Goal: Task Accomplishment & Management: Manage account settings

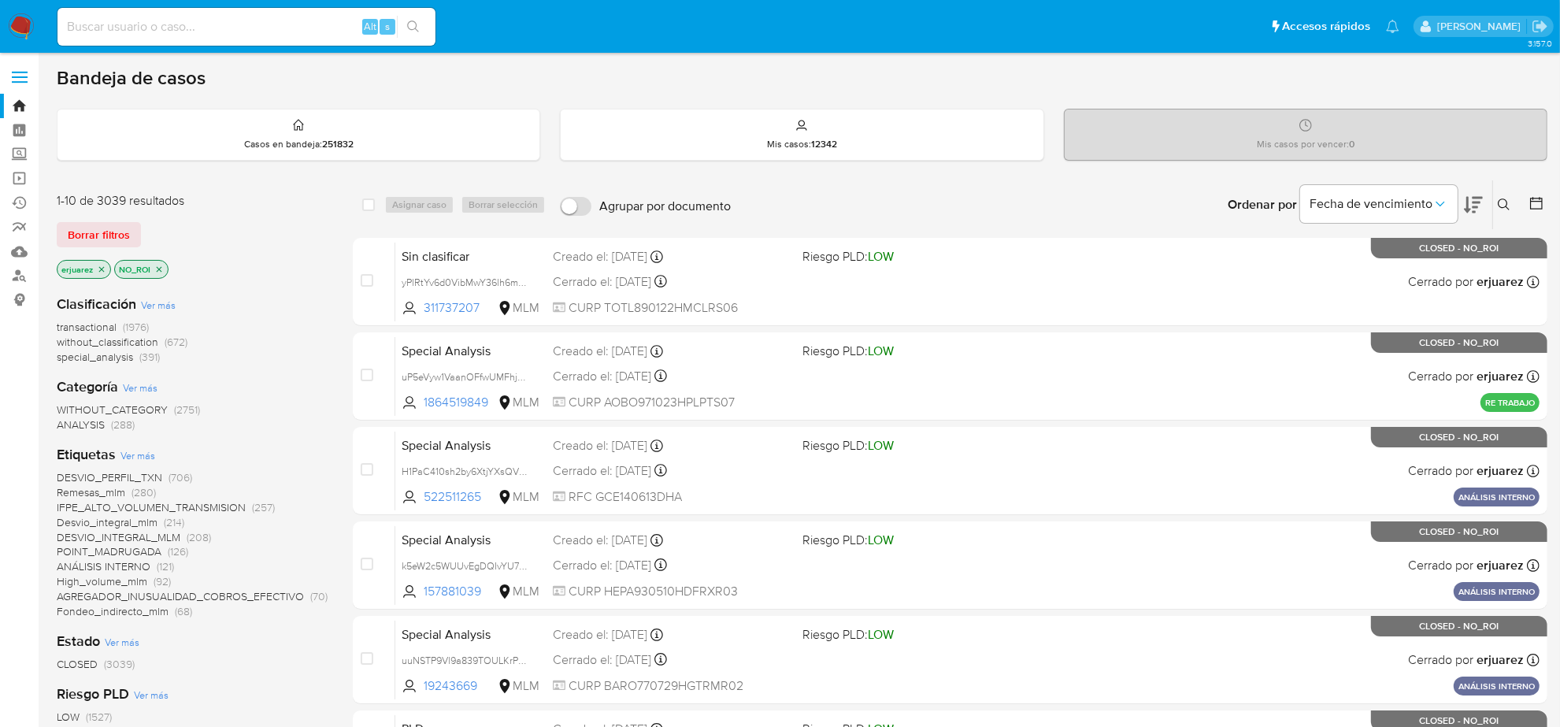
click at [100, 24] on input at bounding box center [247, 27] width 378 height 20
paste input "b3Iu6maMQLwDgrZ9EpxhnUnb"
type input "b3Iu6maMQLwDgrZ9EpxhnUnb"
click at [415, 26] on icon "search-icon" at bounding box center [413, 26] width 13 height 13
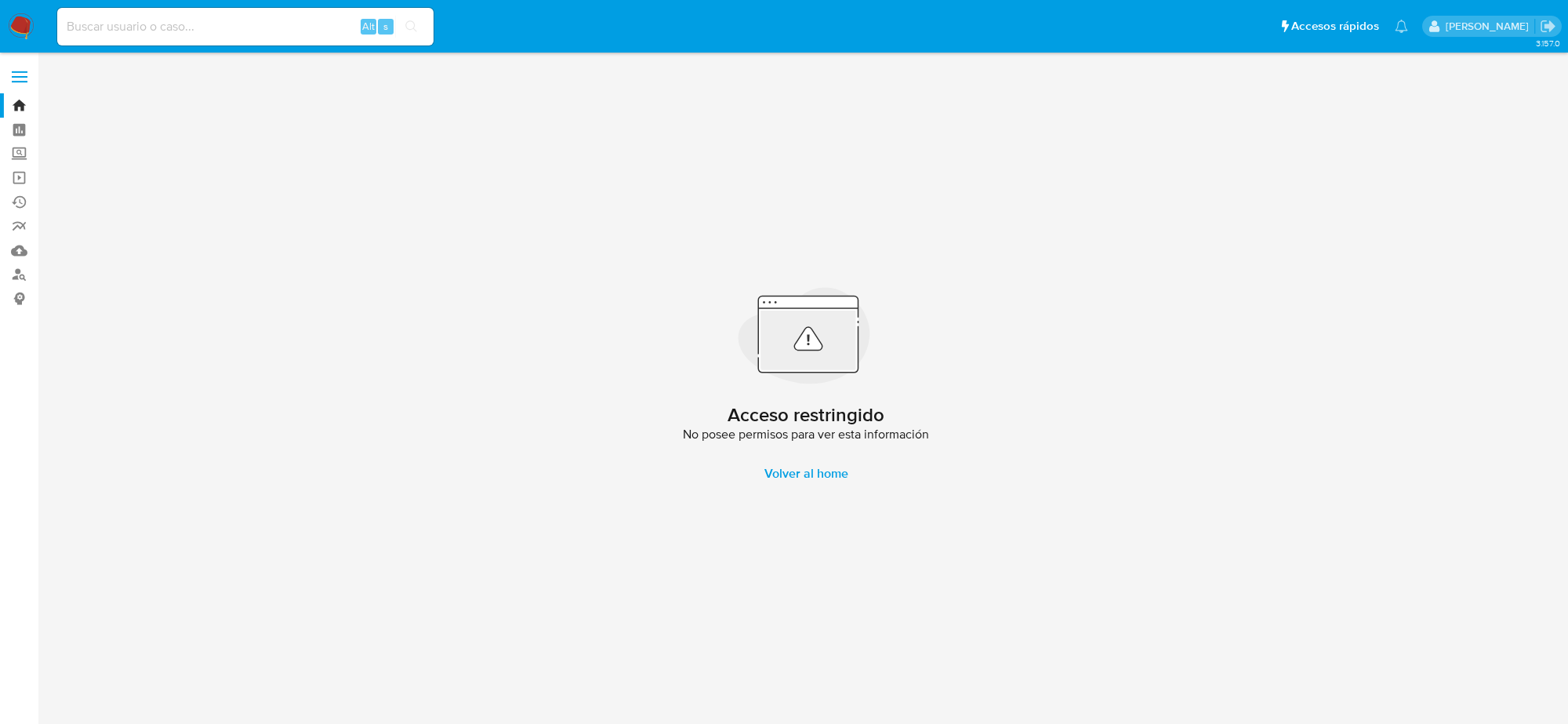
click at [149, 9] on div "Alt s" at bounding box center [246, 27] width 376 height 38
click at [149, 12] on div "Alt s" at bounding box center [246, 27] width 376 height 38
click at [153, 22] on input at bounding box center [246, 27] width 376 height 20
click at [153, 24] on input at bounding box center [246, 27] width 376 height 20
paste input "b3Iu6maMQLwDgrZ9EpxhnUnb"
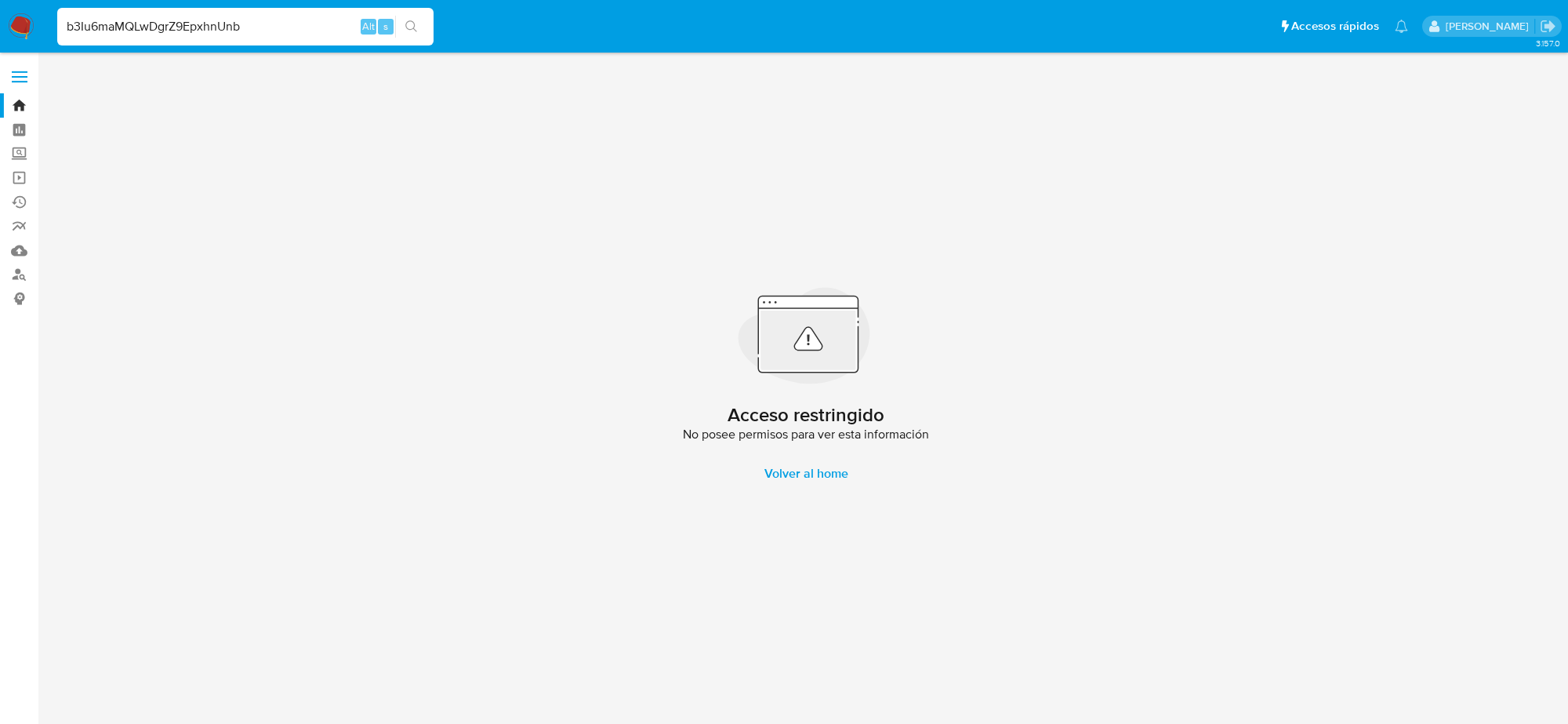
click at [171, 32] on input "b3Iu6maMQLwDgrZ9EpxhnUnb" at bounding box center [246, 27] width 376 height 20
paste input "838uLtnQVEj8IcCkp3wyO9lY"
type input "838uLtnQVEj8IcCkp3wyO9lY"
click at [406, 26] on icon "search-icon" at bounding box center [411, 26] width 13 height 13
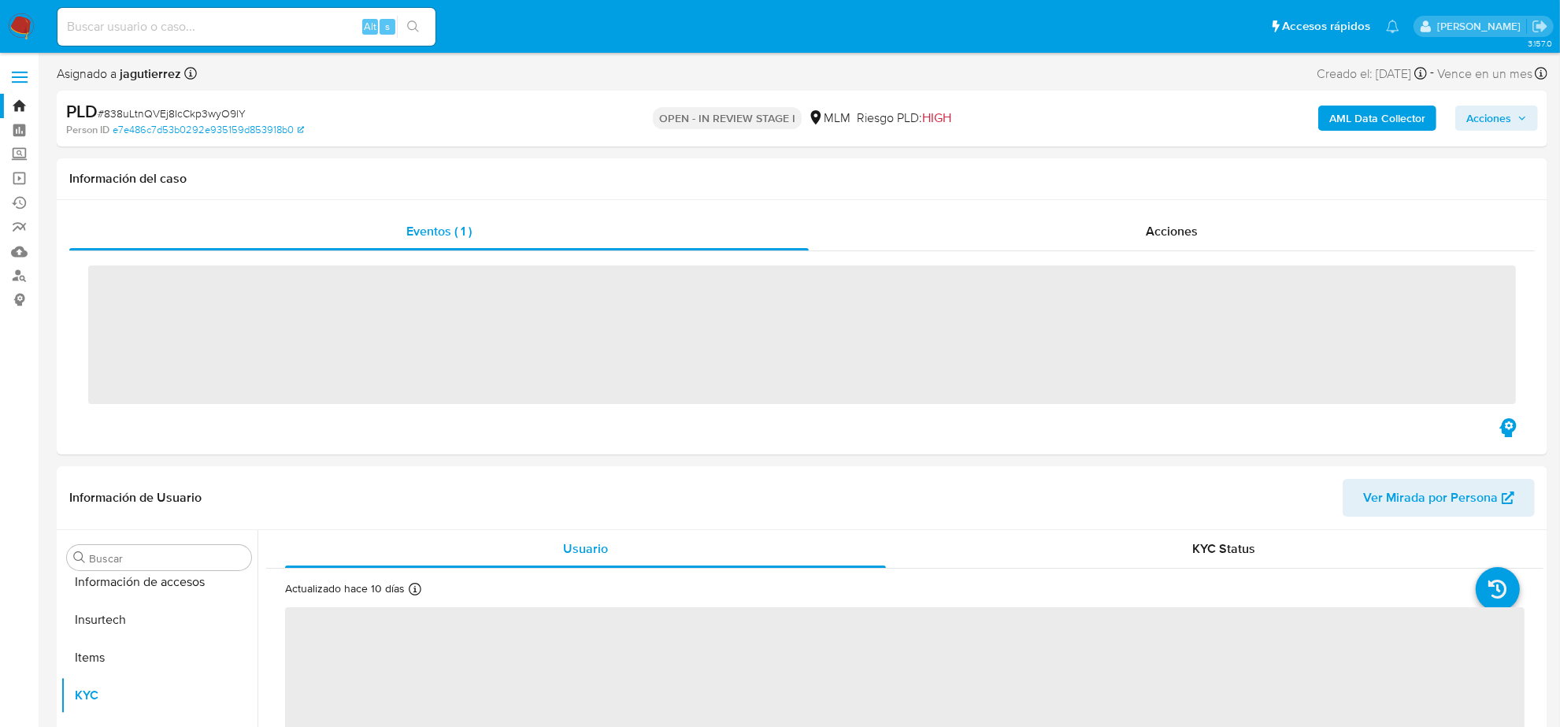
scroll to position [664, 0]
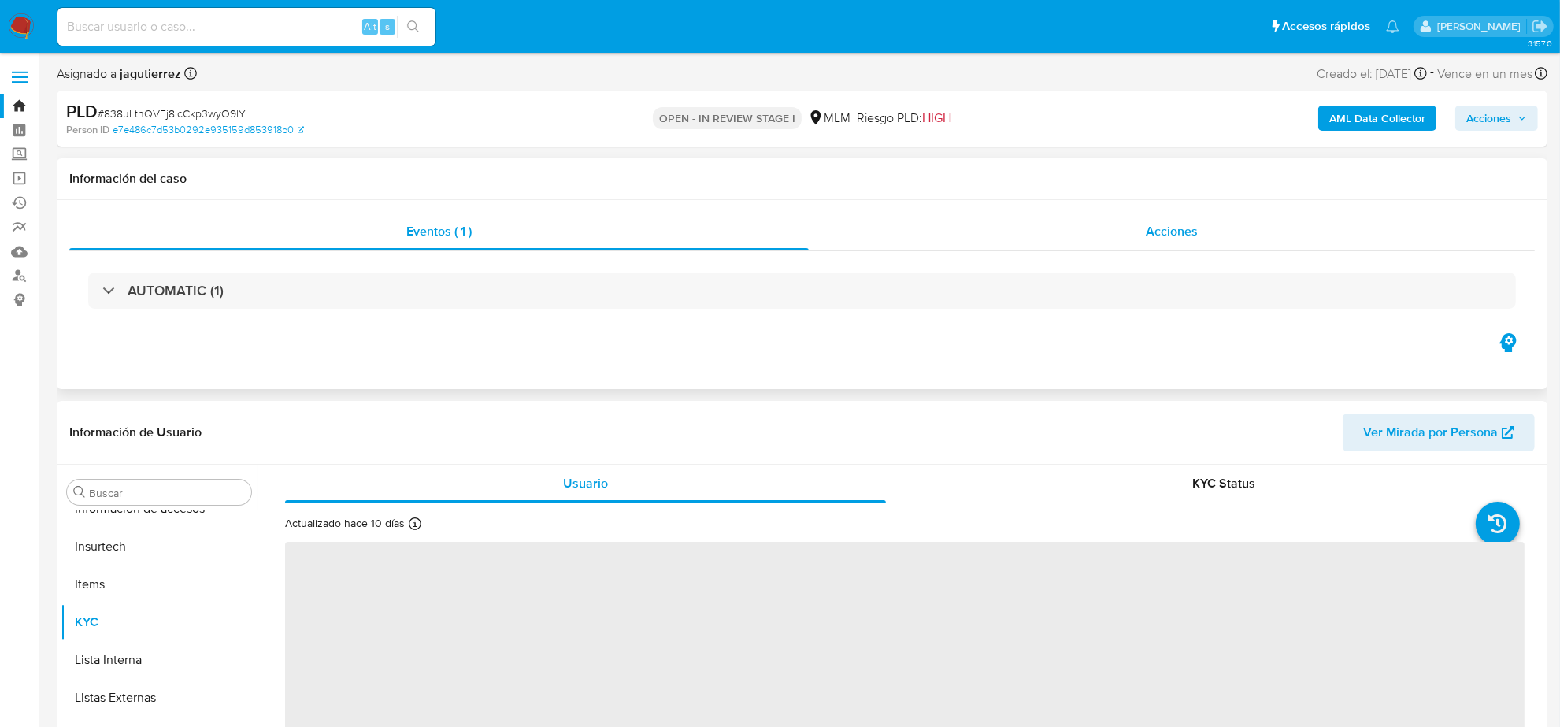
click at [1168, 238] on span "Acciones" at bounding box center [1172, 231] width 52 height 18
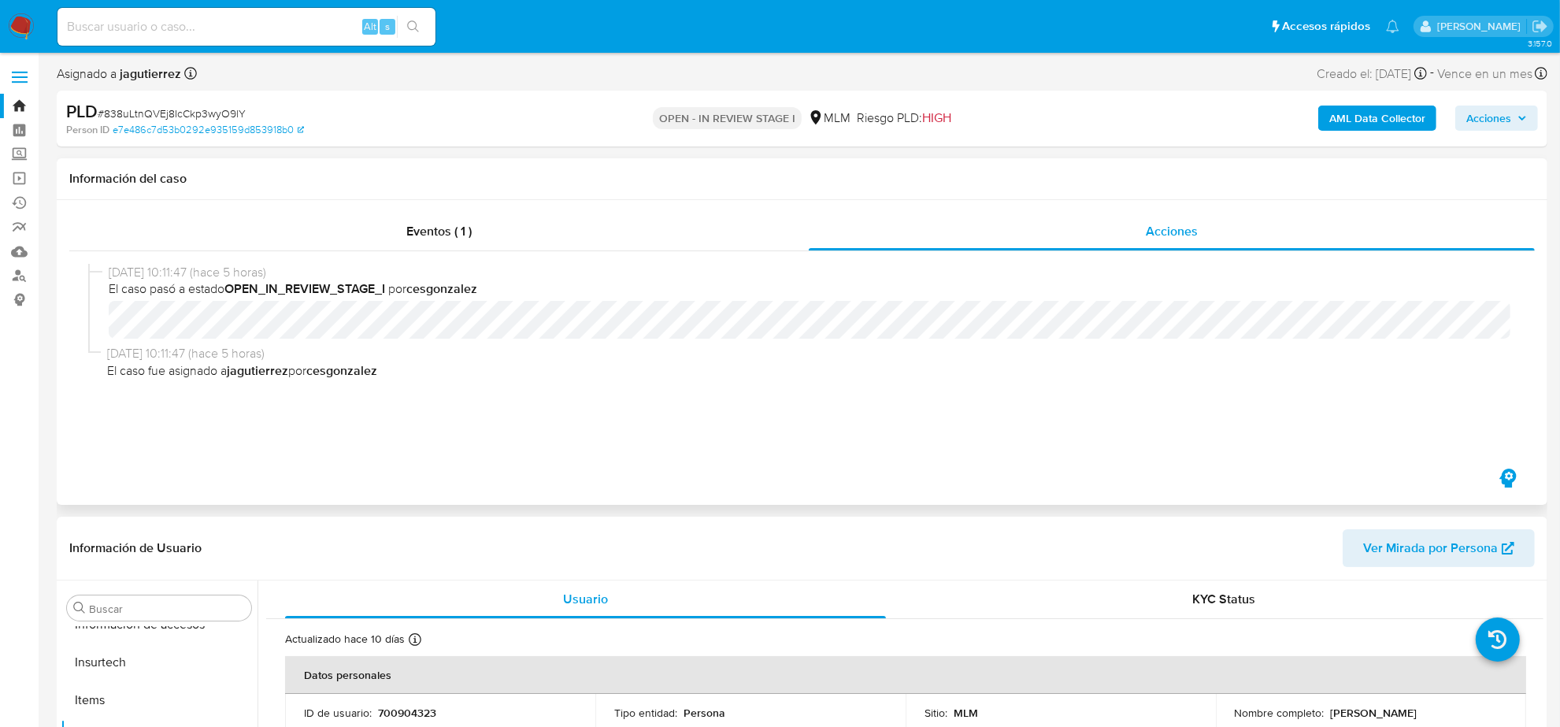
select select "10"
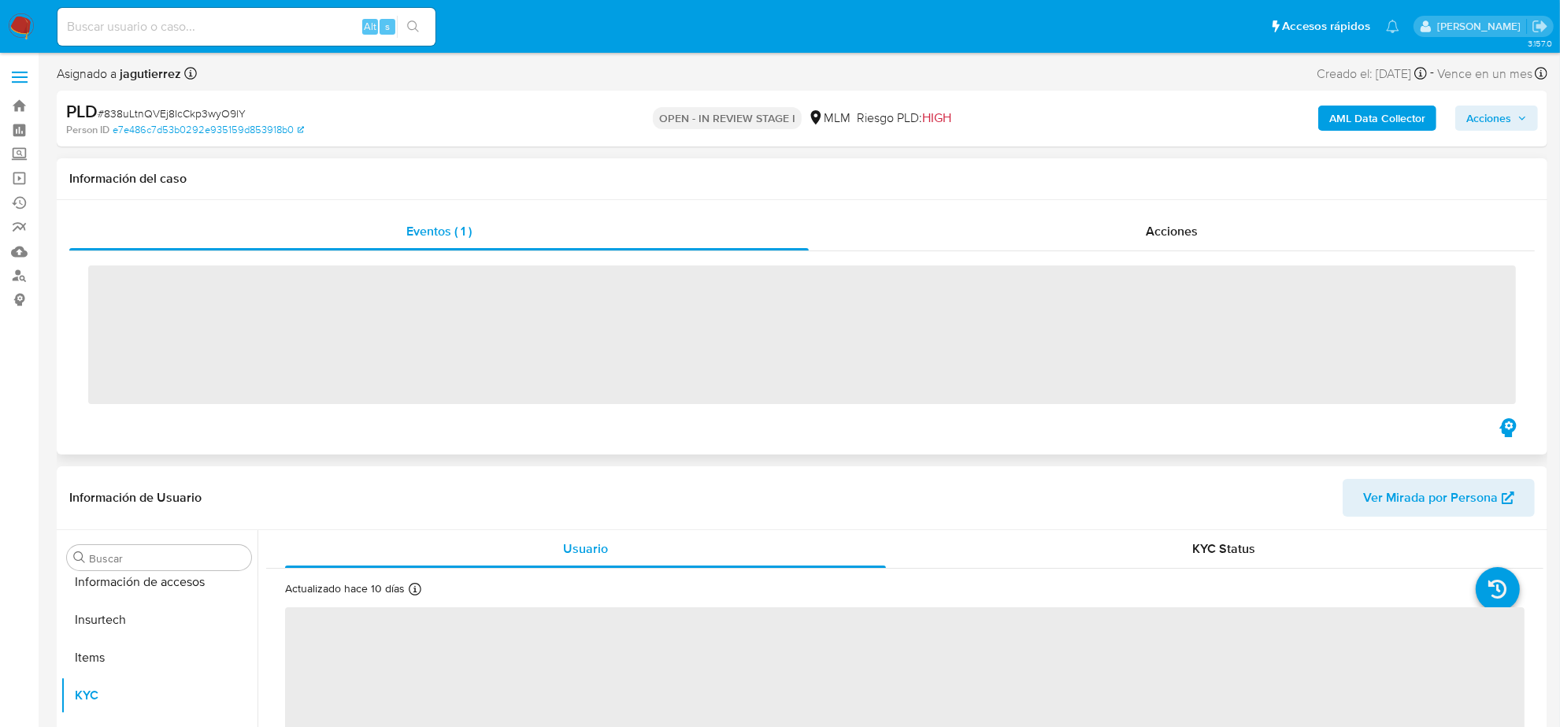
scroll to position [664, 0]
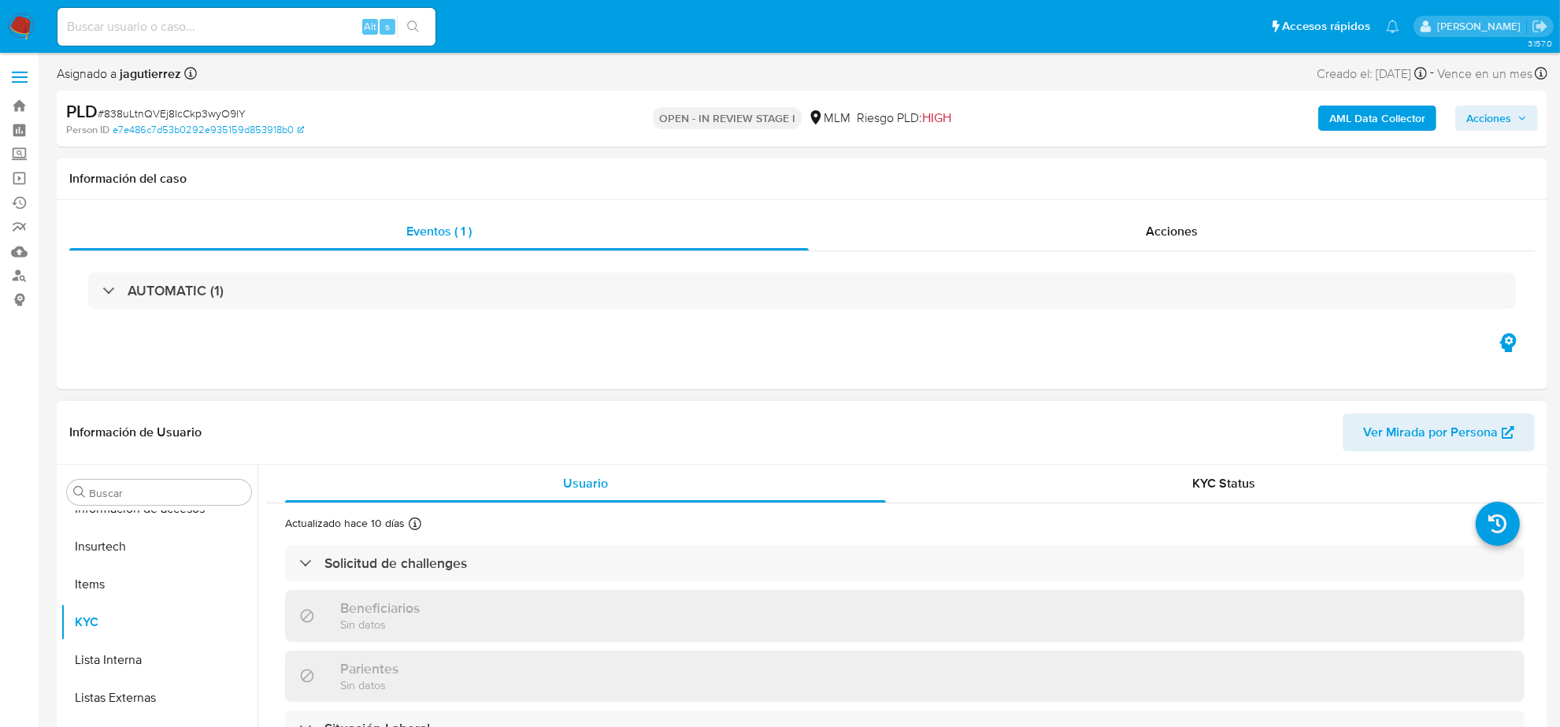
select select "10"
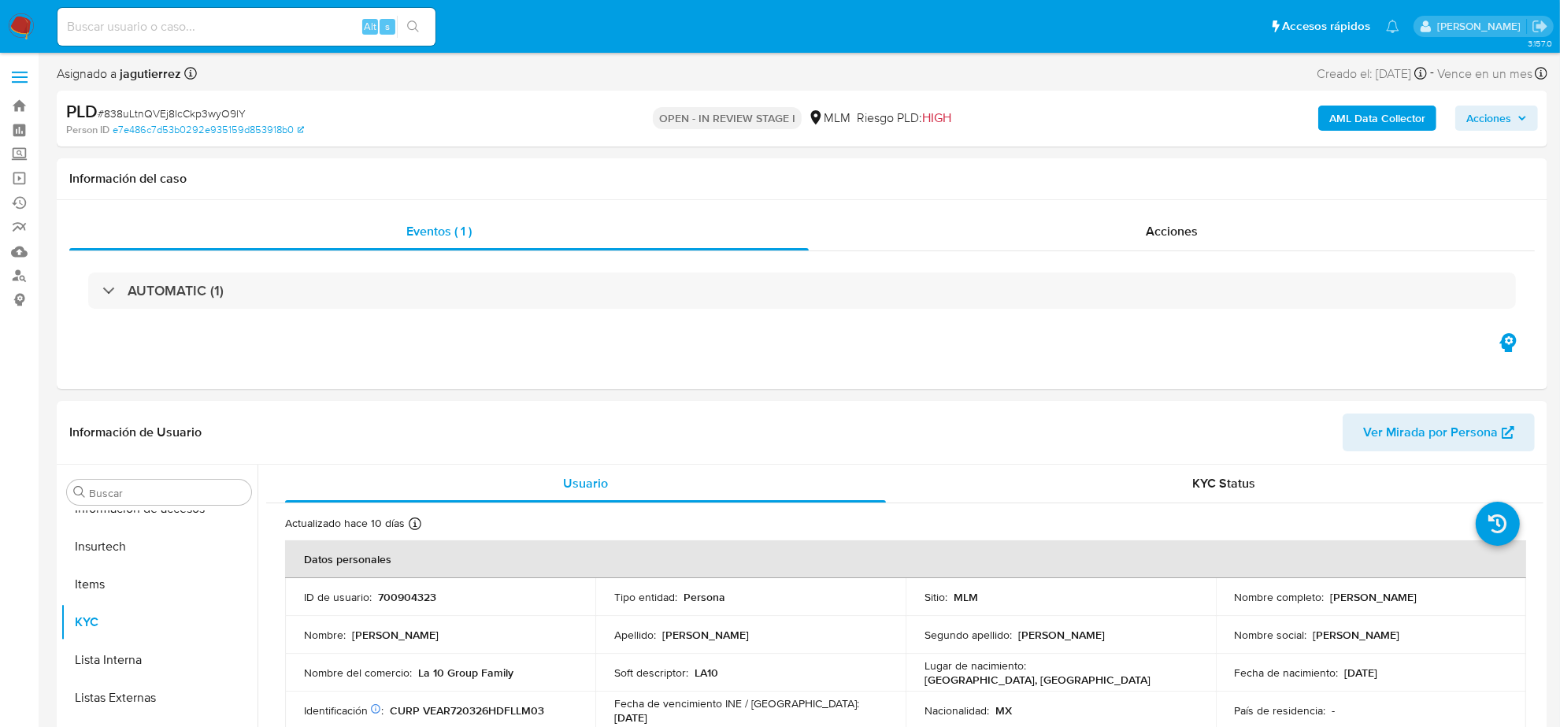
click at [26, 28] on img at bounding box center [21, 26] width 27 height 27
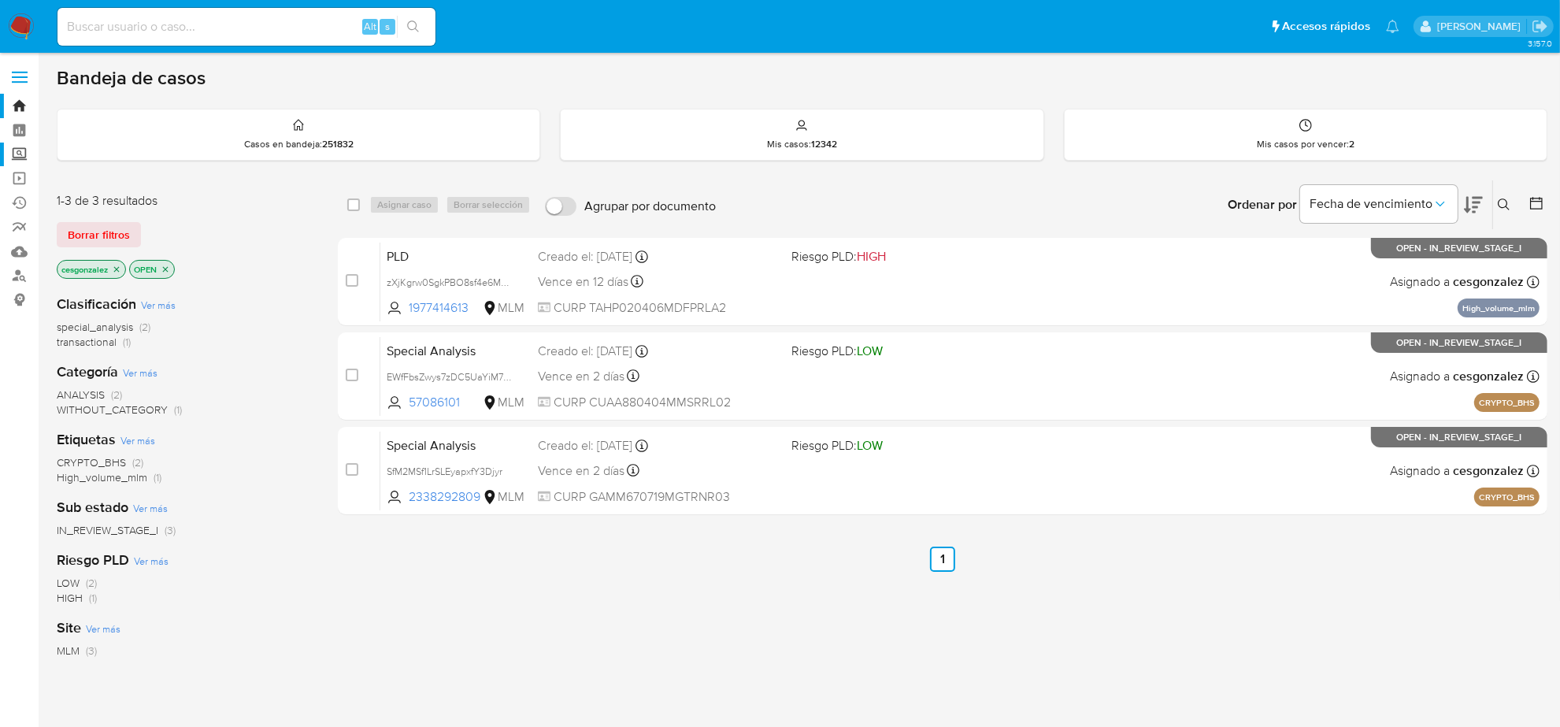
click at [24, 159] on label "Screening" at bounding box center [93, 155] width 187 height 24
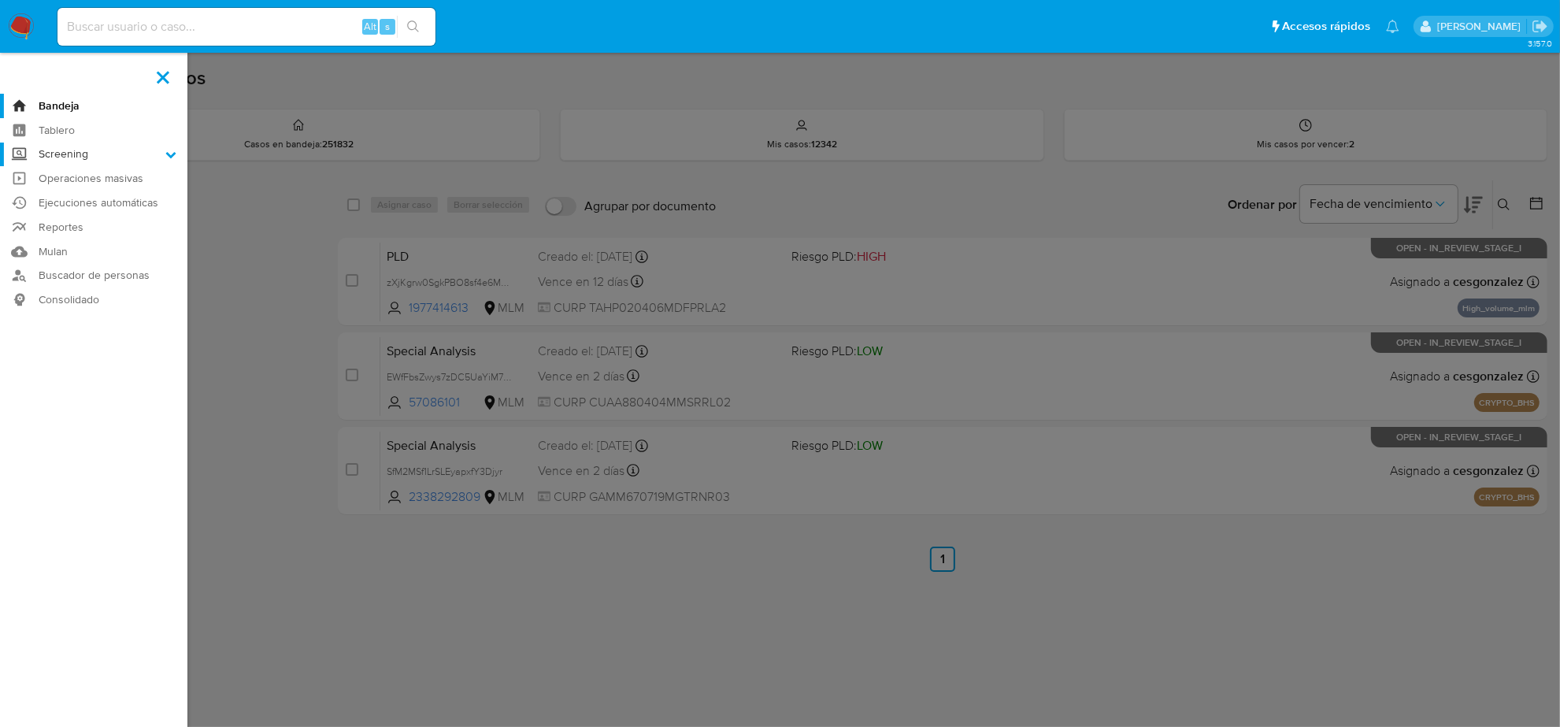
click at [0, 0] on input "Screening" at bounding box center [0, 0] width 0 height 0
click at [80, 218] on link "Herramientas" at bounding box center [93, 216] width 187 height 20
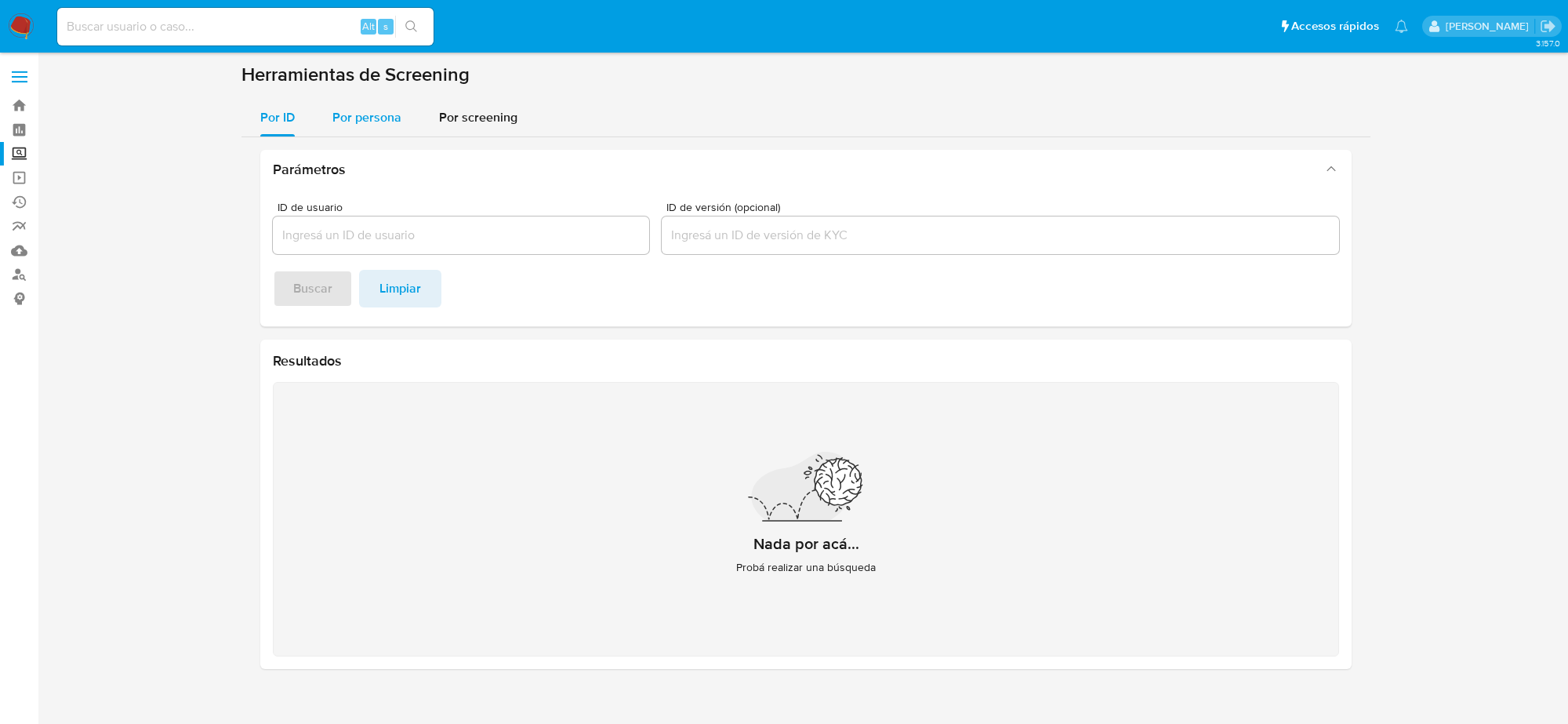
click at [336, 119] on span "Por persona" at bounding box center [366, 118] width 69 height 18
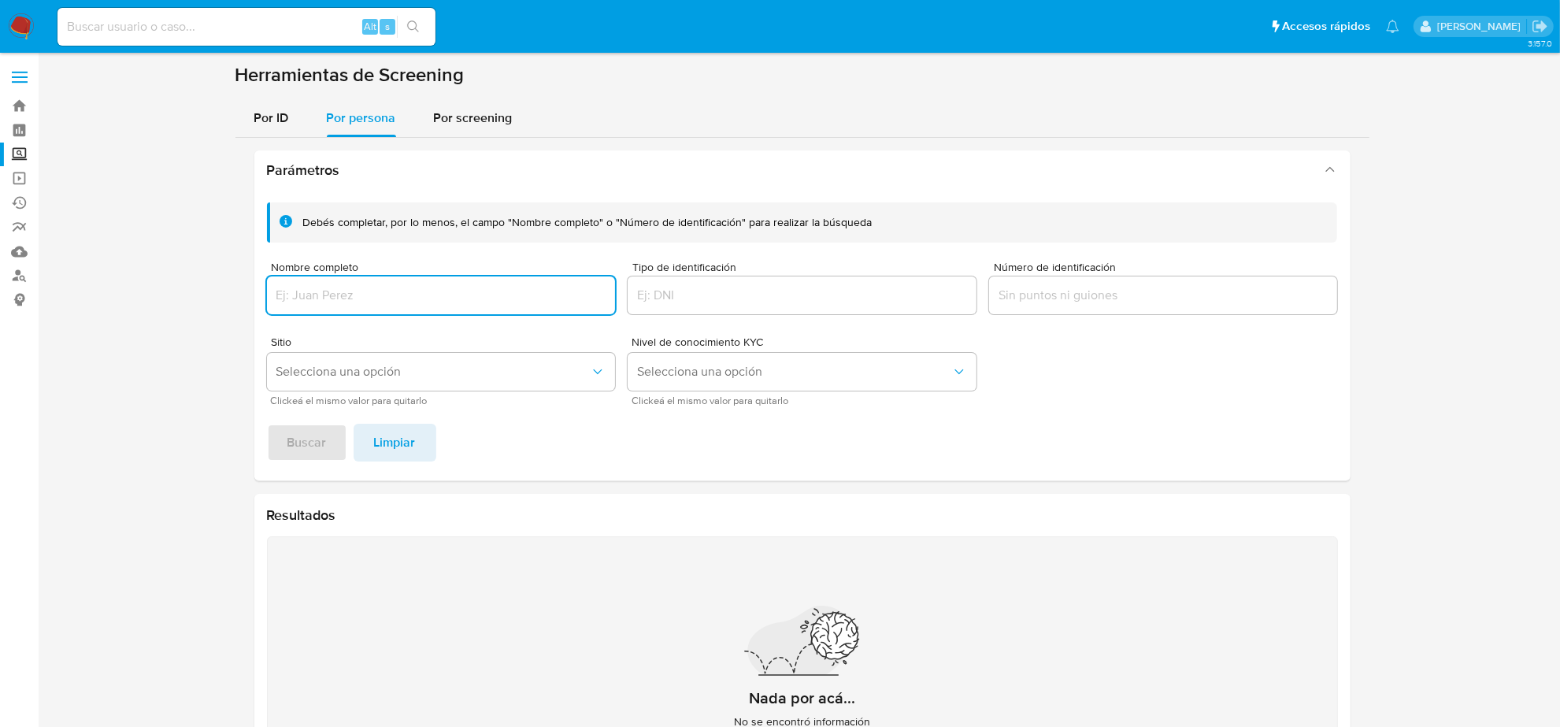
click at [321, 290] on input "Nombre completo" at bounding box center [441, 295] width 349 height 20
type input "Michael Ibarra Diaz"
click at [311, 434] on span "Buscar" at bounding box center [307, 442] width 39 height 35
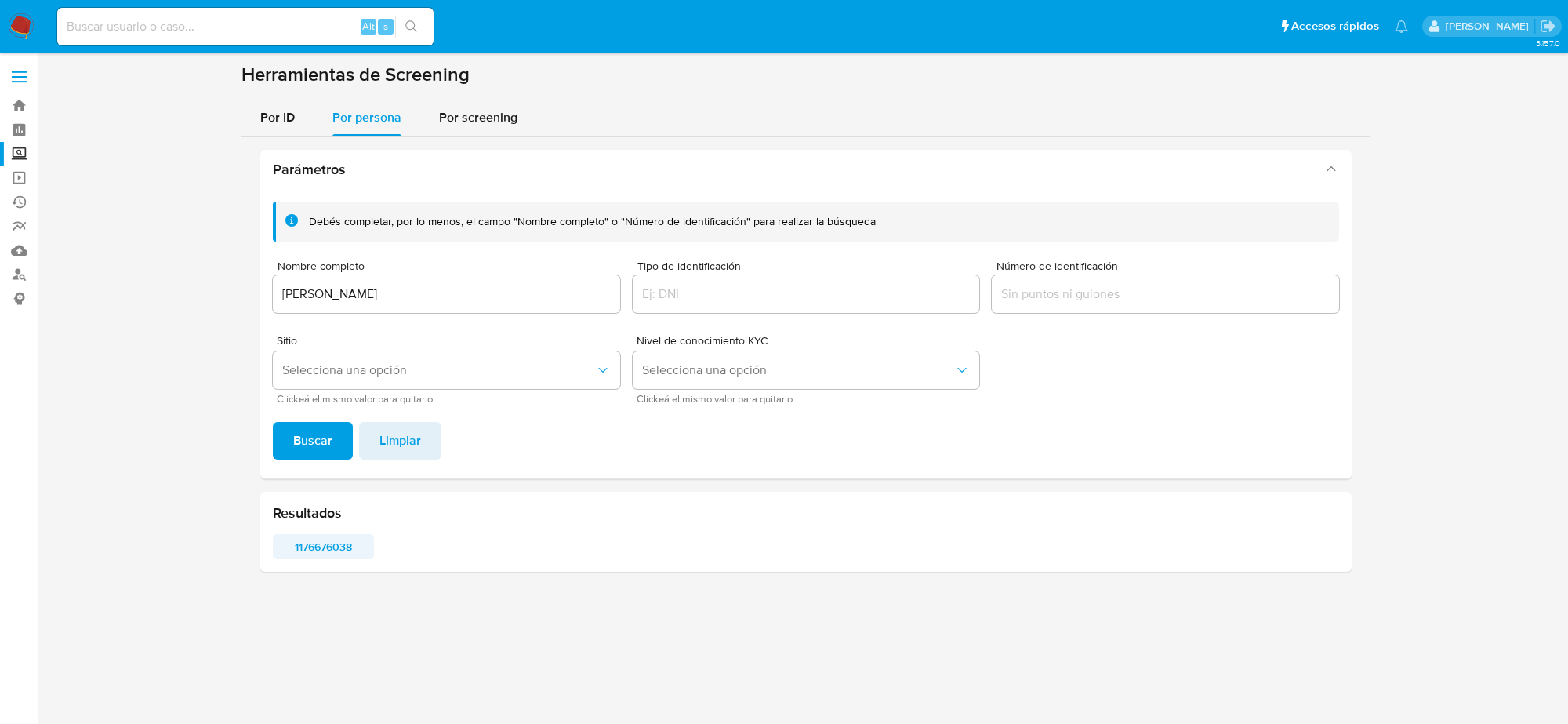
click at [326, 553] on span "1176676038" at bounding box center [324, 547] width 80 height 22
click at [116, 25] on input at bounding box center [246, 27] width 376 height 20
paste input "1I8VqzqgBwQYrYHPH8UDTDxl"
type input "1I8VqzqgBwQYrYHPH8UDTDxl"
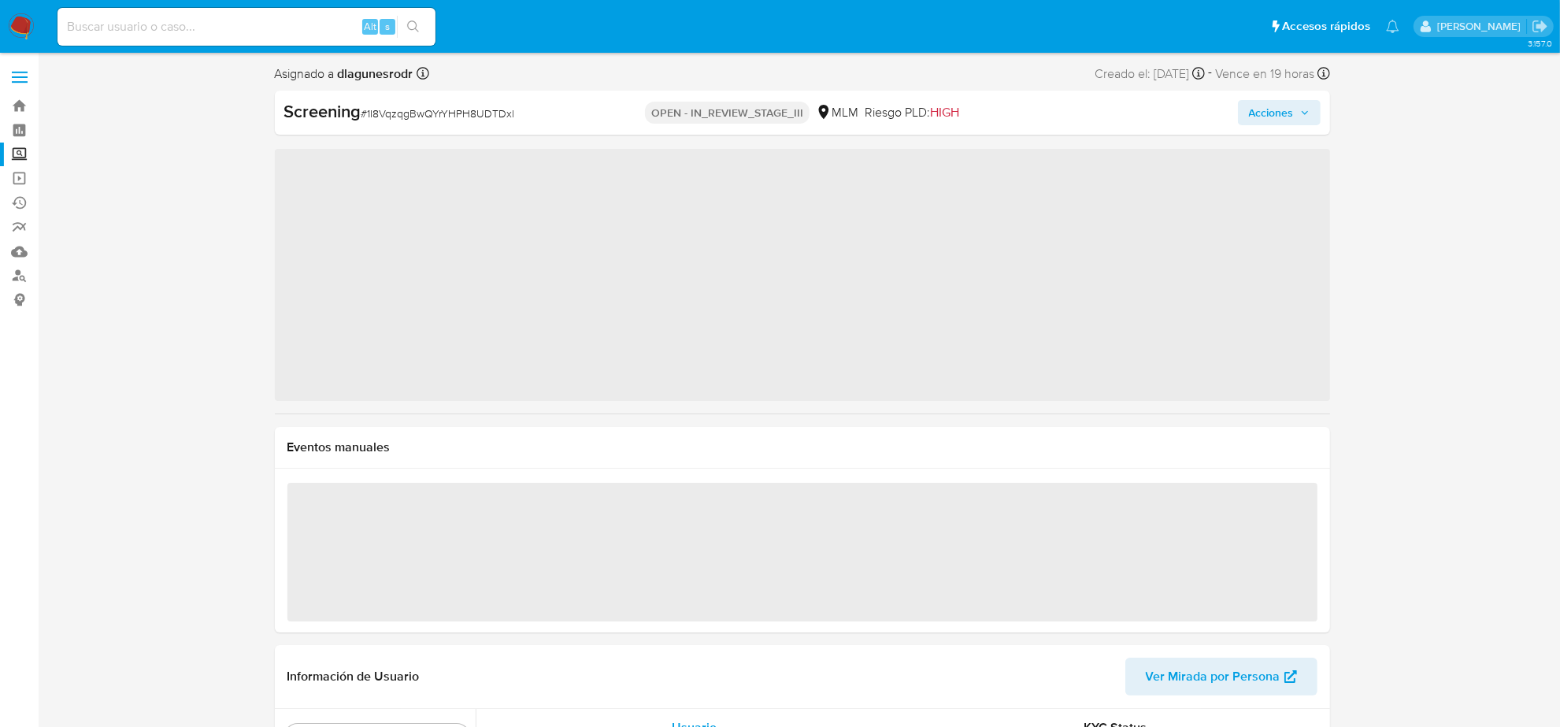
scroll to position [664, 0]
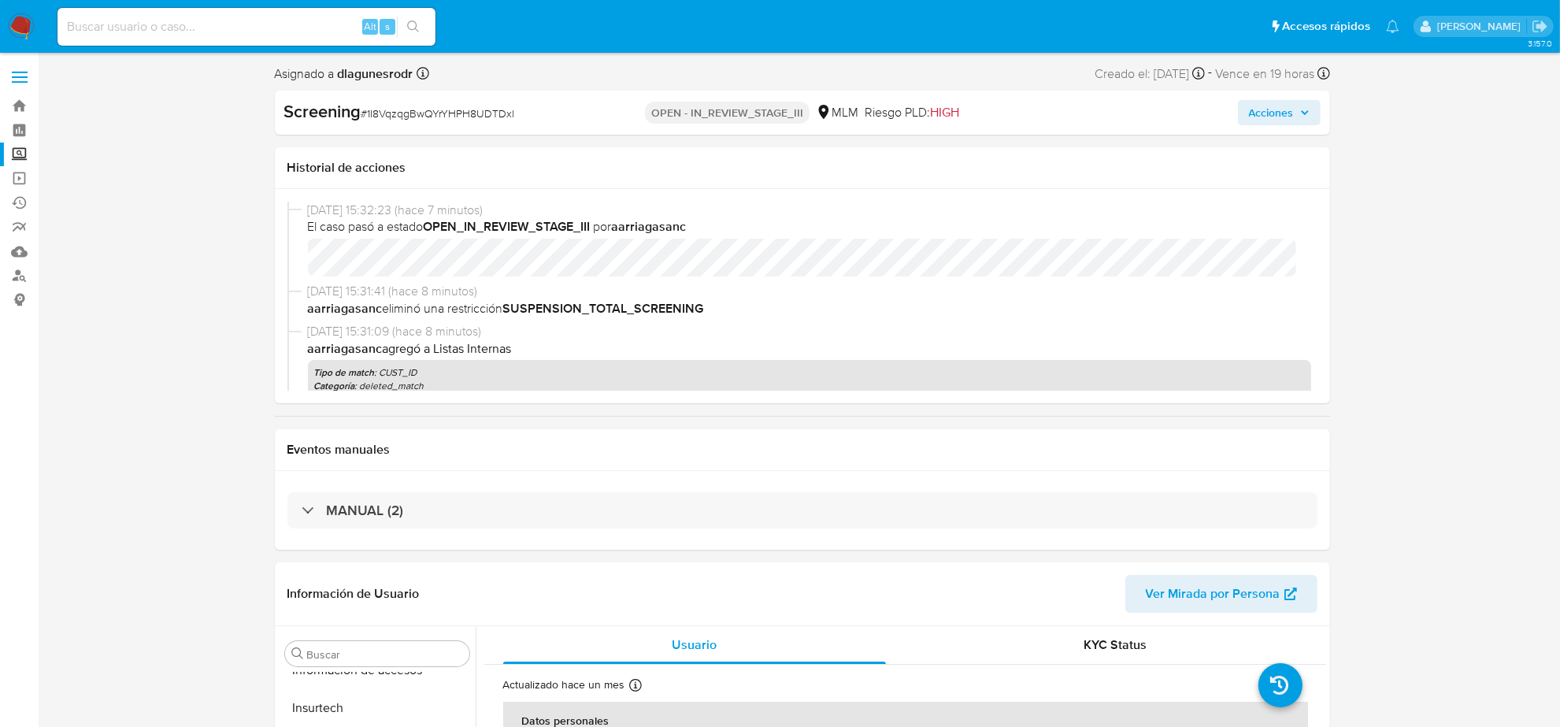
select select "10"
click at [2, 22] on nav "Pausado Ver notificaciones Alt s Accesos rápidos Presiona las siguientes teclas…" at bounding box center [780, 26] width 1560 height 53
click at [17, 20] on img at bounding box center [21, 26] width 27 height 27
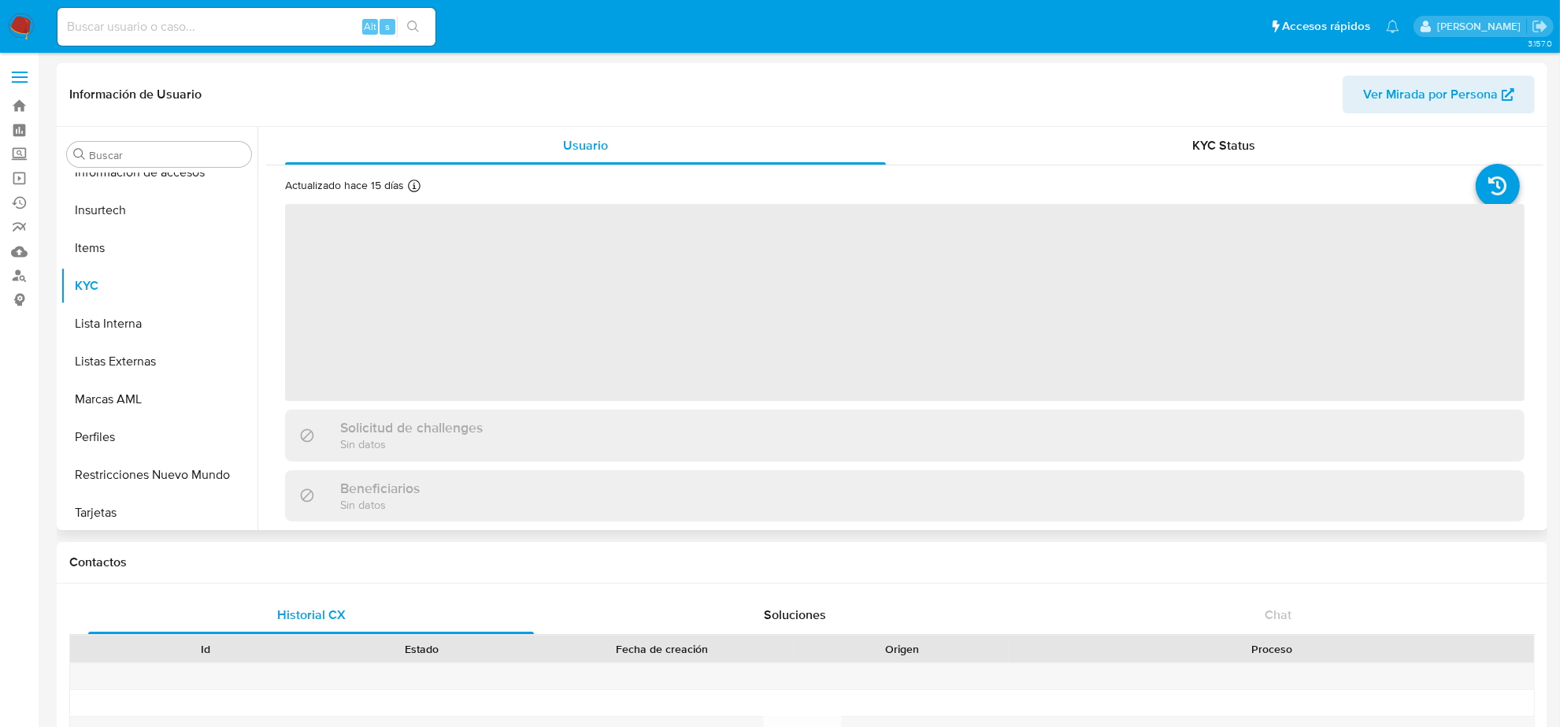
scroll to position [664, 0]
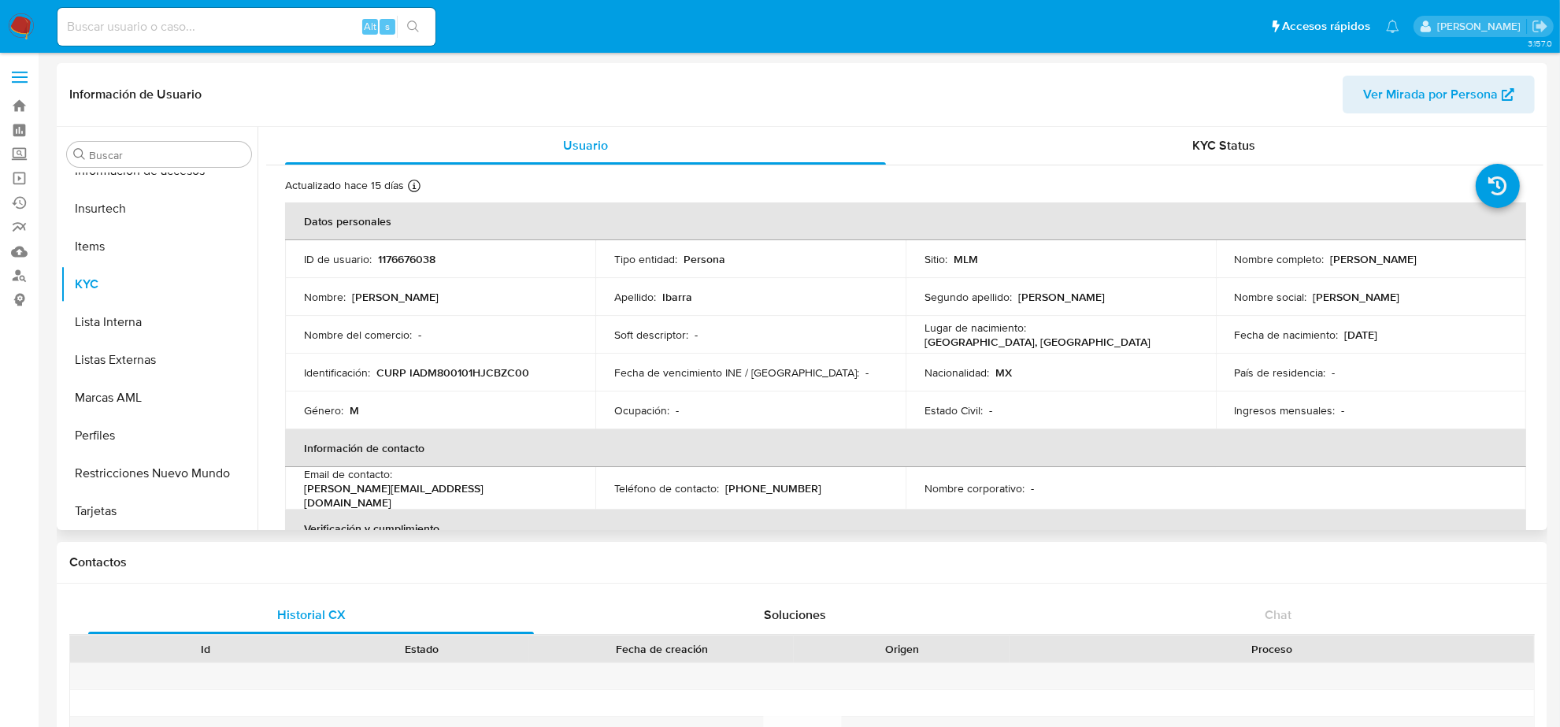
select select "10"
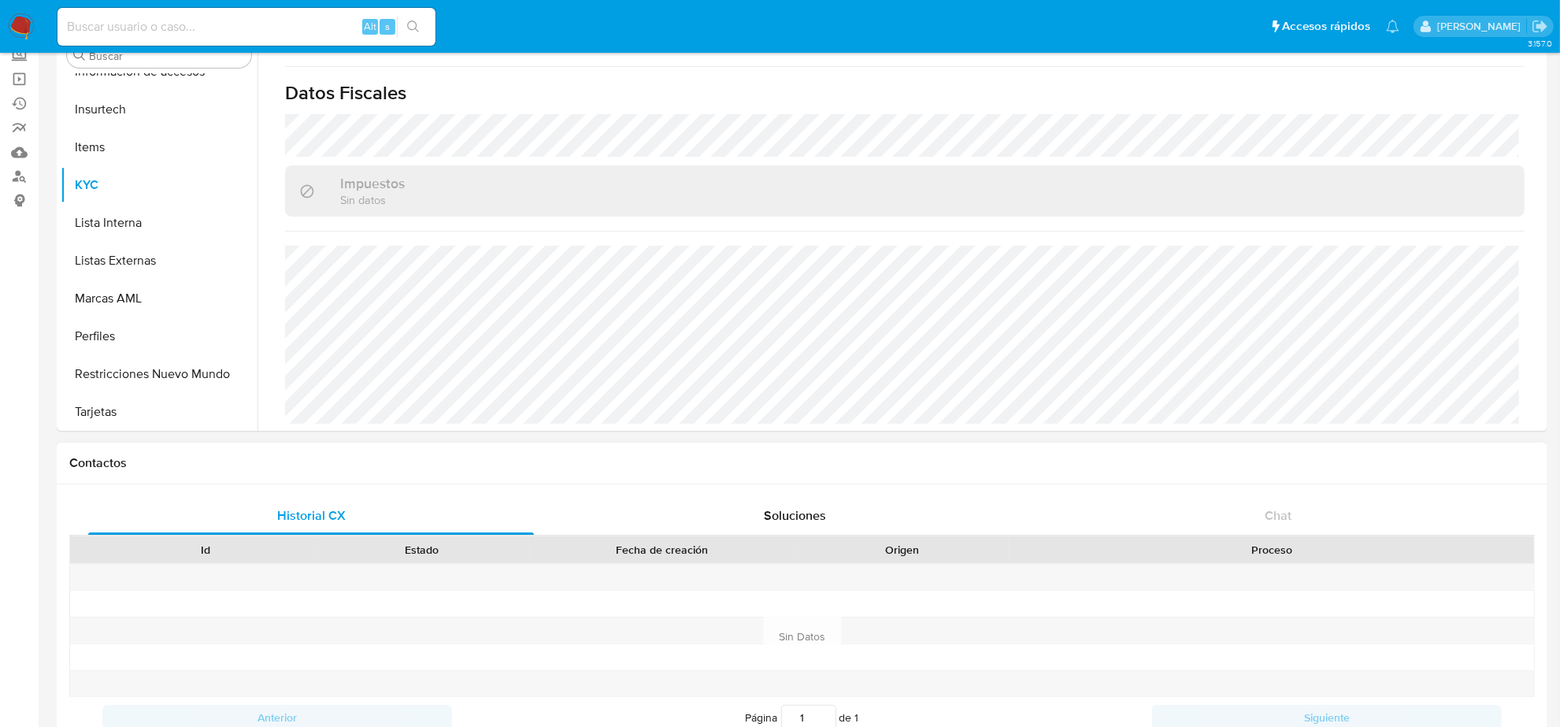
scroll to position [98, 0]
click at [151, 377] on button "Restricciones Nuevo Mundo" at bounding box center [153, 375] width 184 height 38
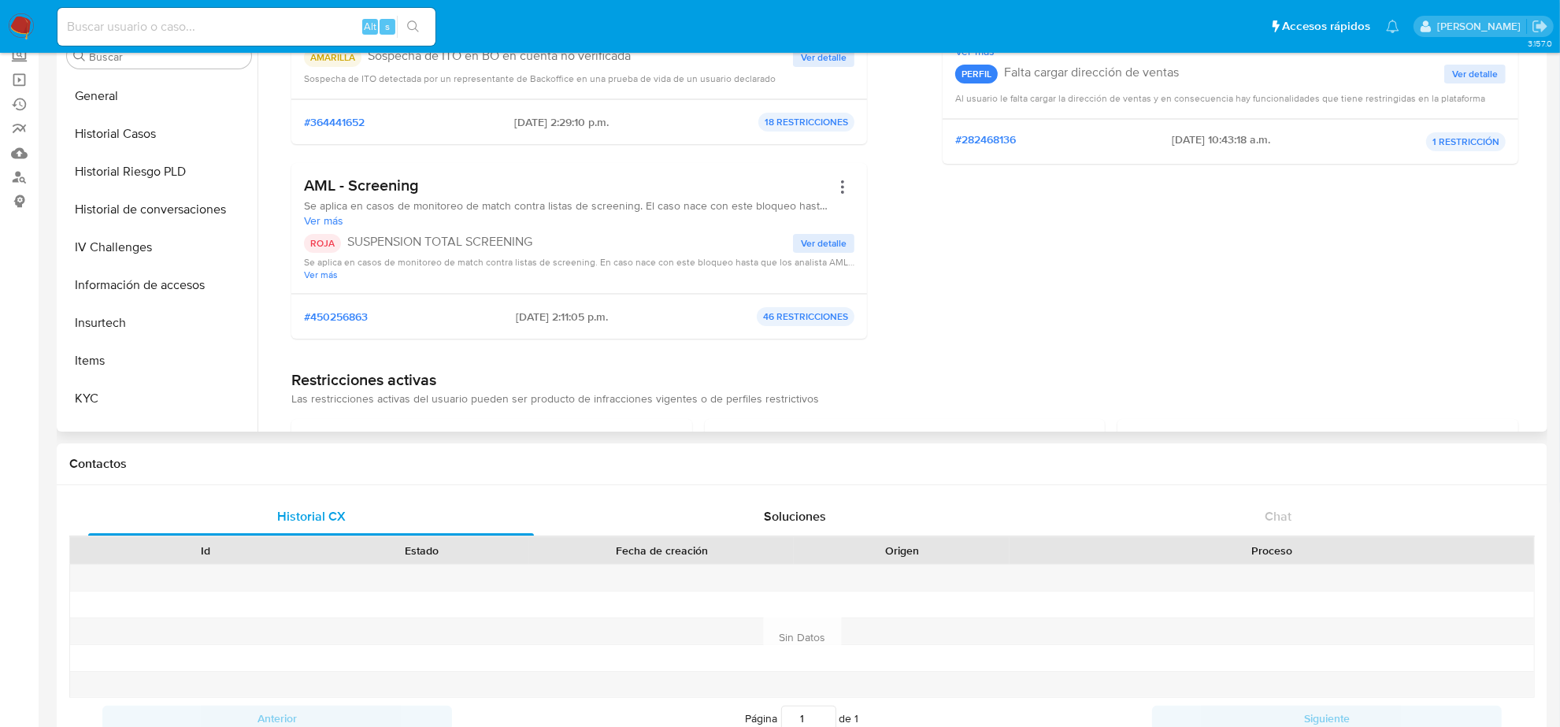
scroll to position [369, 0]
click at [142, 205] on button "Historial Casos" at bounding box center [153, 217] width 184 height 38
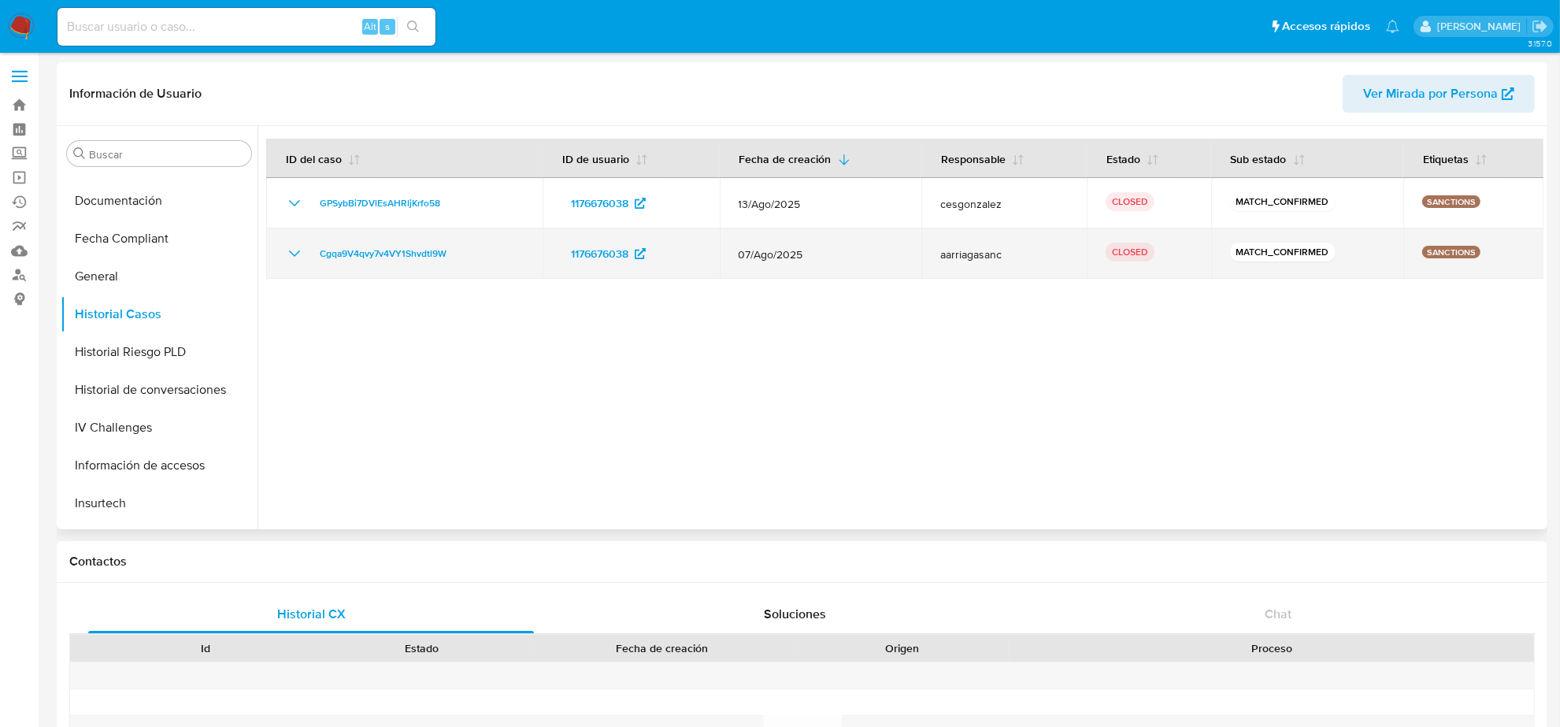
scroll to position [0, 0]
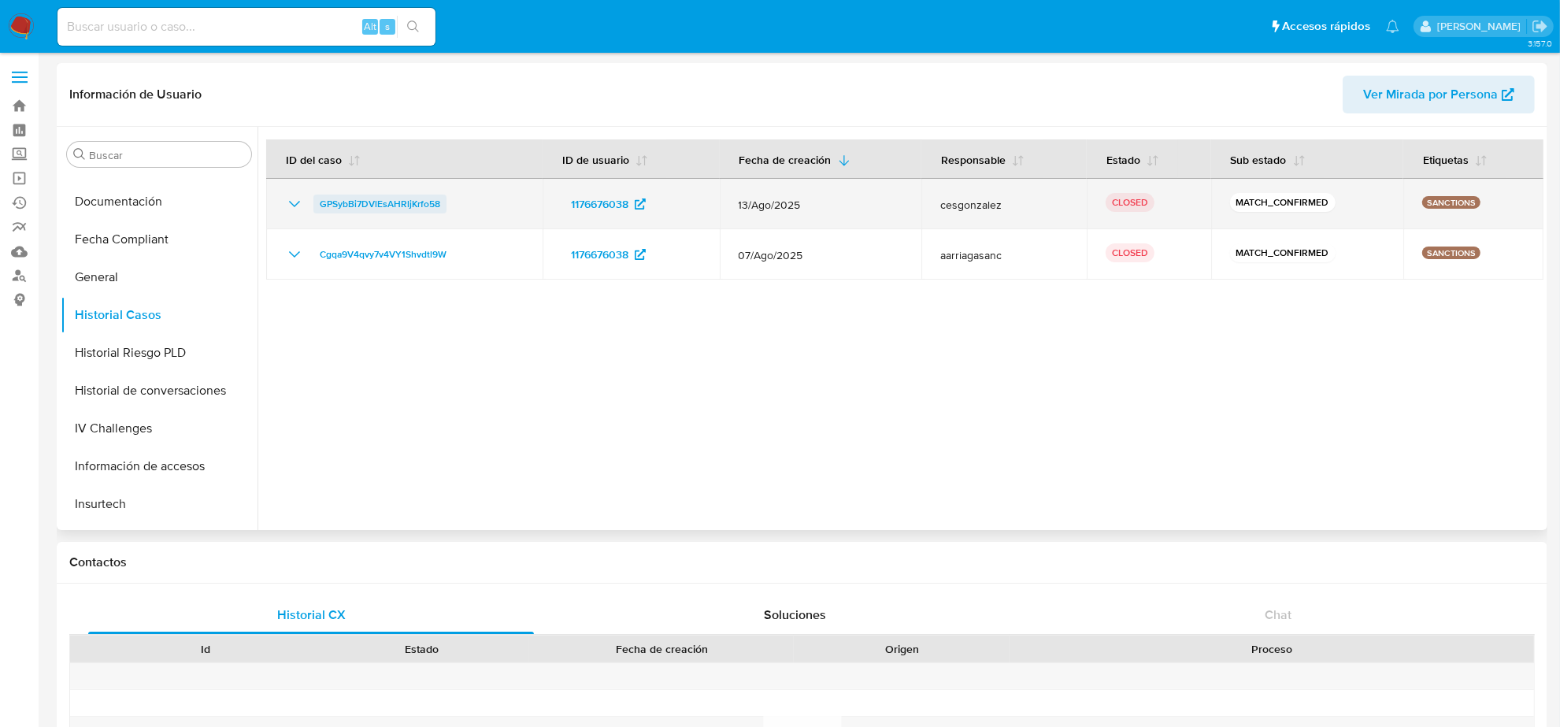
click at [421, 202] on span "GPSybBi7DVlEsAHRljKrfo58" at bounding box center [380, 204] width 121 height 19
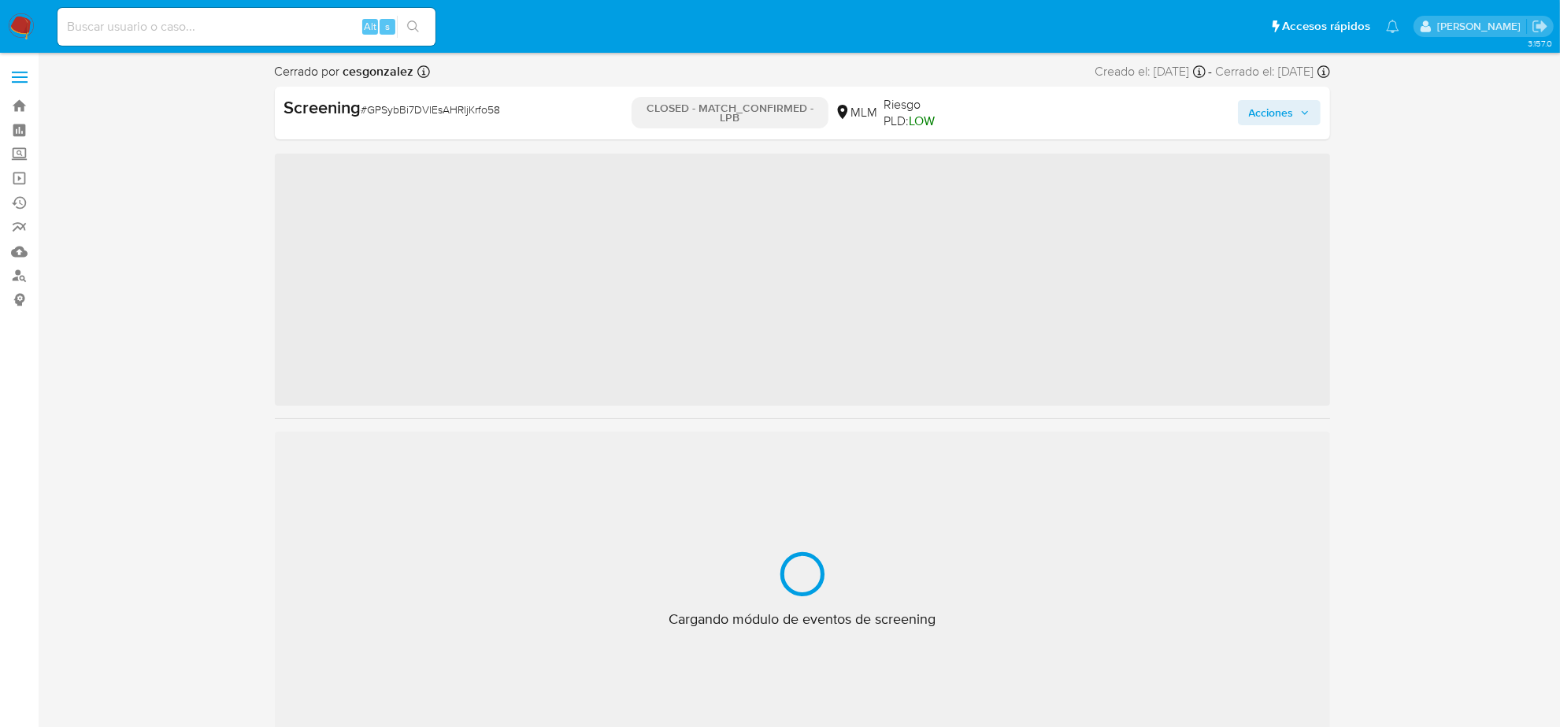
scroll to position [664, 0]
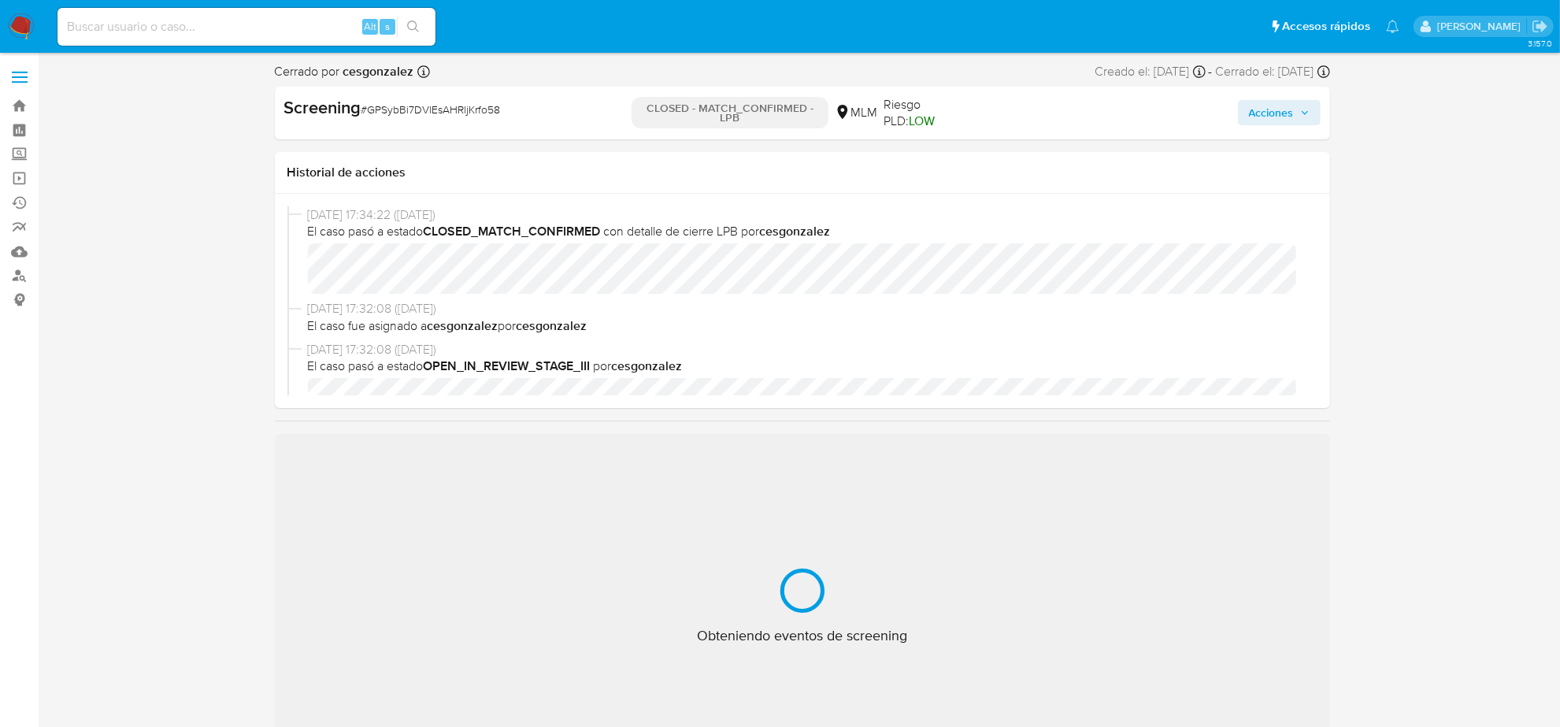
select select "10"
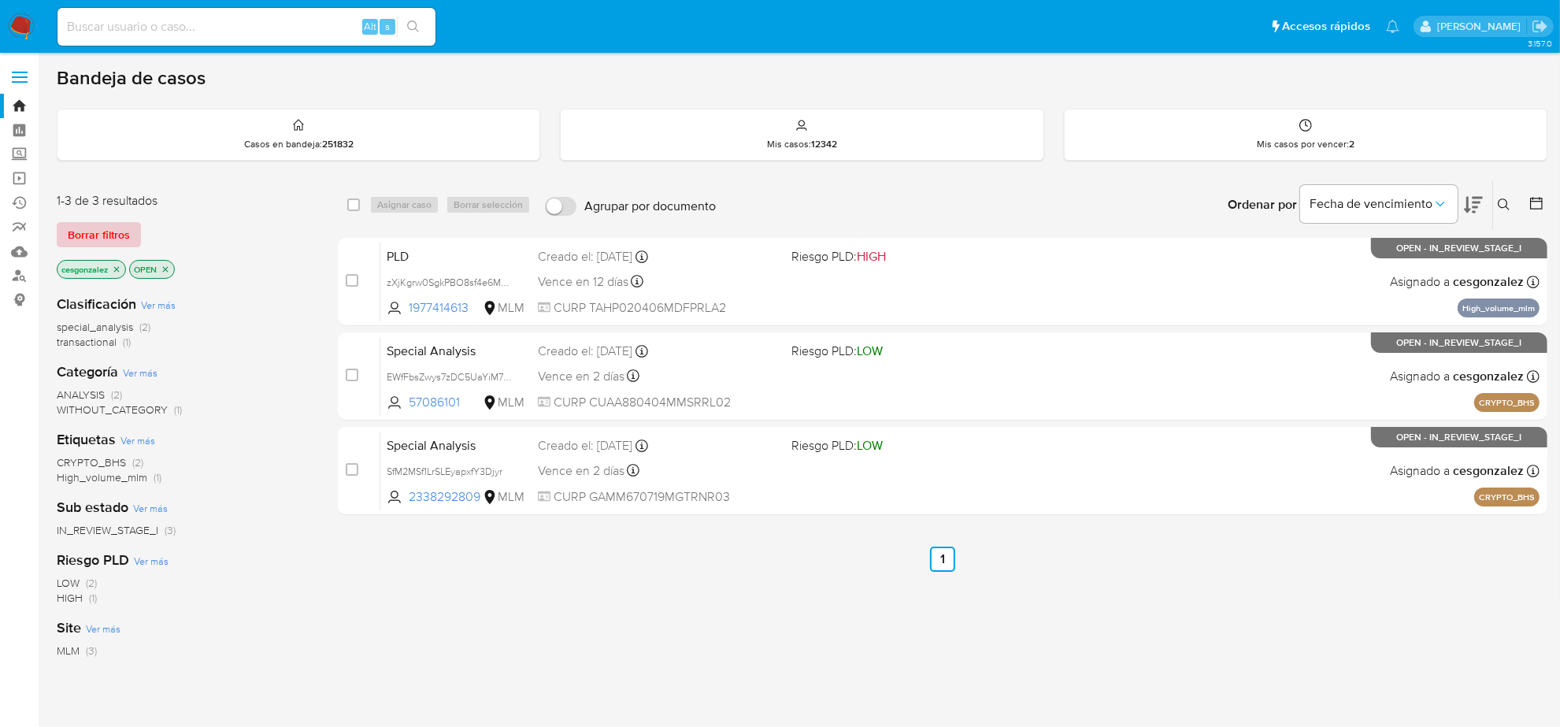
click at [105, 238] on span "Borrar filtros" at bounding box center [99, 235] width 62 height 22
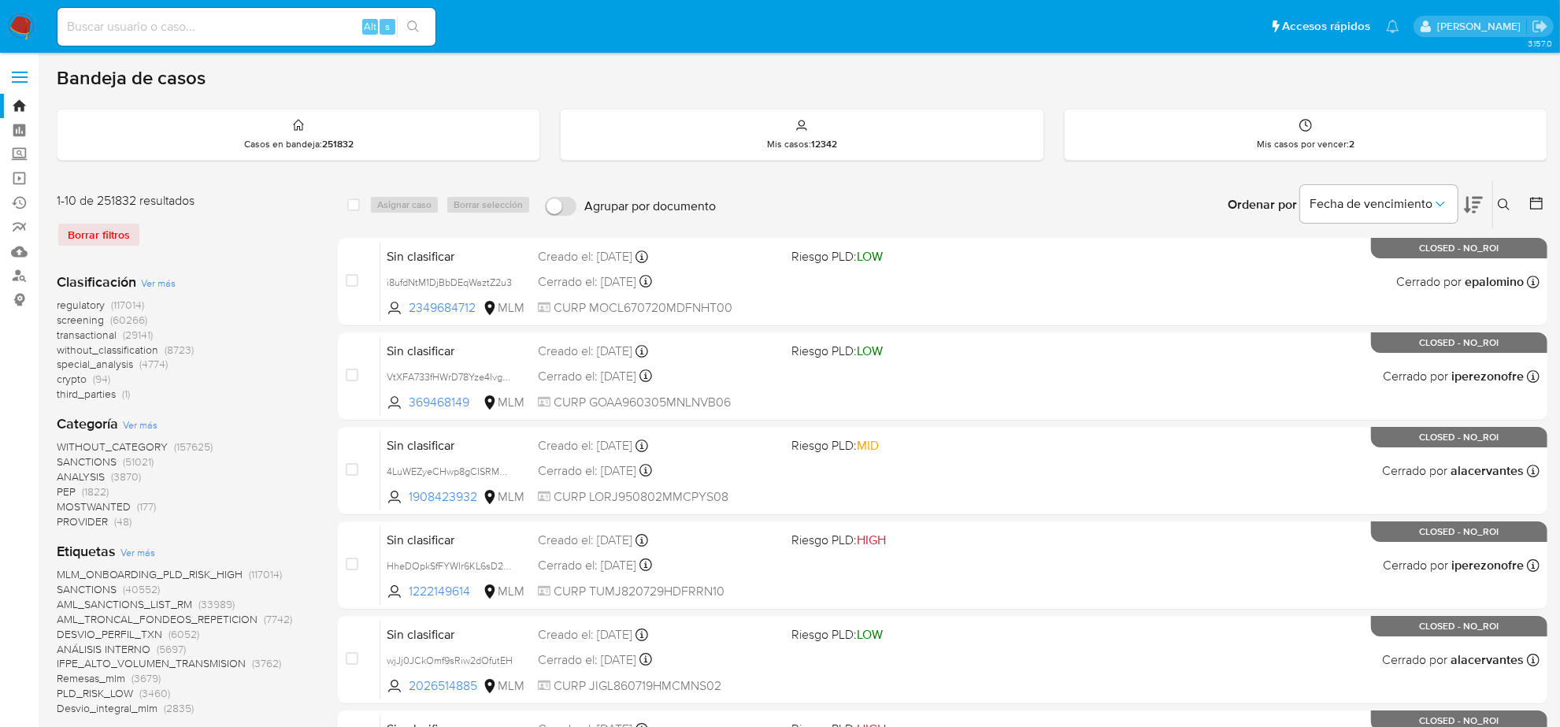
click at [91, 461] on span "SANCTIONS" at bounding box center [87, 462] width 60 height 16
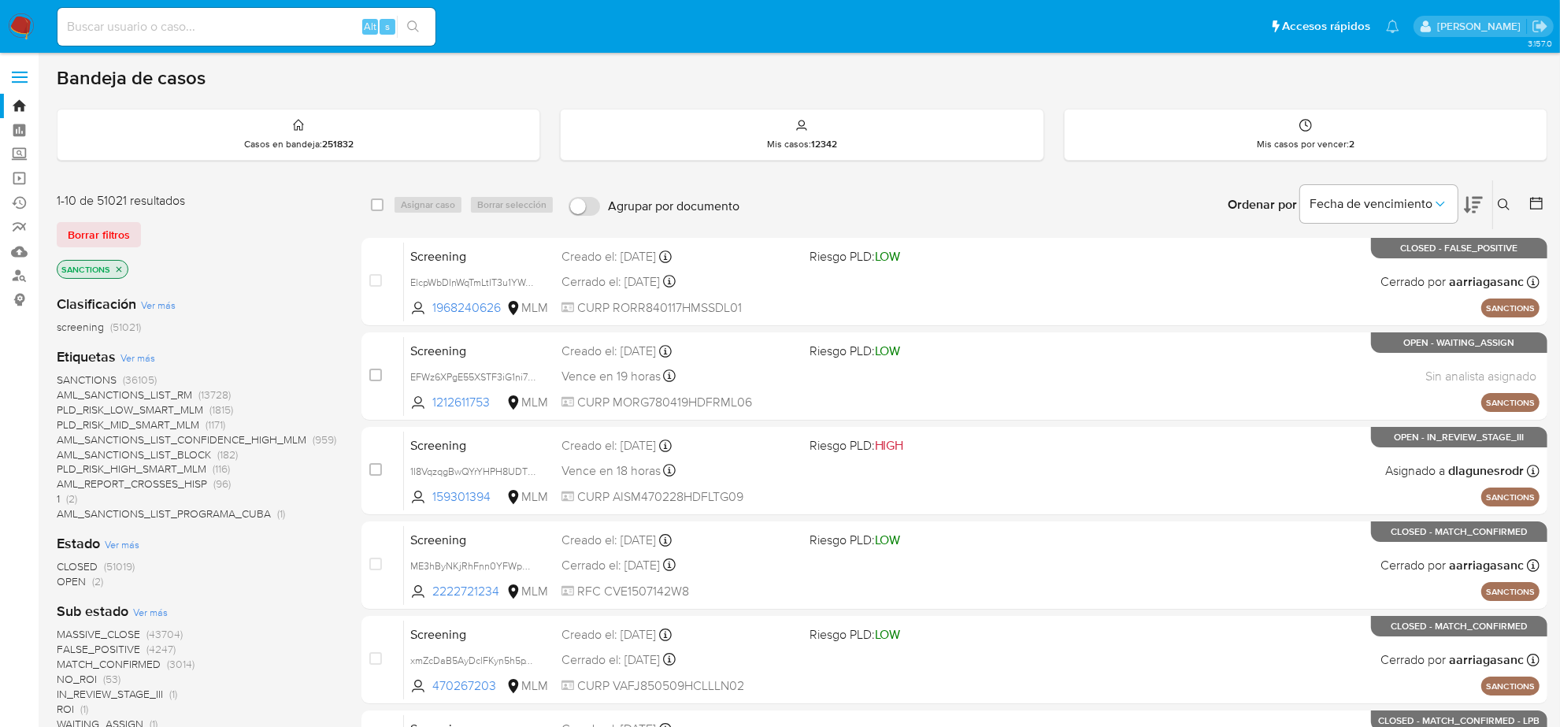
click at [119, 273] on icon "close-filter" at bounding box center [118, 269] width 9 height 9
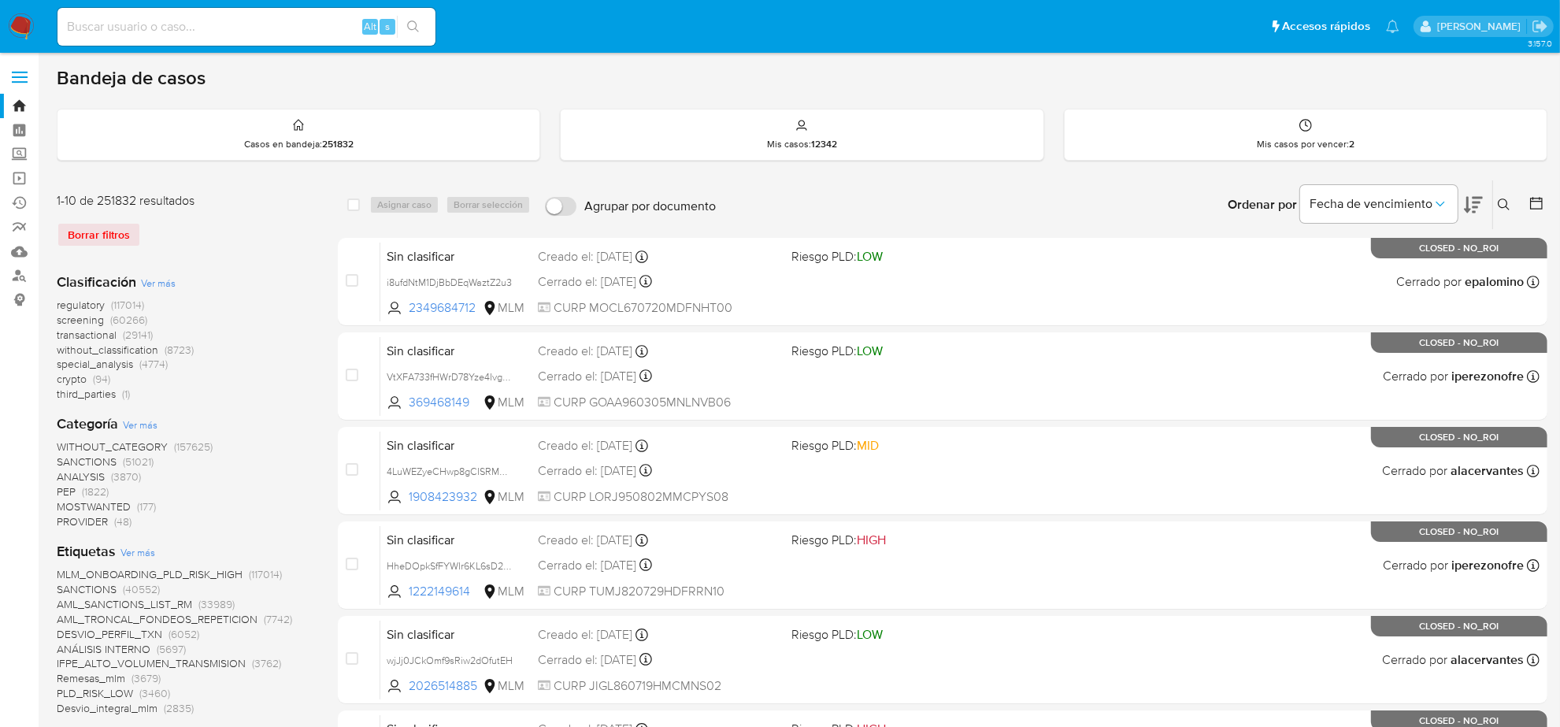
click at [83, 323] on span "screening" at bounding box center [80, 320] width 47 height 16
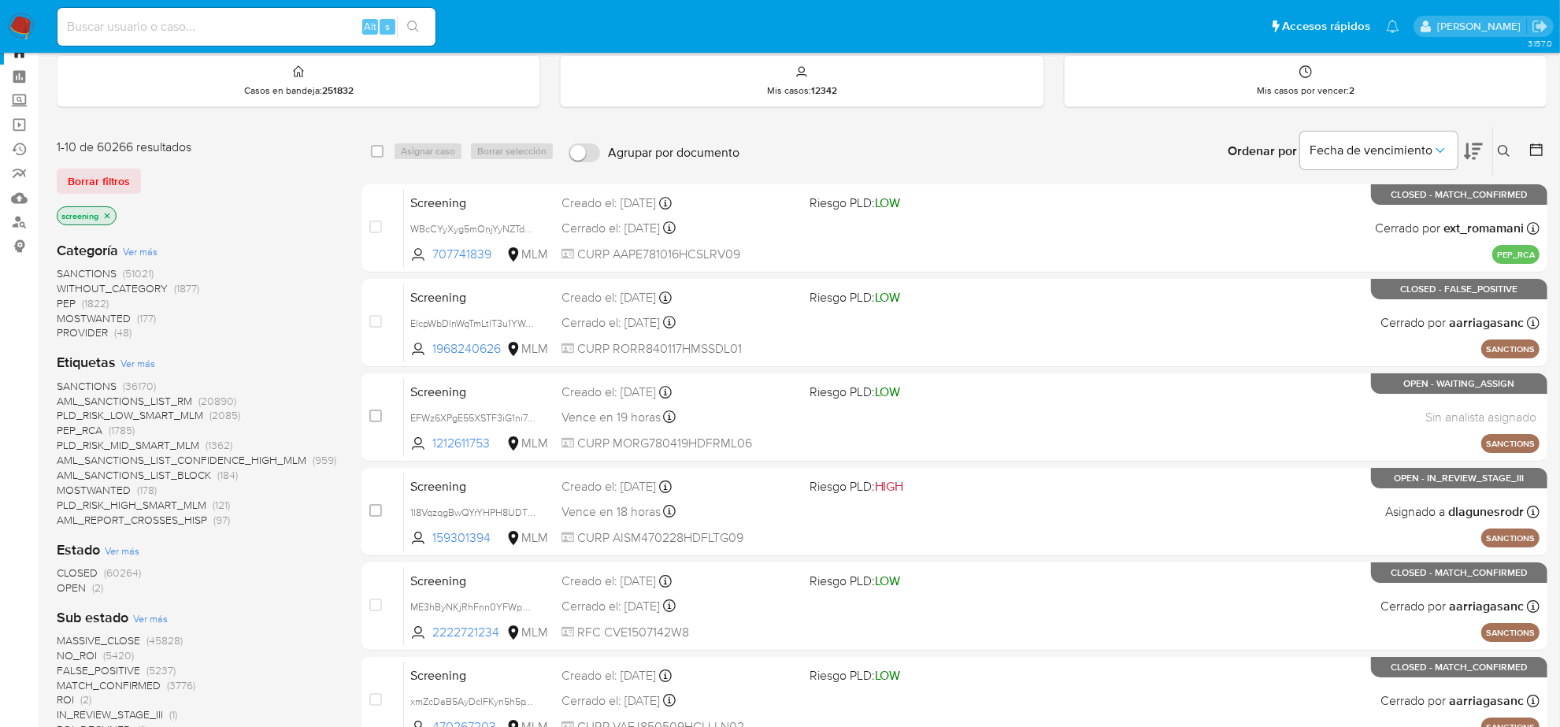
scroll to position [98, 0]
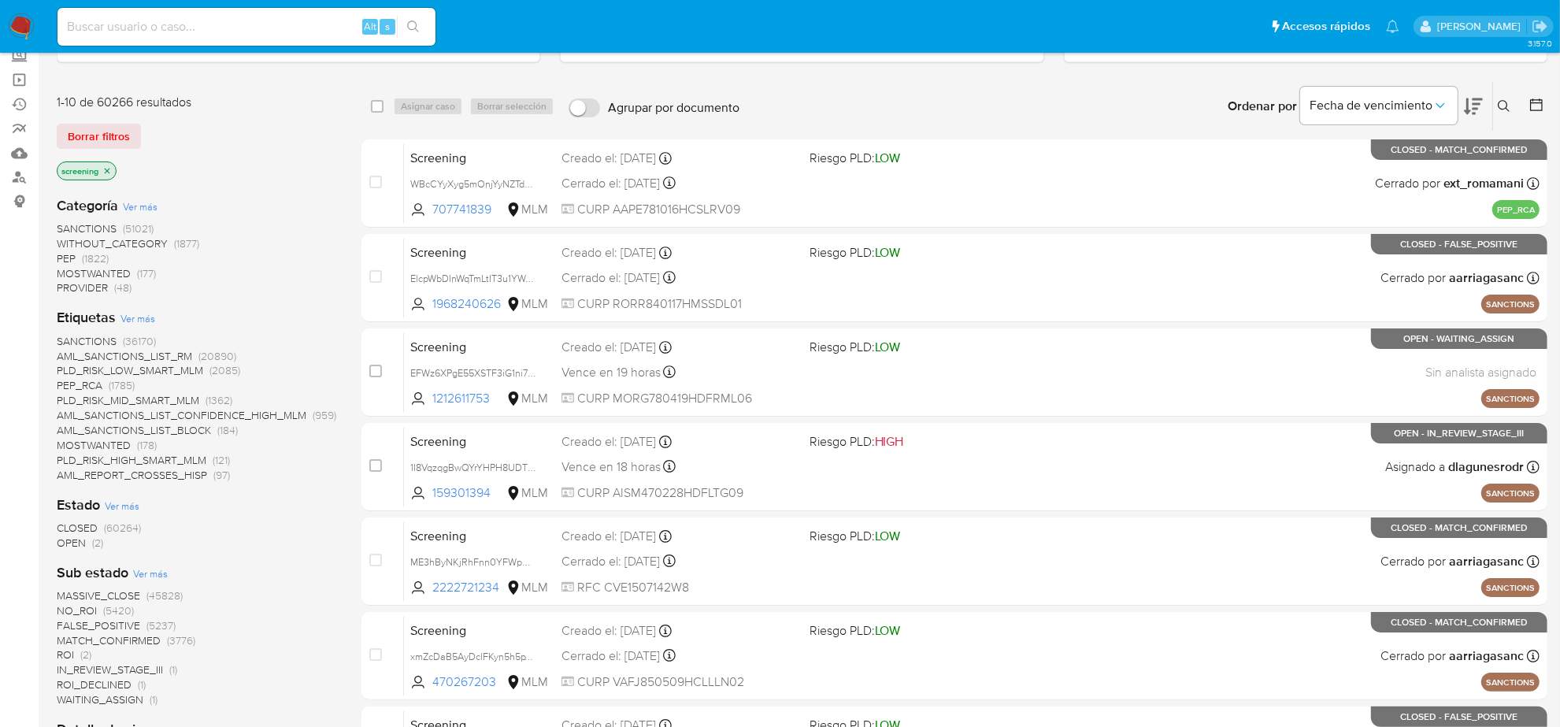
click at [81, 546] on span "OPEN" at bounding box center [71, 543] width 29 height 16
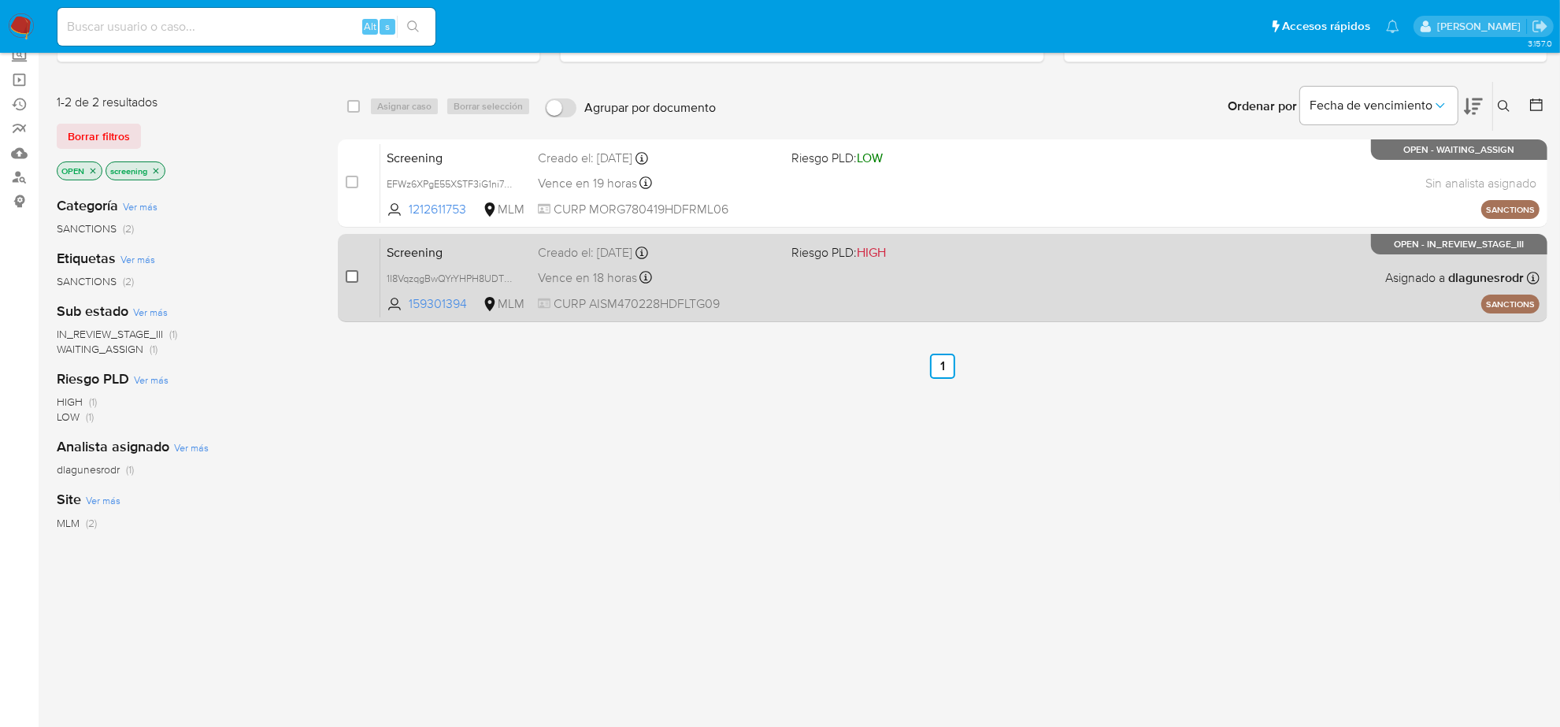
click at [355, 280] on input "checkbox" at bounding box center [352, 276] width 13 height 13
checkbox input "true"
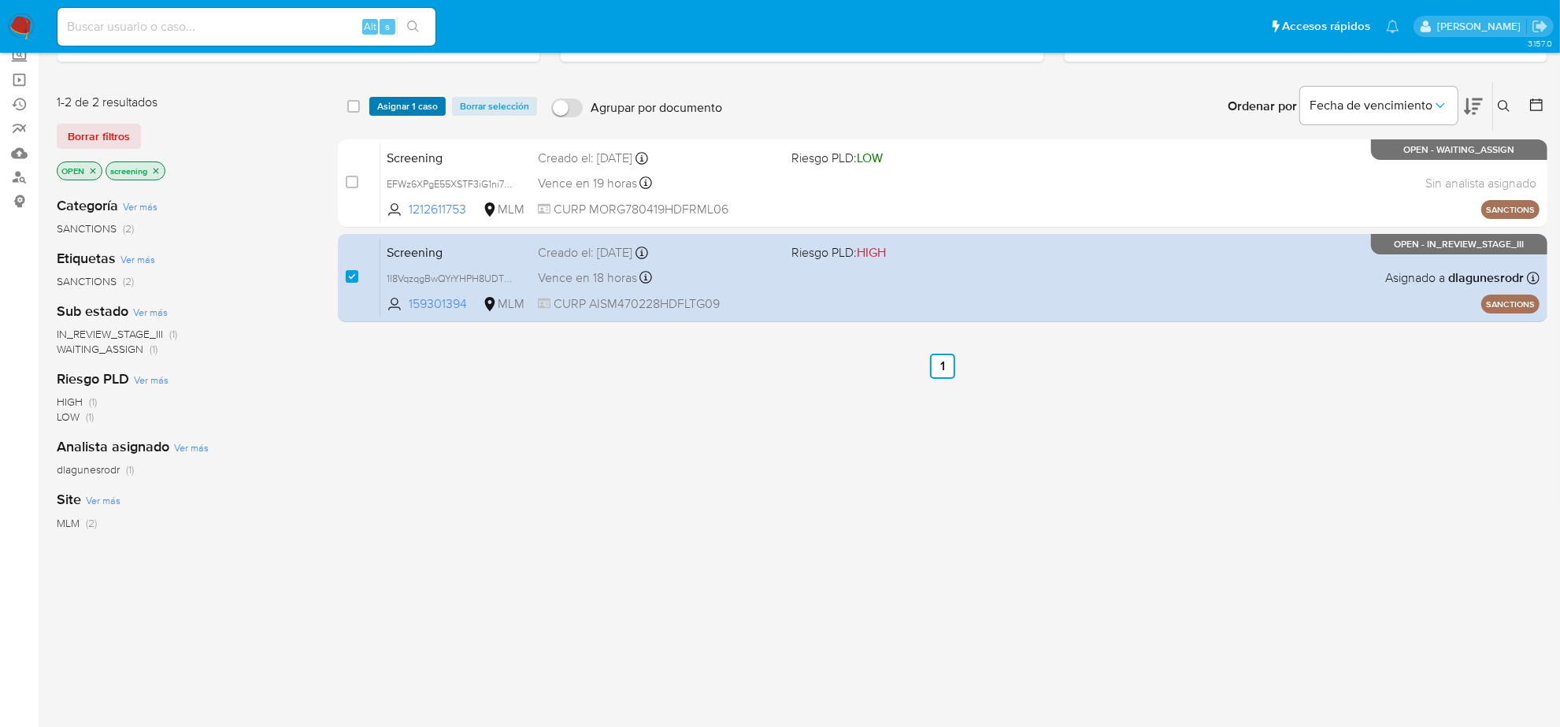
click at [399, 107] on span "Asignar 1 caso" at bounding box center [407, 106] width 61 height 16
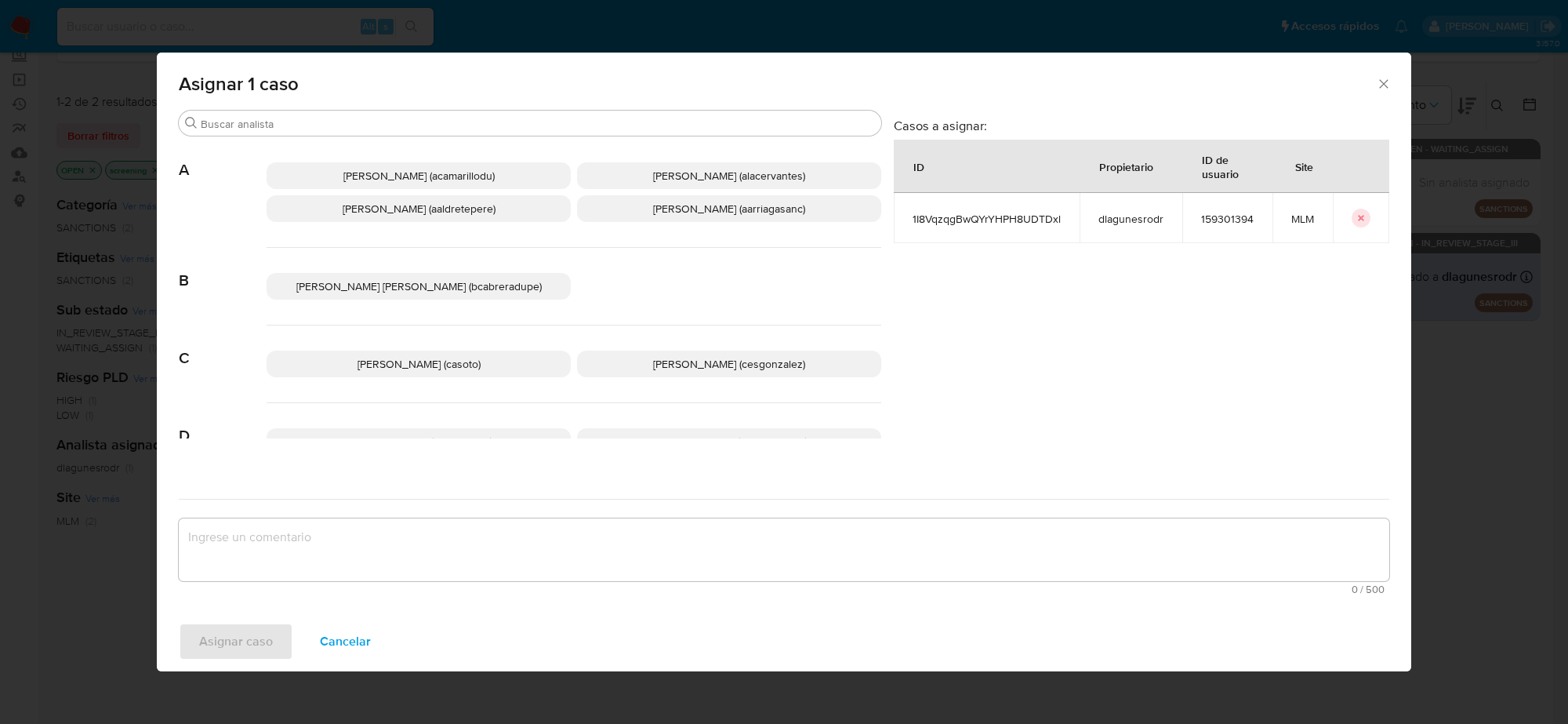
click at [710, 367] on span "[PERSON_NAME] (cesgonzalez)" at bounding box center [729, 364] width 152 height 16
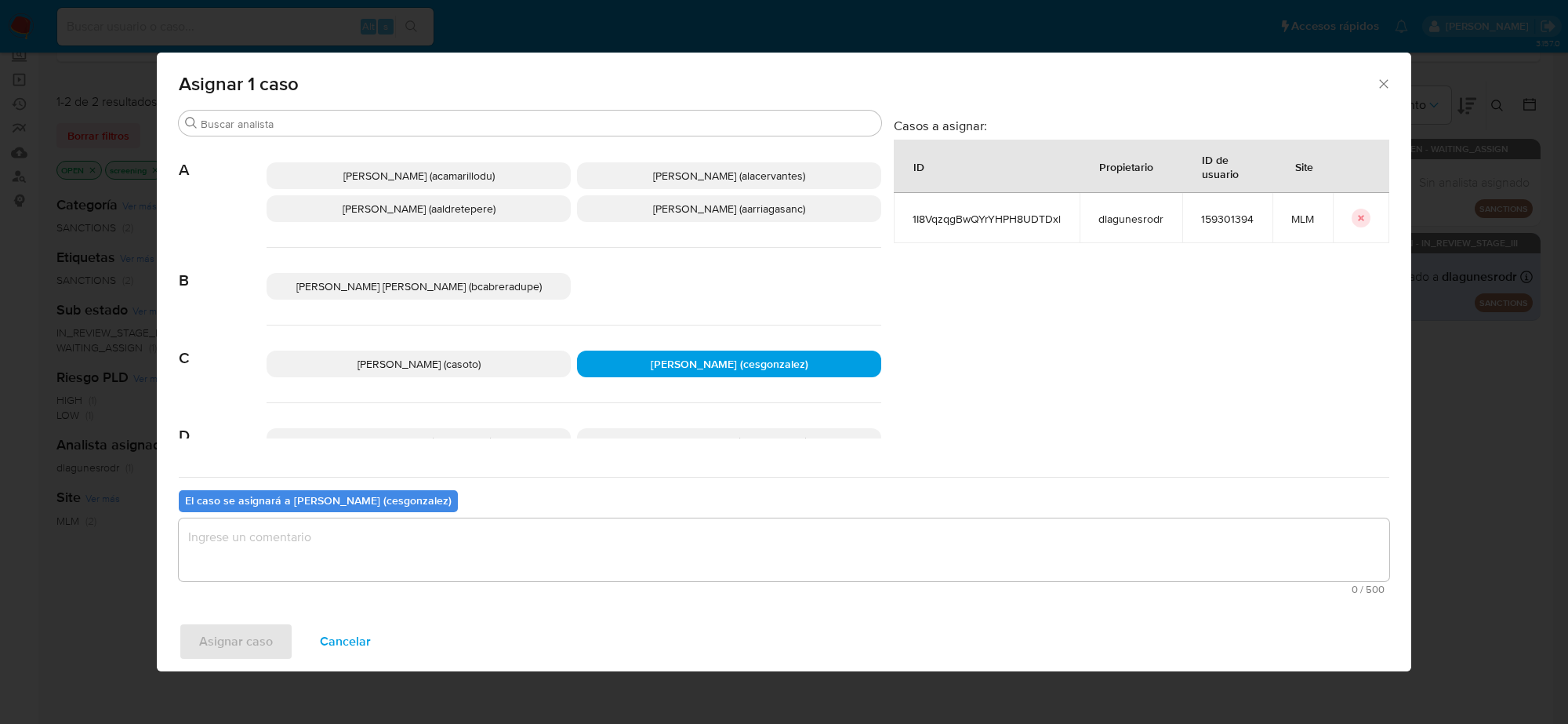
click at [449, 544] on textarea "assign-modal" at bounding box center [784, 550] width 1211 height 63
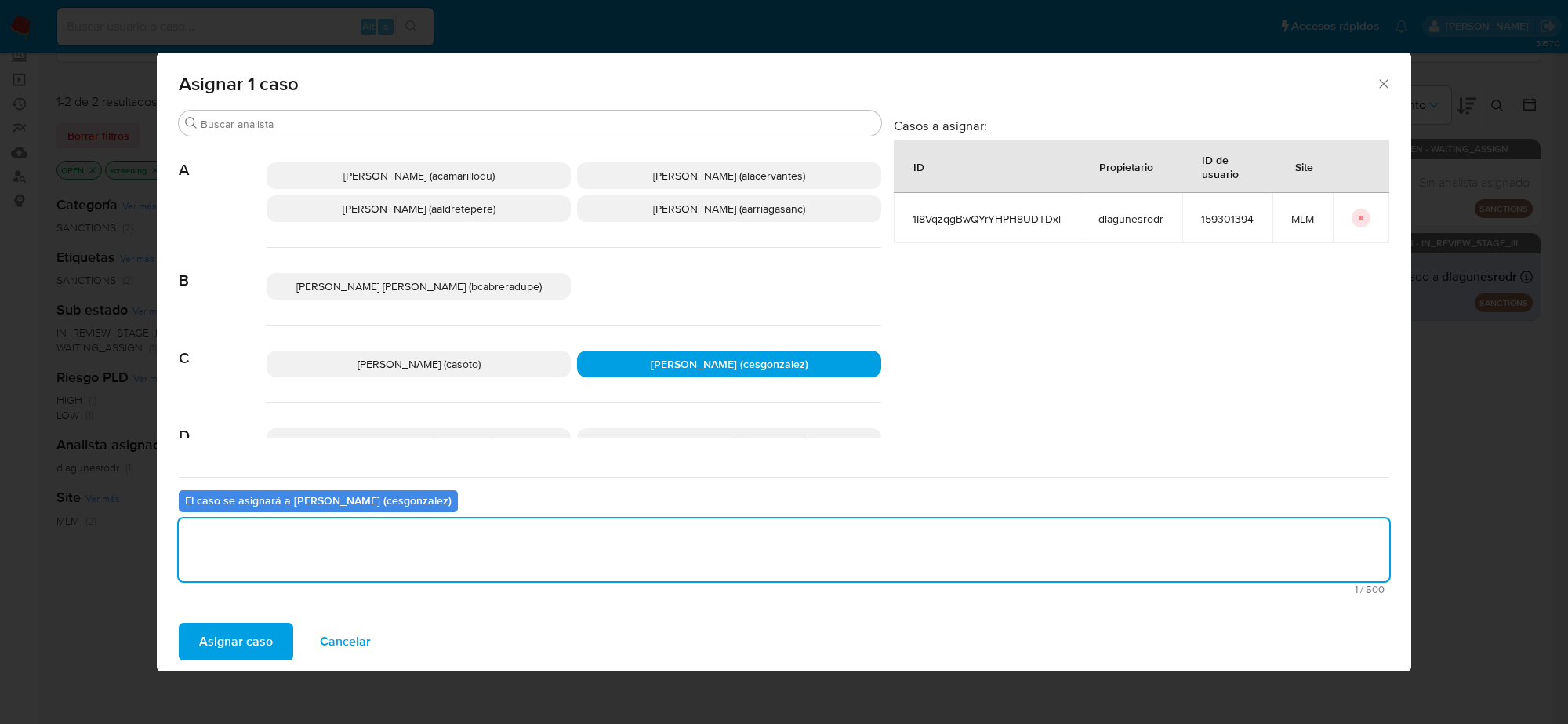
click at [248, 647] on span "Asignar caso" at bounding box center [236, 641] width 74 height 35
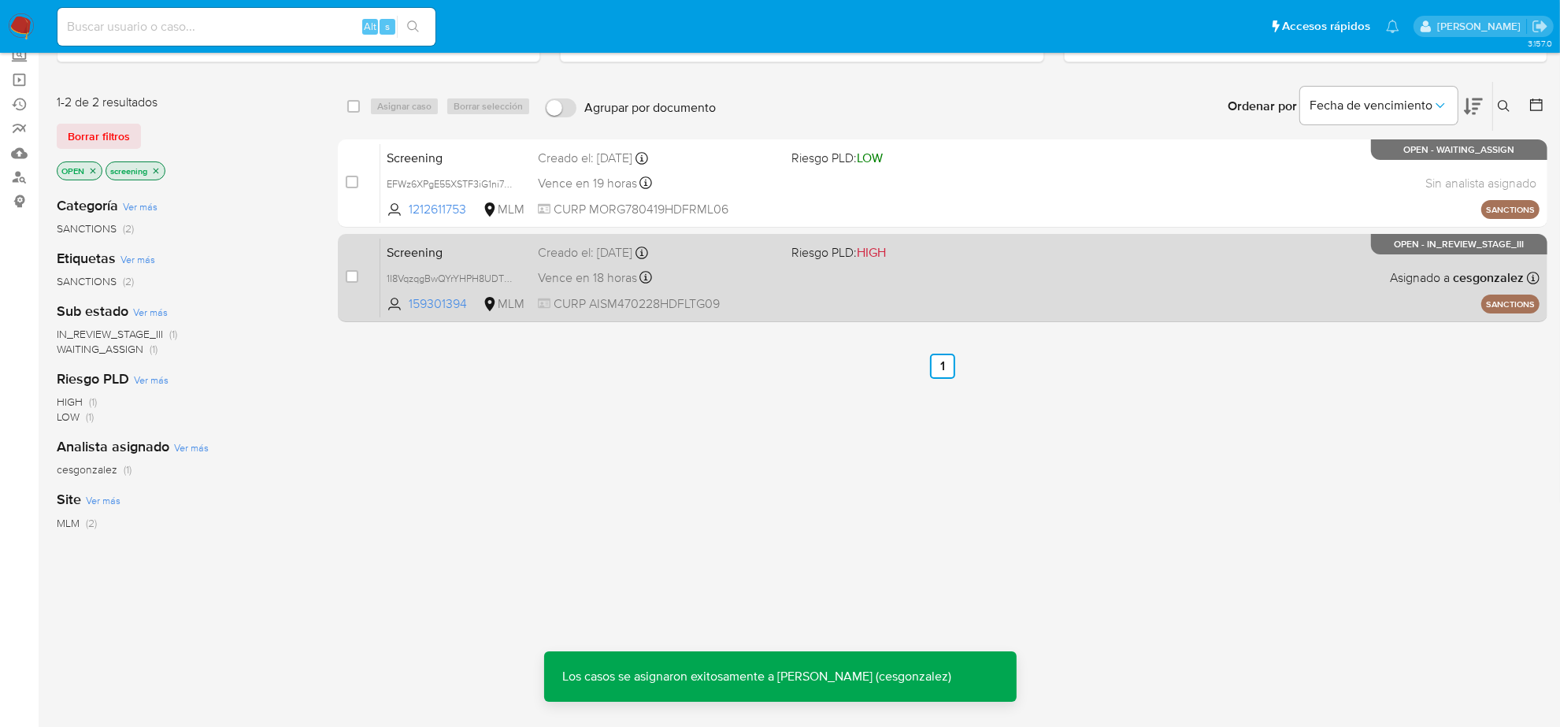
click at [758, 303] on span "CURP AISM470228HDFLTG09" at bounding box center [658, 303] width 241 height 17
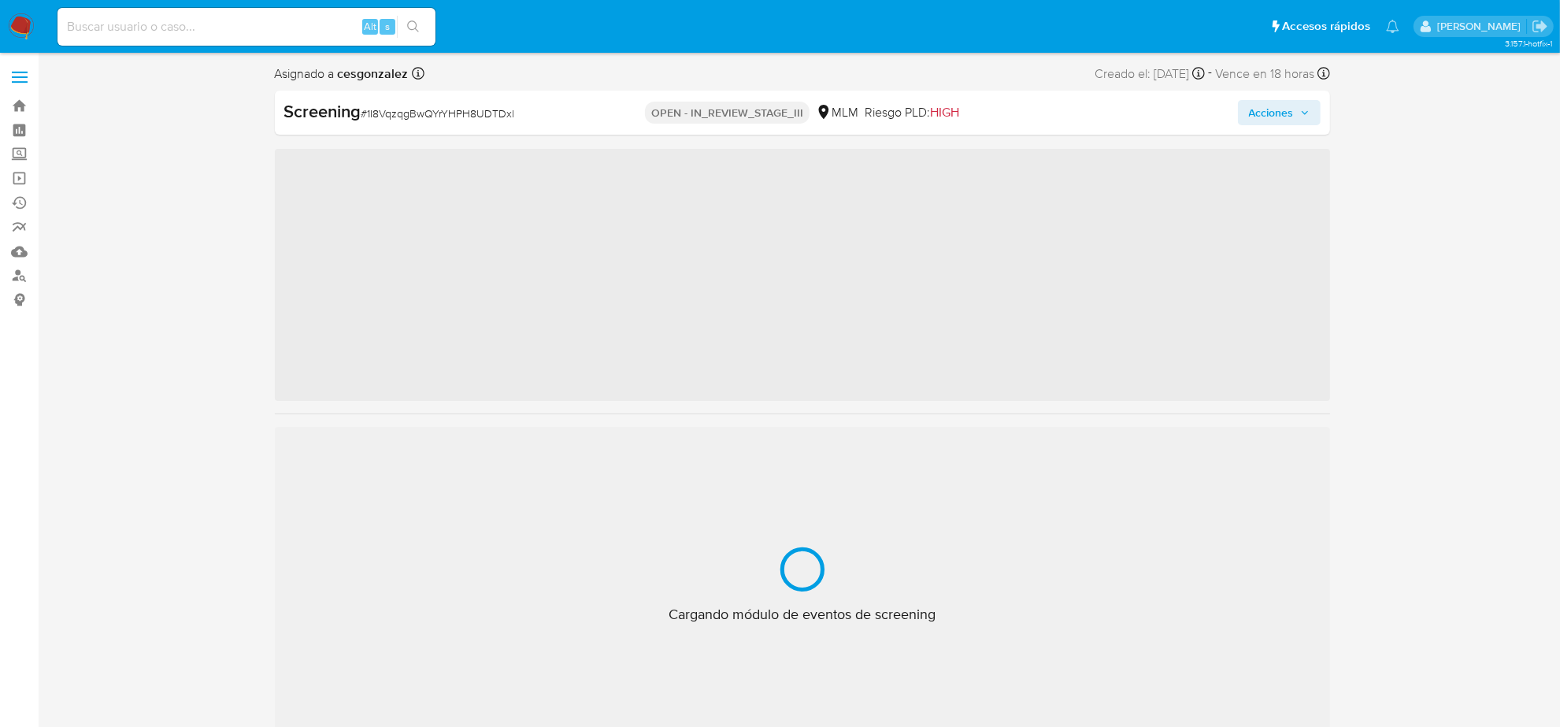
scroll to position [664, 0]
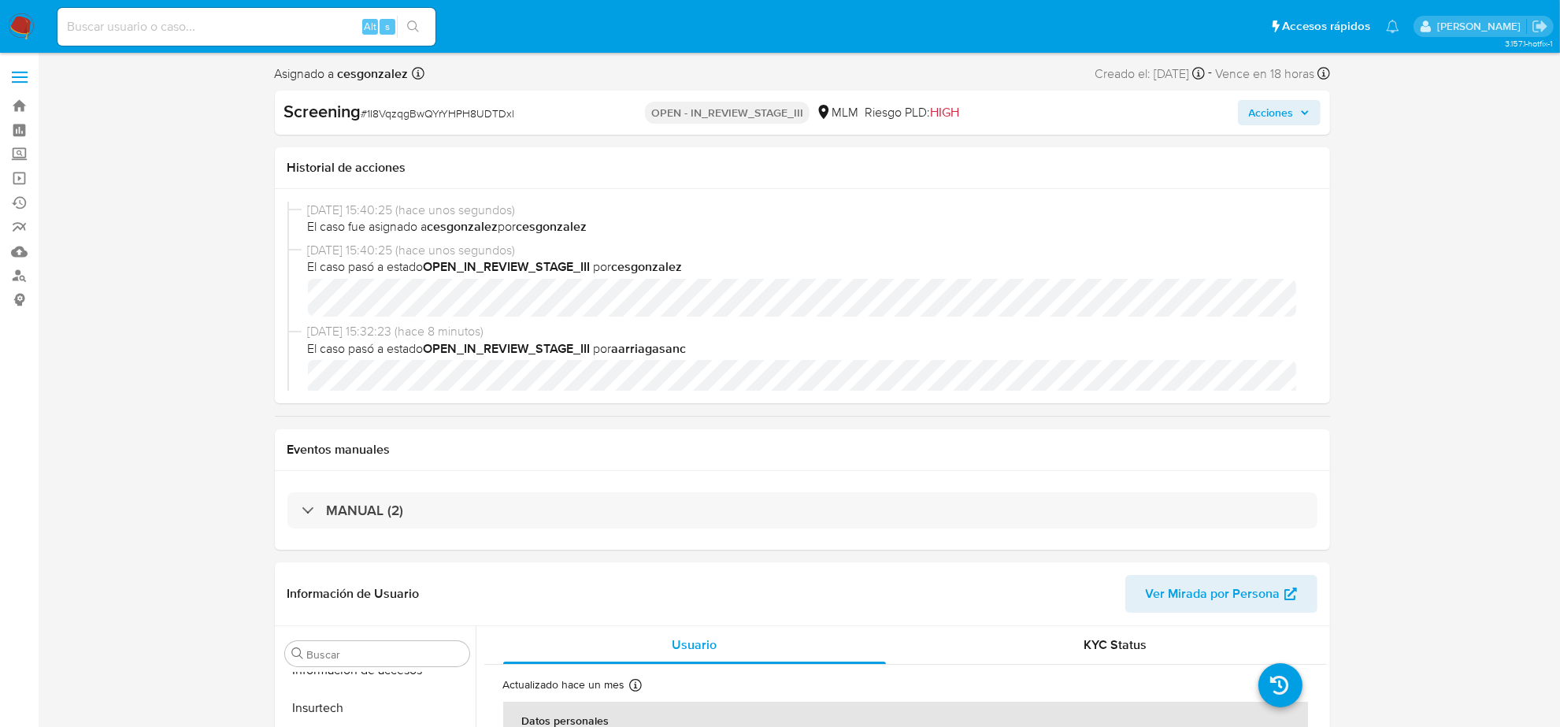
select select "10"
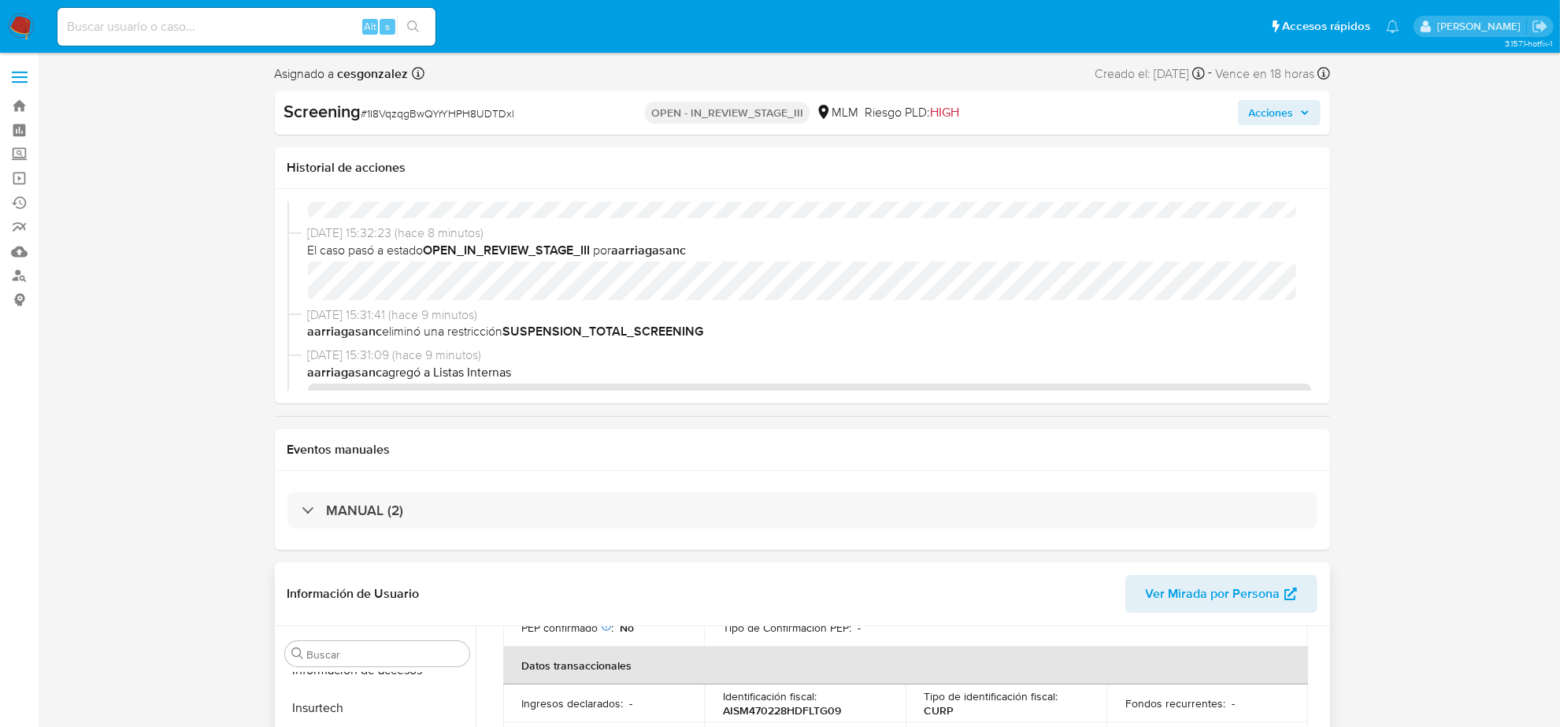
scroll to position [492, 0]
click at [1285, 110] on span "Acciones" at bounding box center [1271, 112] width 45 height 25
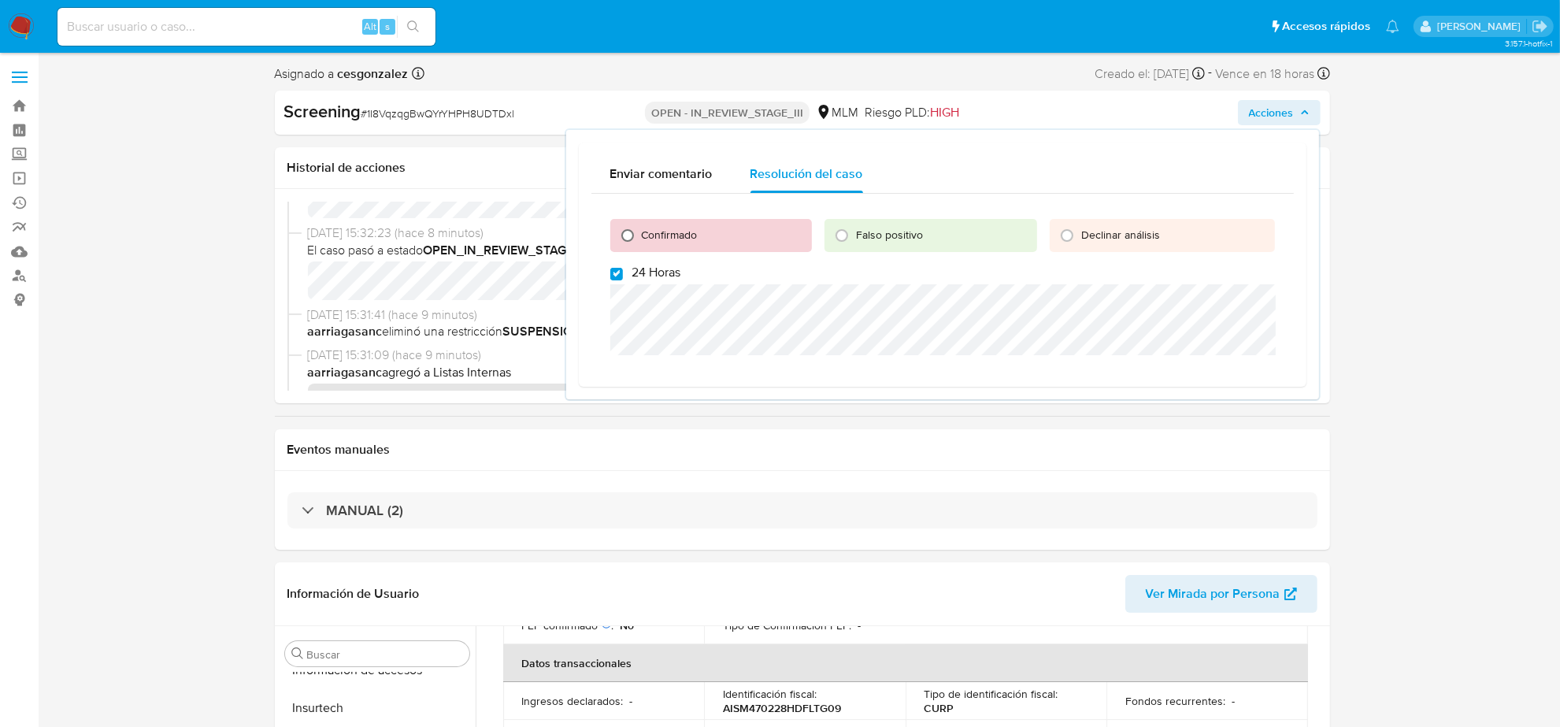
click at [628, 236] on input "Confirmado" at bounding box center [627, 235] width 25 height 25
radio input "true"
click at [618, 273] on input "24 Horas" at bounding box center [616, 274] width 13 height 13
checkbox input "false"
click at [1233, 406] on span "Cerrar Caso" at bounding box center [1220, 409] width 76 height 22
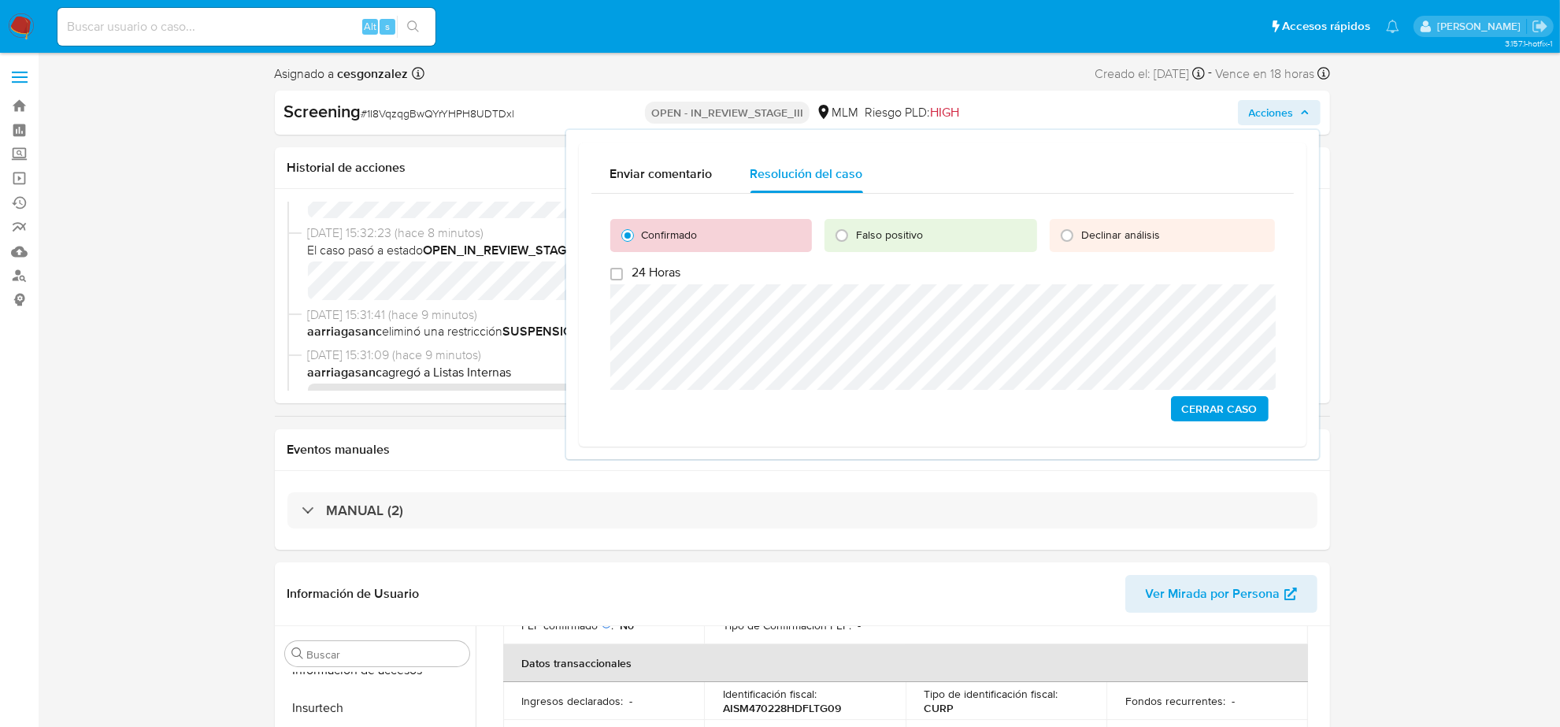
click at [1265, 403] on button "Cerrar Caso" at bounding box center [1220, 408] width 98 height 25
click at [1262, 406] on button "Cerrar Caso" at bounding box center [1220, 408] width 98 height 25
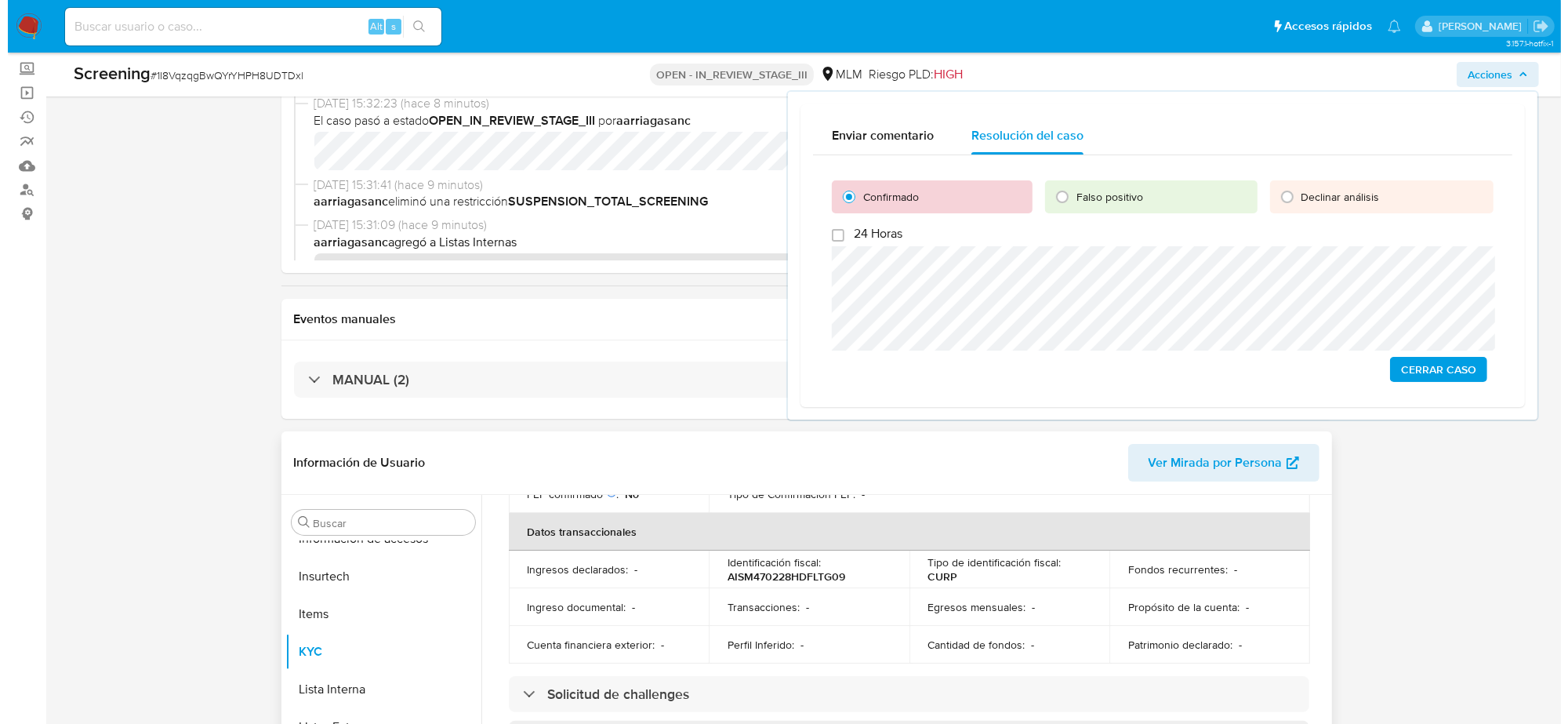
scroll to position [196, 0]
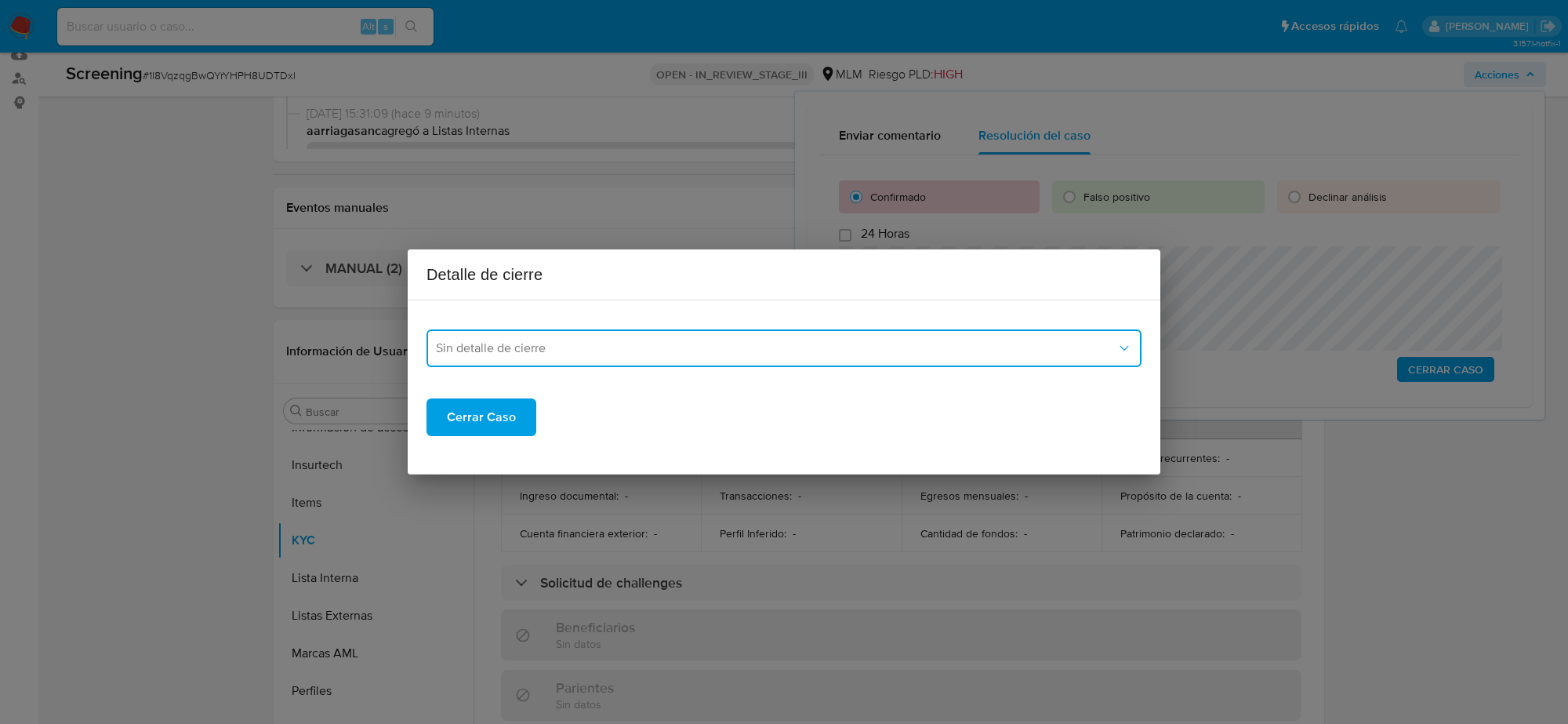
click at [684, 348] on span "Sin detalle de cierre" at bounding box center [777, 349] width 681 height 16
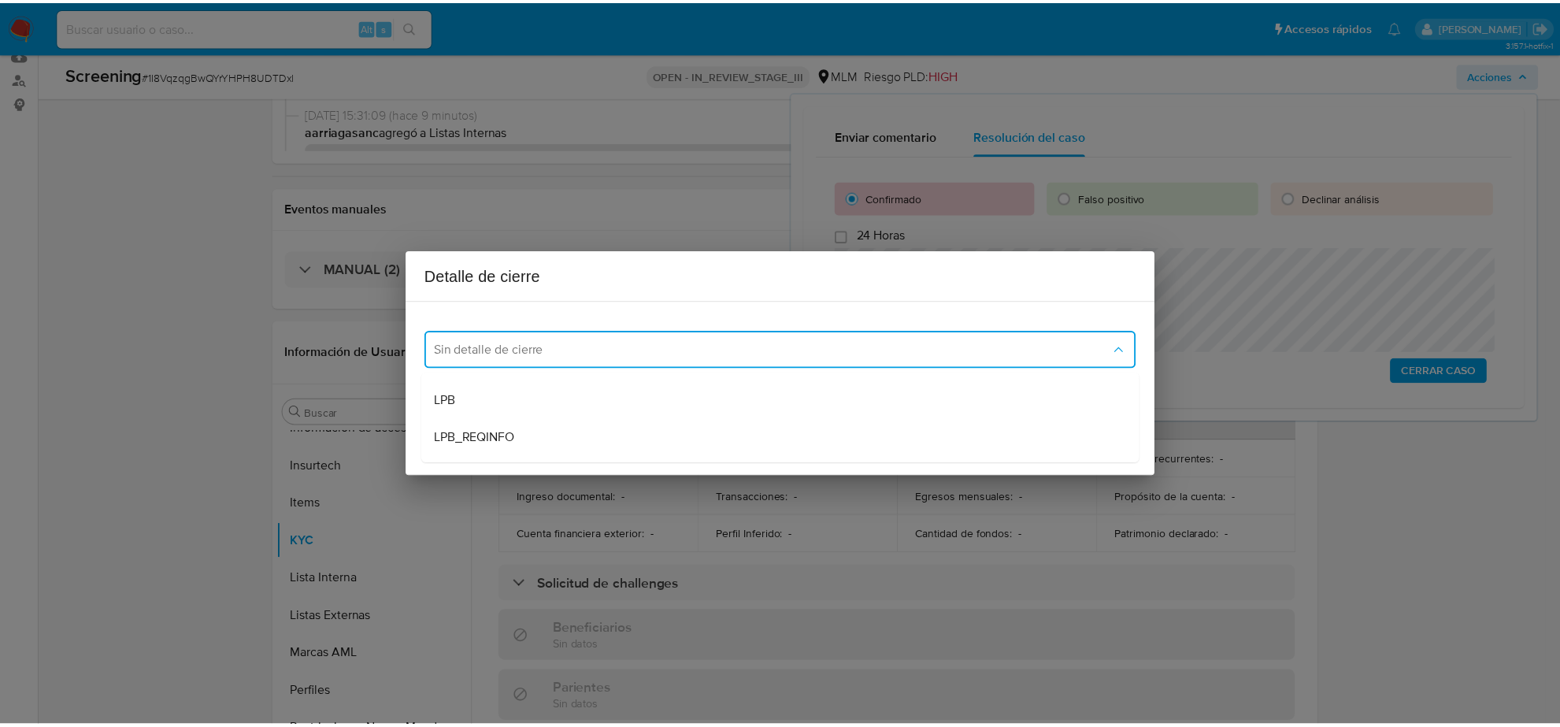
scroll to position [98, 0]
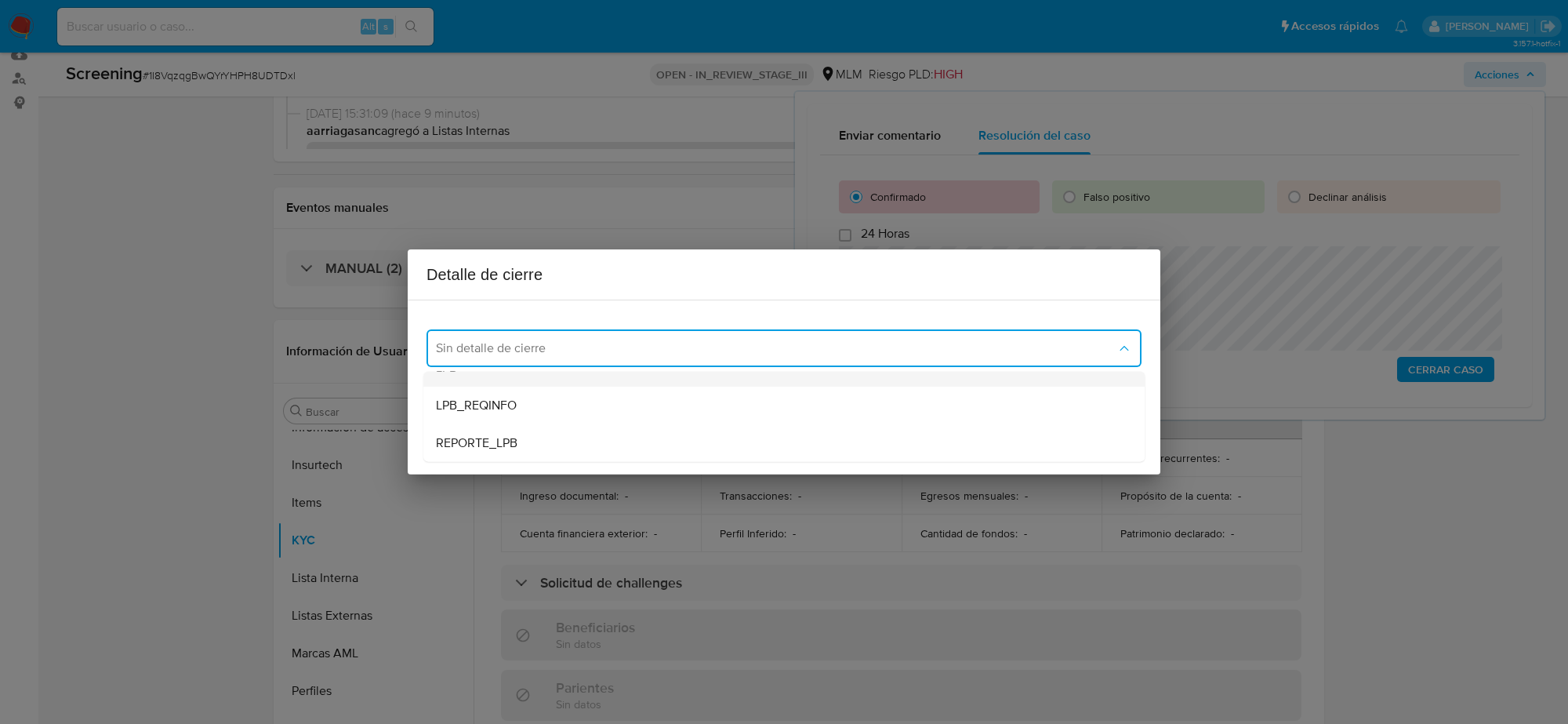
click at [542, 382] on div "LPB" at bounding box center [784, 368] width 696 height 38
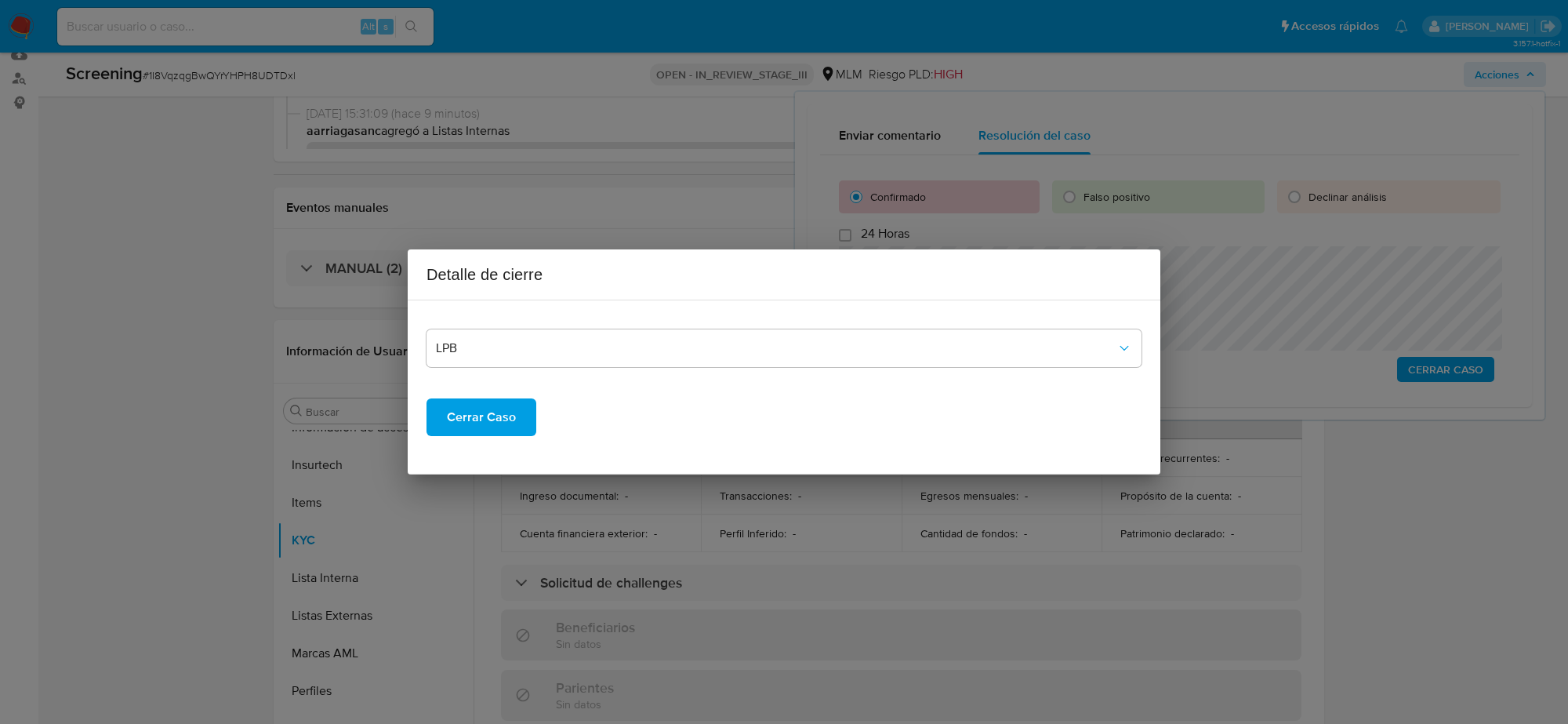
click at [512, 423] on span "Cerrar Caso" at bounding box center [481, 417] width 69 height 35
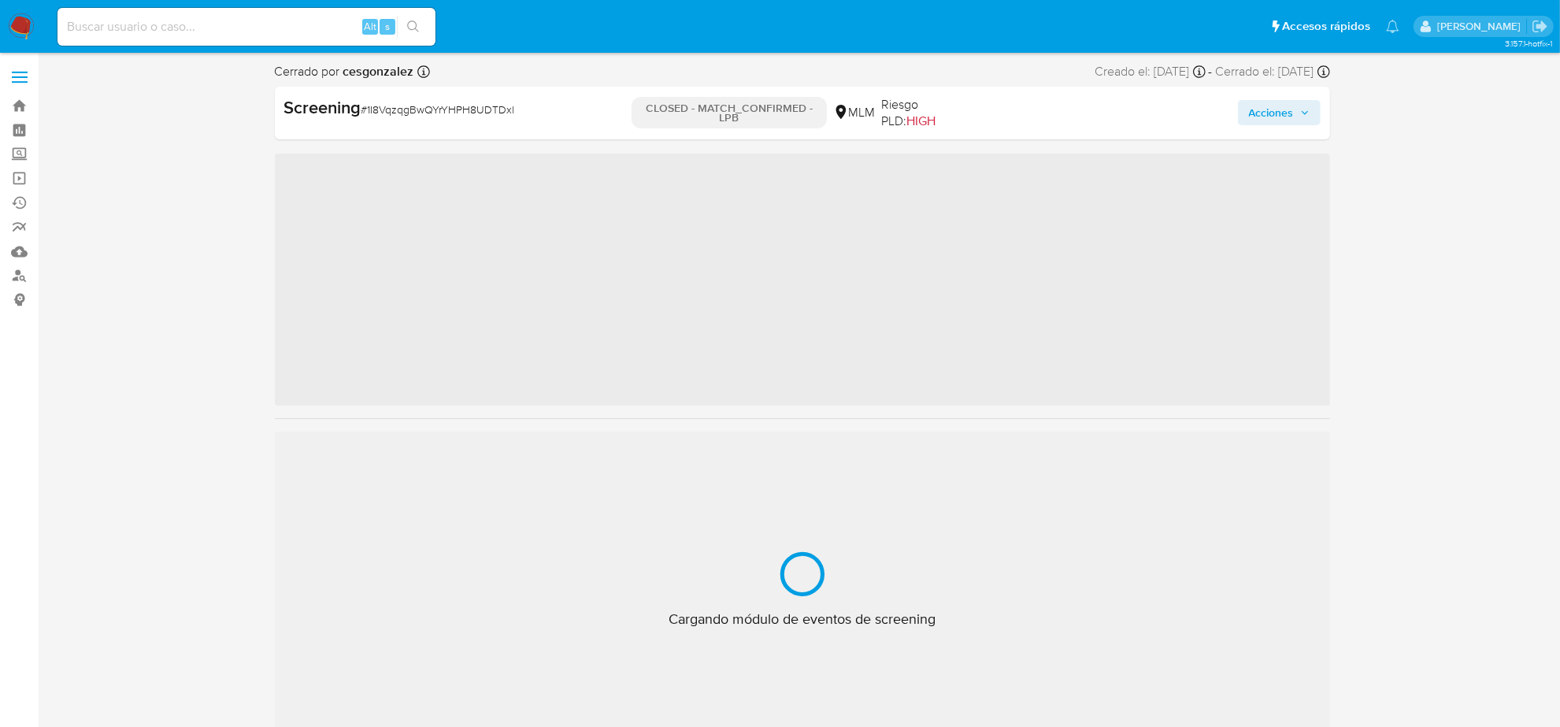
scroll to position [664, 0]
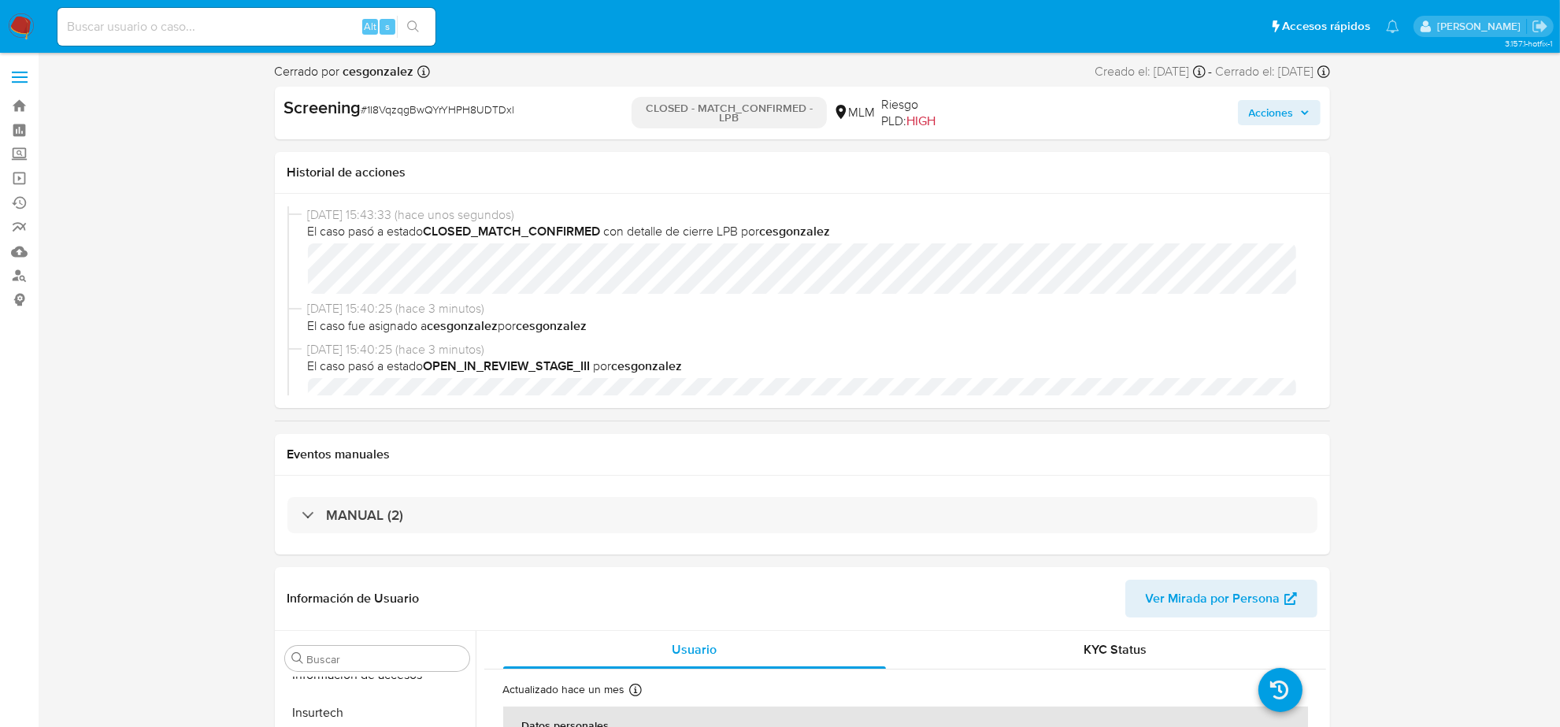
select select "10"
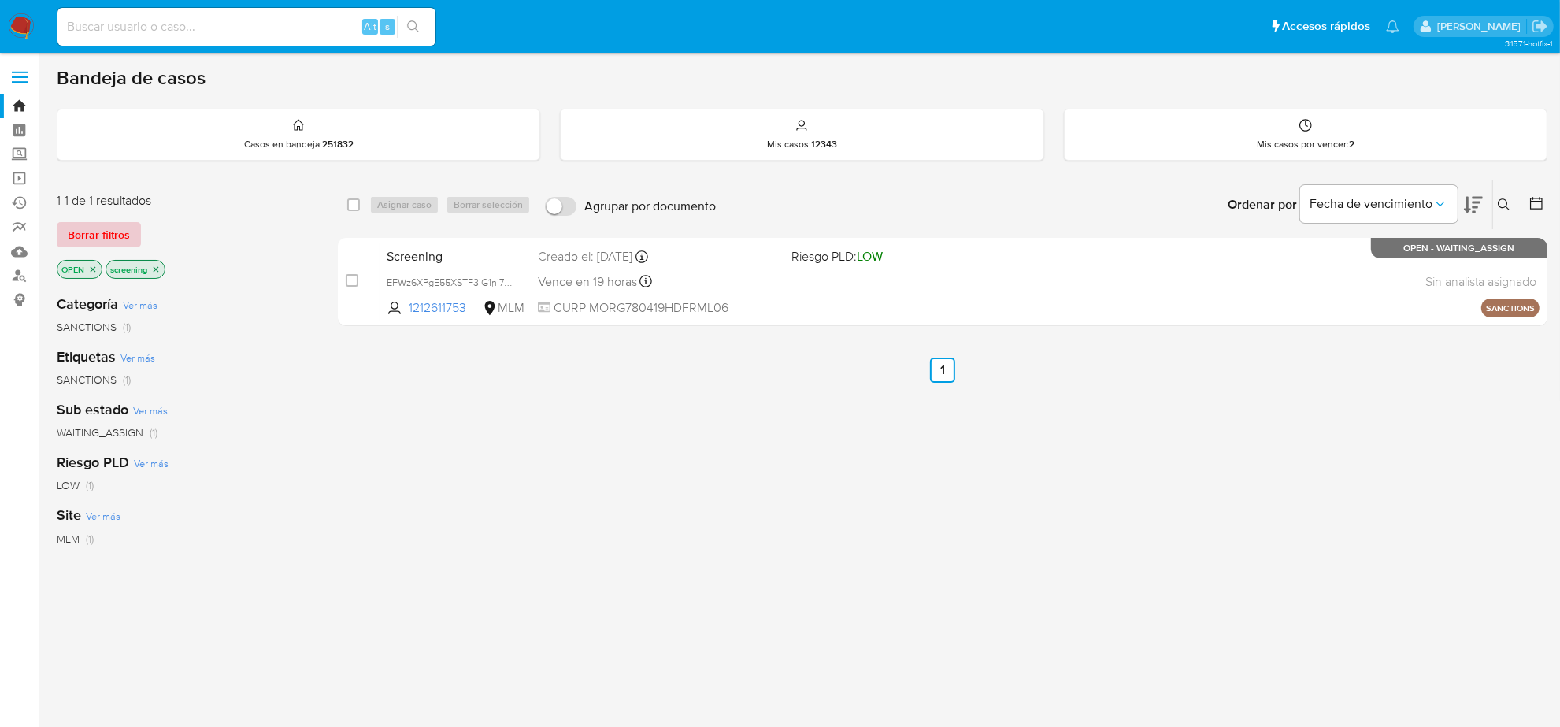
click at [101, 227] on span "Borrar filtros" at bounding box center [99, 235] width 62 height 22
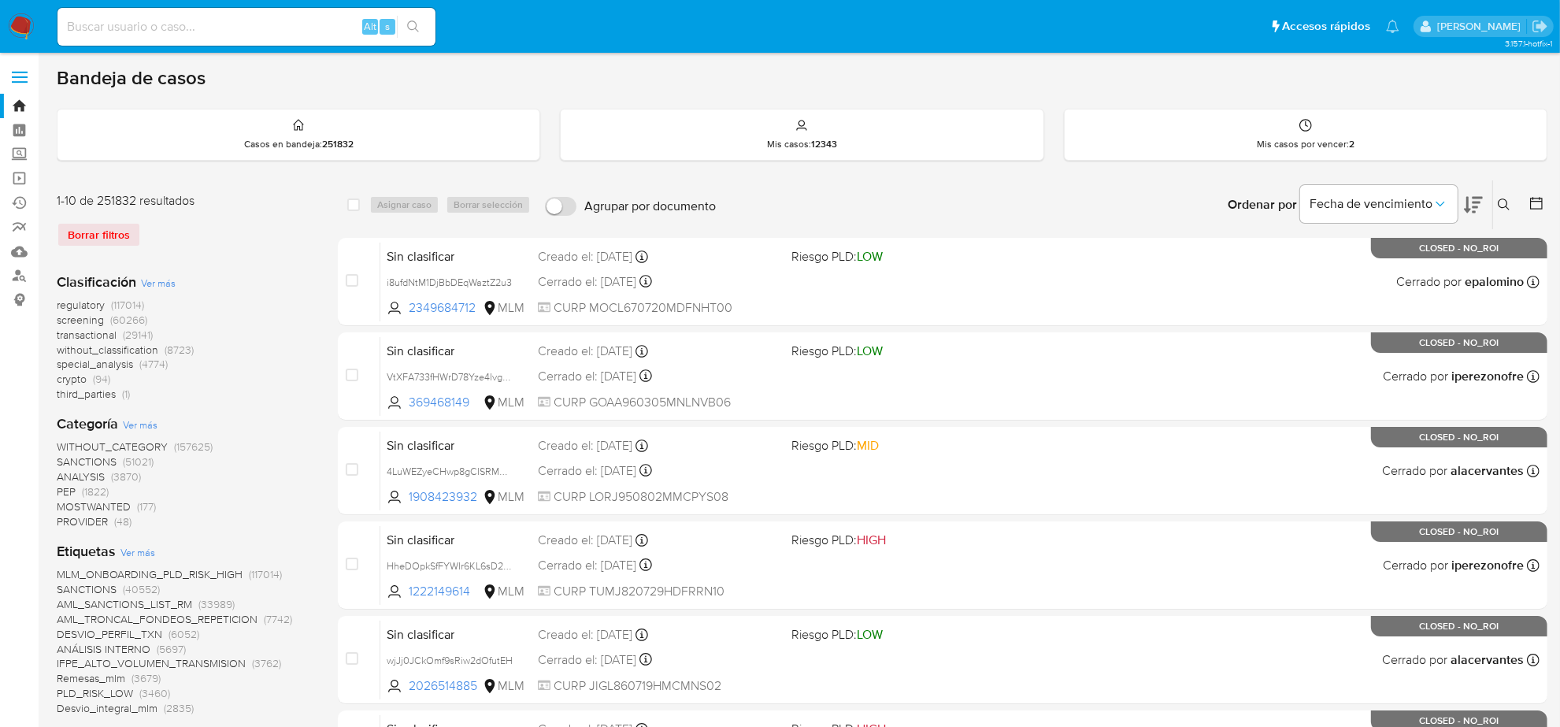
click at [114, 241] on div "Borrar filtros" at bounding box center [183, 234] width 252 height 25
click at [95, 320] on span "screening" at bounding box center [80, 320] width 47 height 16
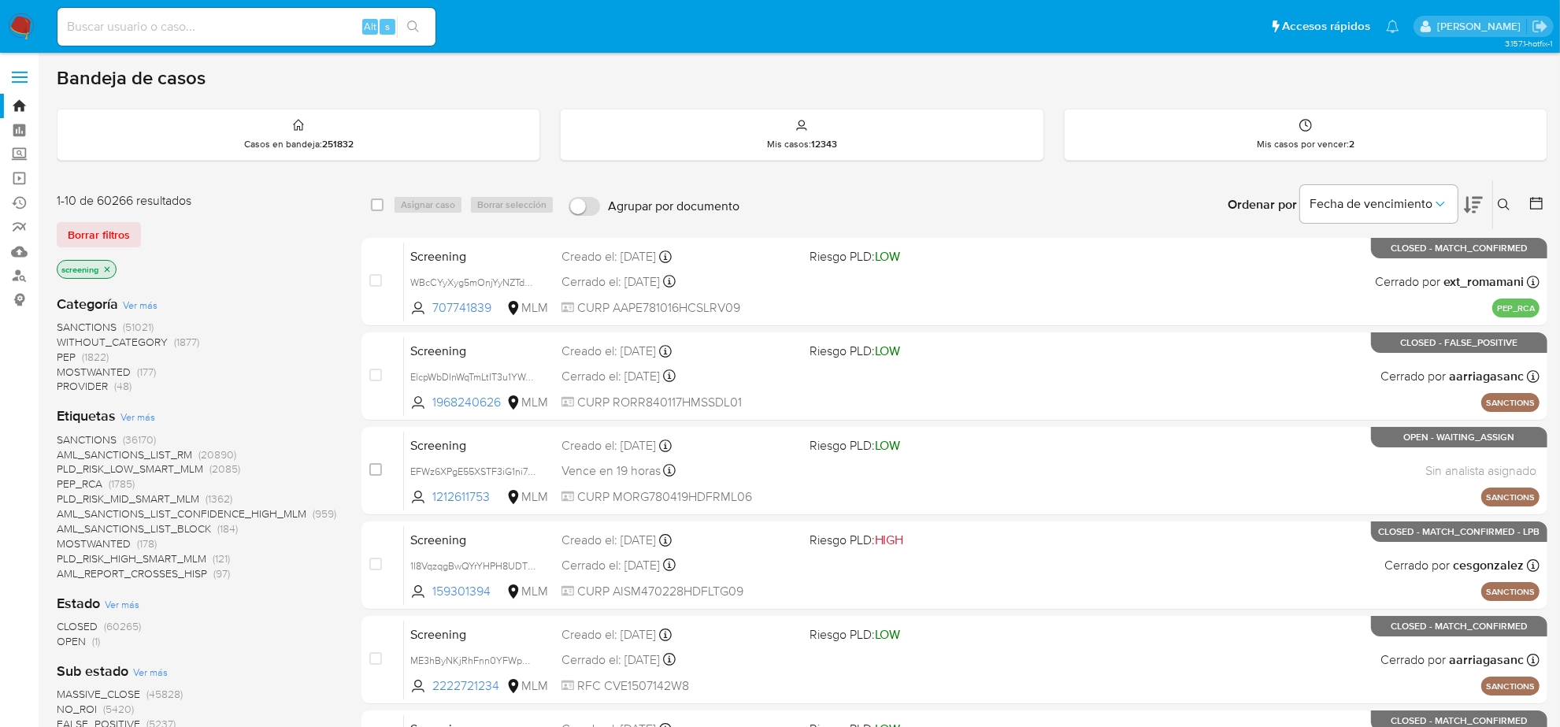
drag, startPoint x: 340, startPoint y: 167, endPoint x: 329, endPoint y: 245, distance: 78.7
click at [329, 245] on div "Bandeja de casos Casos en bandeja : 251832 Mis casos : 12343 Mis casos por venc…" at bounding box center [802, 676] width 1491 height 1220
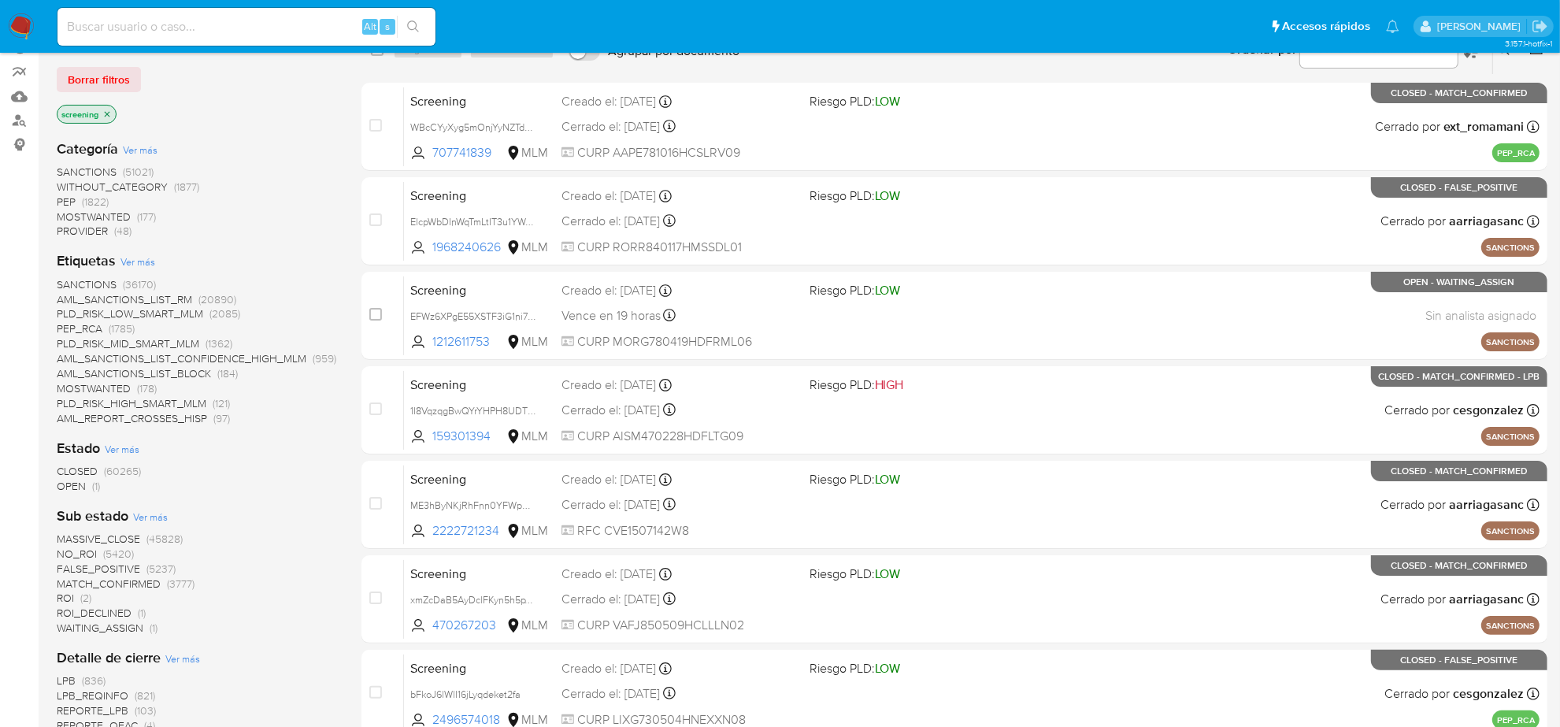
scroll to position [197, 0]
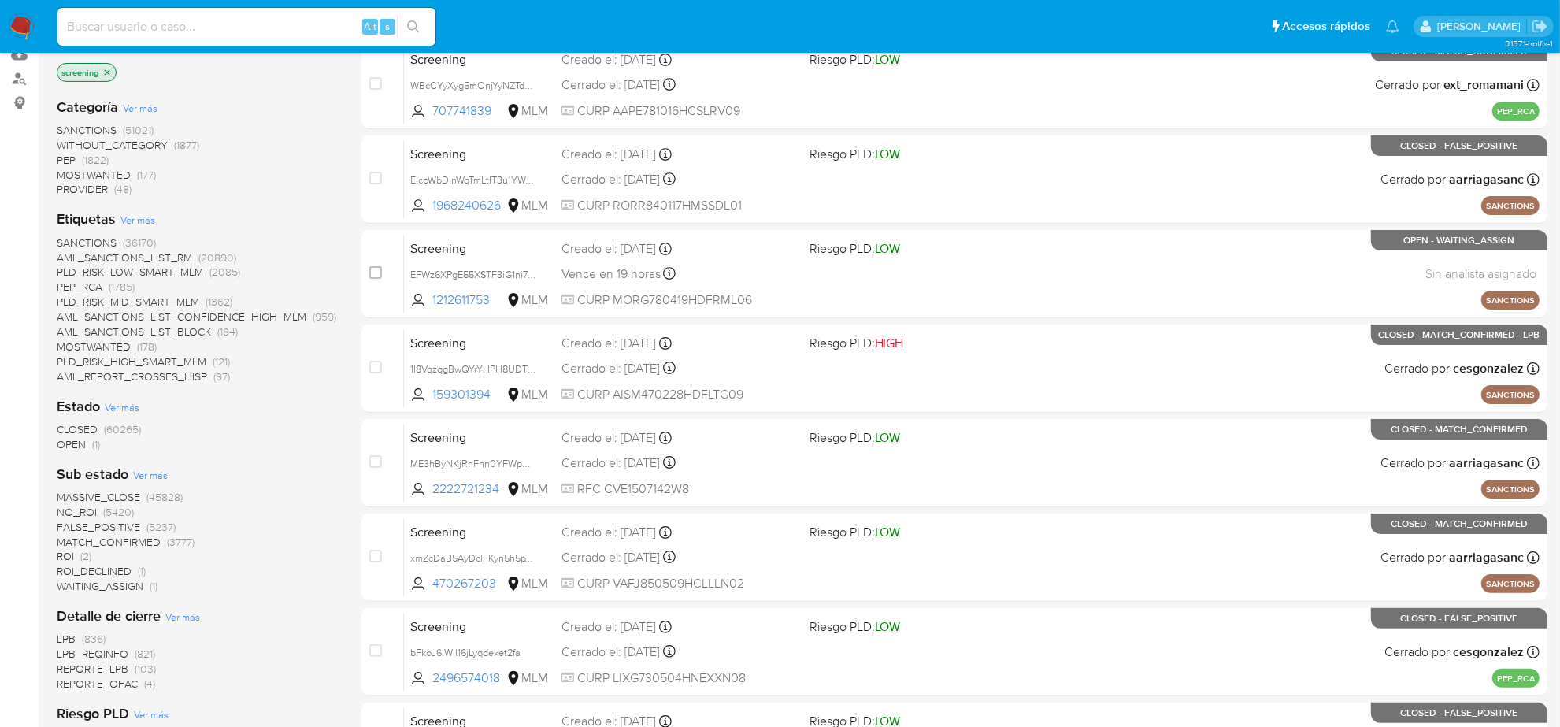
click at [87, 447] on span "OPEN (1)" at bounding box center [78, 444] width 43 height 15
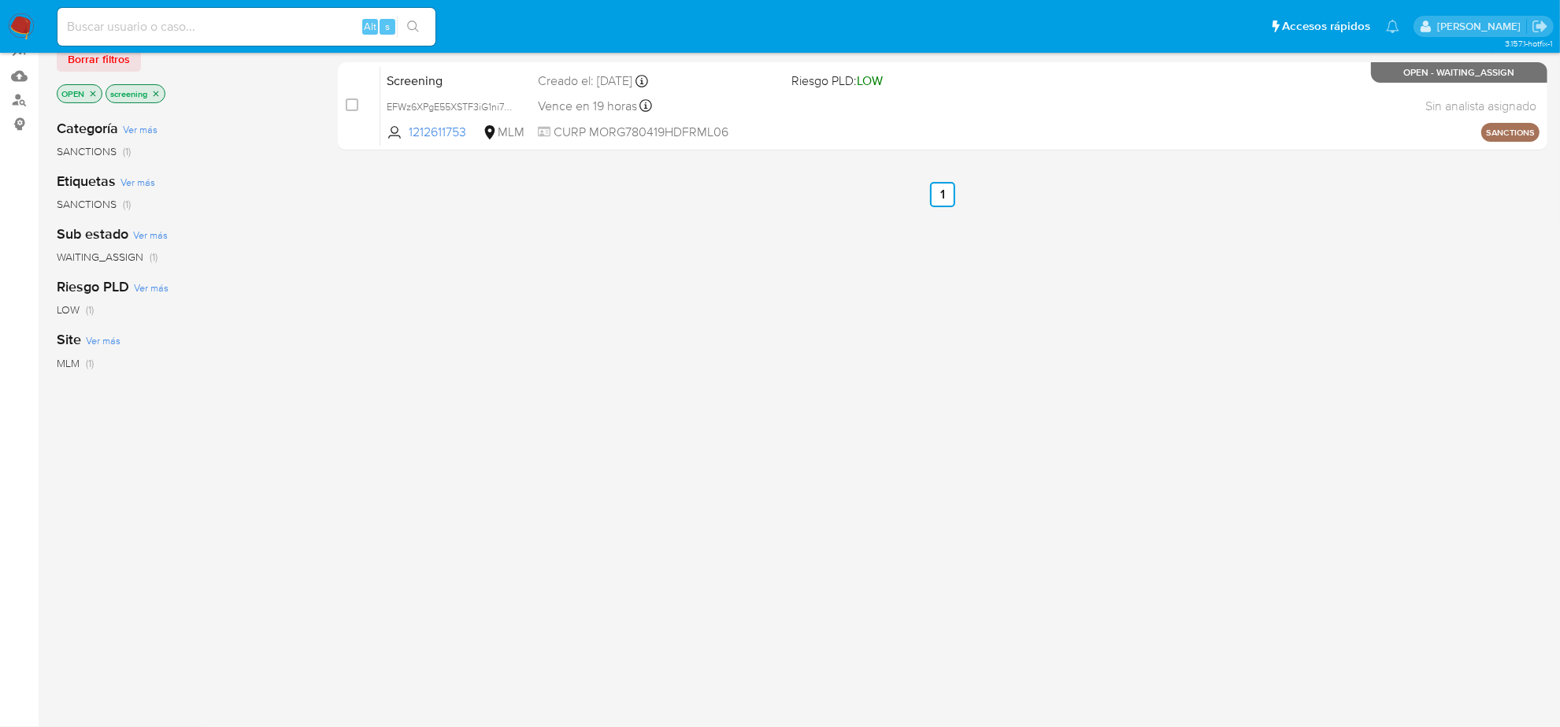
scroll to position [175, 0]
click at [95, 95] on icon "close-filter" at bounding box center [94, 94] width 6 height 6
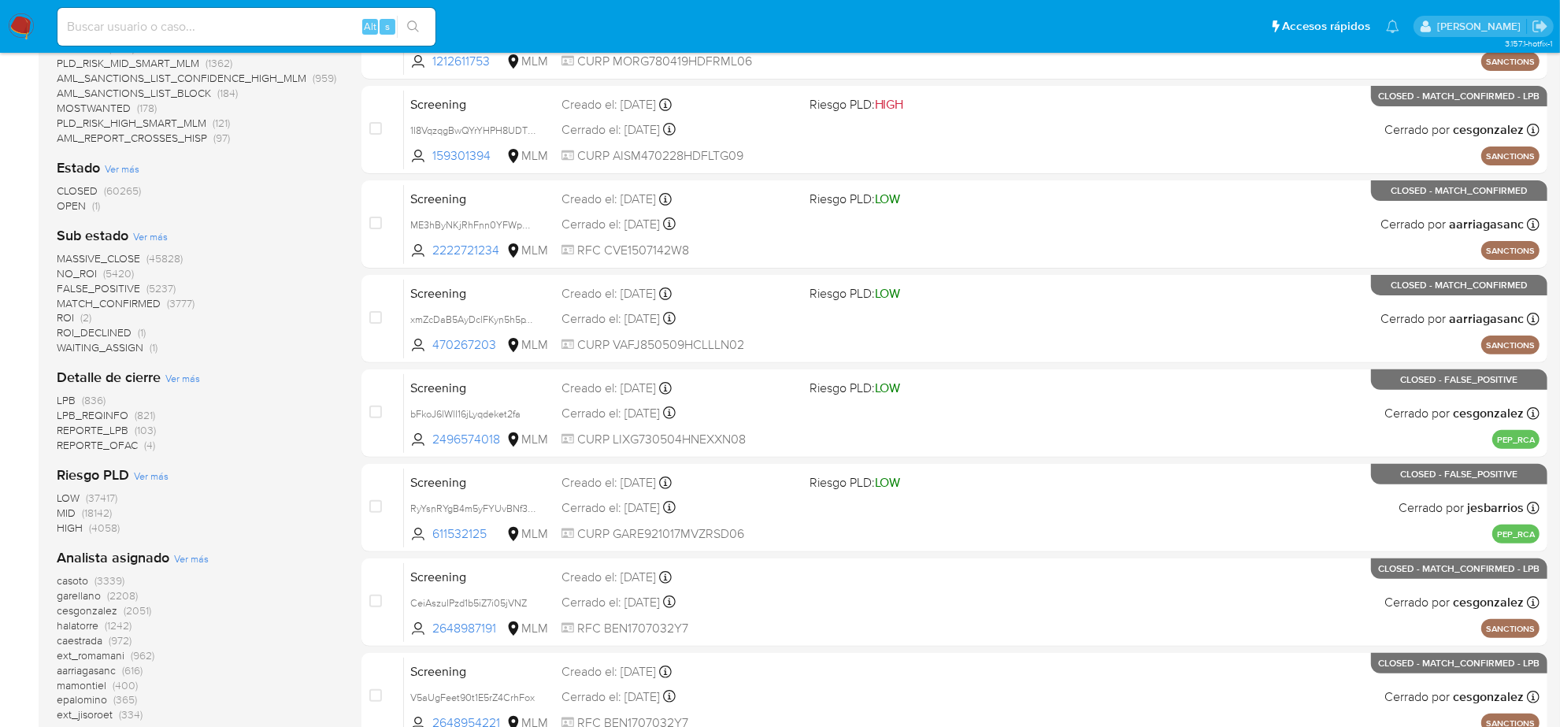
scroll to position [470, 0]
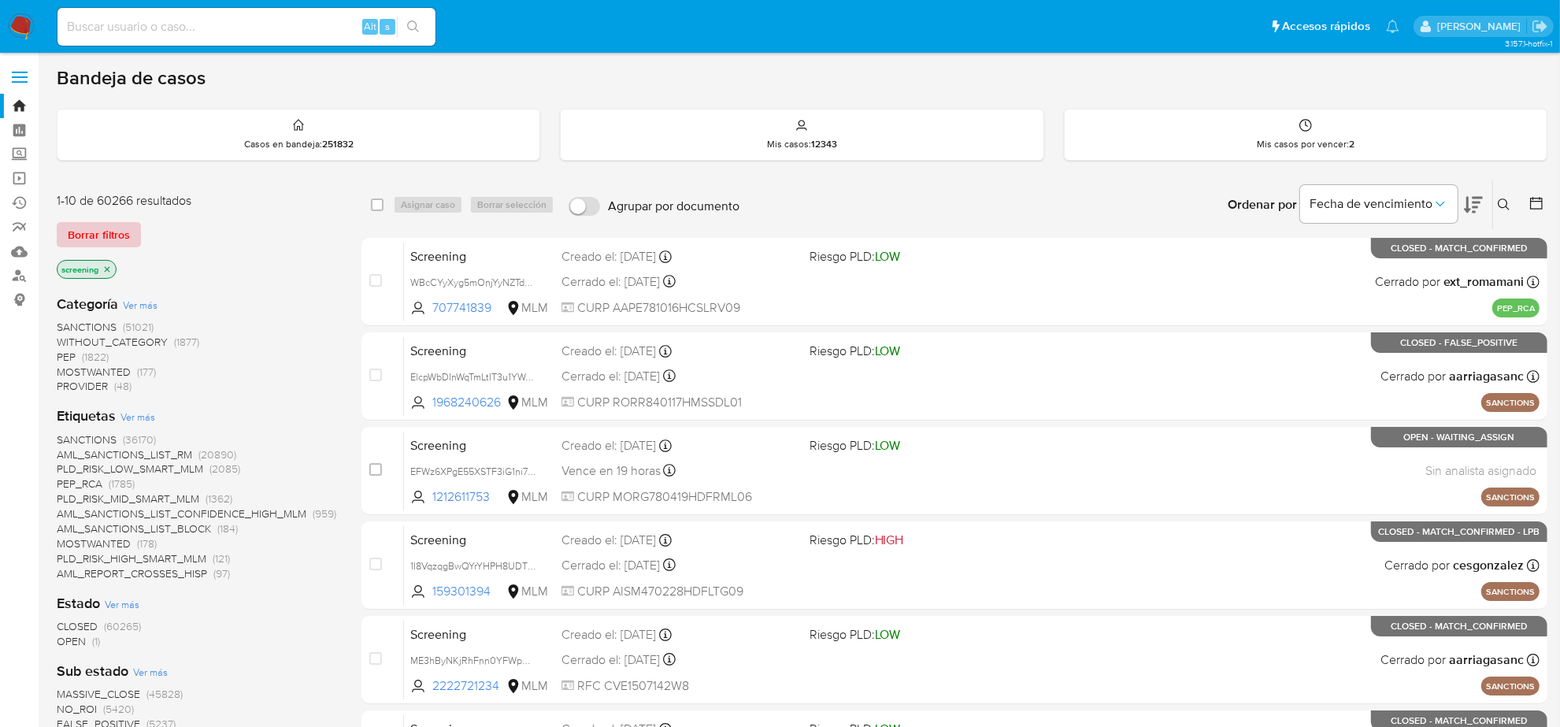
click at [85, 226] on span "Borrar filtros" at bounding box center [99, 235] width 62 height 22
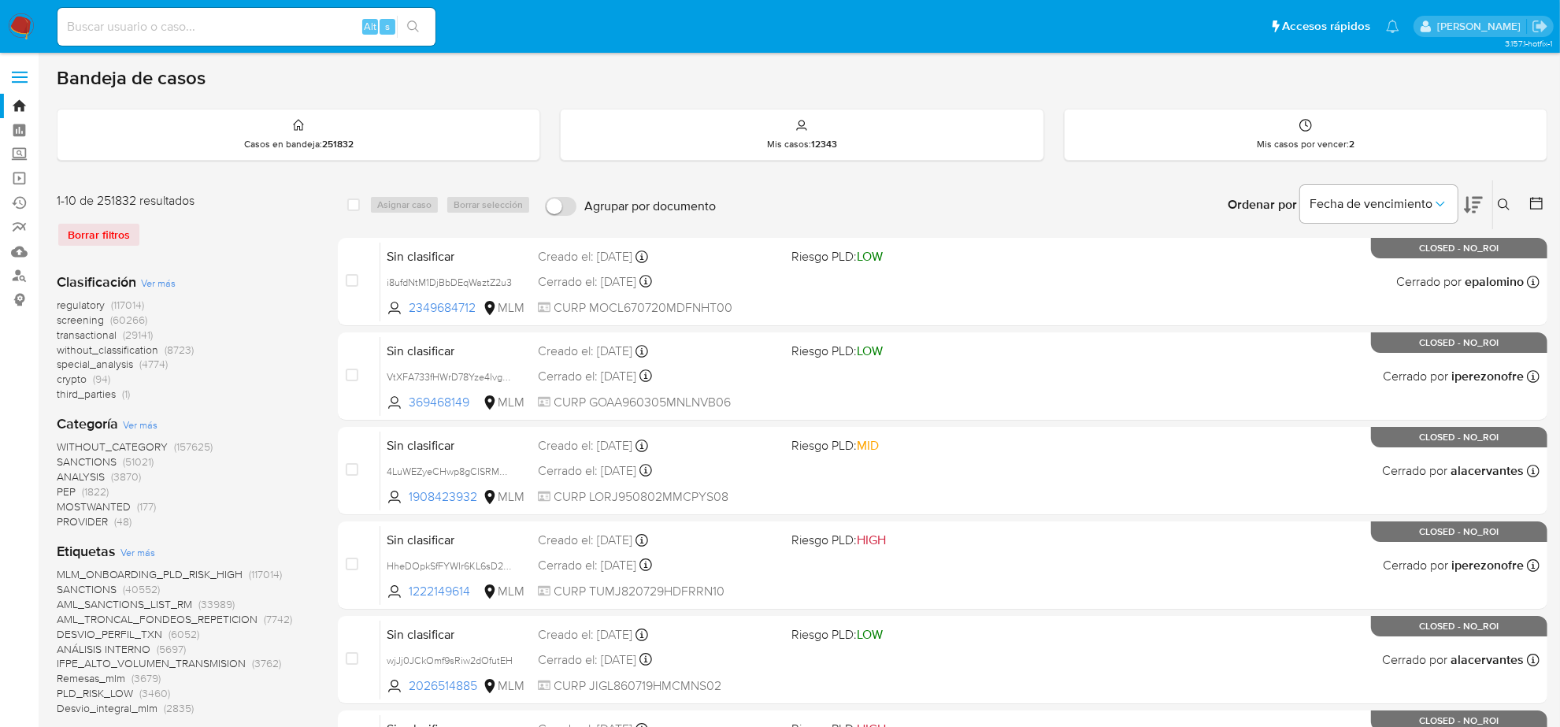
click at [83, 319] on span "screening" at bounding box center [80, 320] width 47 height 16
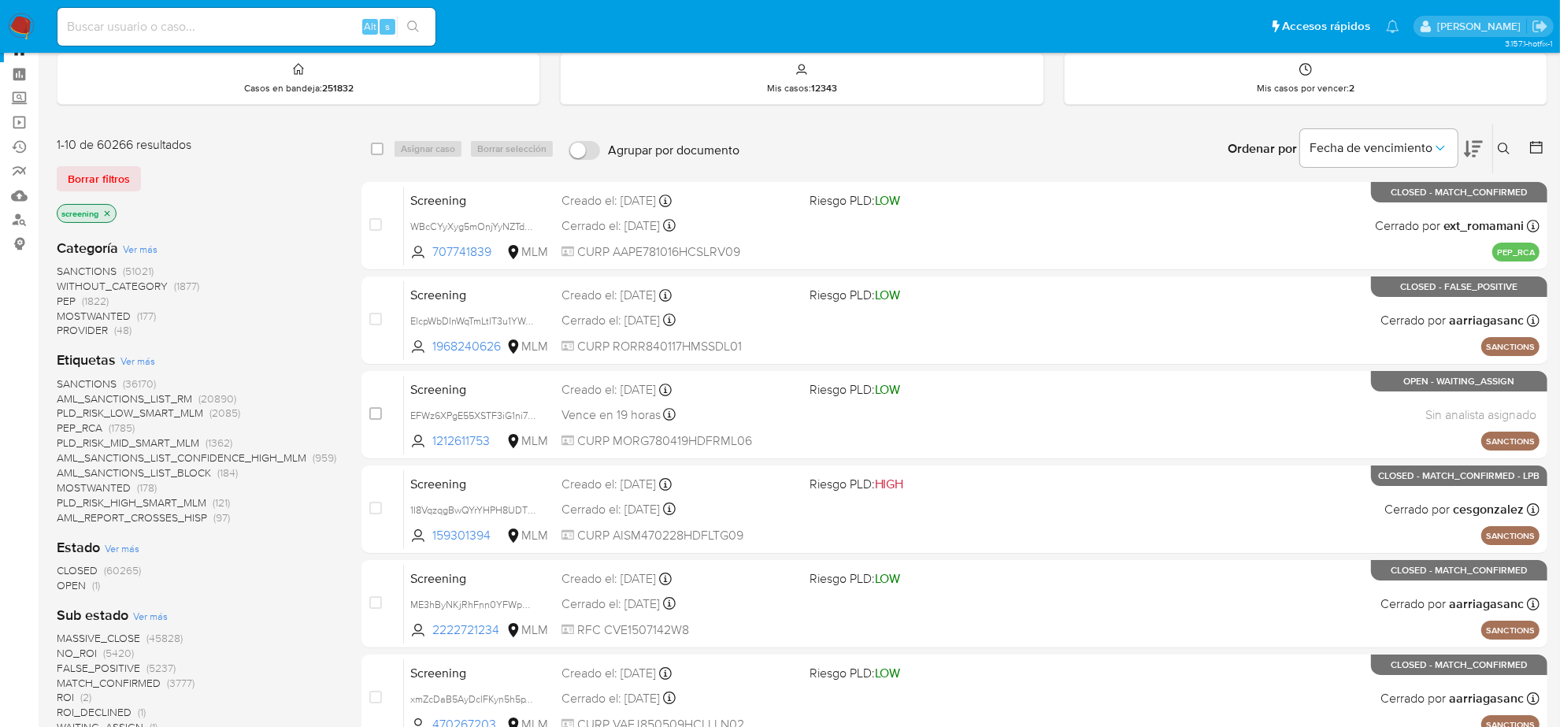
scroll to position [197, 0]
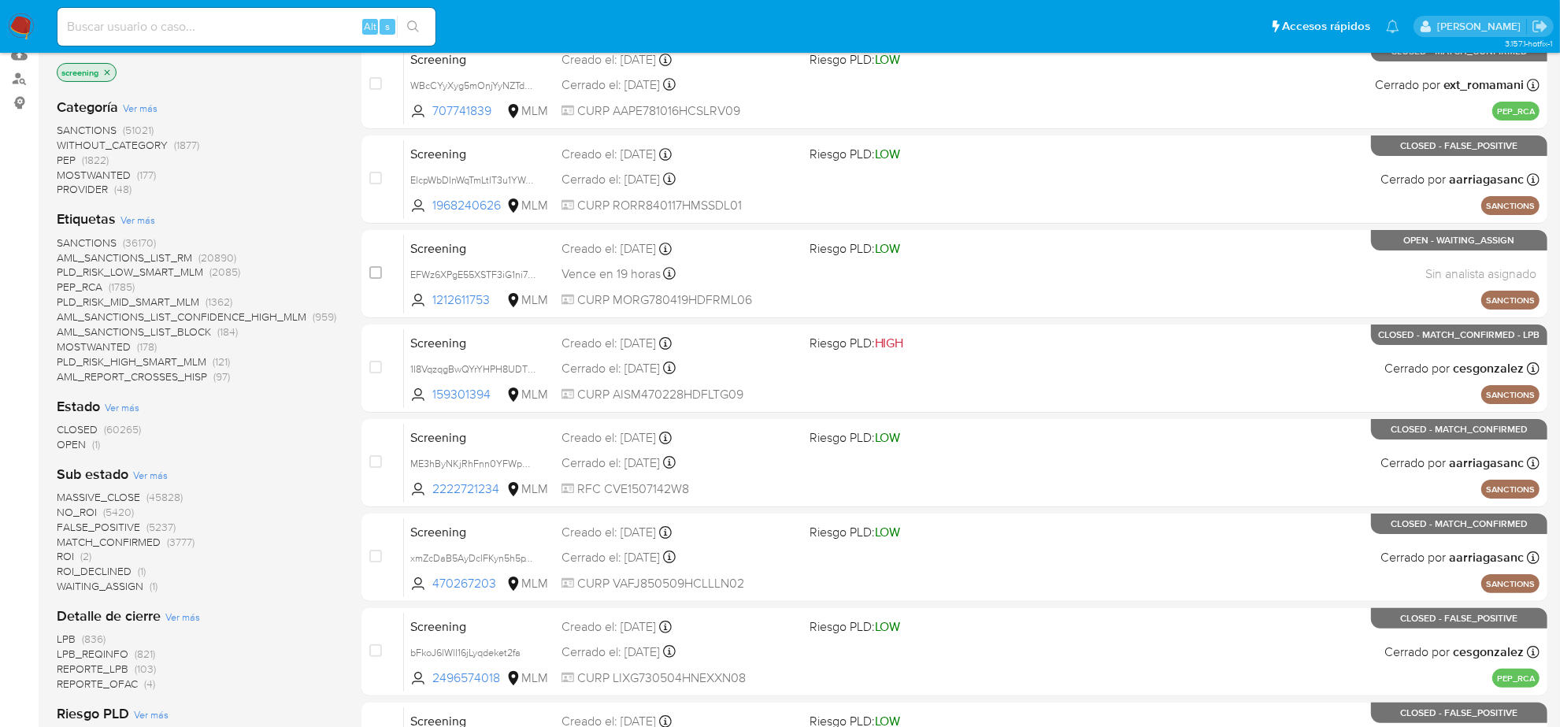
click at [72, 447] on span "OPEN" at bounding box center [71, 444] width 29 height 16
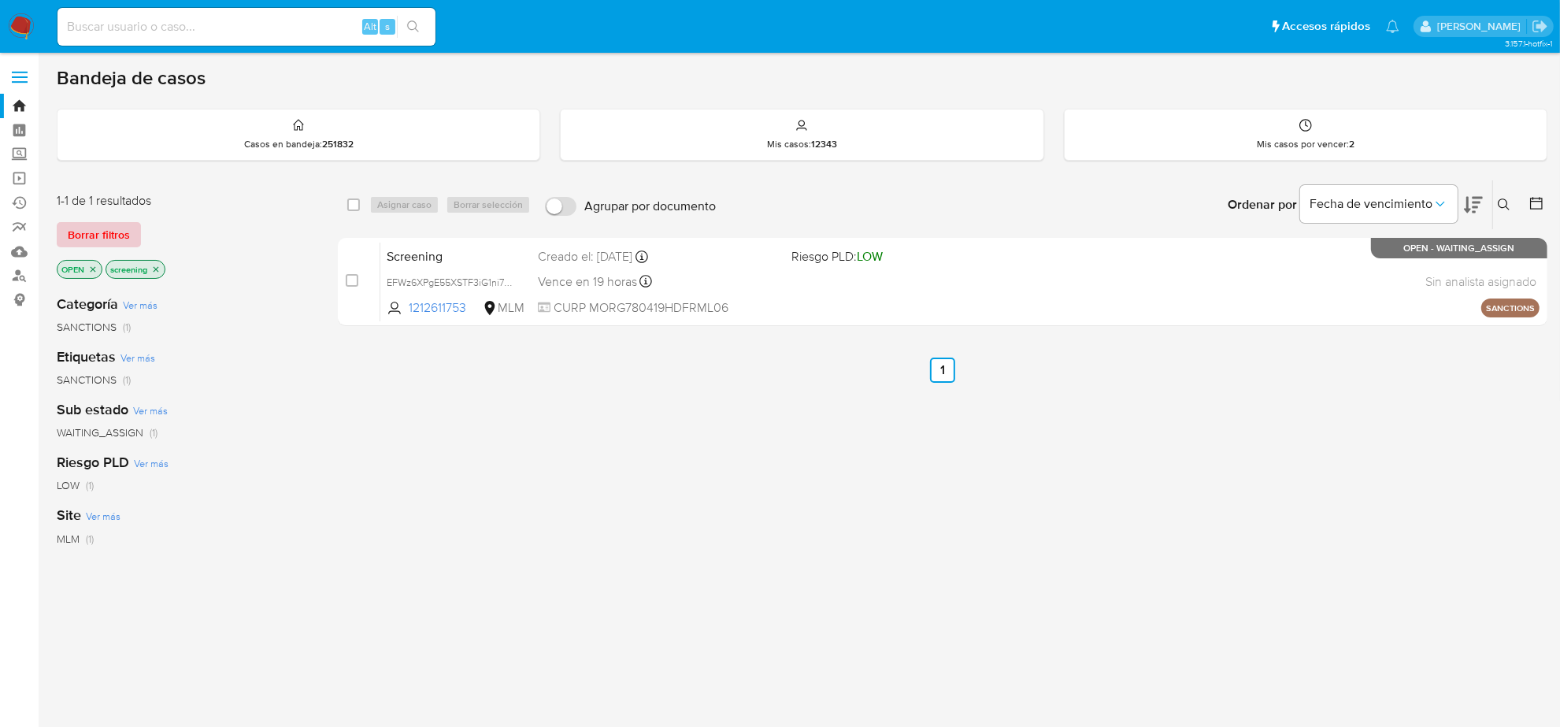
click at [109, 238] on span "Borrar filtros" at bounding box center [99, 235] width 62 height 22
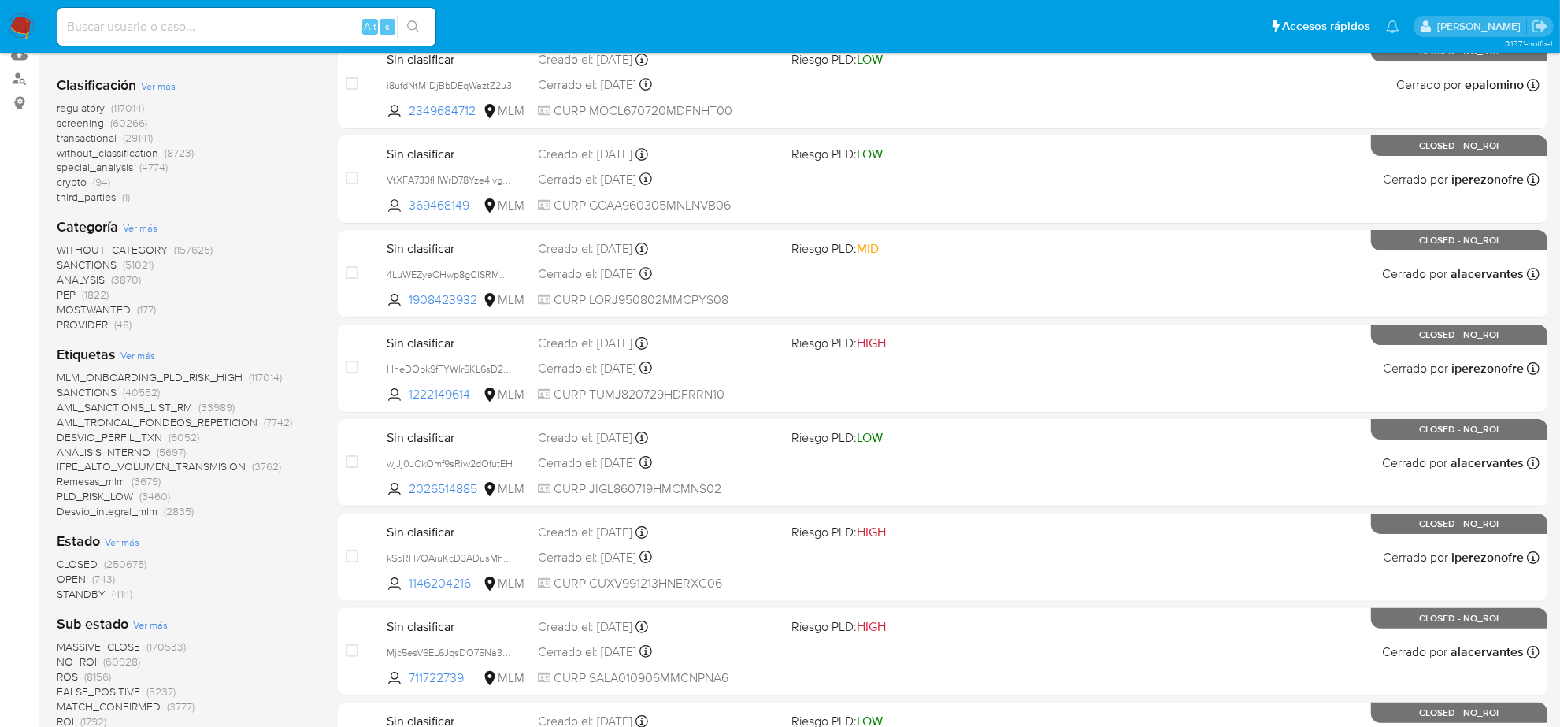
scroll to position [295, 0]
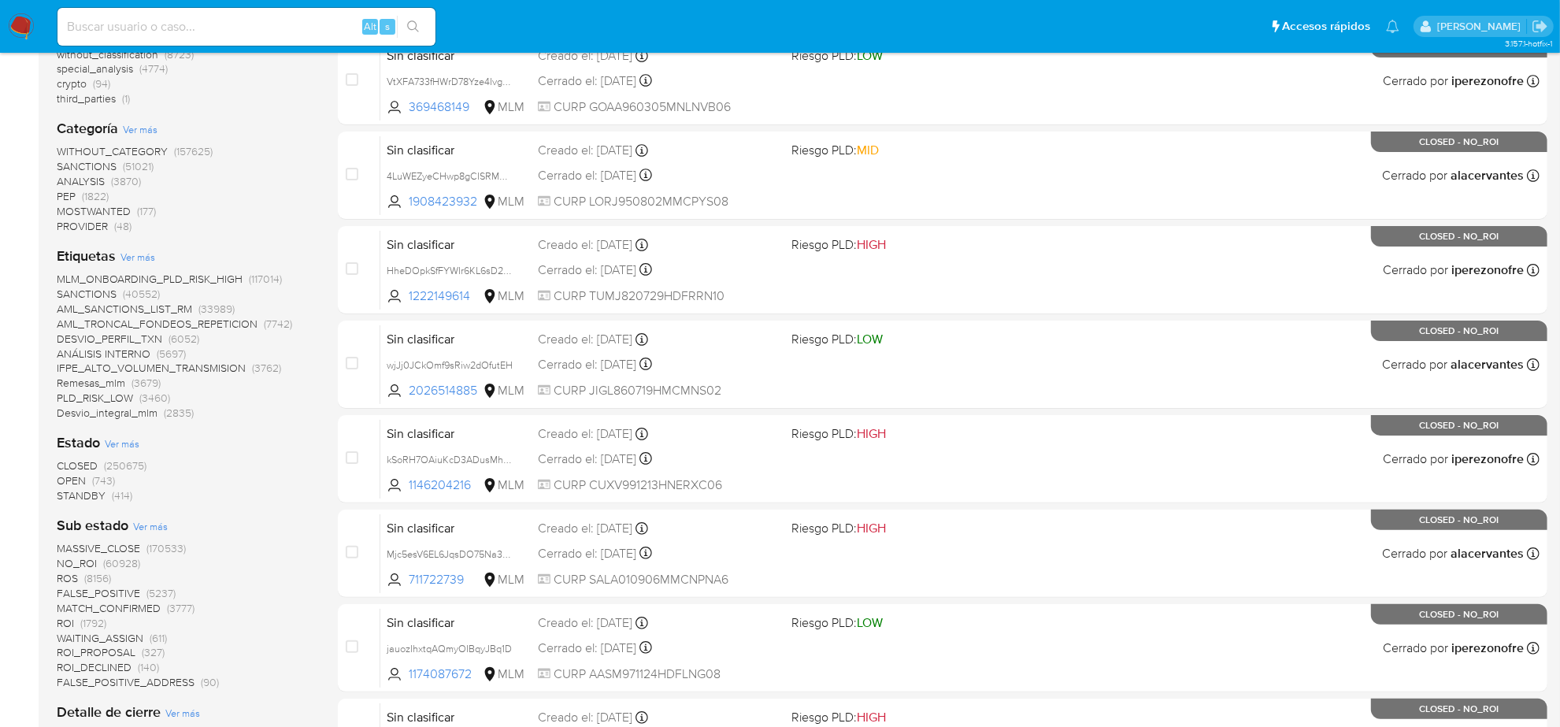
click at [130, 654] on span "ROI_PROPOSAL" at bounding box center [96, 652] width 79 height 16
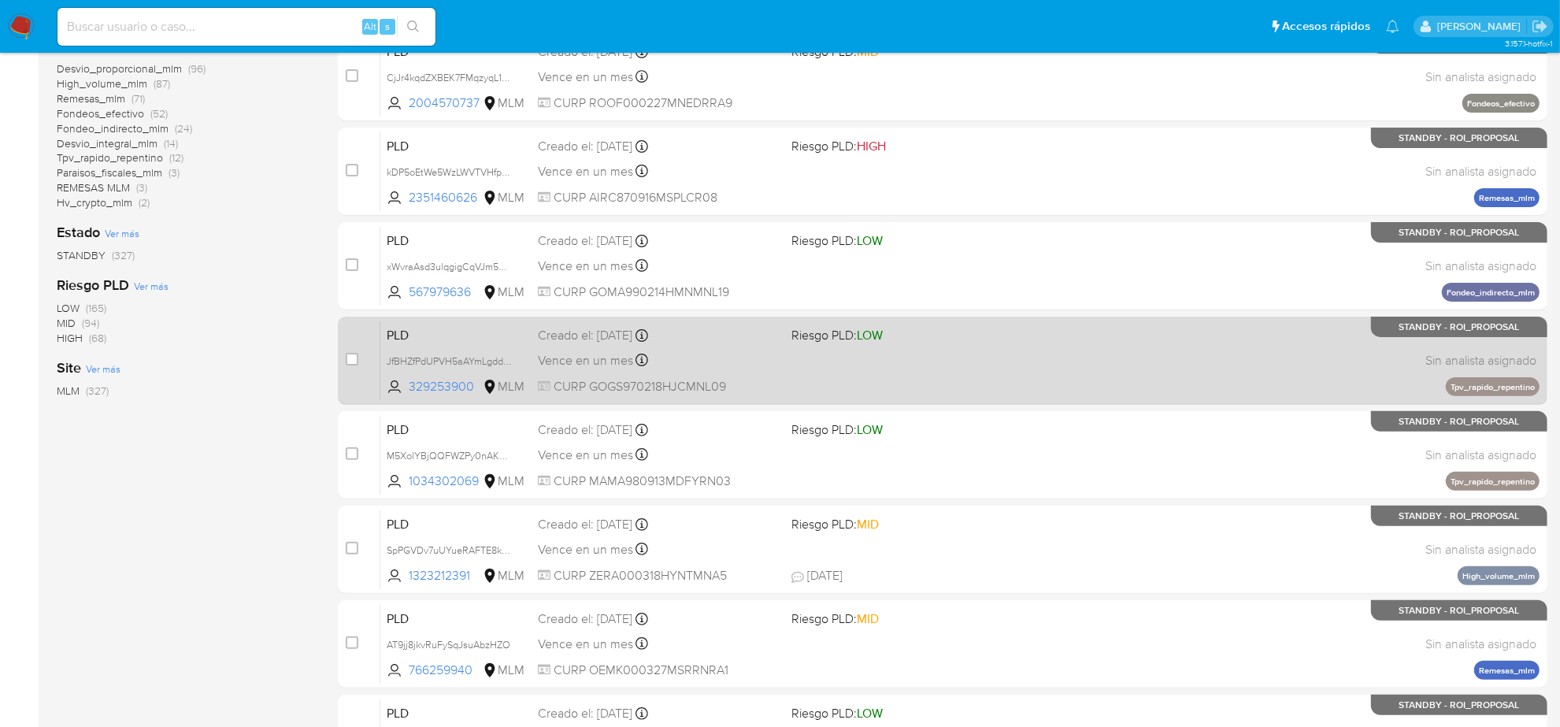
scroll to position [492, 0]
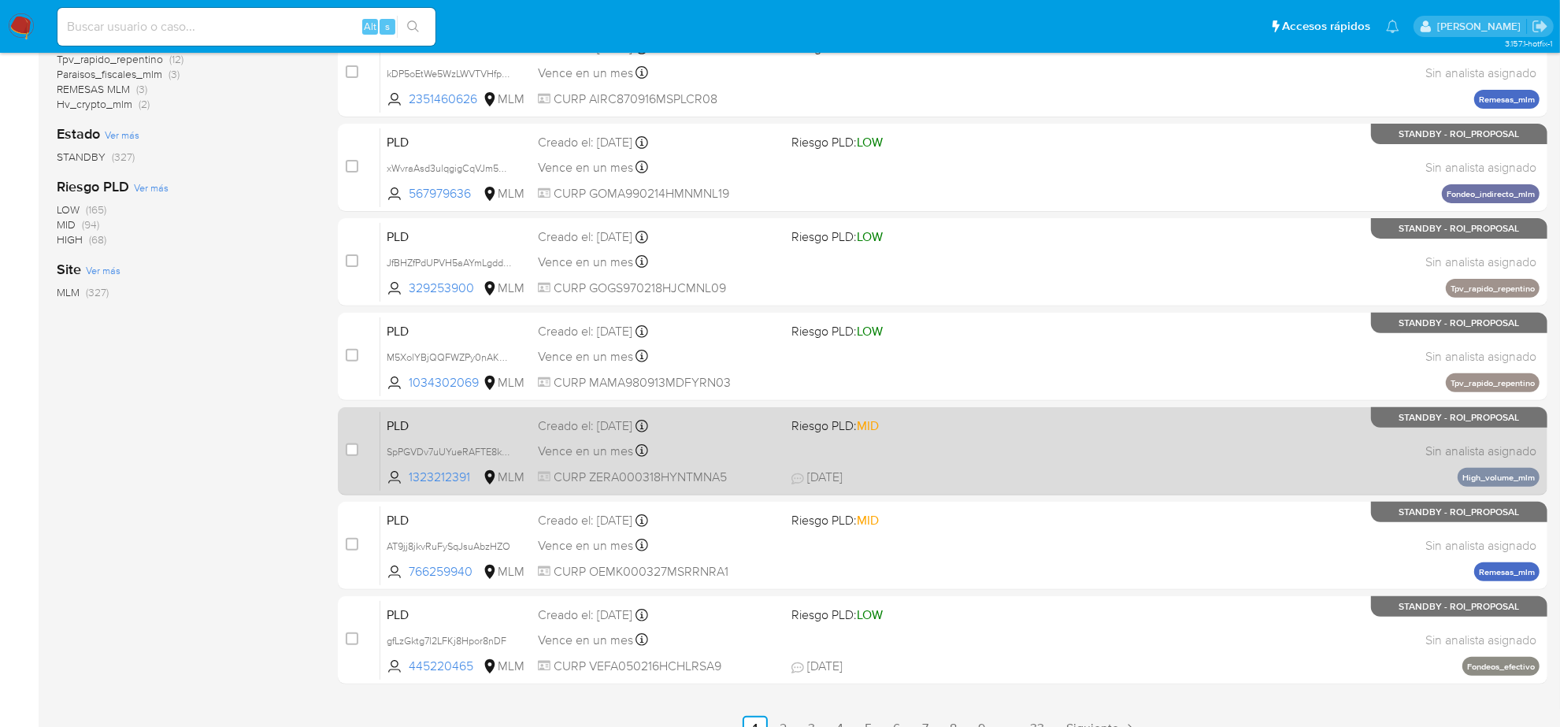
click at [681, 459] on div "Vence en un mes Vence el 11/10/2025 02:12:52" at bounding box center [658, 450] width 241 height 21
click at [569, 481] on span "CURP ZERA000318HYNTMNA5" at bounding box center [658, 477] width 241 height 17
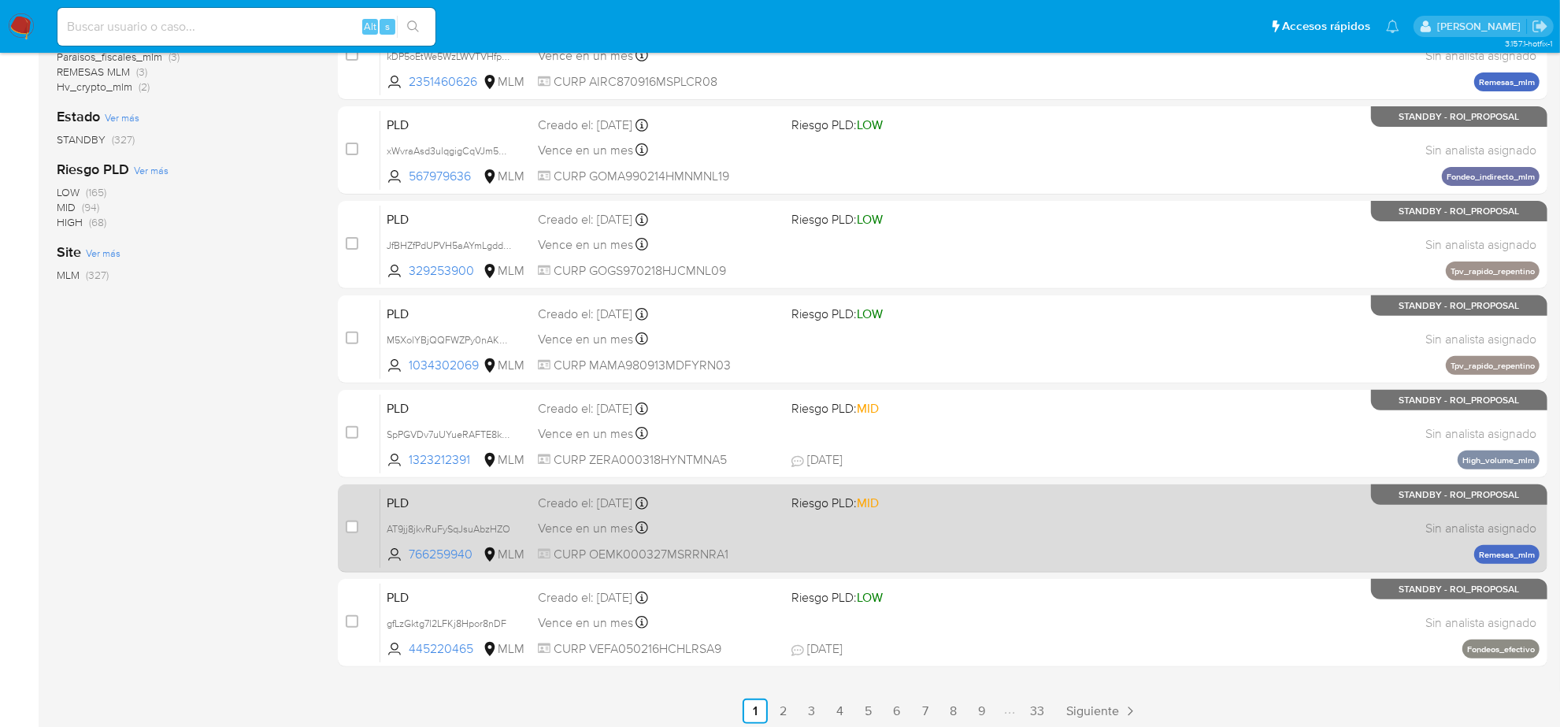
scroll to position [514, 0]
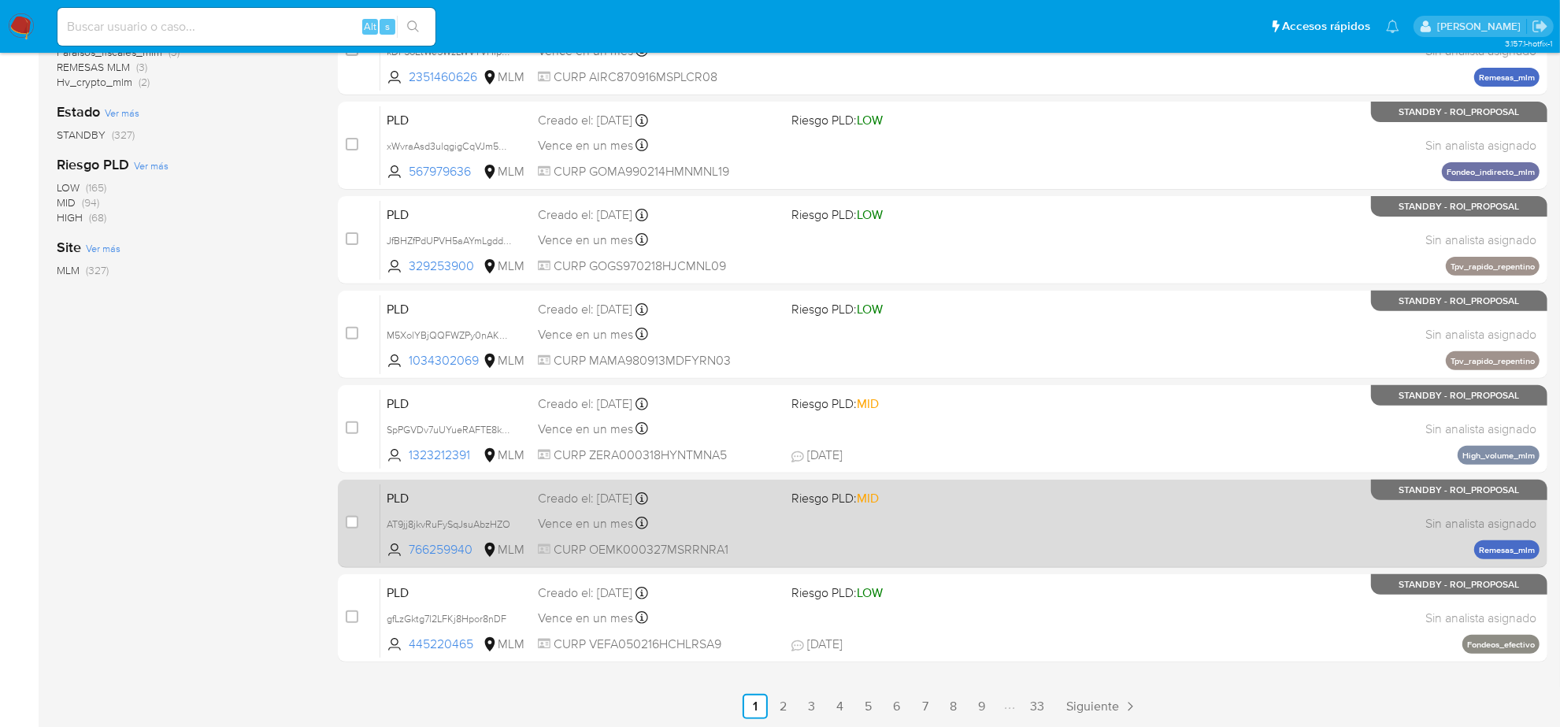
click at [709, 530] on div "Vence en un mes Vence el 11/10/2025 02:12:15" at bounding box center [658, 523] width 241 height 21
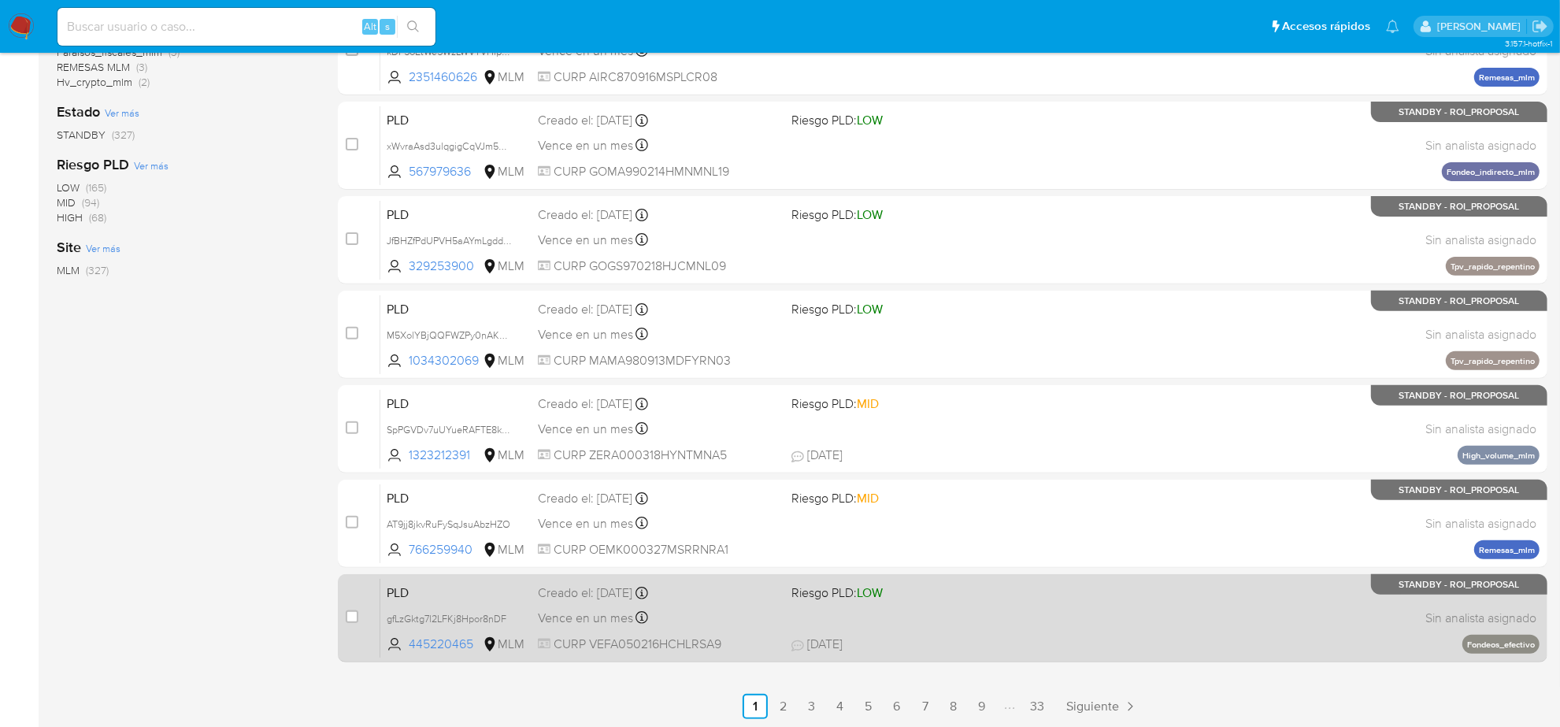
click at [1059, 638] on span "18/08/2025 18/08/2025 08:56" at bounding box center [1039, 644] width 495 height 17
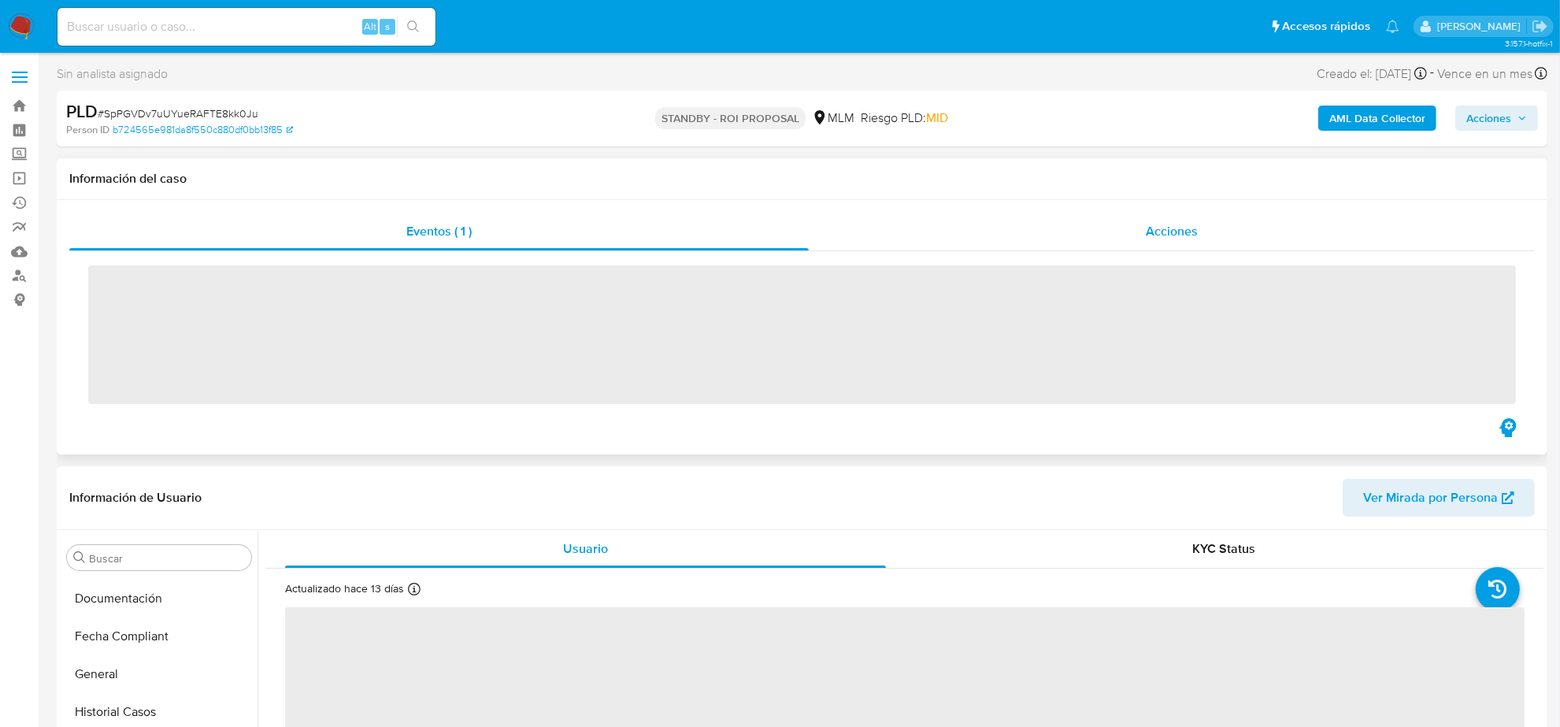
scroll to position [664, 0]
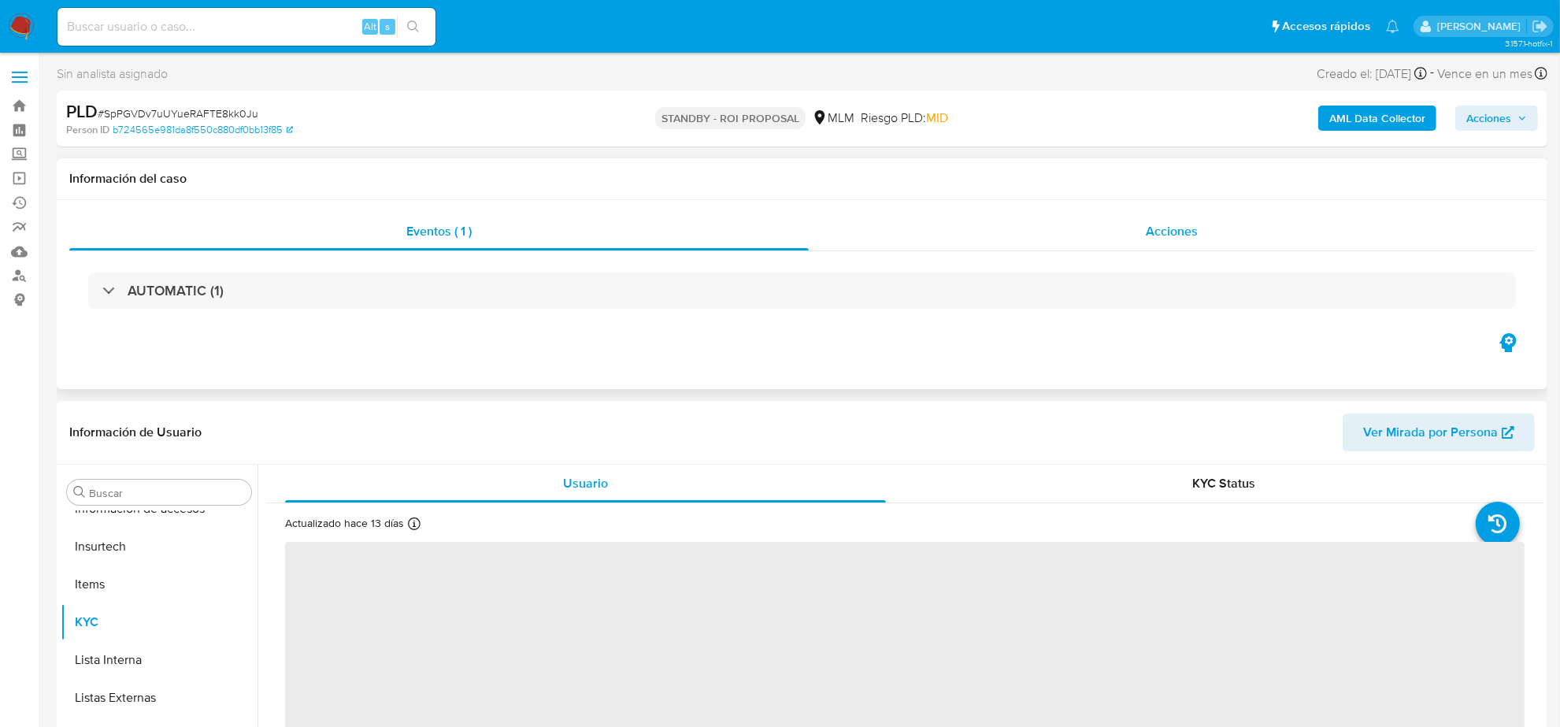
click at [1150, 233] on span "Acciones" at bounding box center [1172, 231] width 52 height 18
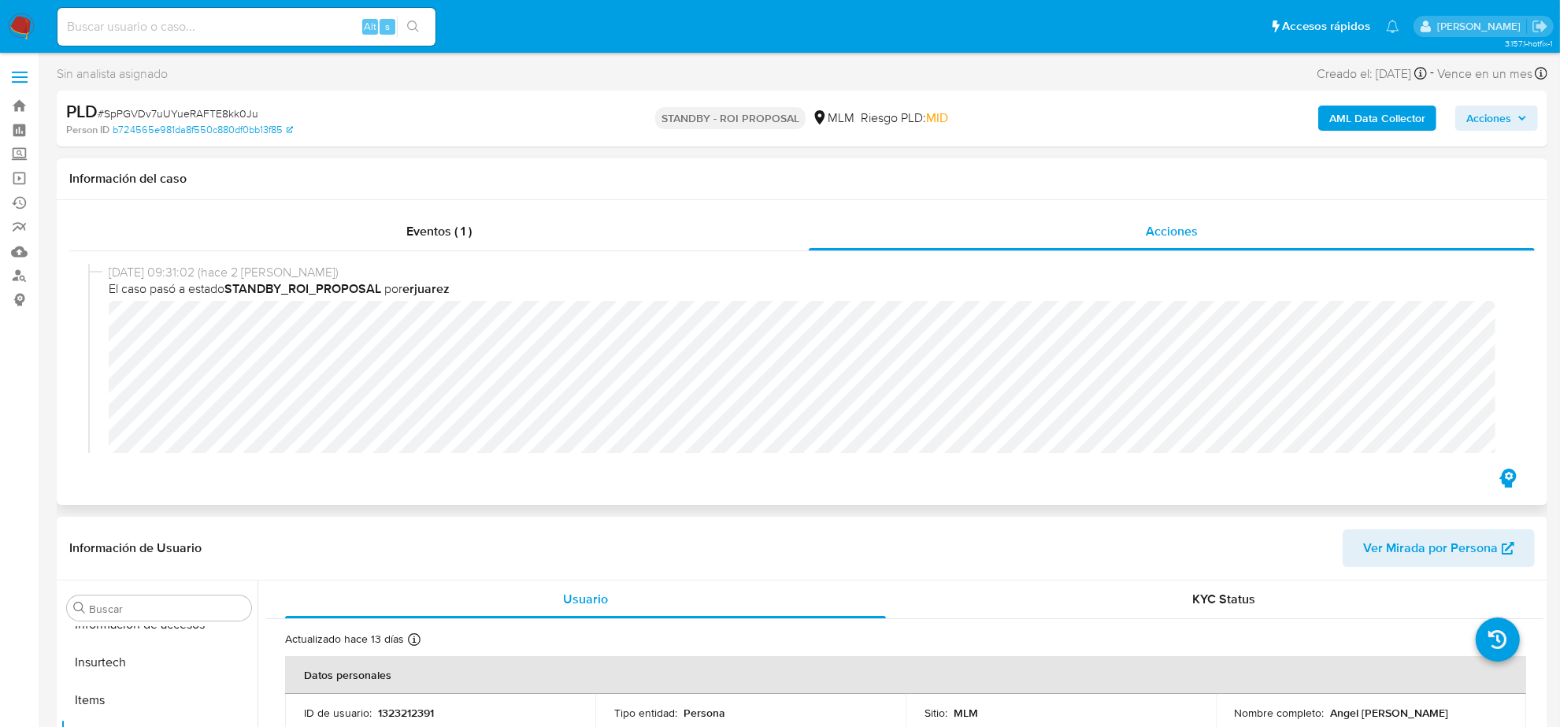
select select "10"
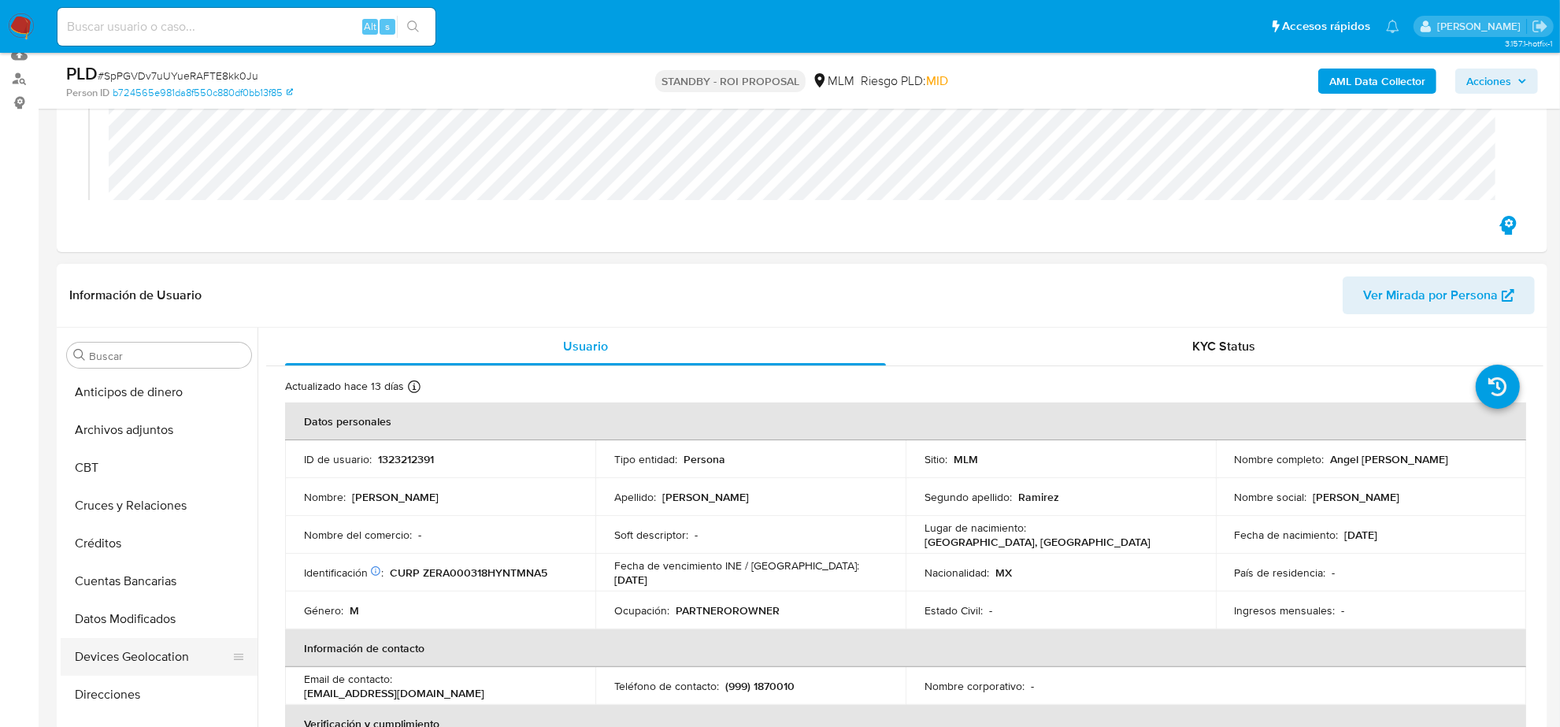
scroll to position [0, 0]
click at [138, 451] on button "CBT" at bounding box center [153, 469] width 184 height 38
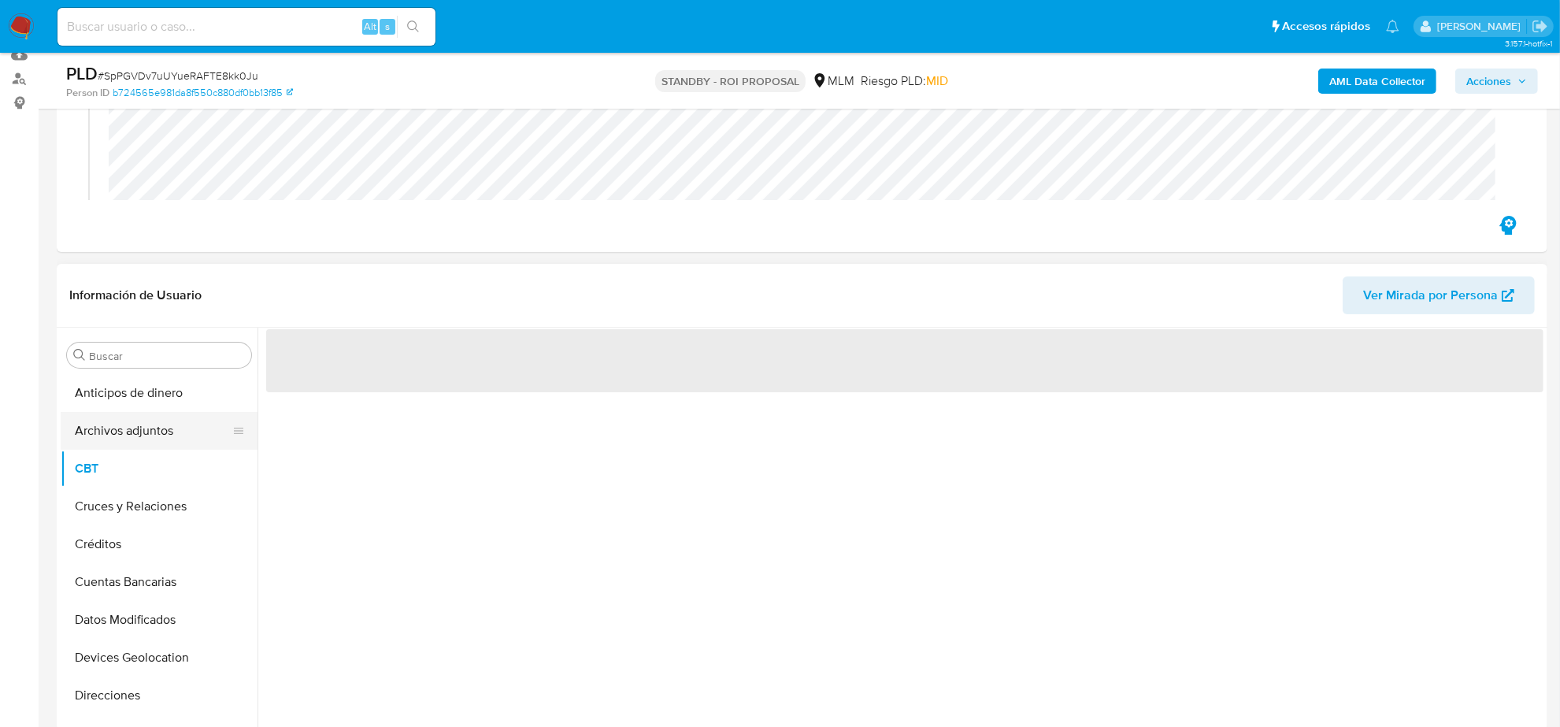
click at [139, 434] on button "Archivos adjuntos" at bounding box center [153, 431] width 184 height 38
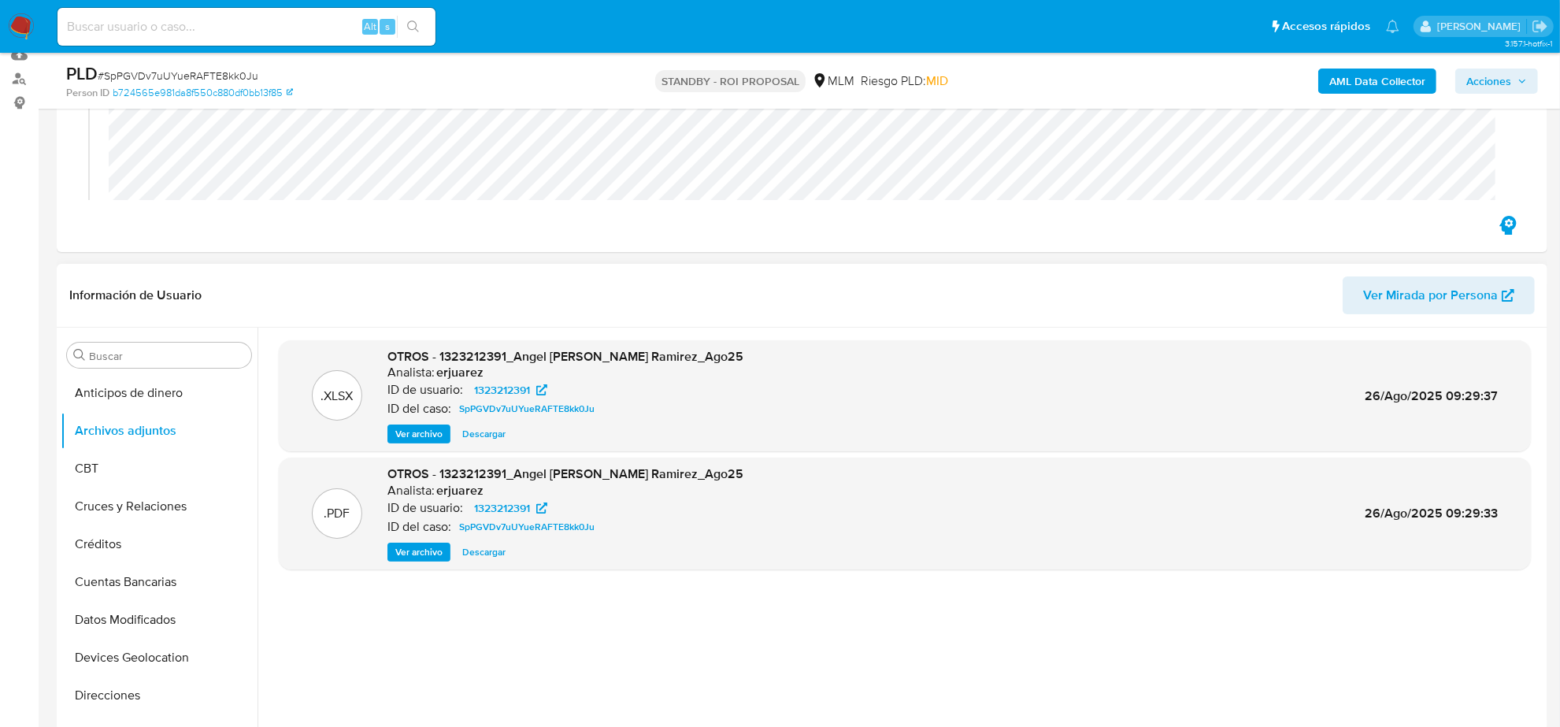
click at [495, 553] on span "Descargar" at bounding box center [483, 552] width 43 height 16
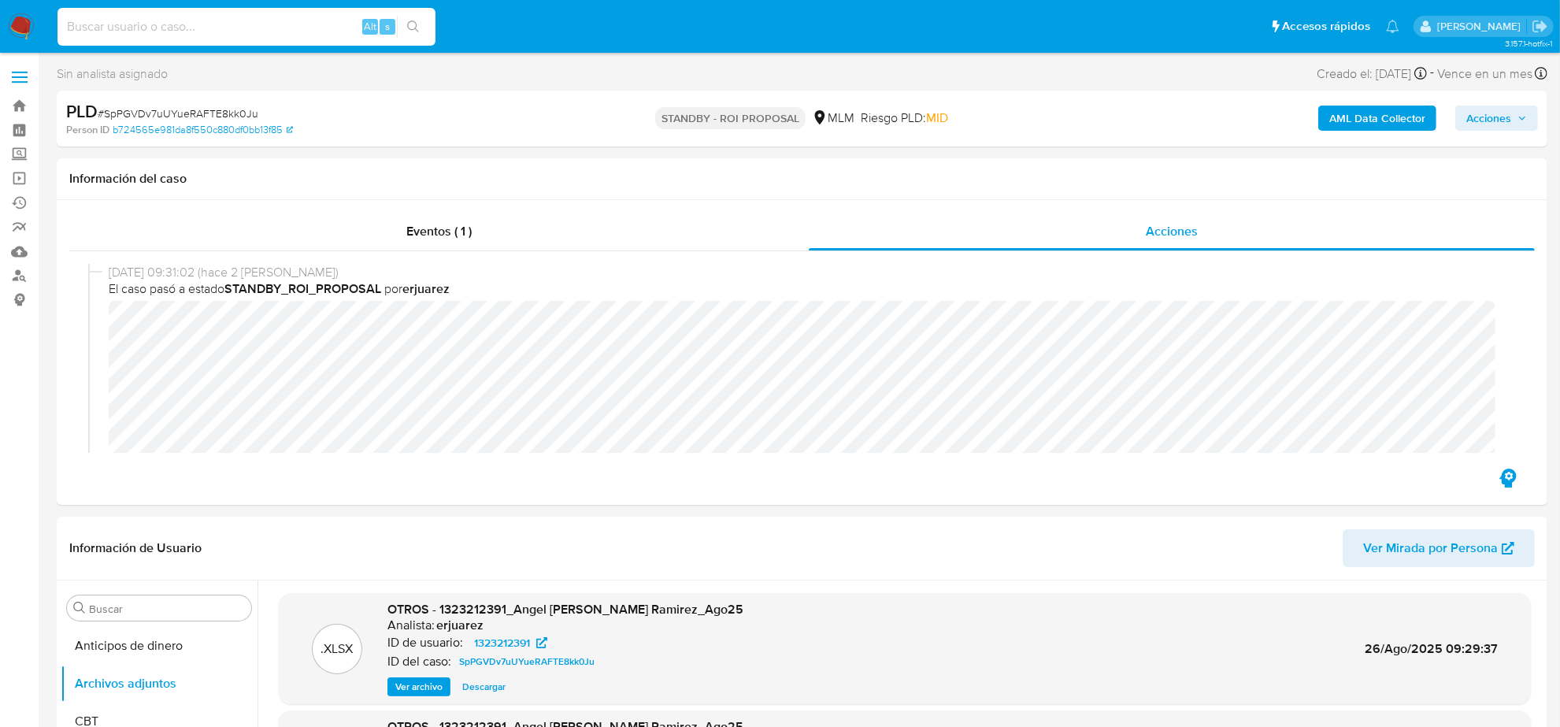
click at [177, 29] on input at bounding box center [247, 27] width 378 height 20
paste input "1977414613"
type input "1977414613"
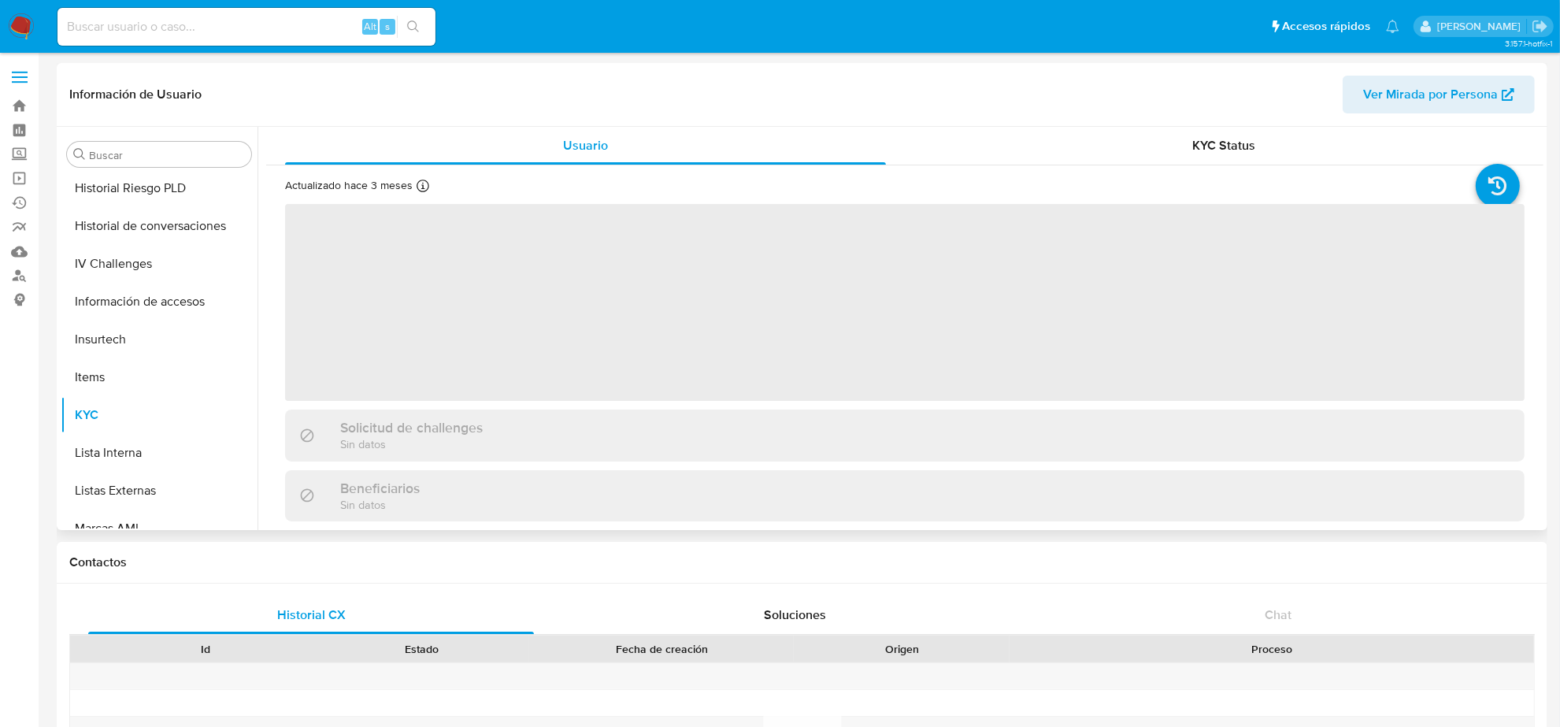
scroll to position [664, 0]
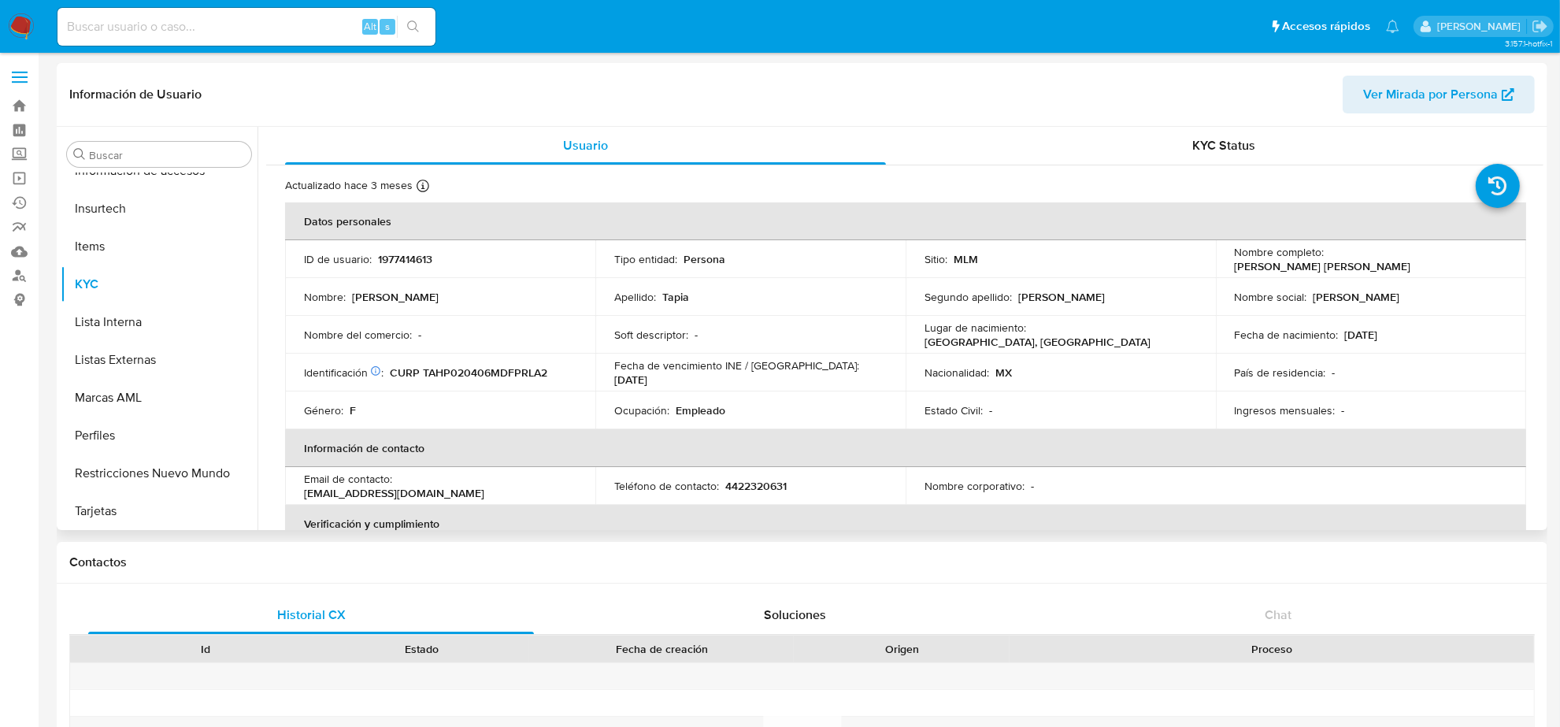
select select "10"
drag, startPoint x: 1327, startPoint y: 258, endPoint x: 1460, endPoint y: 261, distance: 132.4
click at [1460, 261] on div "Nombre completo : Paola Janeth Tapia Herrera" at bounding box center [1371, 259] width 273 height 28
copy p "Paola Janeth Tapia Herrera"
click at [403, 253] on p "1977414613" at bounding box center [405, 259] width 54 height 14
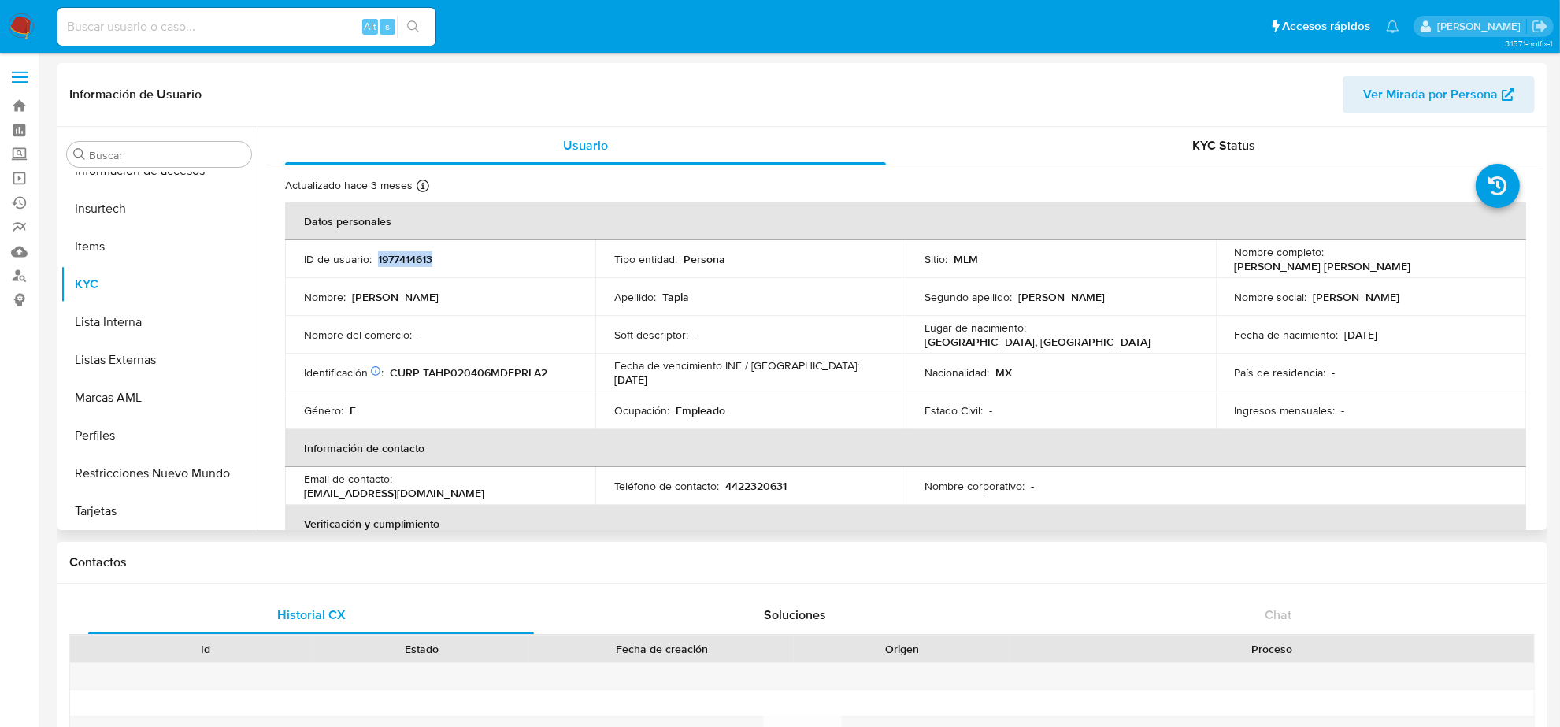
click at [403, 253] on p "1977414613" at bounding box center [405, 259] width 54 height 14
copy p "1977414613"
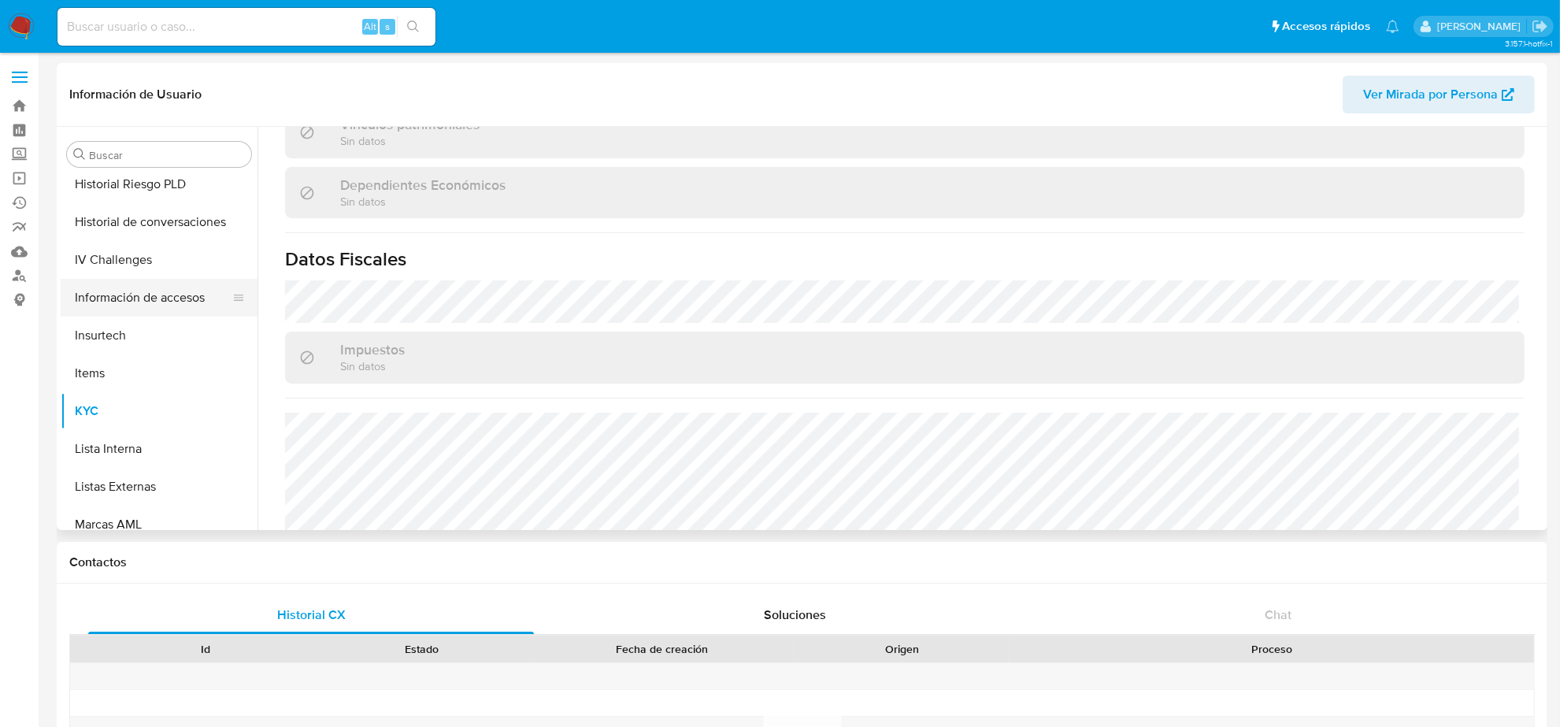
scroll to position [369, 0]
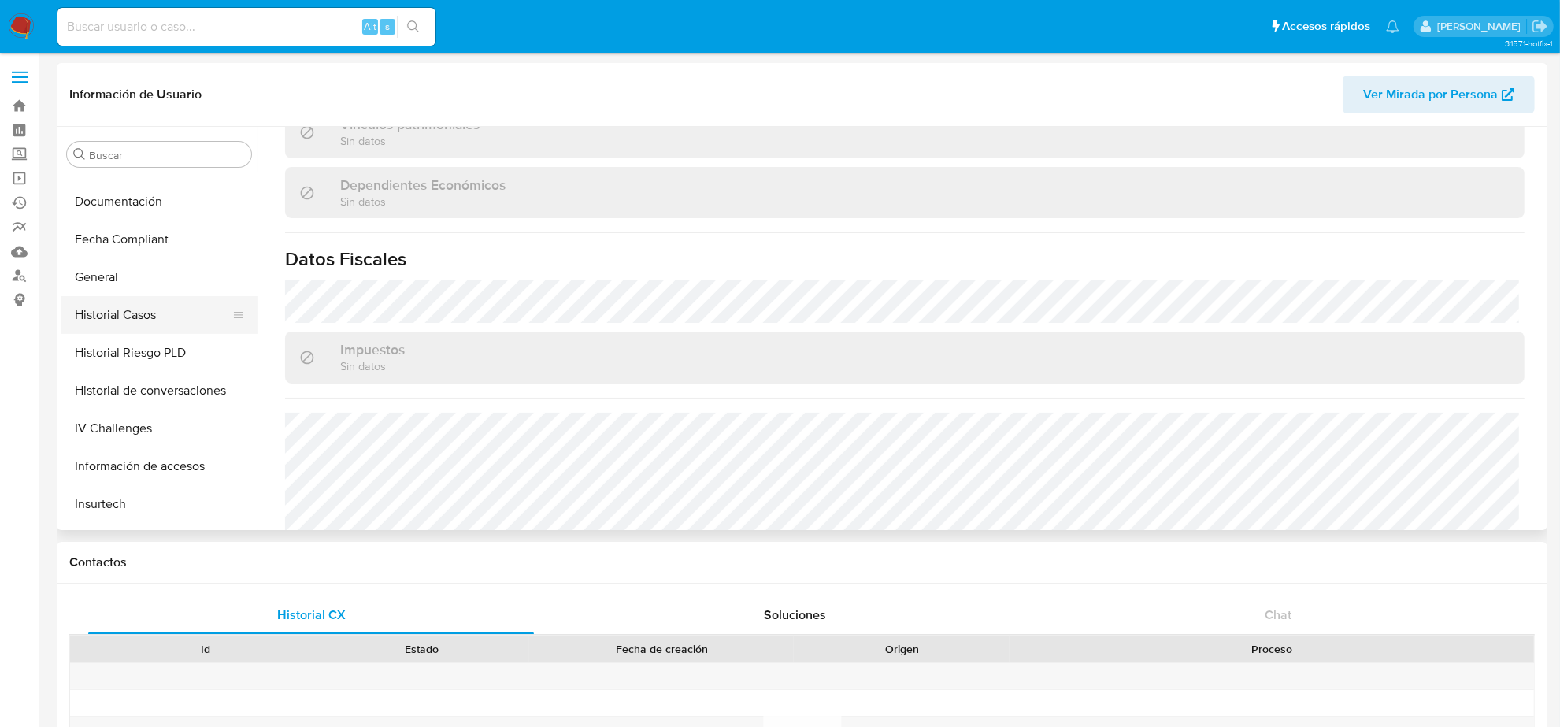
click at [143, 307] on button "Historial Casos" at bounding box center [153, 315] width 184 height 38
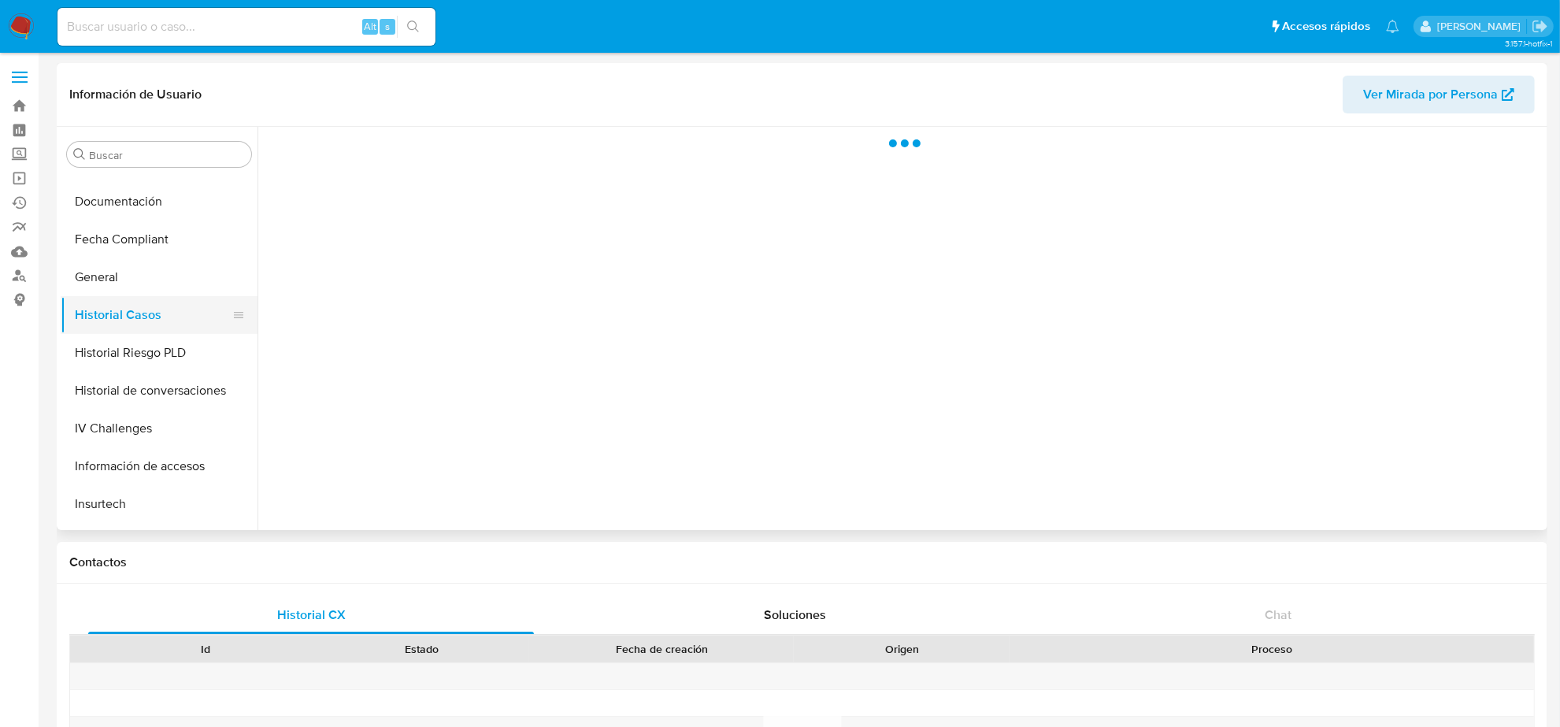
scroll to position [0, 0]
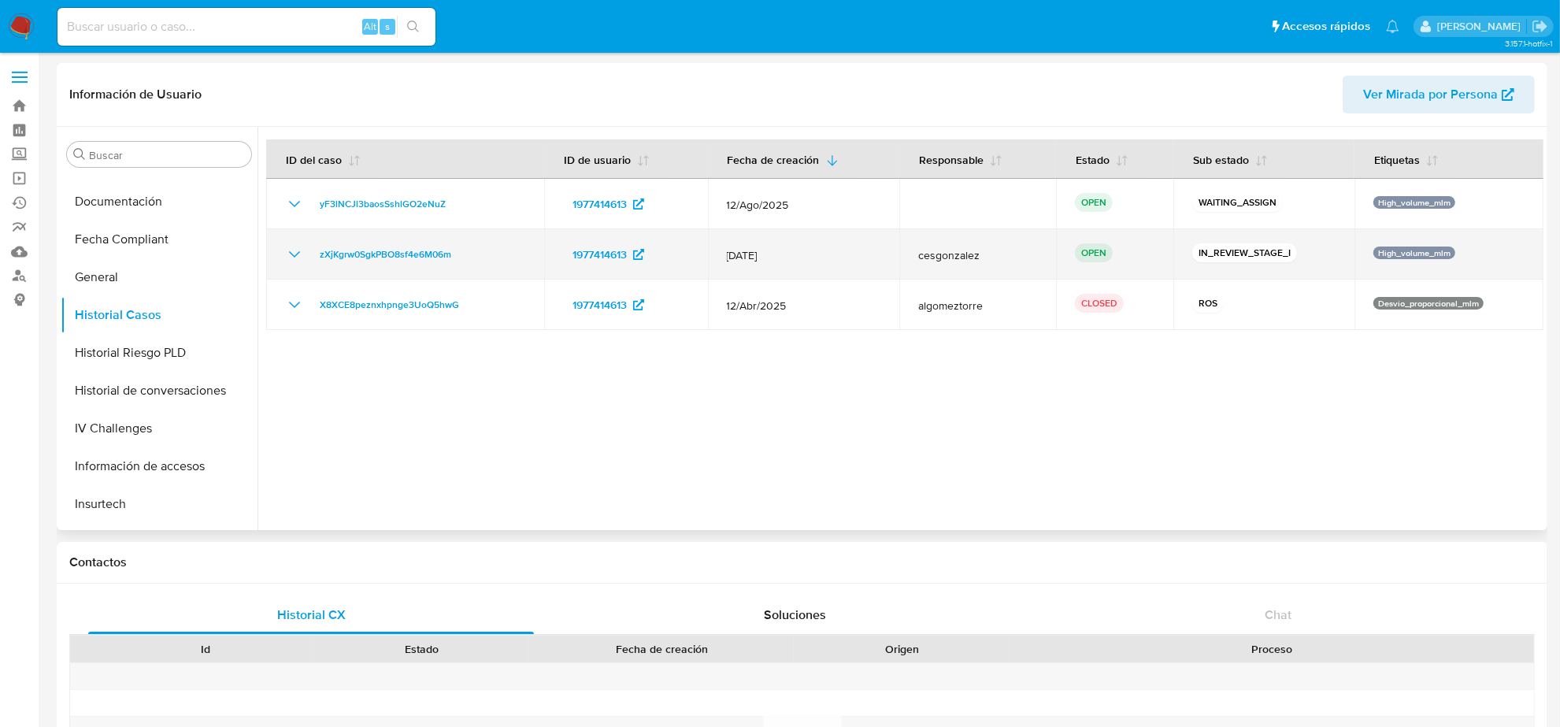
click at [293, 254] on icon "Mostrar/Ocultar" at bounding box center [294, 254] width 19 height 19
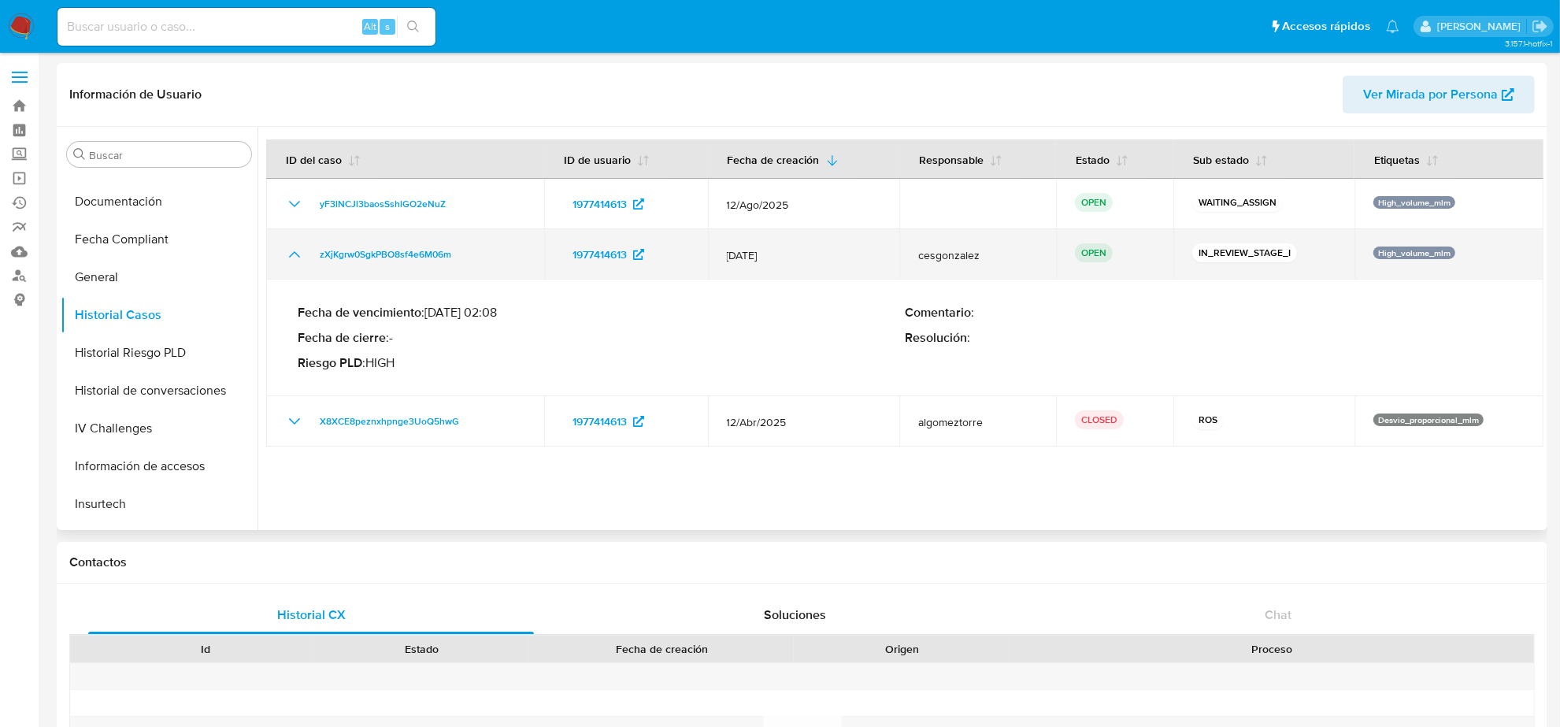
click at [298, 254] on icon "Mostrar/Ocultar" at bounding box center [294, 254] width 11 height 6
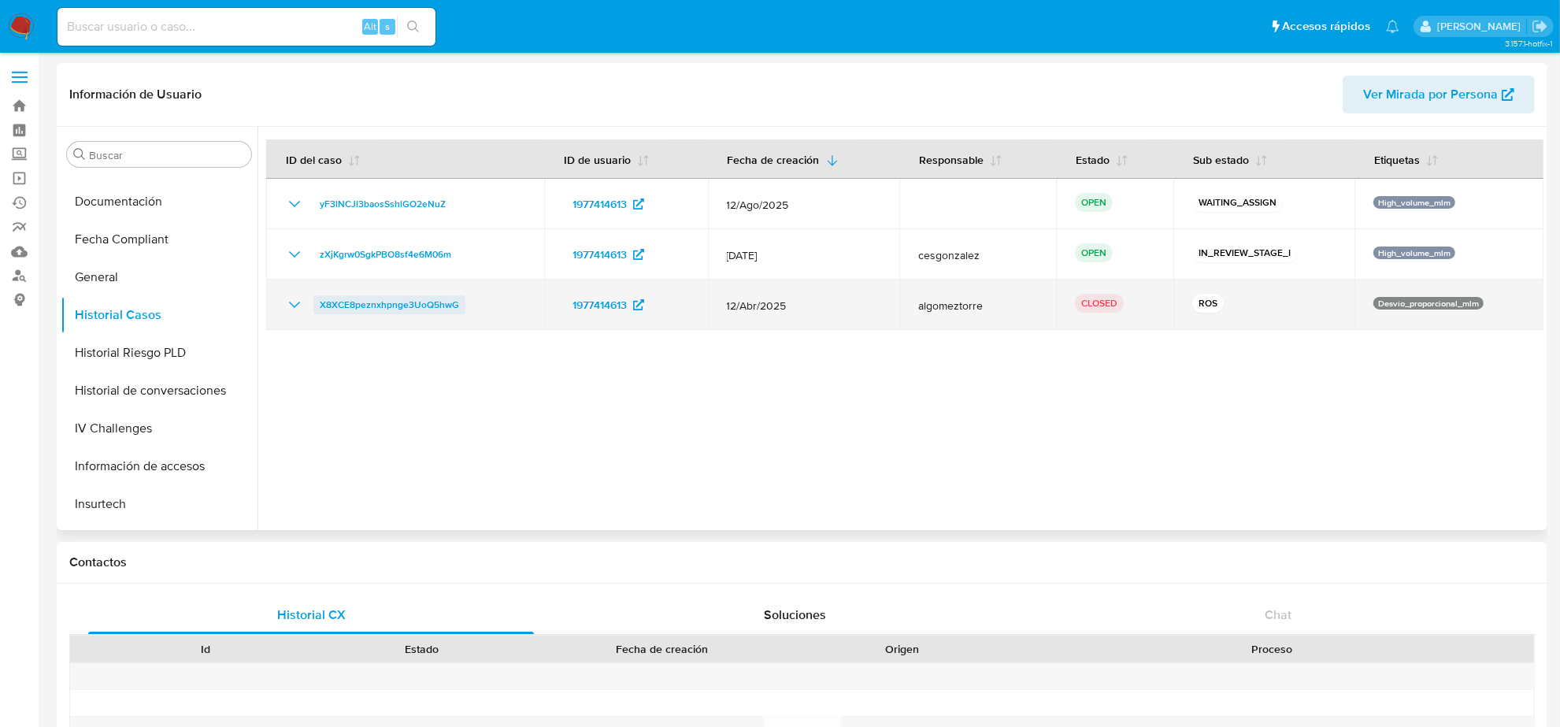
click at [442, 308] on span "X8XCE8peznxhpnge3UoQ5hwG" at bounding box center [389, 304] width 139 height 19
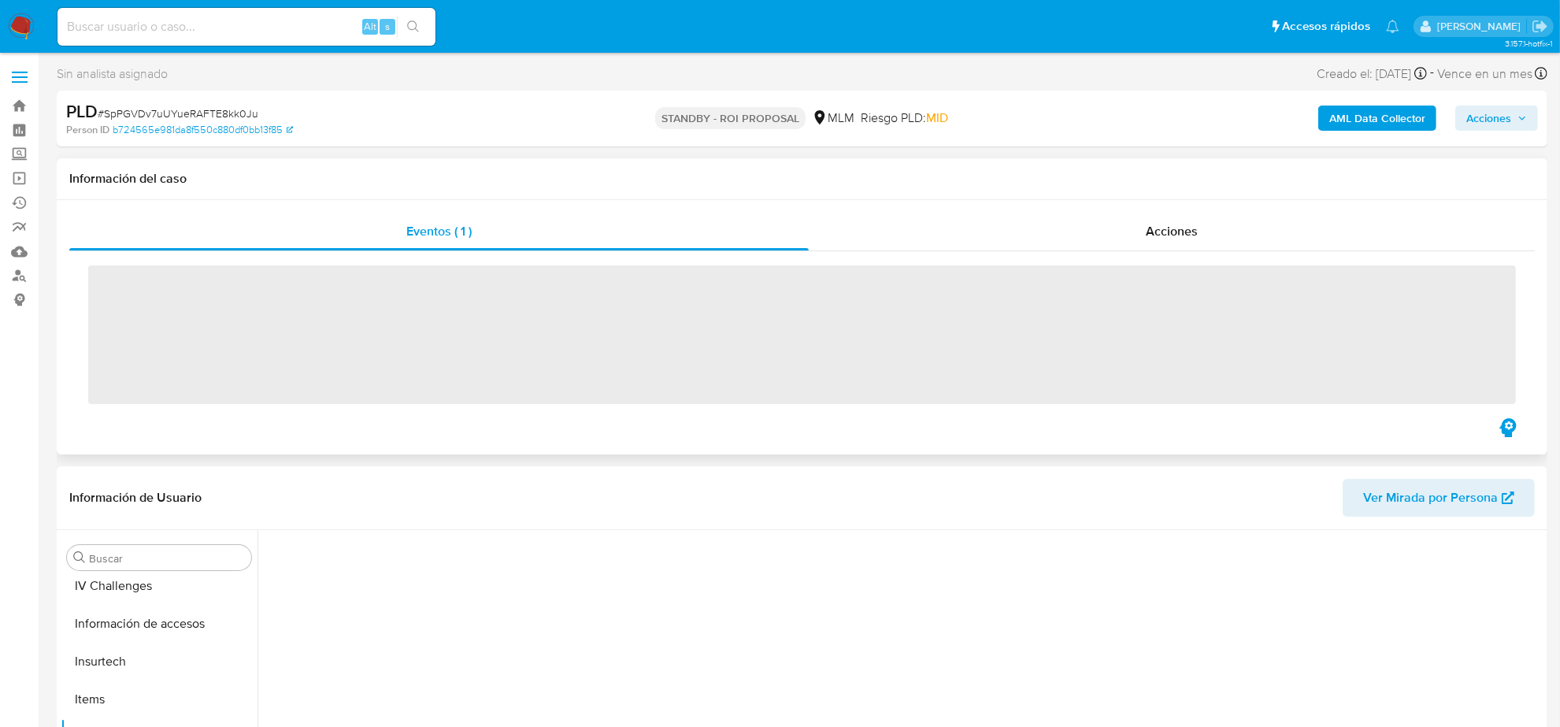
scroll to position [664, 0]
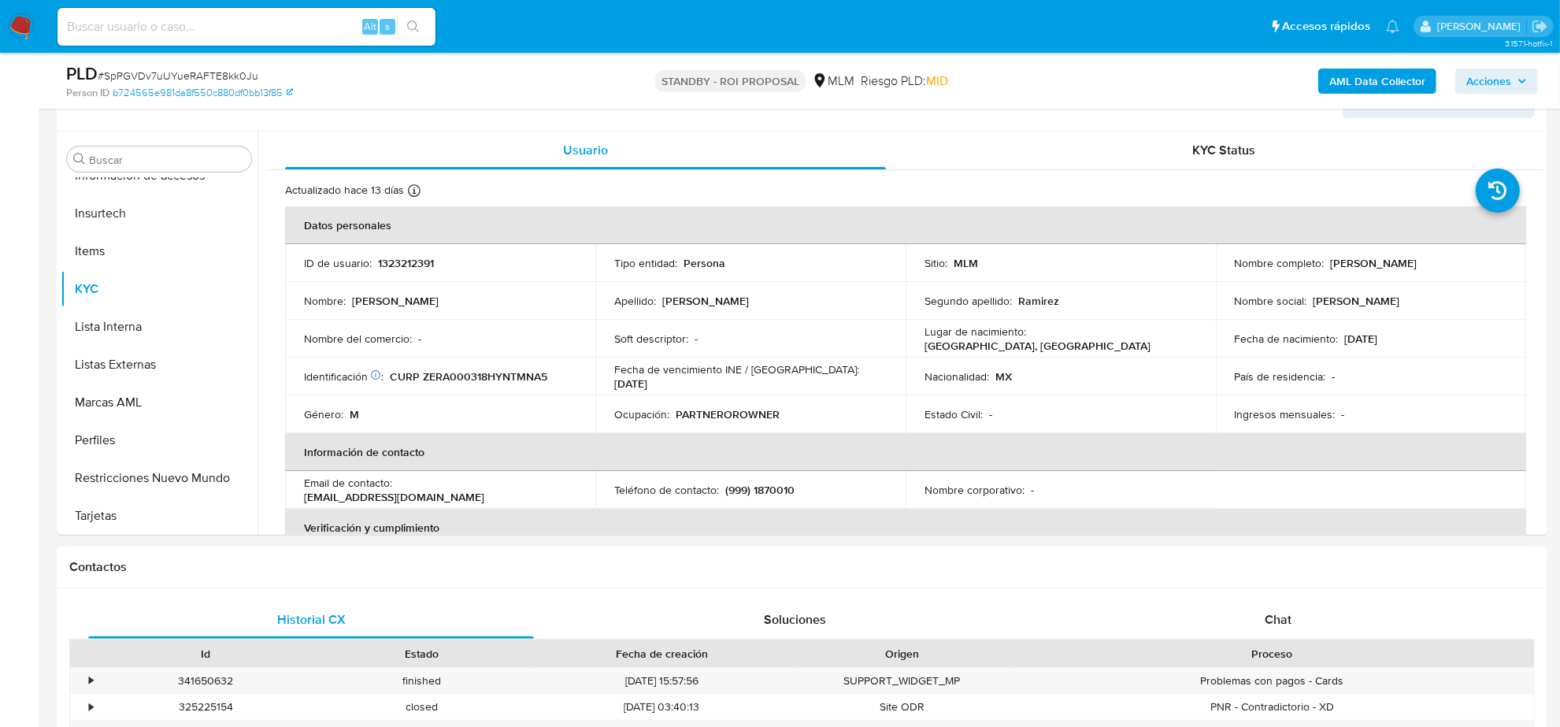
select select "10"
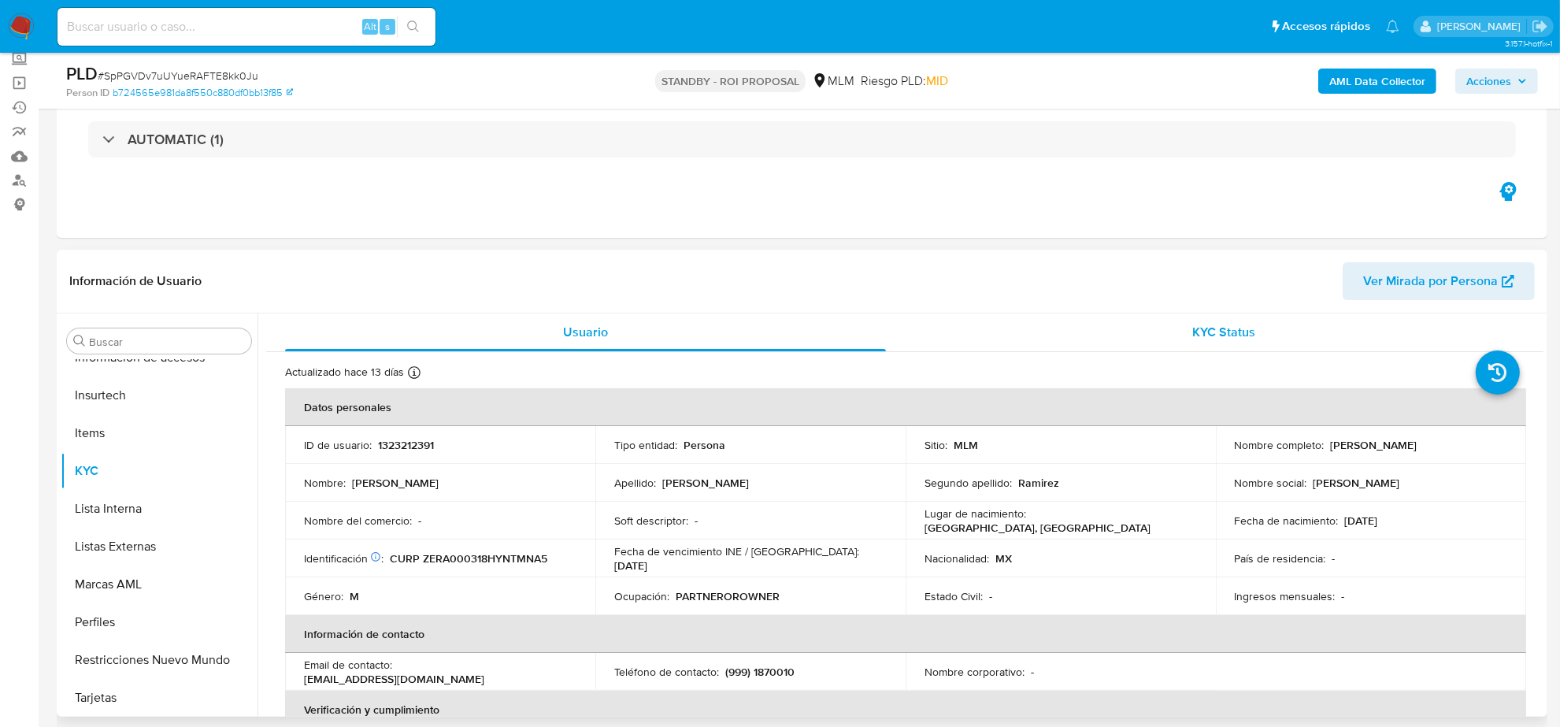
scroll to position [0, 0]
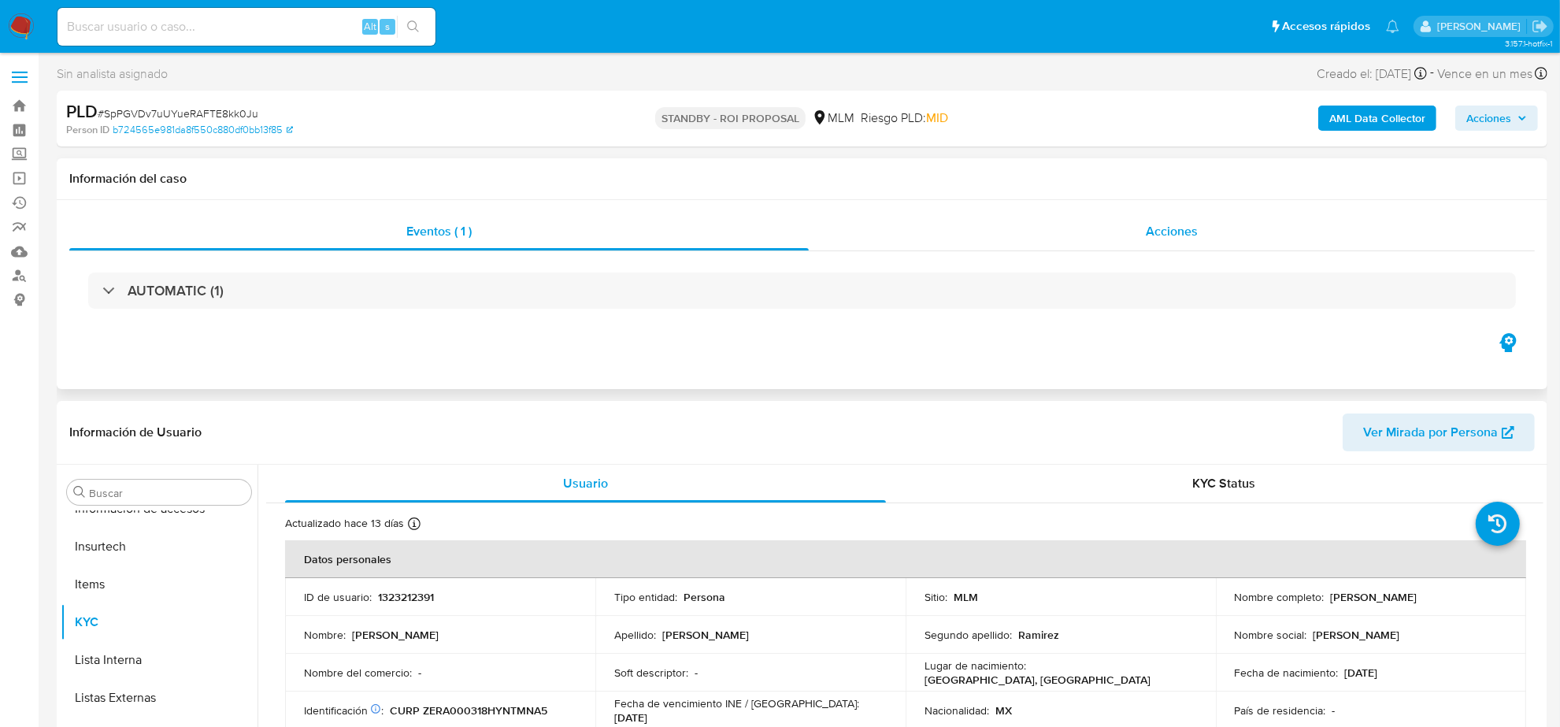
click at [1178, 238] on span "Acciones" at bounding box center [1172, 231] width 52 height 18
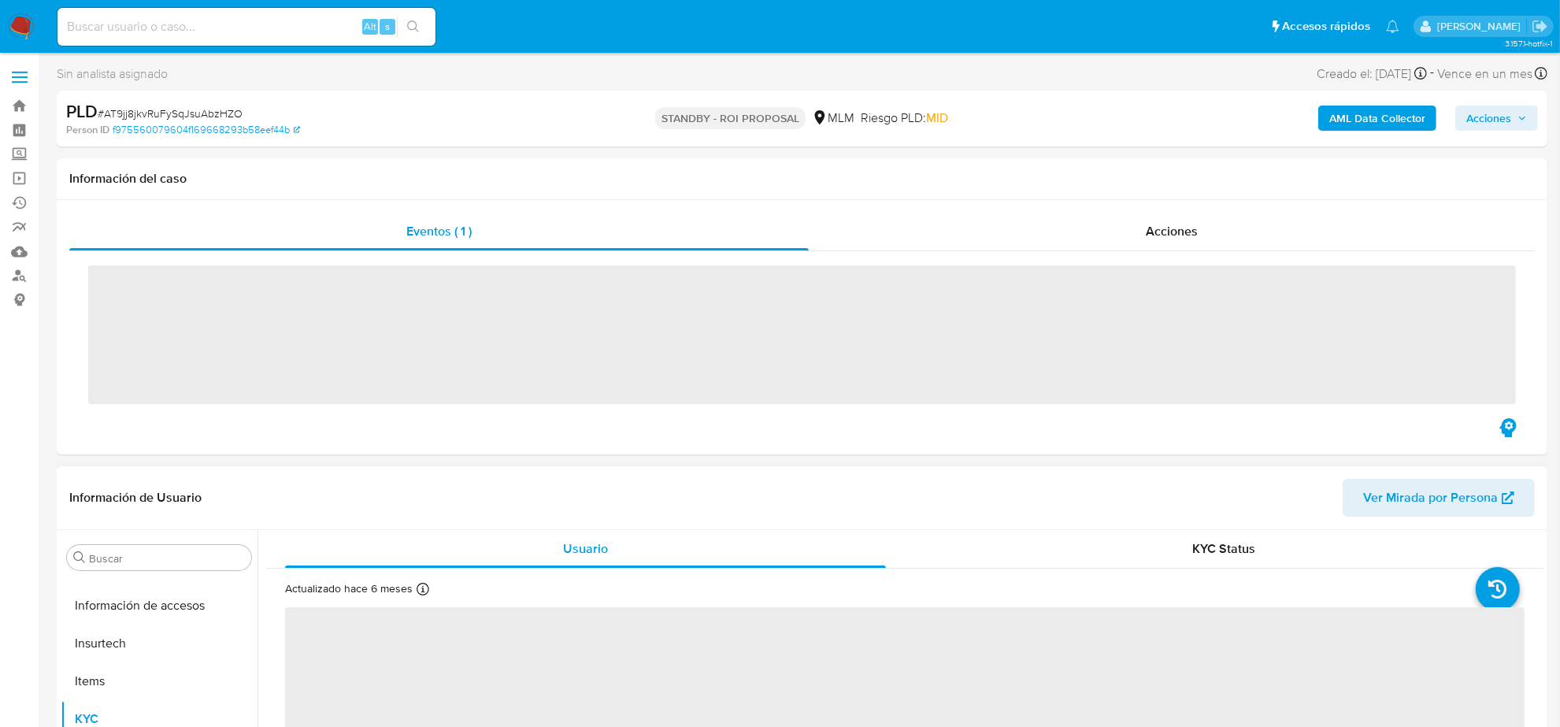
scroll to position [664, 0]
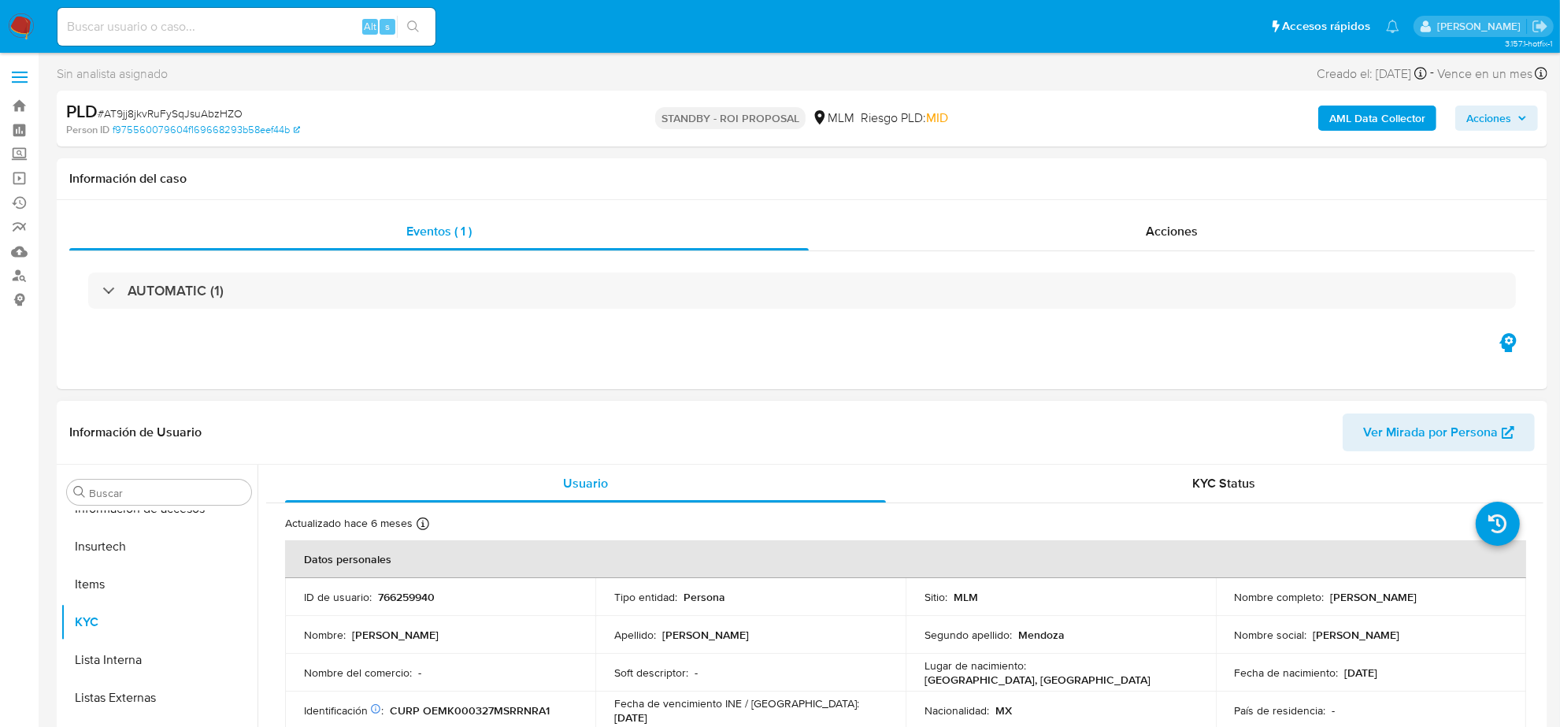
select select "10"
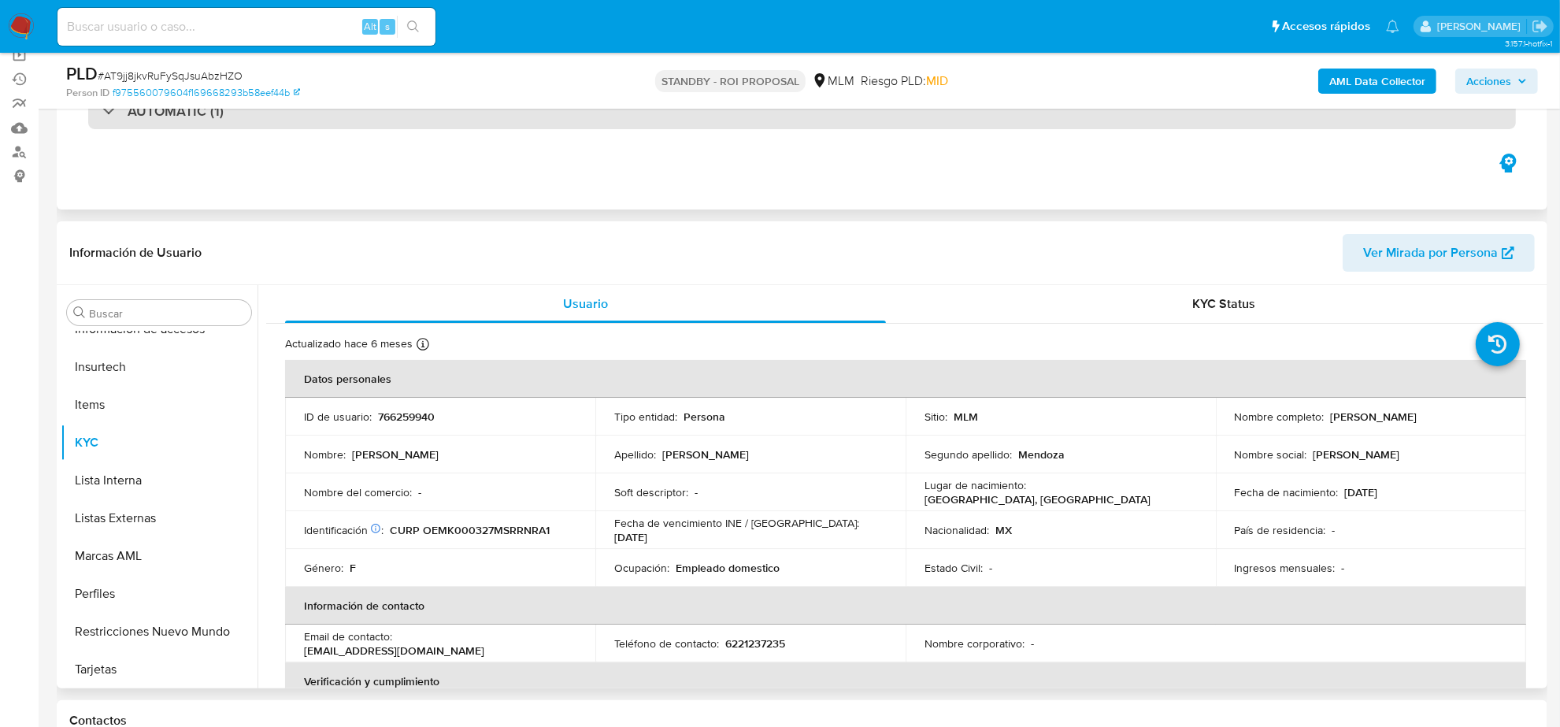
scroll to position [0, 0]
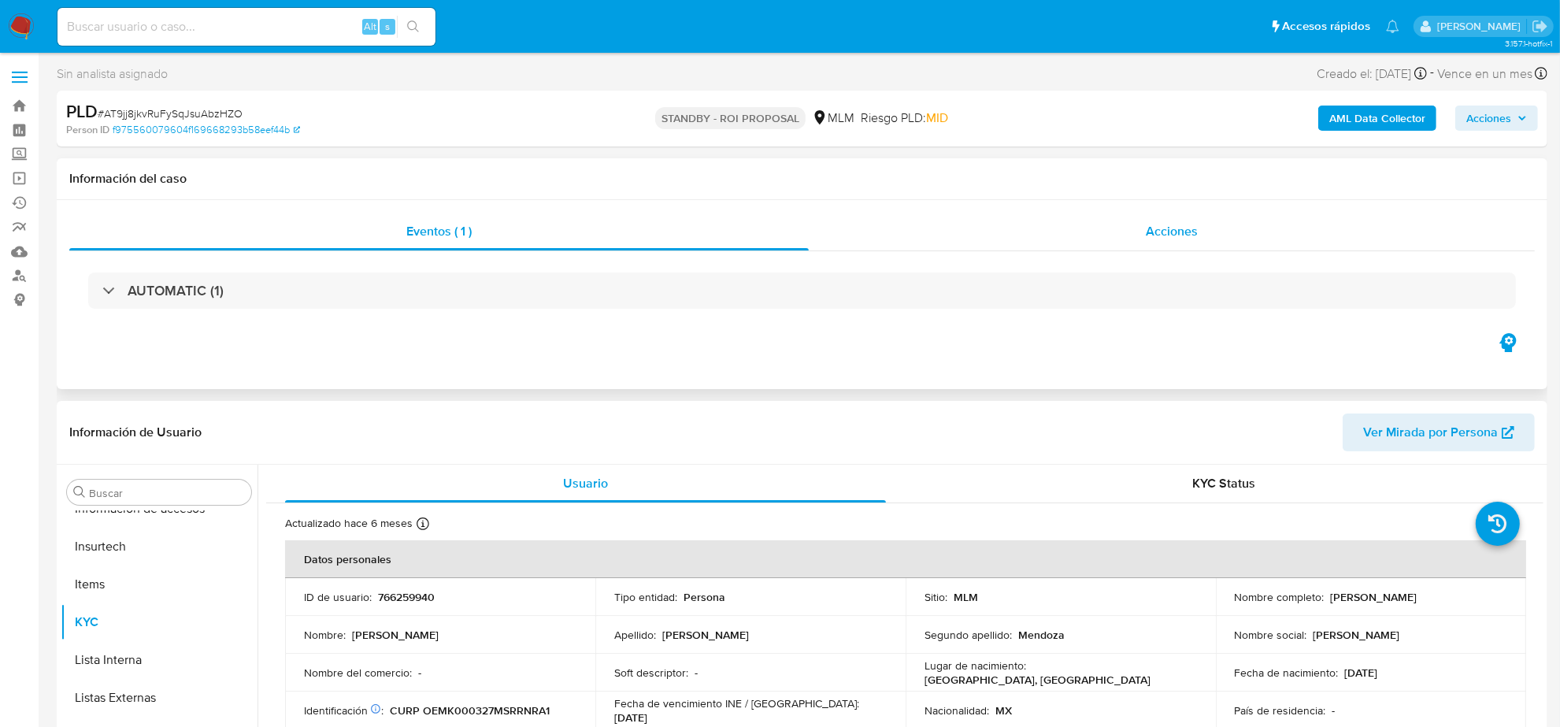
click at [1140, 247] on div "Acciones" at bounding box center [1172, 232] width 726 height 38
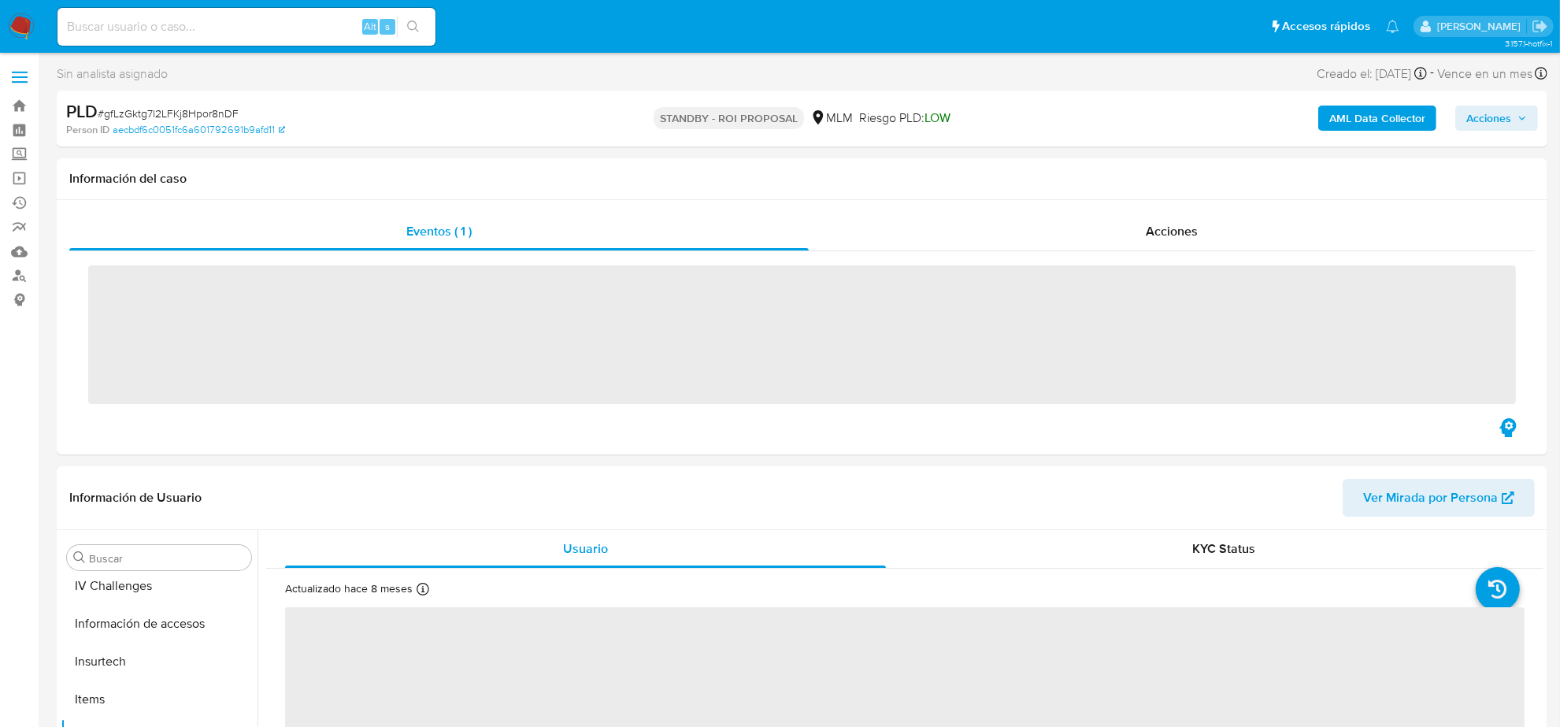
scroll to position [664, 0]
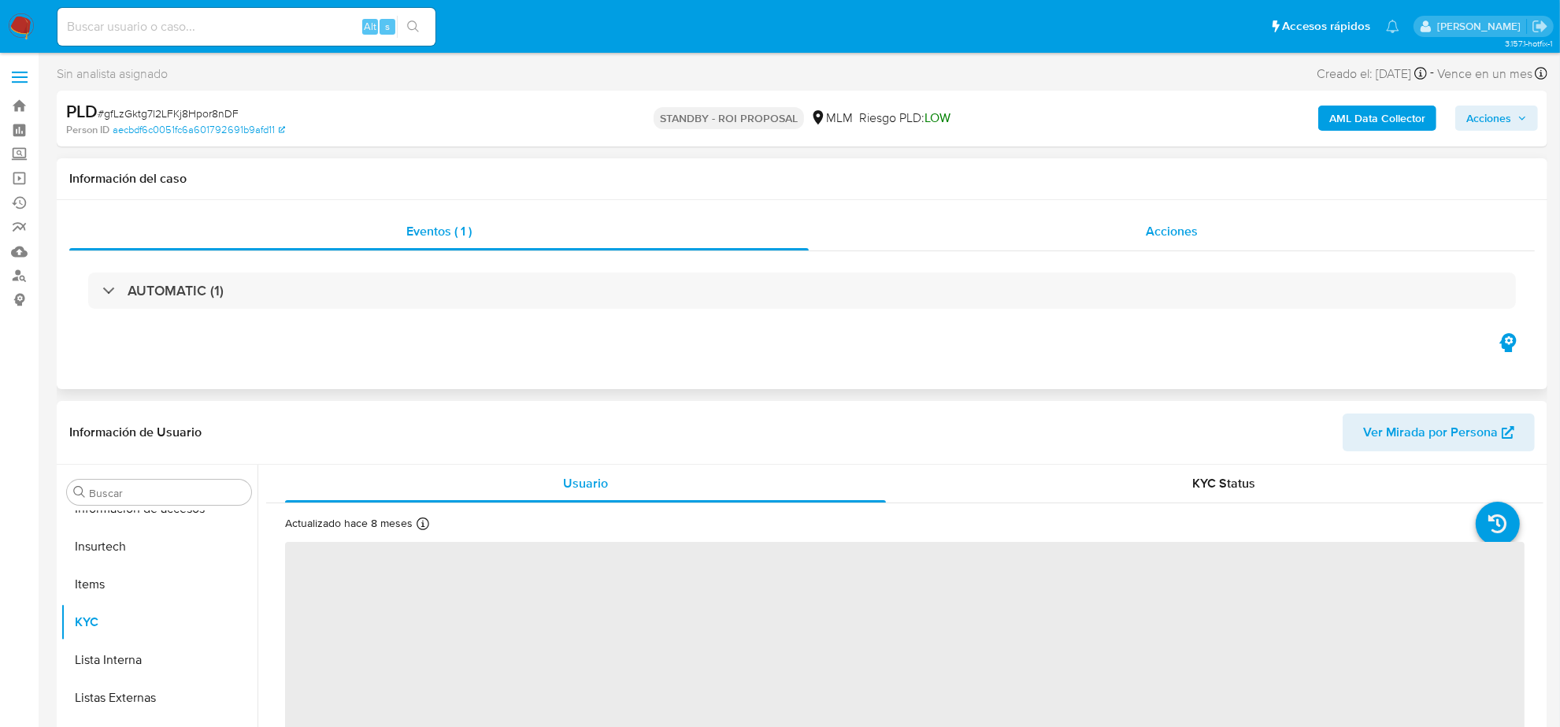
click at [1190, 224] on span "Acciones" at bounding box center [1172, 231] width 52 height 18
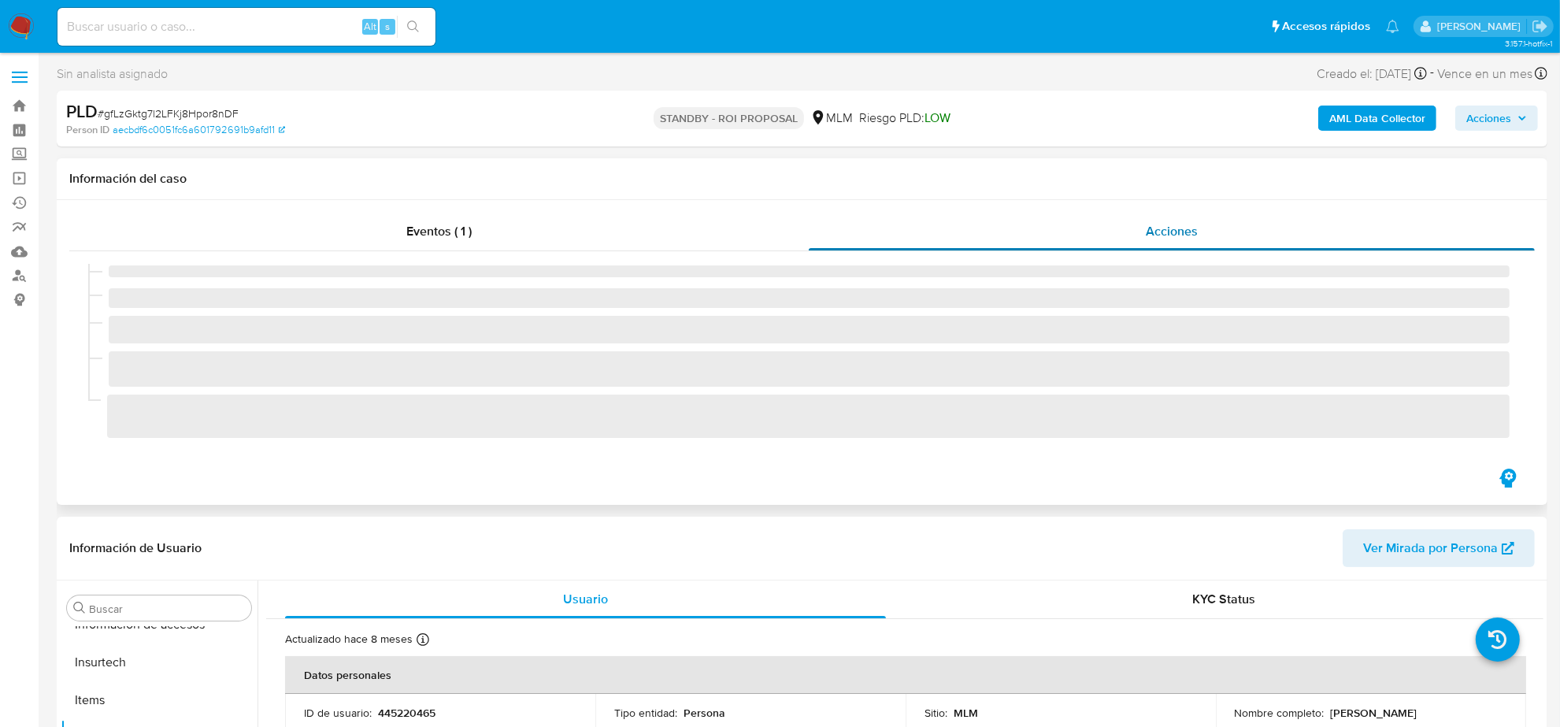
select select "10"
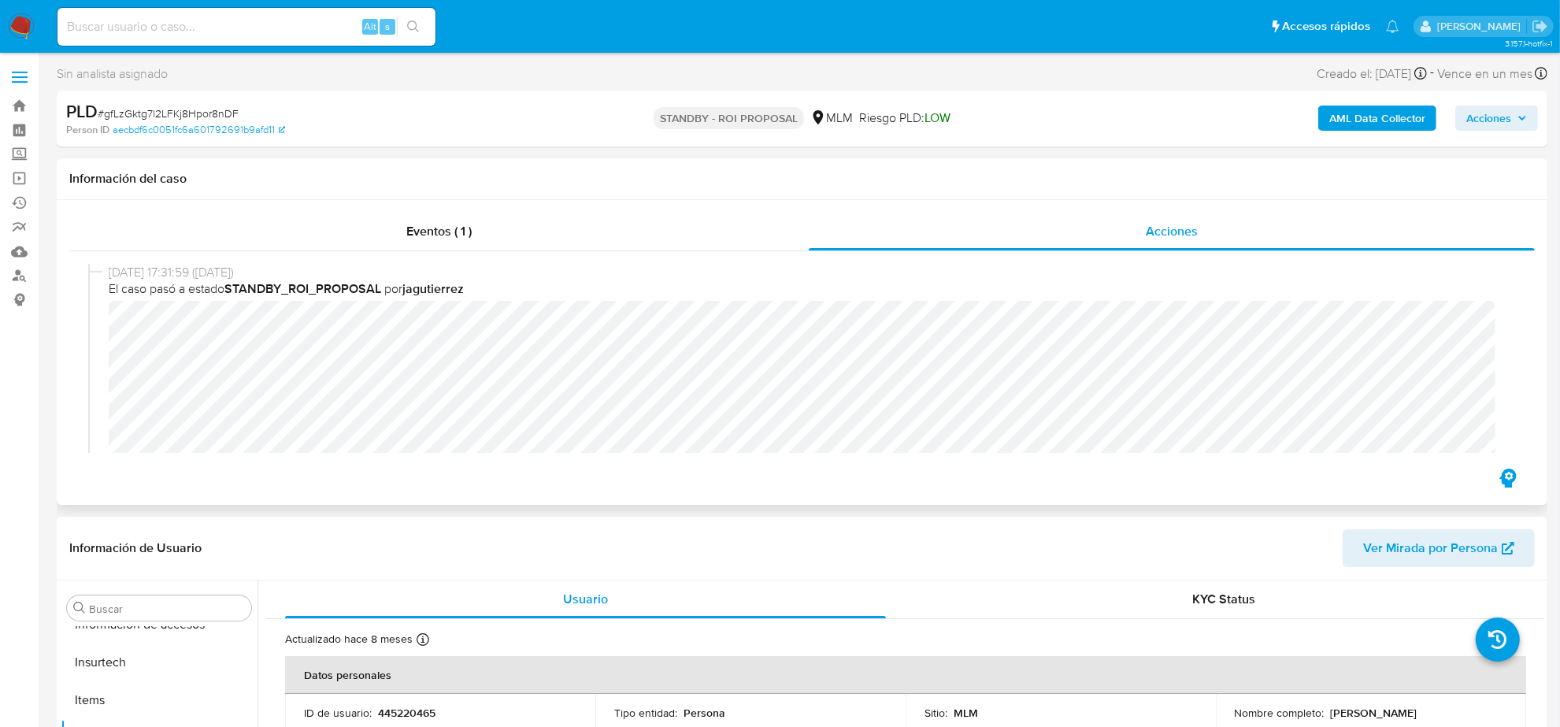
scroll to position [98, 0]
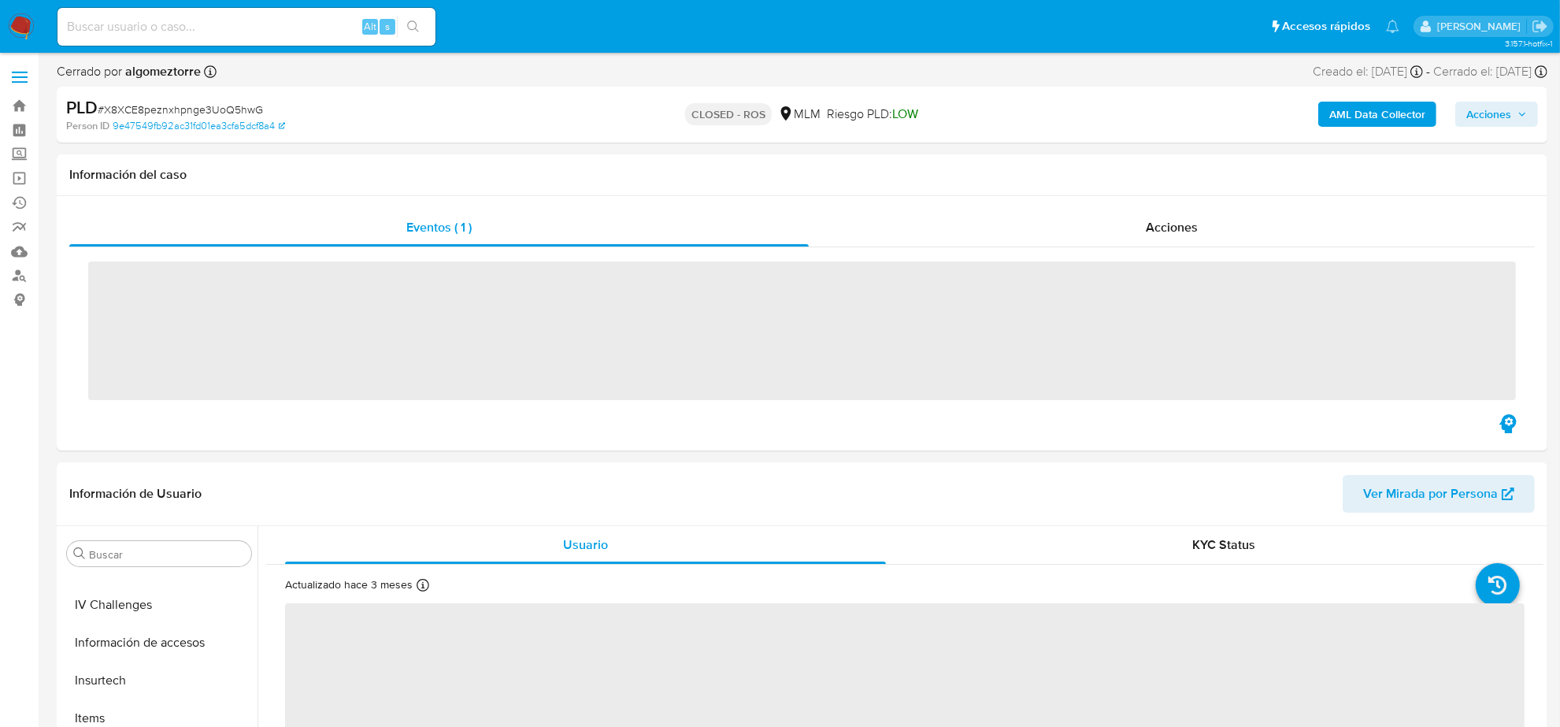
scroll to position [664, 0]
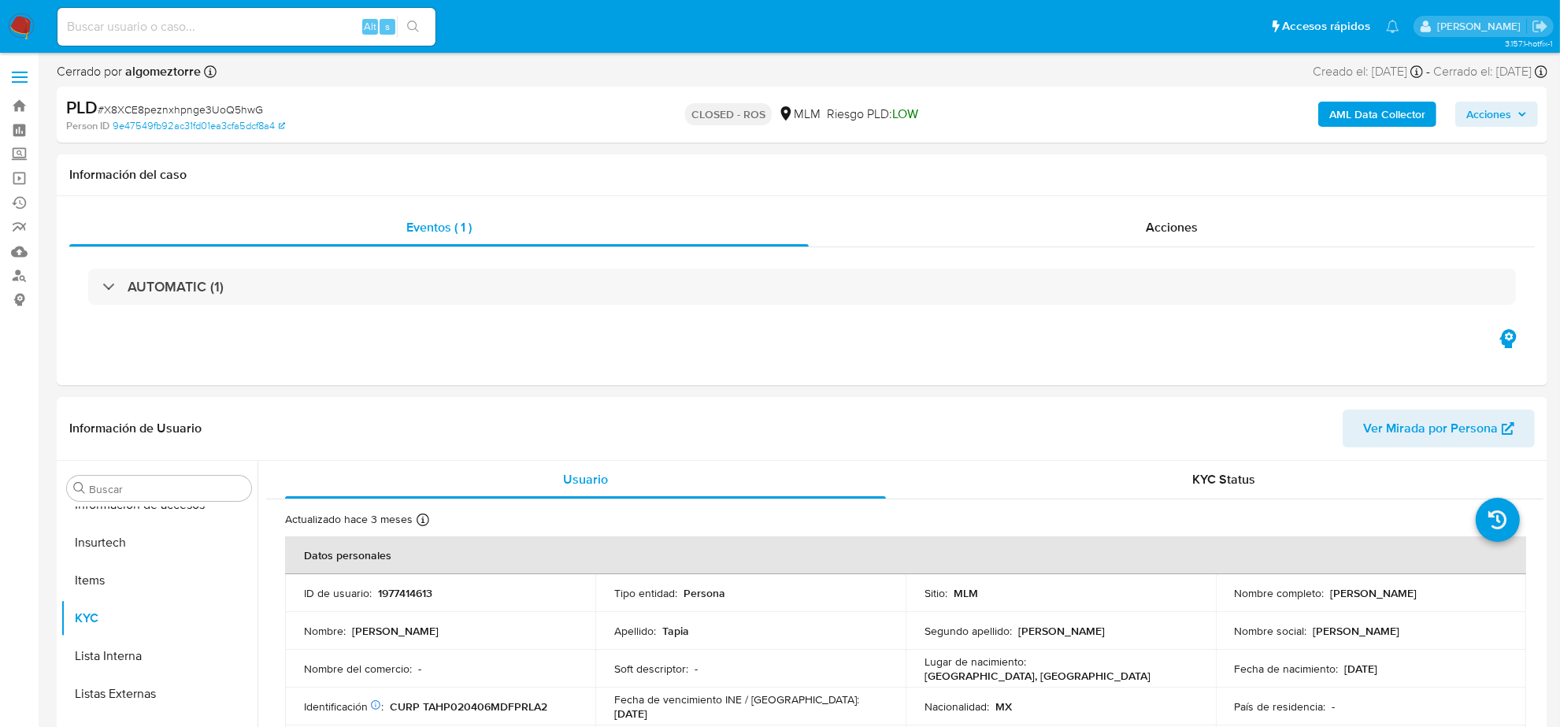
select select "10"
click at [1214, 225] on div "Acciones" at bounding box center [1172, 228] width 726 height 38
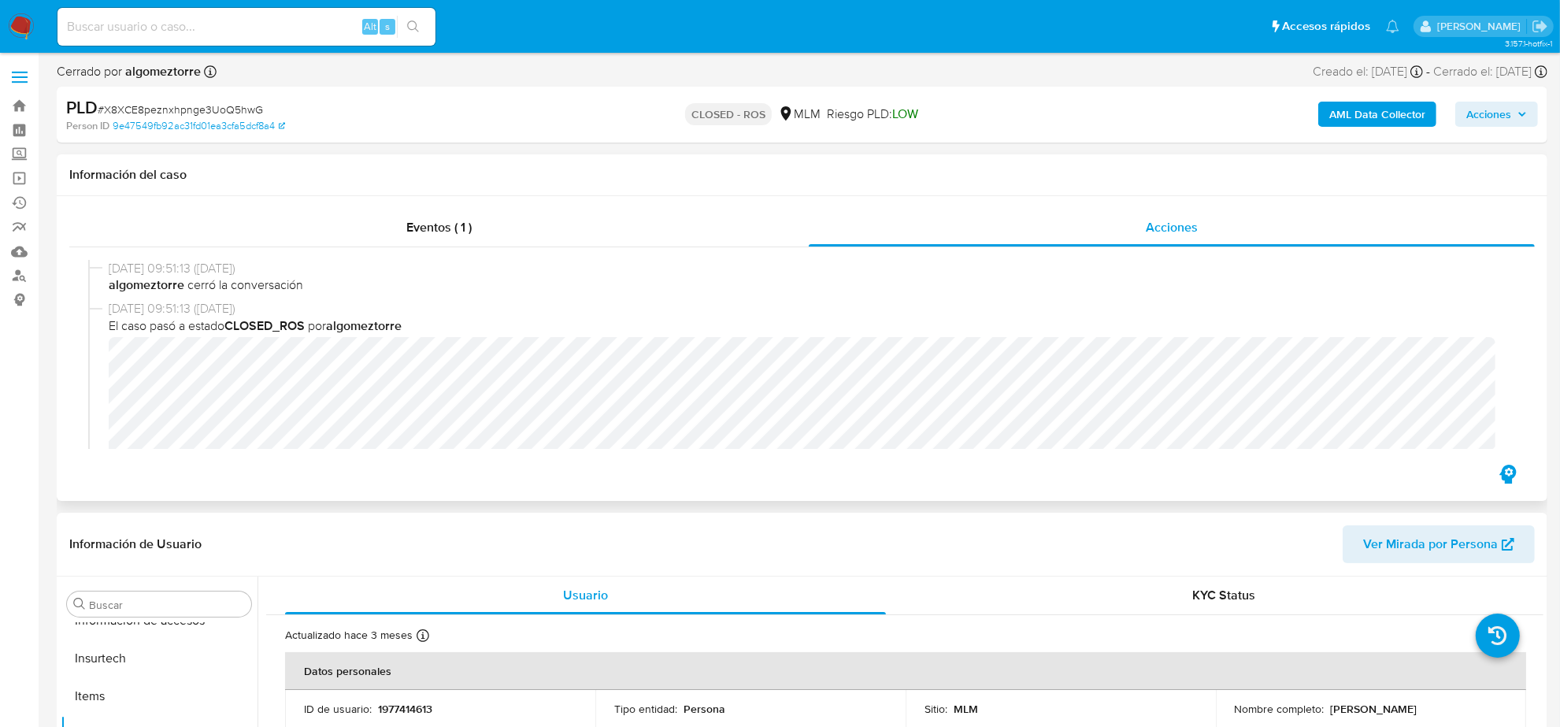
scroll to position [98, 0]
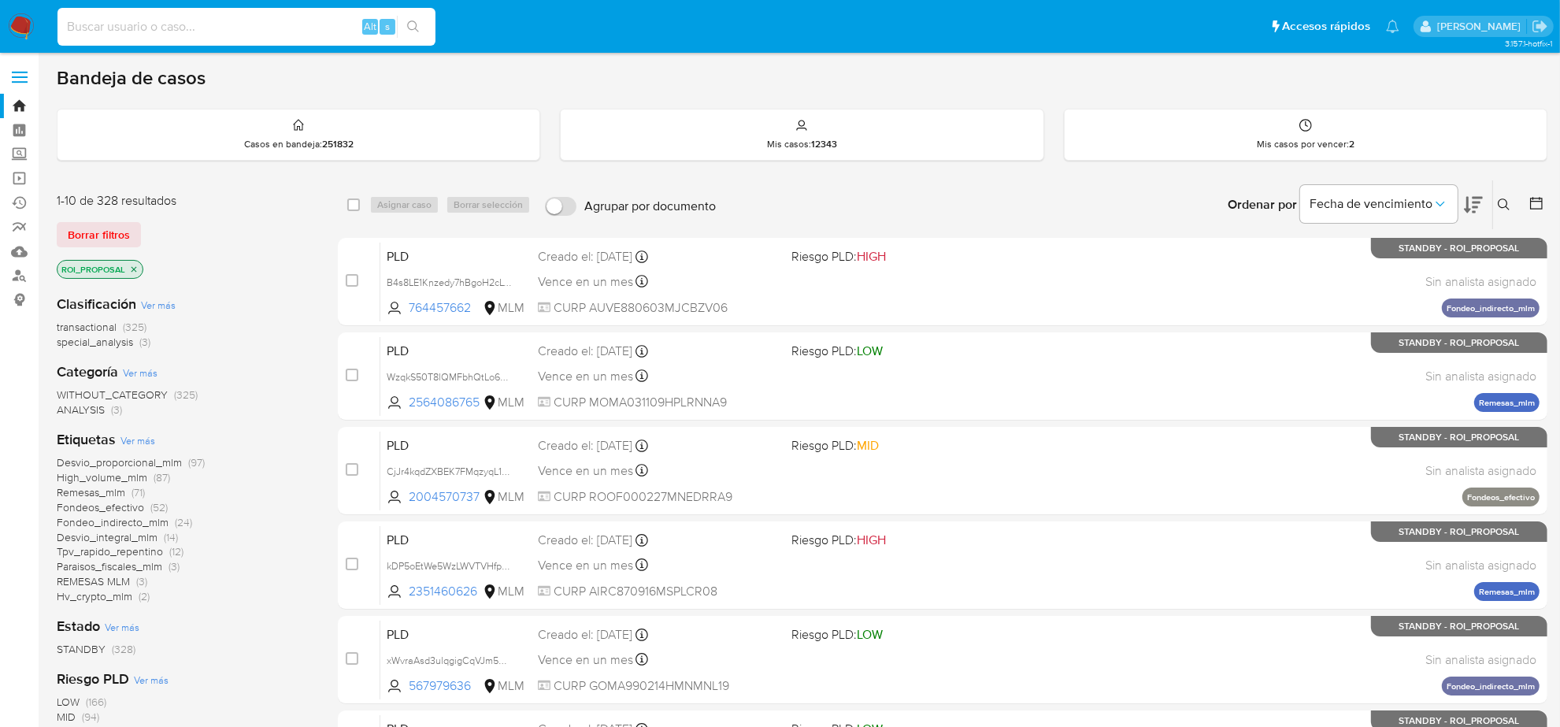
click at [147, 33] on input at bounding box center [247, 27] width 378 height 20
paste input "1977414613"
type input "1977414613"
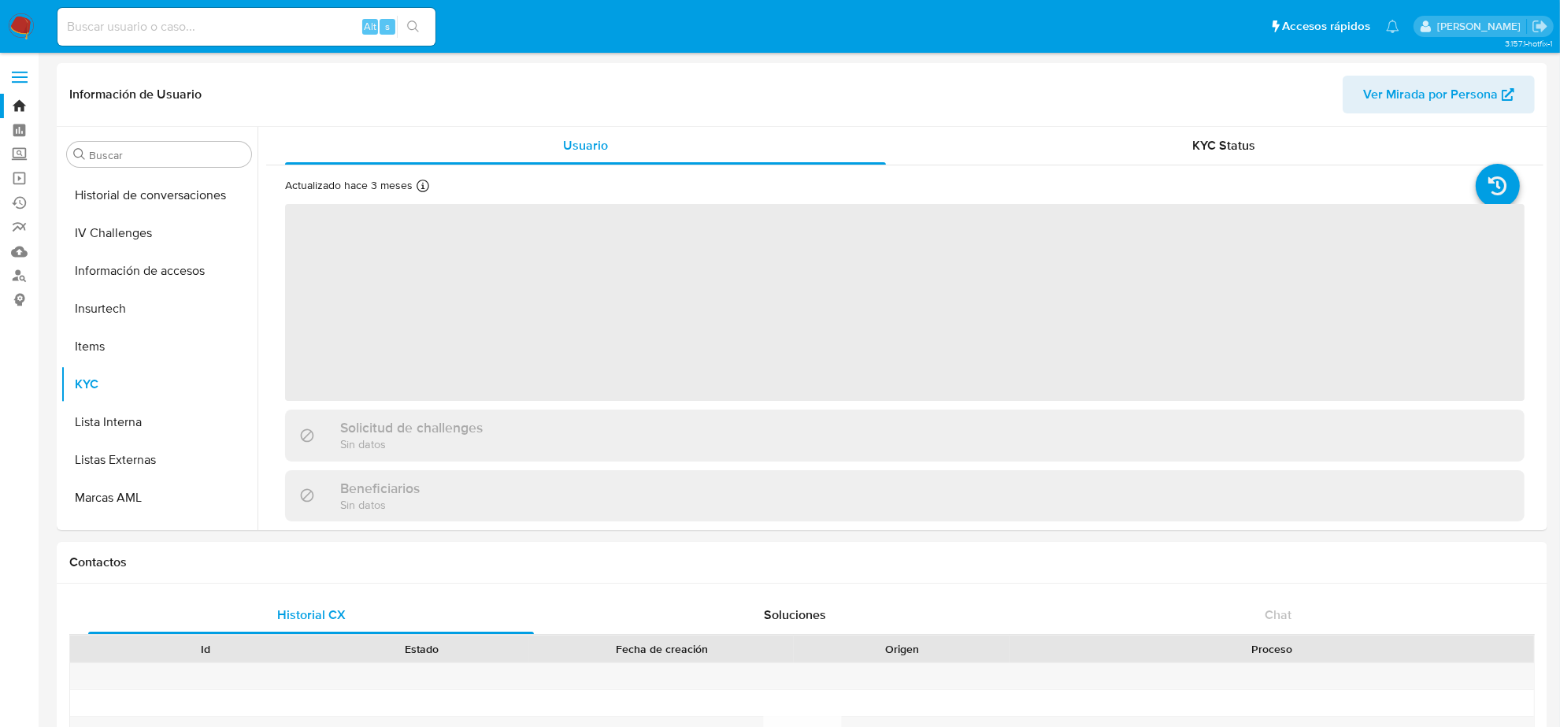
scroll to position [664, 0]
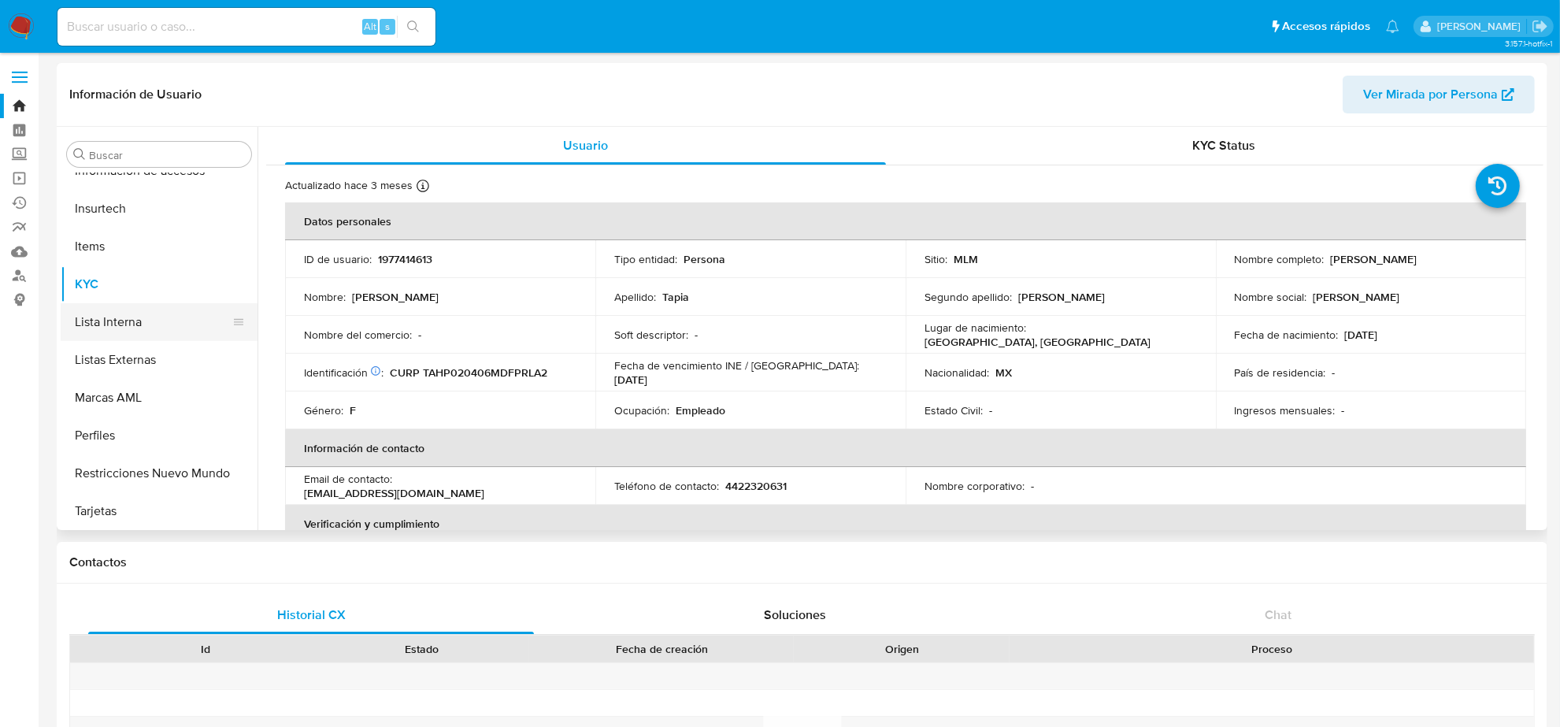
select select "10"
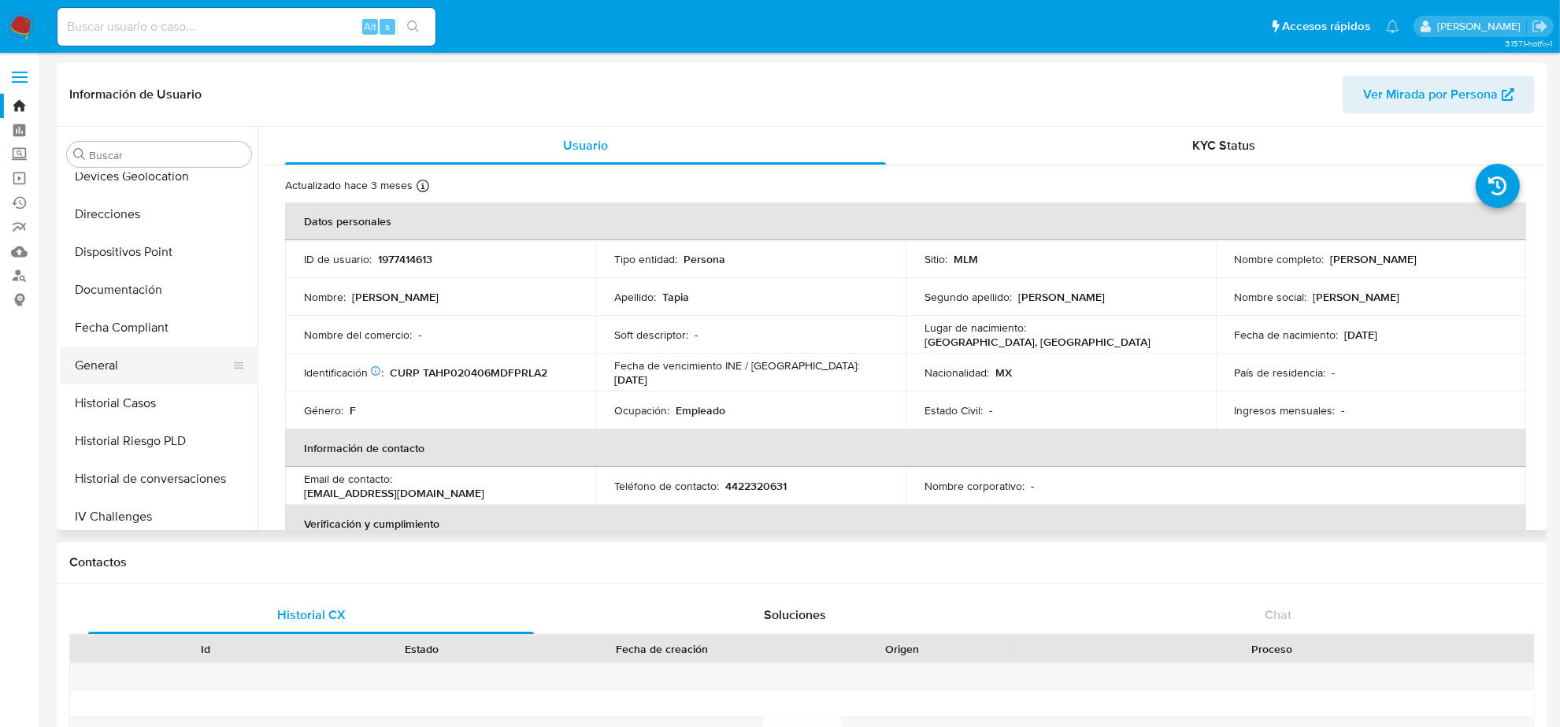
scroll to position [270, 0]
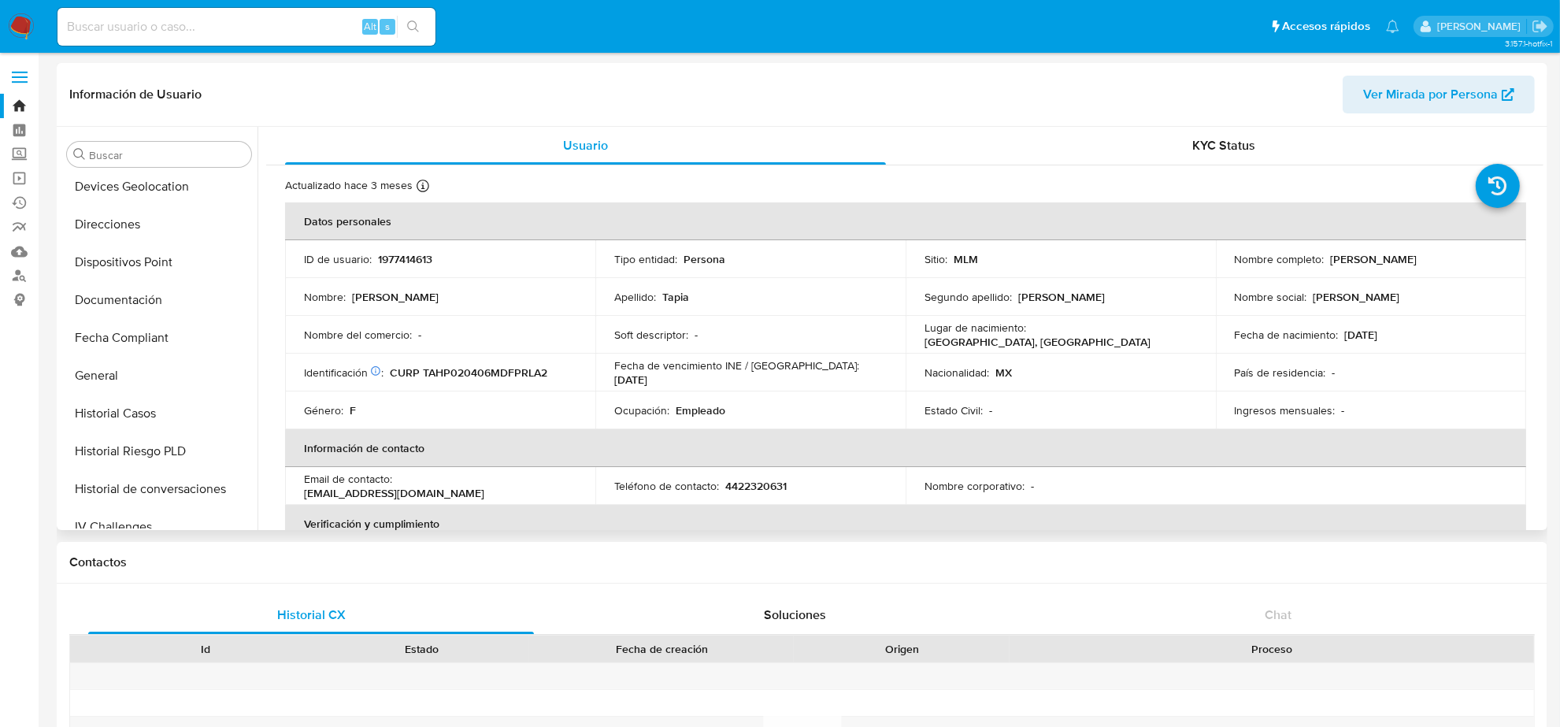
drag, startPoint x: 186, startPoint y: 9, endPoint x: 841, endPoint y: 308, distance: 720.5
click at [841, 308] on td "Apellido : Tapia" at bounding box center [751, 297] width 310 height 38
click at [118, 298] on button "Documentación" at bounding box center [153, 300] width 184 height 38
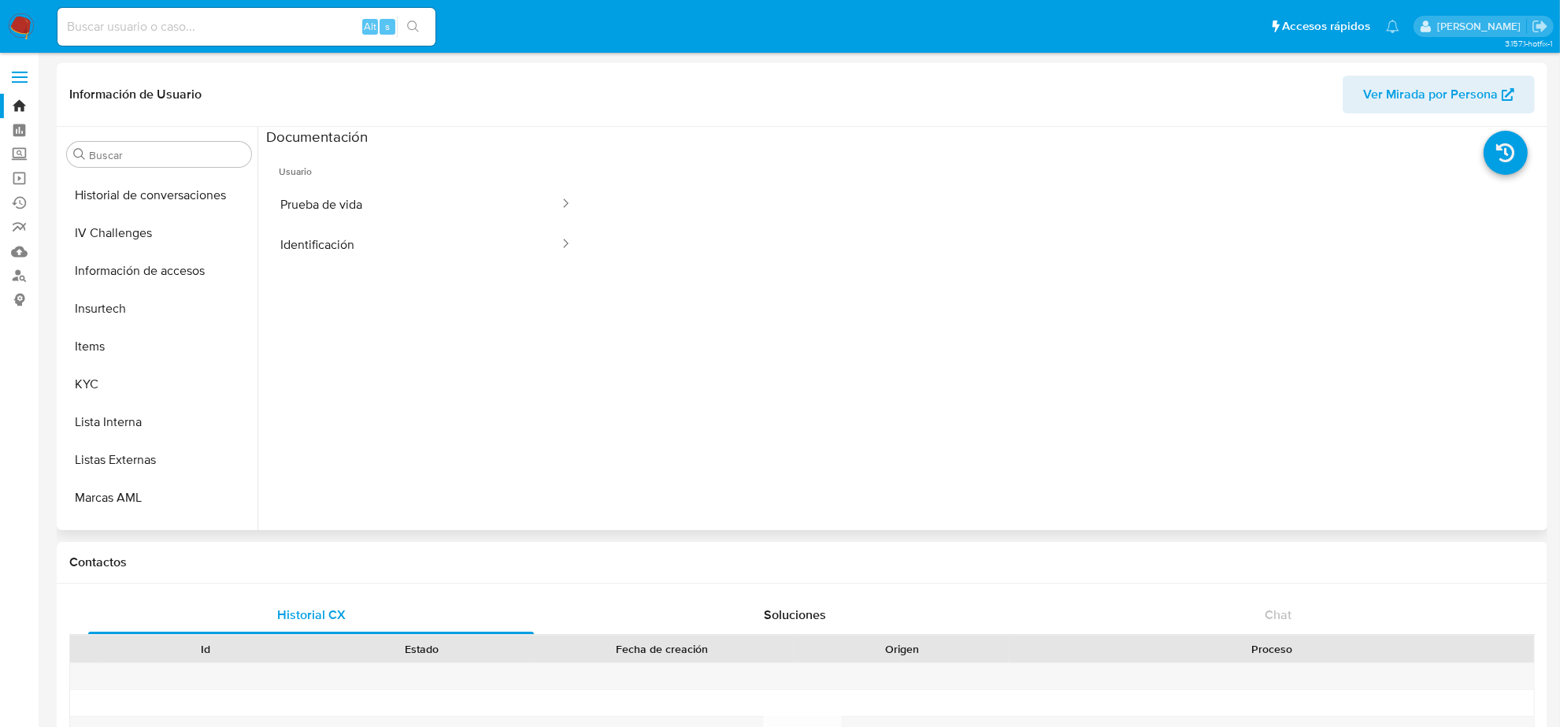
scroll to position [566, 0]
click at [101, 380] on button "KYC" at bounding box center [153, 383] width 184 height 38
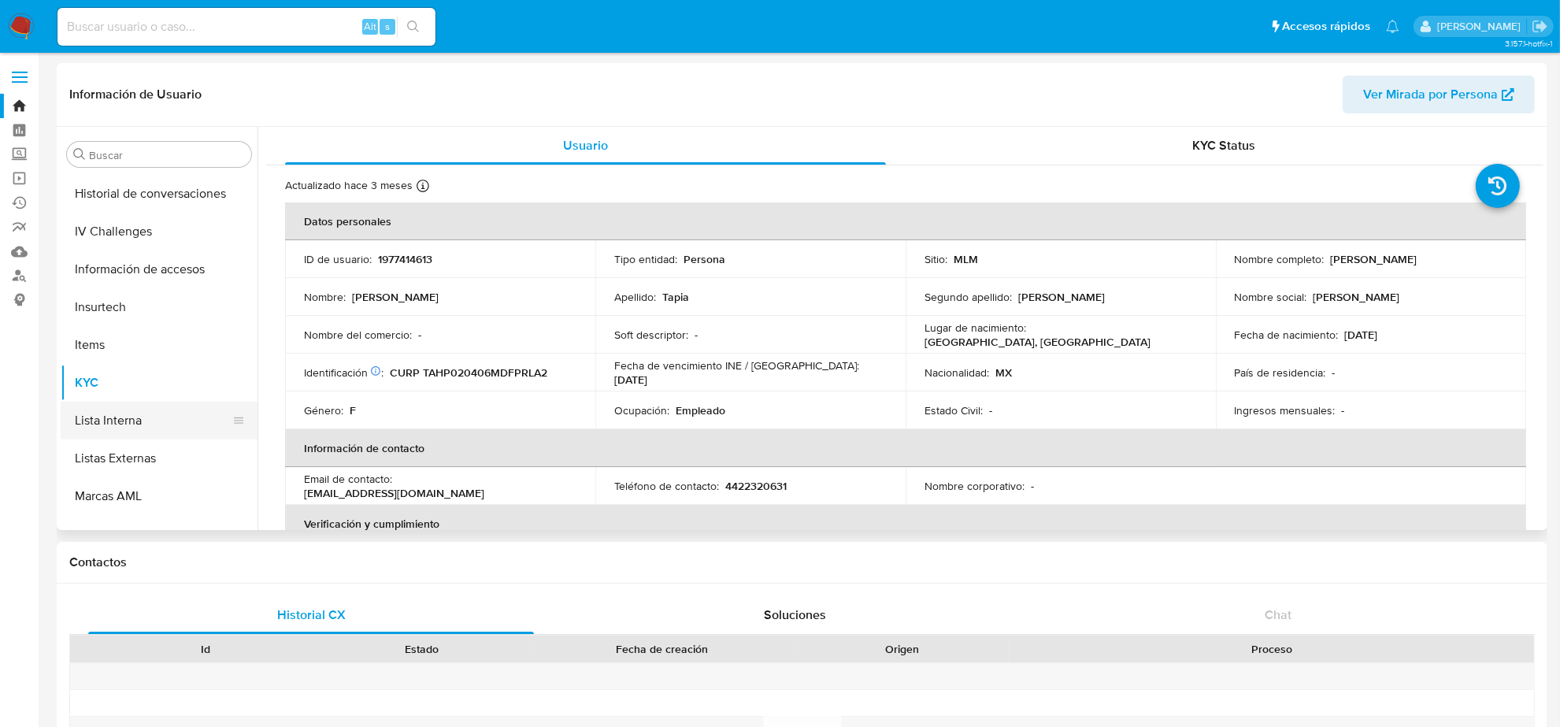
click at [140, 410] on button "Lista Interna" at bounding box center [153, 421] width 184 height 38
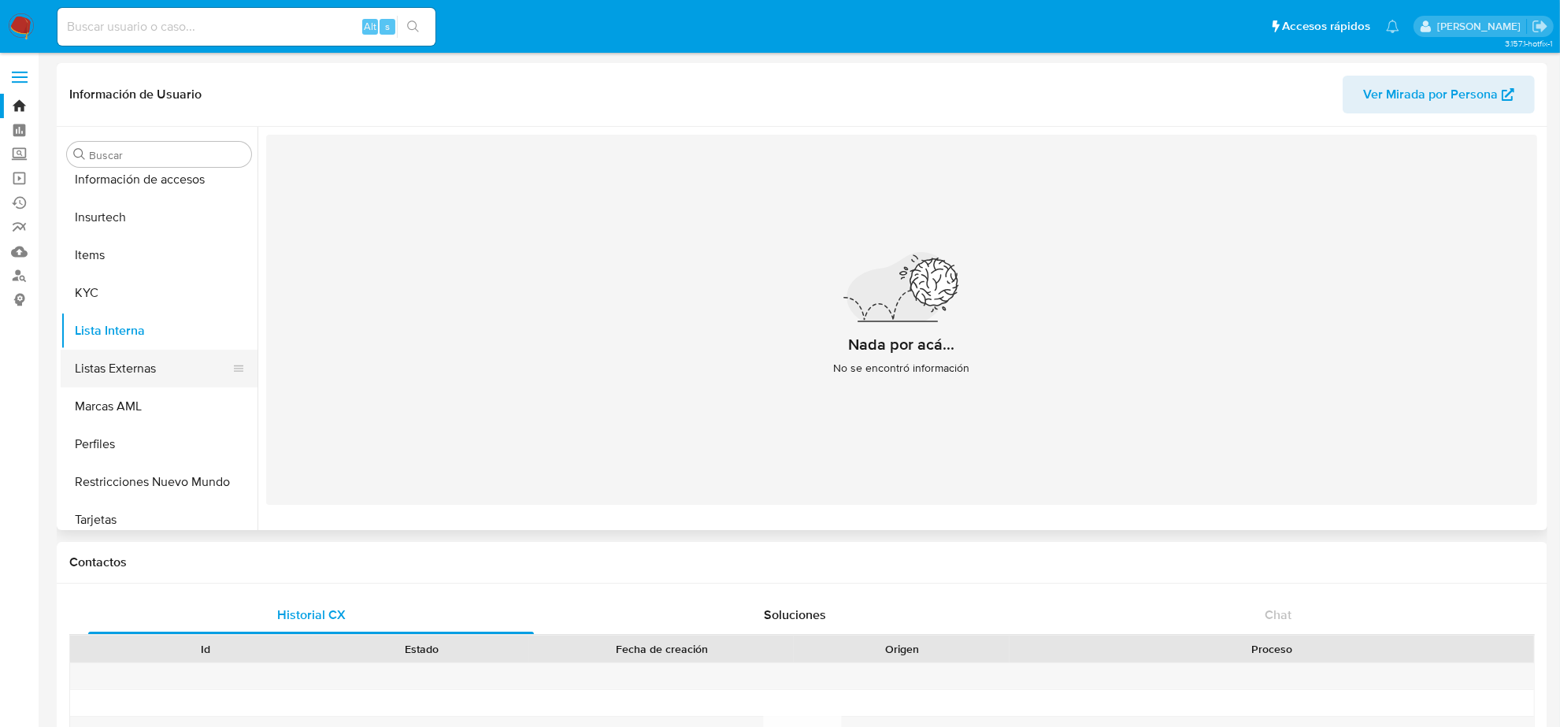
scroll to position [664, 0]
click at [143, 355] on button "Listas Externas" at bounding box center [153, 360] width 184 height 38
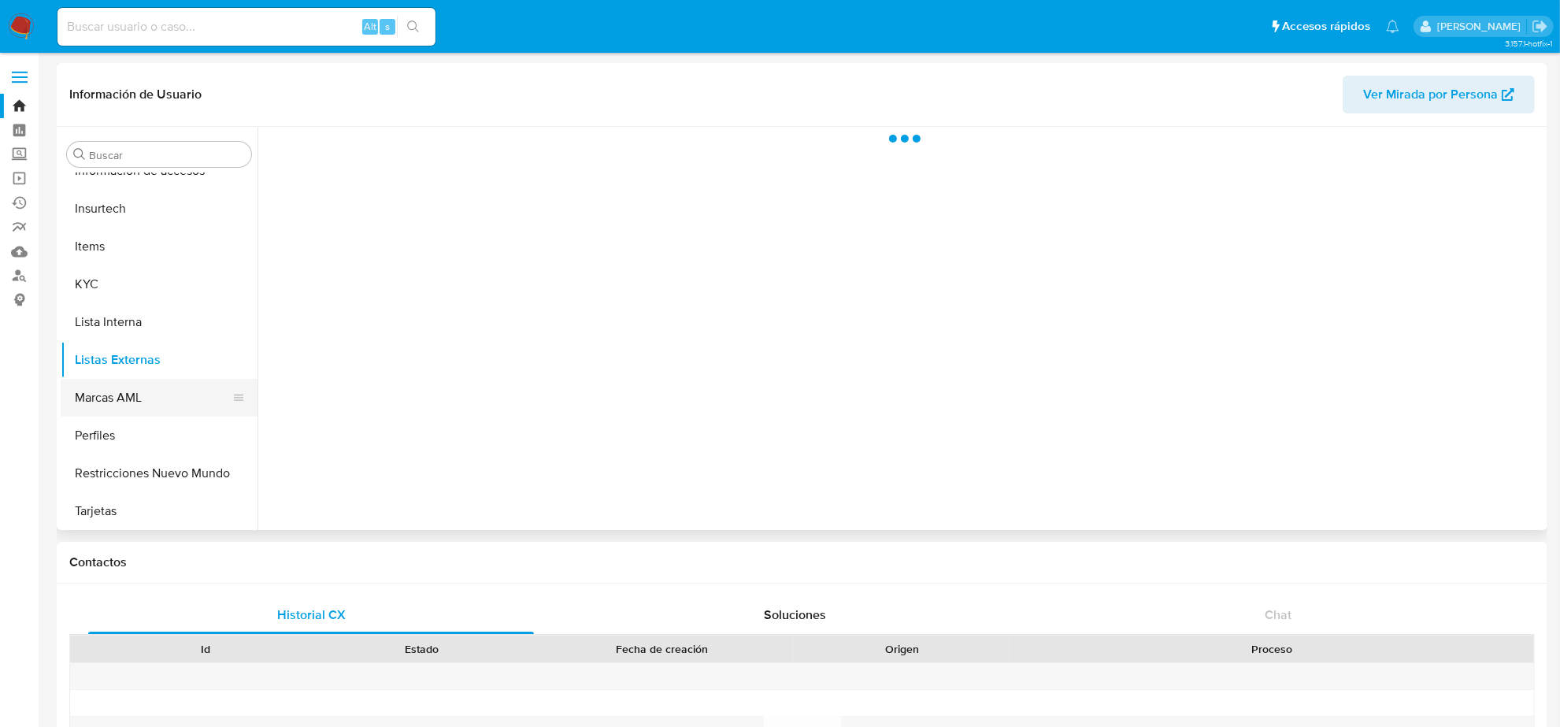
click at [138, 395] on button "Marcas AML" at bounding box center [153, 398] width 184 height 38
click at [120, 443] on button "Perfiles" at bounding box center [153, 436] width 184 height 38
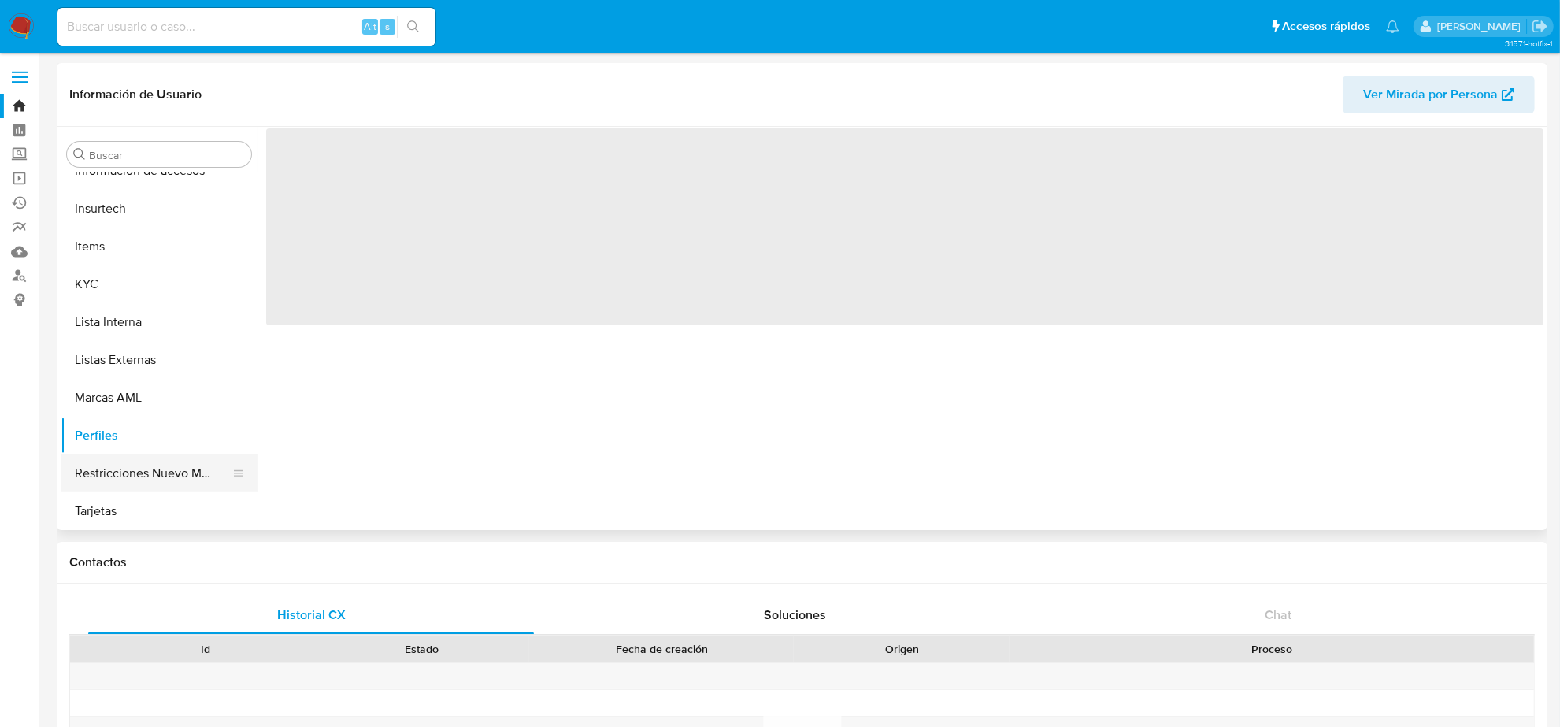
click at [128, 466] on button "Restricciones Nuevo Mundo" at bounding box center [153, 474] width 184 height 38
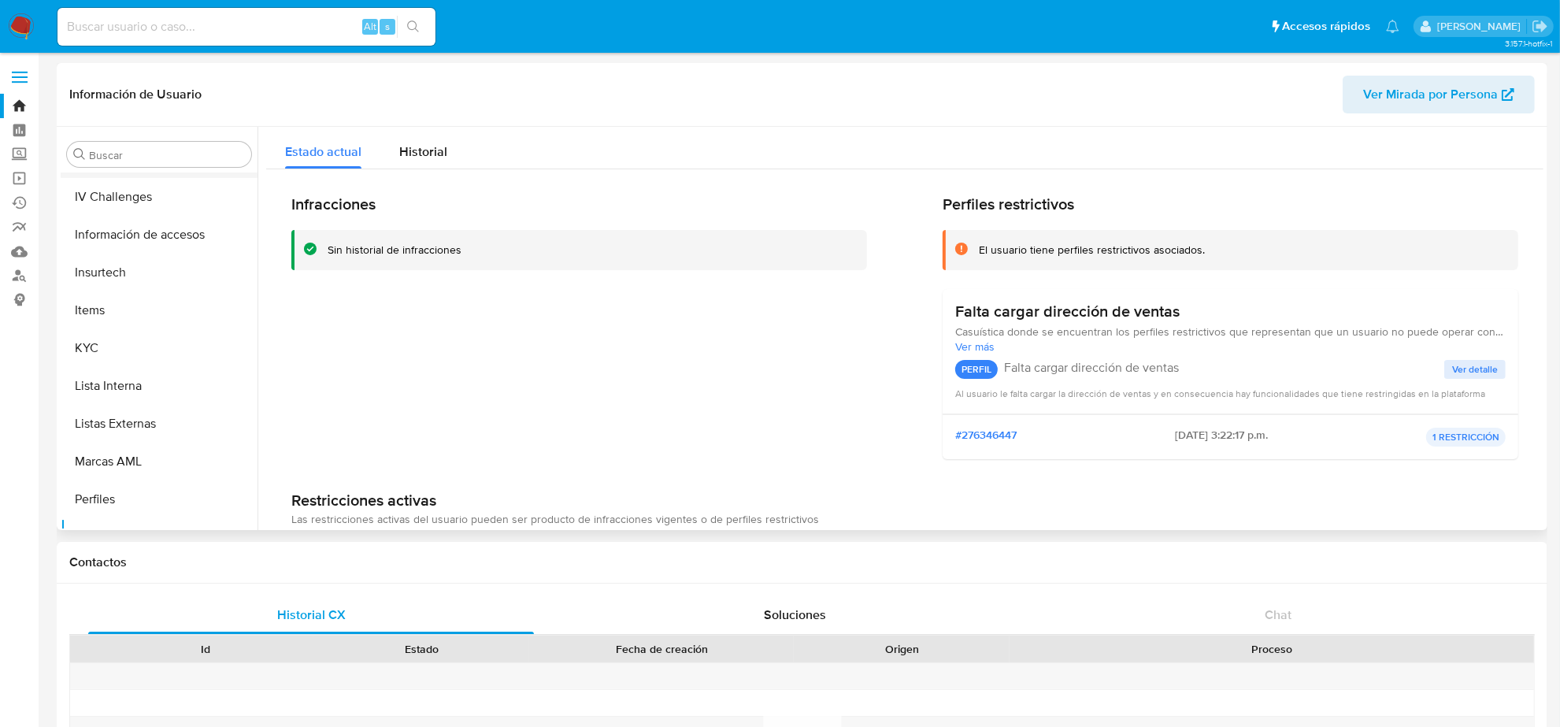
scroll to position [566, 0]
click at [18, 17] on img at bounding box center [21, 26] width 27 height 27
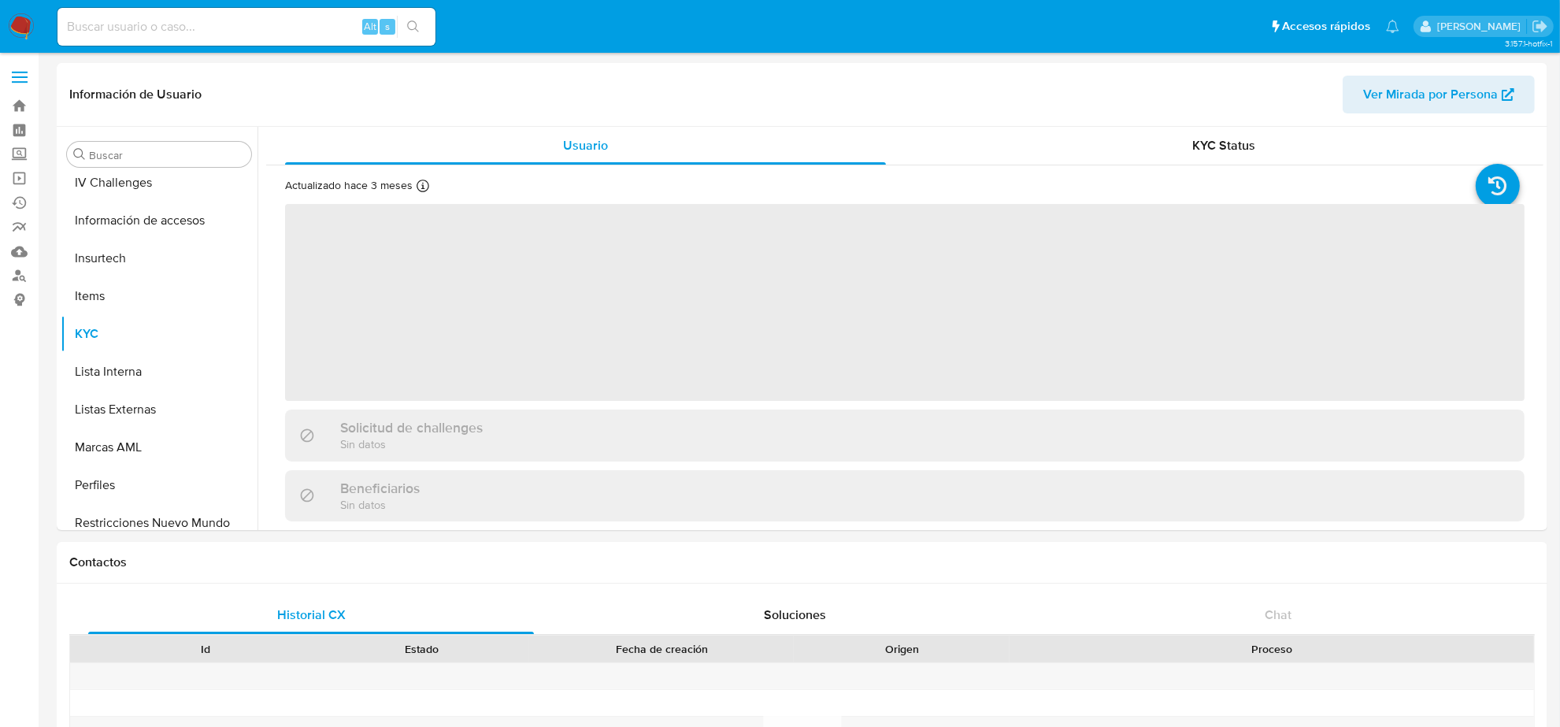
scroll to position [664, 0]
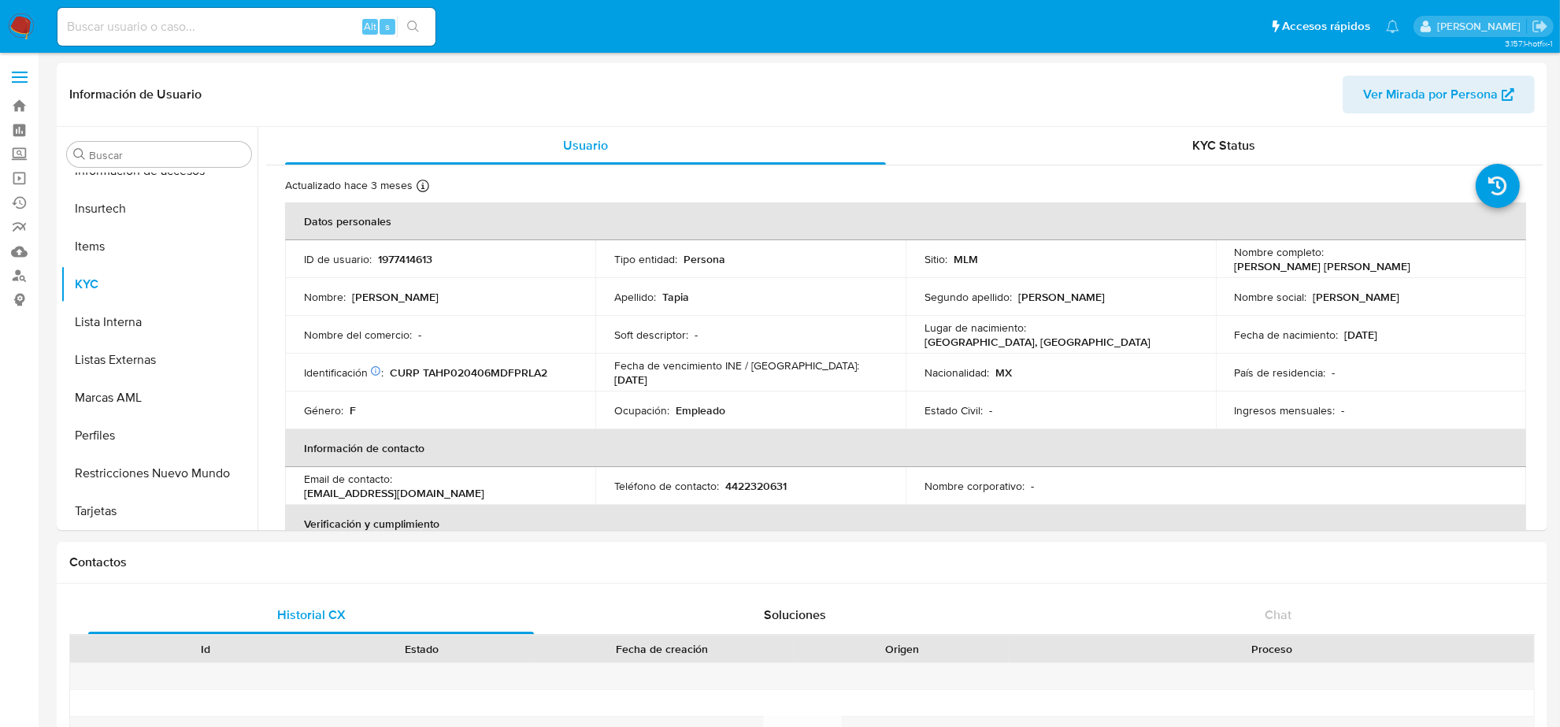
select select "10"
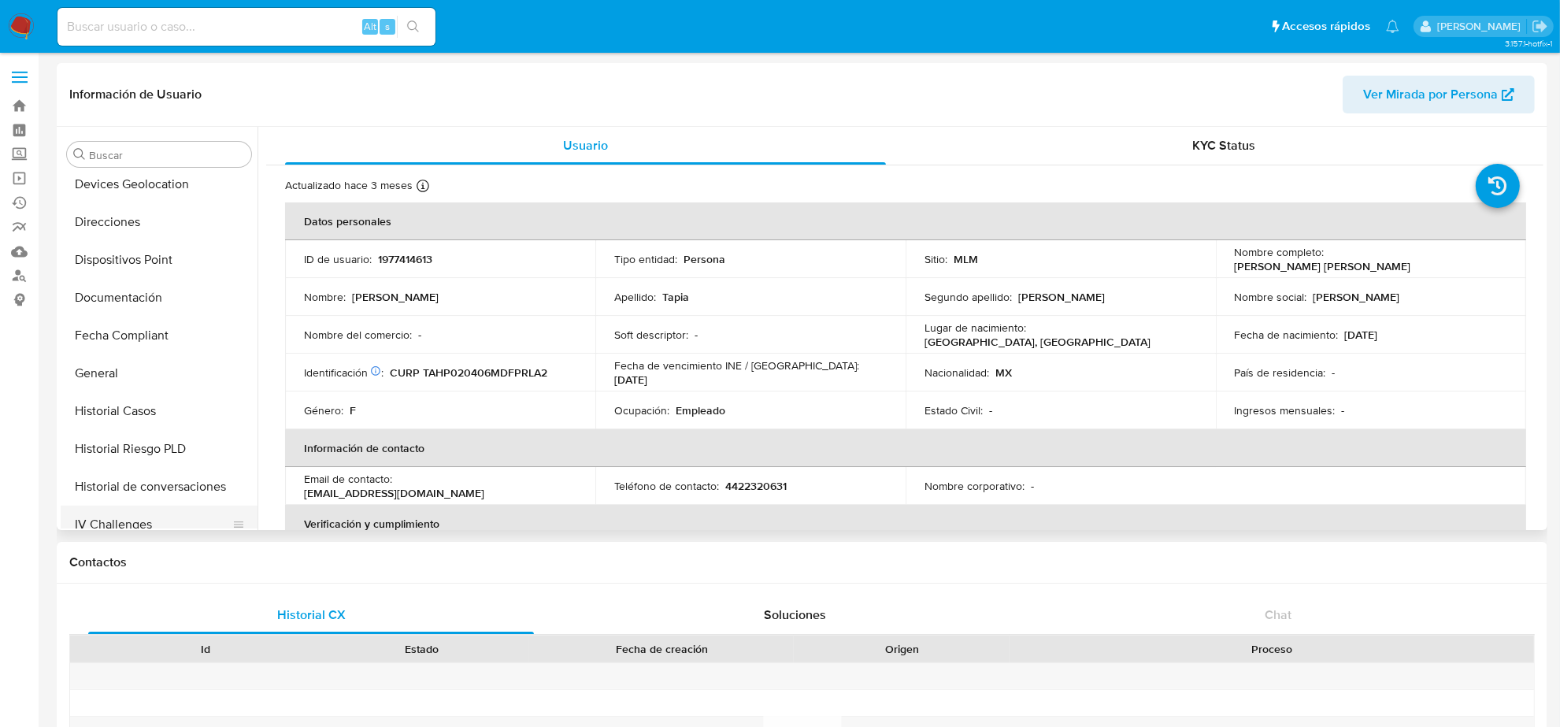
scroll to position [369, 0]
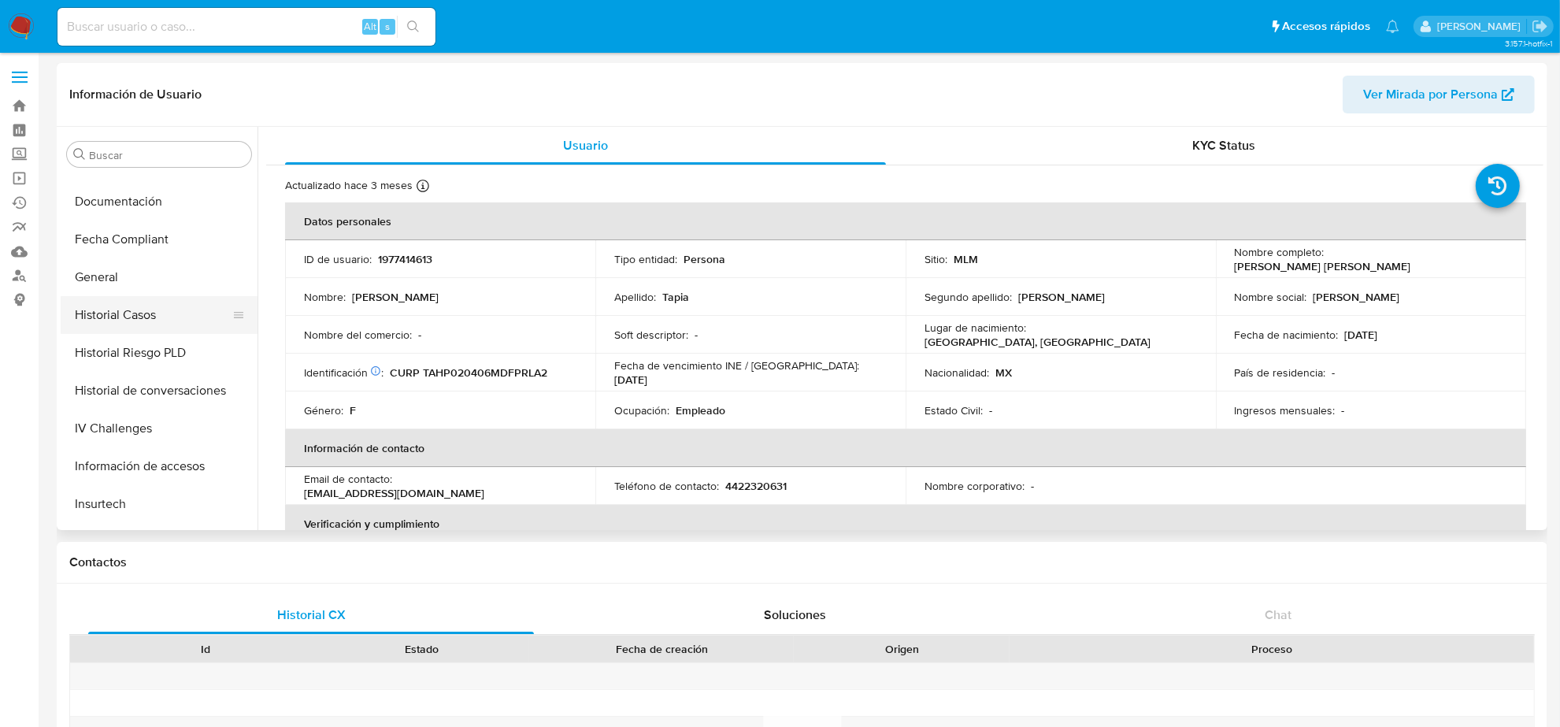
click at [124, 306] on button "Historial Casos" at bounding box center [153, 315] width 184 height 38
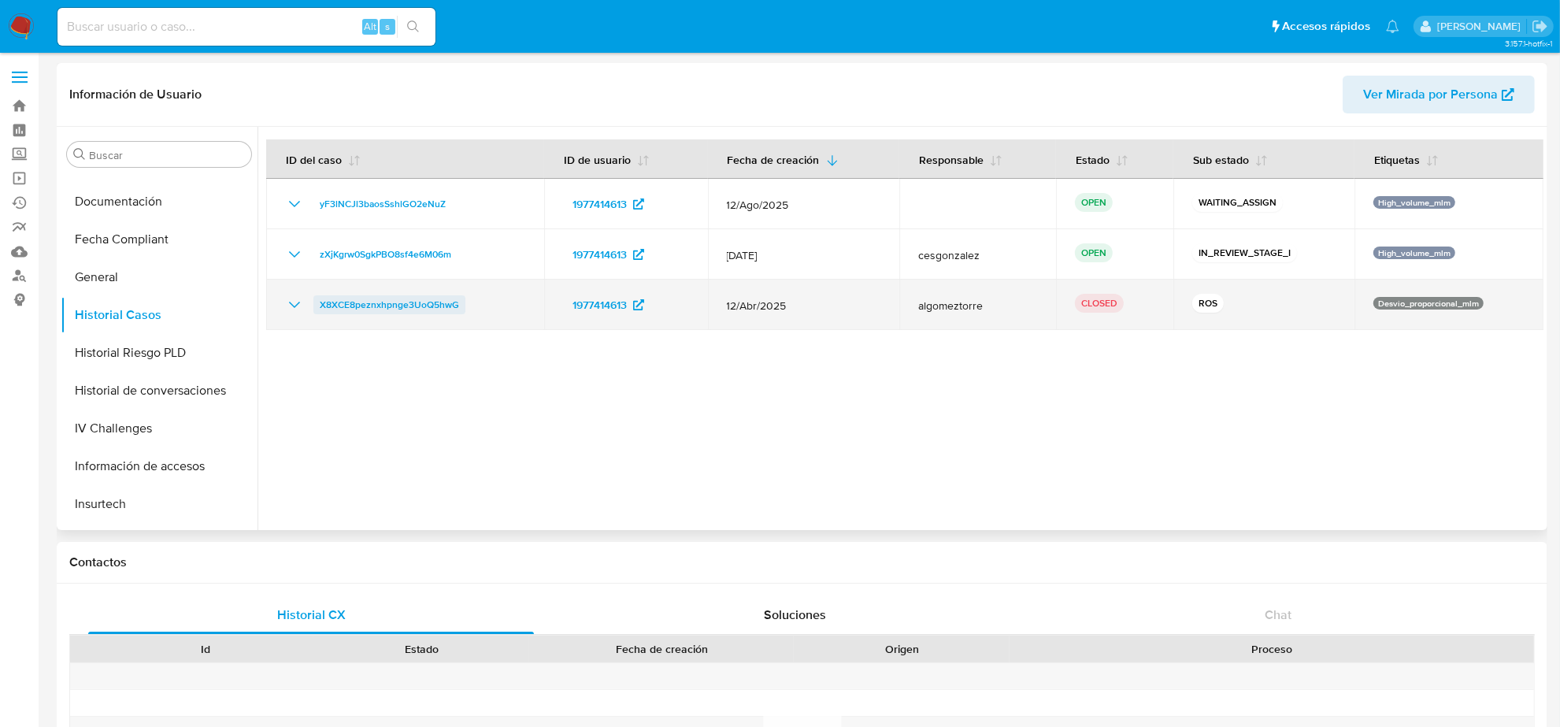
click at [343, 301] on span "X8XCE8peznxhpnge3UoQ5hwG" at bounding box center [389, 304] width 139 height 19
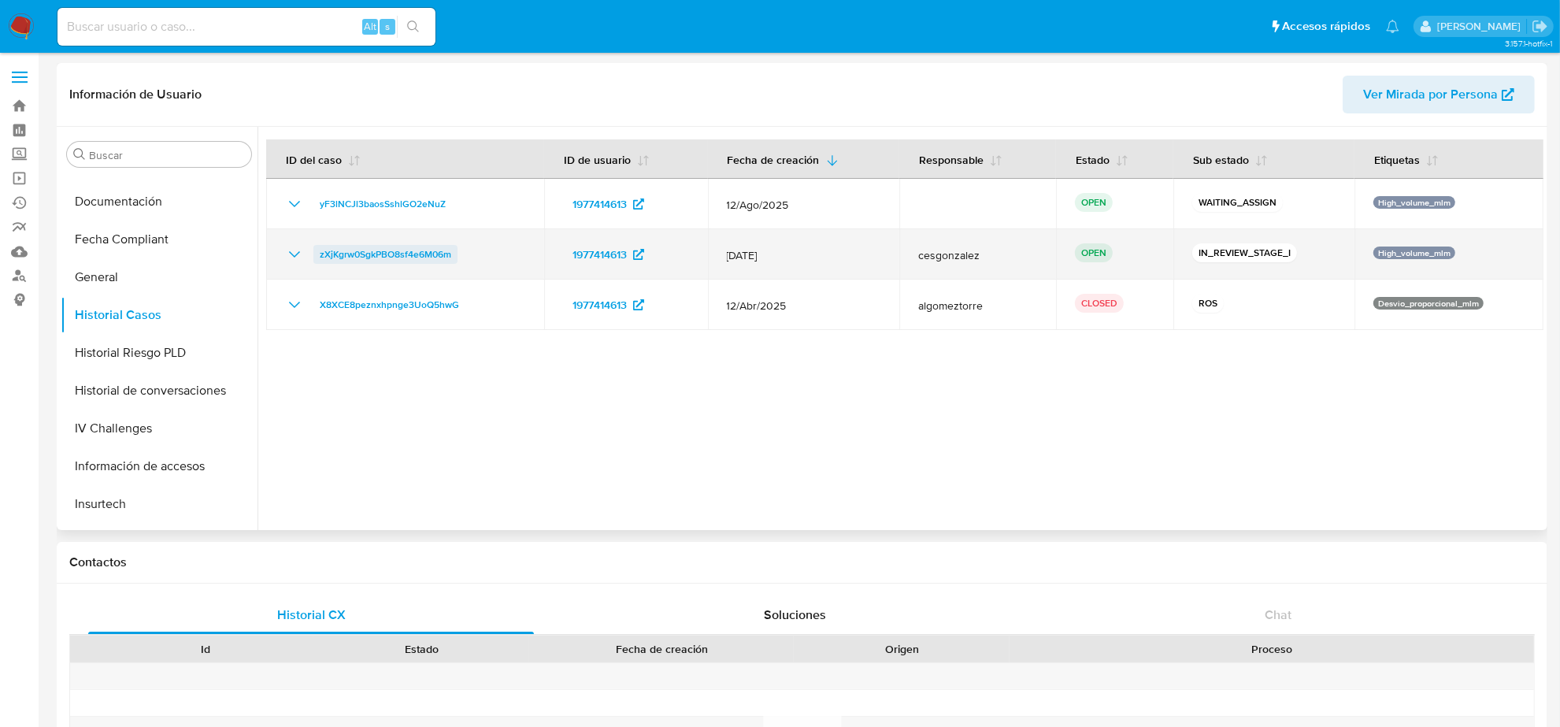
click at [410, 258] on span "zXjKgrw0SgkPBO8sf4e6M06m" at bounding box center [386, 254] width 132 height 19
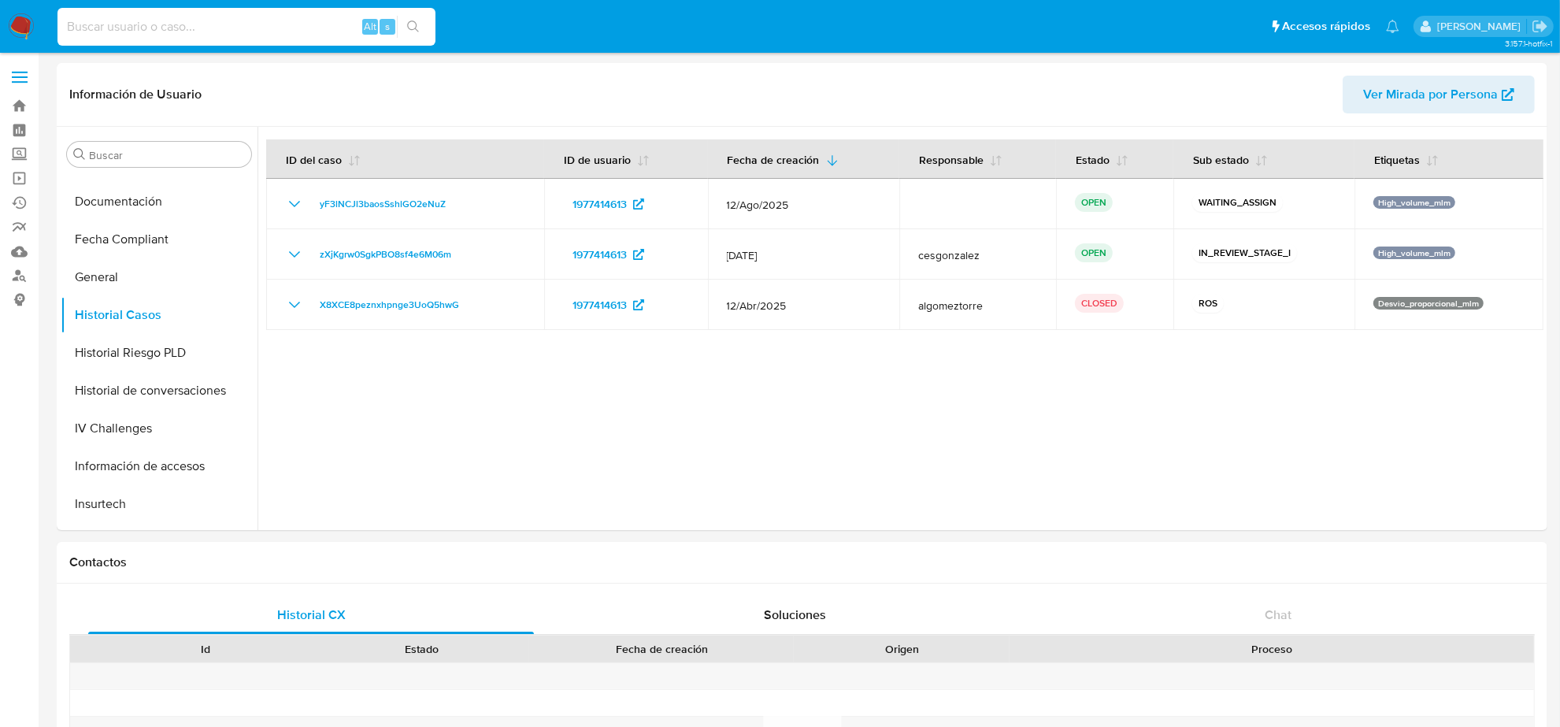
click at [331, 28] on input at bounding box center [247, 27] width 378 height 20
paste input "HWpi1CxjJ9QjWHuvkxhdZvAe"
type input "HWpi1CxjJ9QjWHuvkxhdZvAe"
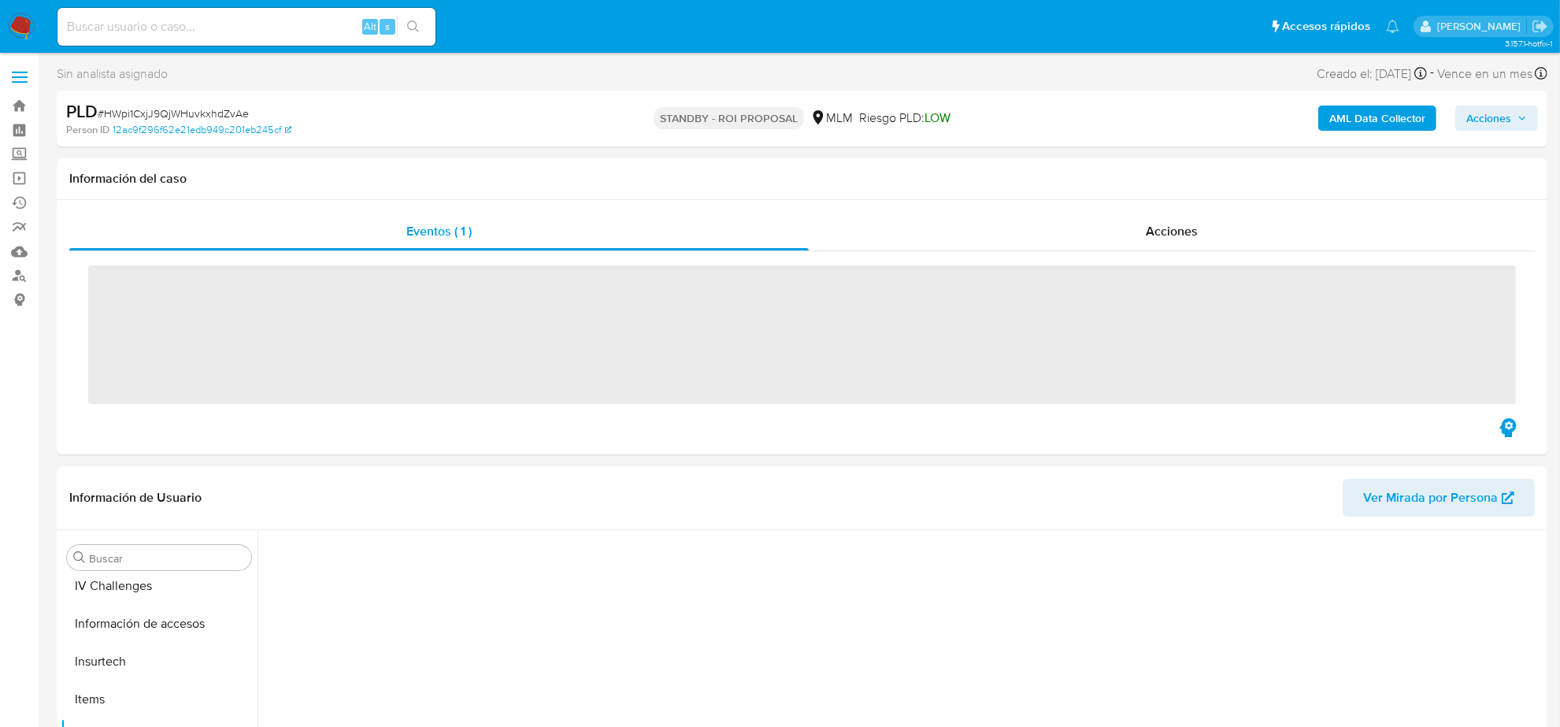
scroll to position [664, 0]
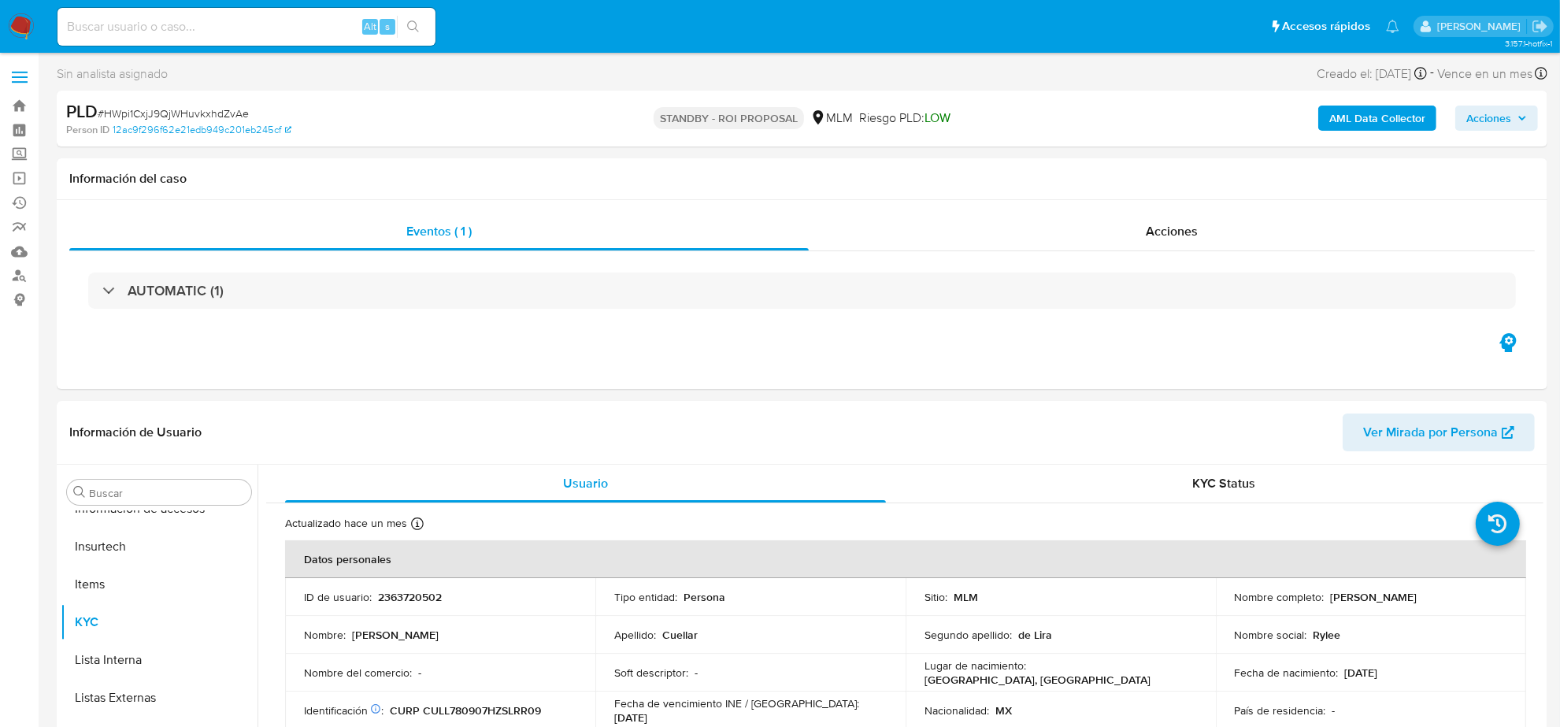
select select "10"
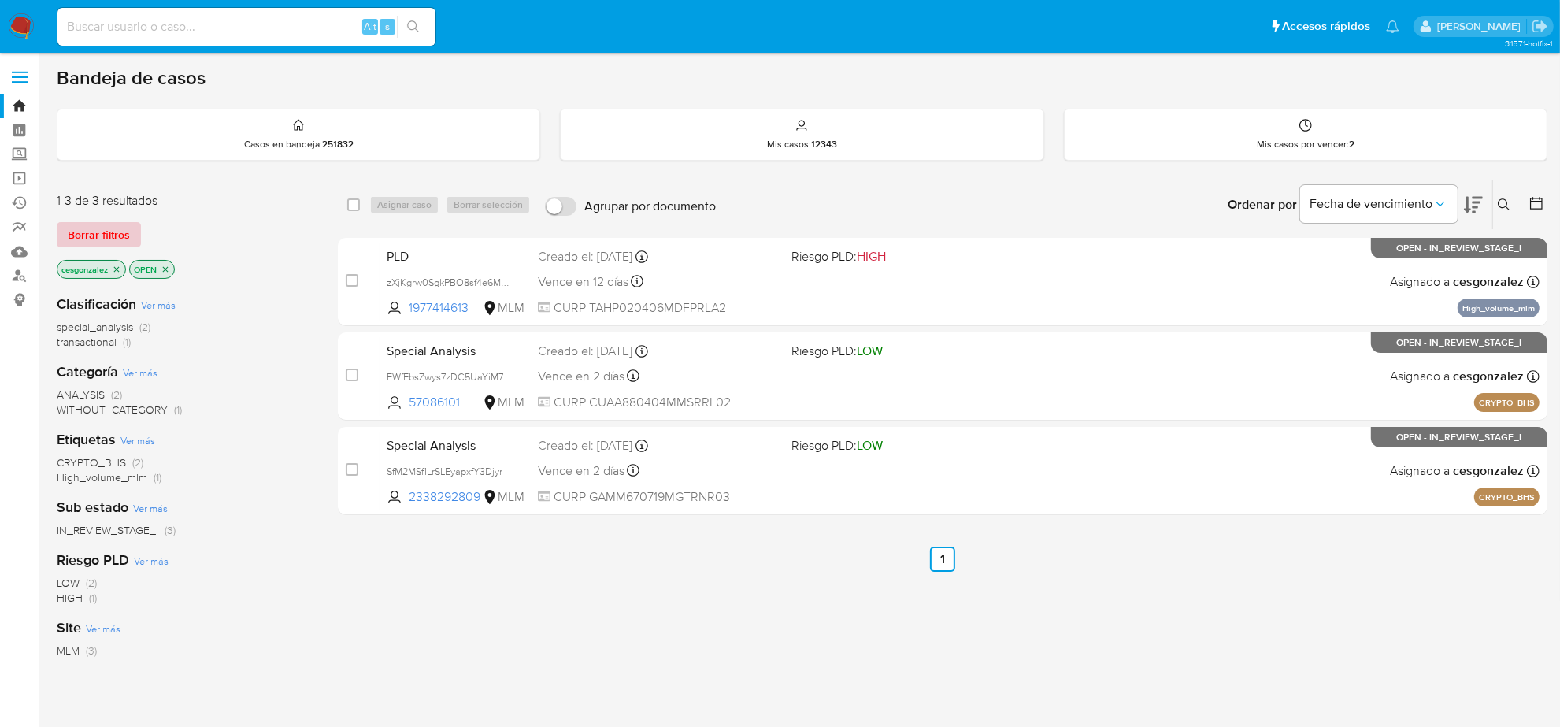
click at [118, 234] on span "Borrar filtros" at bounding box center [99, 235] width 62 height 22
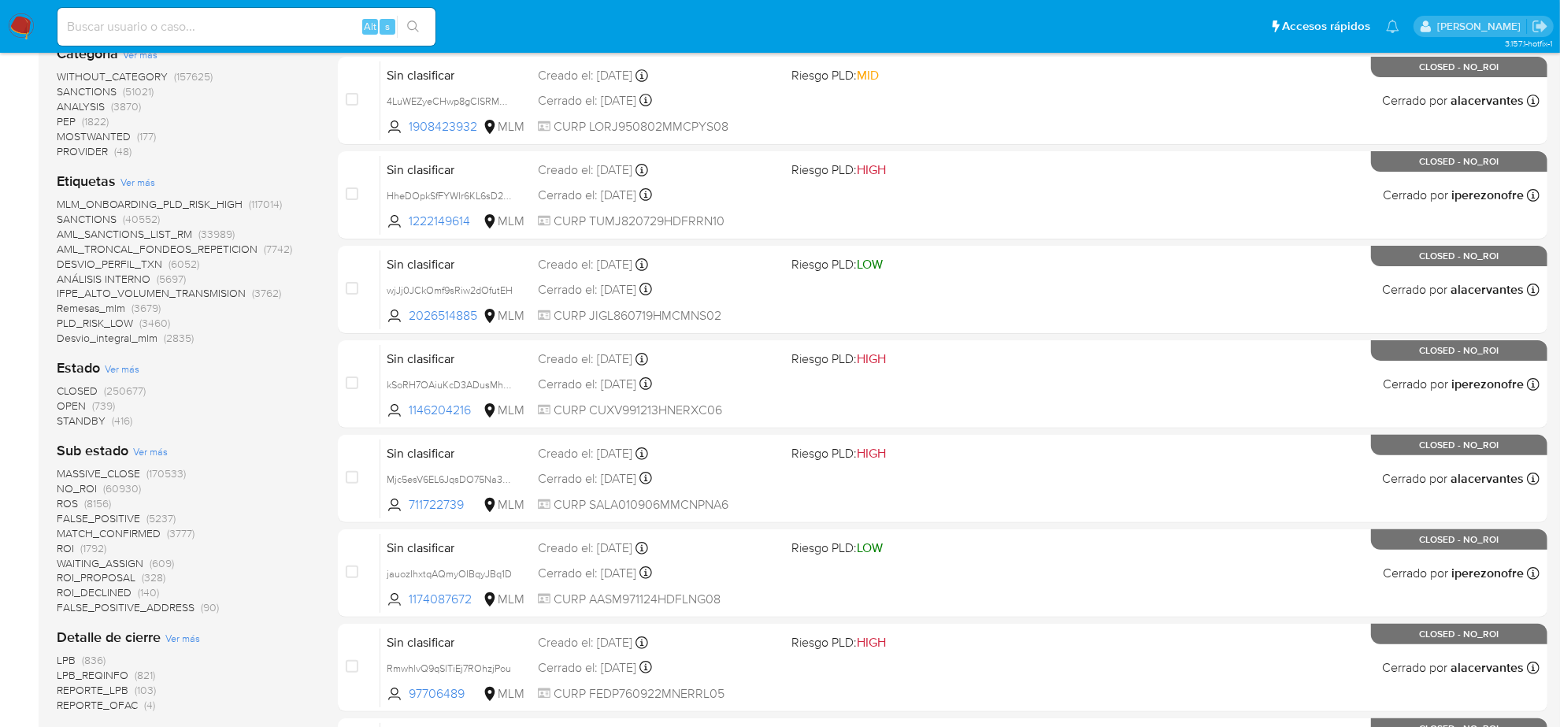
scroll to position [394, 0]
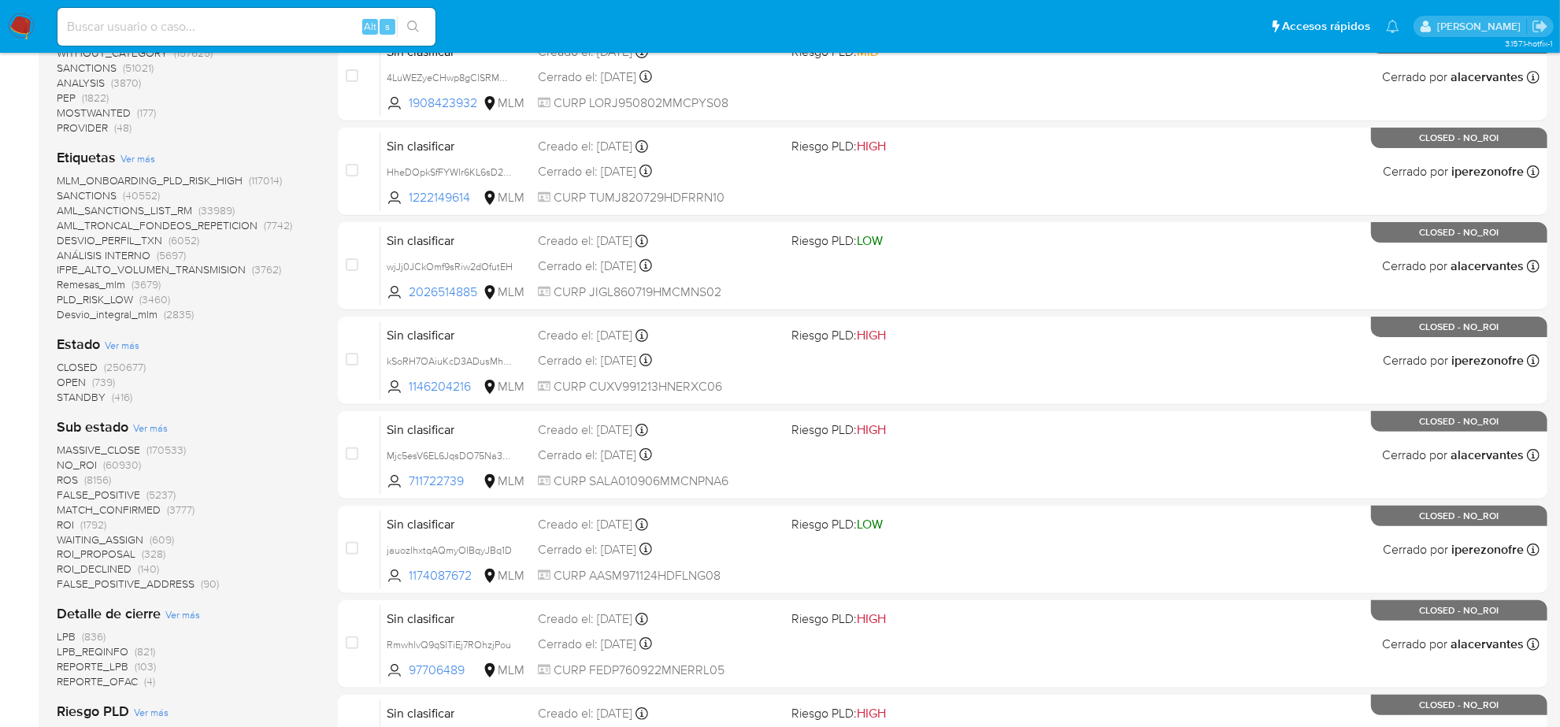
click at [124, 550] on span "ROI_PROPOSAL" at bounding box center [96, 554] width 79 height 16
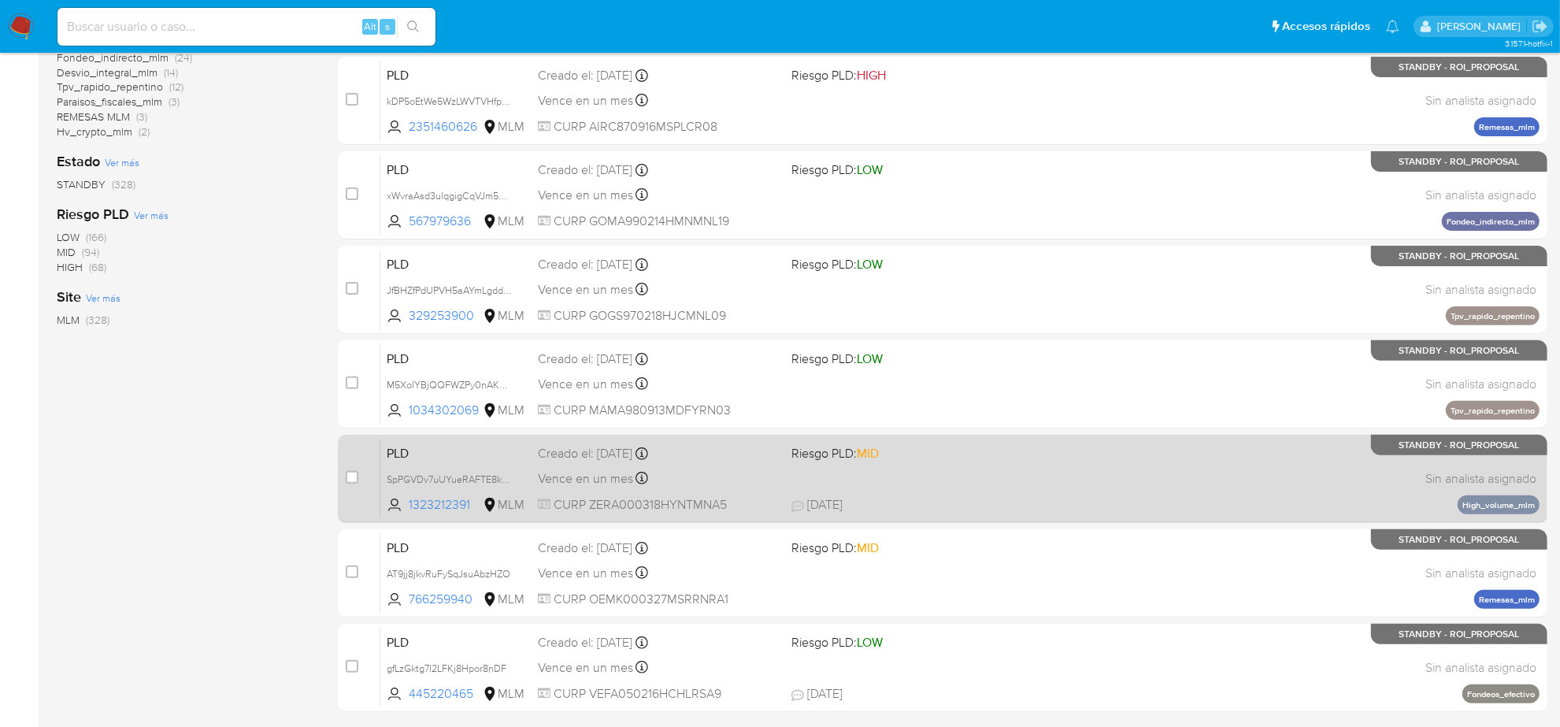
scroll to position [514, 0]
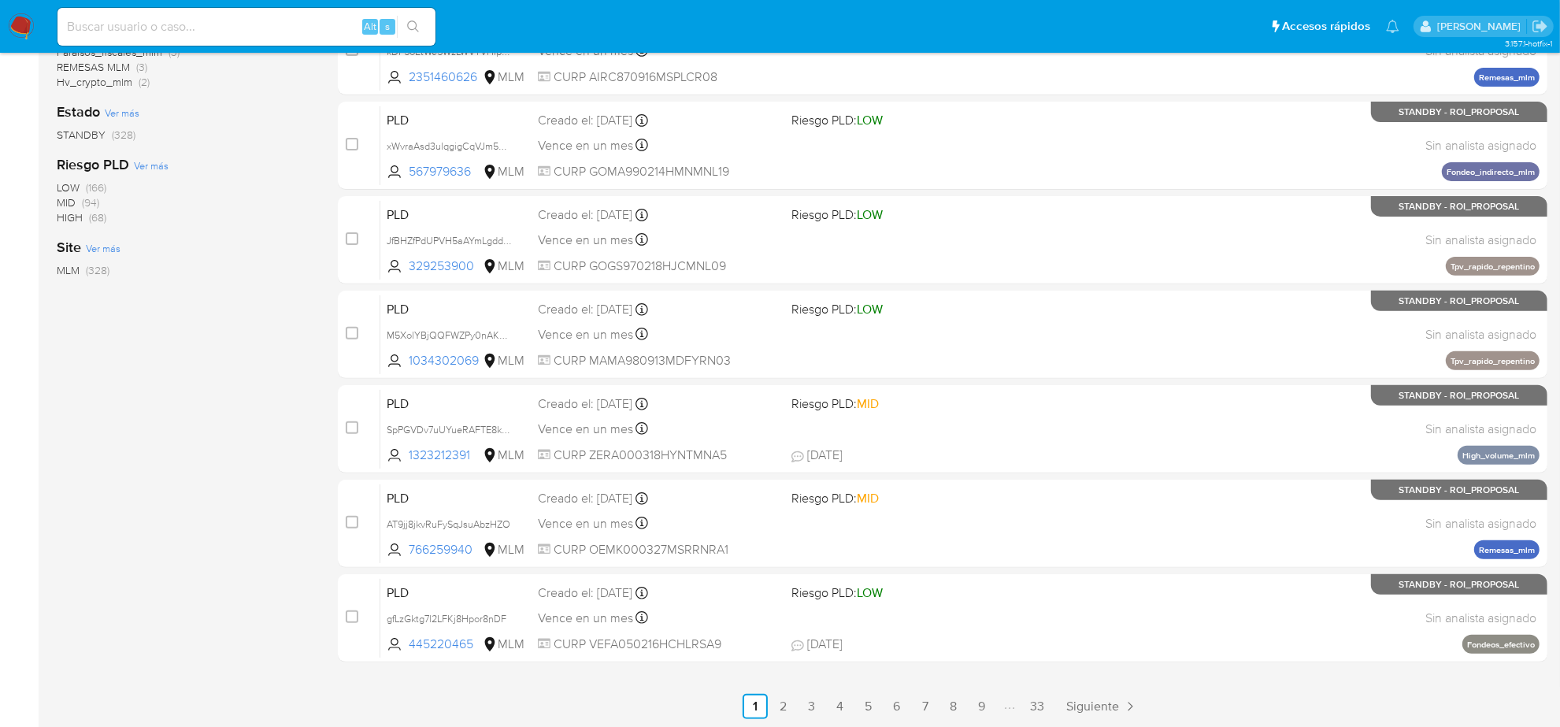
click at [932, 691] on div "select-all-cases-checkbox Asignar caso Borrar selección Agrupar por documento O…" at bounding box center [943, 192] width 1210 height 1054
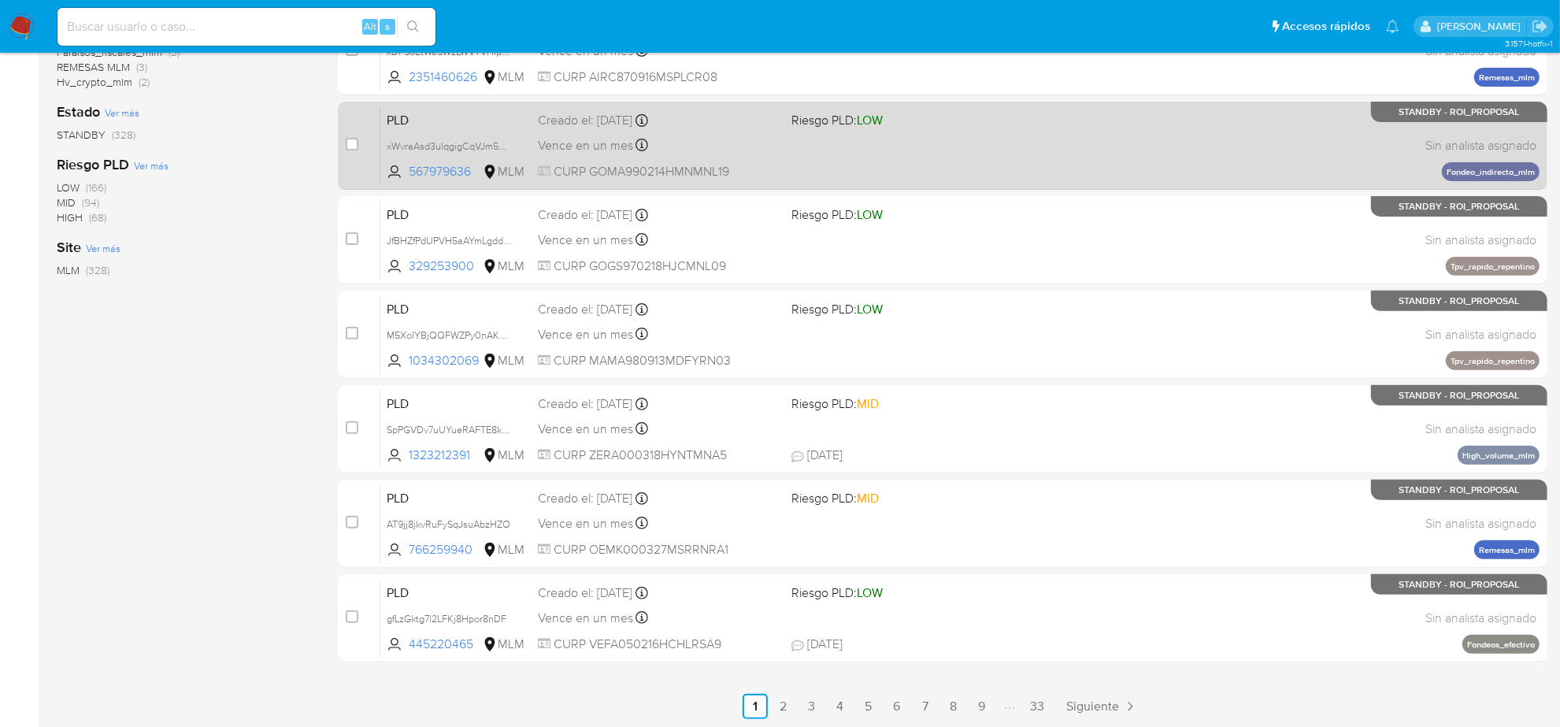
click at [931, 698] on link "7" at bounding box center [925, 706] width 25 height 25
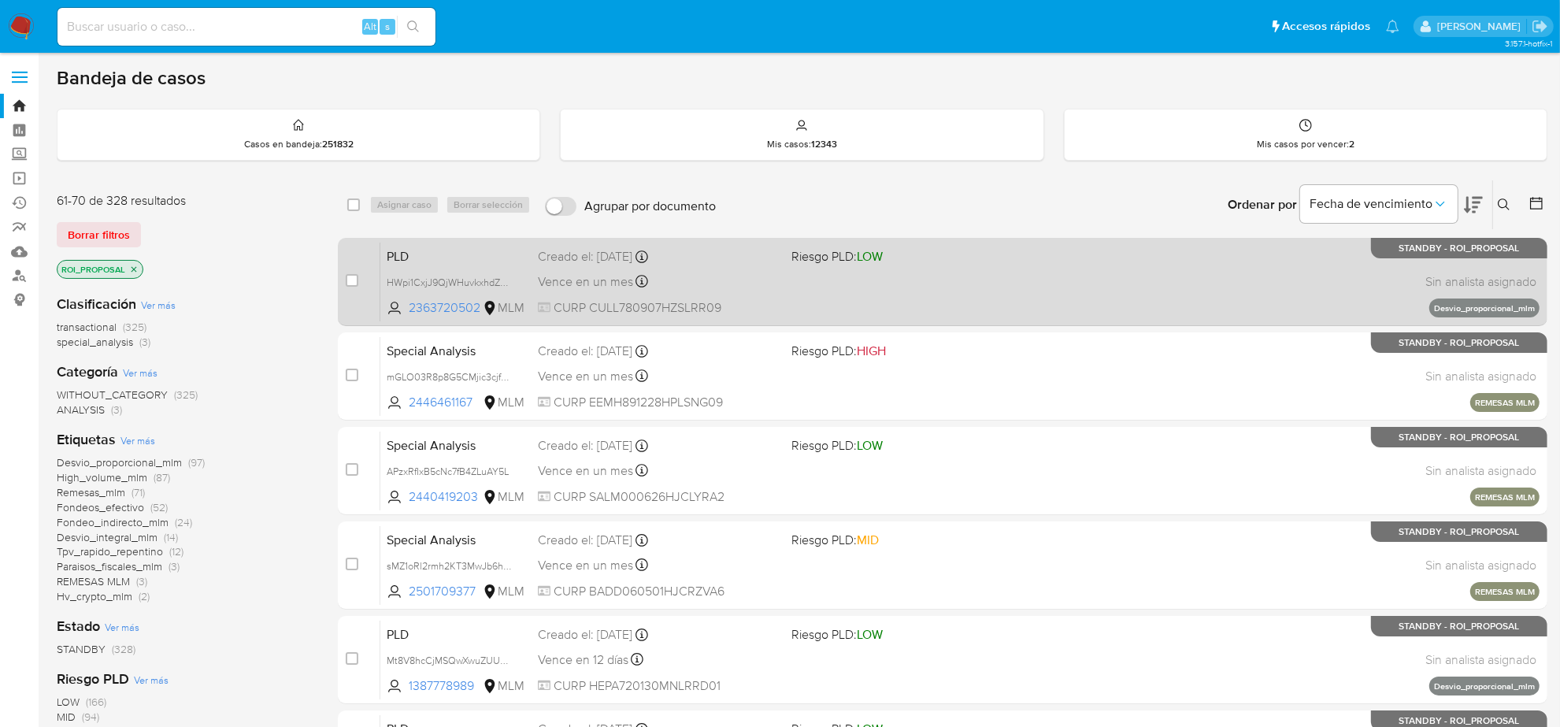
click at [584, 277] on span "Vence en un mes" at bounding box center [585, 281] width 95 height 17
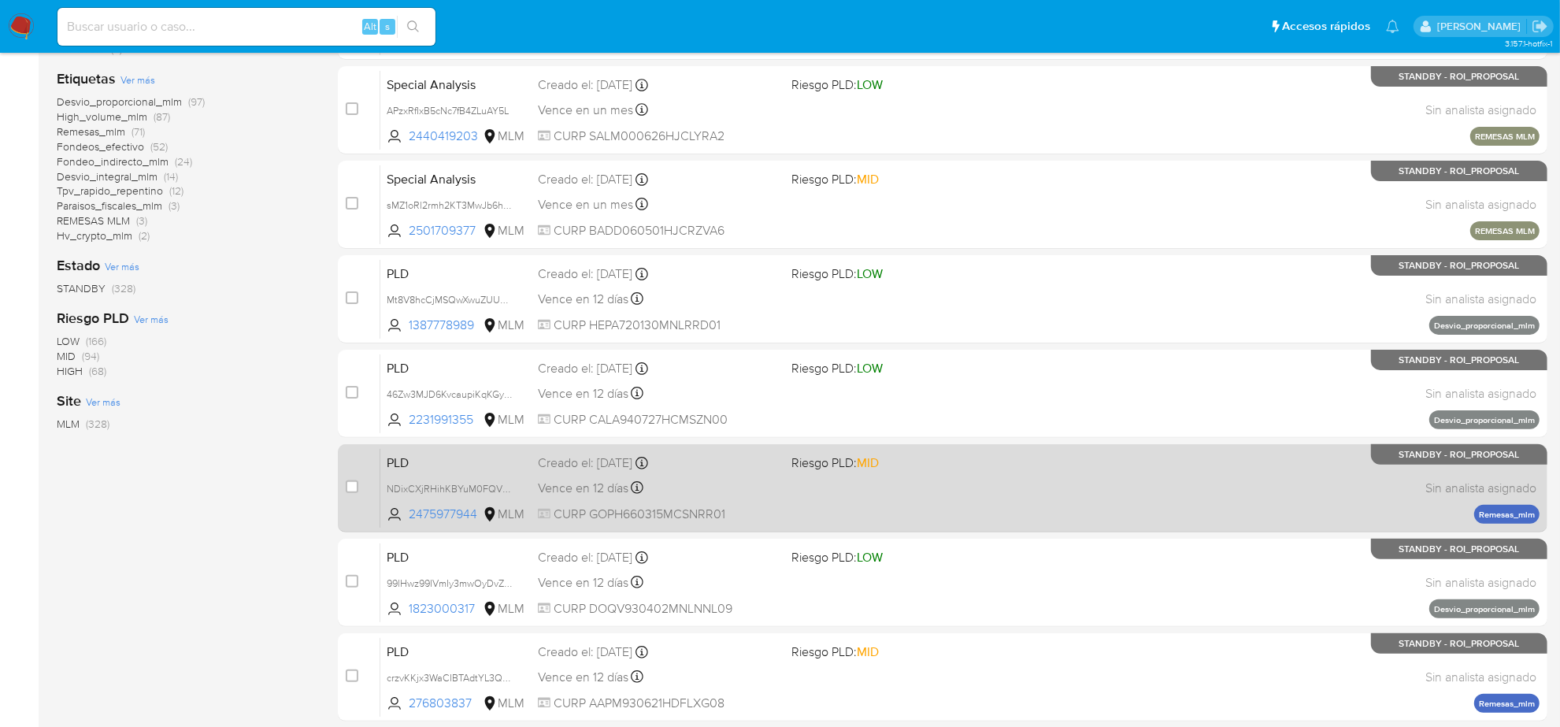
scroll to position [394, 0]
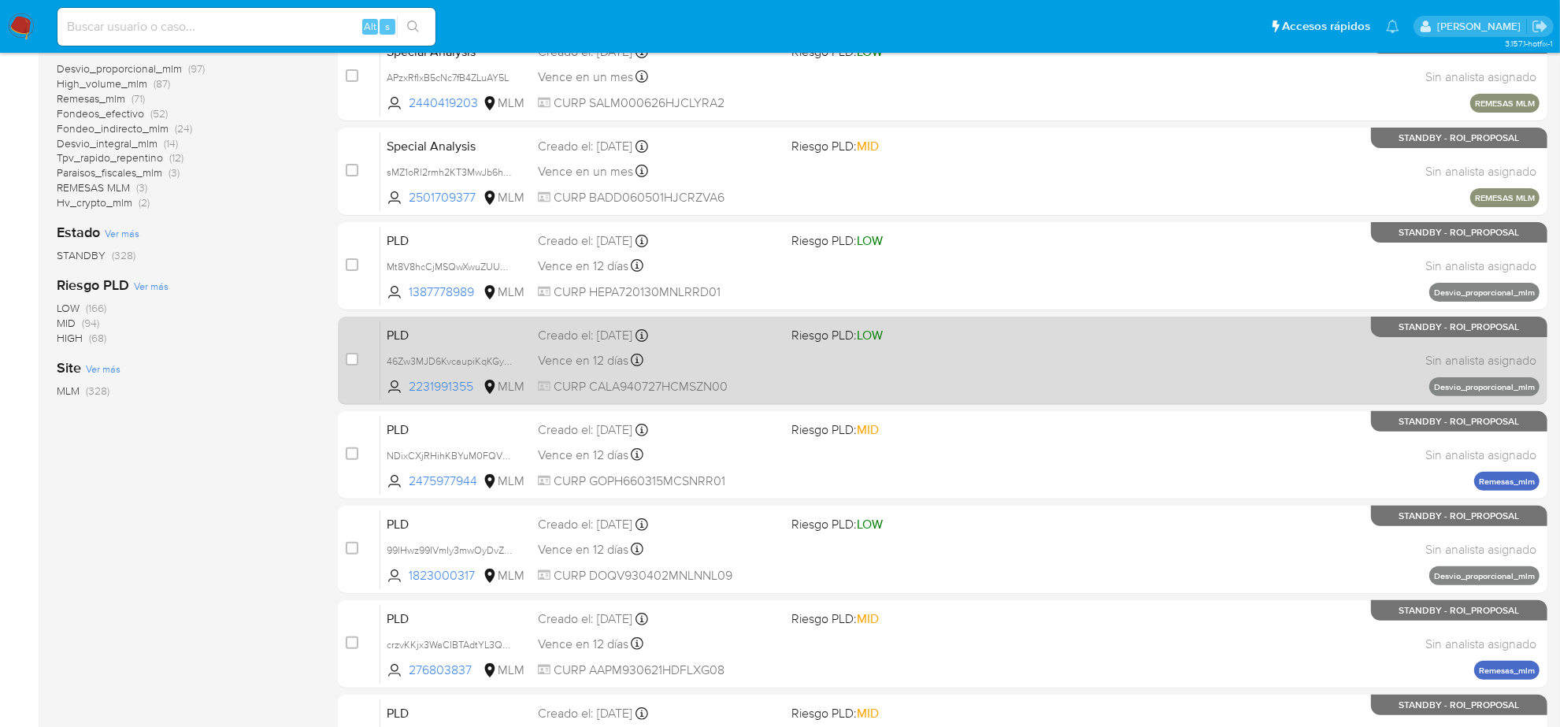
click at [592, 357] on span "Vence en 12 días" at bounding box center [583, 360] width 91 height 17
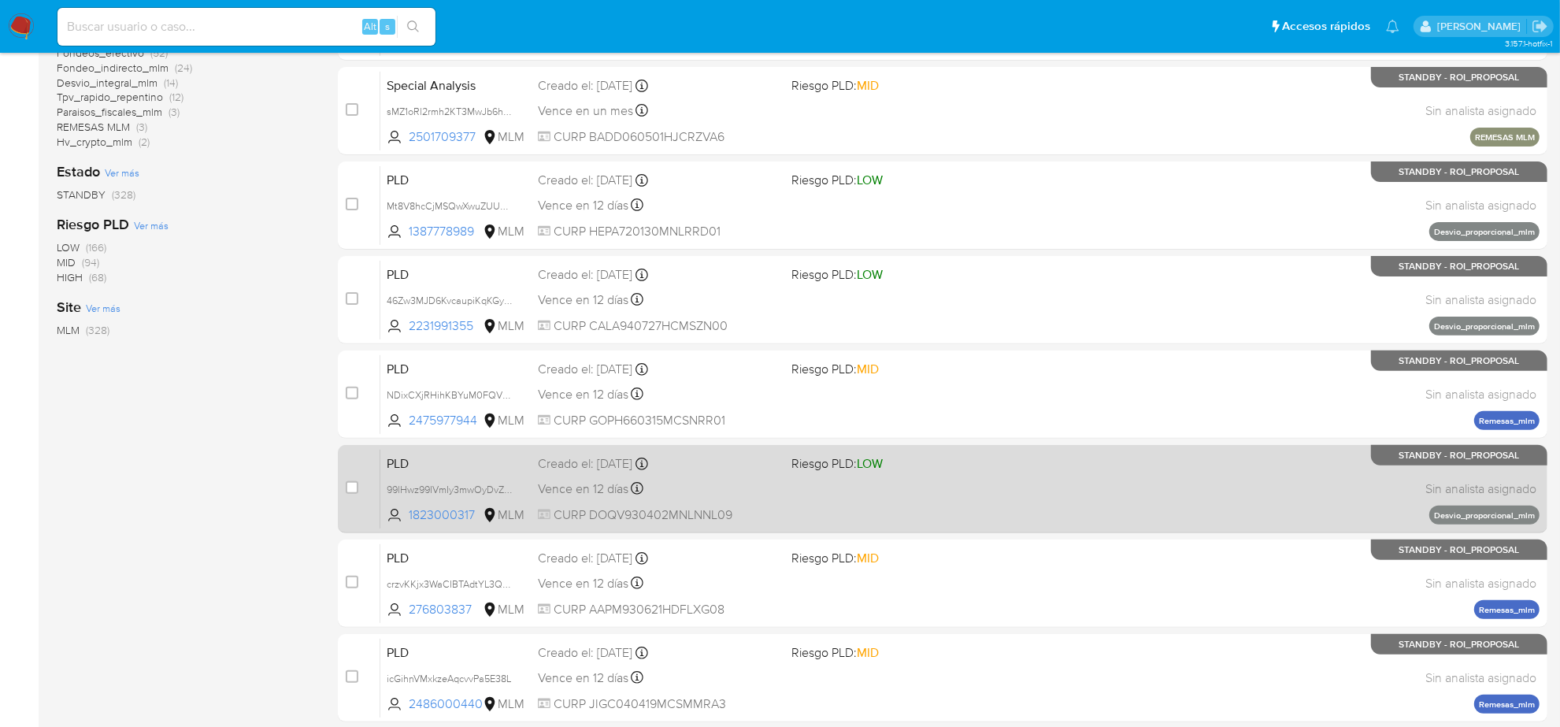
scroll to position [514, 0]
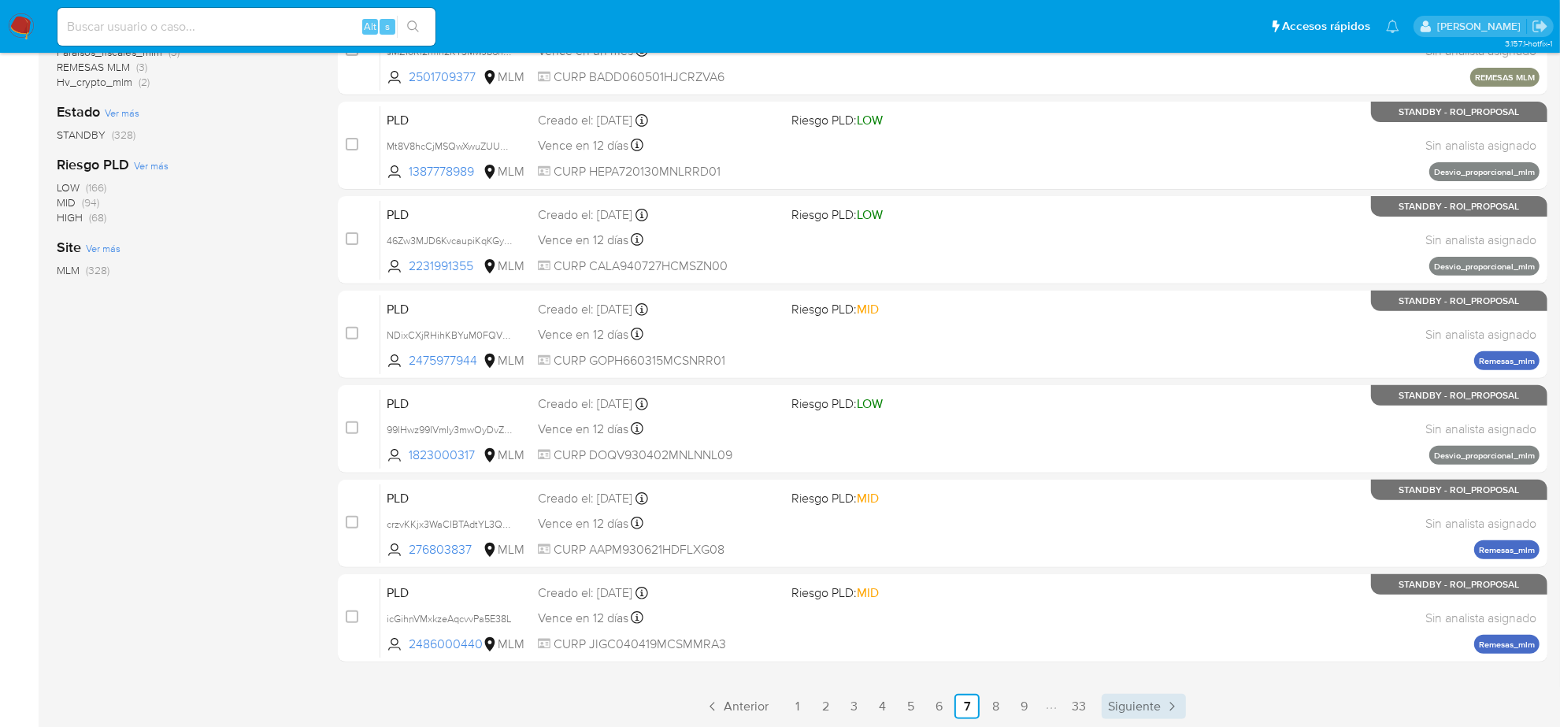
click at [1138, 703] on span "Siguiente" at bounding box center [1134, 706] width 53 height 13
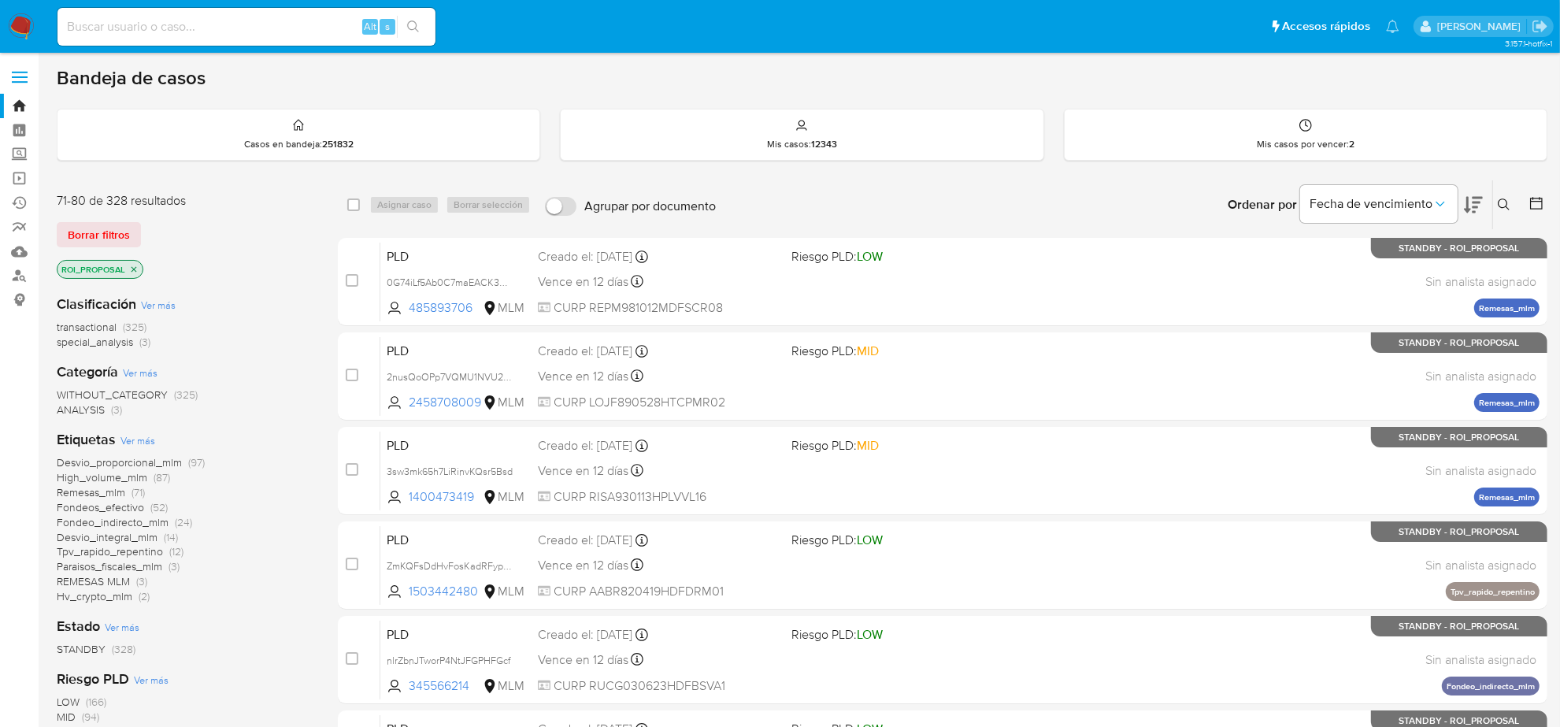
scroll to position [394, 0]
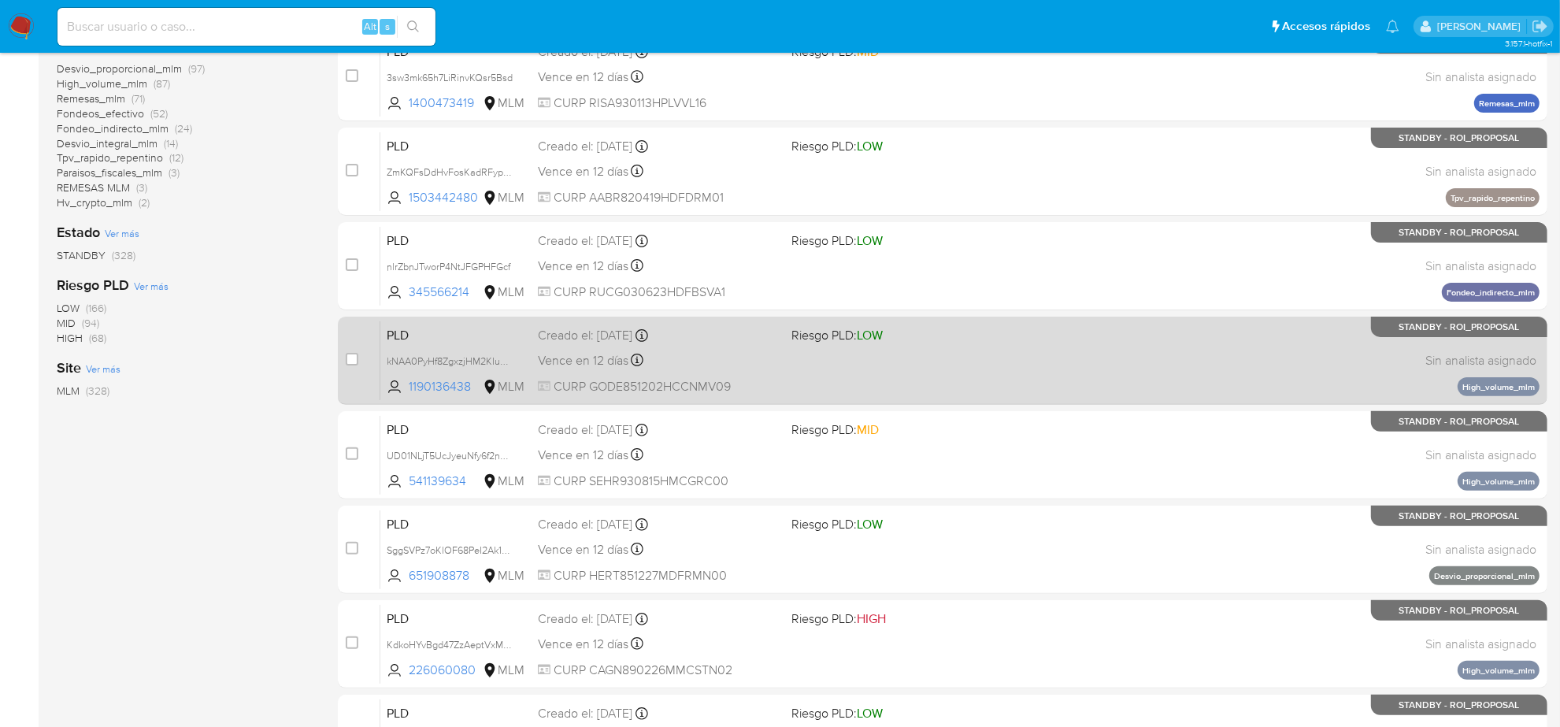
click at [630, 373] on div "PLD kNAA0PyHf8ZgxzjHM2KIu0W1 1190136438 MLM Riesgo PLD: LOW Creado el: 12/07/20…" at bounding box center [960, 361] width 1160 height 80
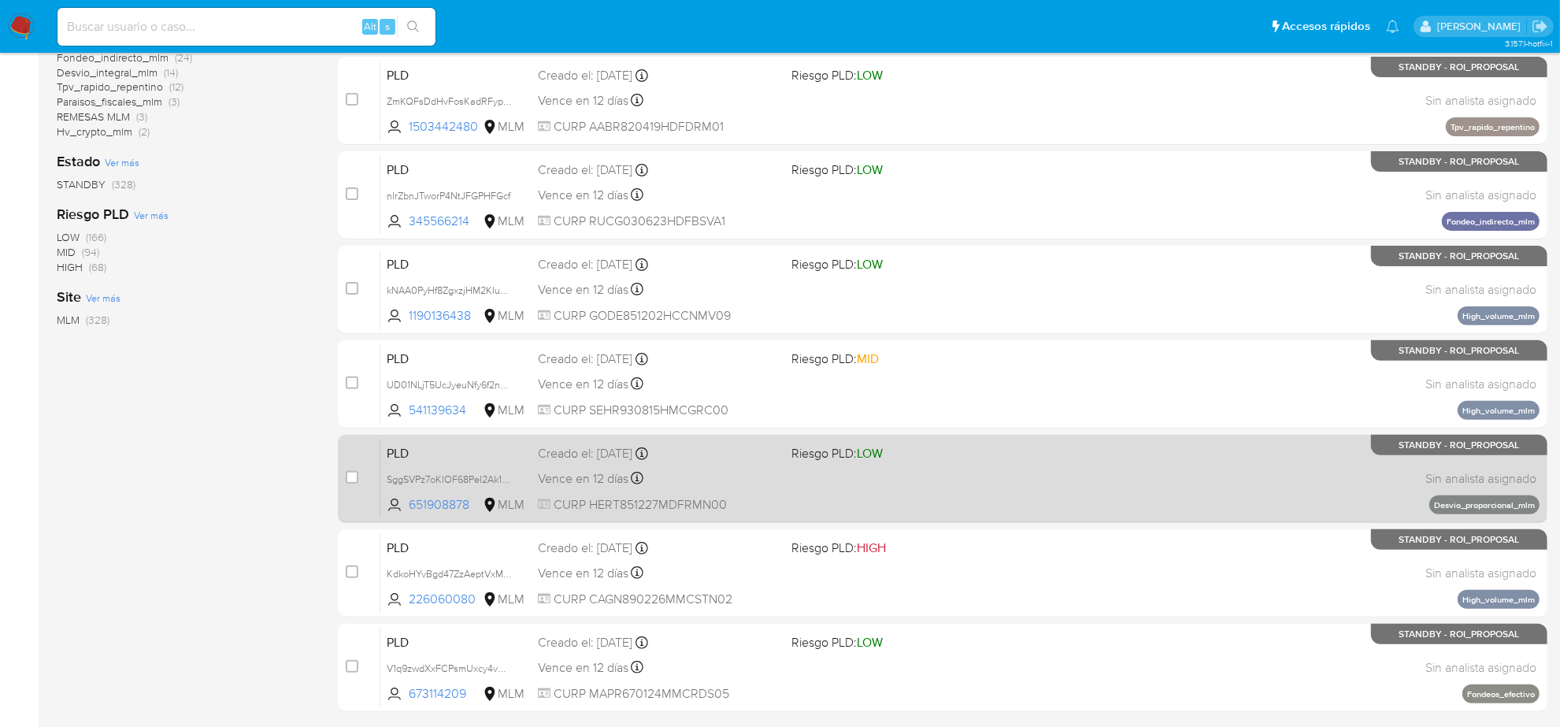
scroll to position [514, 0]
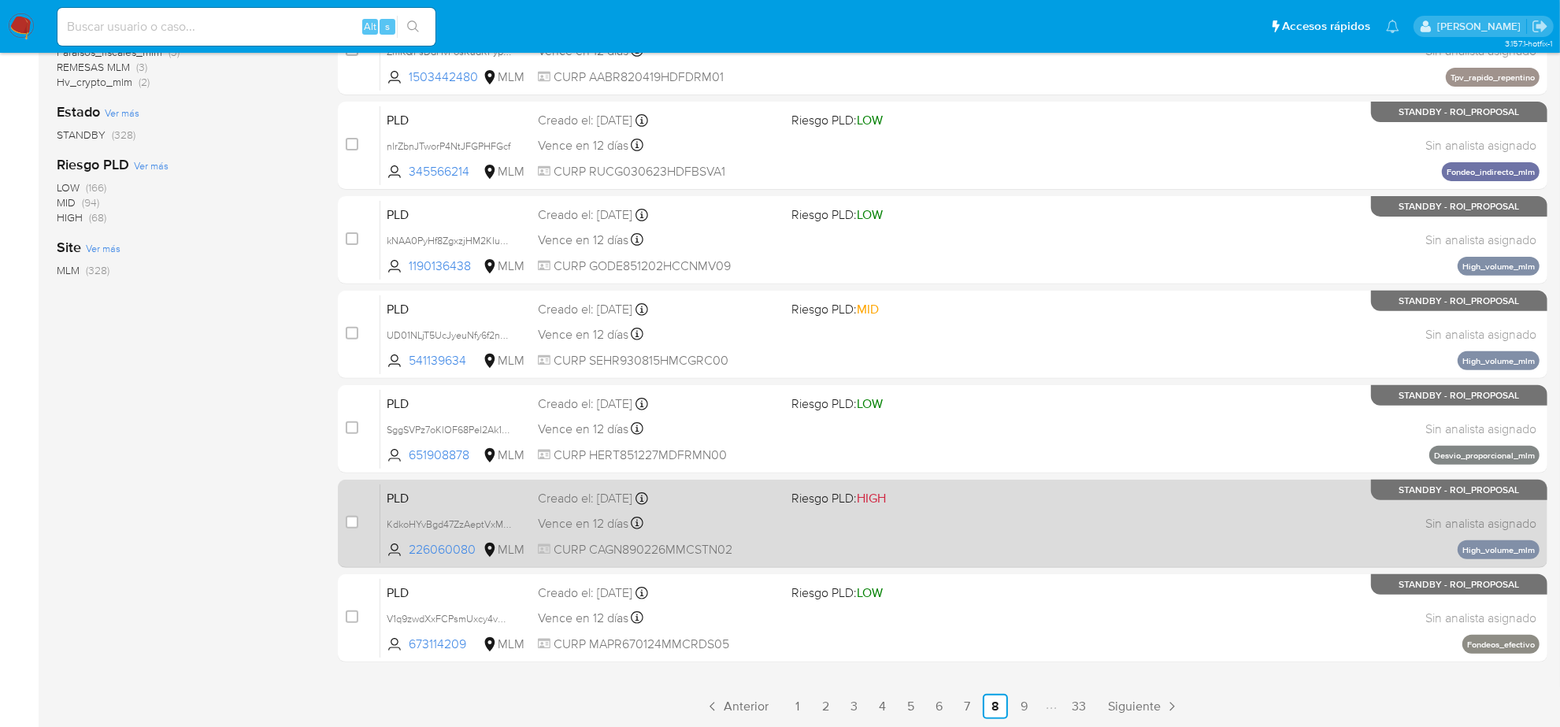
click at [667, 532] on div "Vence en 12 días Vence el 10/09/2025 02:12:11" at bounding box center [658, 523] width 241 height 21
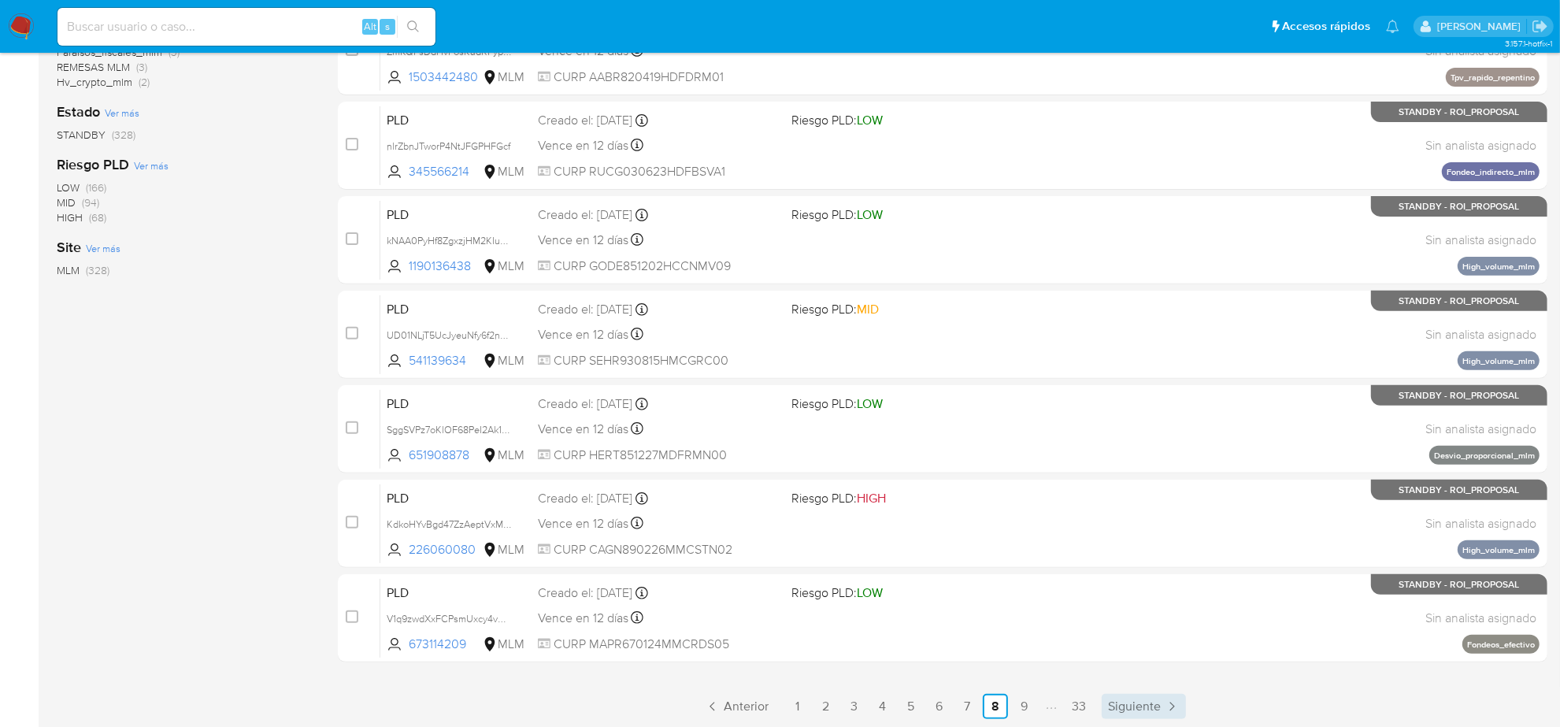
click at [1134, 714] on link "Siguiente" at bounding box center [1144, 706] width 84 height 25
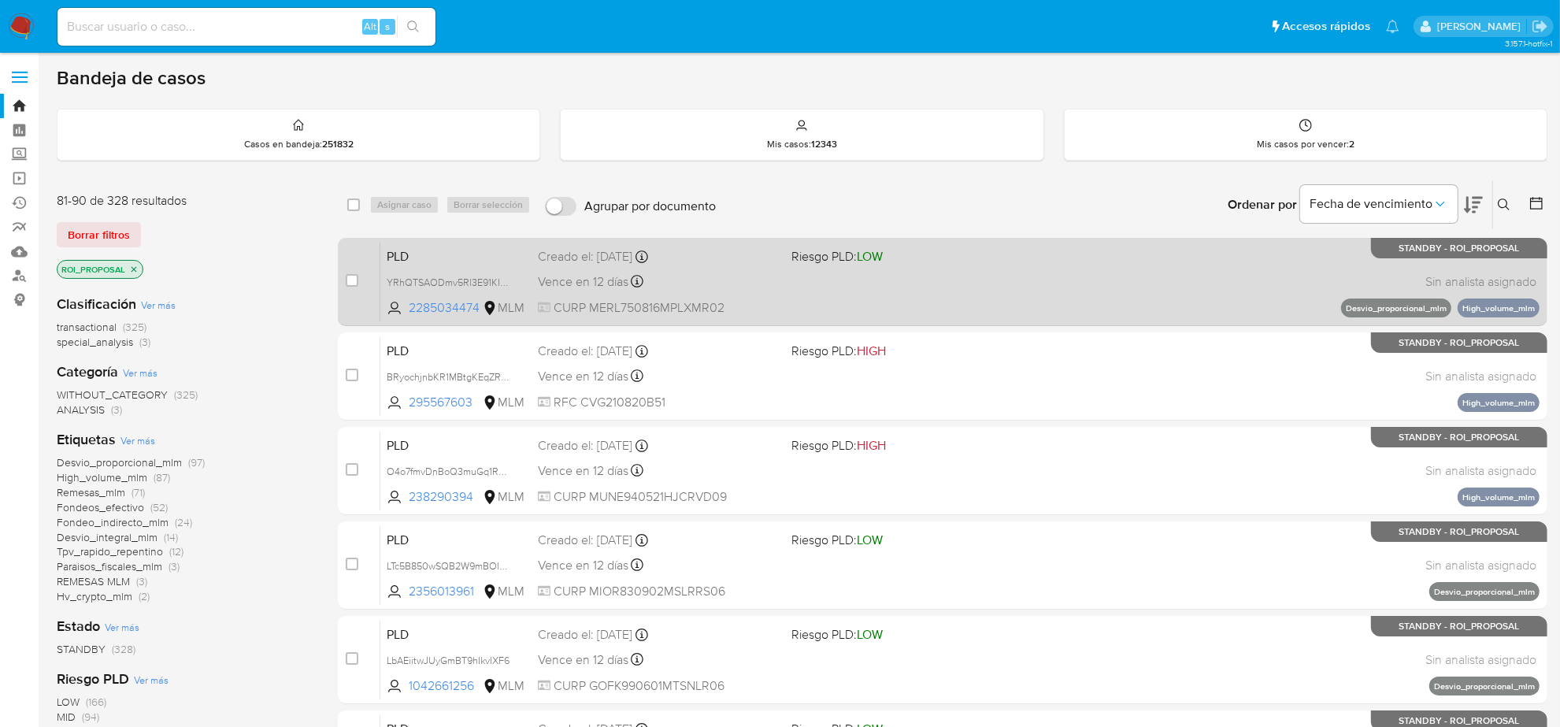
click at [604, 273] on span "Vence en 12 días" at bounding box center [583, 281] width 91 height 17
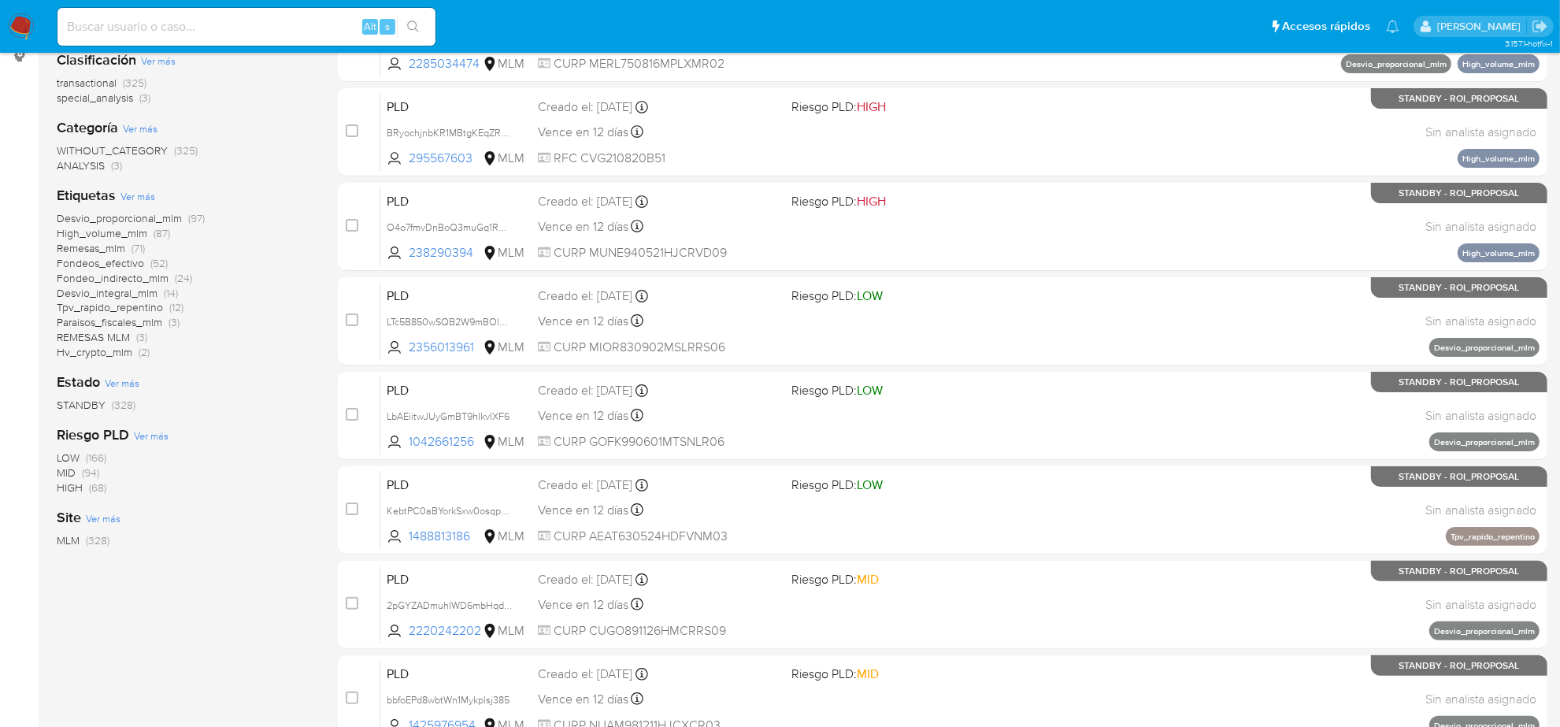
scroll to position [514, 0]
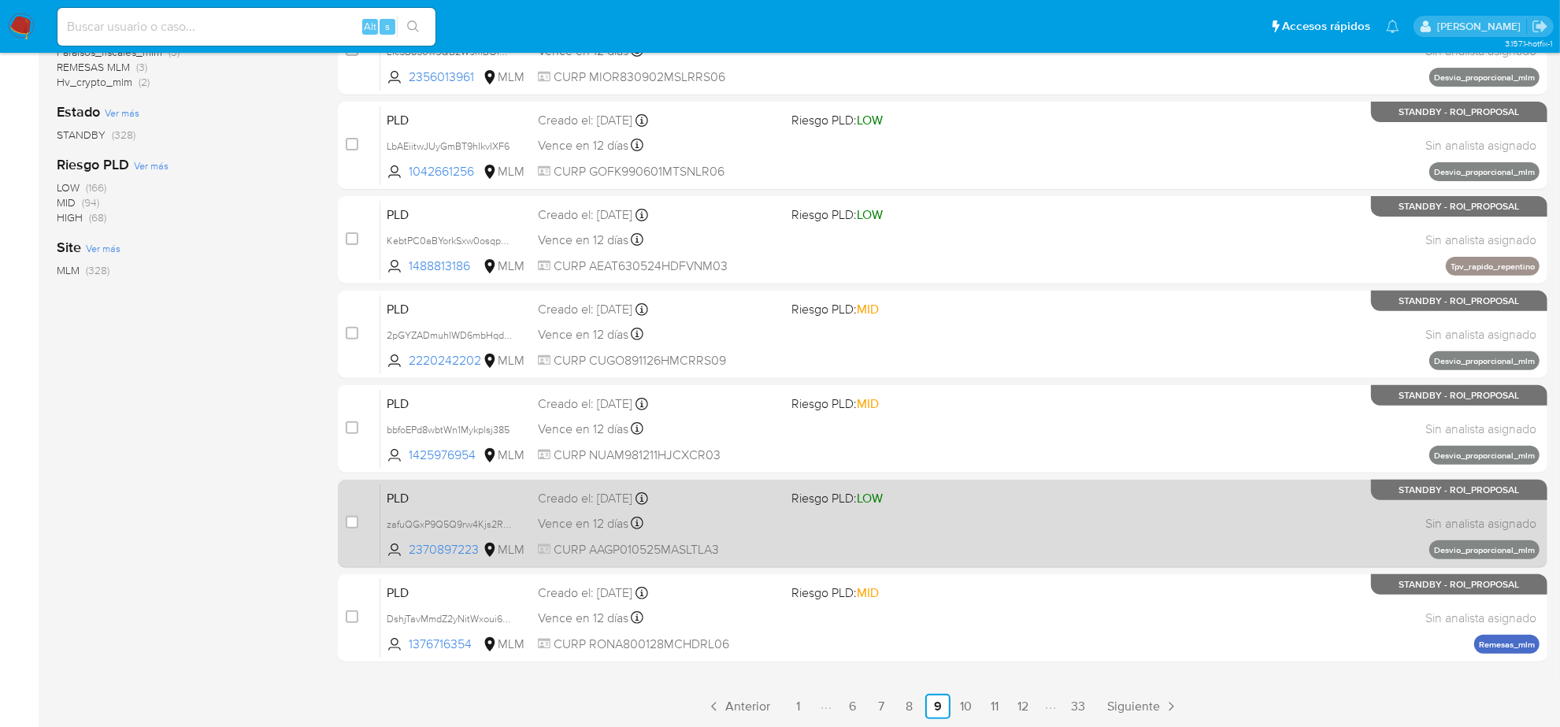
click at [793, 557] on div "PLD zafuQGxP9Q5Q9rw4Kjs2R8Fq 2370897223 MLM Riesgo PLD: LOW Creado el: 12/07/20…" at bounding box center [960, 524] width 1160 height 80
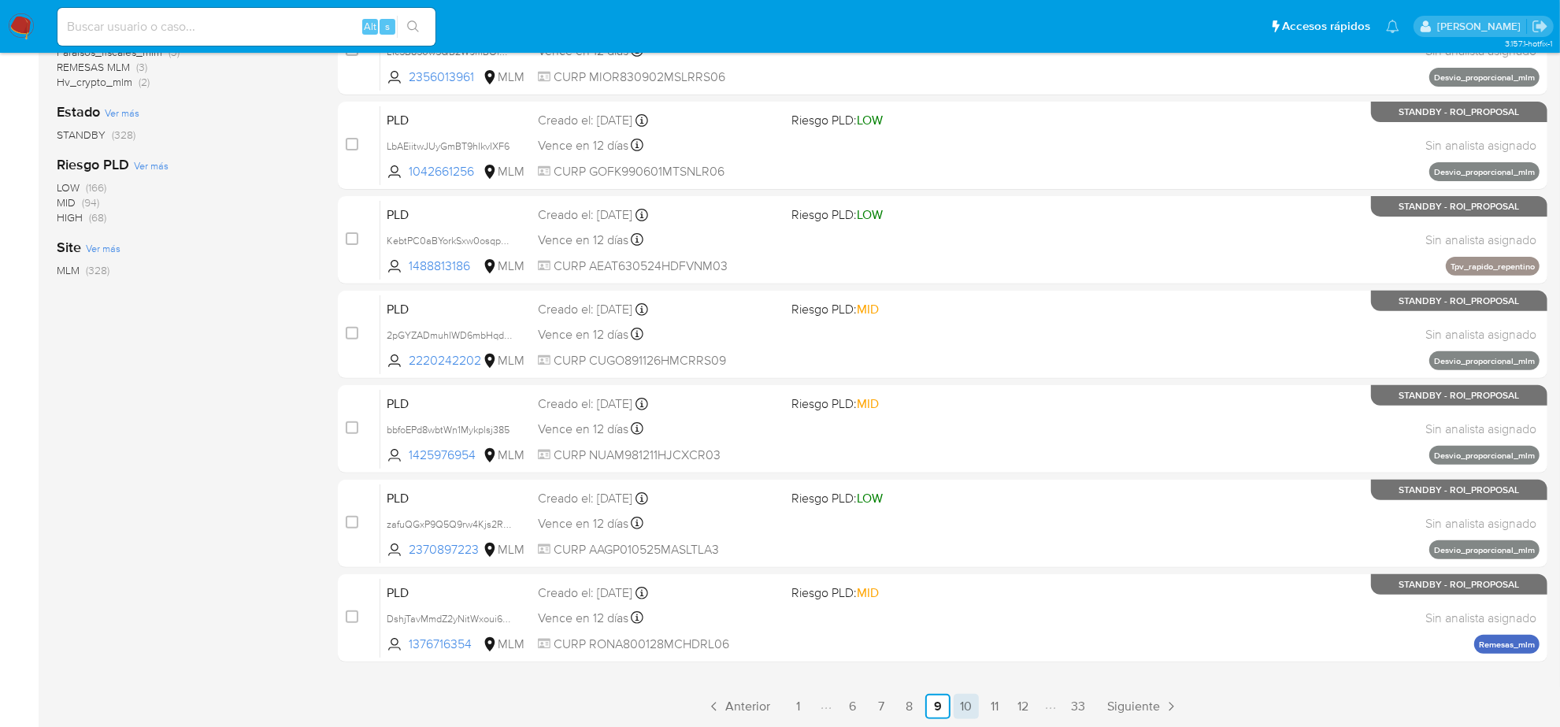
click at [967, 703] on link "10" at bounding box center [966, 706] width 25 height 25
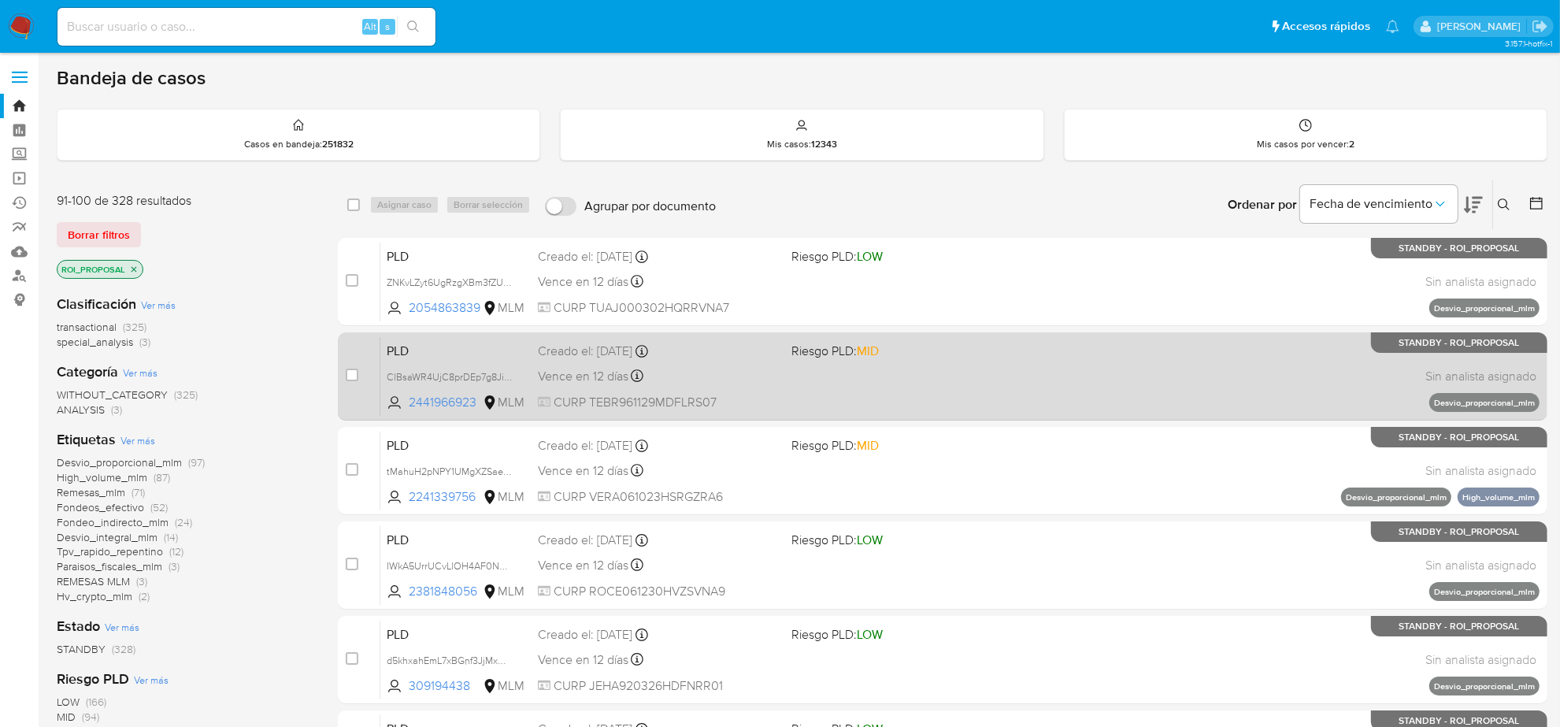
click at [766, 374] on div "Vence en 12 días Vence el 10/09/2025 02:12:03" at bounding box center [658, 375] width 241 height 21
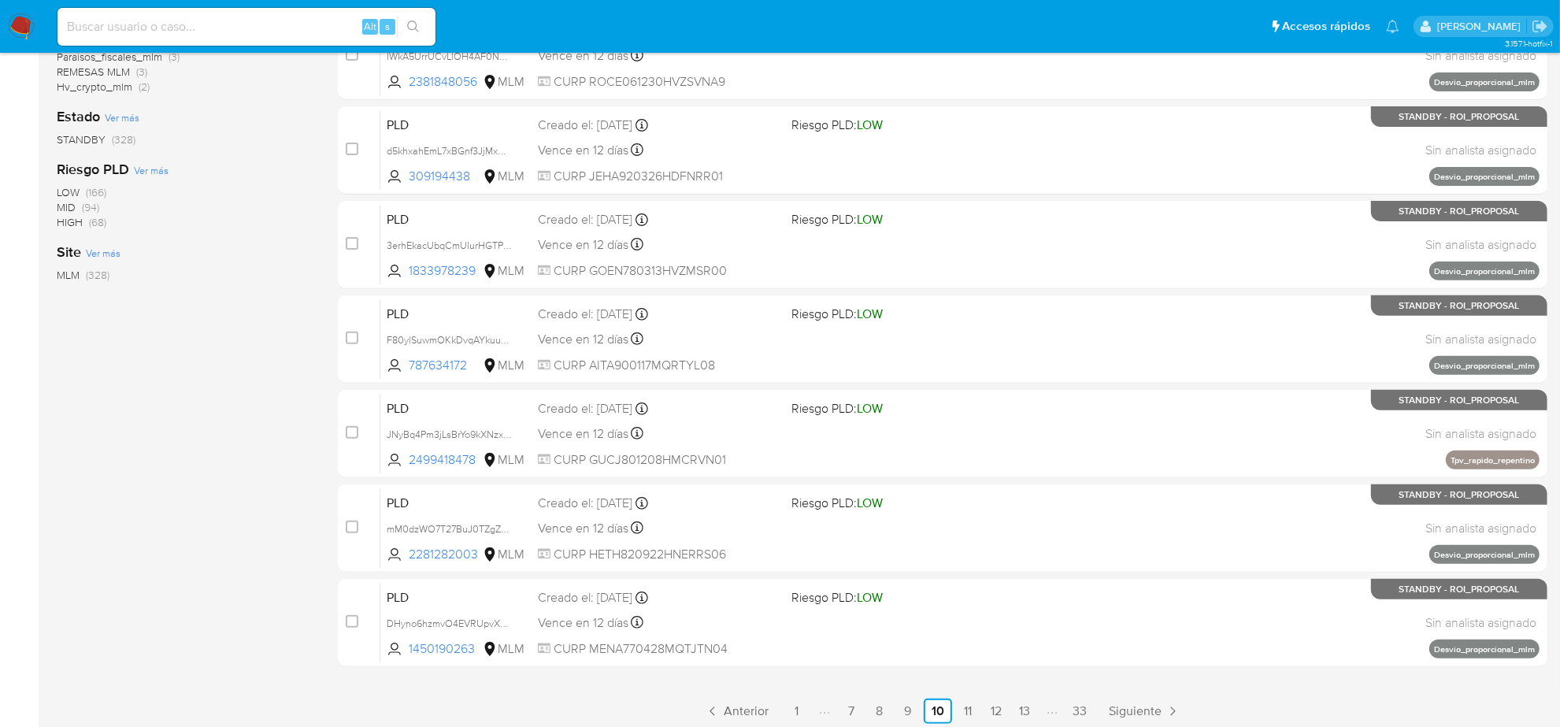
scroll to position [514, 0]
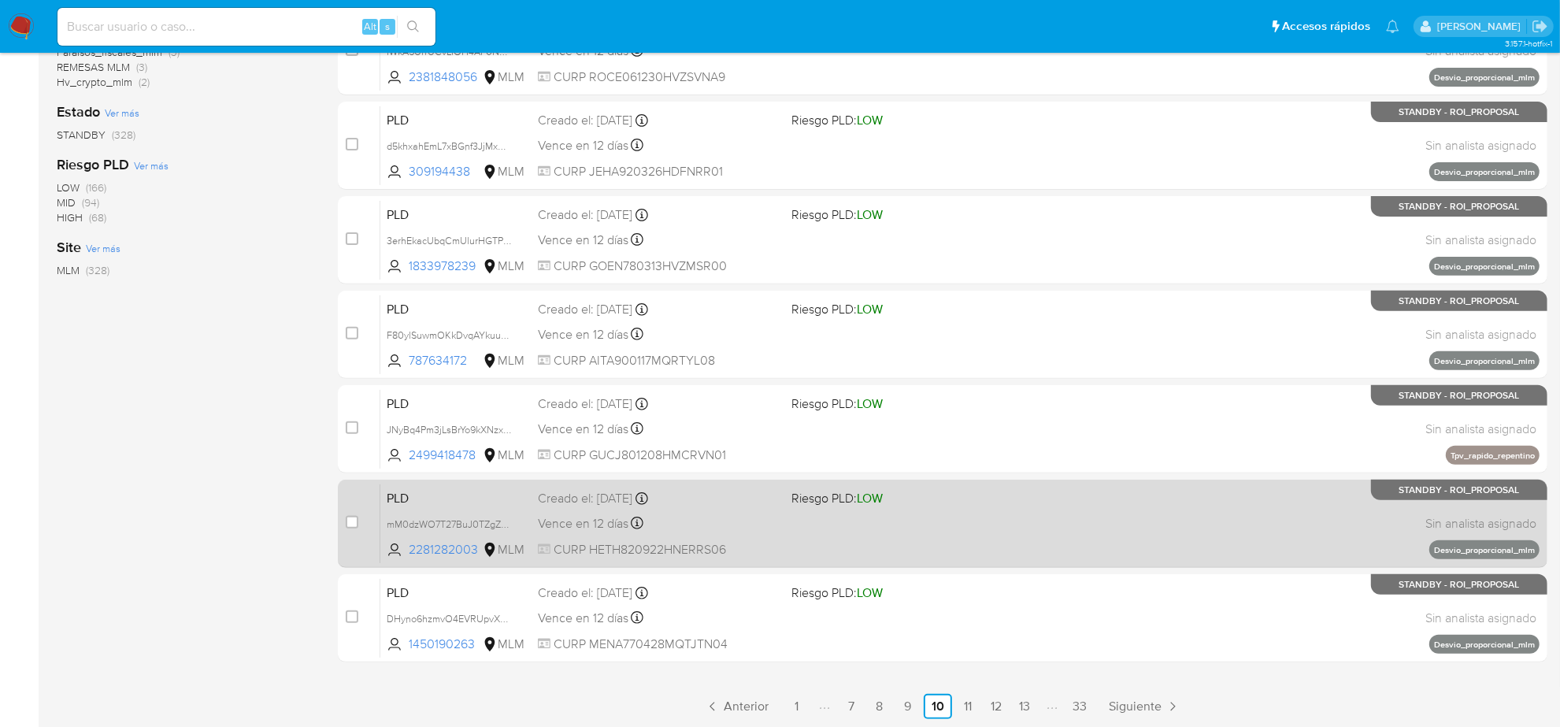
click at [811, 518] on div "PLD mM0dzWO7T27BuJ0TZgZpvxia 2281282003 MLM Riesgo PLD: LOW Creado el: 12/07/20…" at bounding box center [960, 524] width 1160 height 80
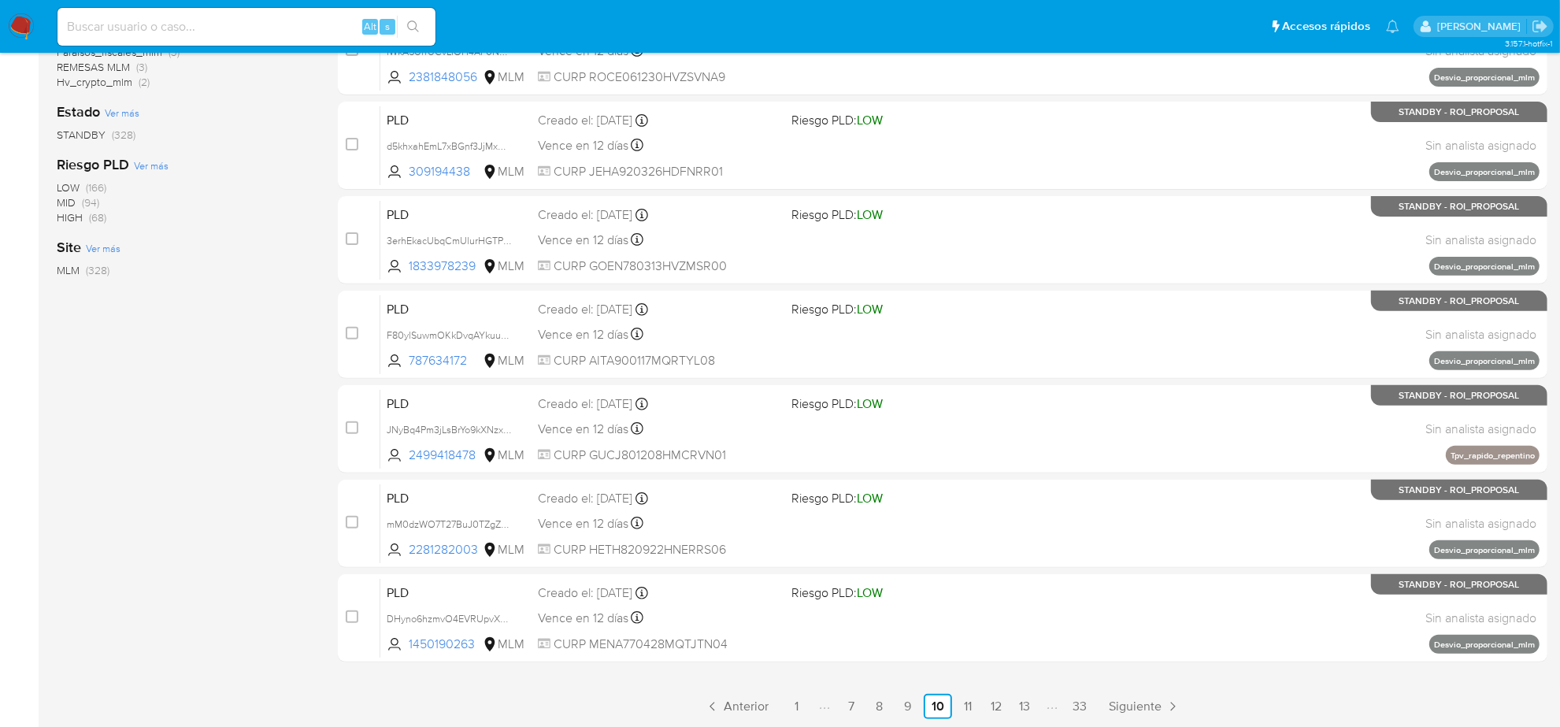
click at [975, 706] on link "11" at bounding box center [967, 706] width 25 height 25
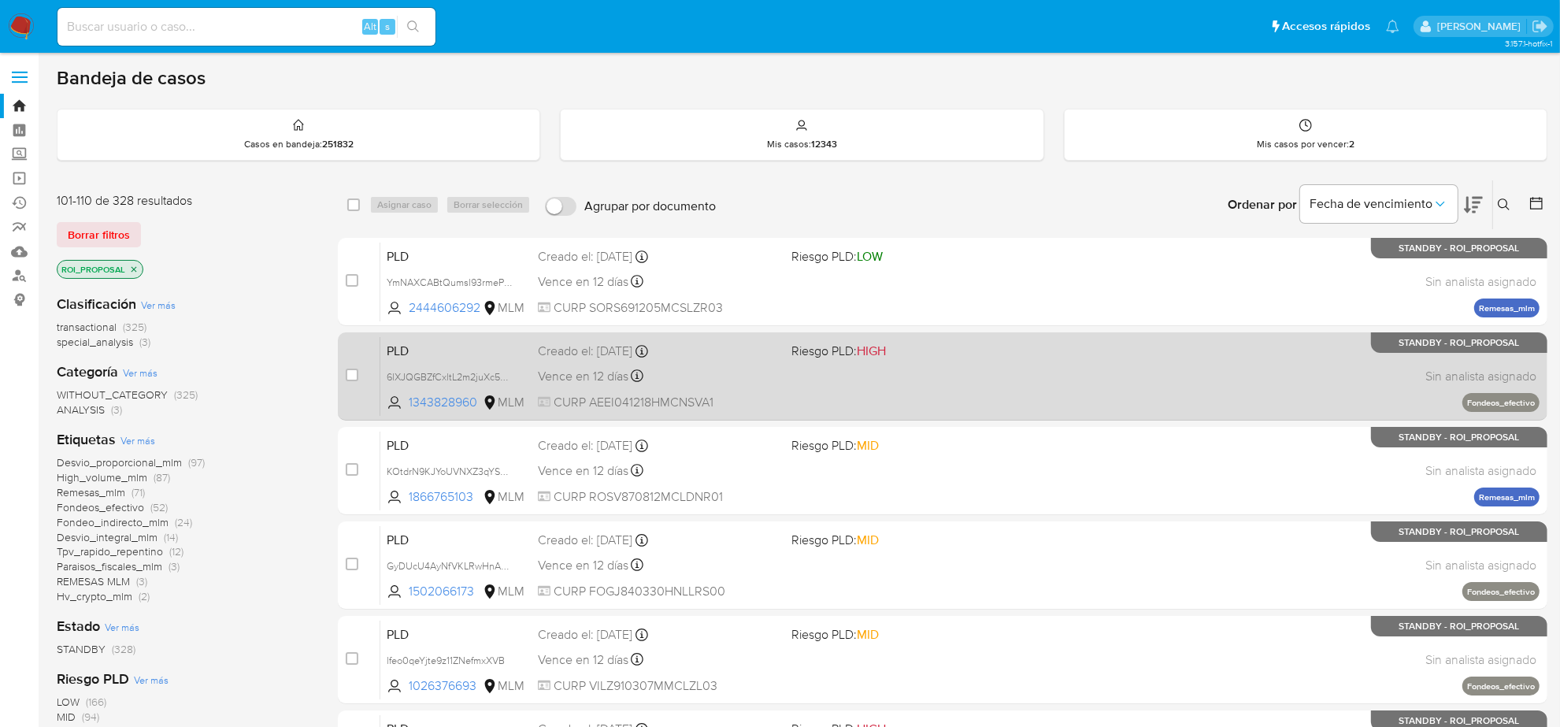
click at [573, 365] on div "Vence en 12 días Vence el 10/09/2025 02:11:34" at bounding box center [658, 375] width 241 height 21
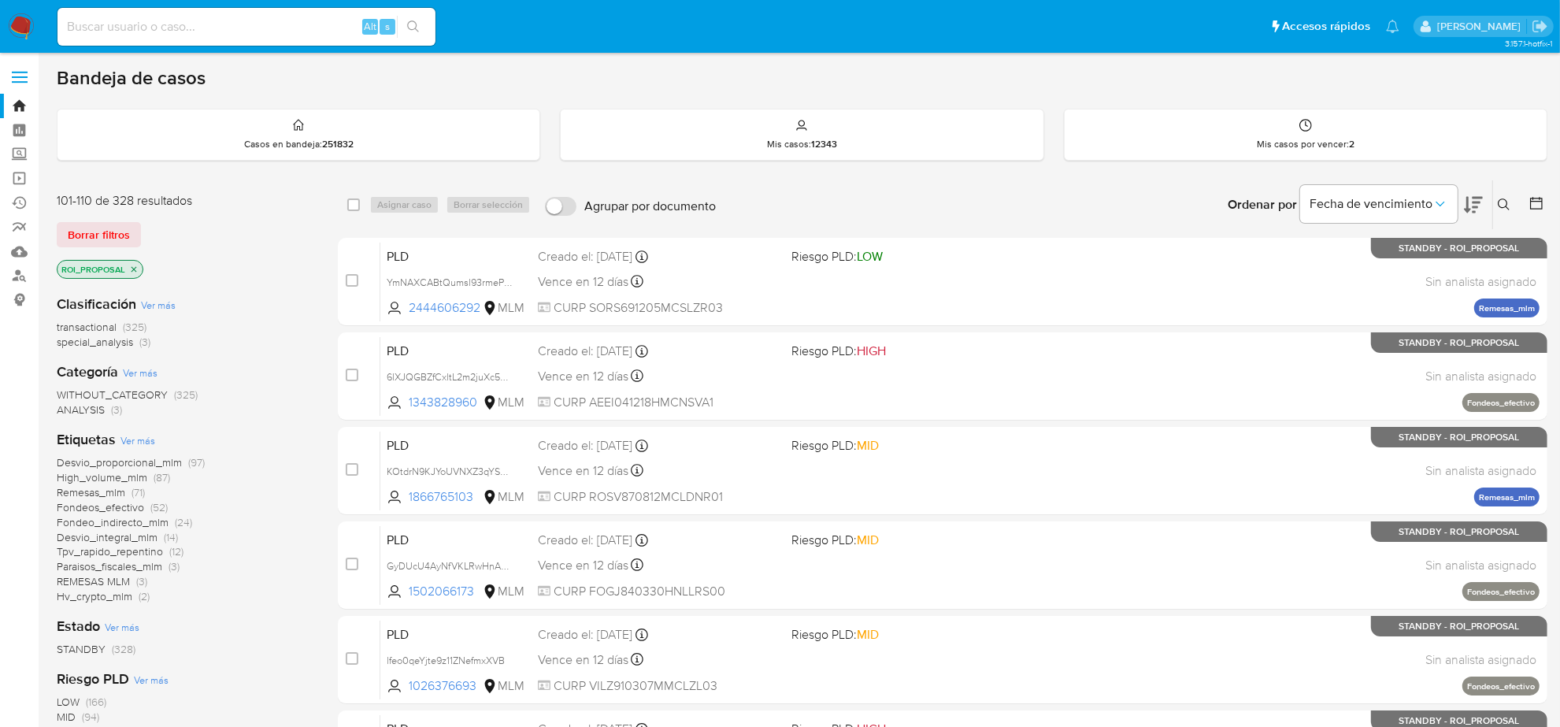
click at [95, 231] on span "Borrar filtros" at bounding box center [99, 235] width 62 height 22
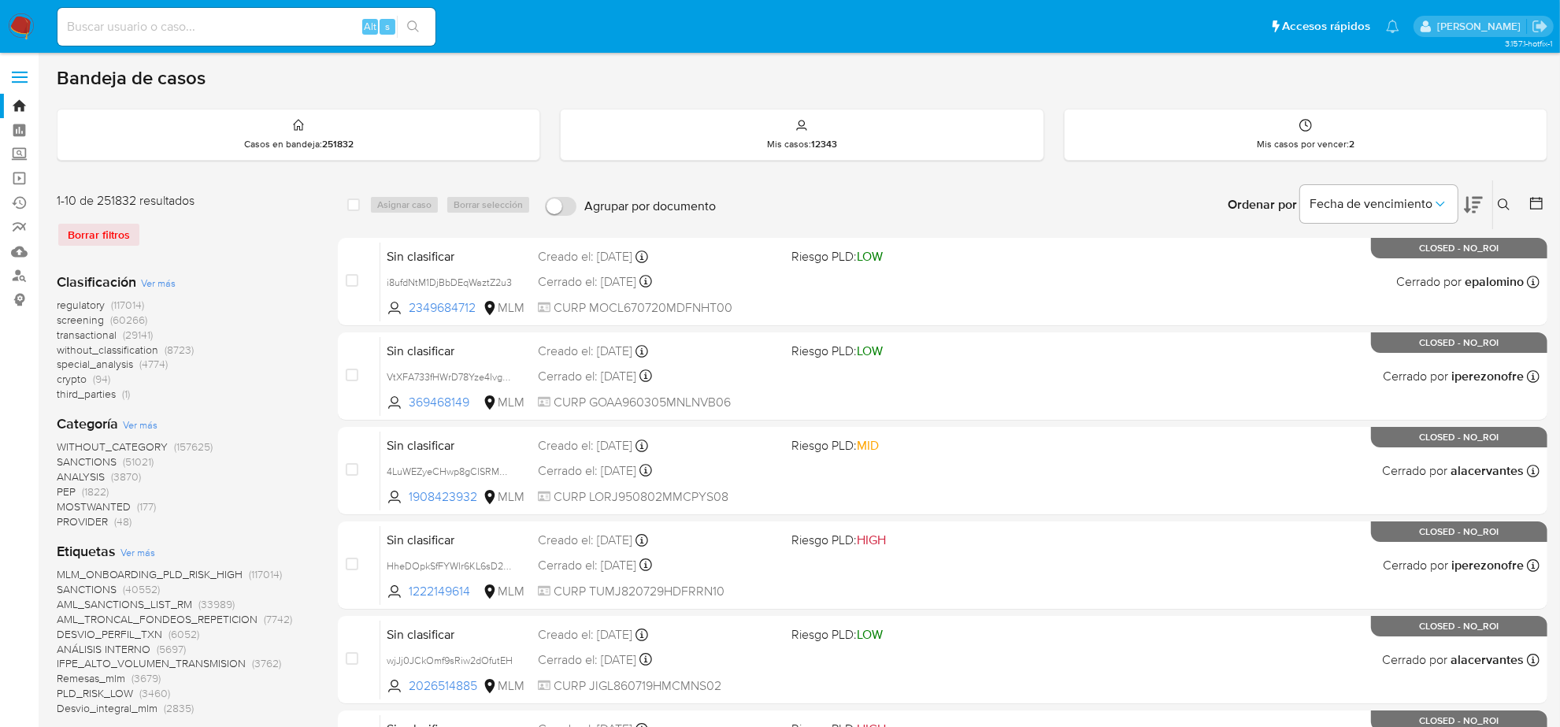
click at [1493, 206] on button at bounding box center [1506, 204] width 26 height 19
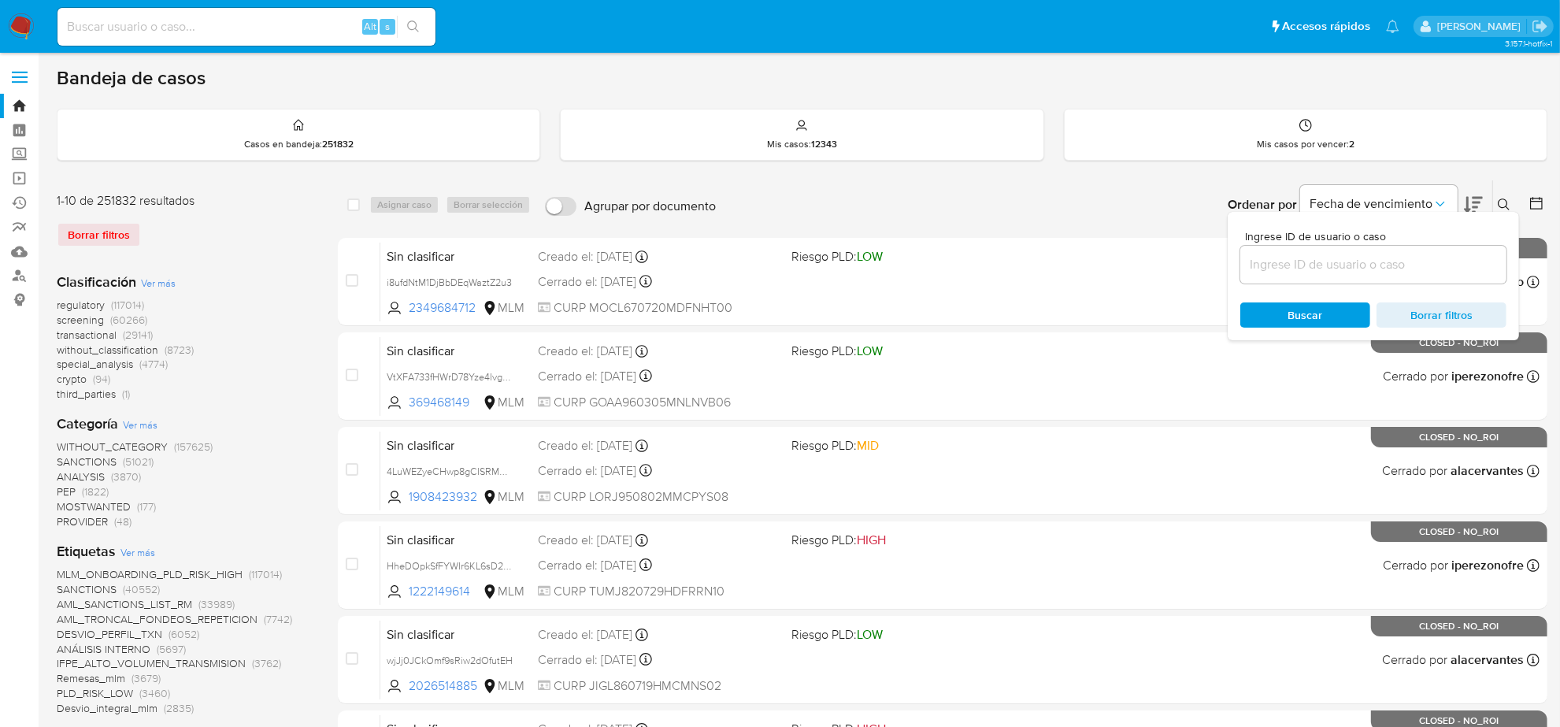
click at [1373, 270] on input at bounding box center [1374, 264] width 266 height 20
type input "HWpi1CxjJ9QjWHuvkxhdZvAe"
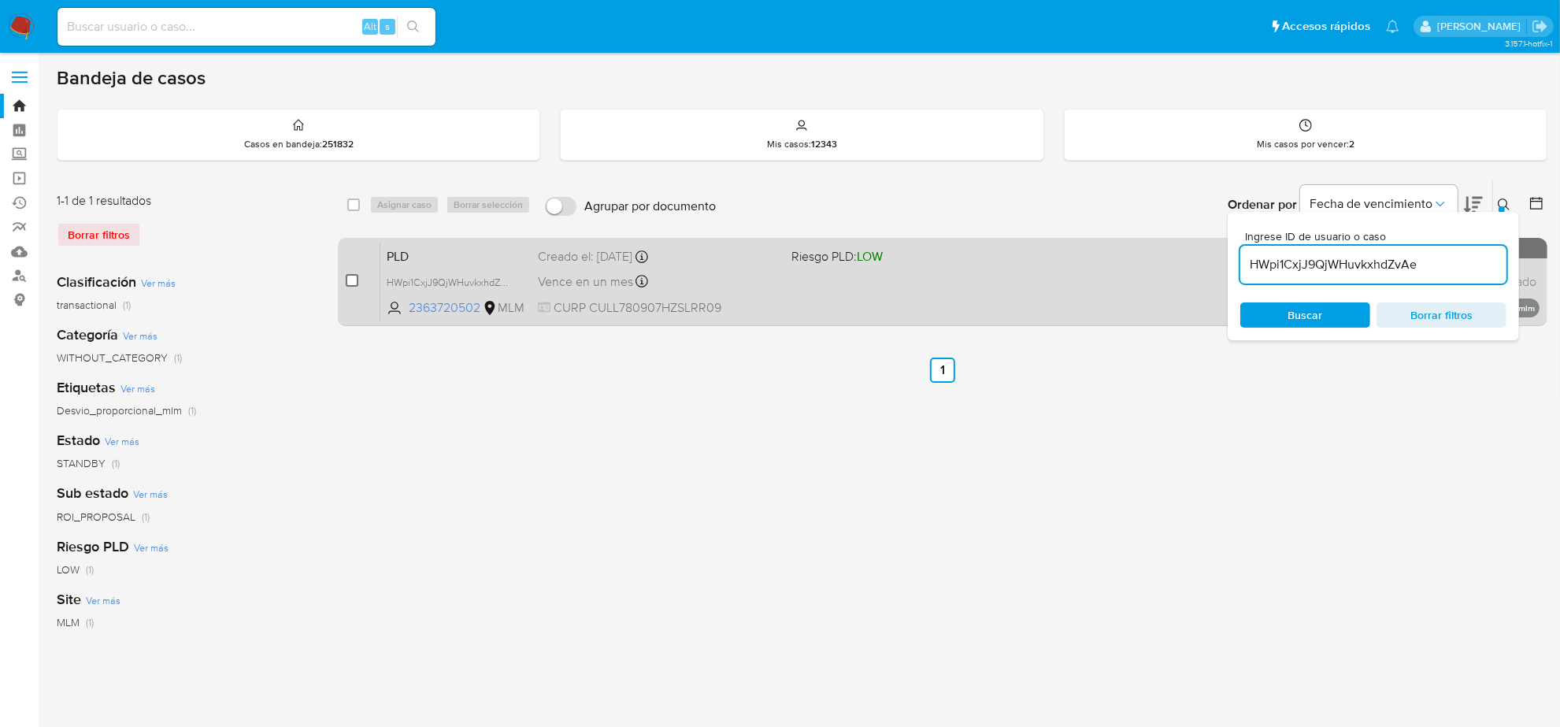
click at [351, 281] on input "checkbox" at bounding box center [352, 280] width 13 height 13
checkbox input "true"
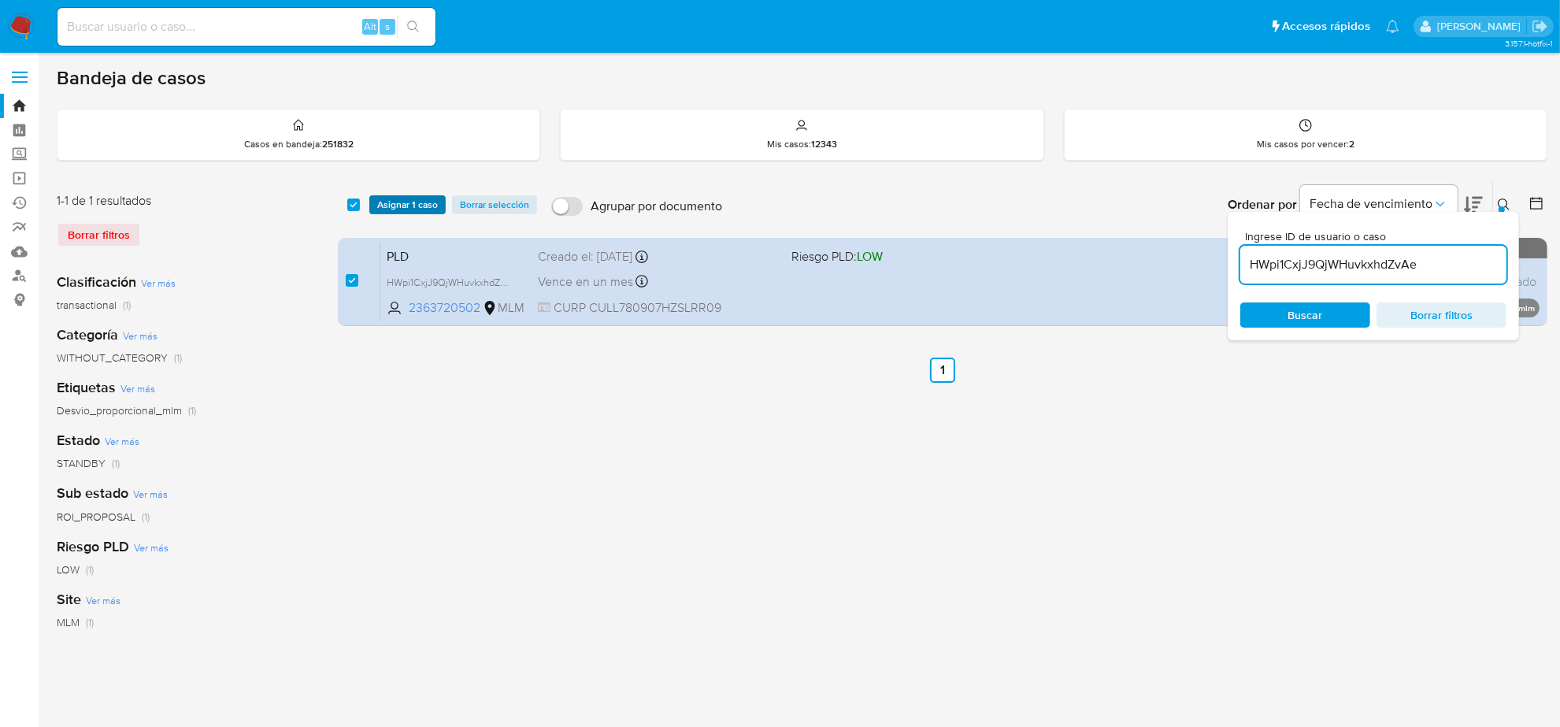
click at [387, 211] on span "Asignar 1 caso" at bounding box center [407, 205] width 61 height 16
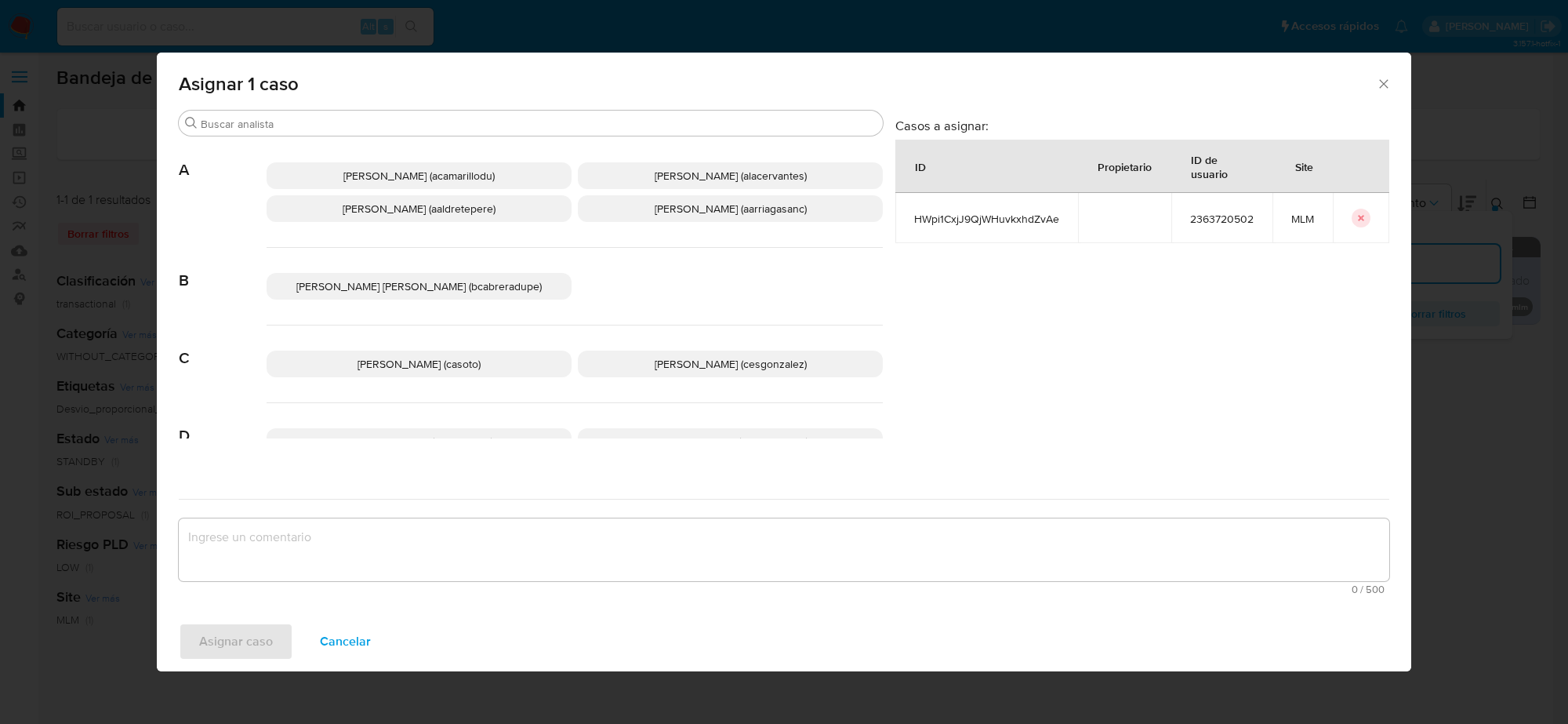
click at [656, 370] on p "Cesar Gonzalez (cesgonzalez)" at bounding box center [731, 363] width 305 height 27
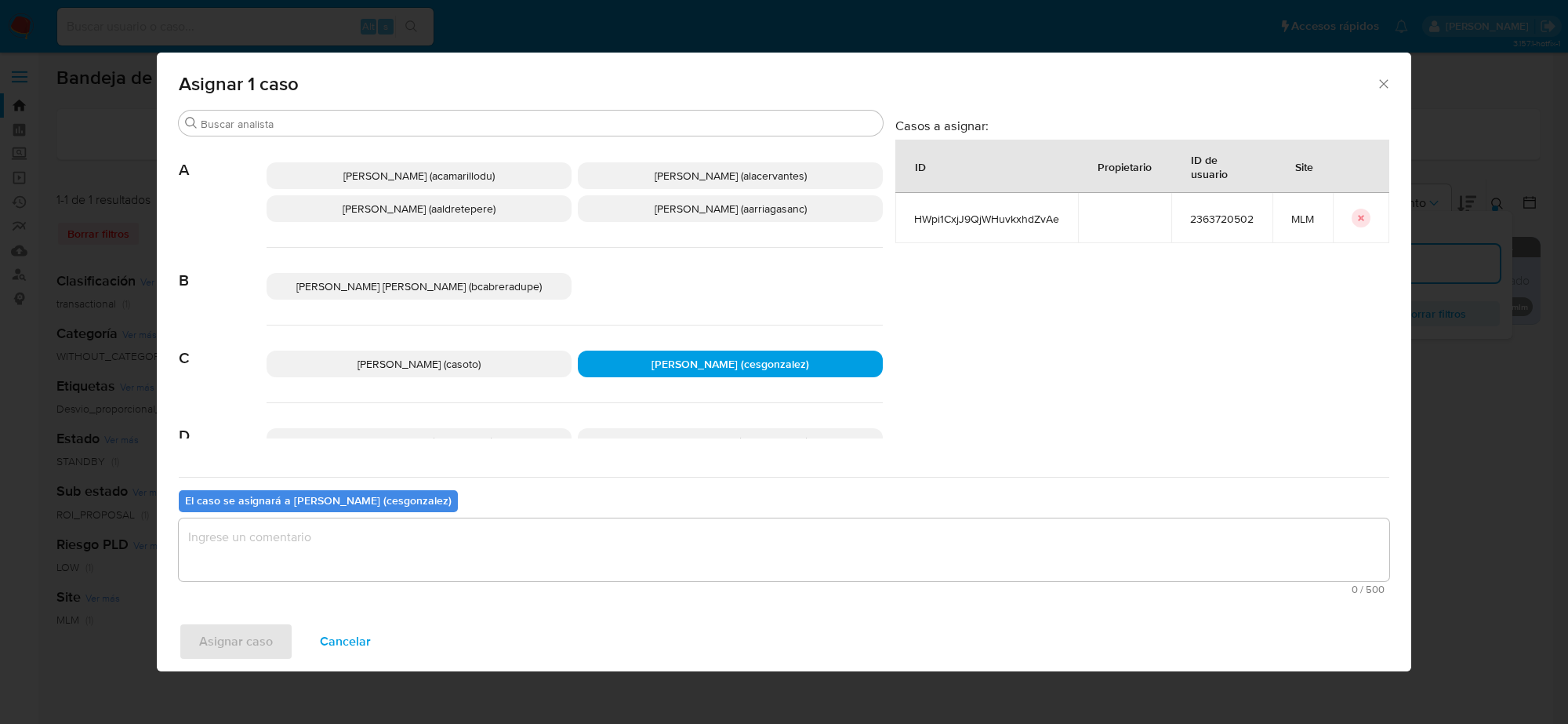
click at [367, 530] on textarea "assign-modal" at bounding box center [784, 550] width 1211 height 63
click at [230, 629] on span "Asignar caso" at bounding box center [236, 641] width 74 height 35
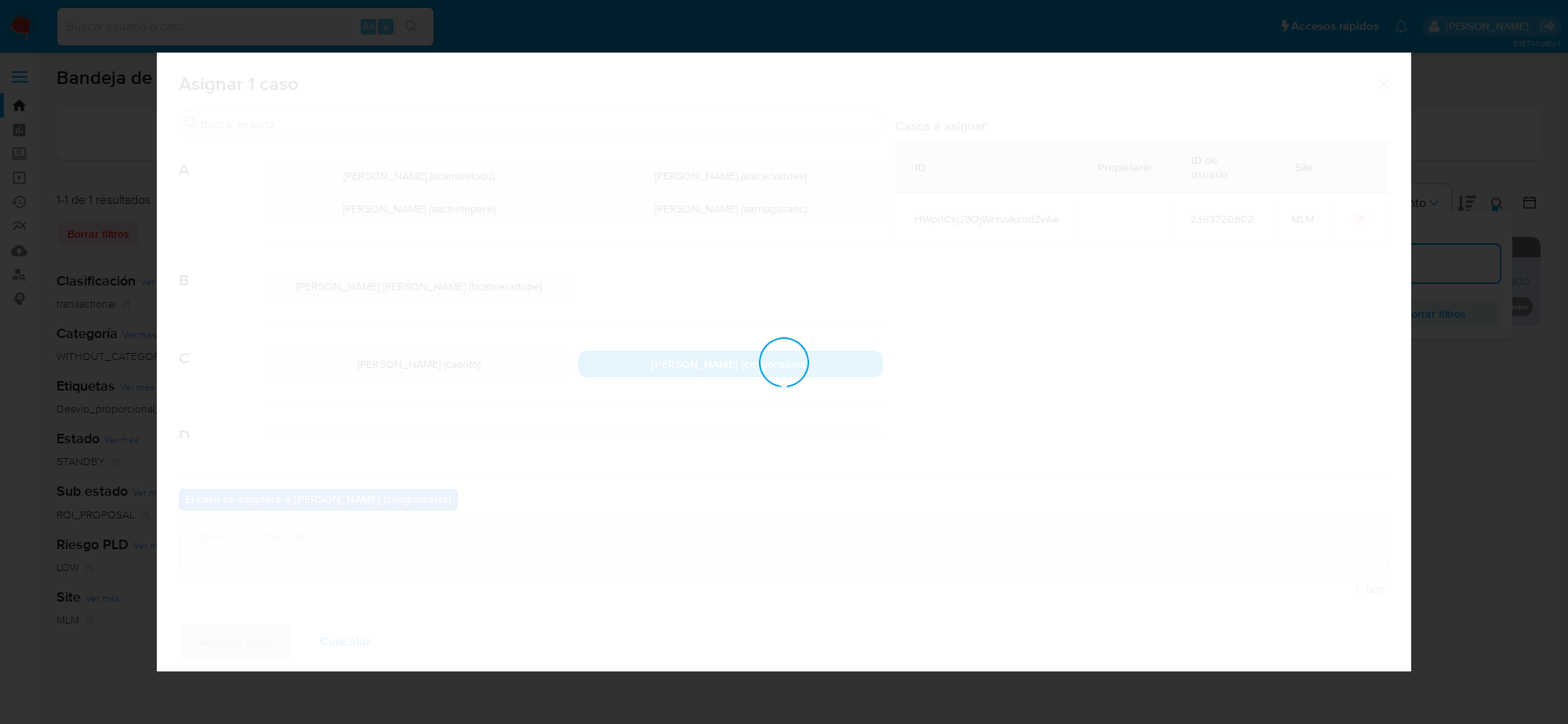
checkbox input "false"
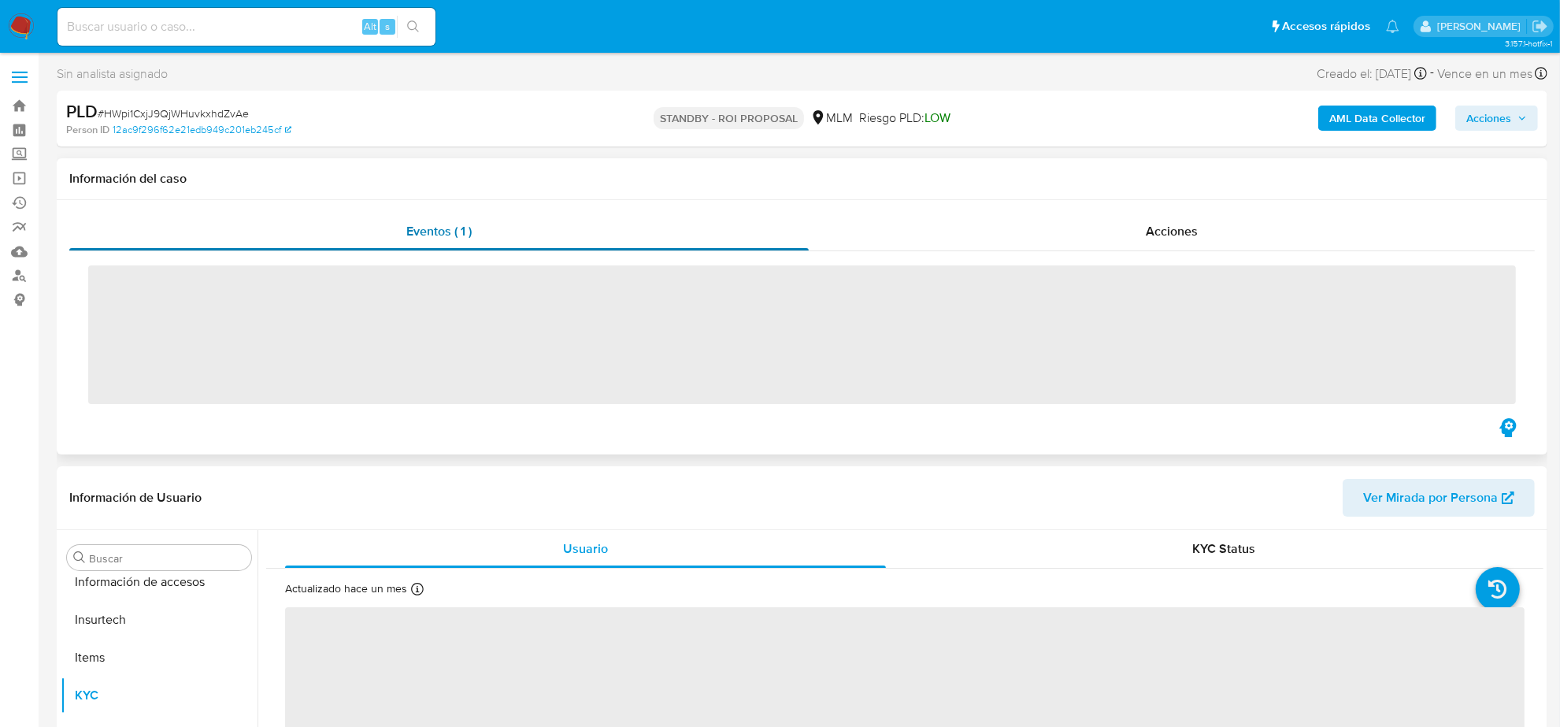
scroll to position [664, 0]
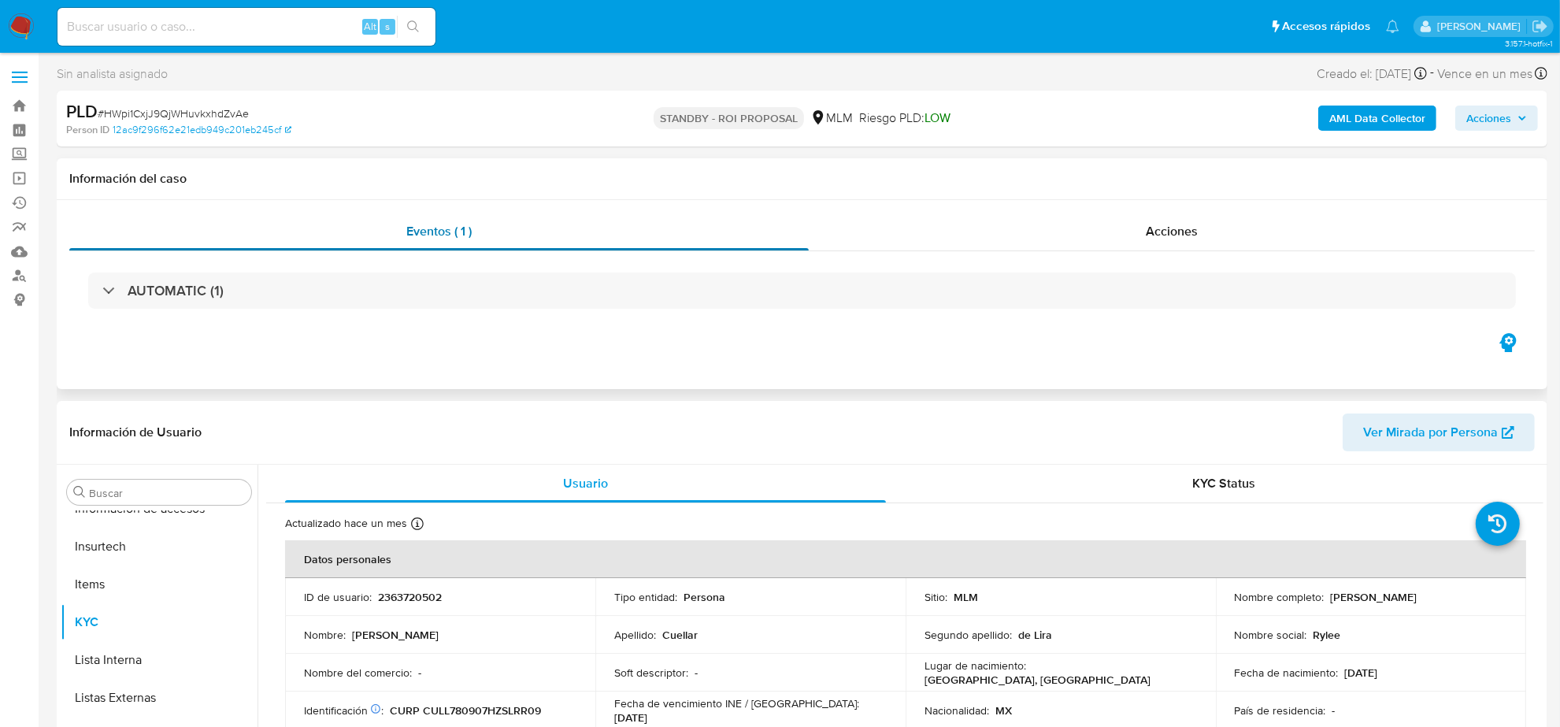
select select "10"
click at [1182, 249] on div "Acciones" at bounding box center [1172, 232] width 726 height 38
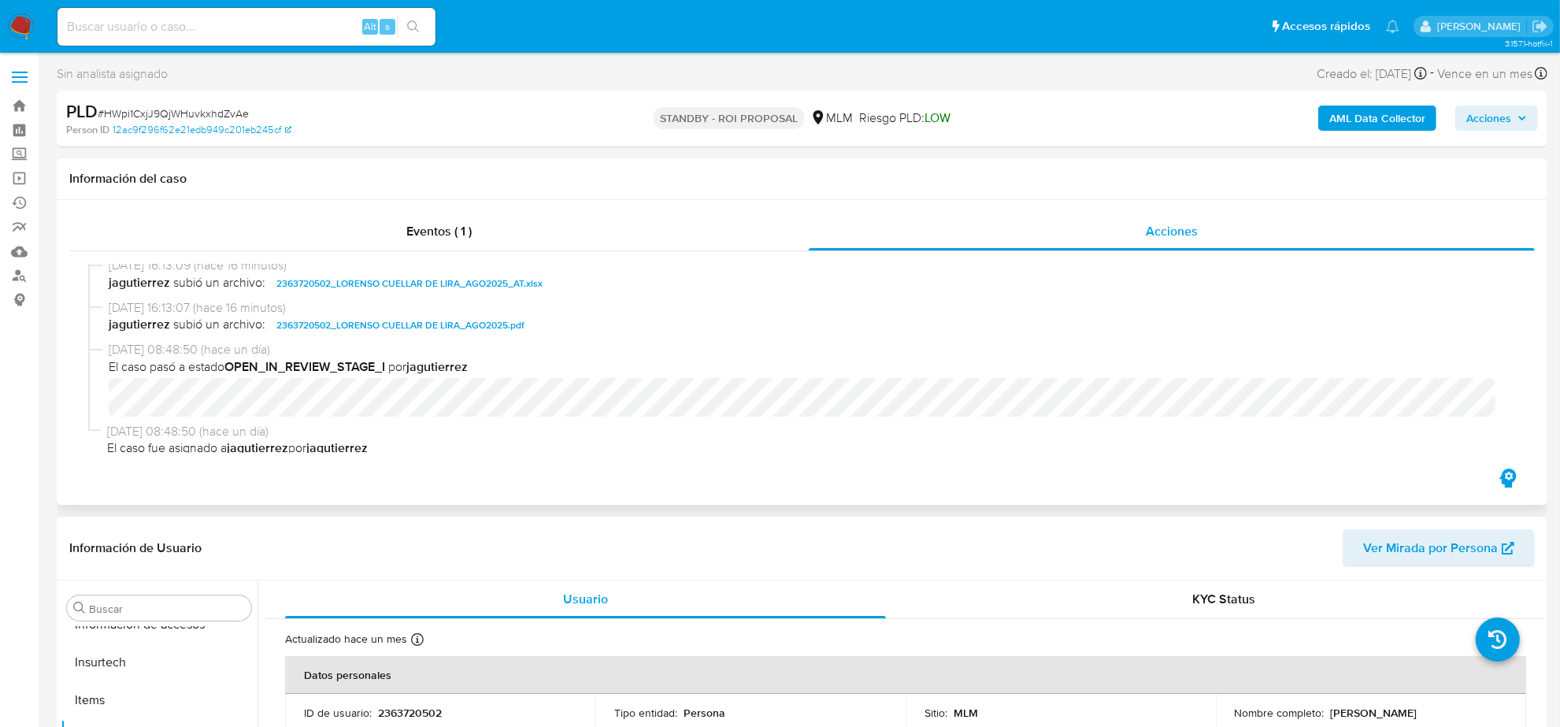
scroll to position [345, 0]
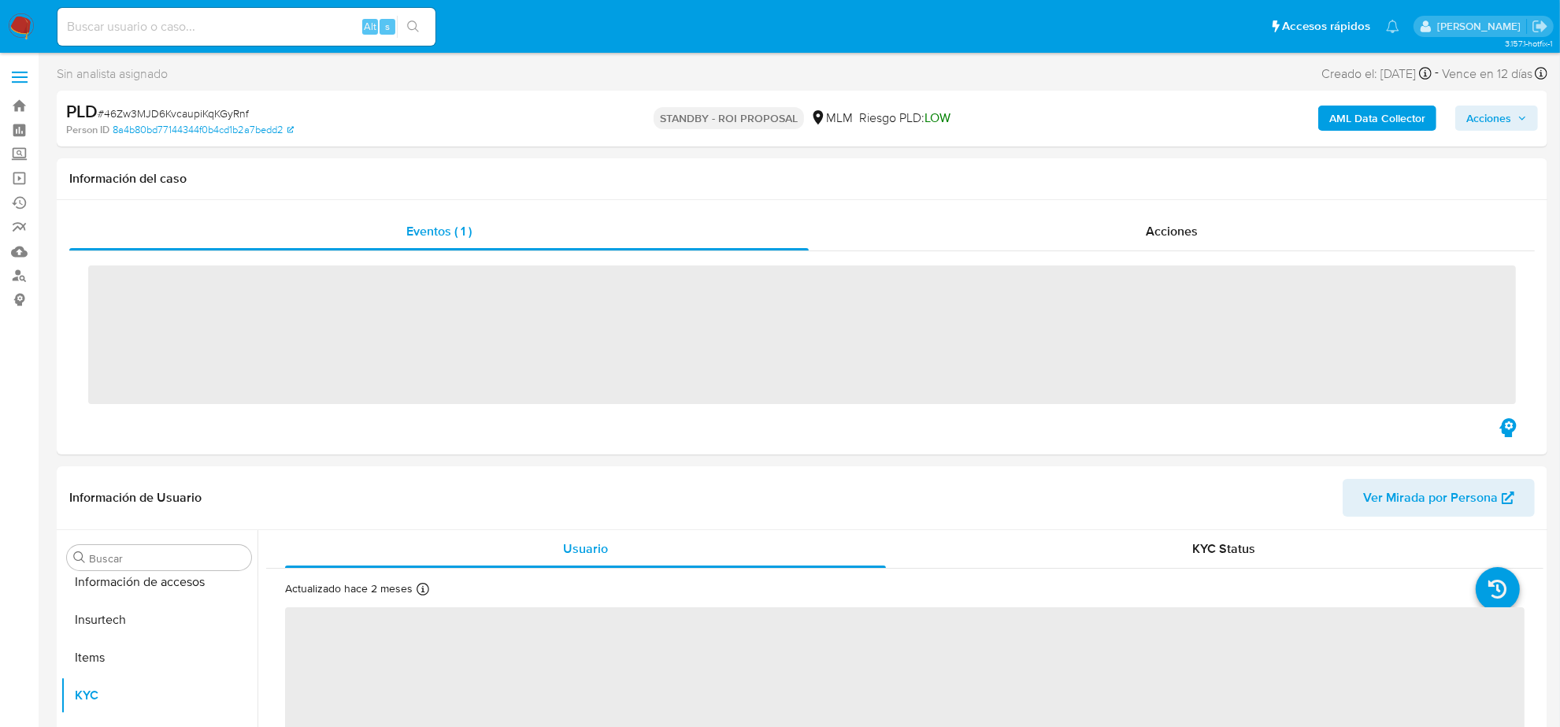
scroll to position [664, 0]
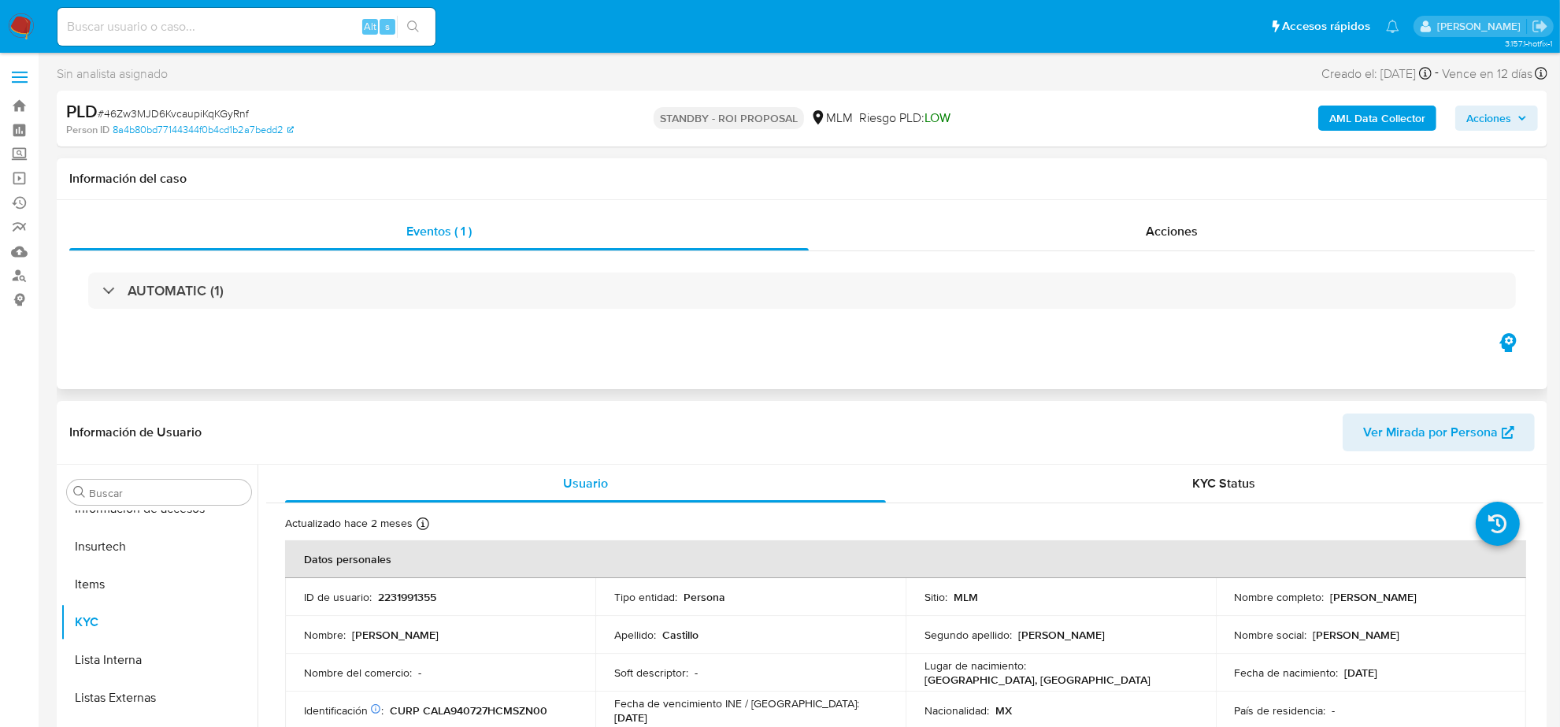
select select "10"
click at [1186, 240] on span "Acciones" at bounding box center [1172, 231] width 52 height 18
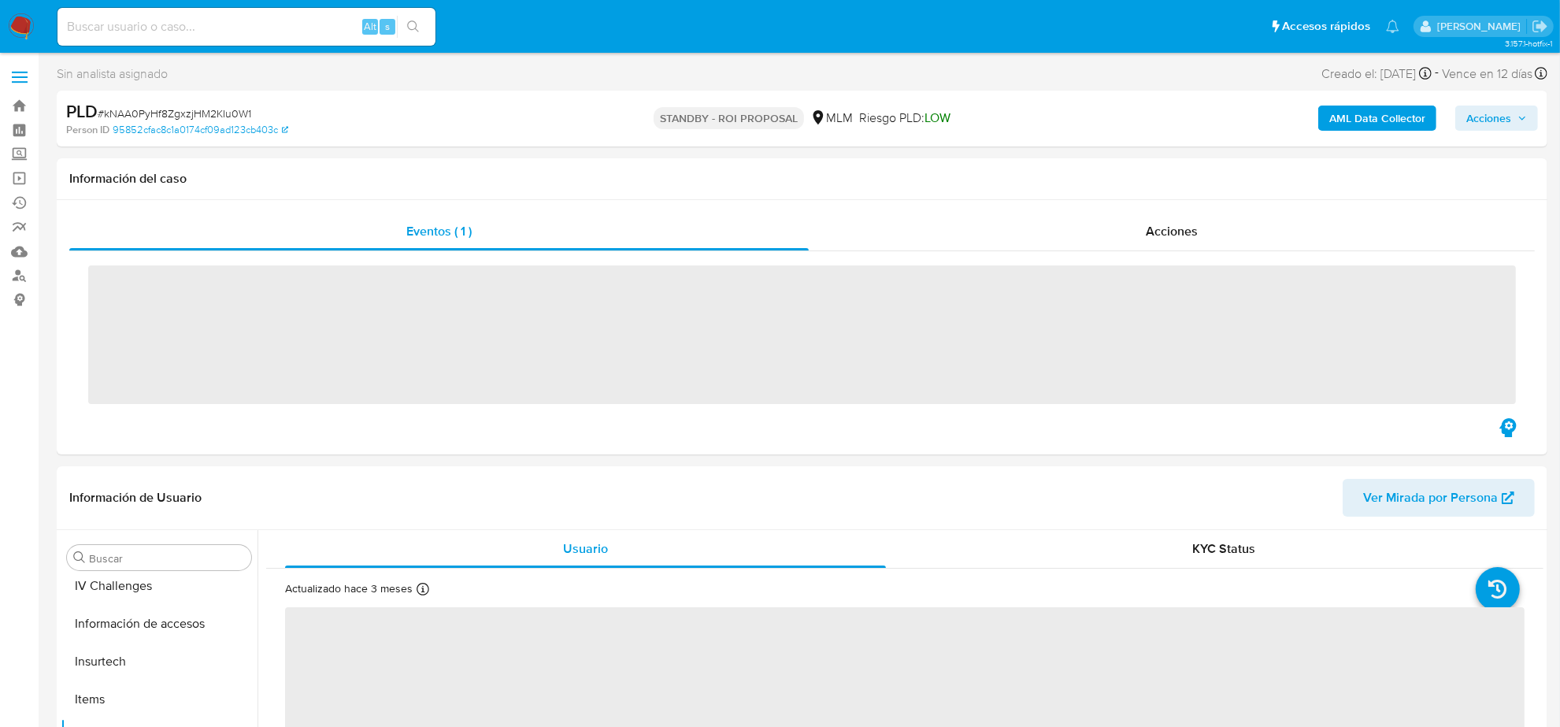
scroll to position [664, 0]
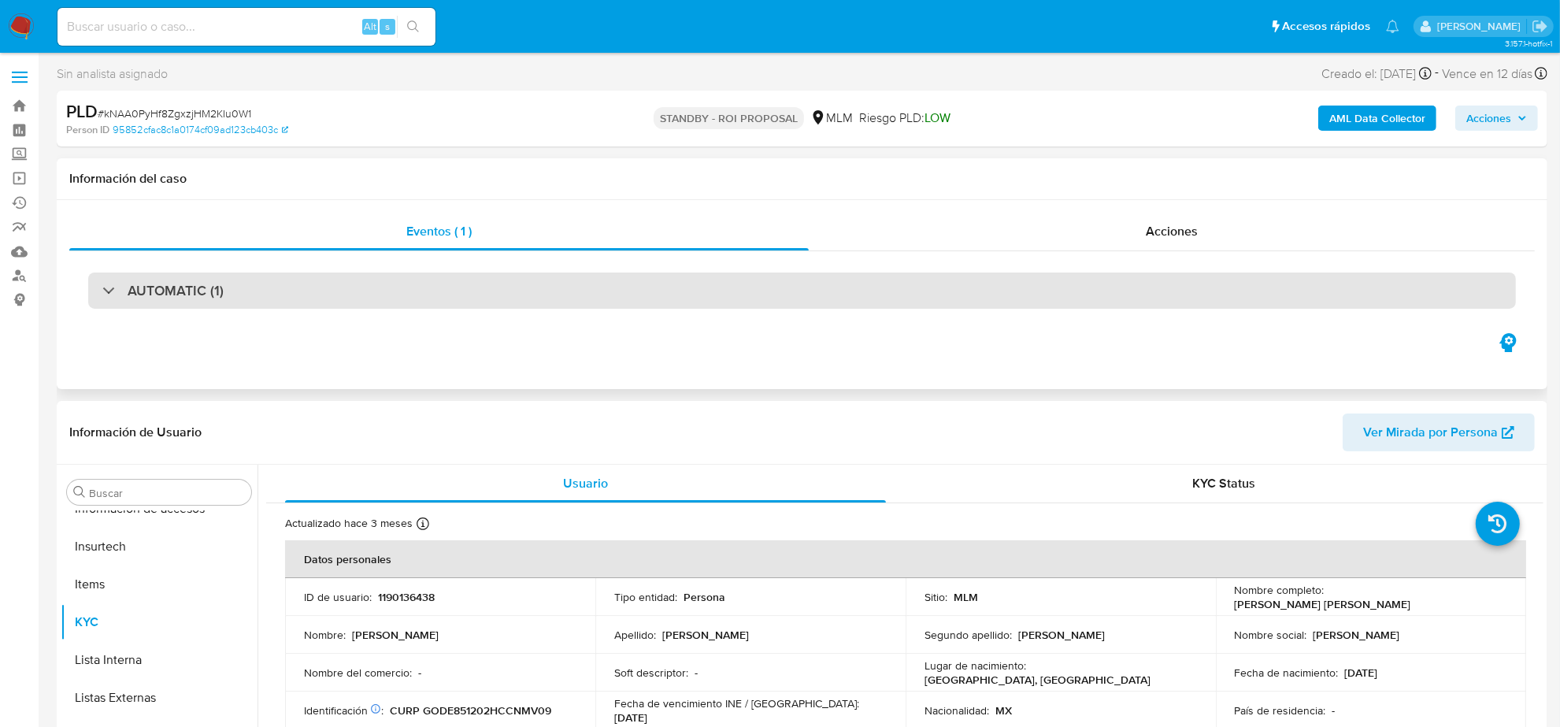
select select "10"
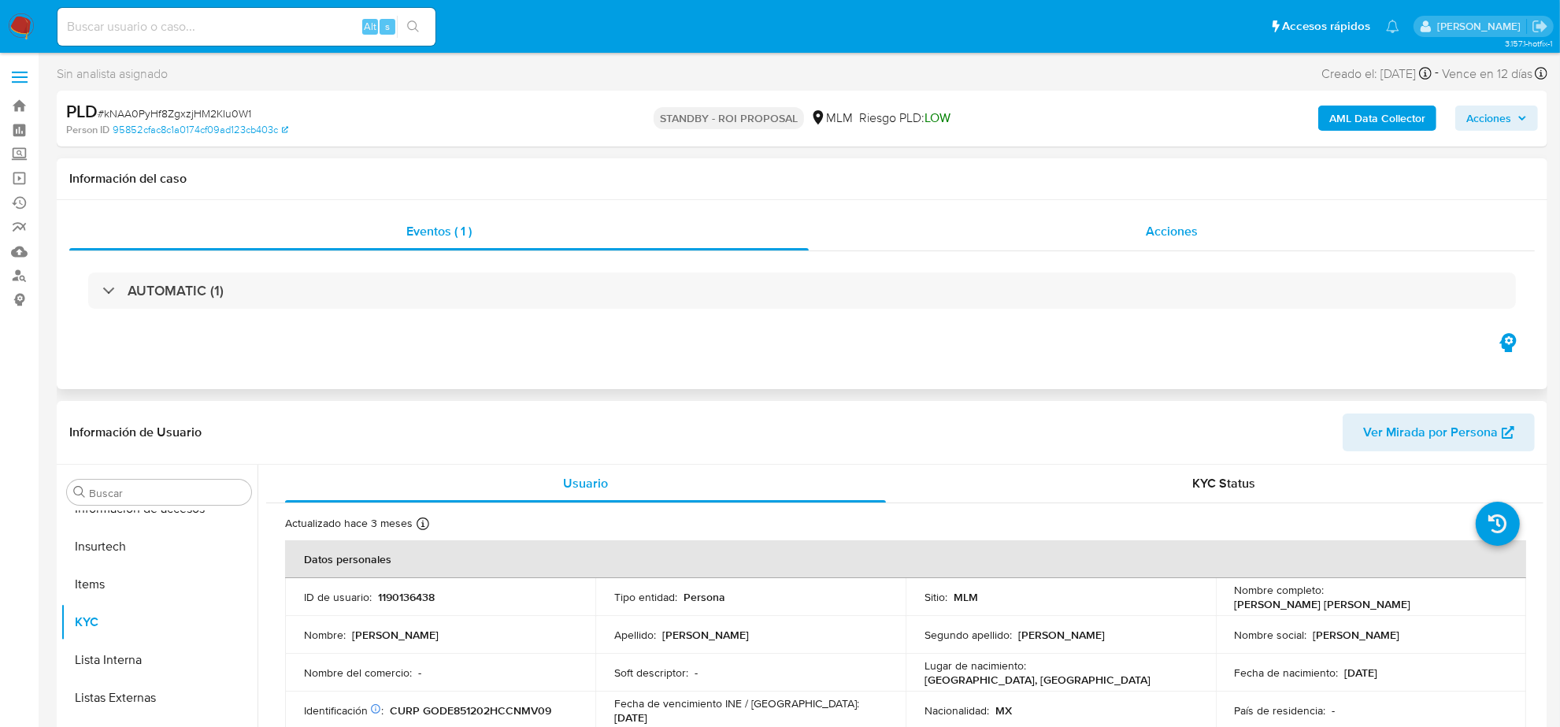
click at [1167, 227] on span "Acciones" at bounding box center [1172, 231] width 52 height 18
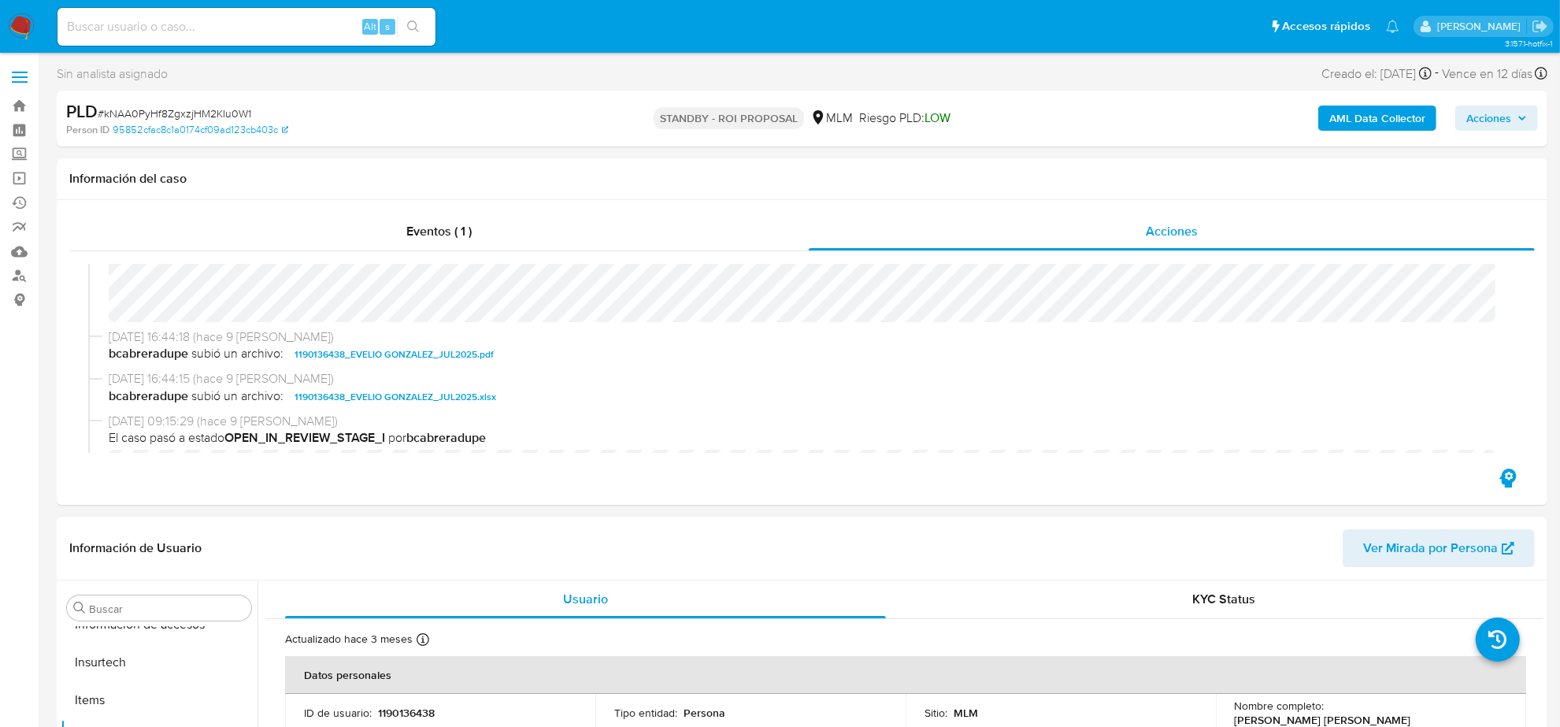
scroll to position [197, 0]
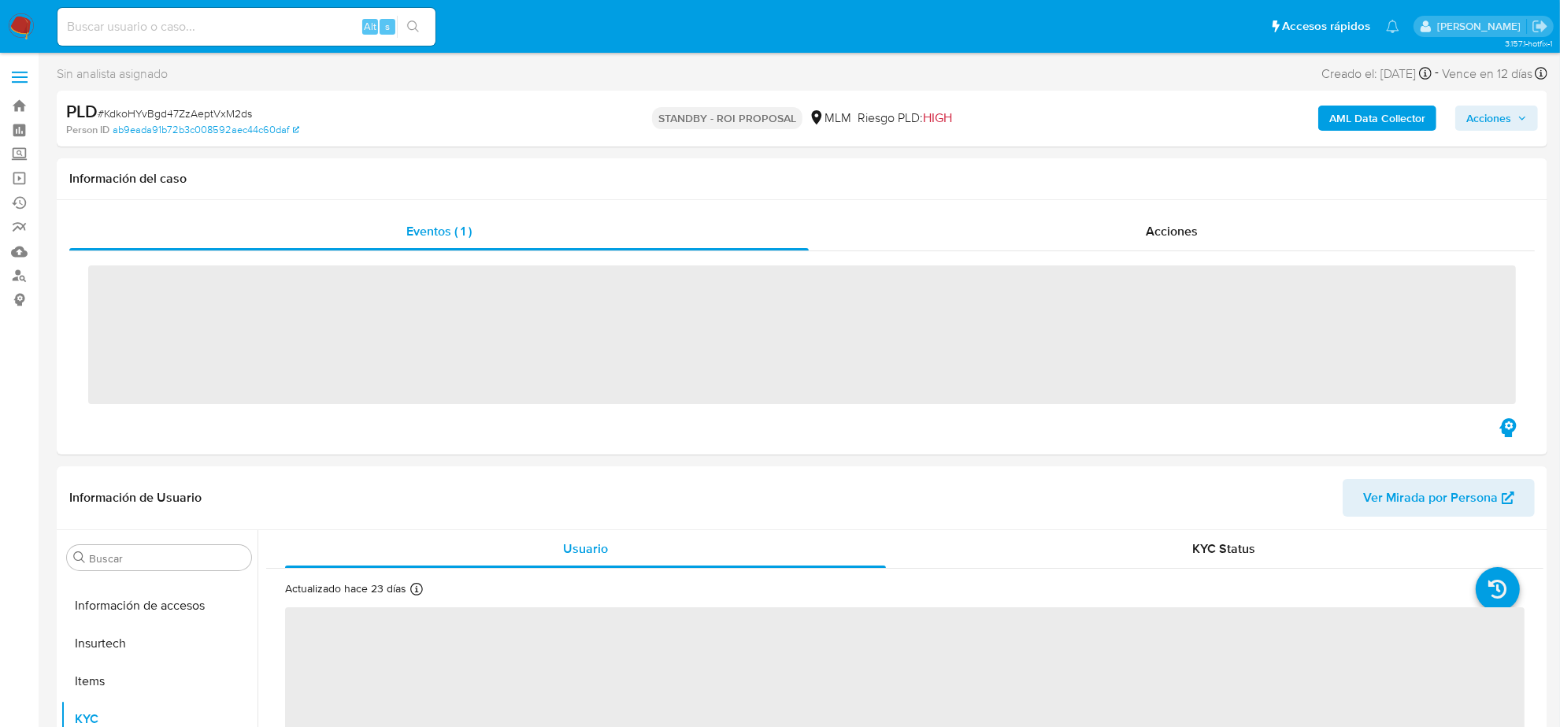
scroll to position [664, 0]
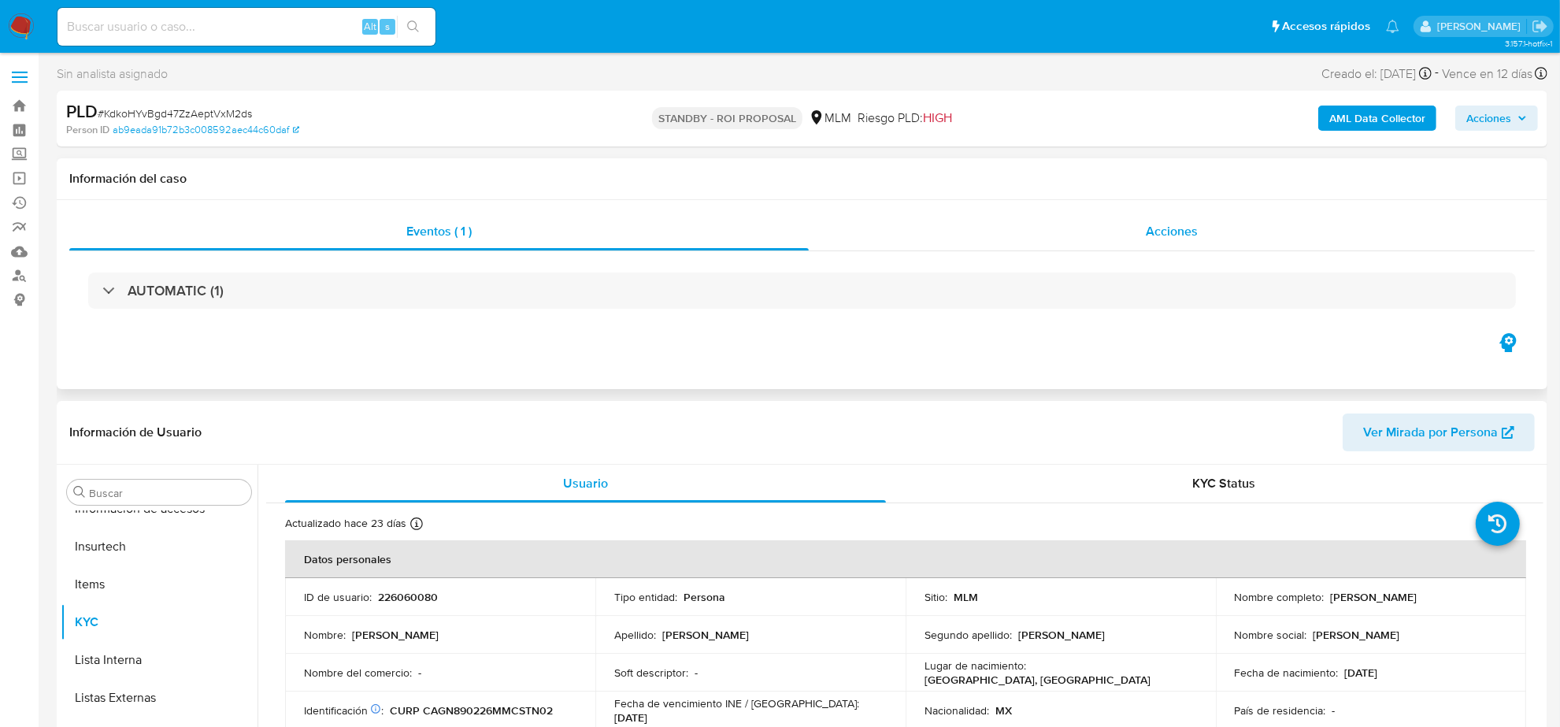
click at [1138, 230] on div "Acciones" at bounding box center [1172, 232] width 726 height 38
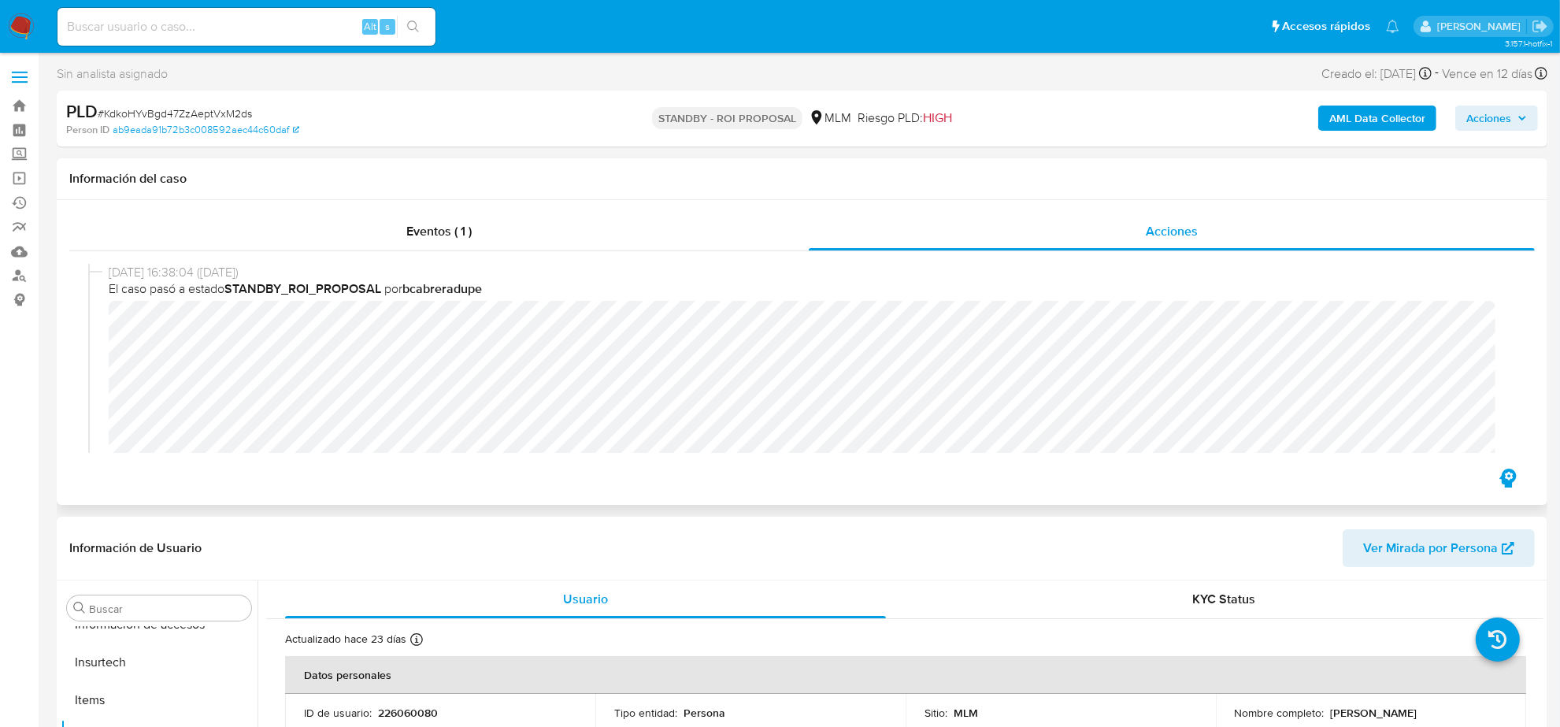
select select "10"
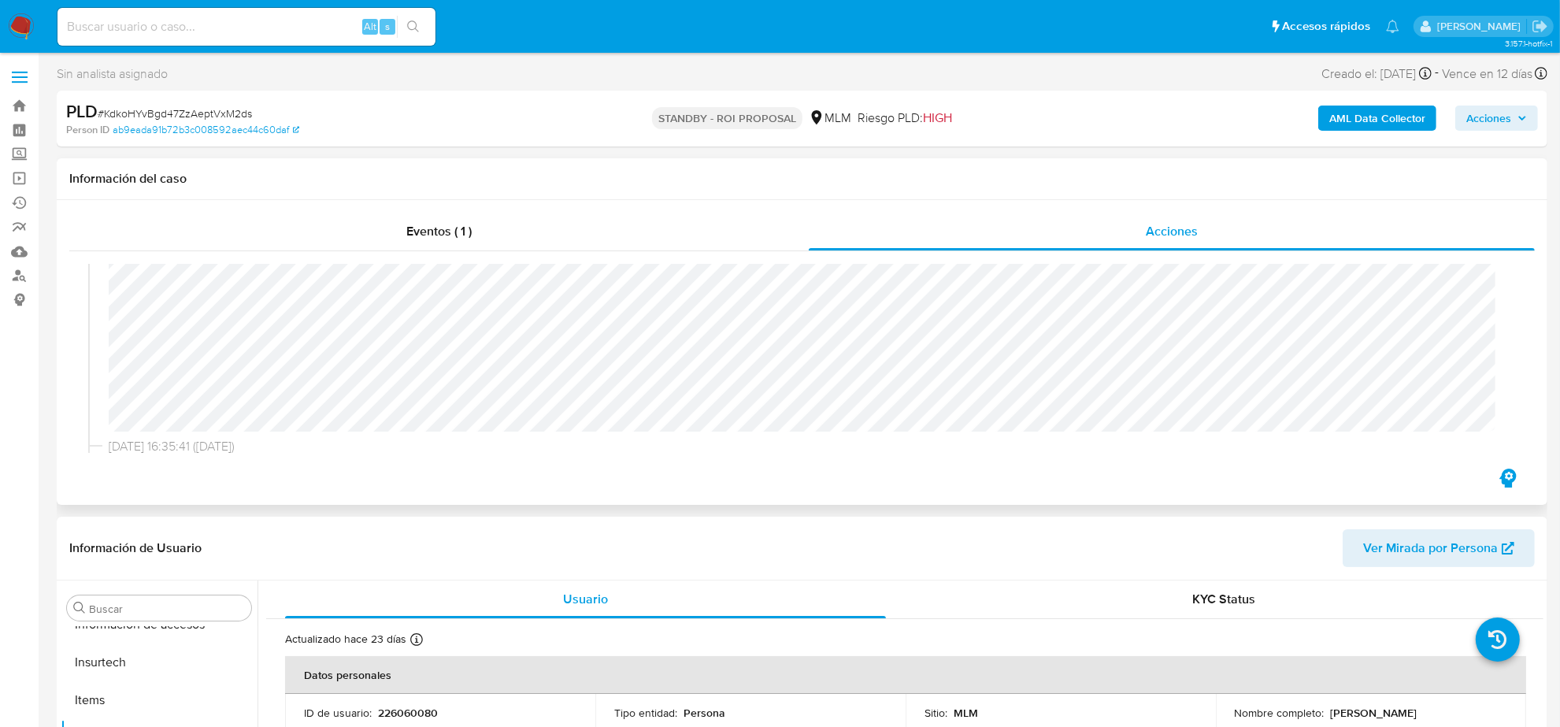
scroll to position [289, 0]
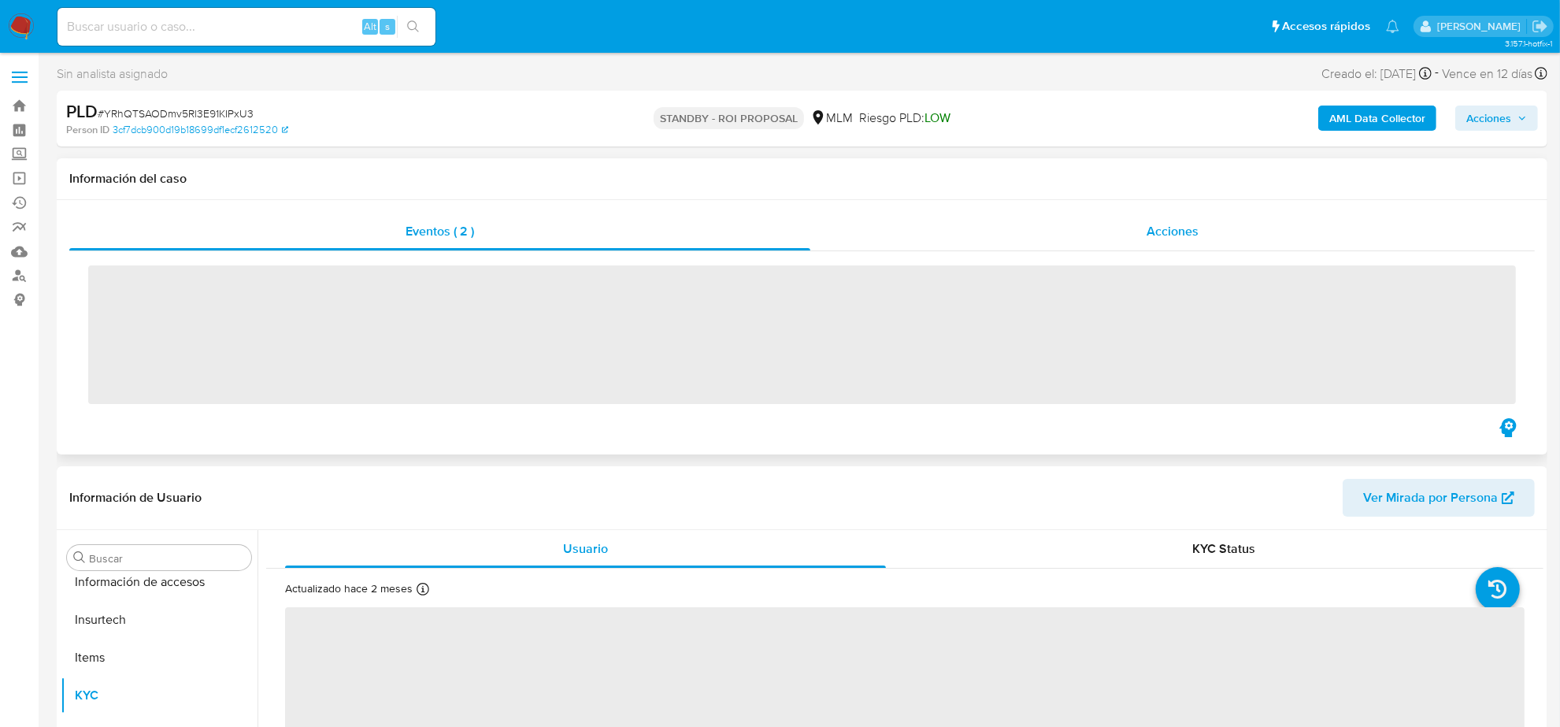
scroll to position [664, 0]
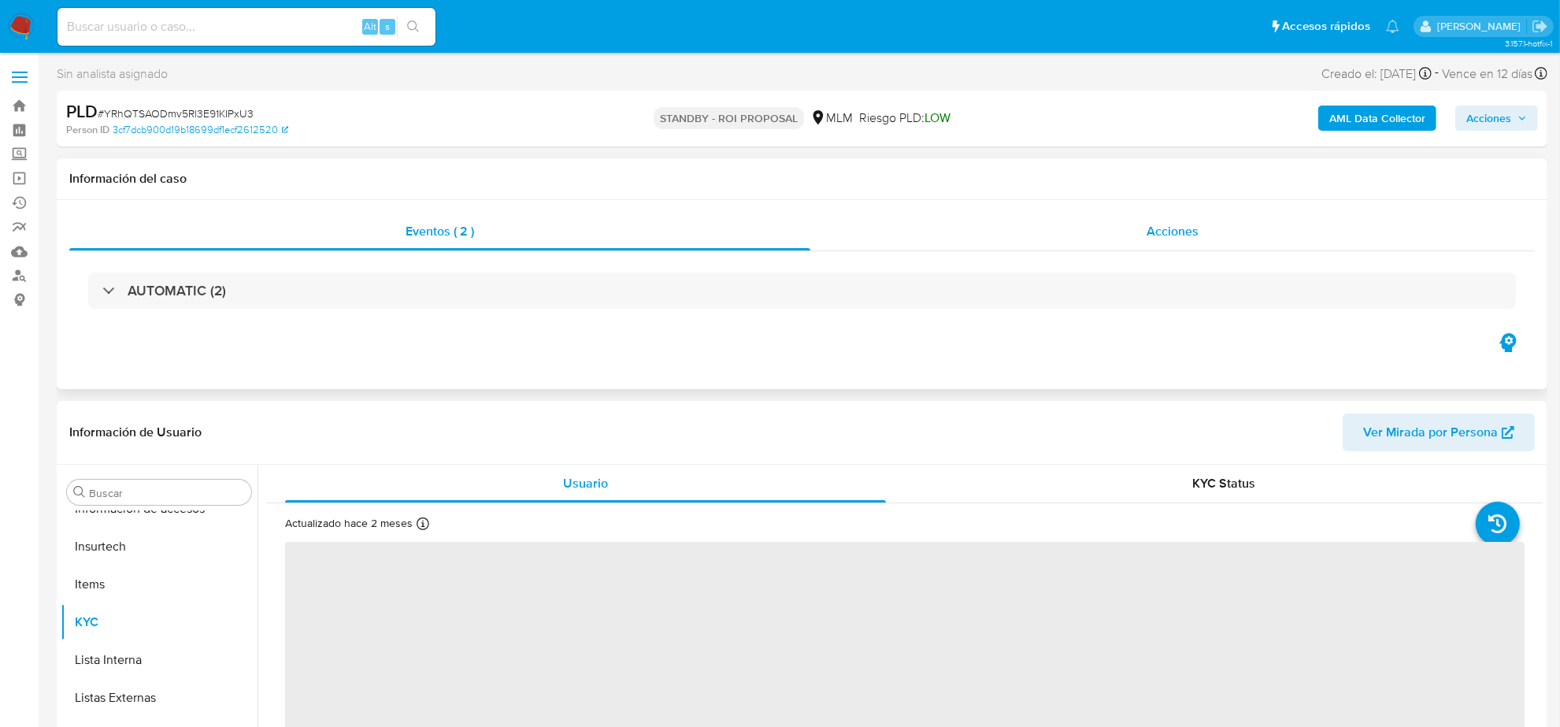
click at [1167, 245] on div "Acciones" at bounding box center [1173, 232] width 725 height 38
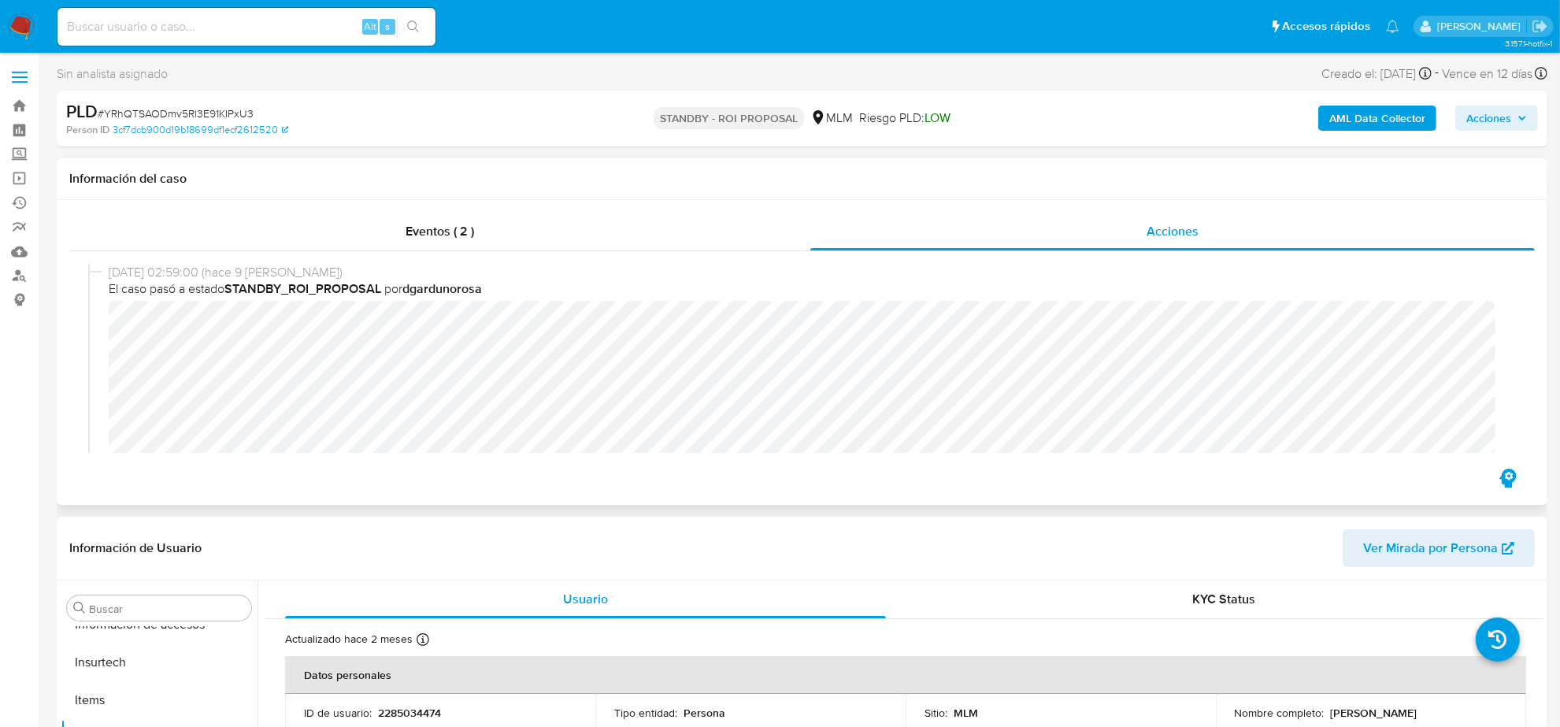
select select "10"
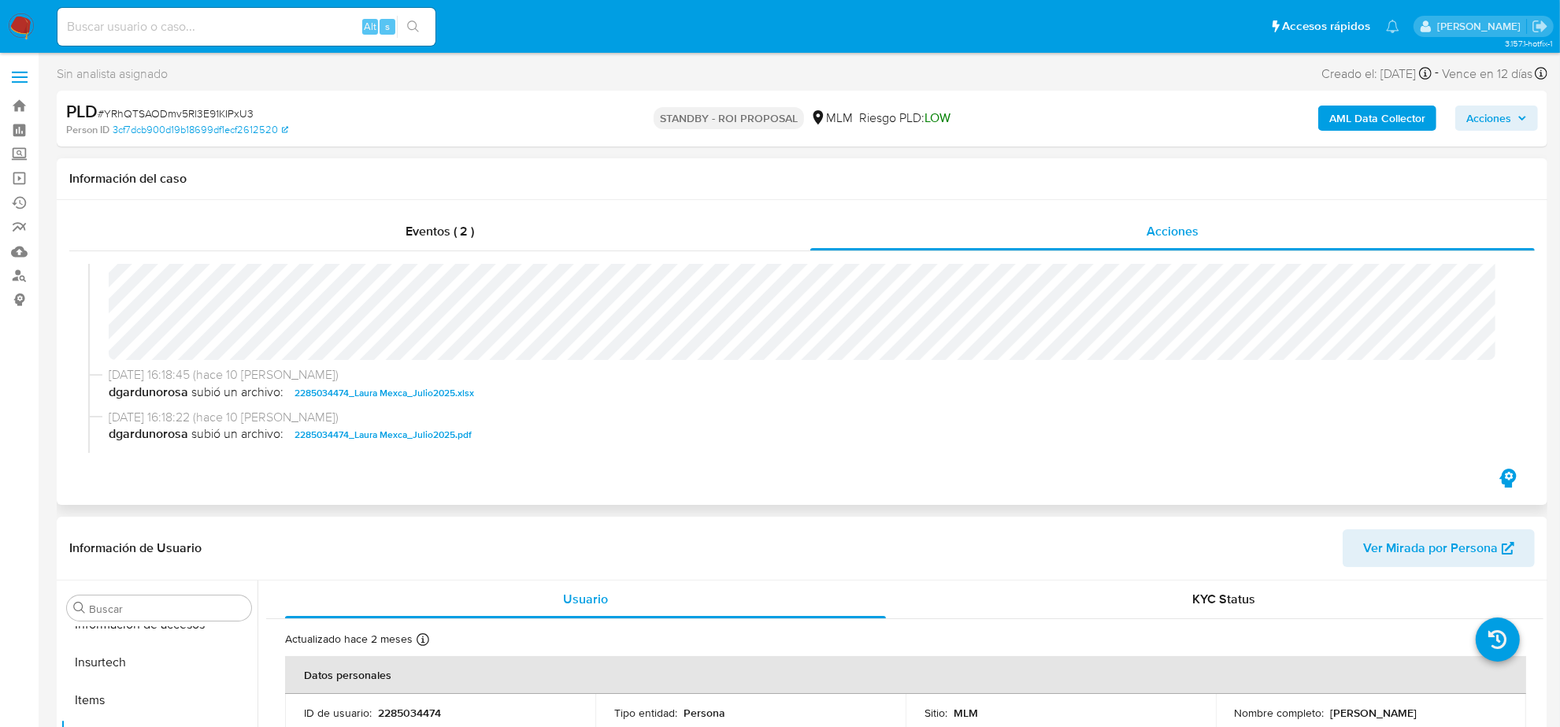
scroll to position [226, 0]
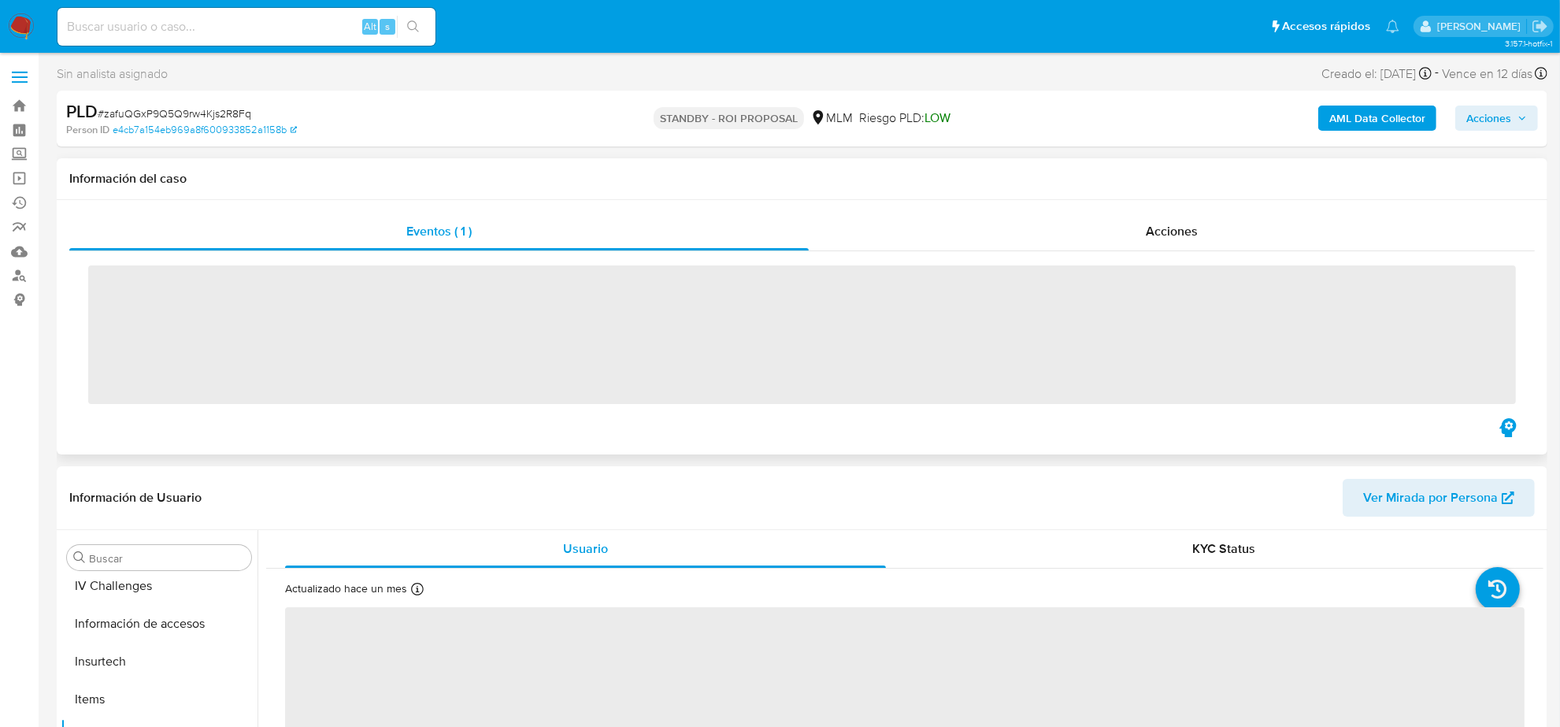
scroll to position [664, 0]
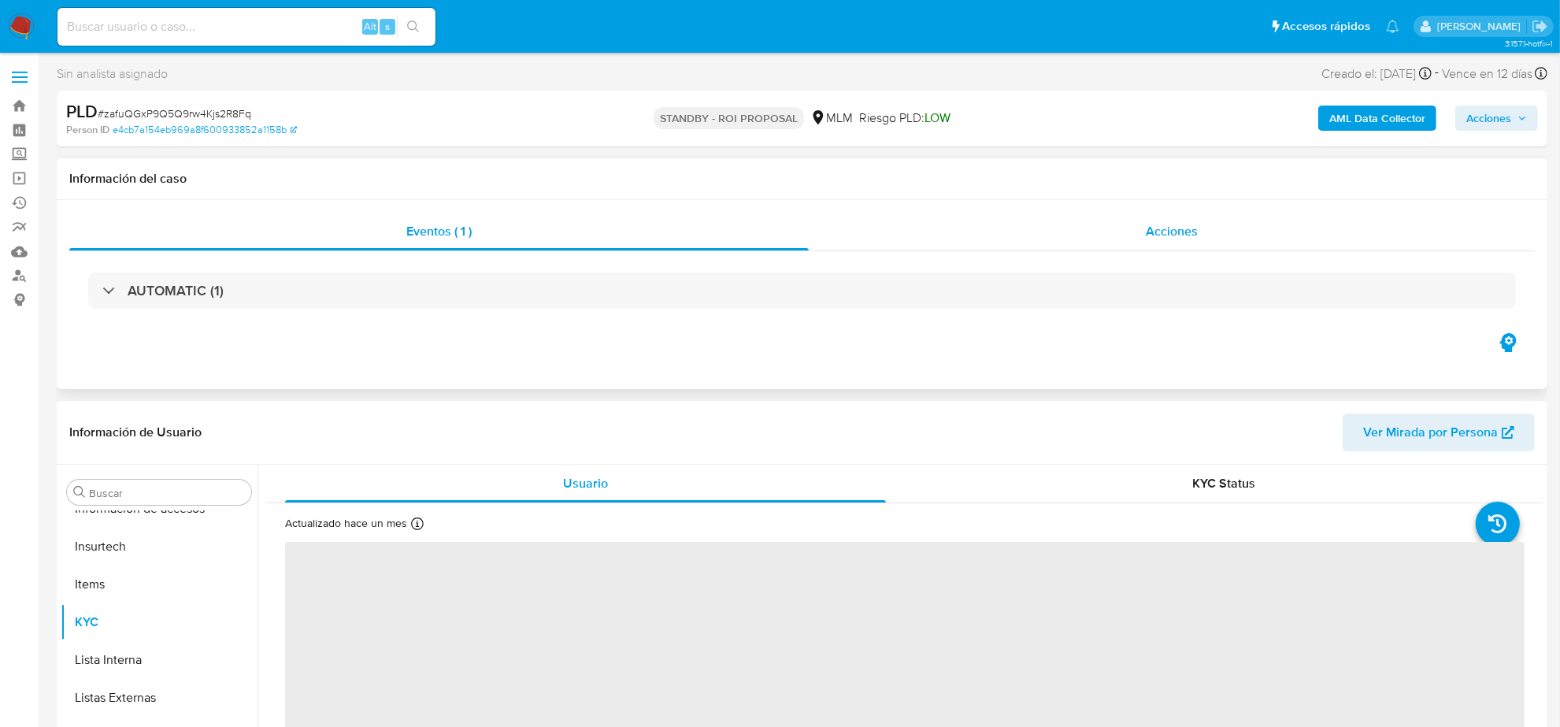
click at [1167, 234] on span "Acciones" at bounding box center [1172, 231] width 52 height 18
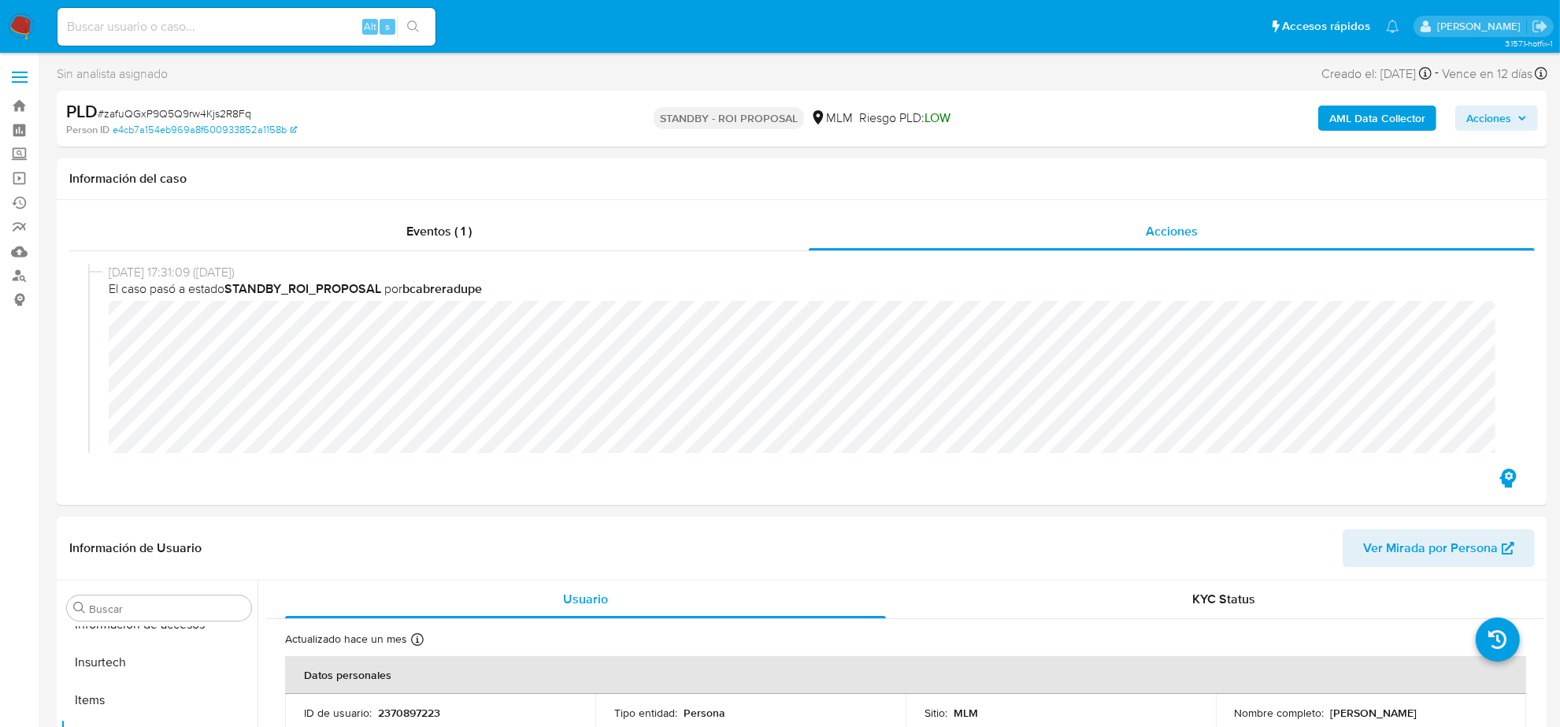
select select "10"
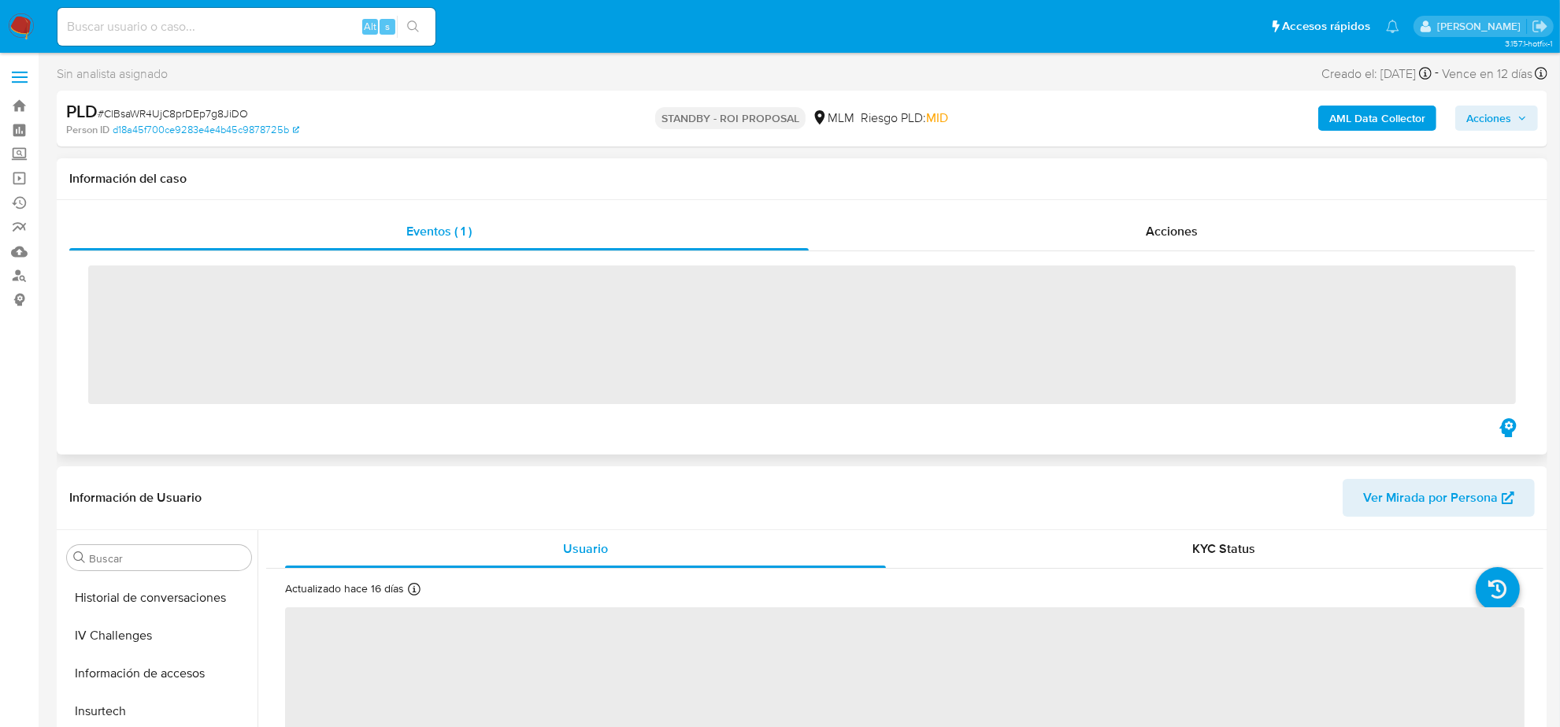
scroll to position [664, 0]
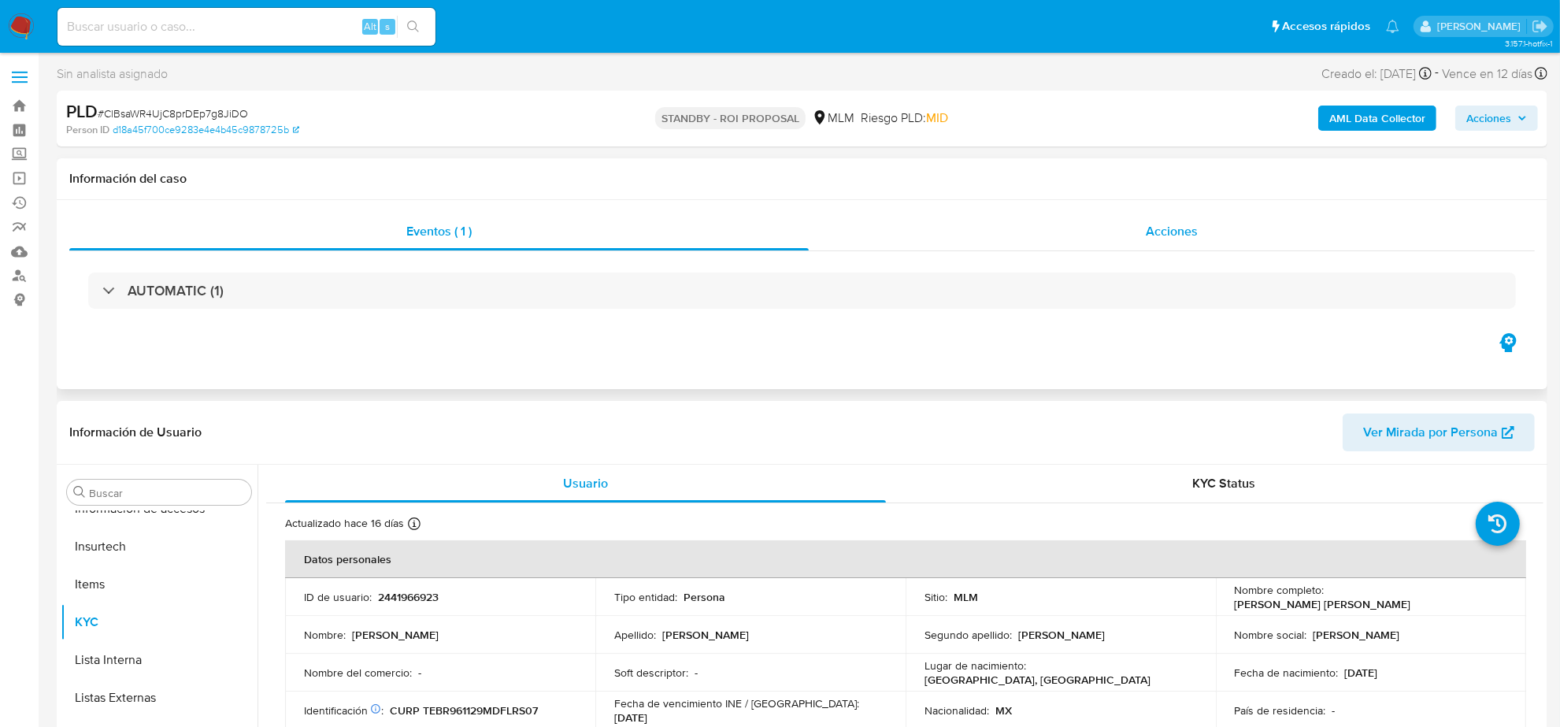
select select "10"
click at [1166, 227] on span "Acciones" at bounding box center [1172, 231] width 52 height 18
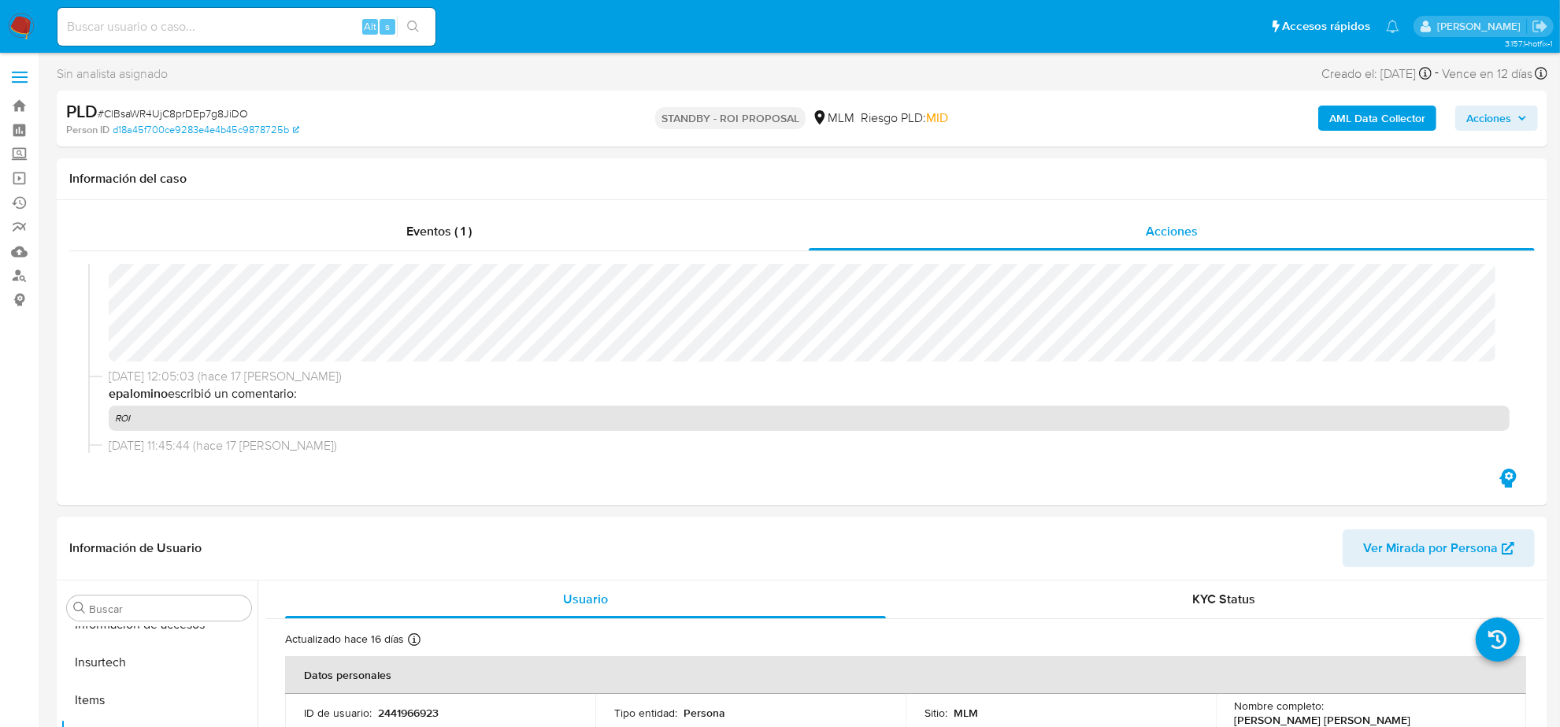
scroll to position [394, 0]
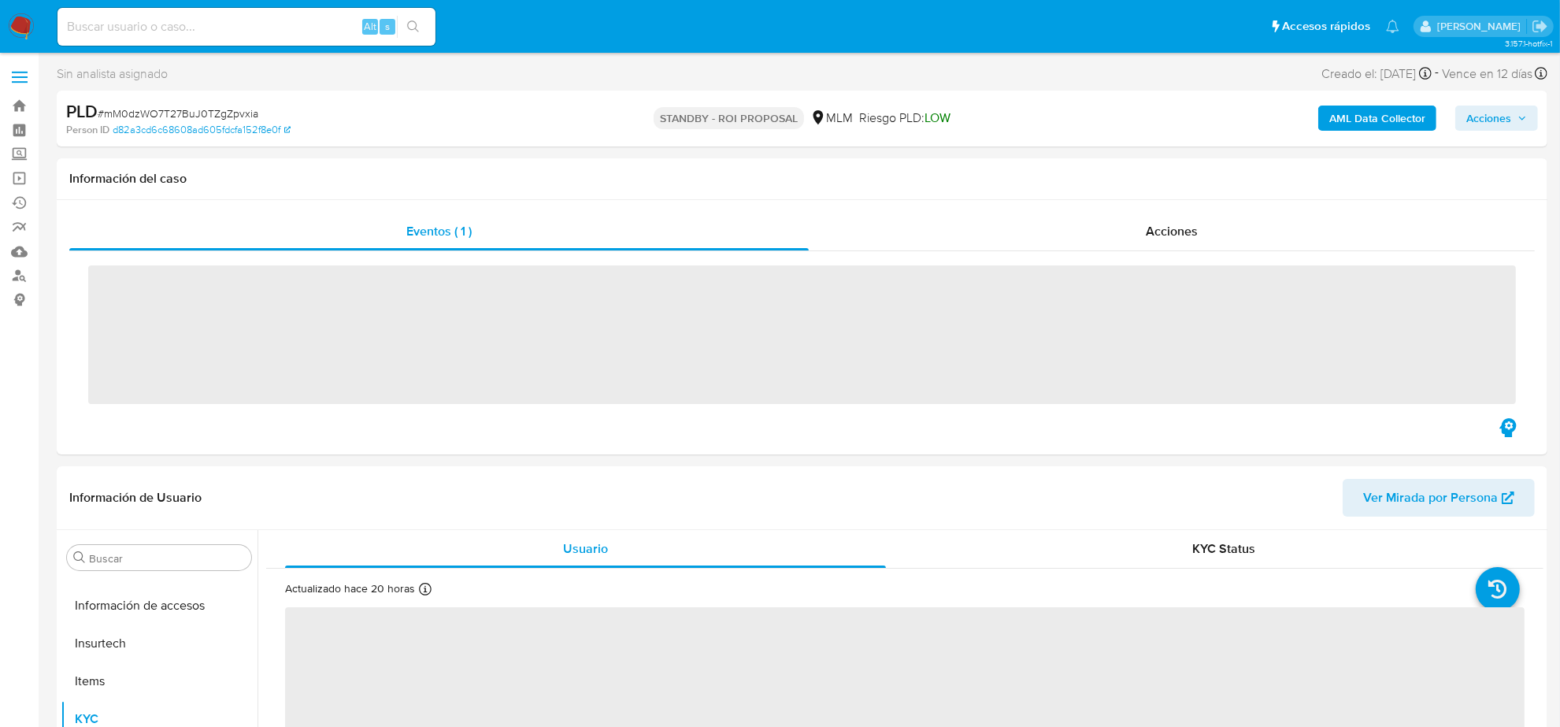
scroll to position [664, 0]
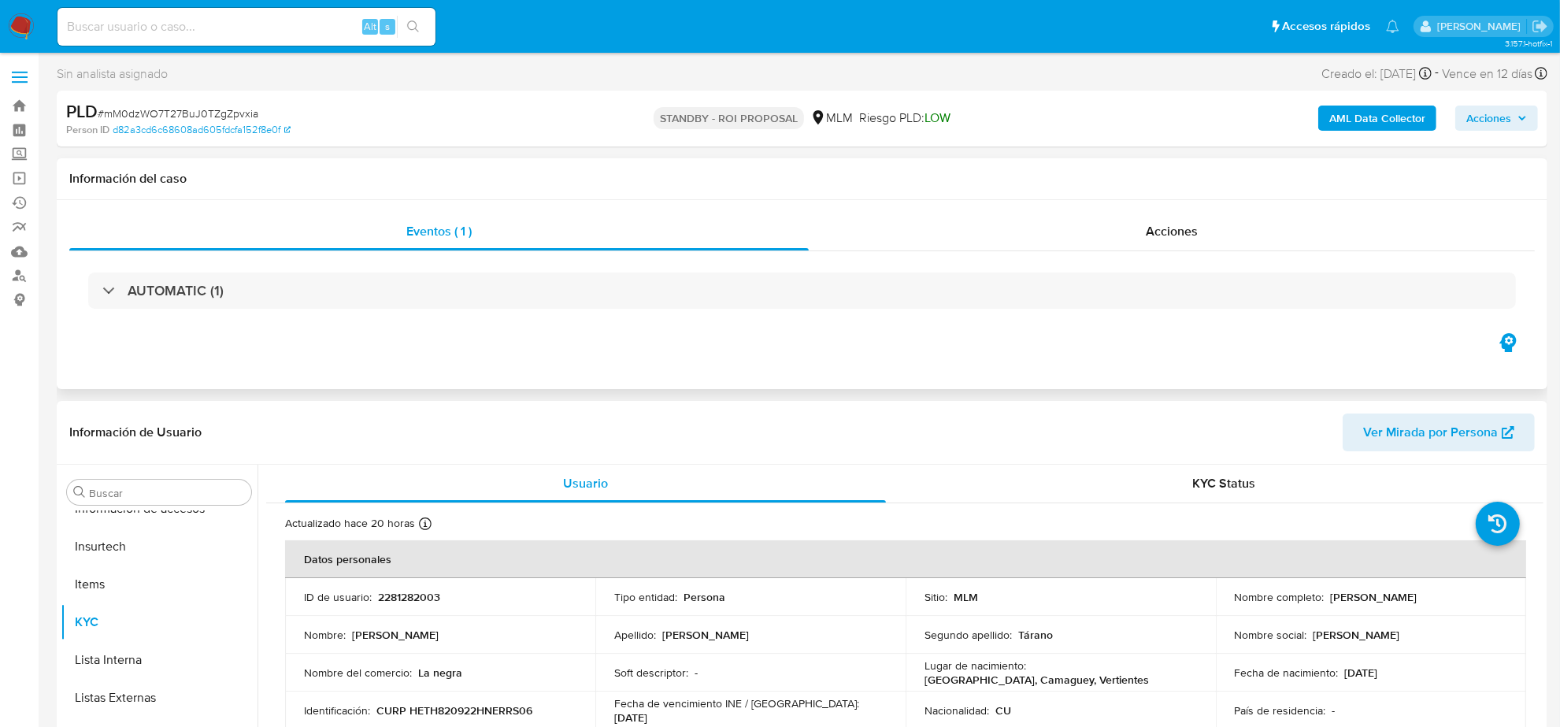
select select "10"
click at [1187, 234] on span "Acciones" at bounding box center [1172, 231] width 52 height 18
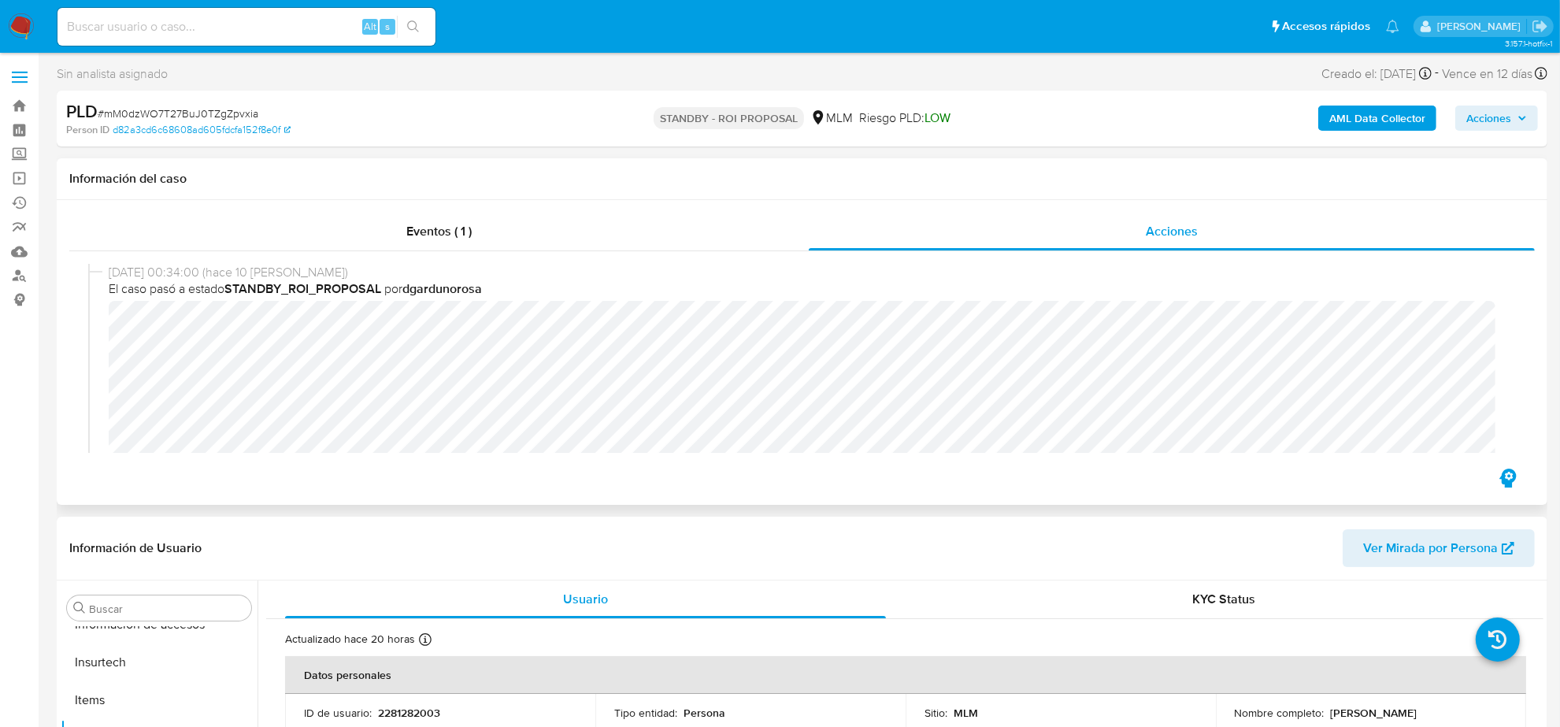
scroll to position [264, 0]
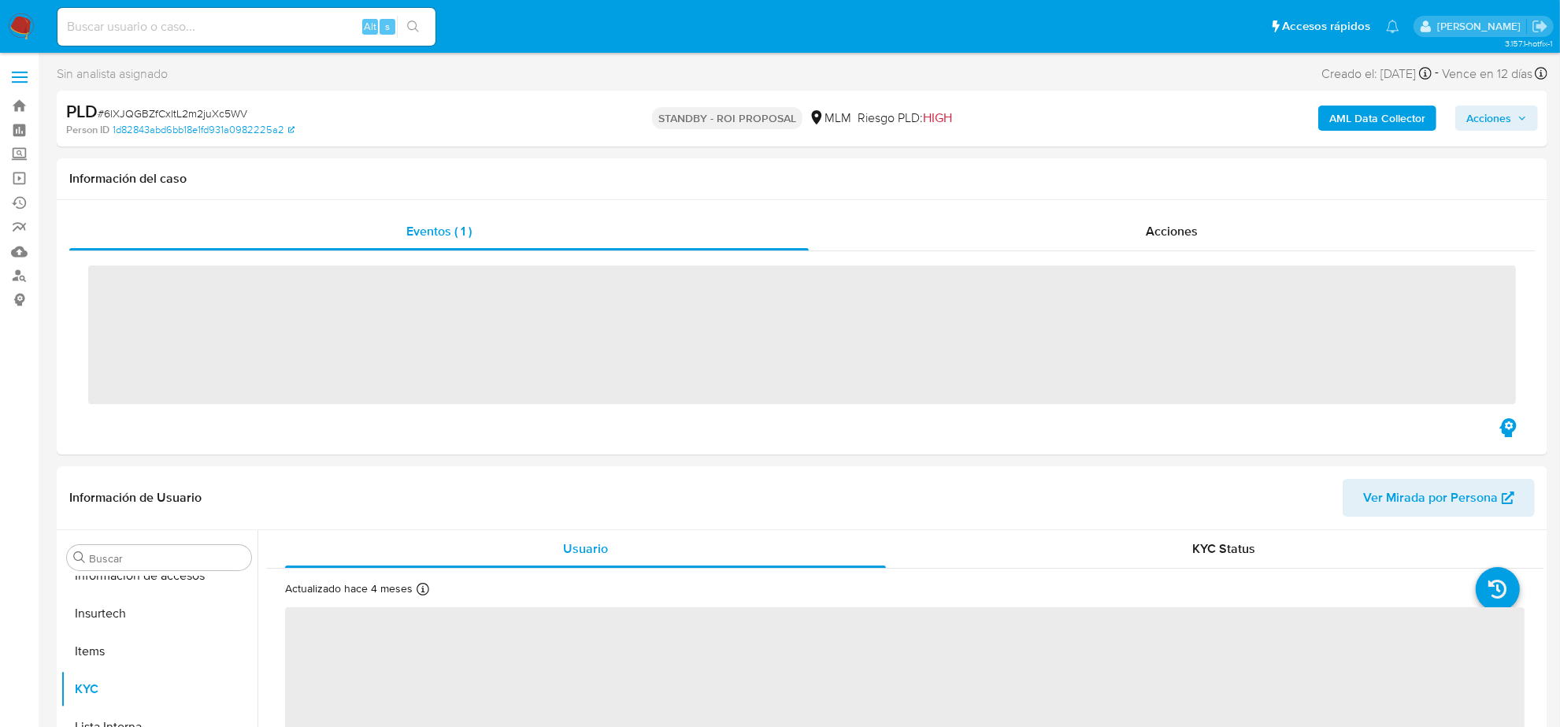
scroll to position [664, 0]
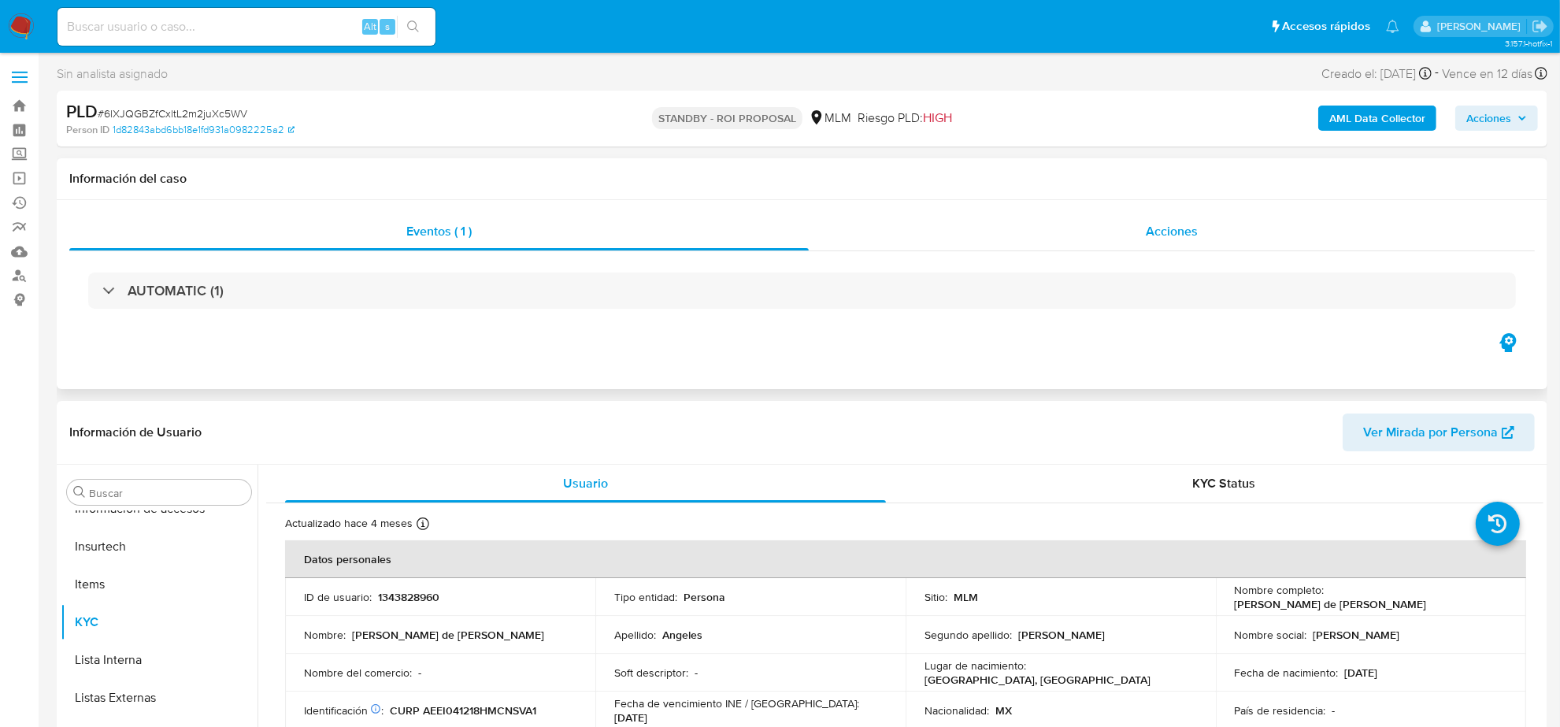
click at [1145, 238] on div "Acciones" at bounding box center [1172, 232] width 726 height 38
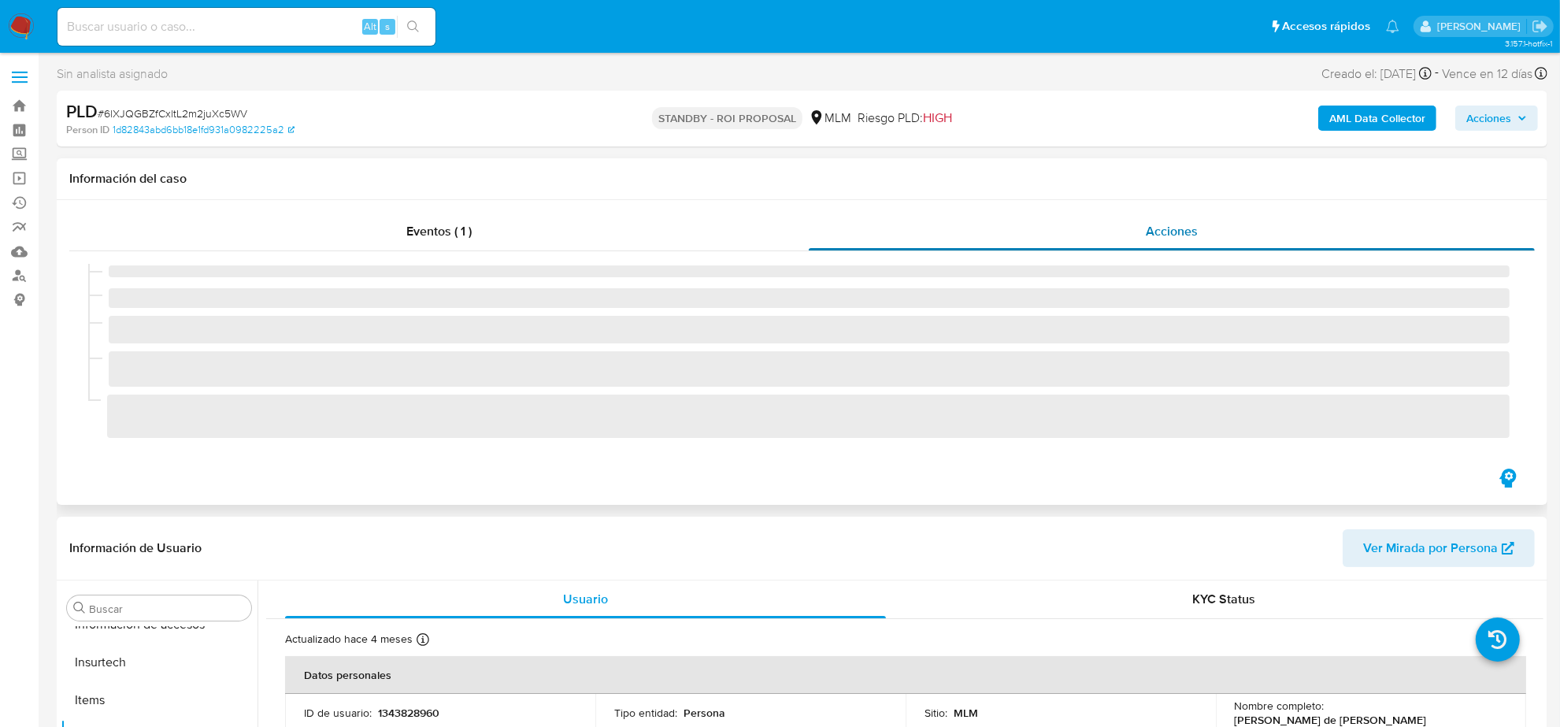
select select "10"
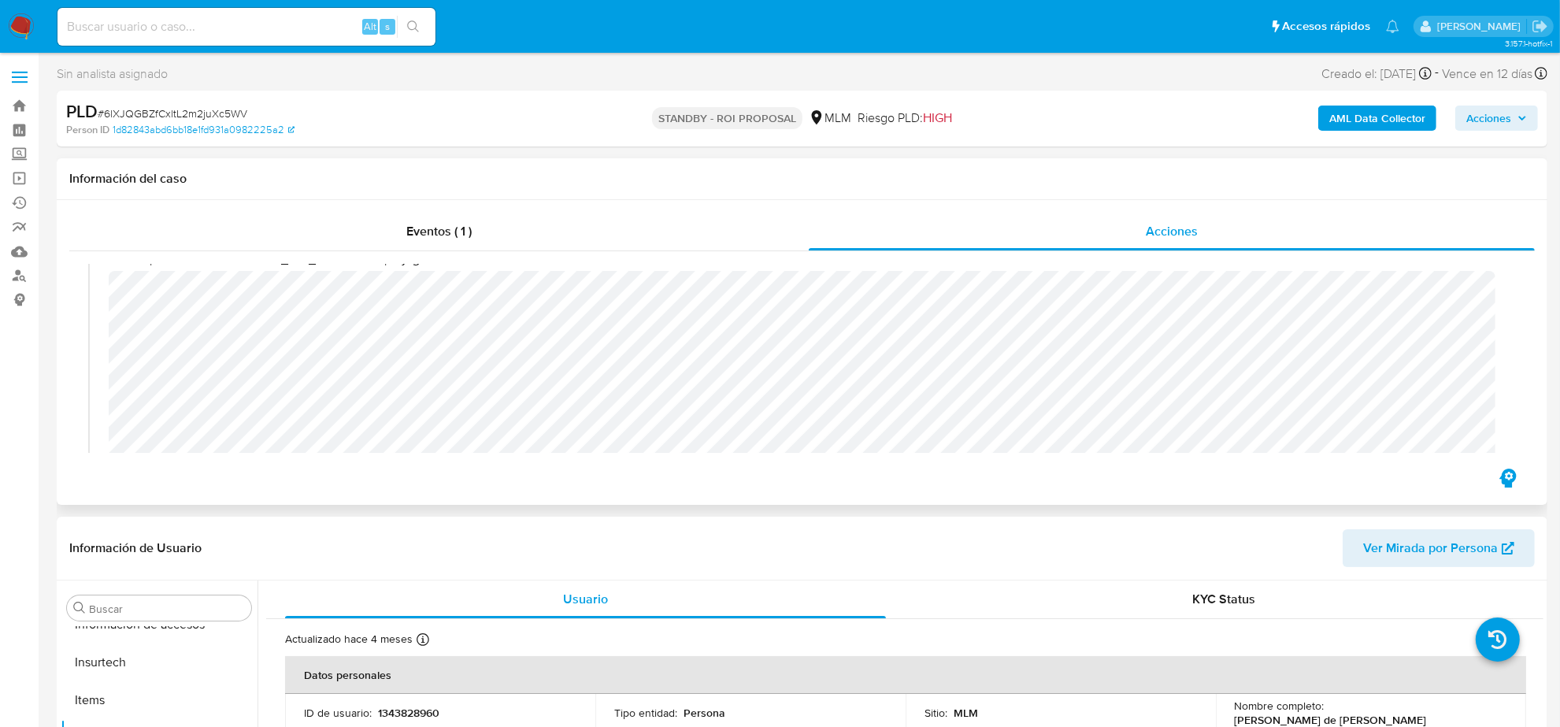
scroll to position [0, 0]
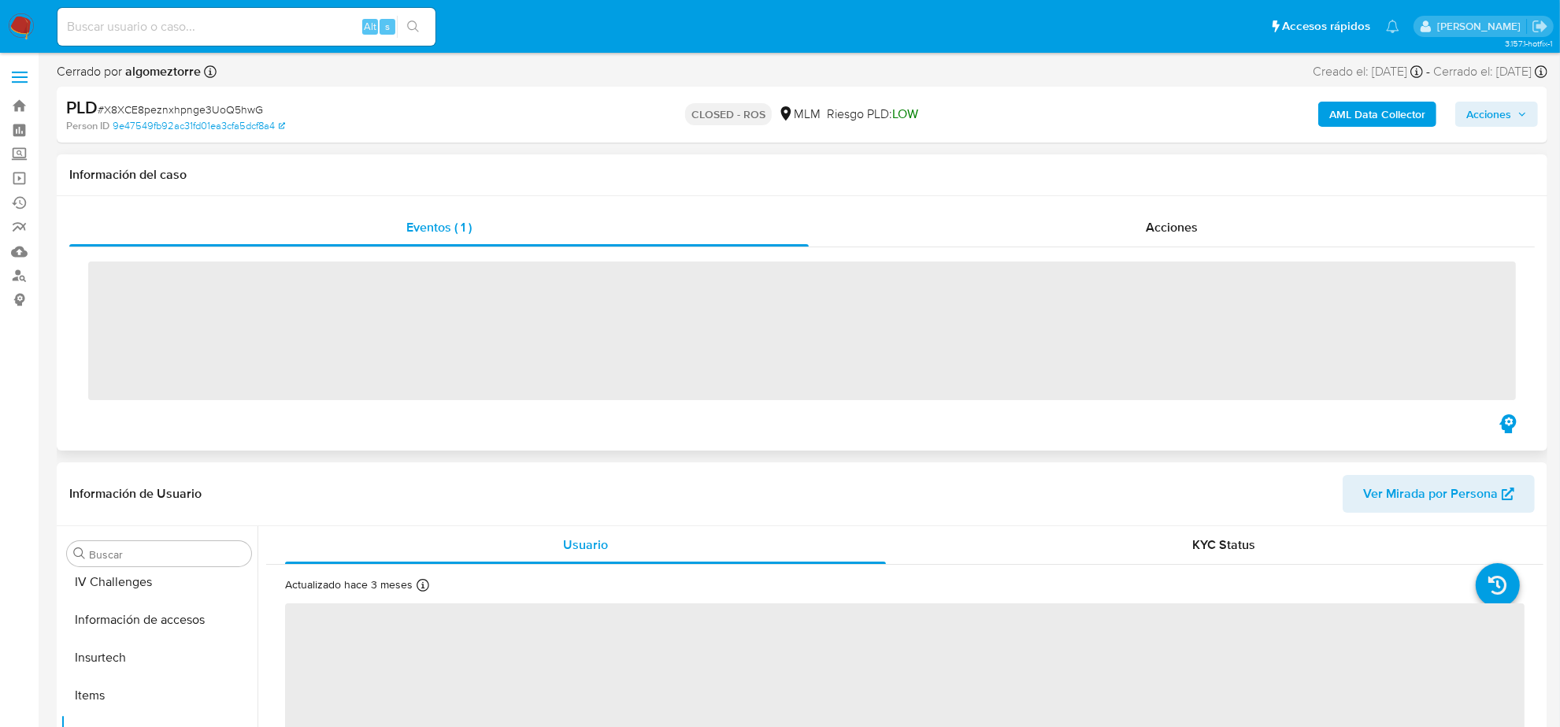
scroll to position [664, 0]
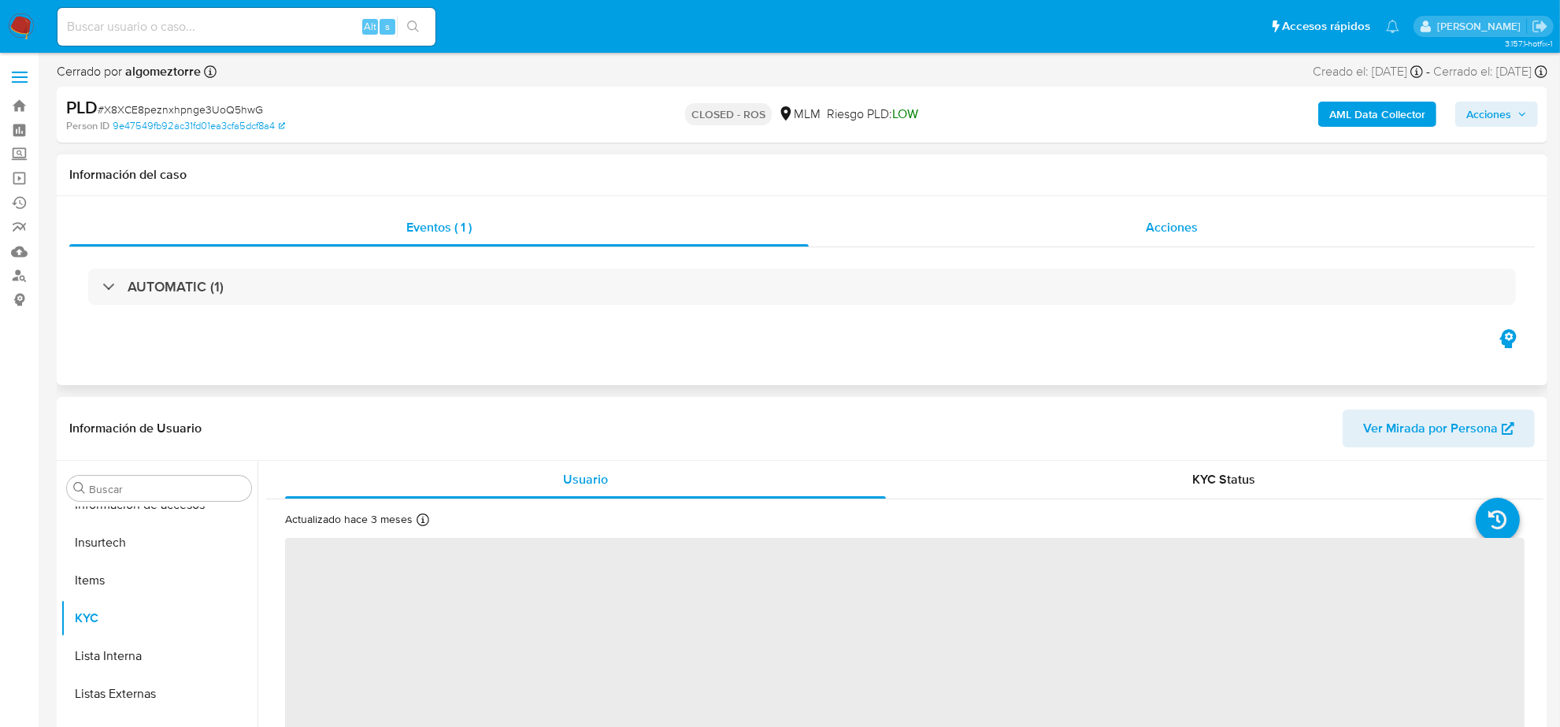
click at [1185, 232] on span "Acciones" at bounding box center [1172, 227] width 52 height 18
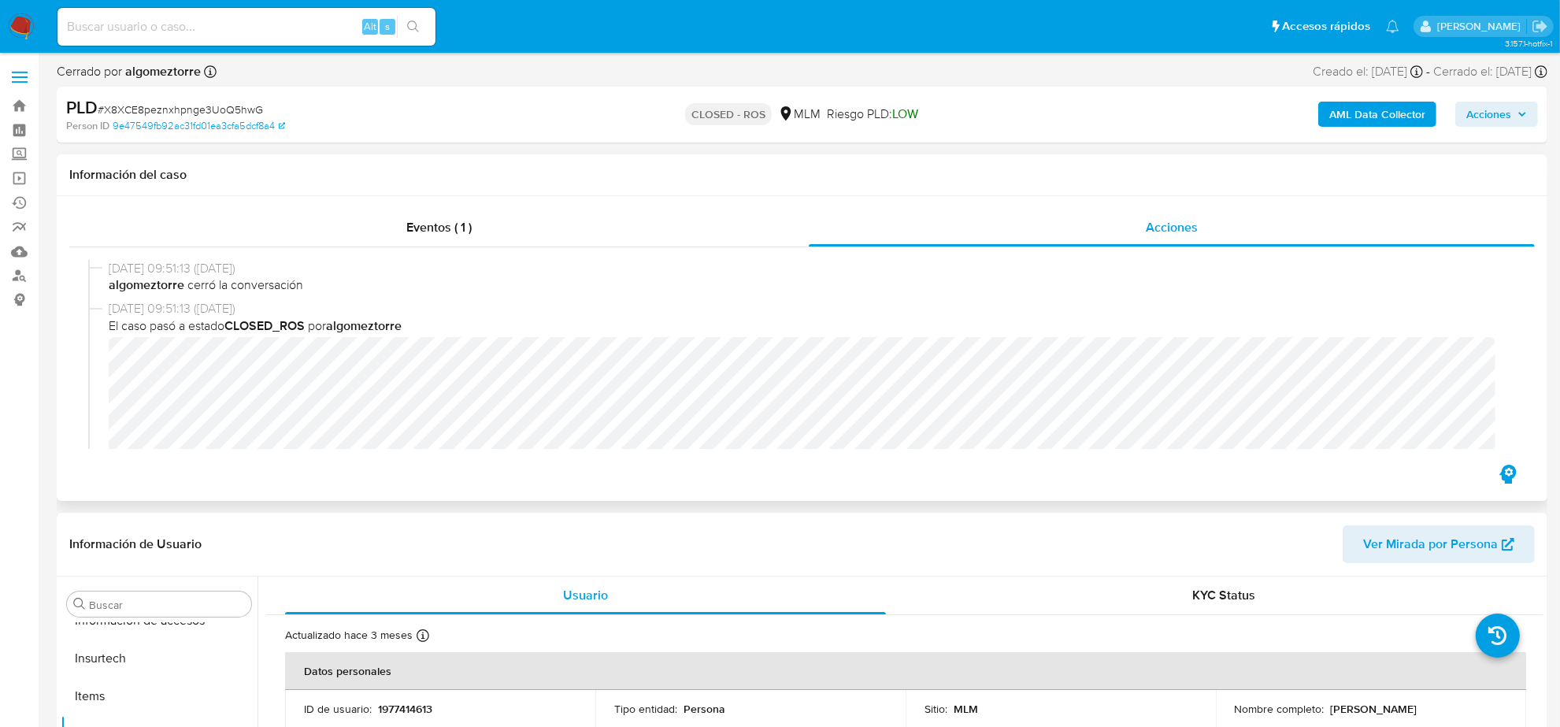
select select "10"
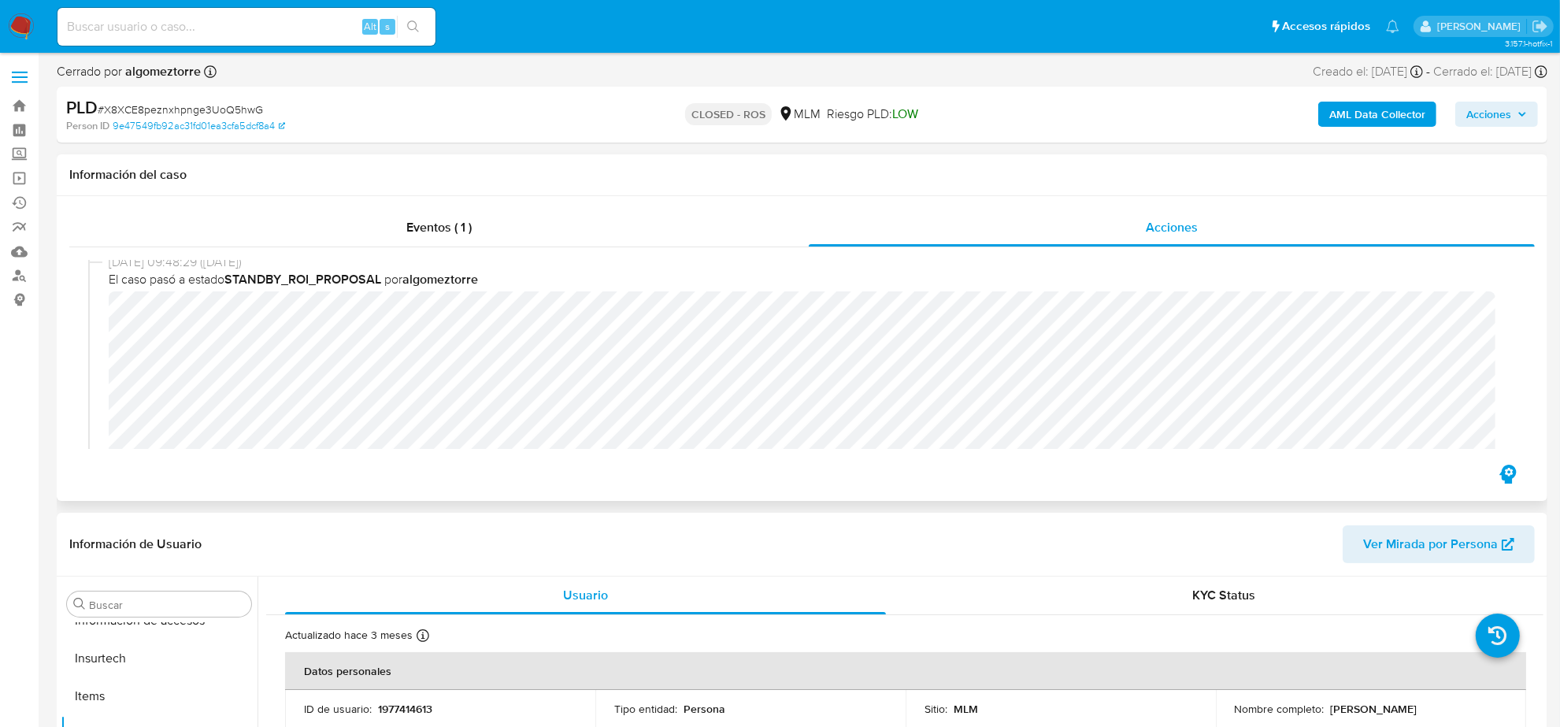
scroll to position [985, 0]
click at [466, 231] on span "Eventos ( 1 )" at bounding box center [438, 227] width 65 height 18
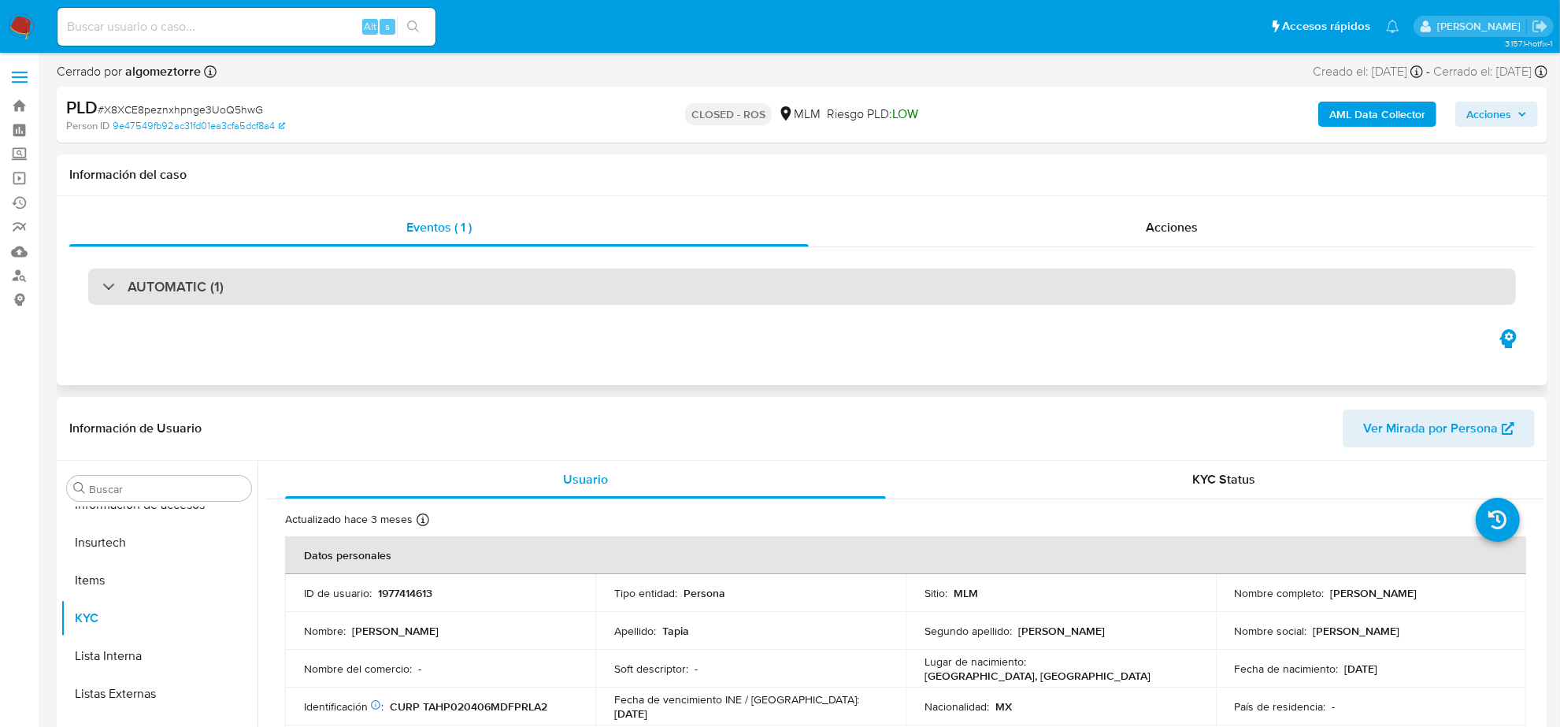
click at [316, 280] on div "AUTOMATIC (1)" at bounding box center [802, 287] width 1428 height 36
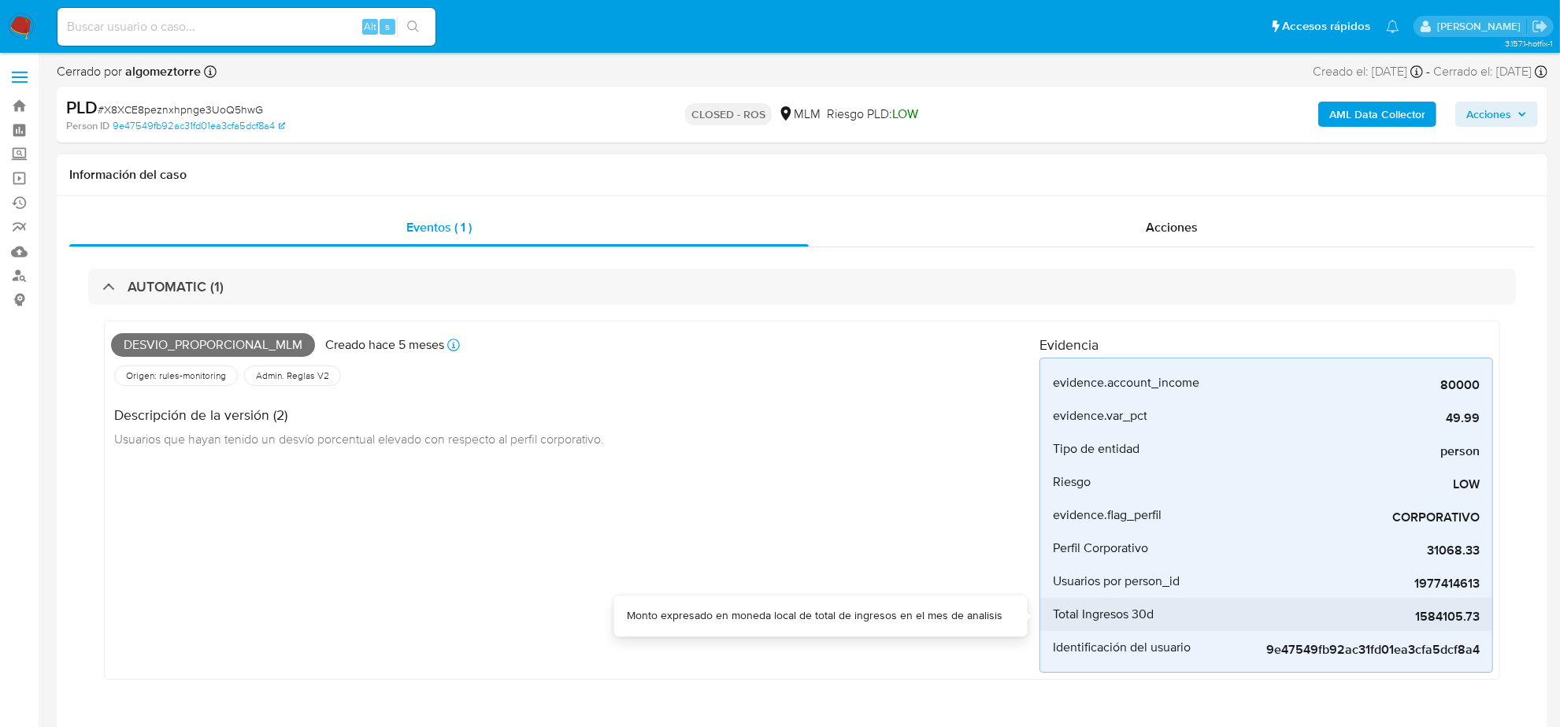
drag, startPoint x: 1416, startPoint y: 619, endPoint x: 1477, endPoint y: 624, distance: 61.6
click at [1477, 624] on span "1584105.73" at bounding box center [1362, 617] width 236 height 16
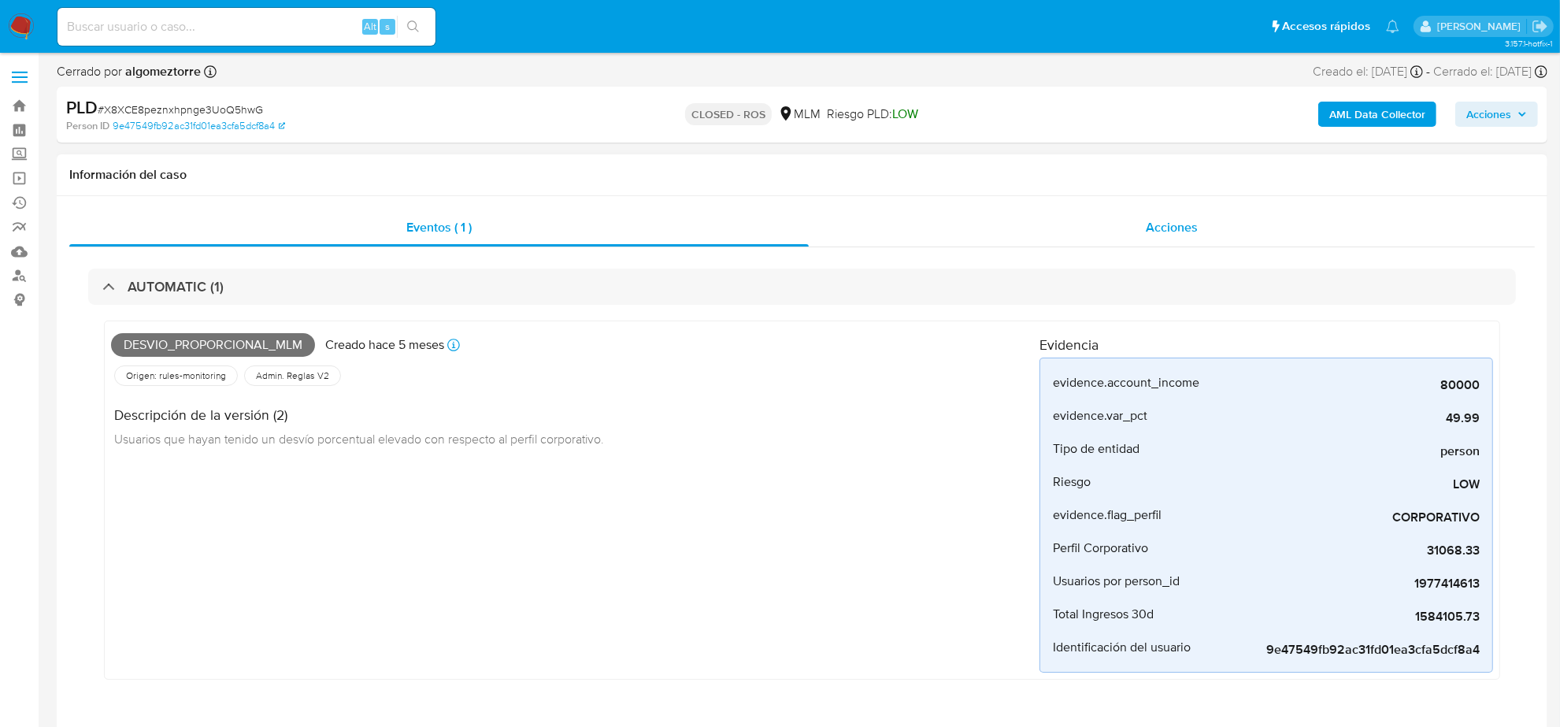
click at [1172, 226] on span "Acciones" at bounding box center [1172, 227] width 52 height 18
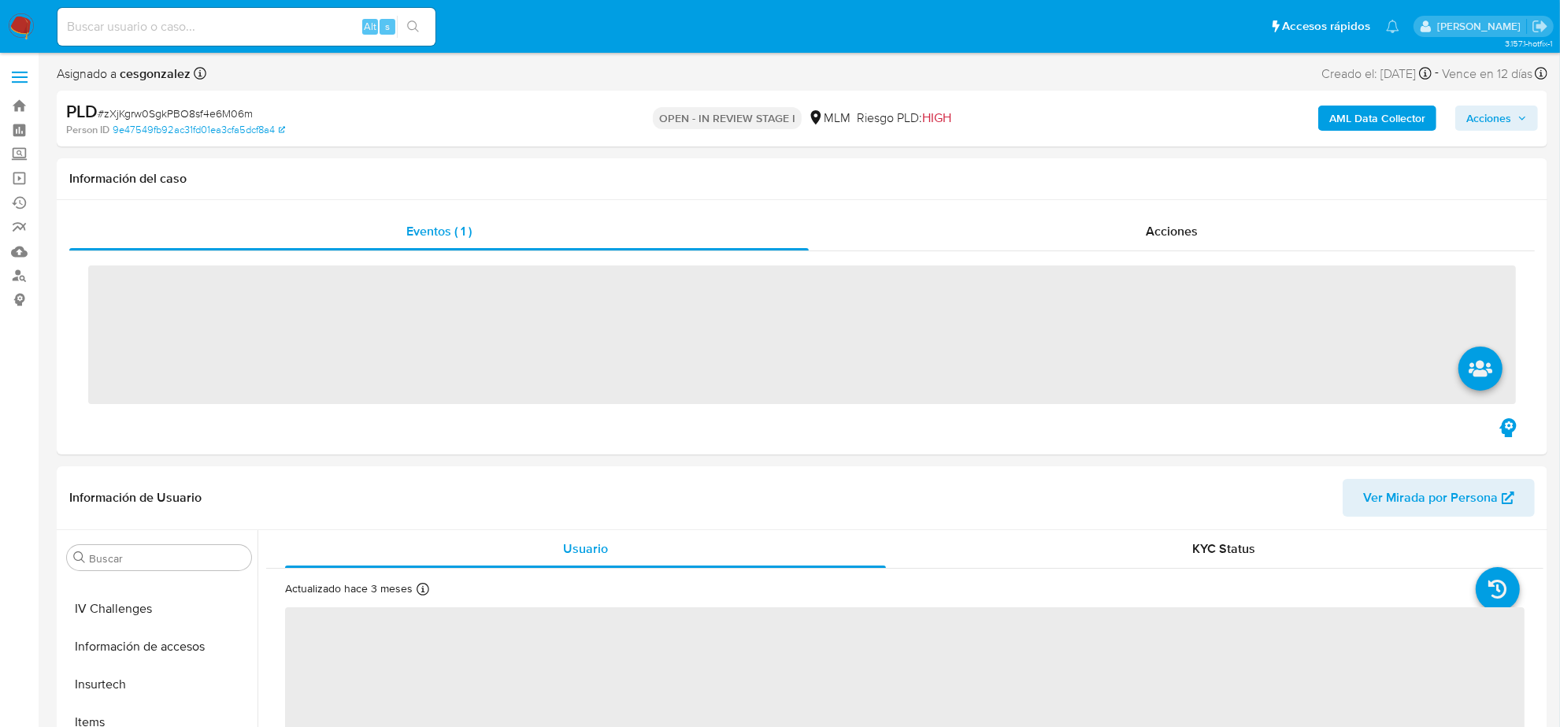
scroll to position [664, 0]
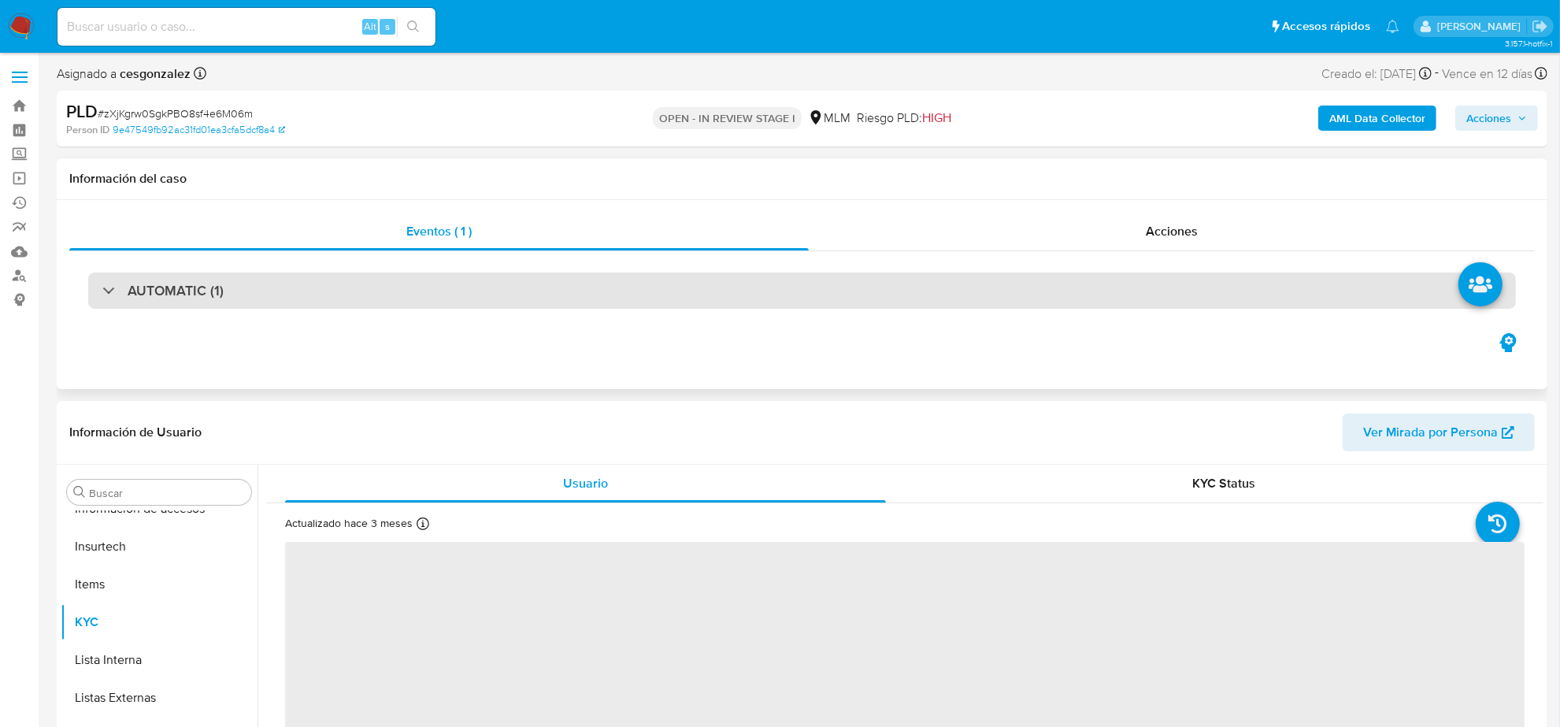
click at [244, 290] on div "AUTOMATIC (1)" at bounding box center [802, 291] width 1428 height 36
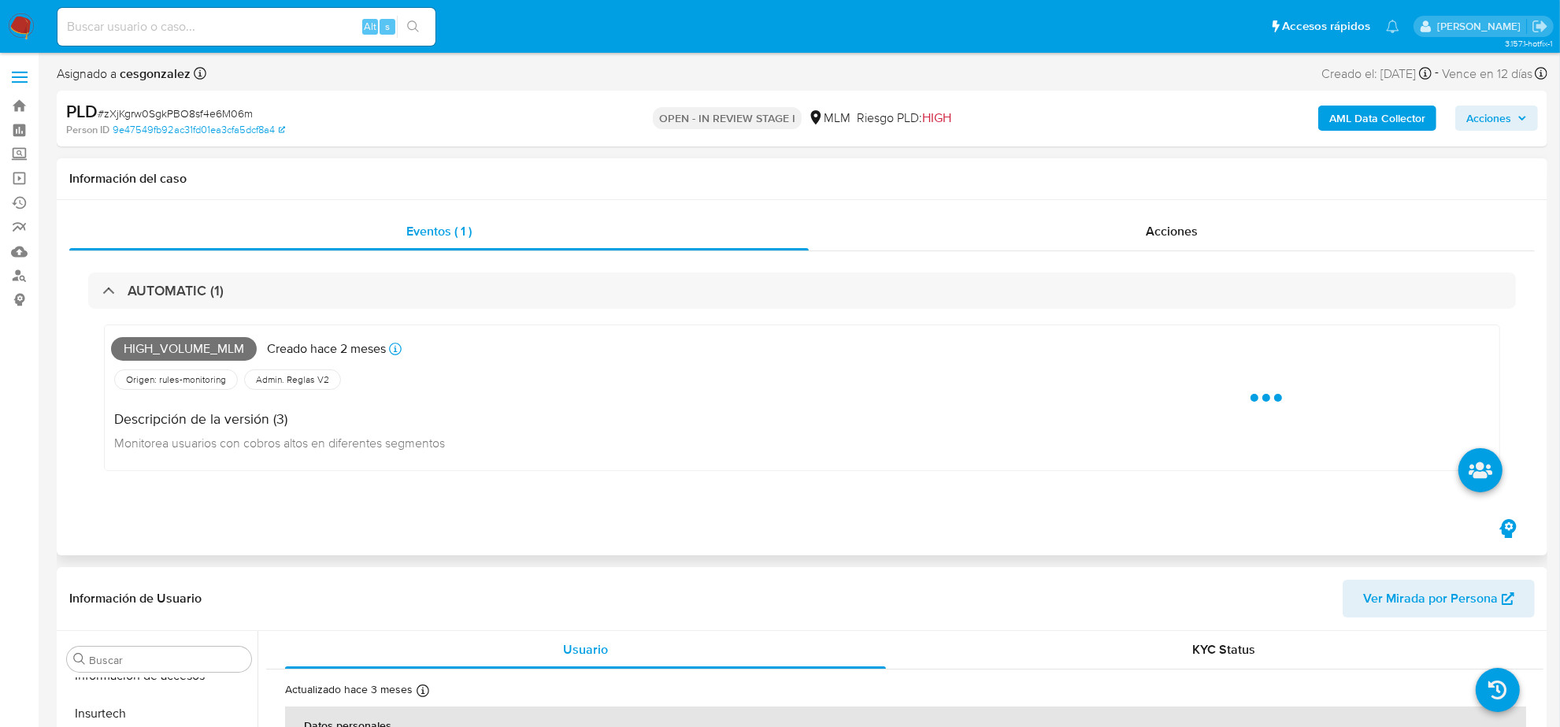
select select "10"
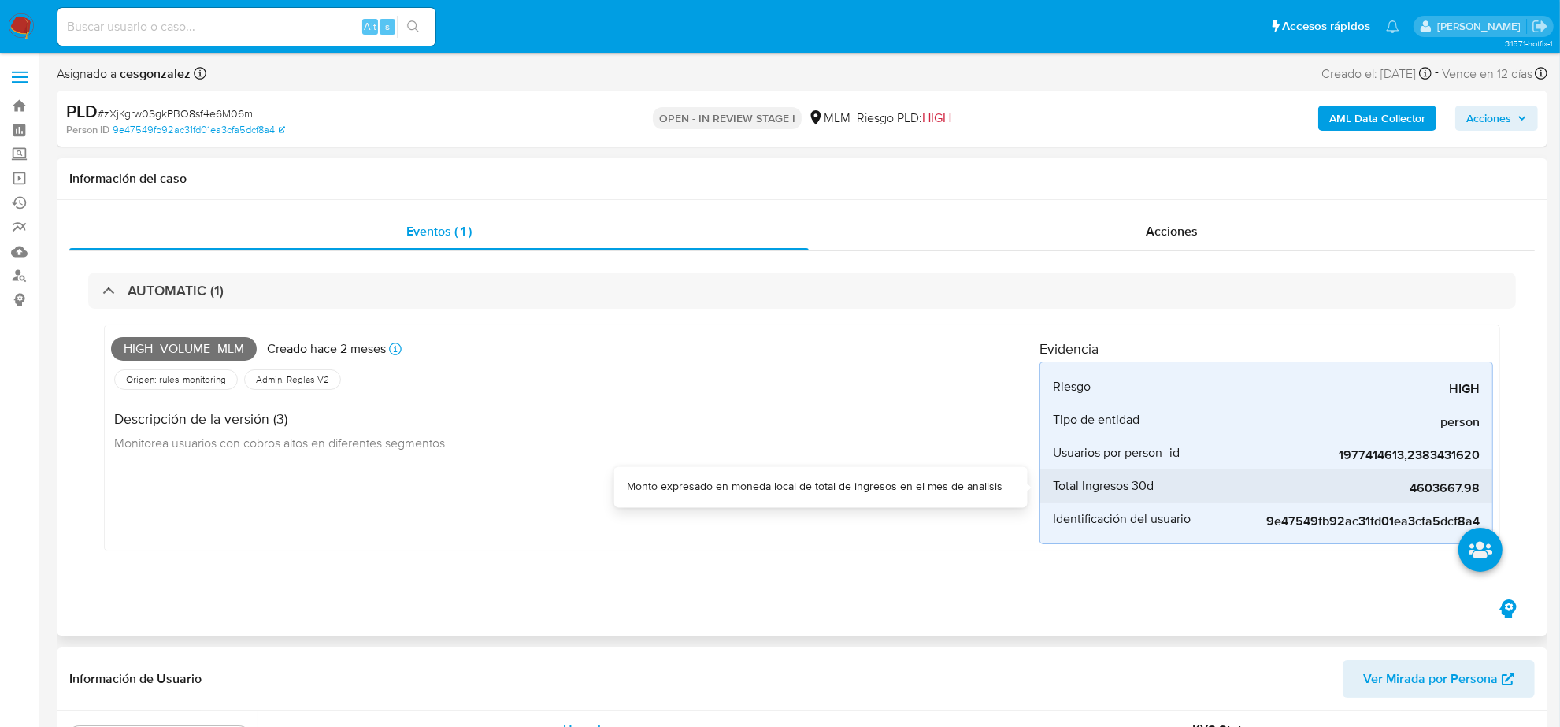
drag, startPoint x: 1412, startPoint y: 487, endPoint x: 1479, endPoint y: 490, distance: 67.0
click at [1479, 490] on span "4603667.98" at bounding box center [1362, 489] width 236 height 16
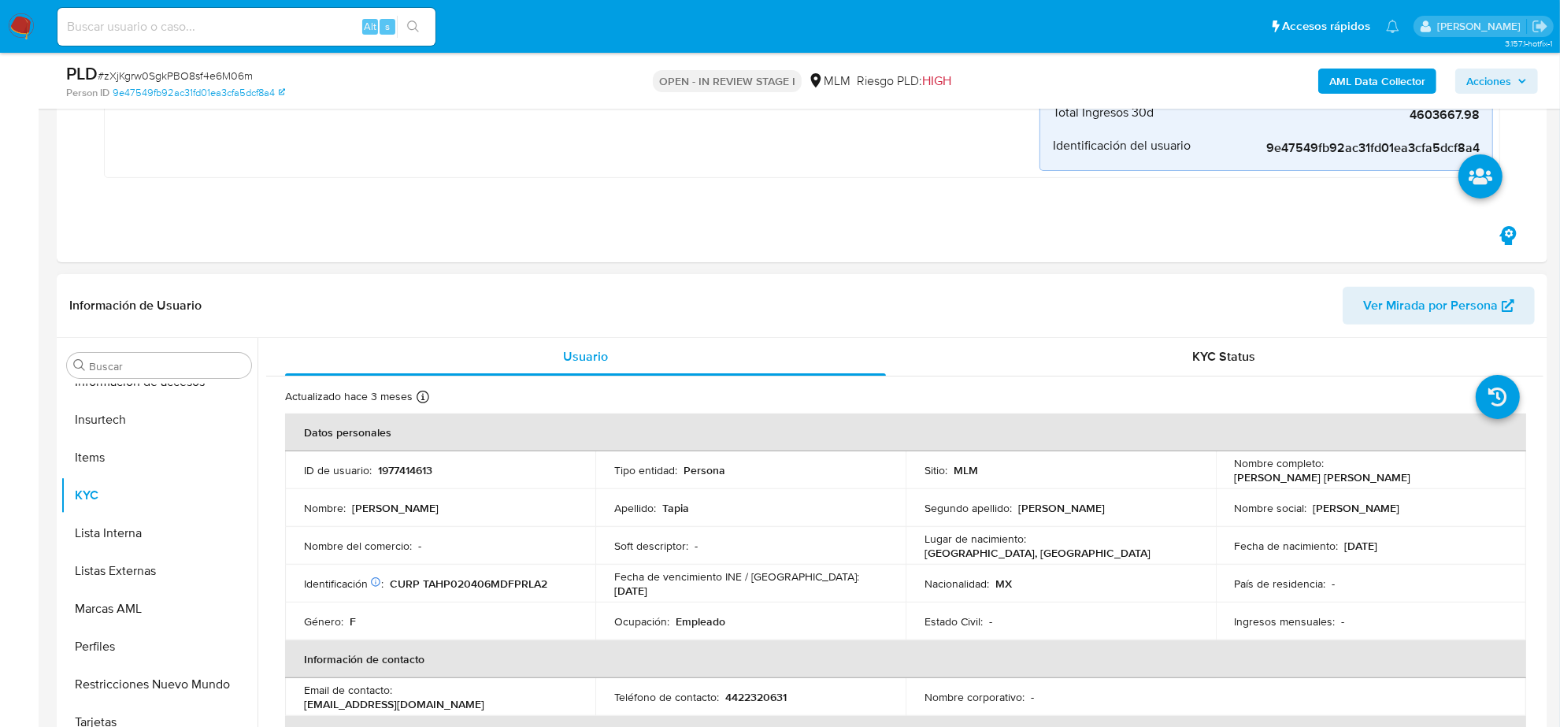
scroll to position [394, 0]
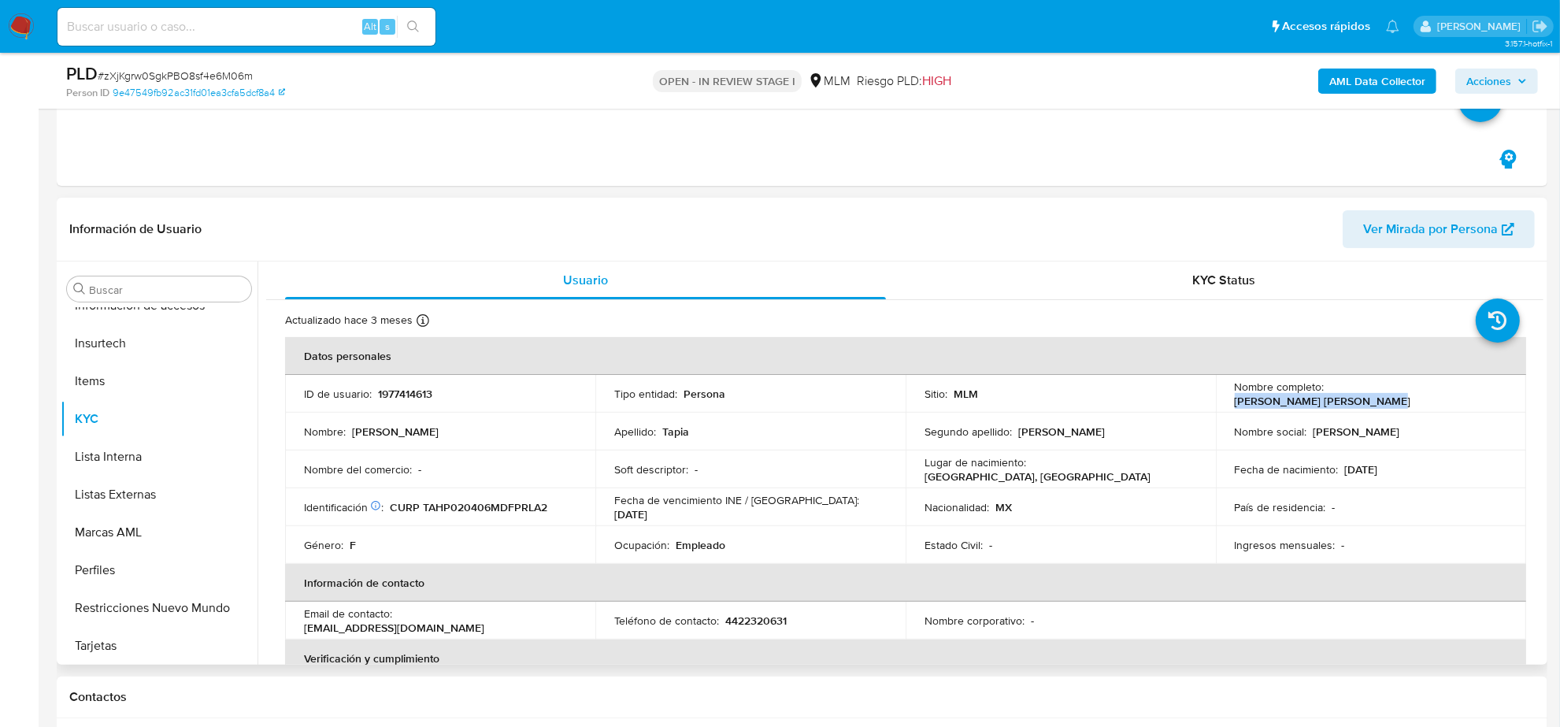
drag, startPoint x: 1325, startPoint y: 394, endPoint x: 1466, endPoint y: 396, distance: 141.0
click at [1466, 396] on div "Nombre completo : Paola Janeth Tapia Herrera" at bounding box center [1371, 394] width 273 height 28
copy p "[PERSON_NAME] [PERSON_NAME]"
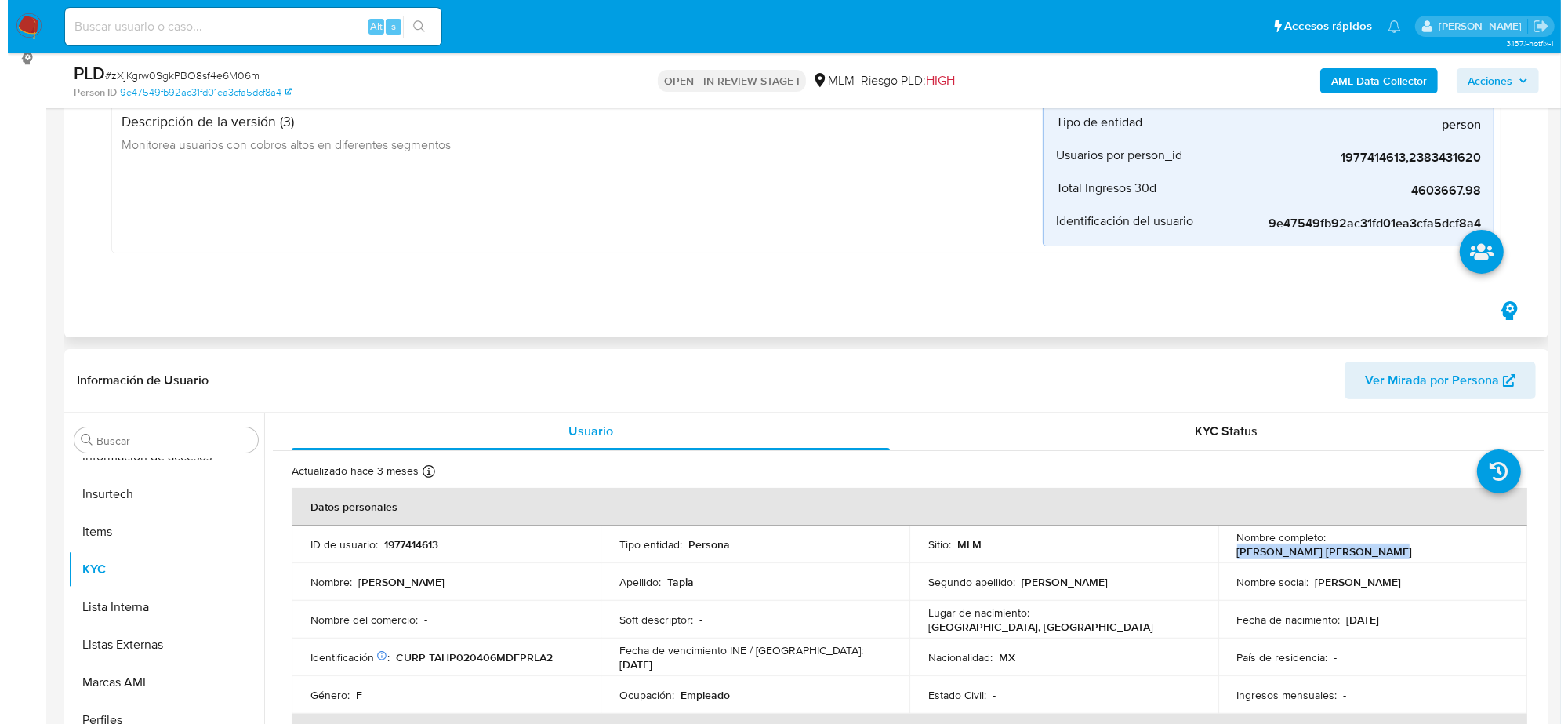
scroll to position [0, 0]
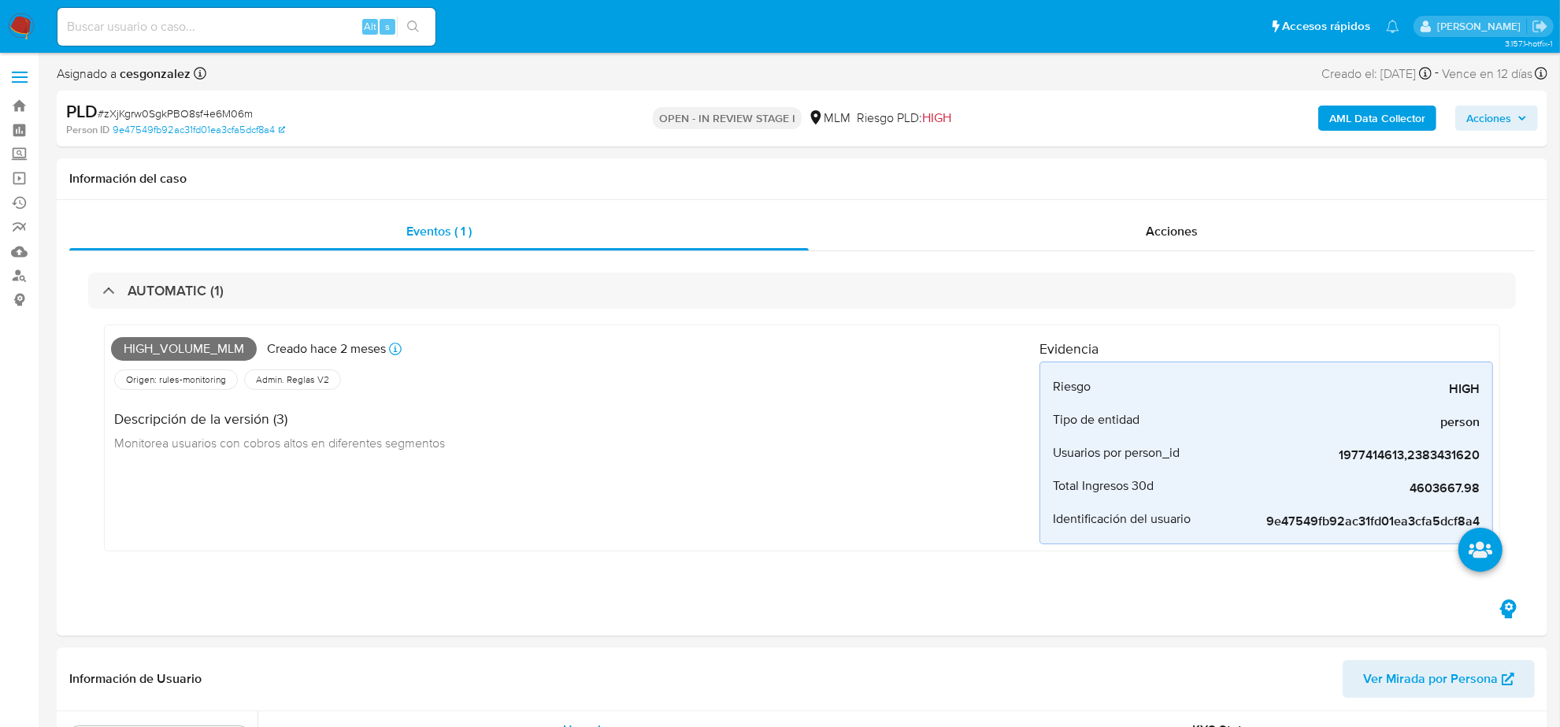
click at [1397, 126] on b "AML Data Collector" at bounding box center [1378, 118] width 96 height 25
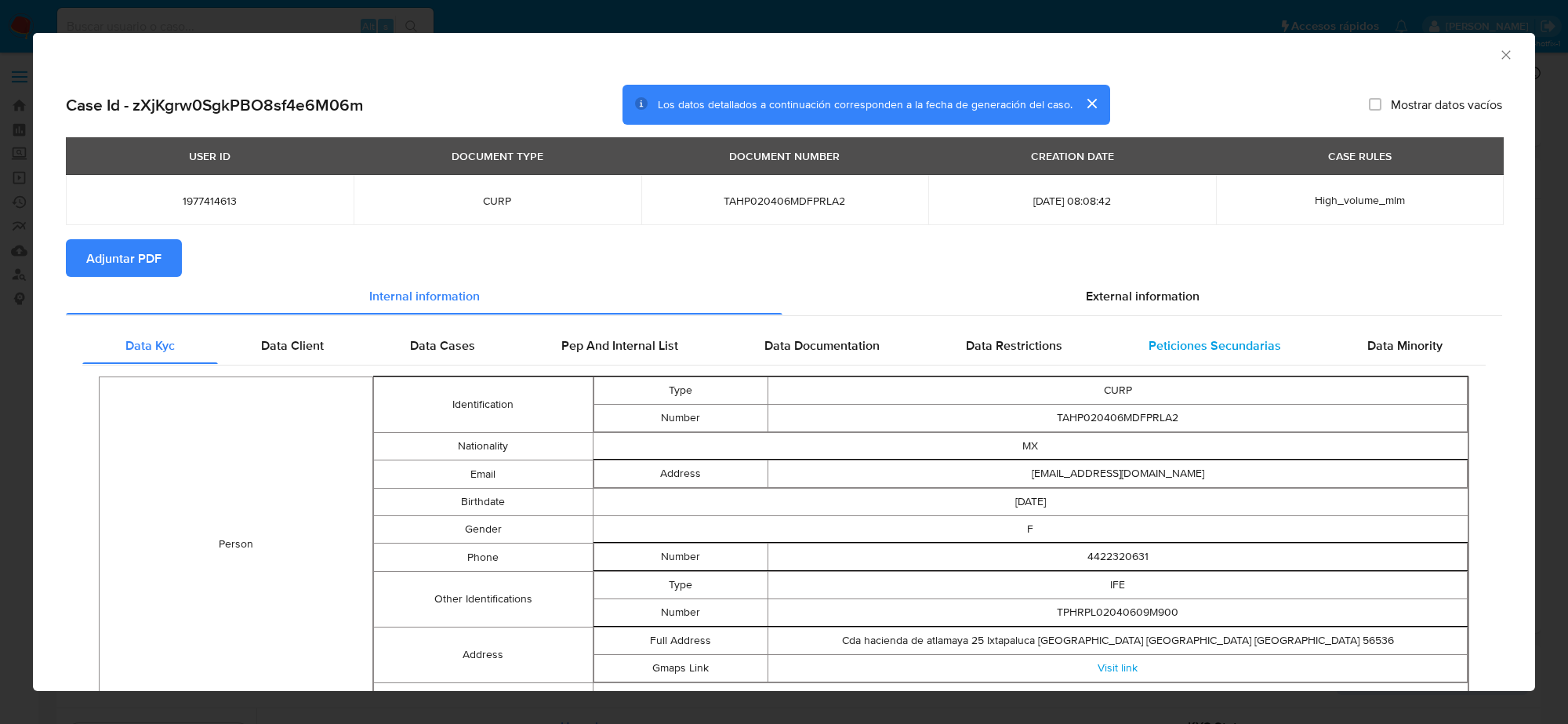
click at [1205, 351] on span "Peticiones Secundarias" at bounding box center [1215, 345] width 132 height 18
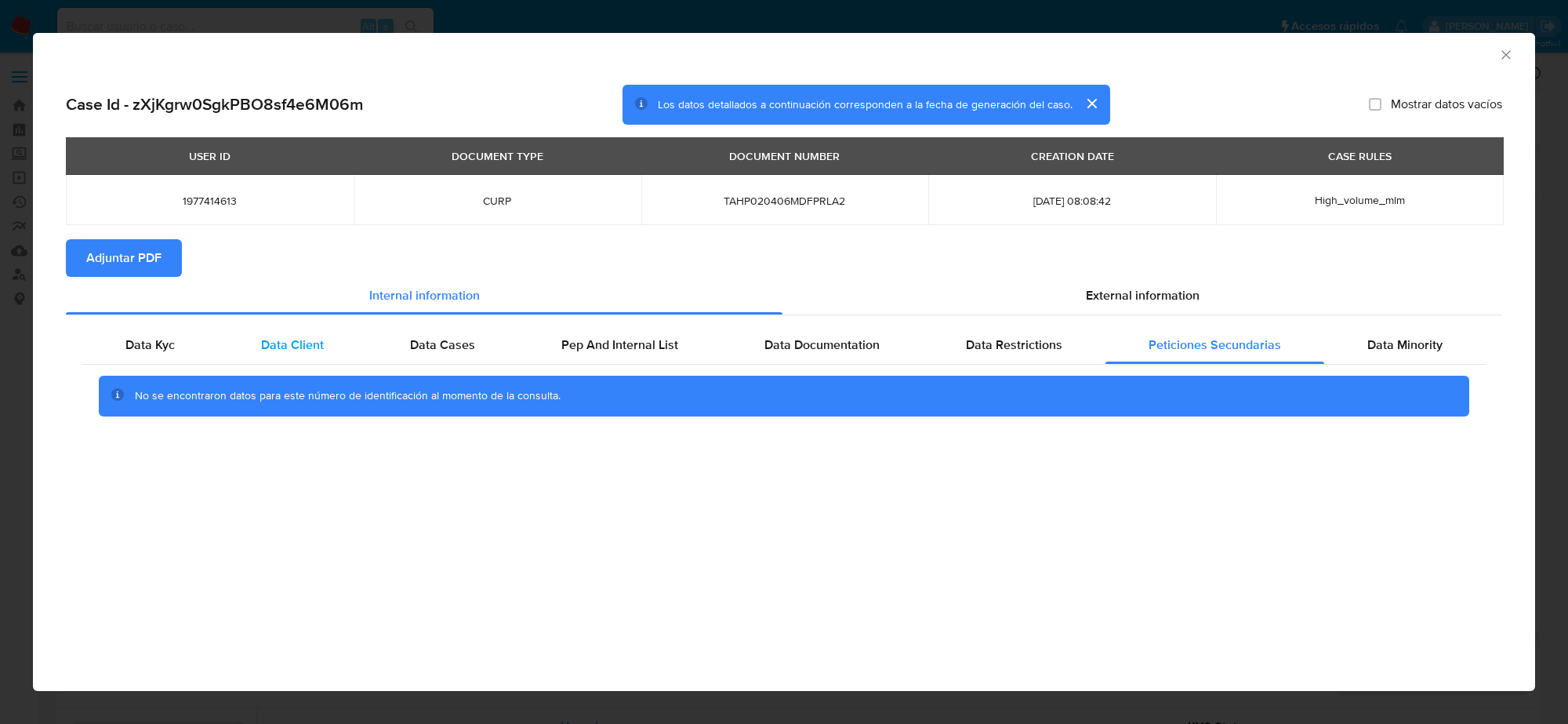
click at [247, 350] on div "Data Client" at bounding box center [293, 346] width 149 height 38
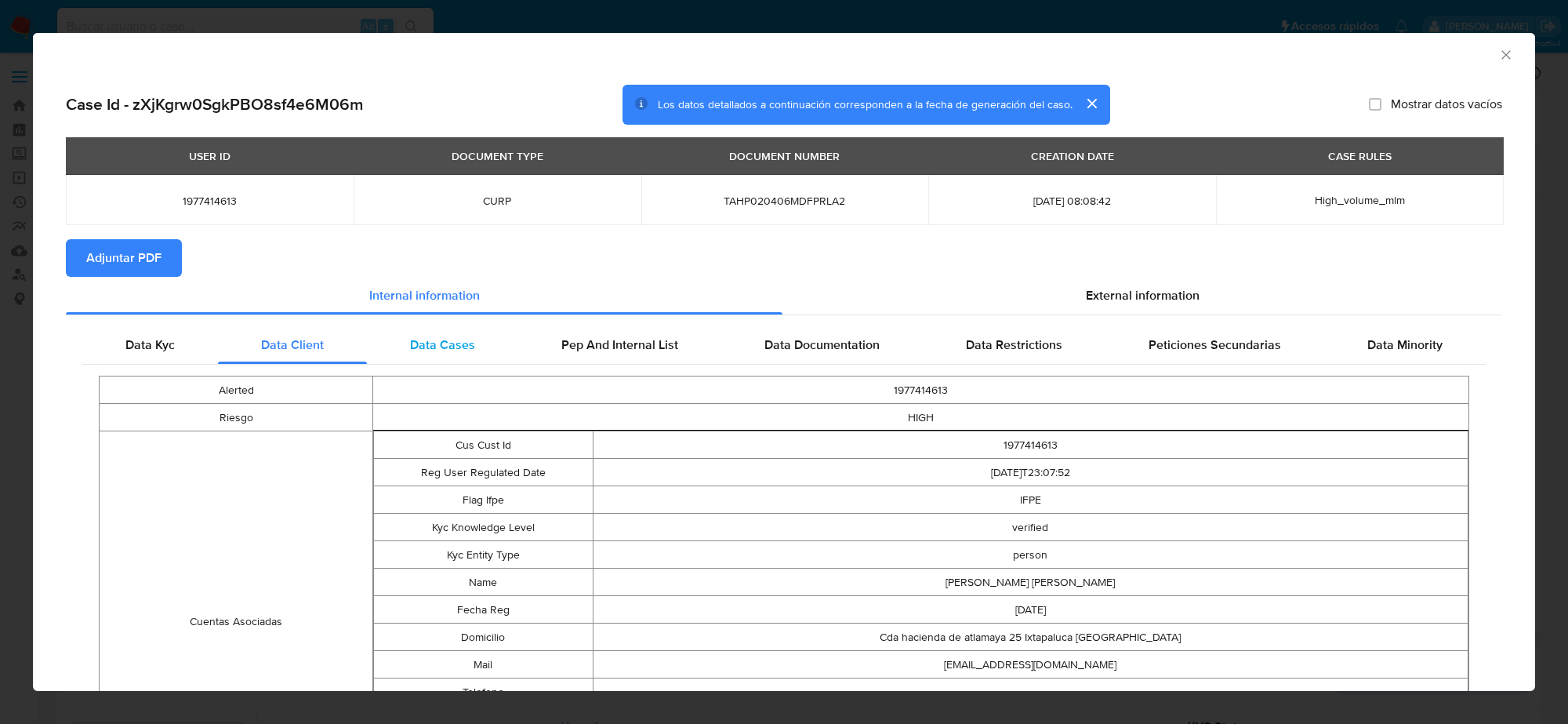
click at [426, 346] on span "Data Cases" at bounding box center [442, 345] width 65 height 18
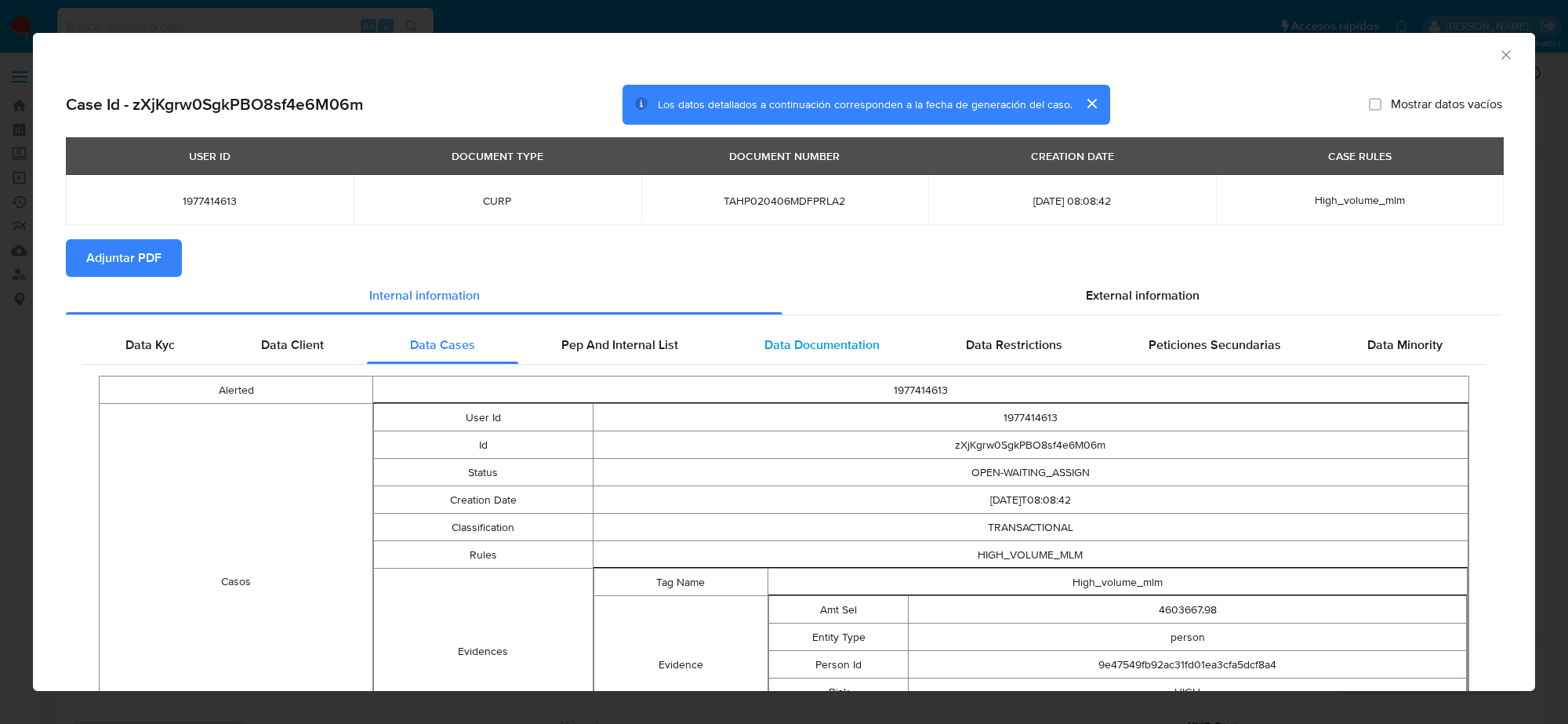
click at [756, 342] on div "Data Documentation" at bounding box center [822, 346] width 201 height 38
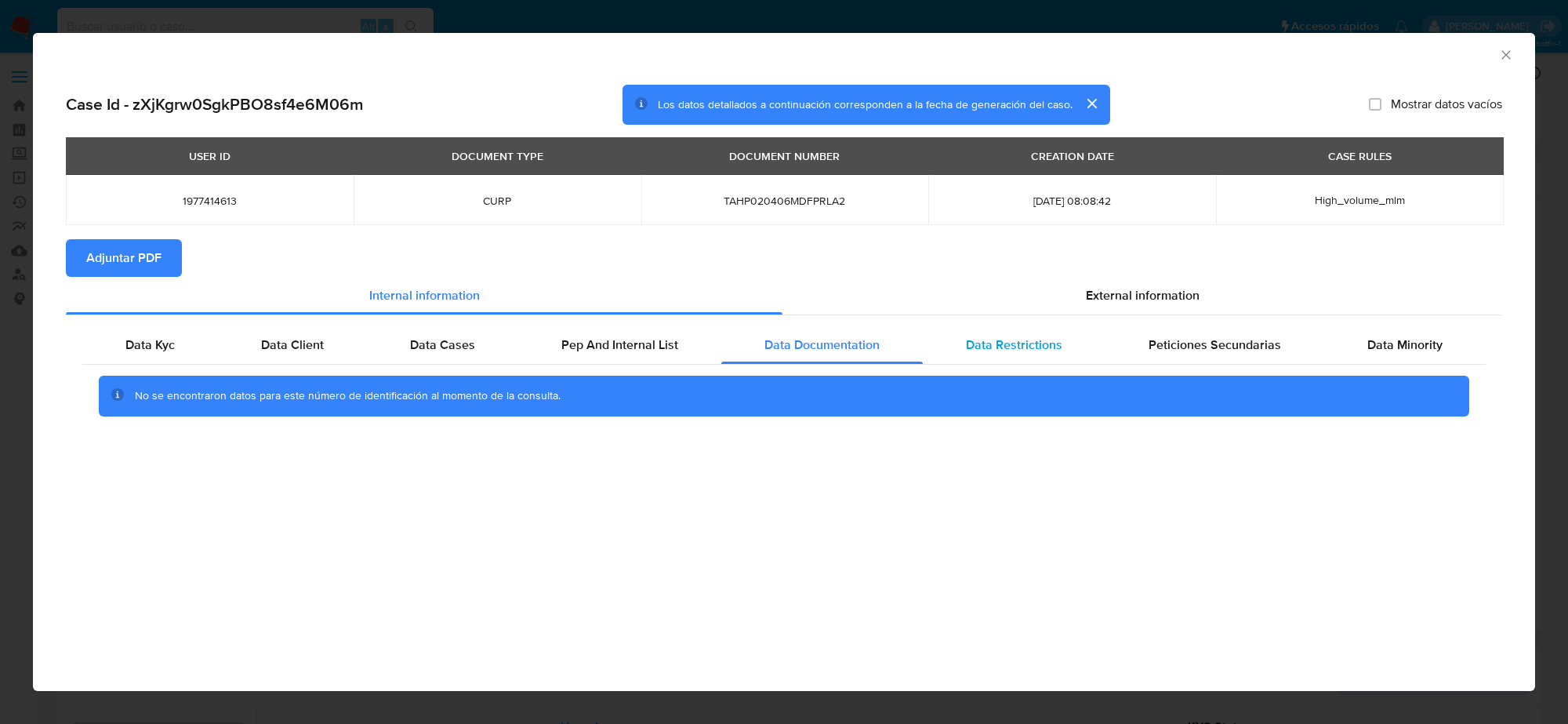
click at [994, 346] on span "Data Restrictions" at bounding box center [1013, 345] width 97 height 18
click at [1186, 344] on span "Peticiones Secundarias" at bounding box center [1215, 345] width 132 height 18
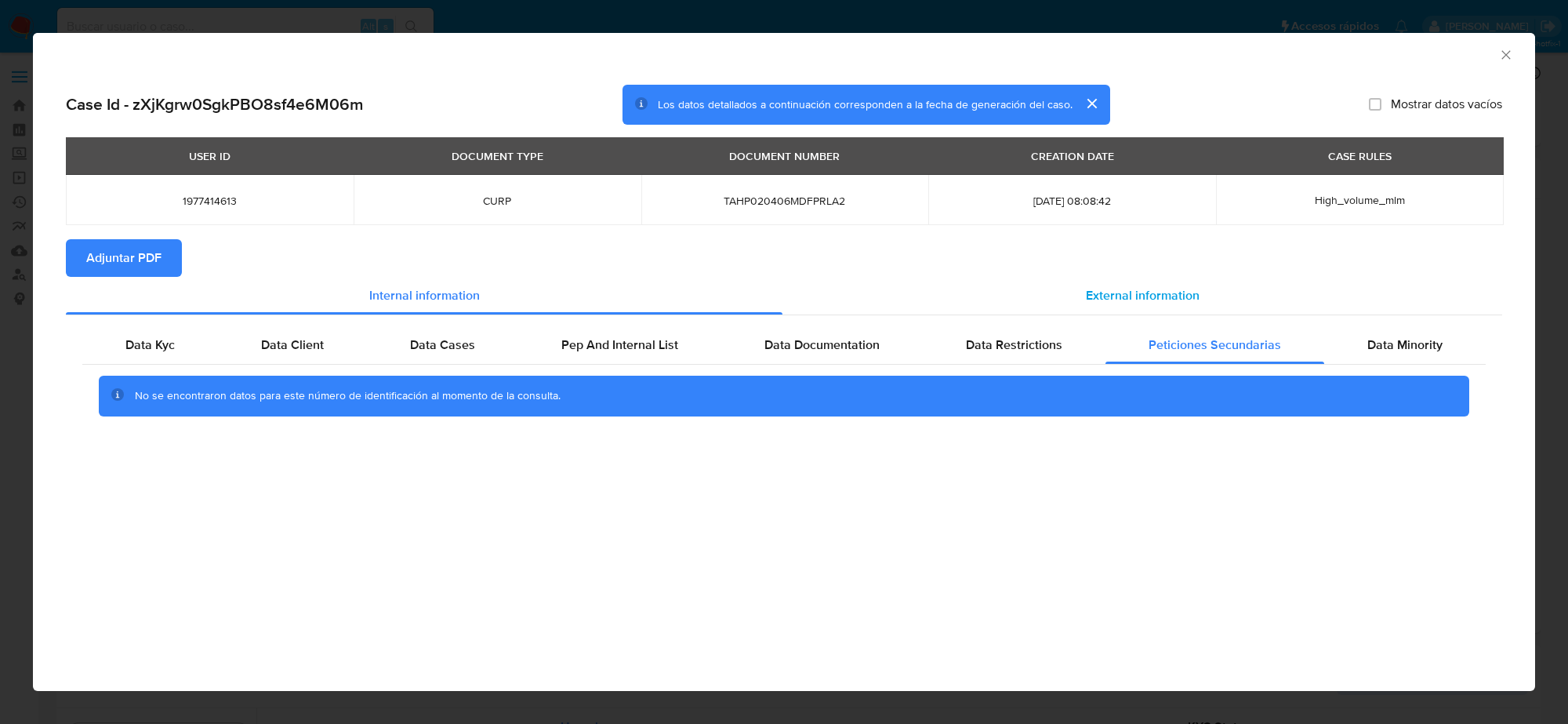
click at [1149, 301] on span "External information" at bounding box center [1143, 296] width 113 height 18
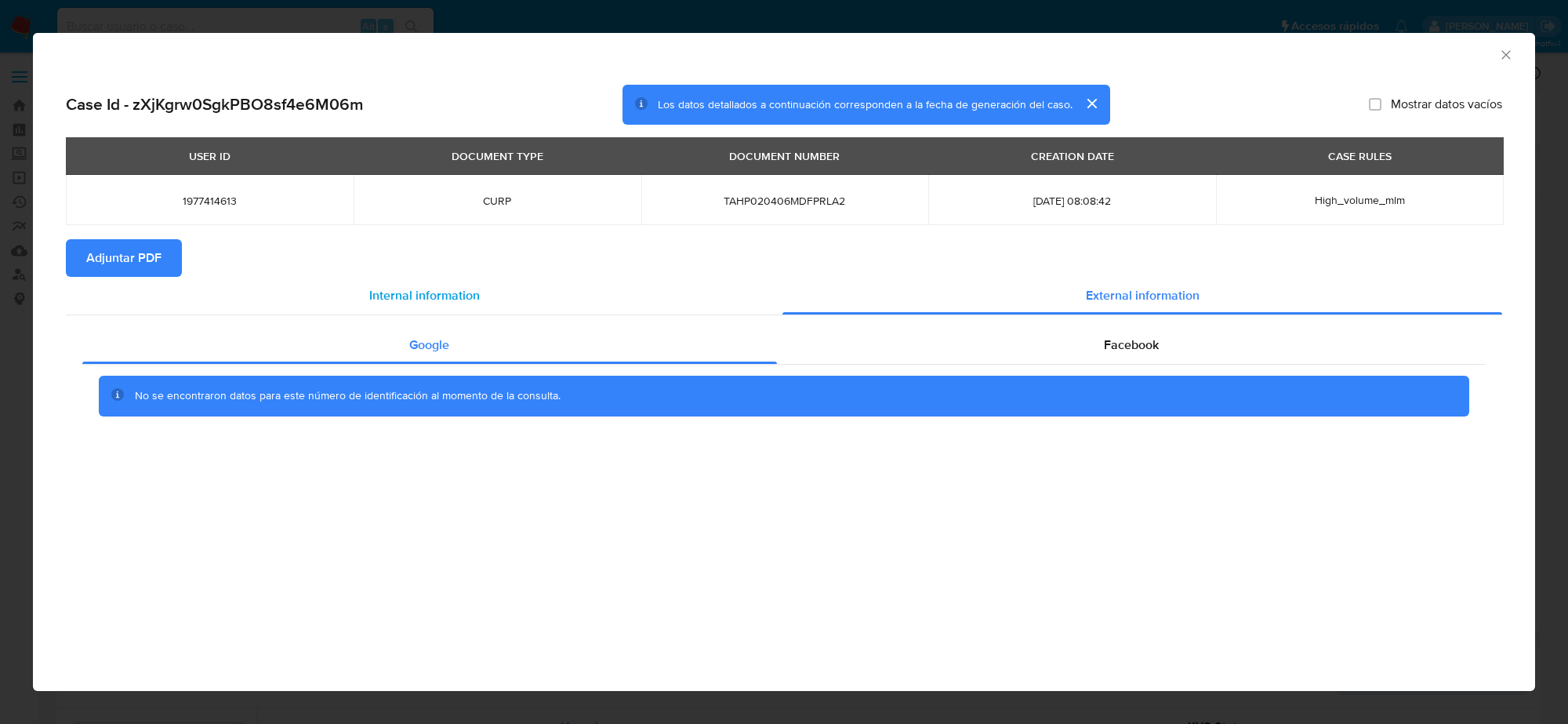
click at [452, 294] on span "Internal information" at bounding box center [424, 296] width 111 height 18
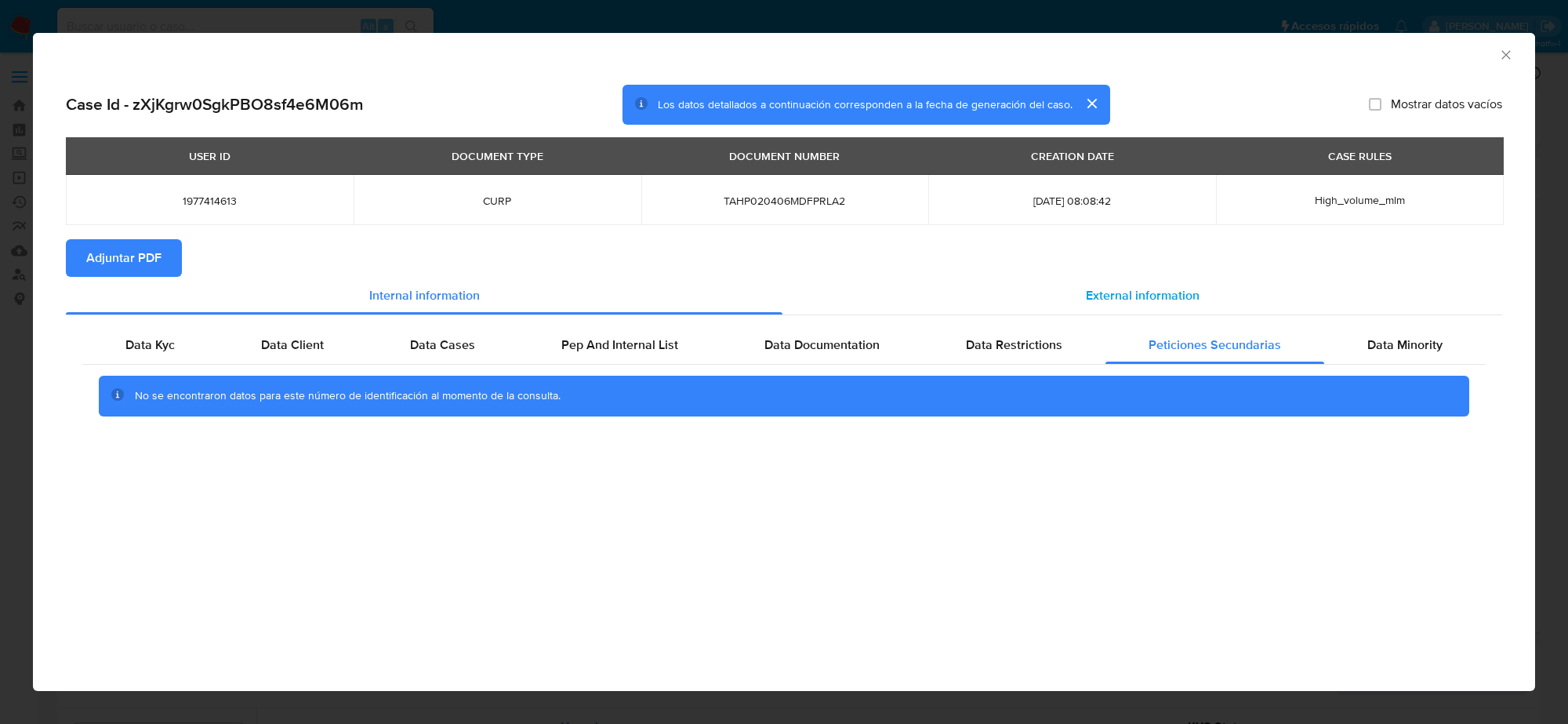
click at [1184, 304] on span "External information" at bounding box center [1143, 296] width 113 height 18
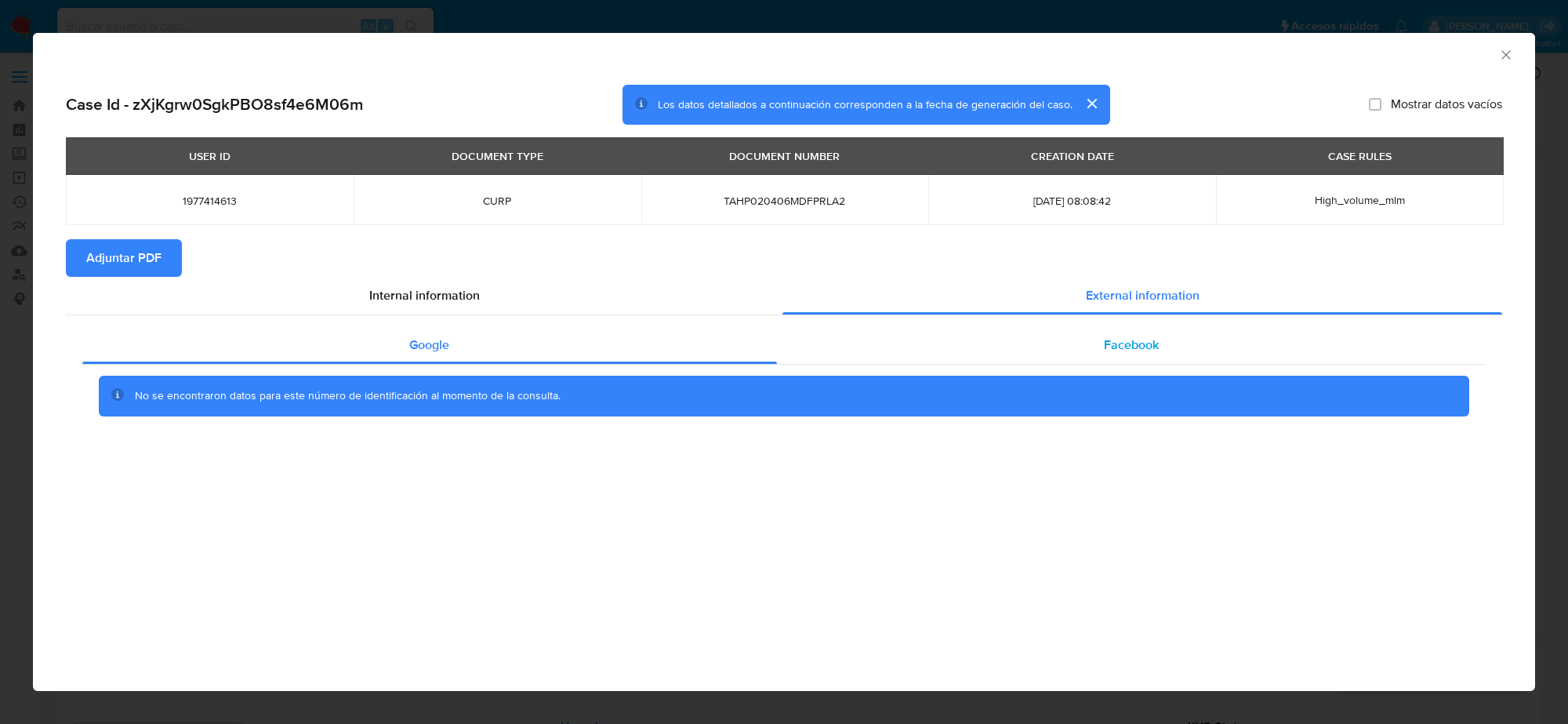
click at [1134, 342] on span "Facebook" at bounding box center [1131, 345] width 55 height 18
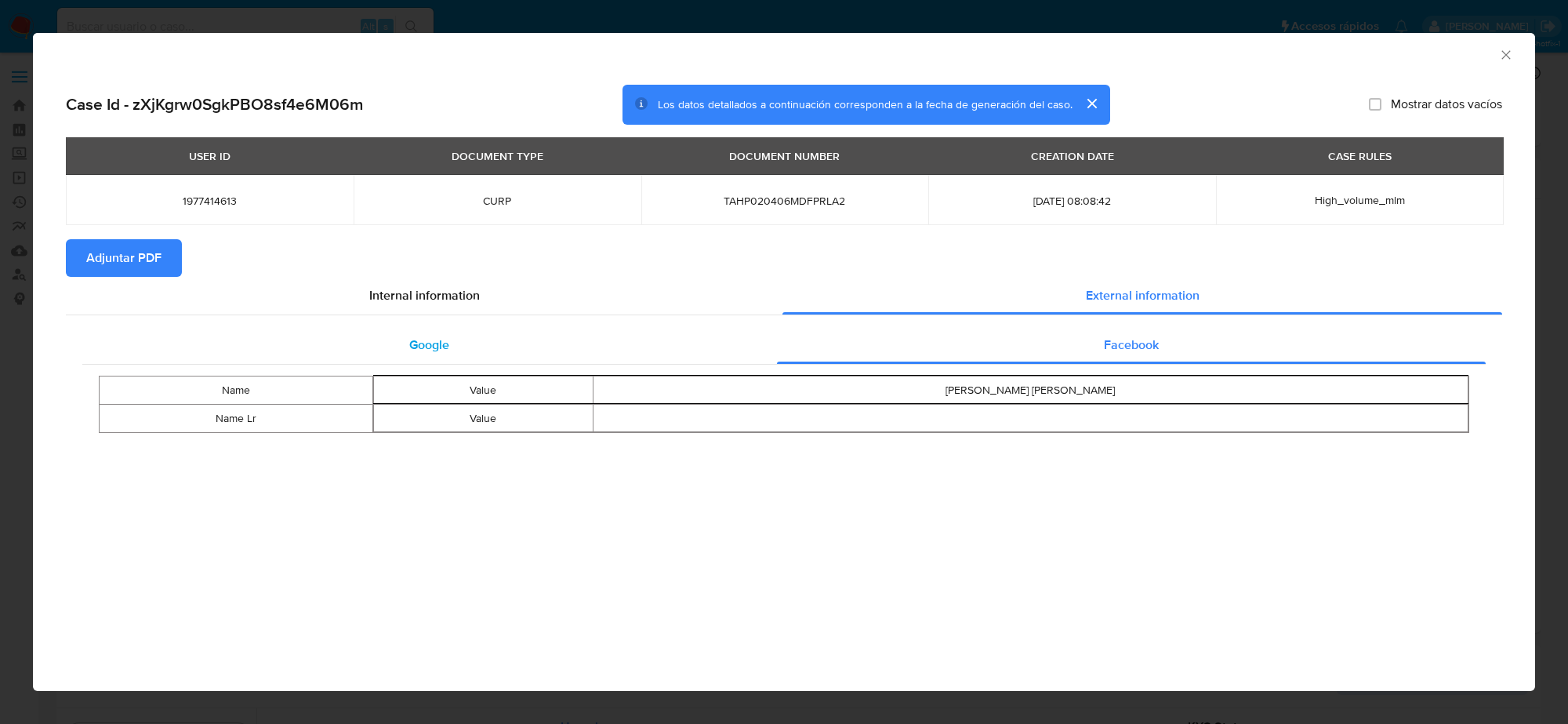
click at [429, 339] on span "Google" at bounding box center [429, 345] width 40 height 18
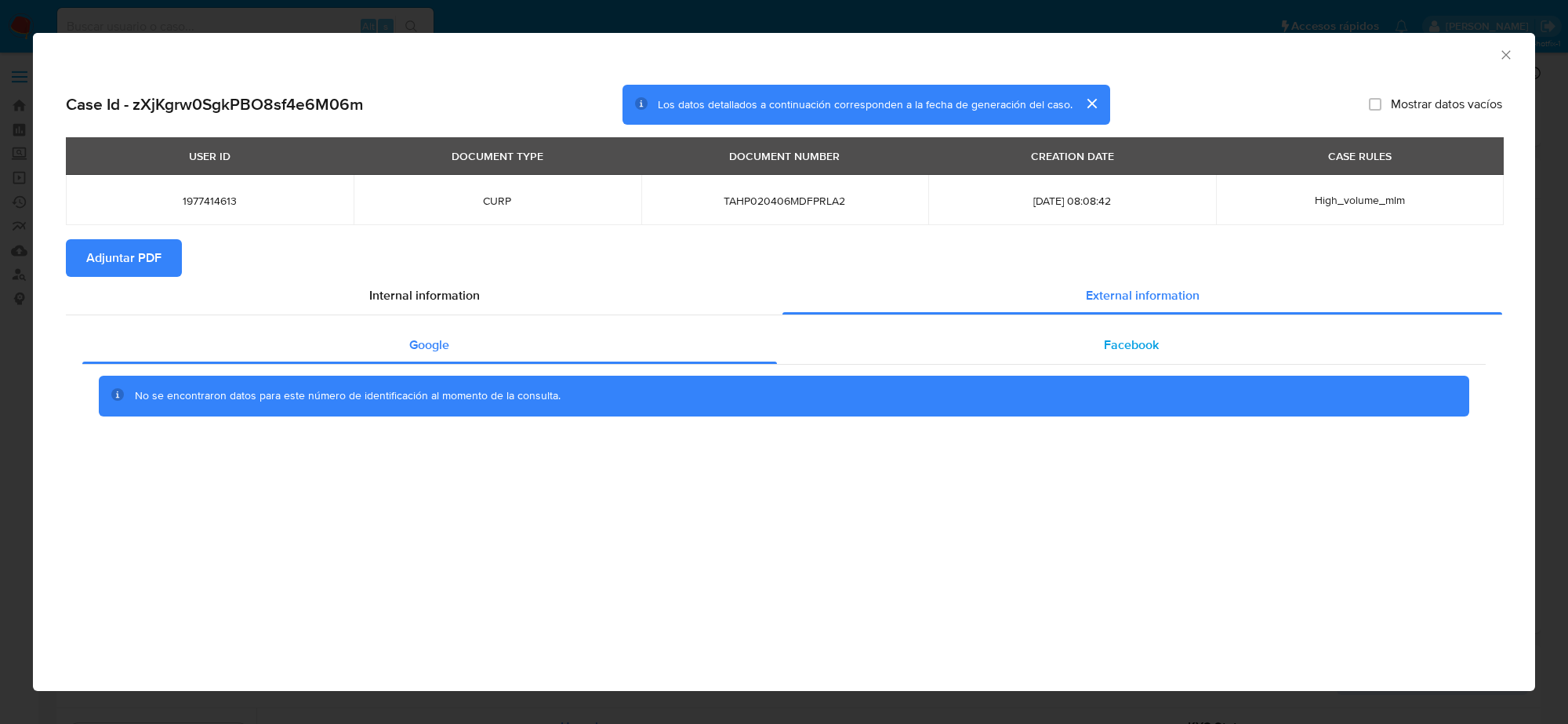
click at [1091, 348] on div "Facebook" at bounding box center [1132, 346] width 710 height 38
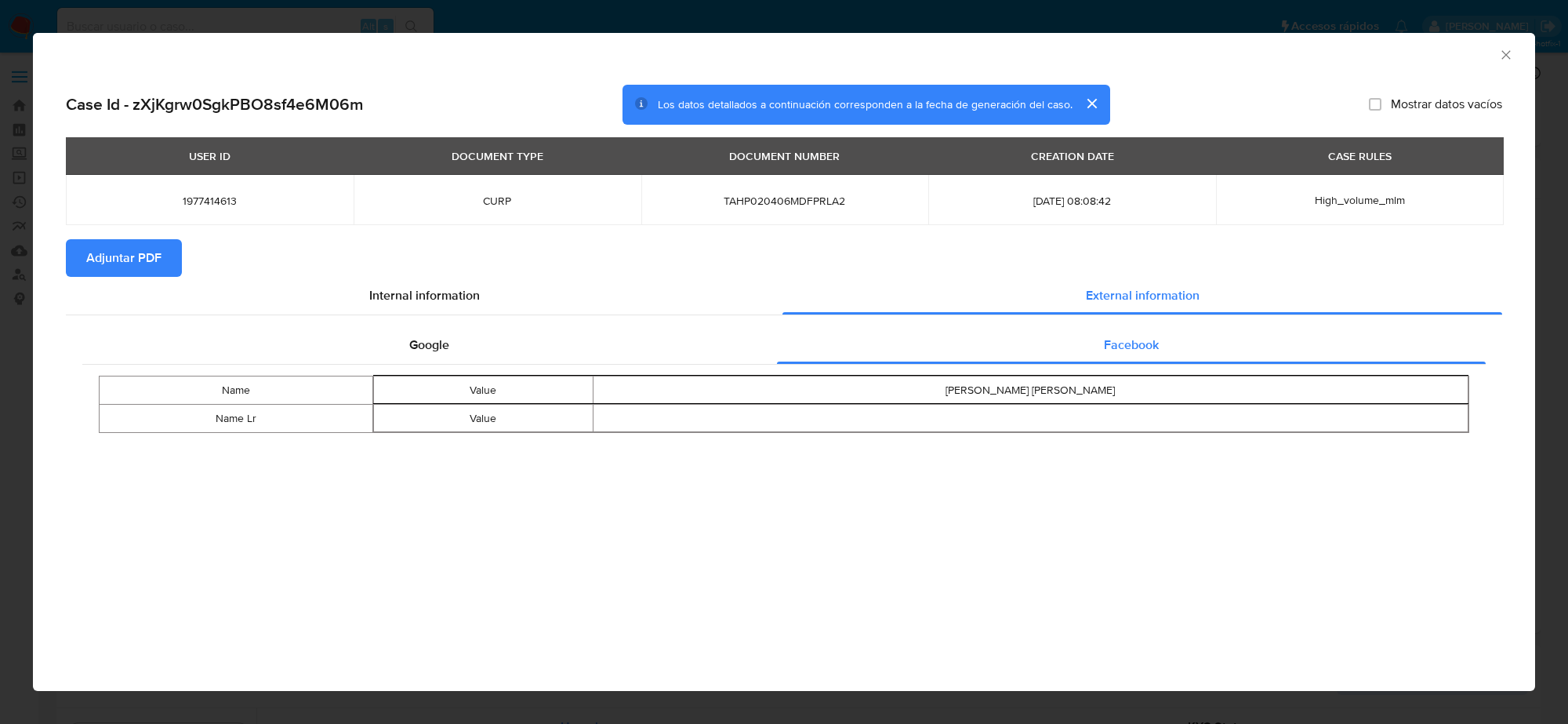
click at [1091, 102] on button "cerrar" at bounding box center [1092, 104] width 38 height 38
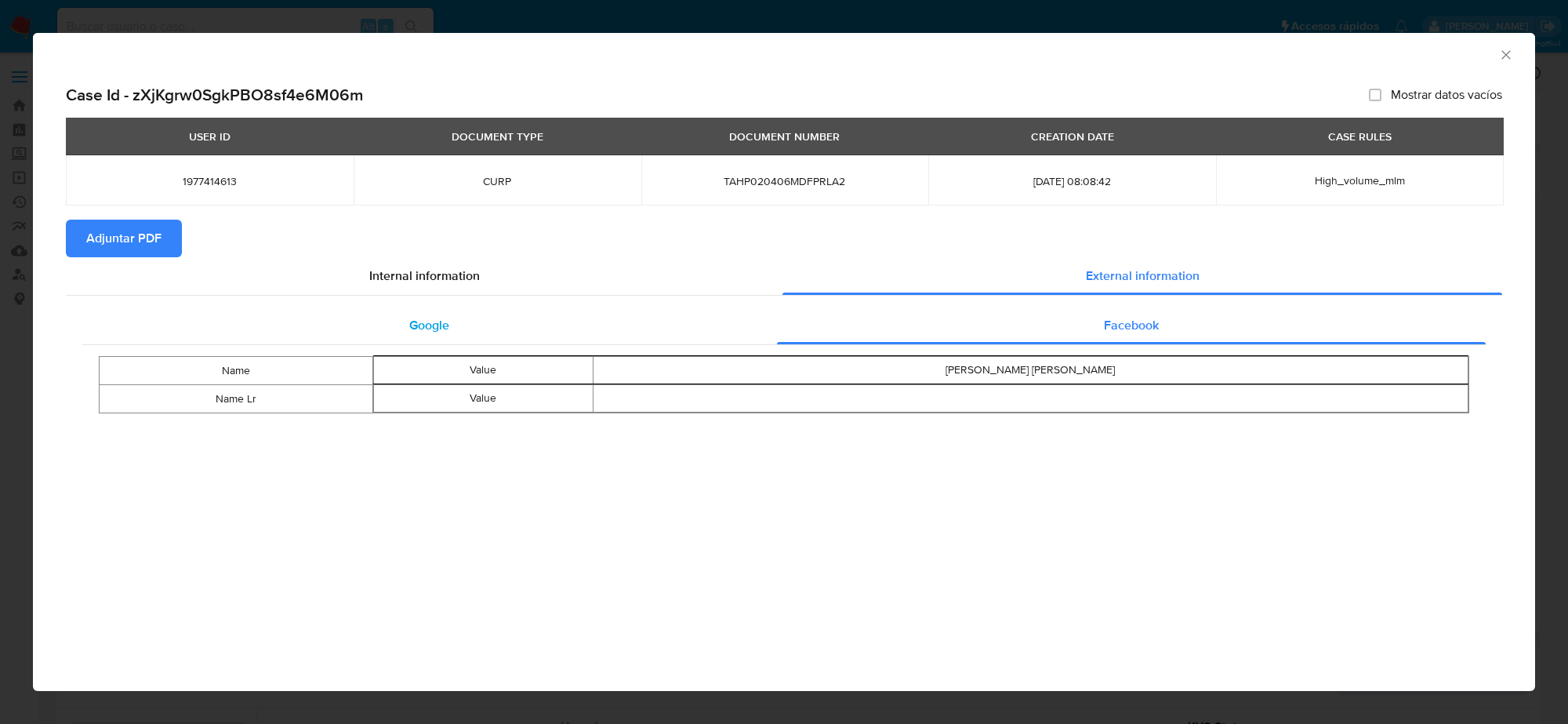
click at [427, 335] on div "Google" at bounding box center [430, 326] width 695 height 38
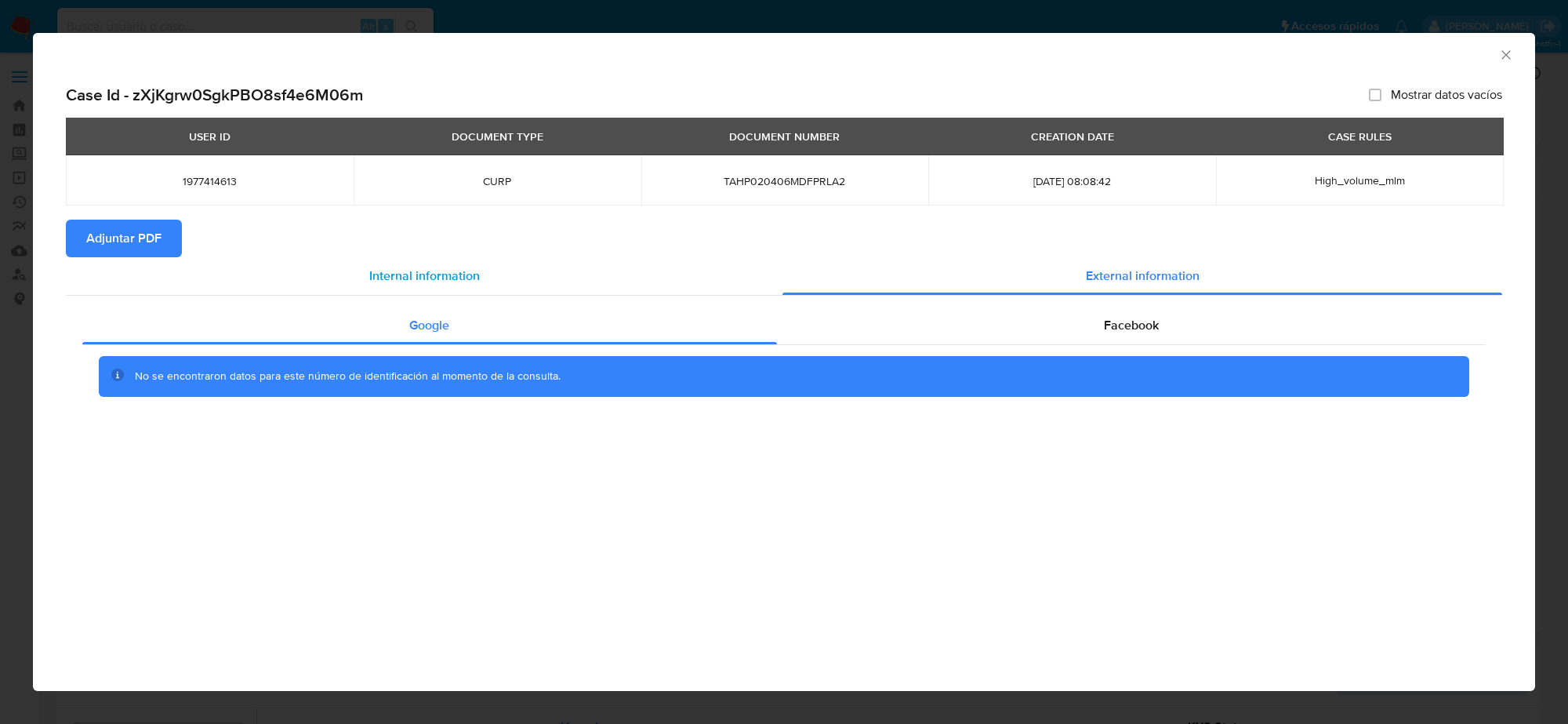
click at [425, 275] on span "Internal information" at bounding box center [424, 276] width 111 height 18
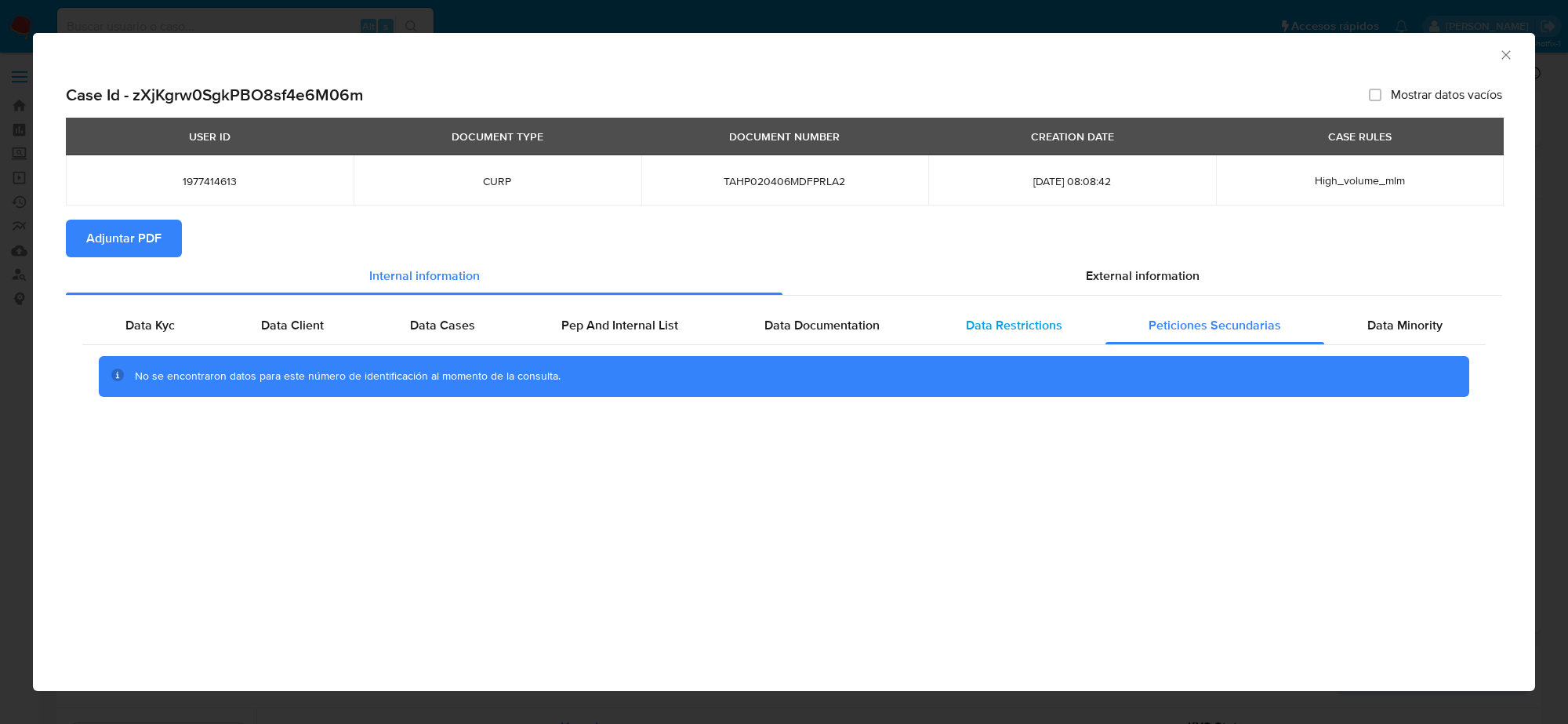
click at [1006, 331] on span "Data Restrictions" at bounding box center [1013, 325] width 97 height 18
click at [808, 320] on span "Data Documentation" at bounding box center [822, 325] width 115 height 18
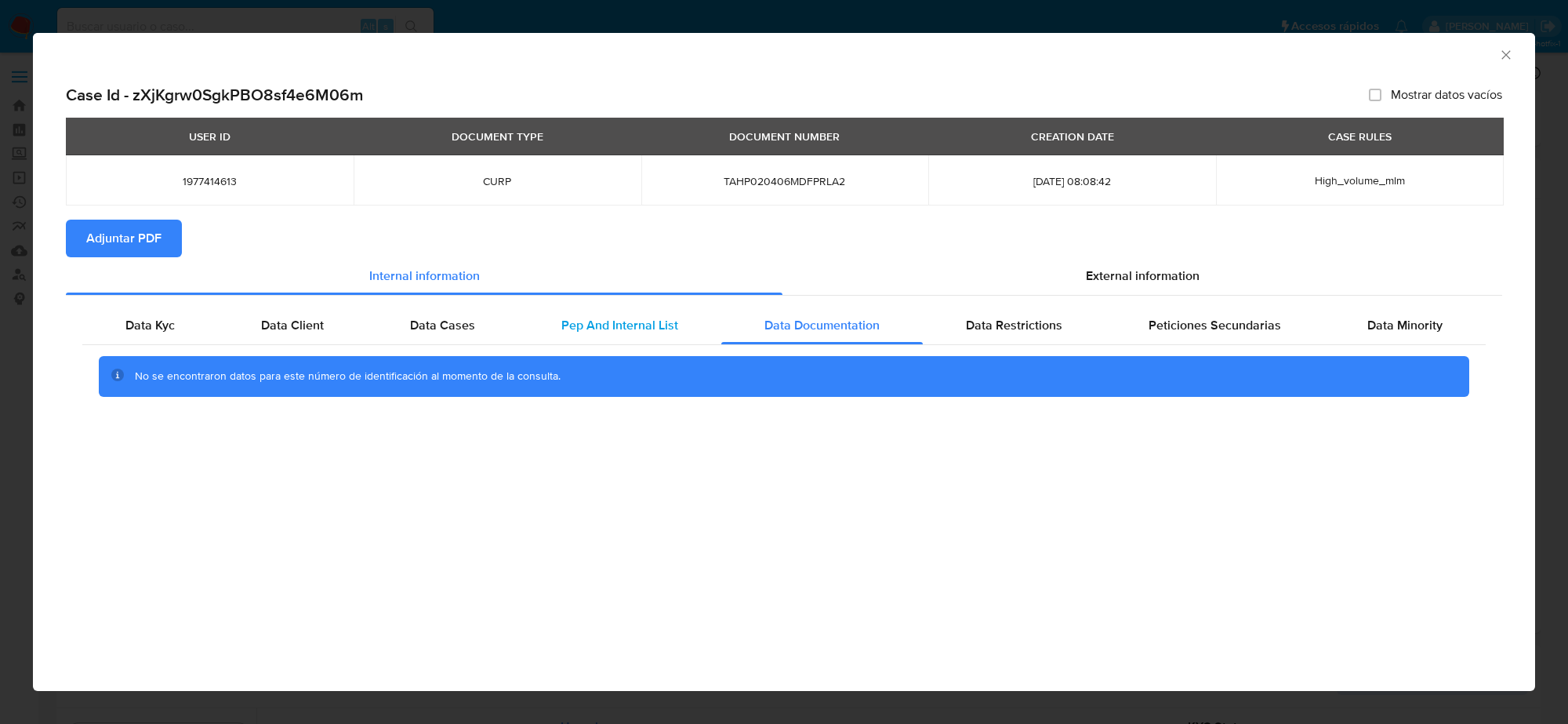
click at [611, 320] on span "Pep And Internal List" at bounding box center [619, 325] width 116 height 18
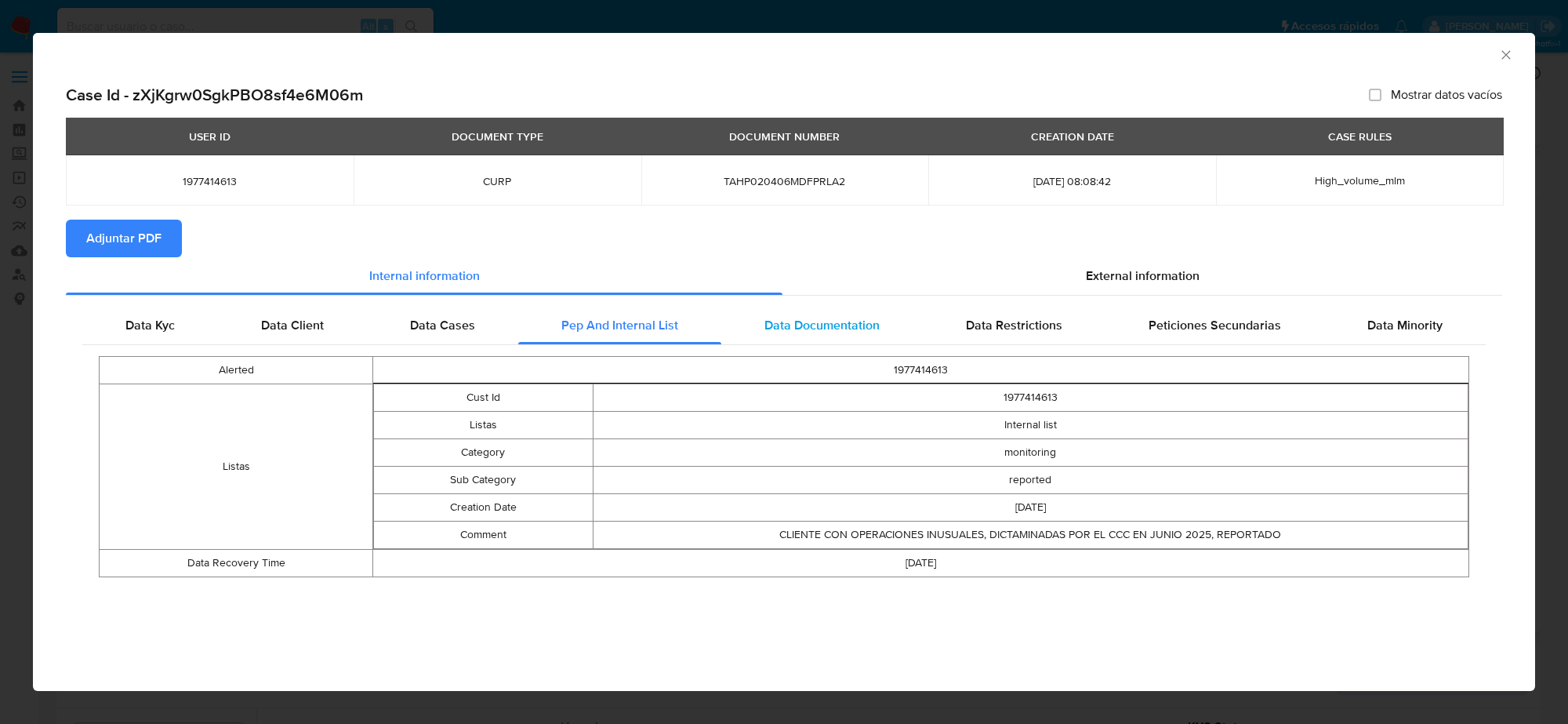
click at [819, 320] on span "Data Documentation" at bounding box center [822, 325] width 115 height 18
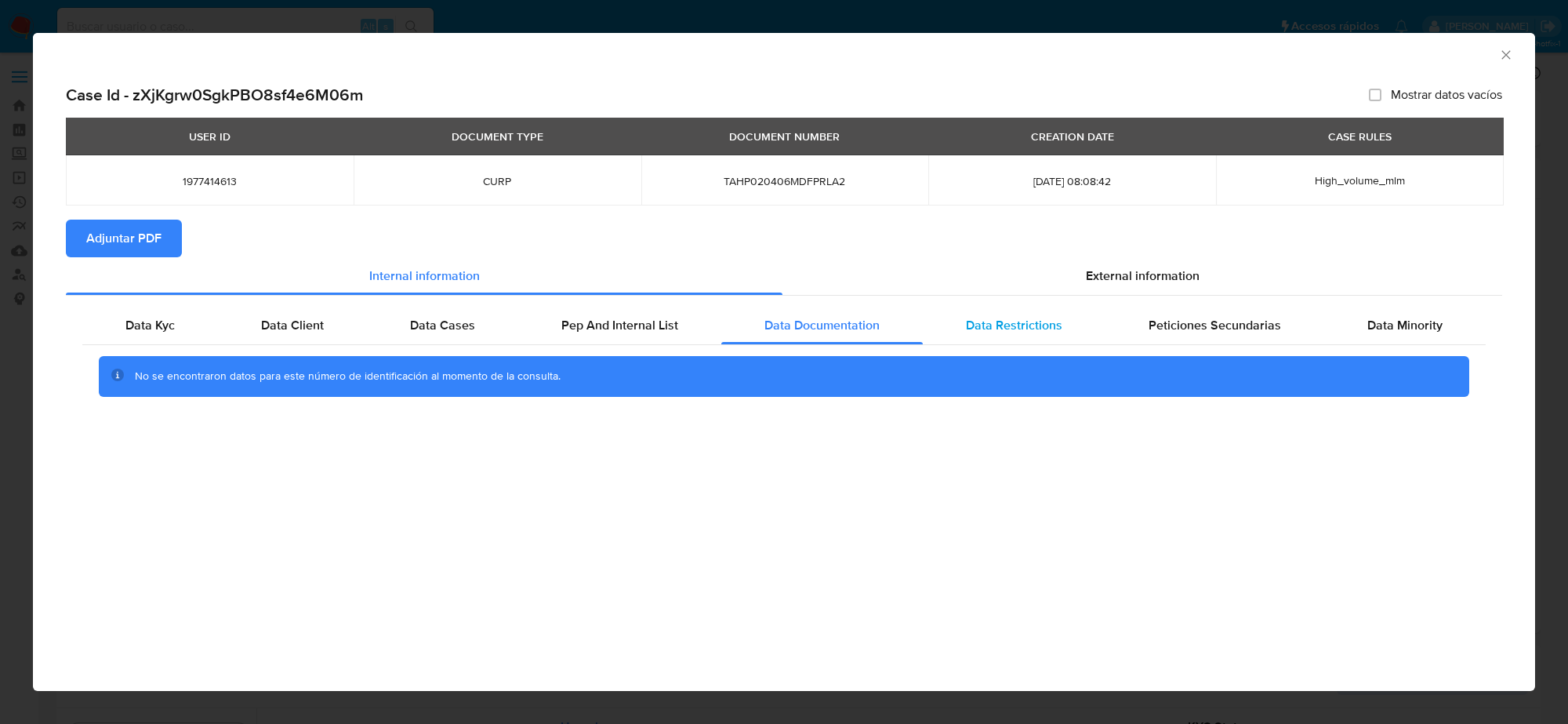
click at [995, 323] on span "Data Restrictions" at bounding box center [1013, 325] width 97 height 18
click at [1209, 324] on span "Peticiones Secundarias" at bounding box center [1215, 325] width 132 height 18
click at [1420, 324] on span "Data Minority" at bounding box center [1406, 325] width 76 height 18
click at [212, 324] on div "Data Kyc" at bounding box center [150, 326] width 135 height 38
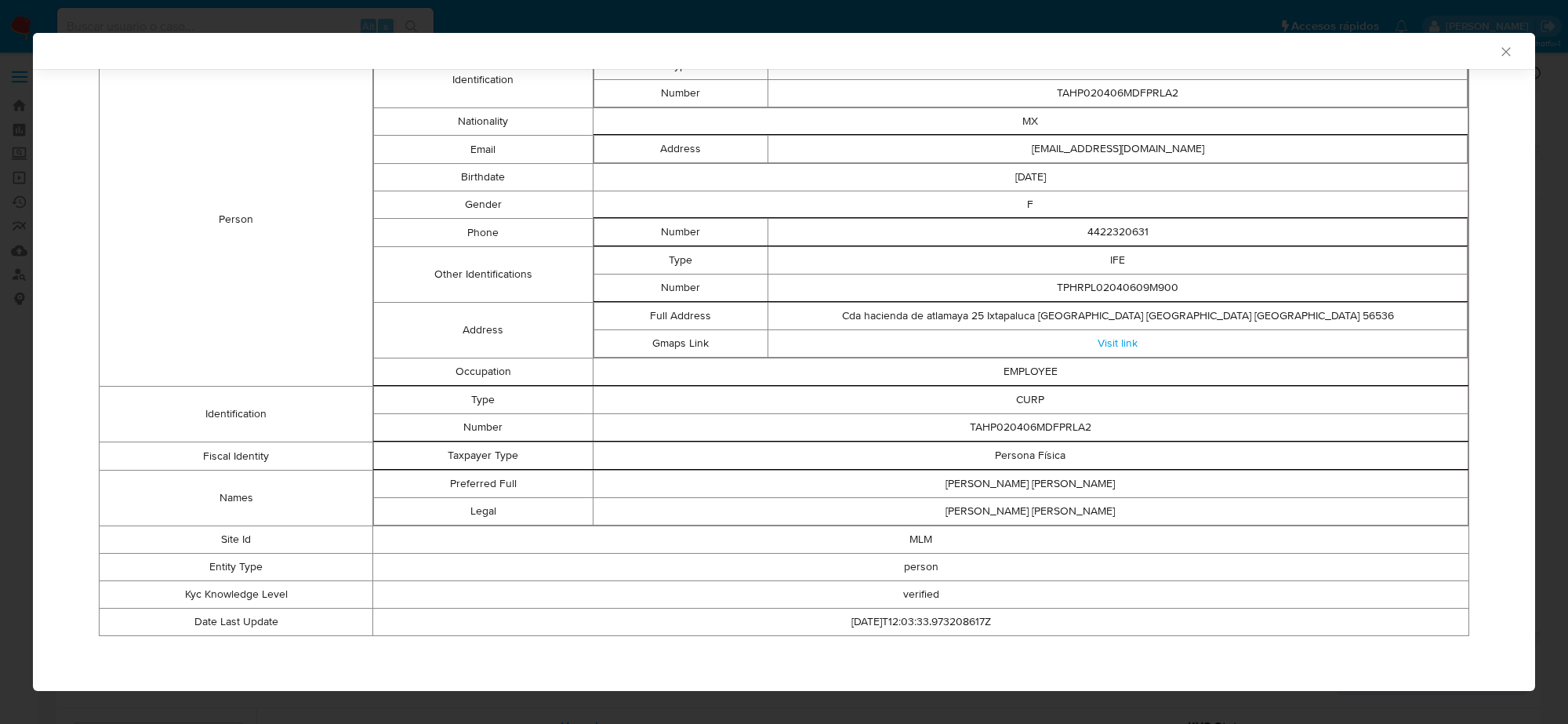
scroll to position [306, 0]
click at [1106, 339] on link "Visit link" at bounding box center [1118, 343] width 40 height 16
click at [1114, 338] on link "Visit link" at bounding box center [1118, 343] width 40 height 16
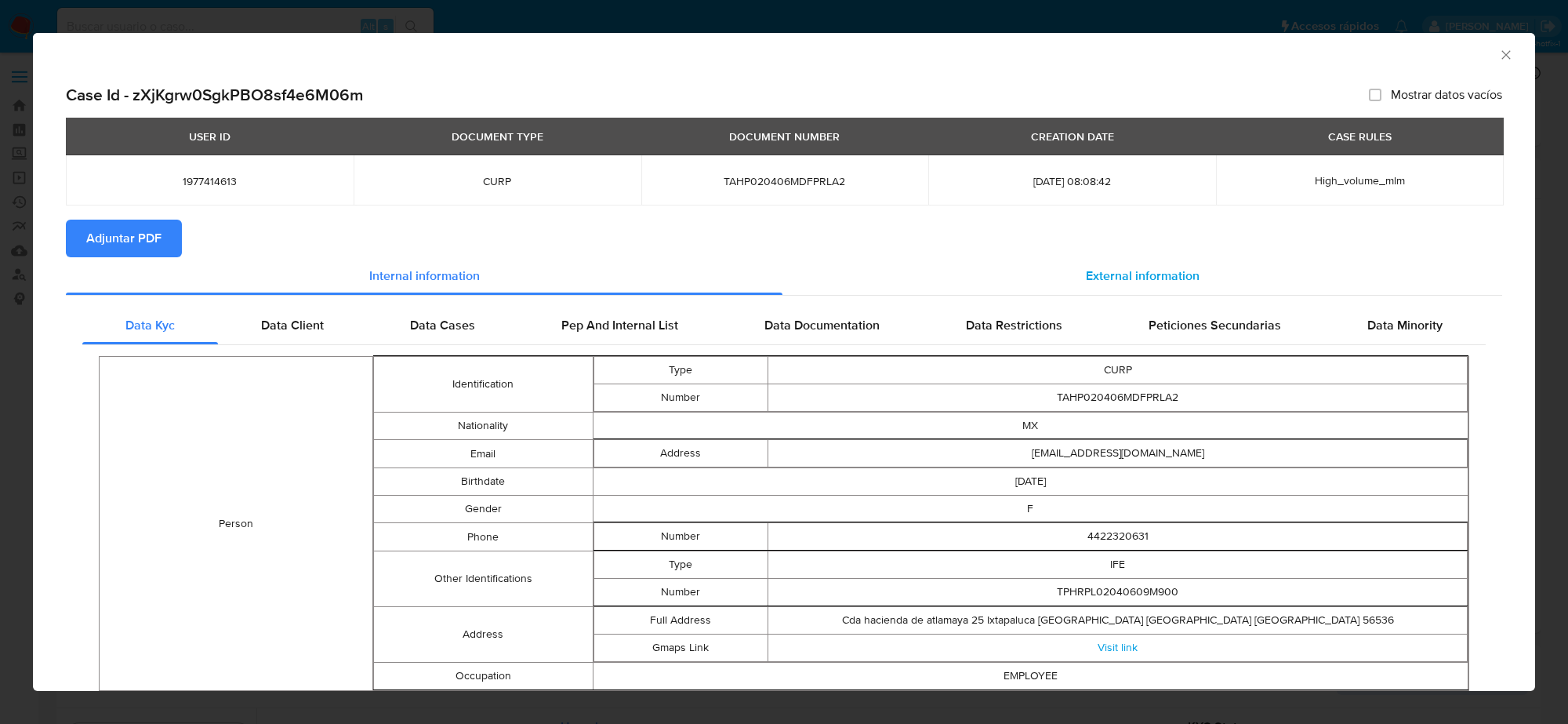
click at [1173, 269] on span "External information" at bounding box center [1143, 276] width 113 height 18
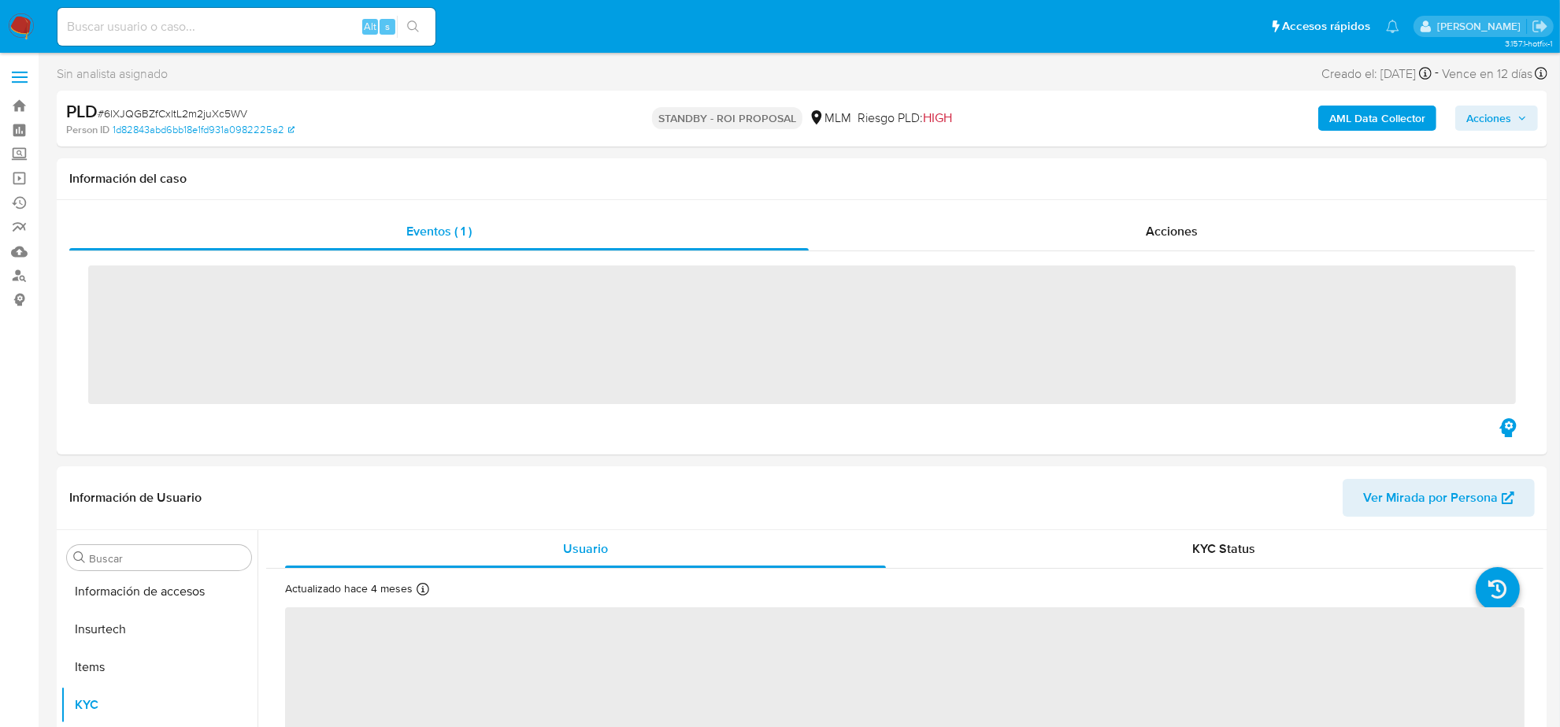
scroll to position [664, 0]
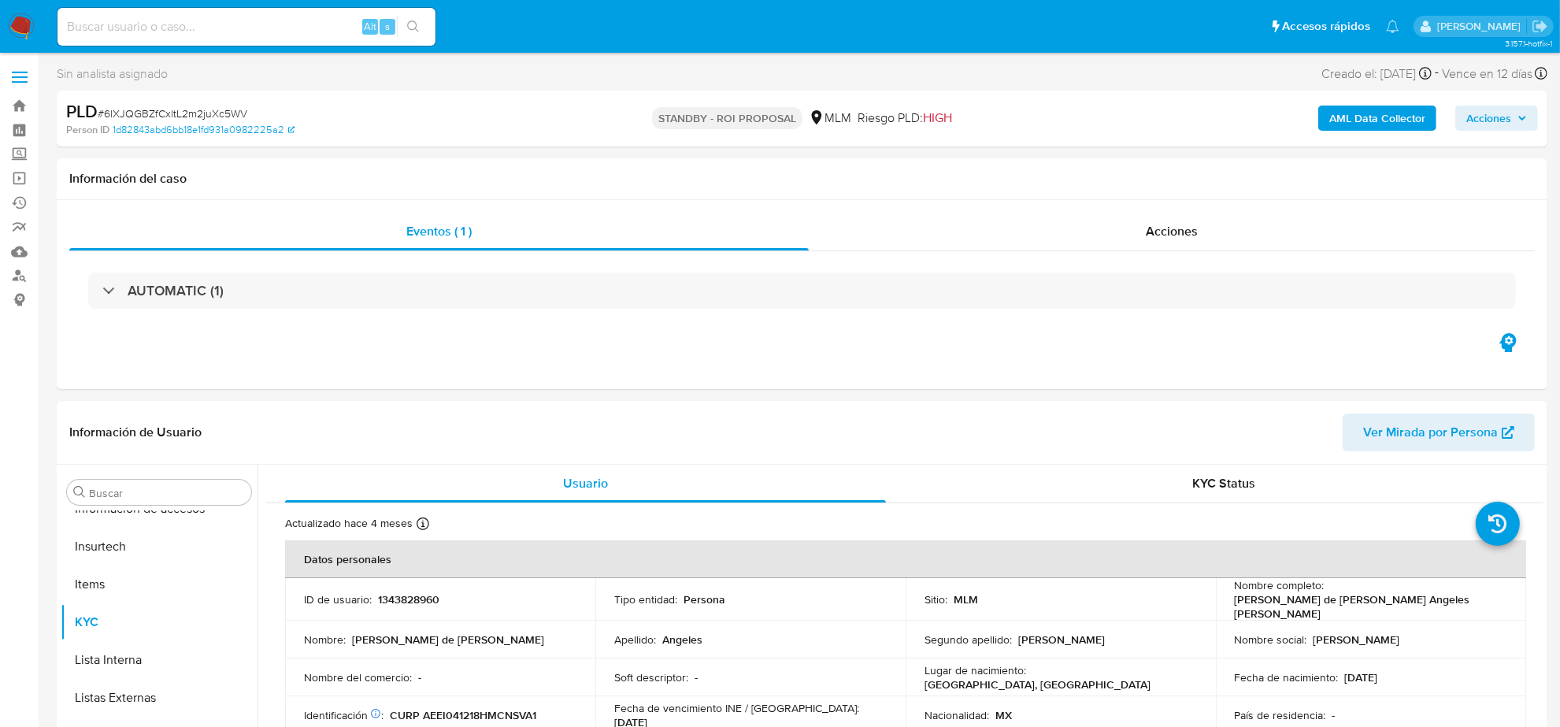
select select "10"
click at [1178, 232] on span "Acciones" at bounding box center [1172, 231] width 52 height 18
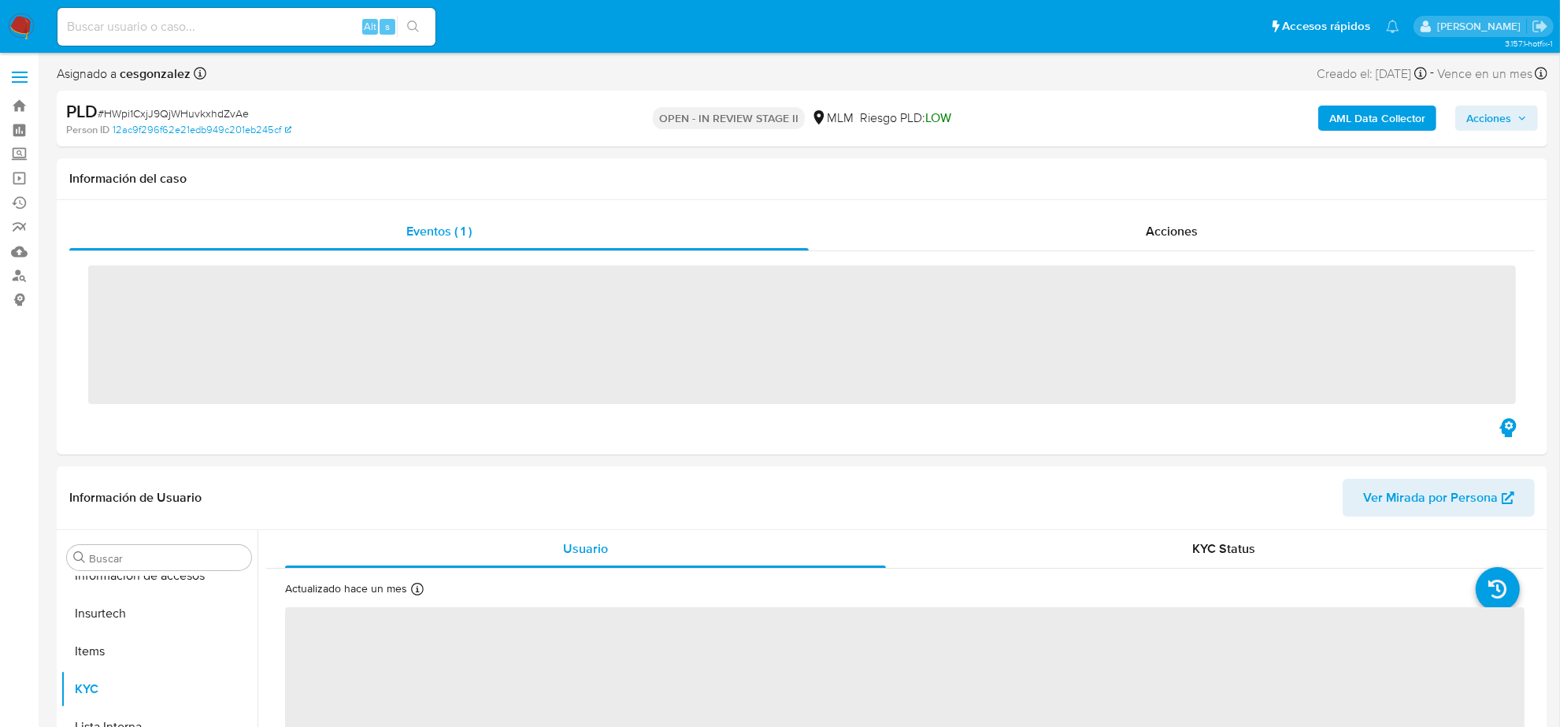
scroll to position [664, 0]
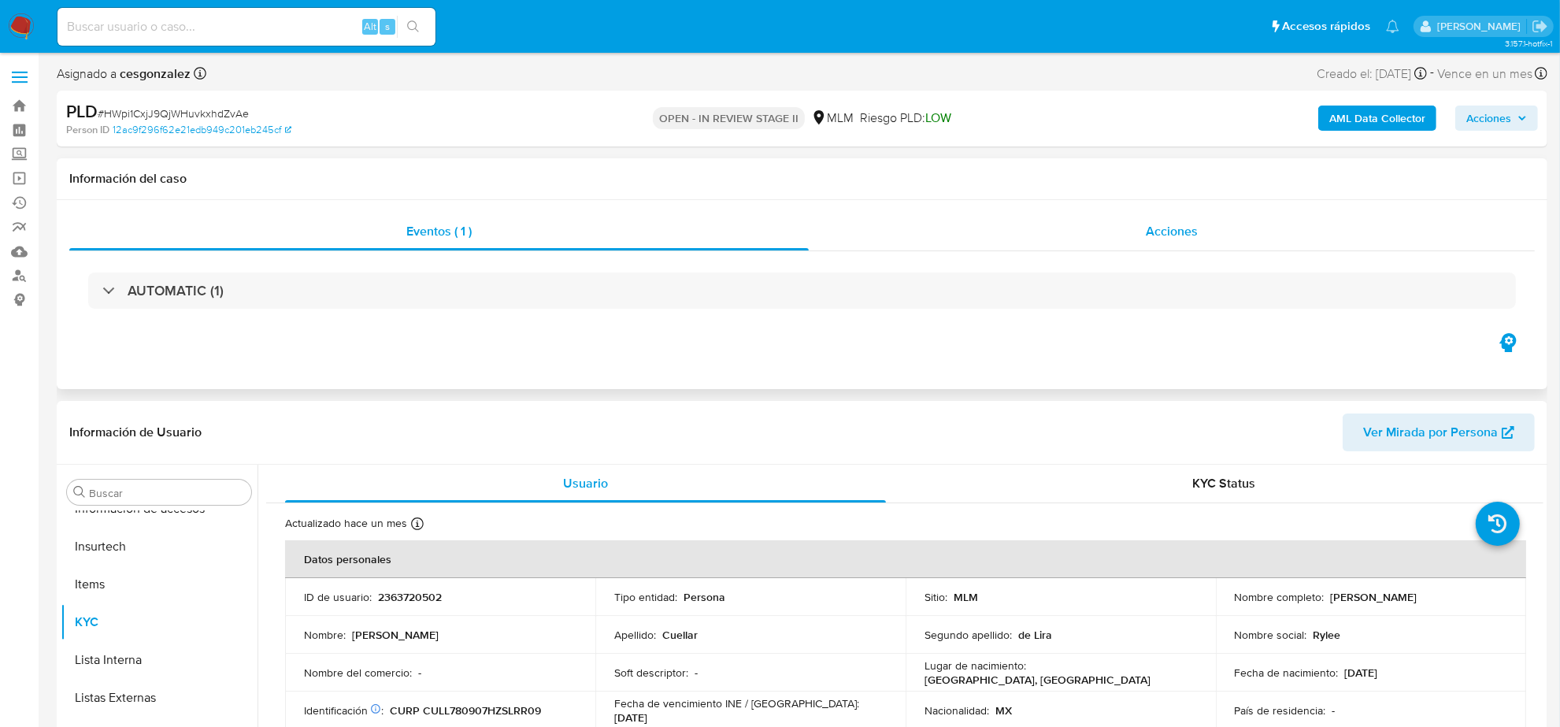
click at [1184, 231] on span "Acciones" at bounding box center [1172, 231] width 52 height 18
select select "10"
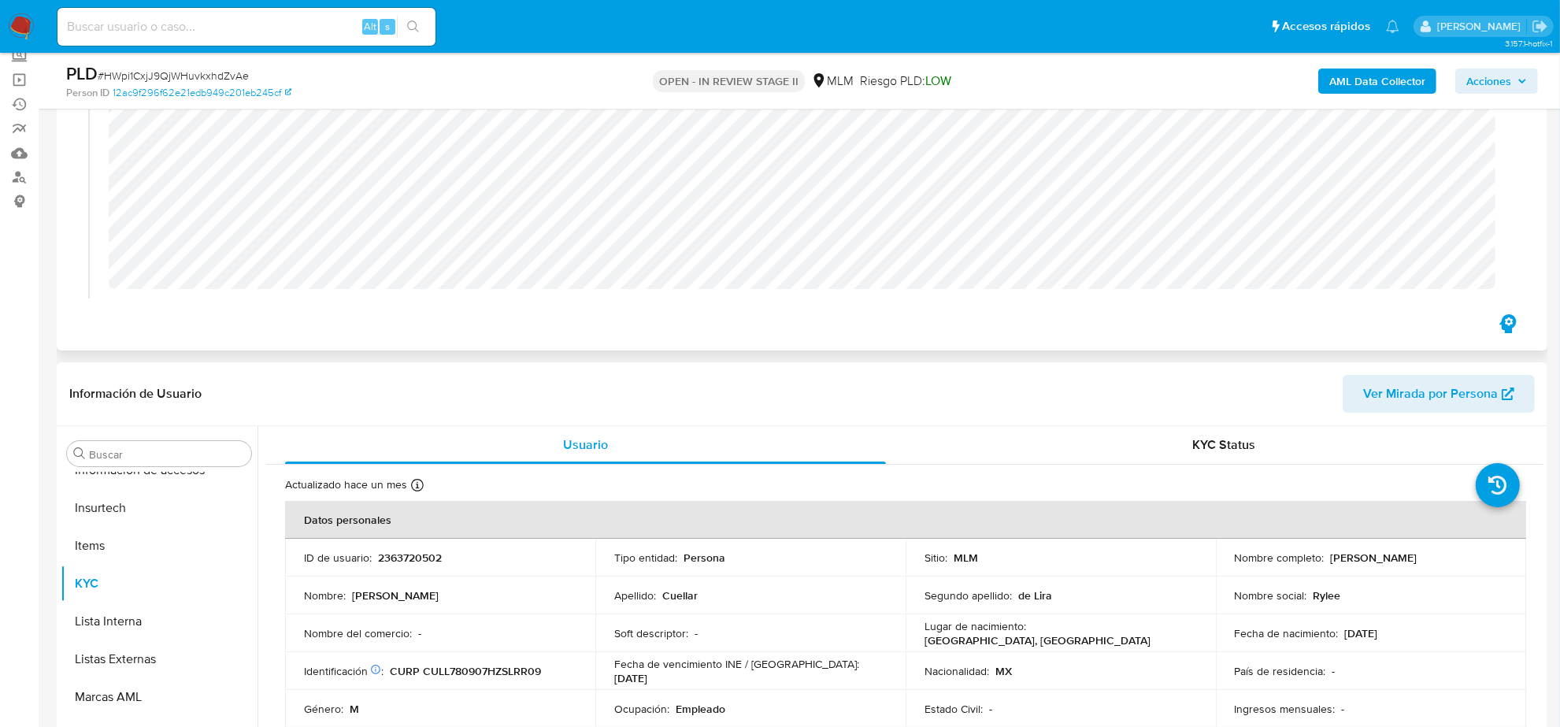
scroll to position [295, 0]
click at [1517, 76] on span "Acciones" at bounding box center [1497, 81] width 61 height 22
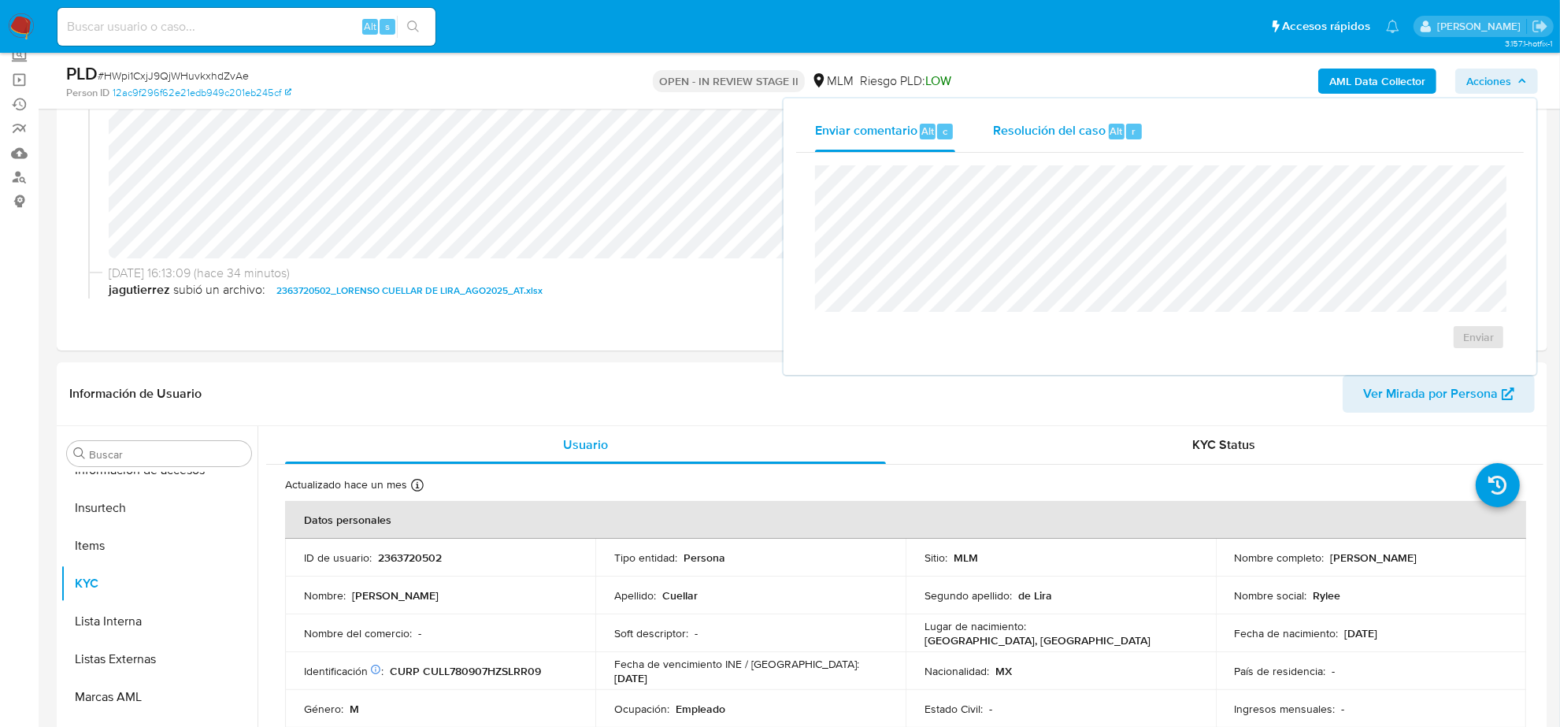
click at [1010, 144] on div "Resolución del caso Alt r" at bounding box center [1068, 131] width 150 height 41
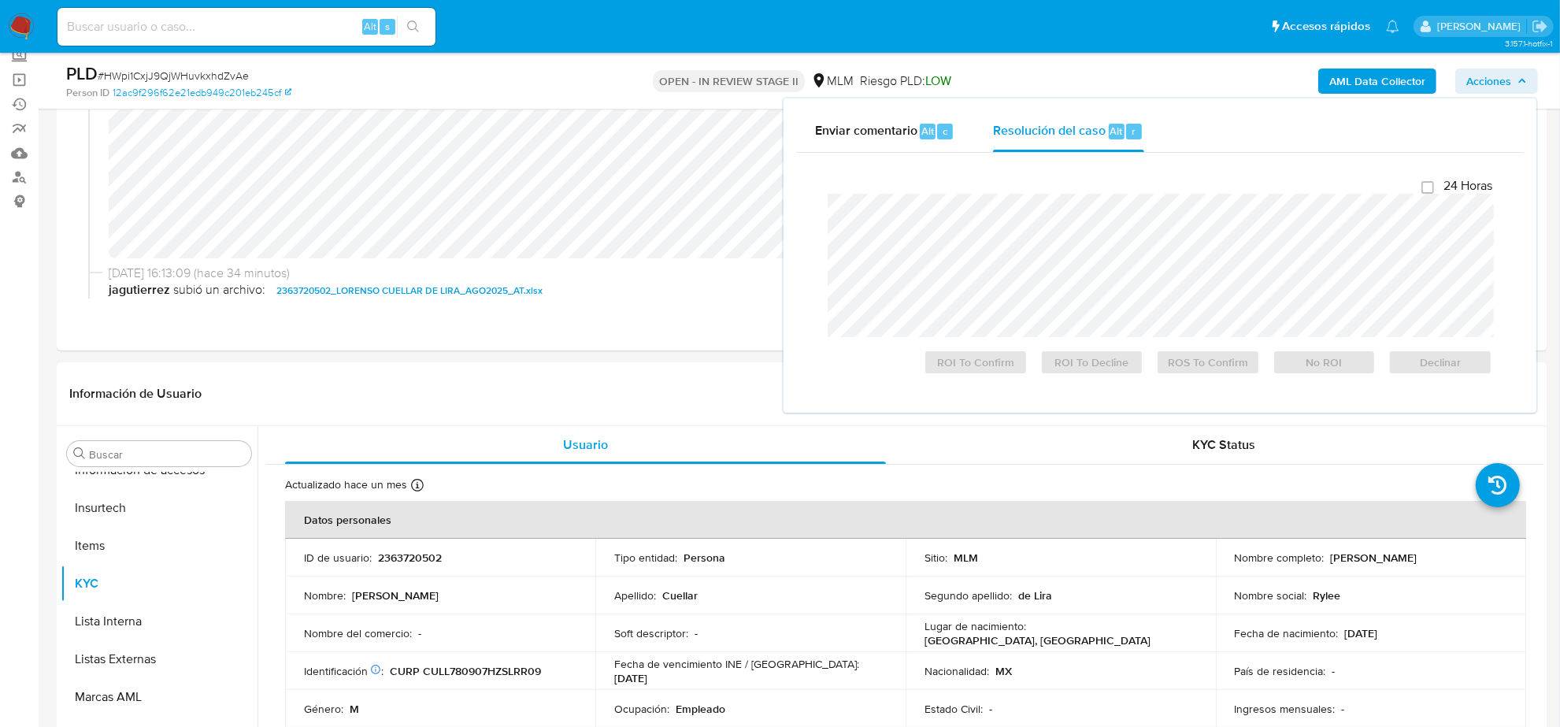
checkbox input "true"
click at [1238, 373] on span "ROS To Confirm" at bounding box center [1208, 362] width 82 height 22
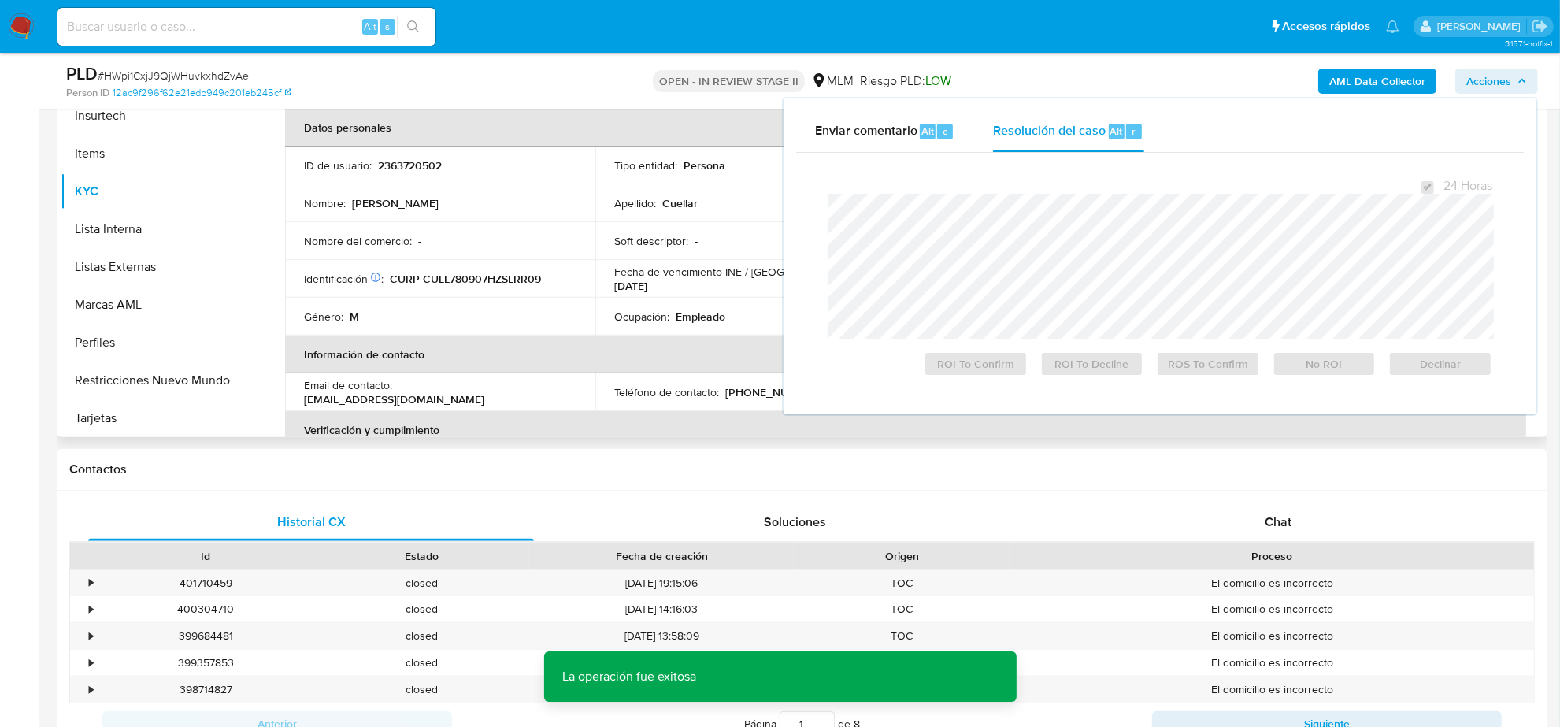
scroll to position [492, 0]
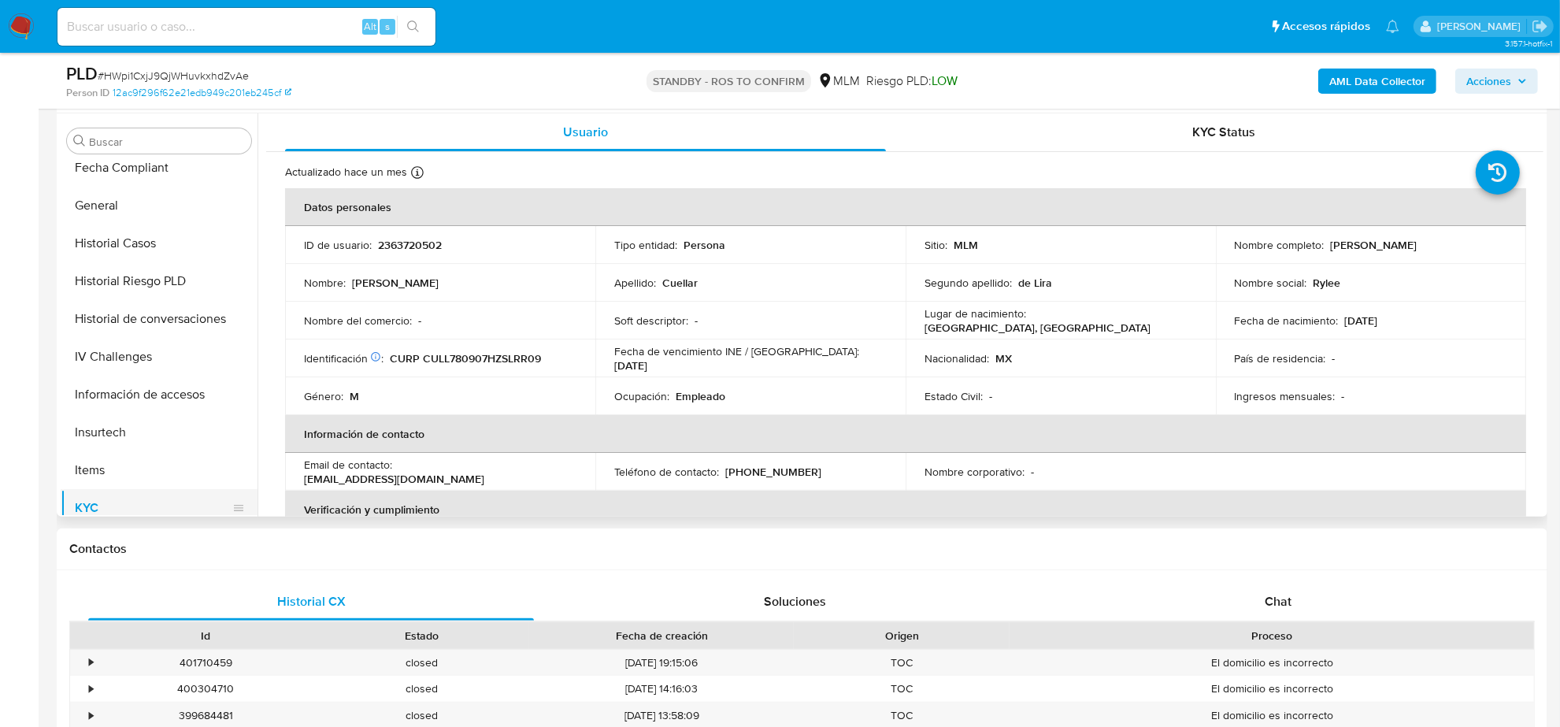
scroll to position [369, 0]
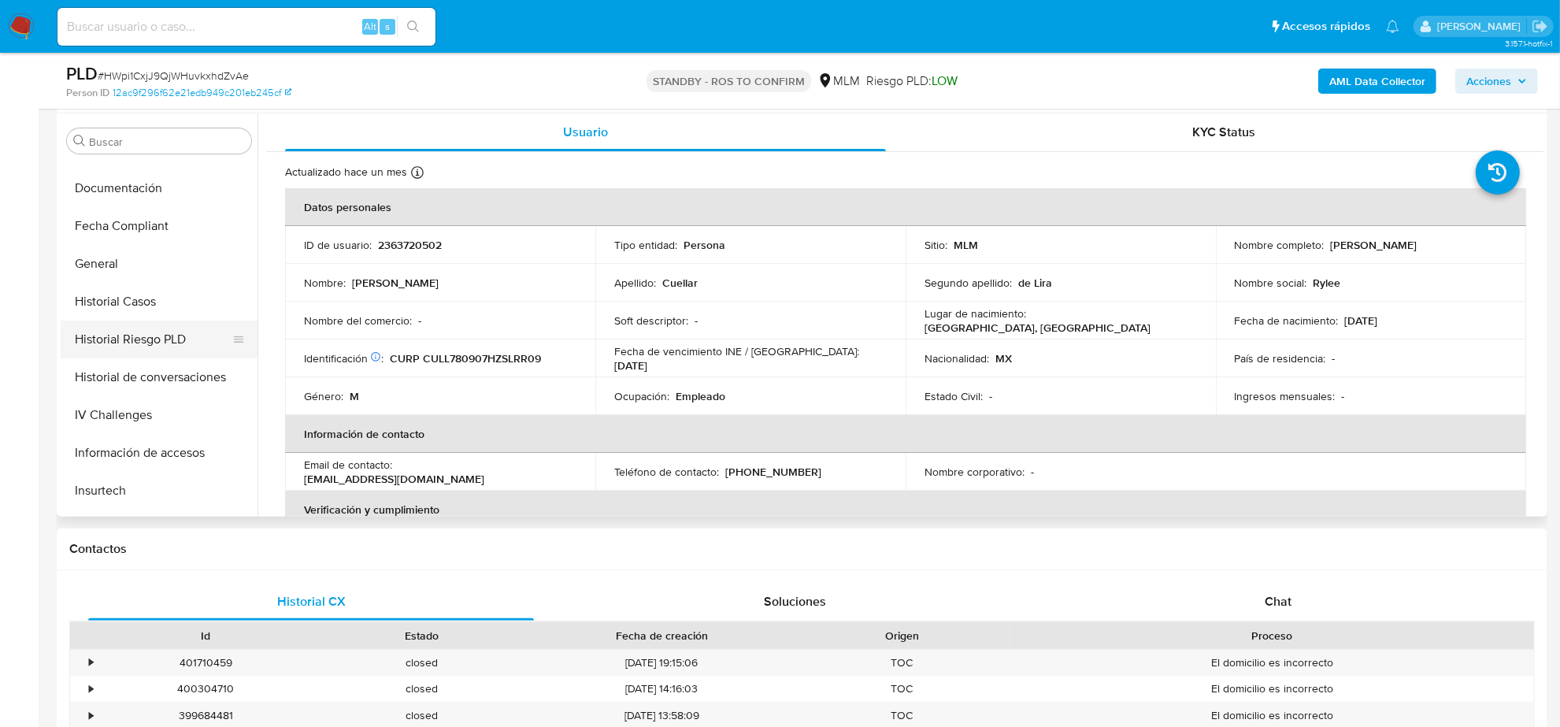
select select "10"
click at [164, 306] on button "Historial Casos" at bounding box center [153, 302] width 184 height 38
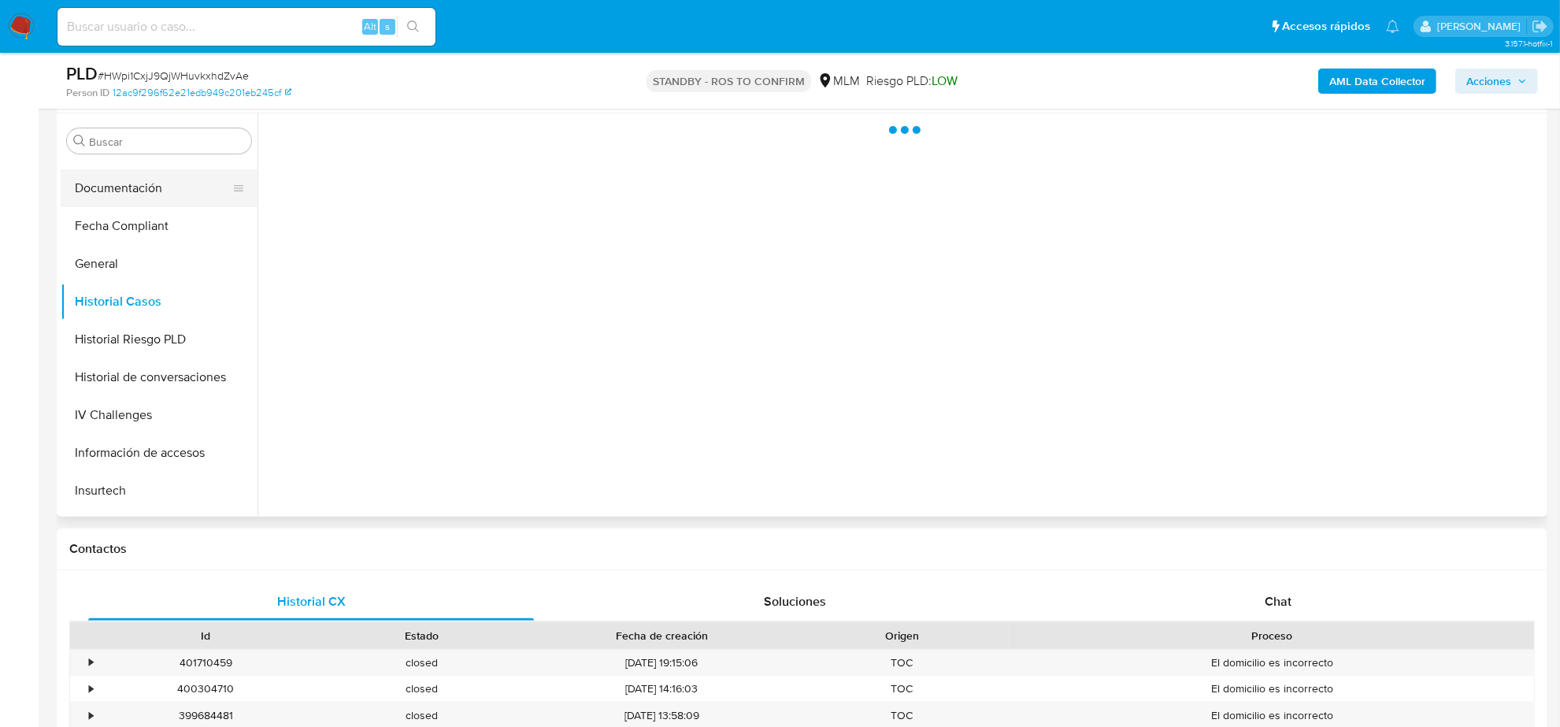
click at [154, 193] on button "Documentación" at bounding box center [153, 188] width 184 height 38
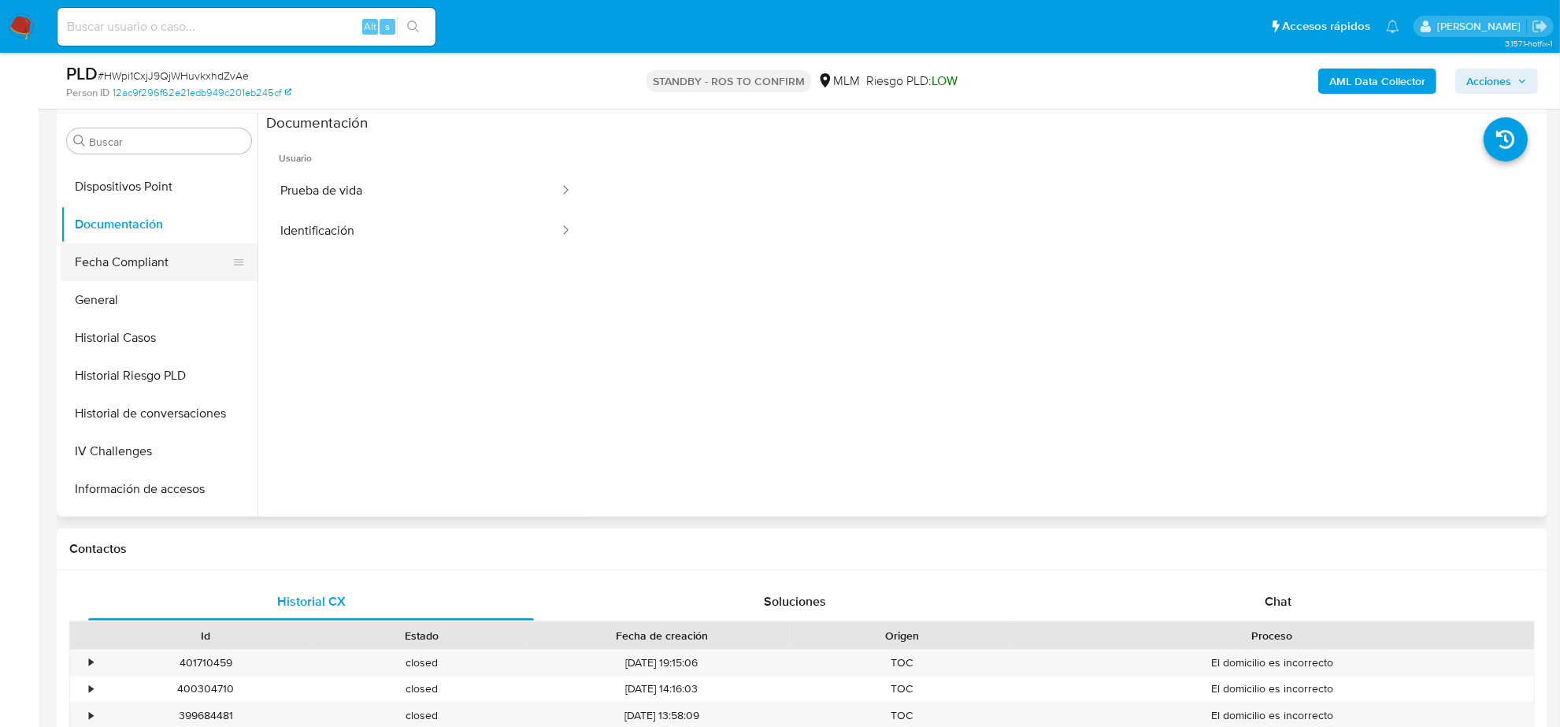
scroll to position [0, 0]
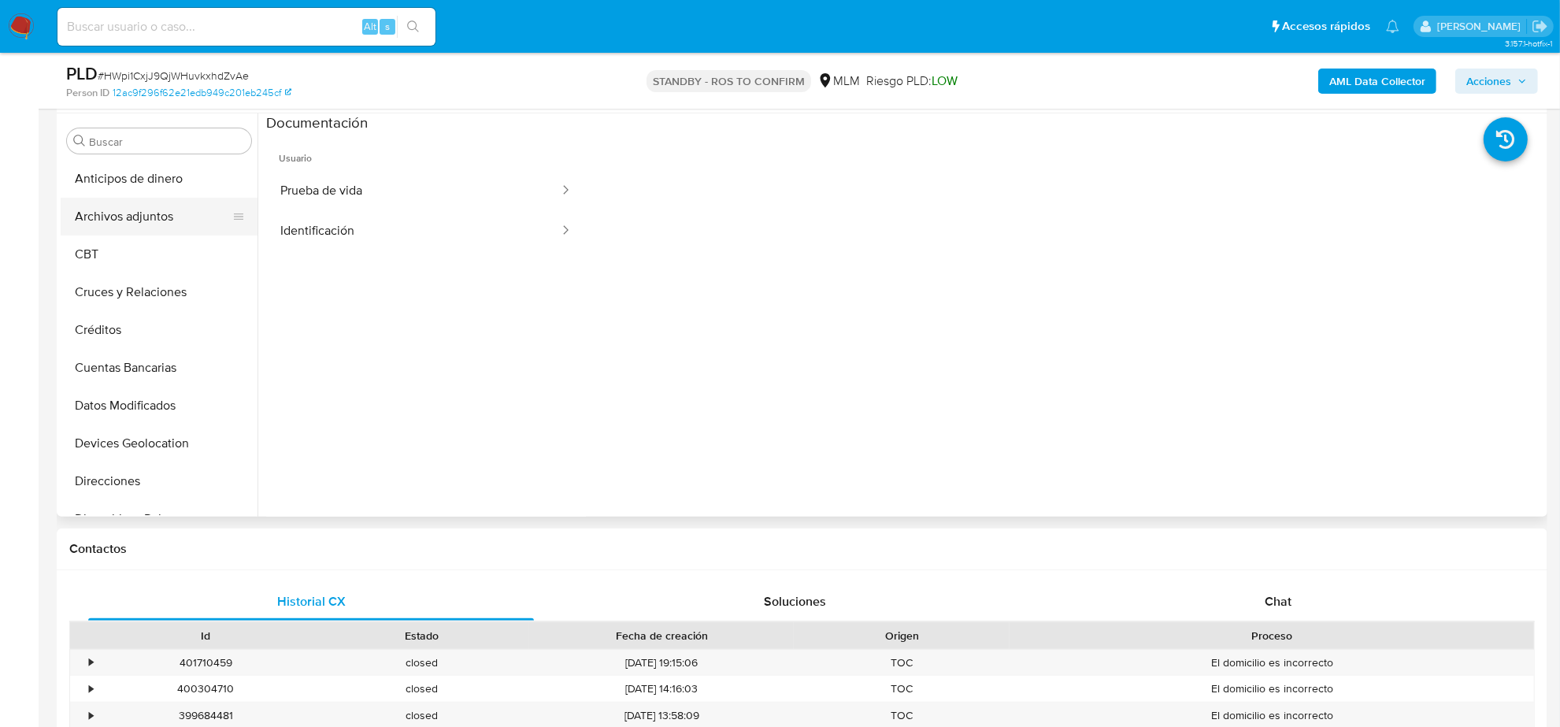
click at [136, 221] on button "Archivos adjuntos" at bounding box center [153, 217] width 184 height 38
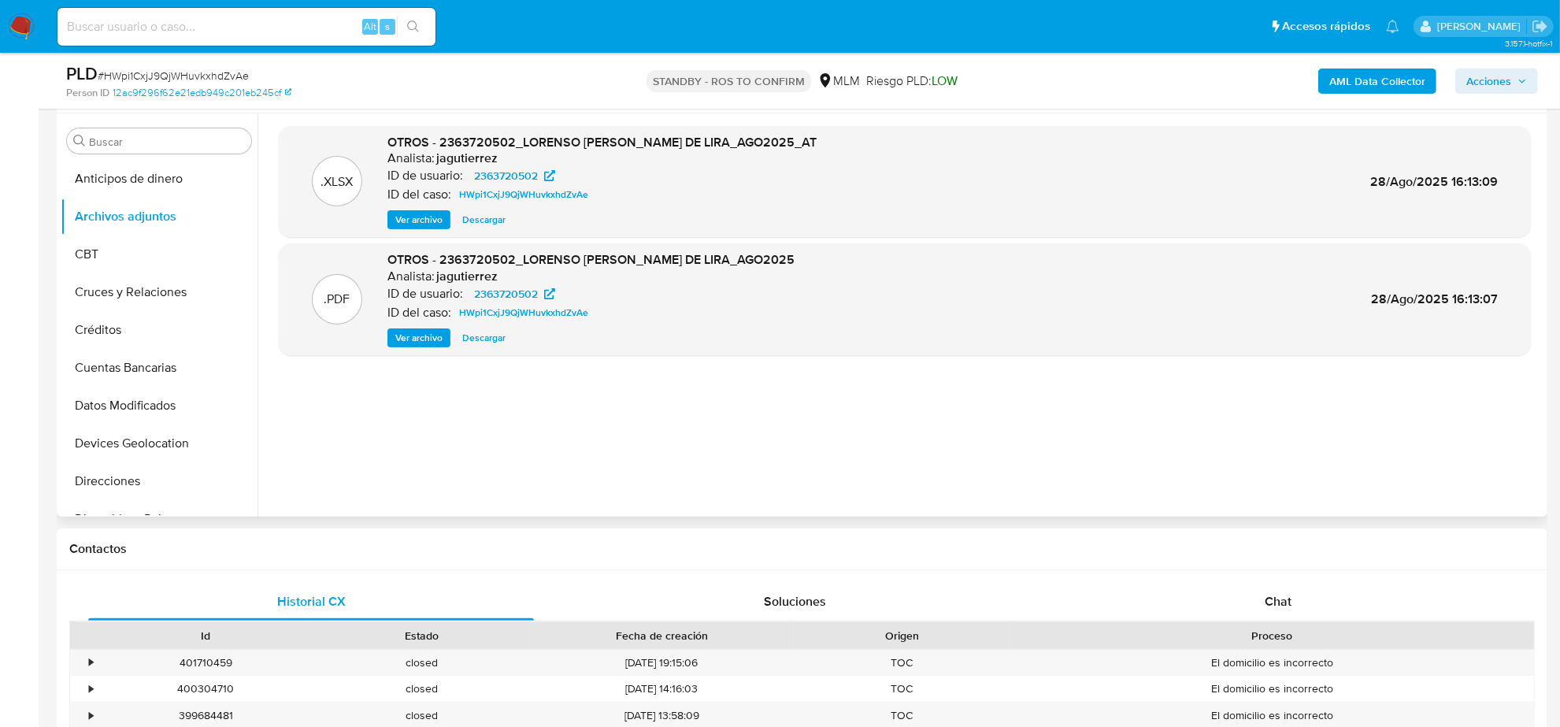
click at [408, 337] on span "Ver archivo" at bounding box center [418, 338] width 47 height 16
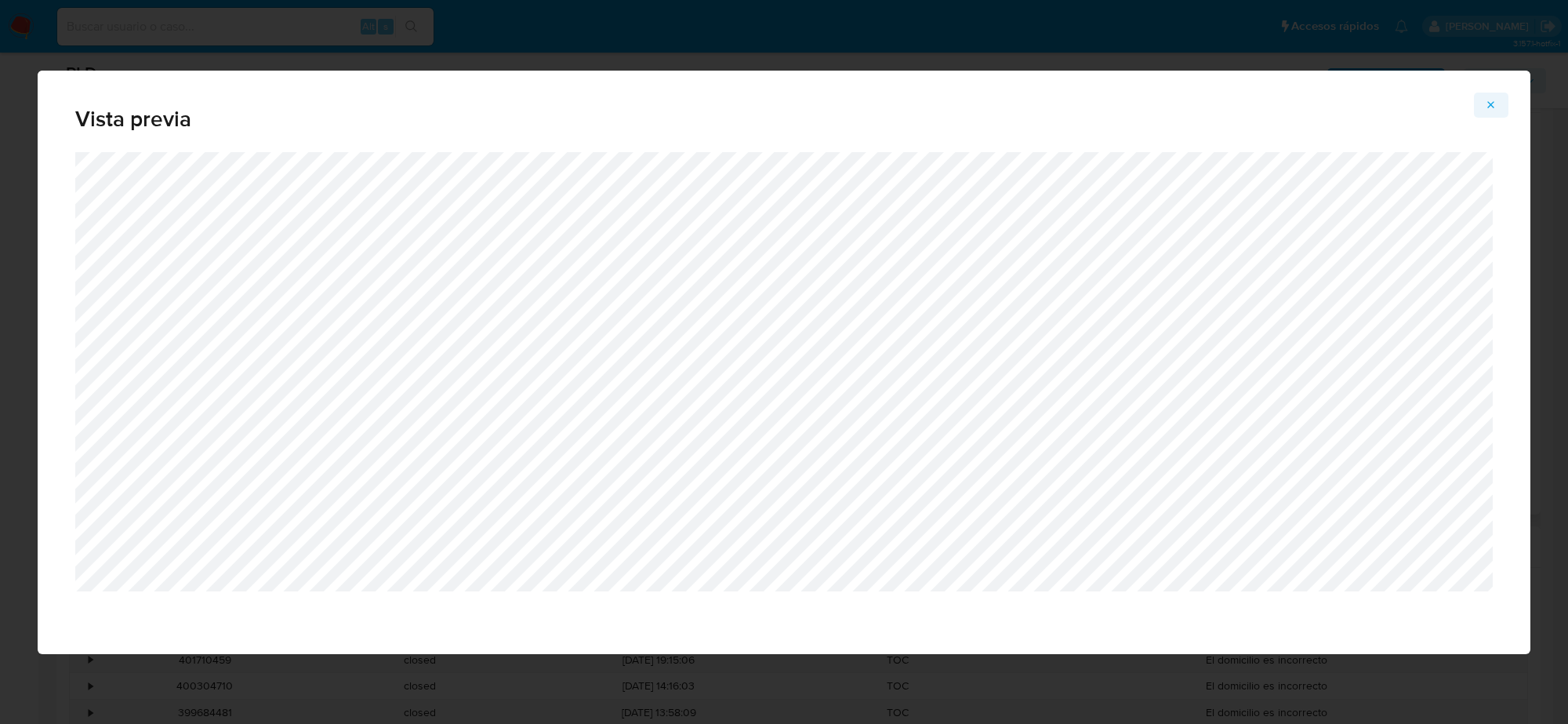
click at [1494, 107] on icon "Attachment preview" at bounding box center [1491, 105] width 7 height 7
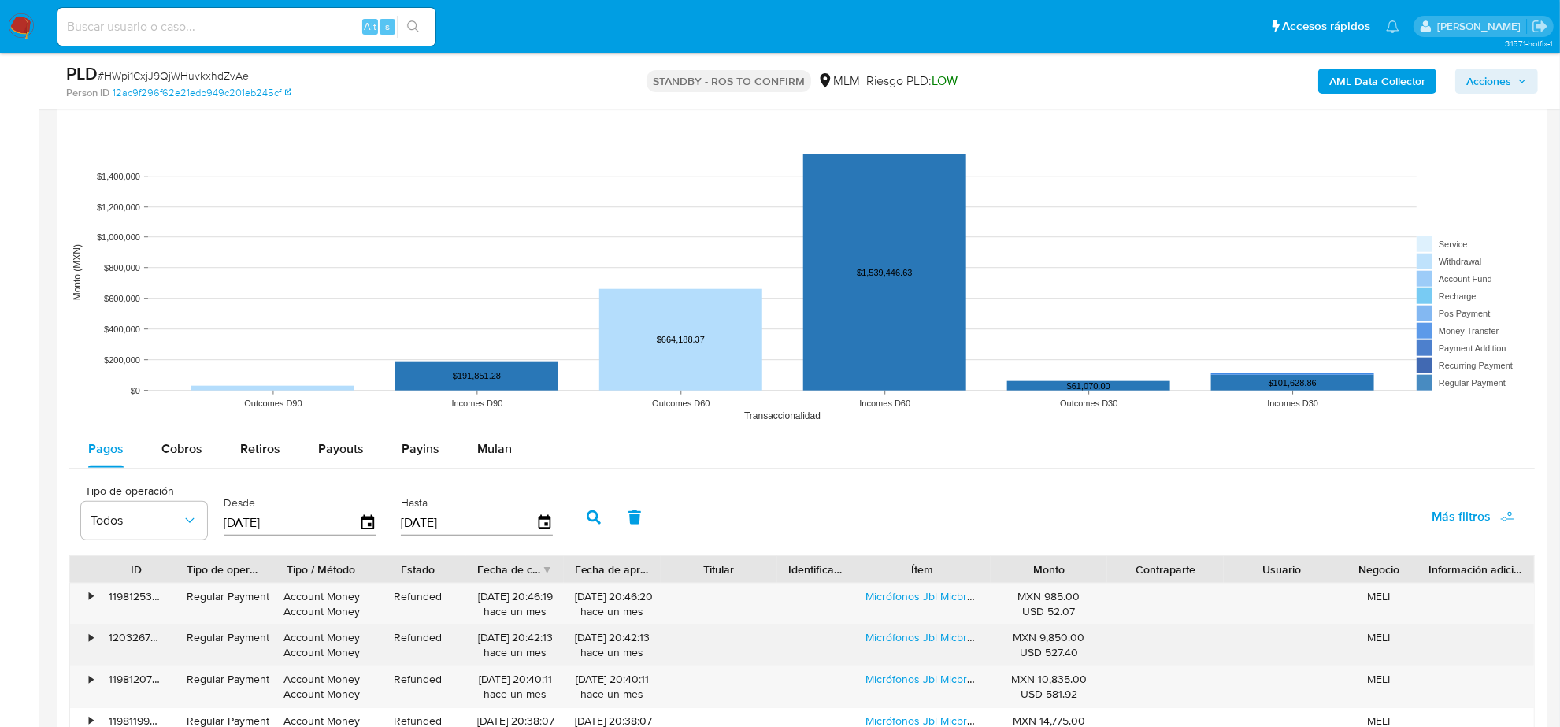
scroll to position [1575, 0]
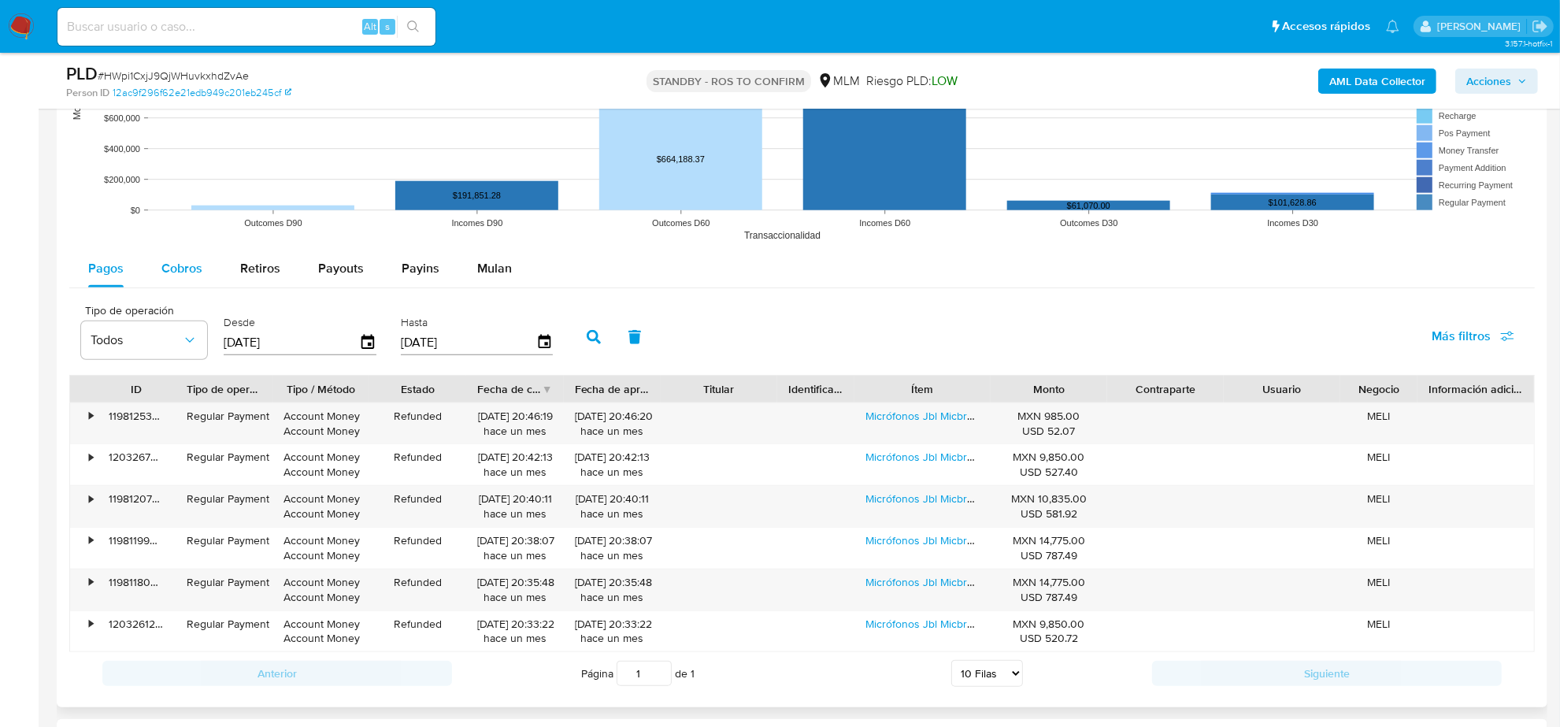
click at [191, 262] on span "Cobros" at bounding box center [181, 268] width 41 height 18
select select "10"
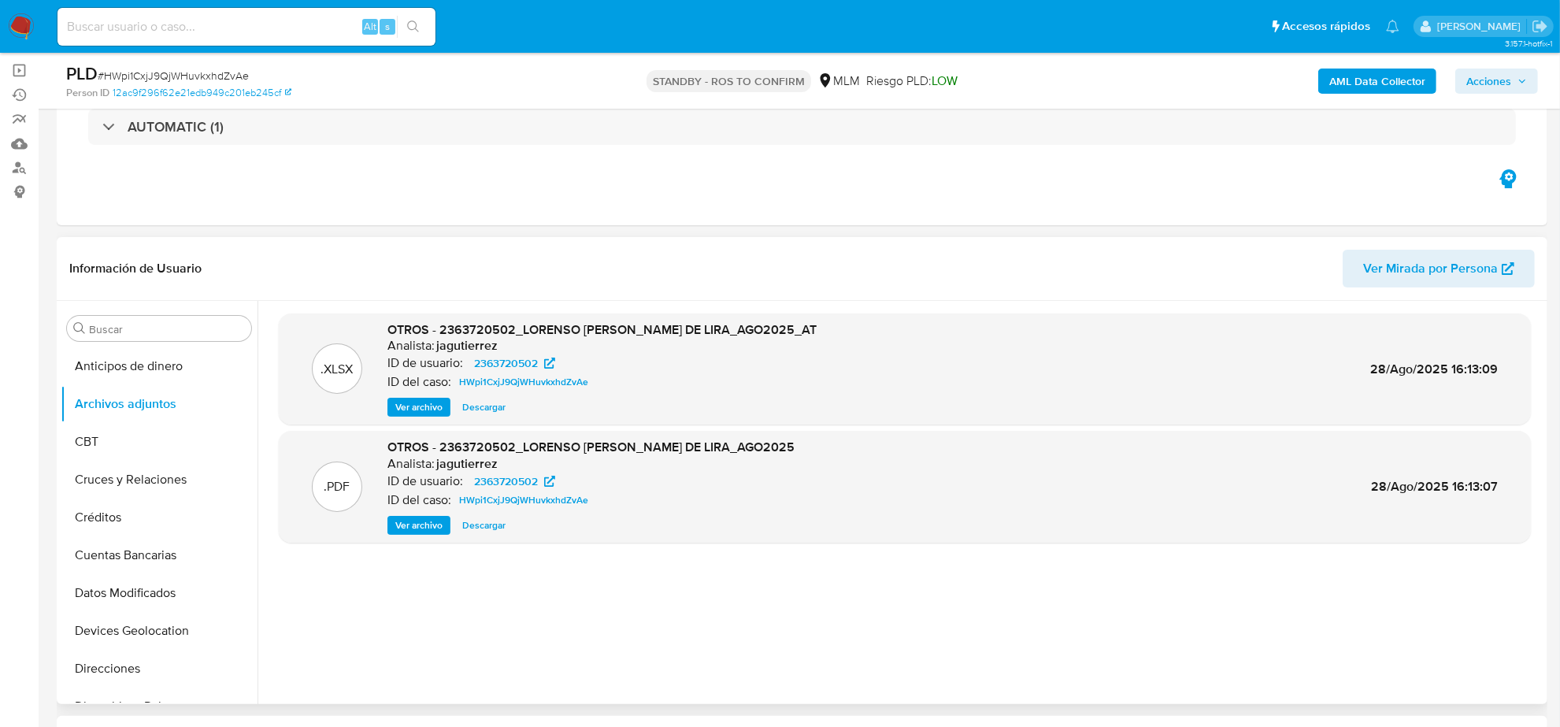
scroll to position [98, 0]
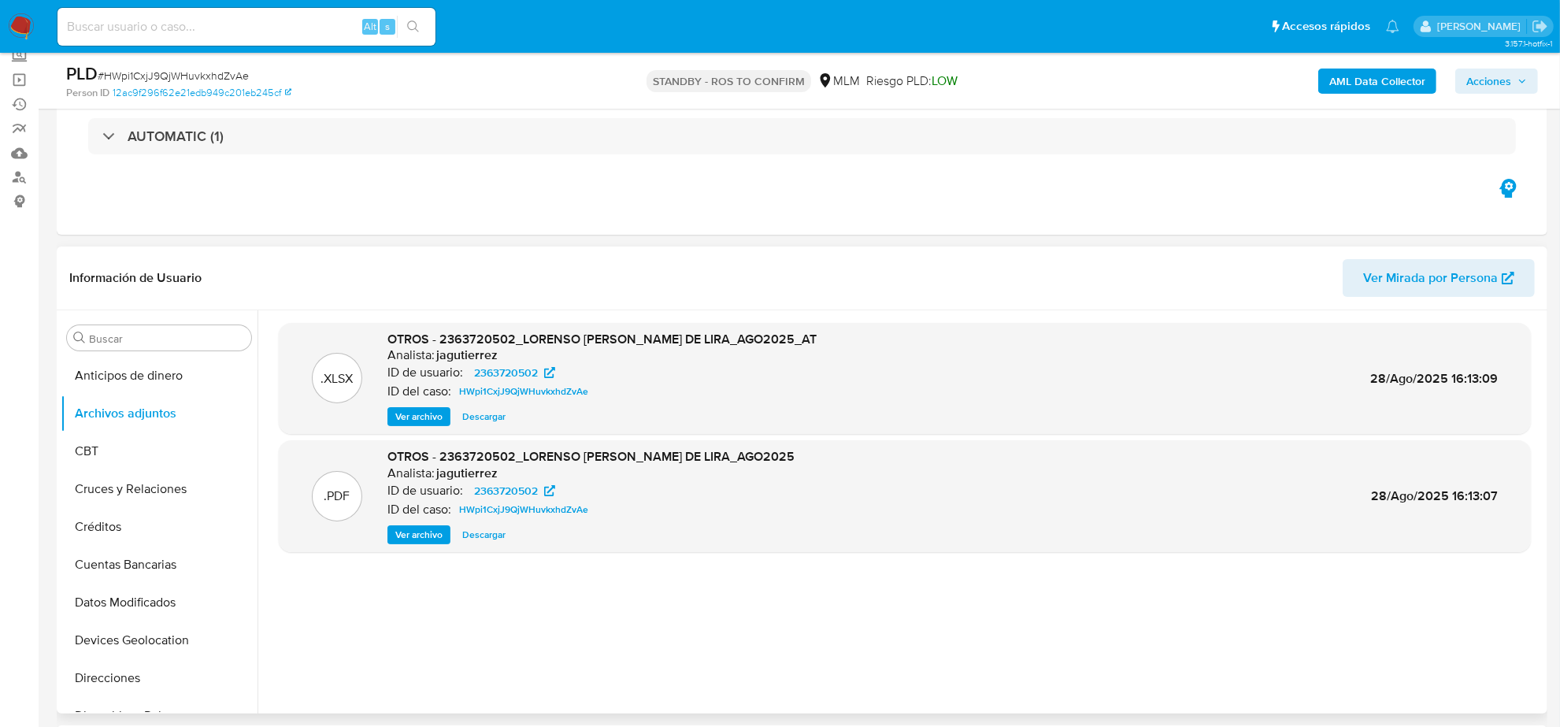
click at [231, 79] on span "# HWpi1CxjJ9QjWHuvkxhdZvAe" at bounding box center [173, 76] width 151 height 16
copy span "HWpi1CxjJ9QjWHuvkxhdZvAe"
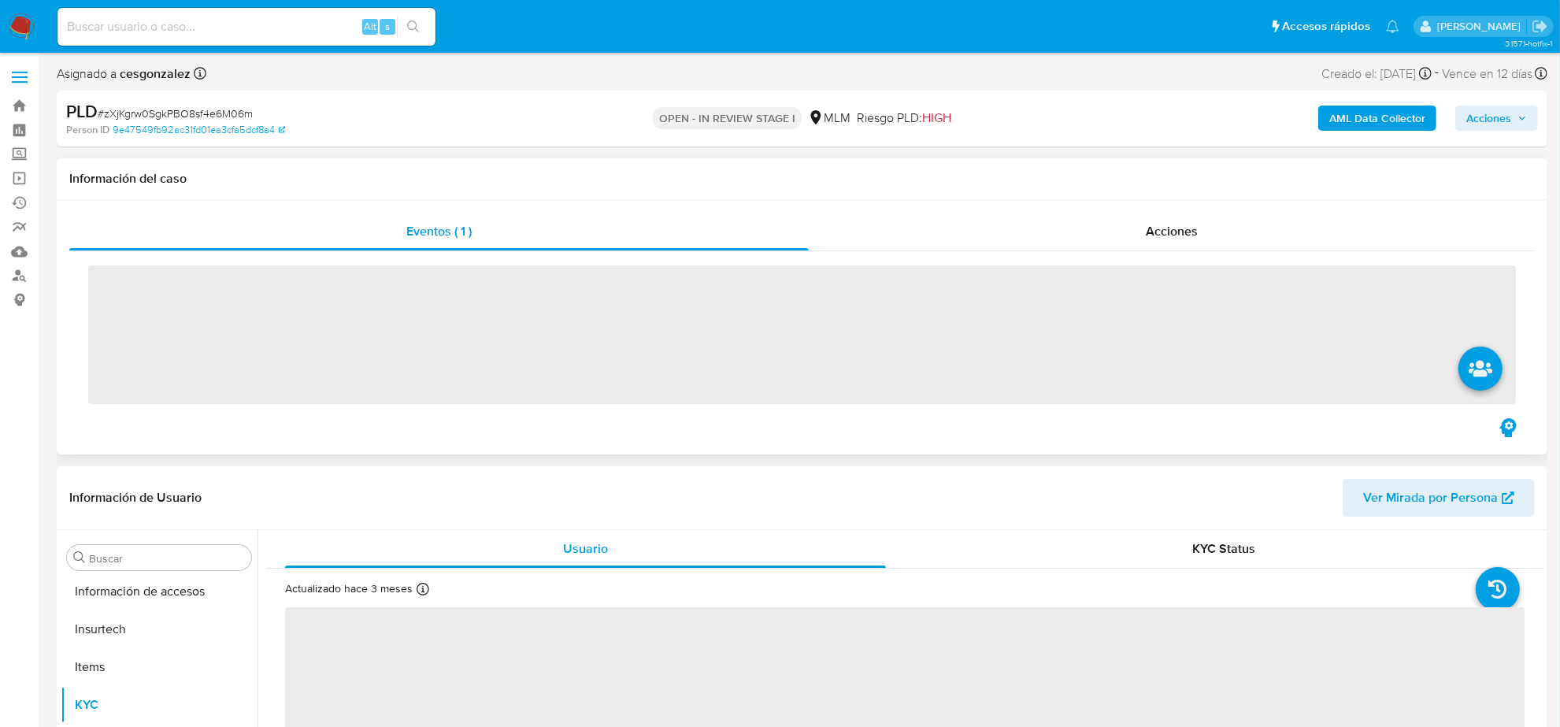
scroll to position [664, 0]
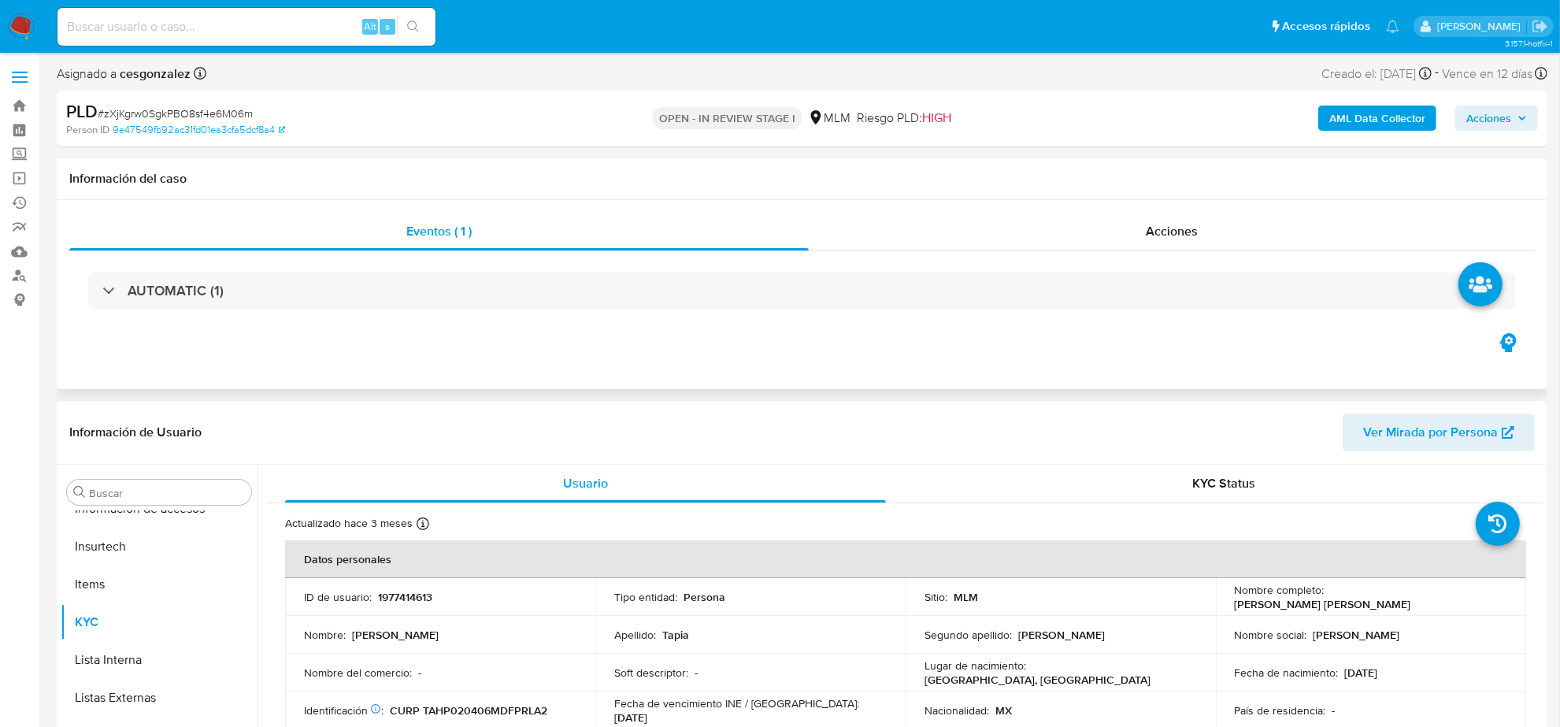
select select "10"
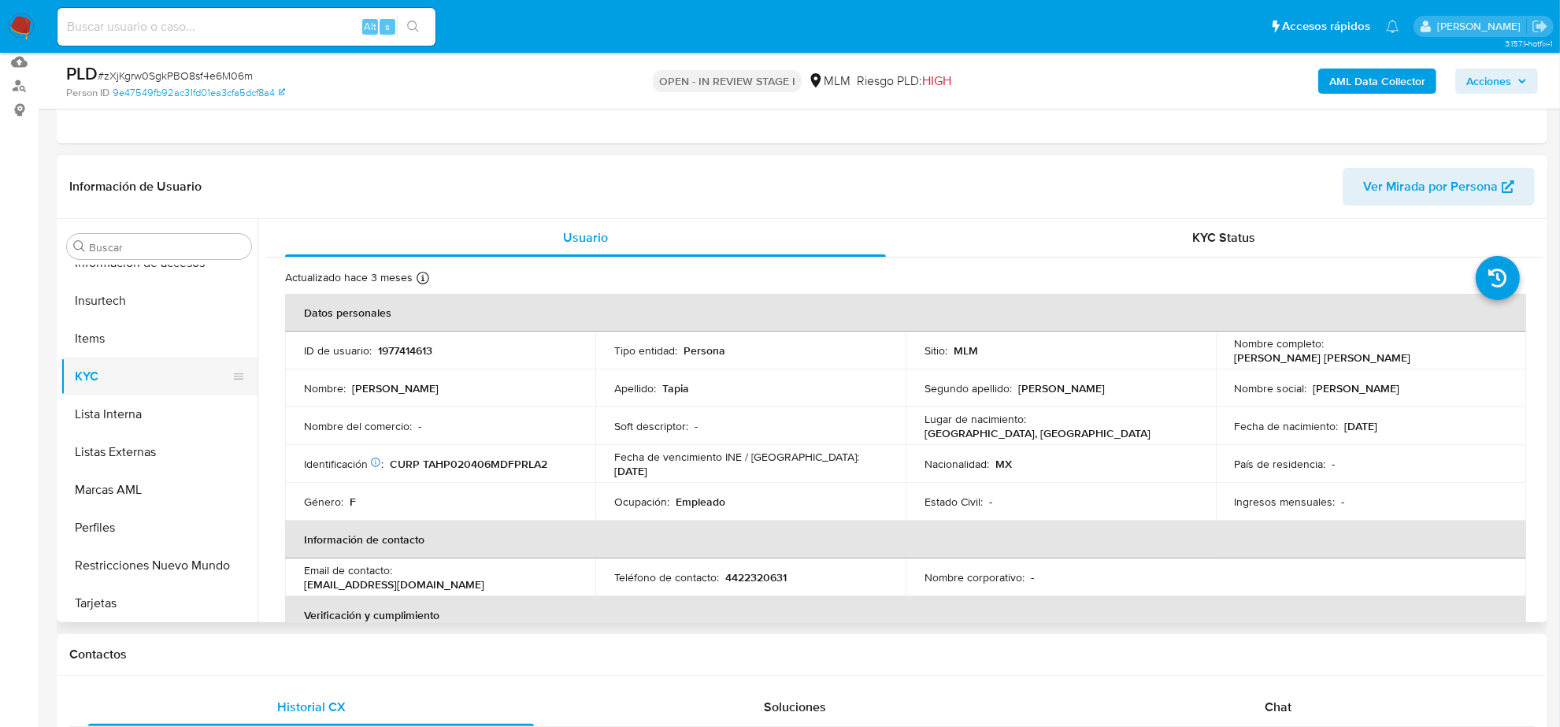
scroll to position [197, 0]
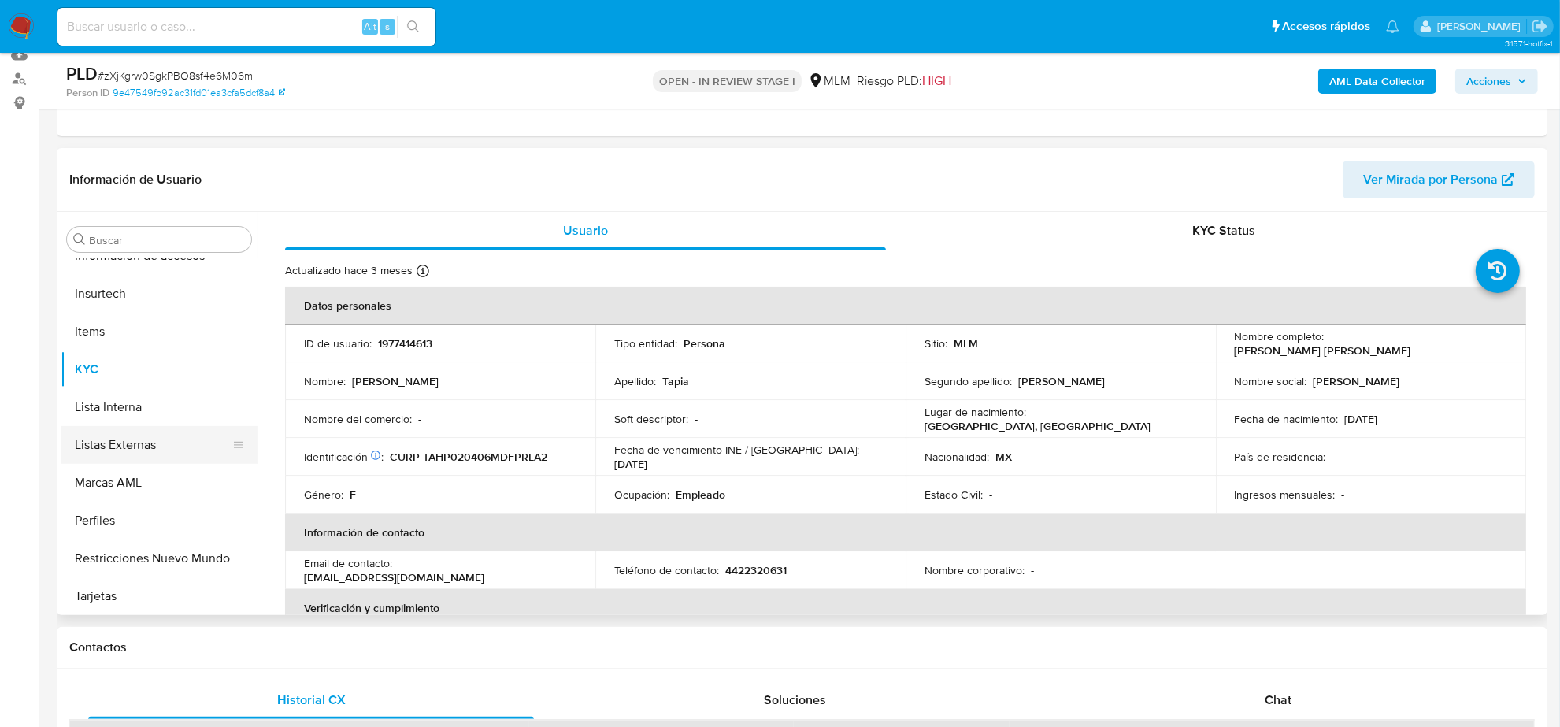
click at [127, 440] on button "Listas Externas" at bounding box center [153, 445] width 184 height 38
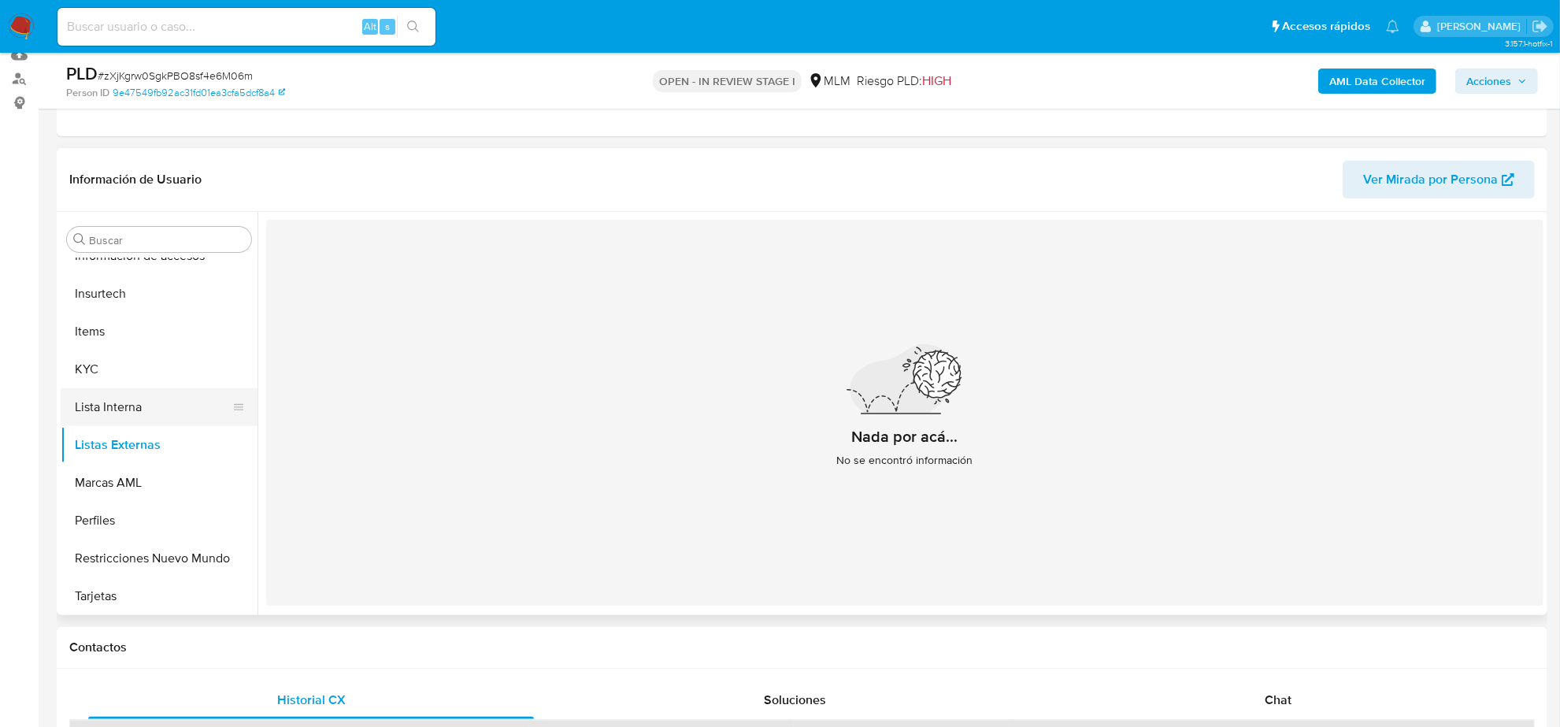
click at [72, 399] on button "Lista Interna" at bounding box center [153, 407] width 184 height 38
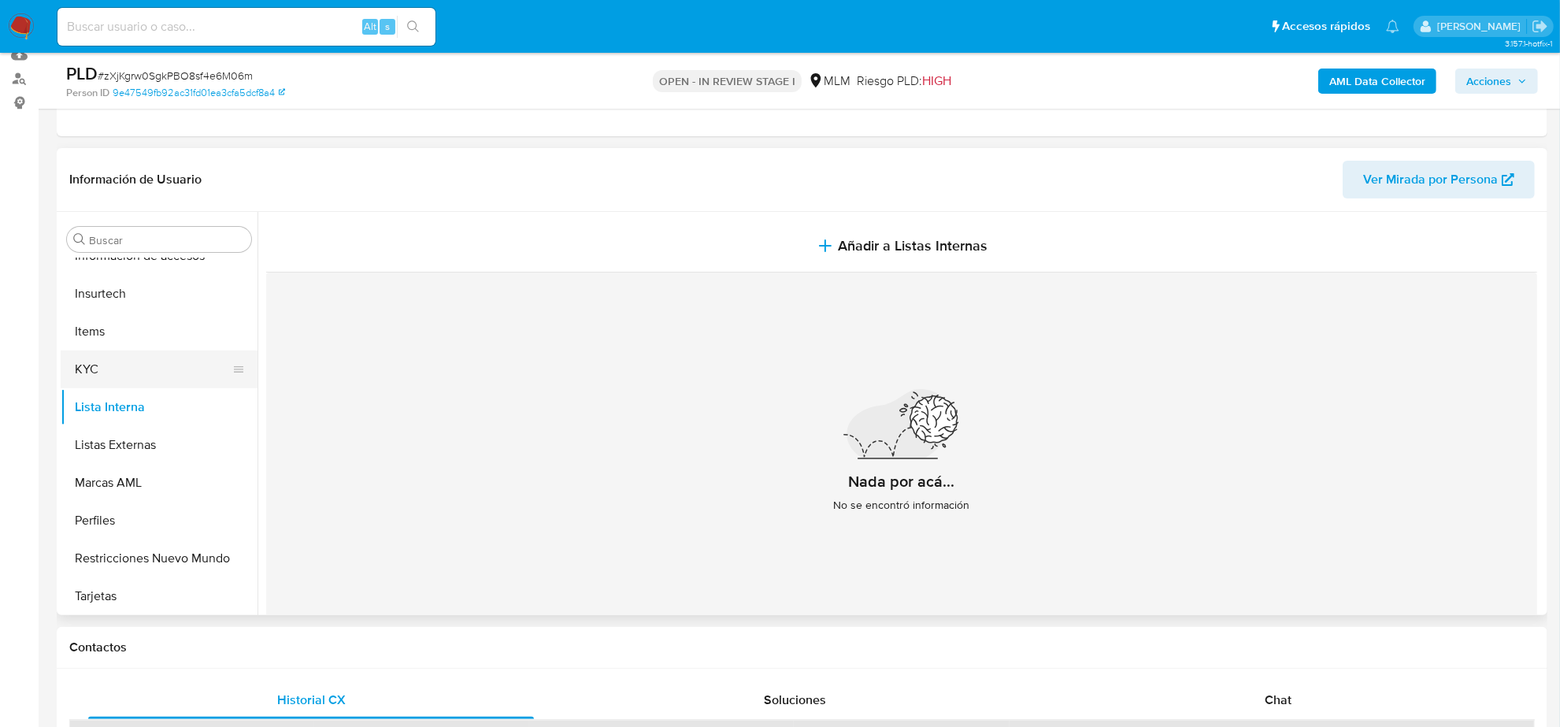
click at [99, 376] on button "KYC" at bounding box center [153, 370] width 184 height 38
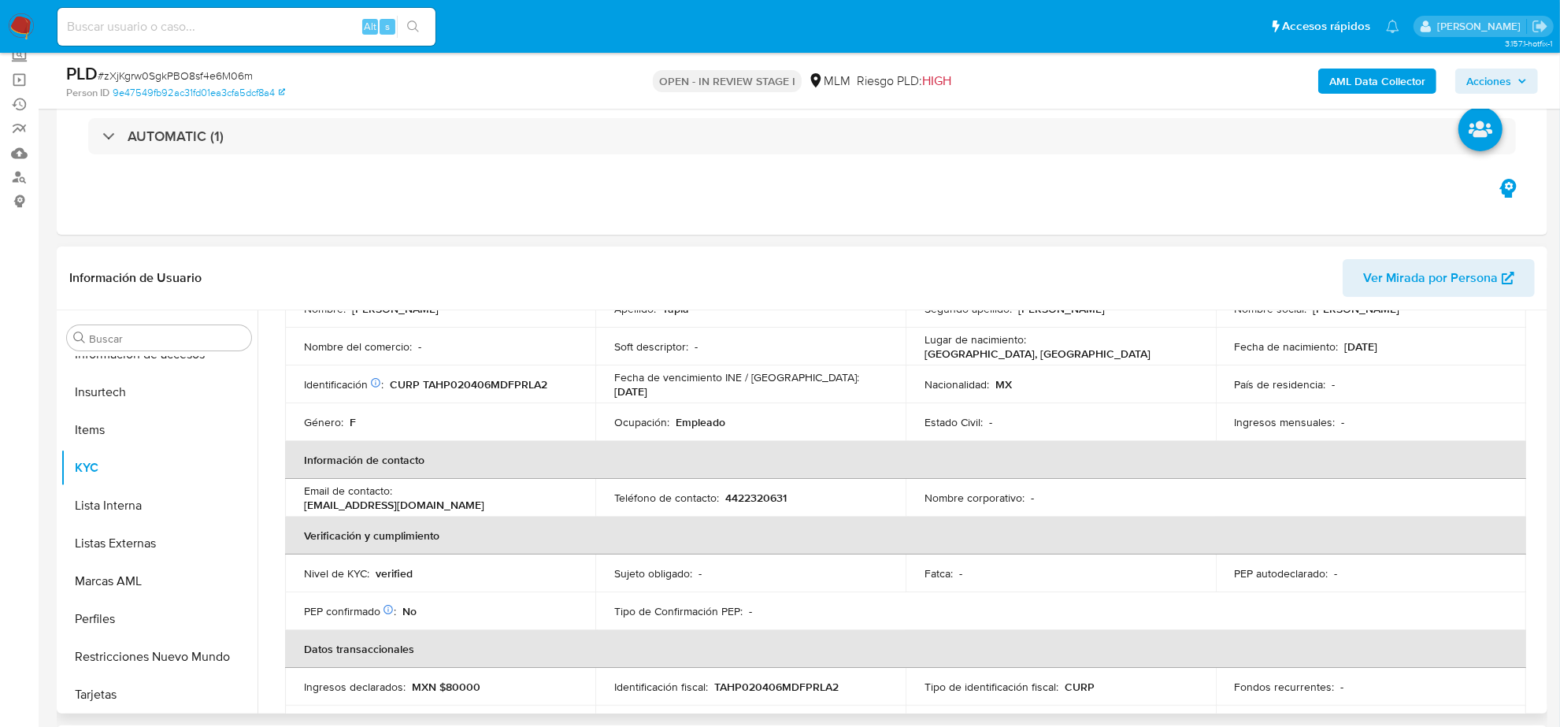
scroll to position [0, 0]
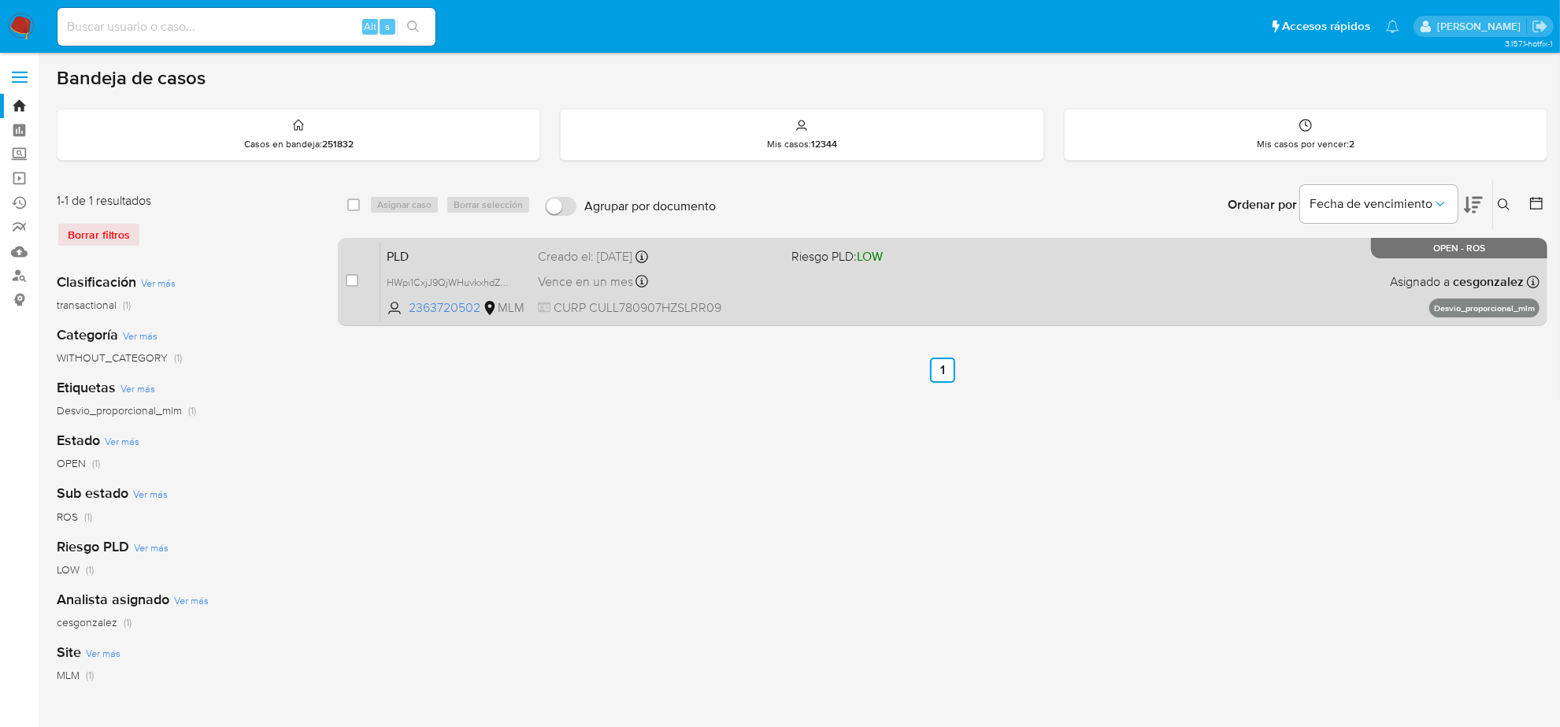
click at [919, 305] on div "PLD HWpi1CxjJ9QjWHuvkxhdZvAe 2363720502 MLM Riesgo PLD: LOW Creado el: 12/08/20…" at bounding box center [960, 282] width 1160 height 80
click at [904, 285] on div "PLD HWpi1CxjJ9QjWHuvkxhdZvAe 2363720502 MLM Riesgo PLD: LOW Creado el: 12/08/20…" at bounding box center [960, 282] width 1160 height 80
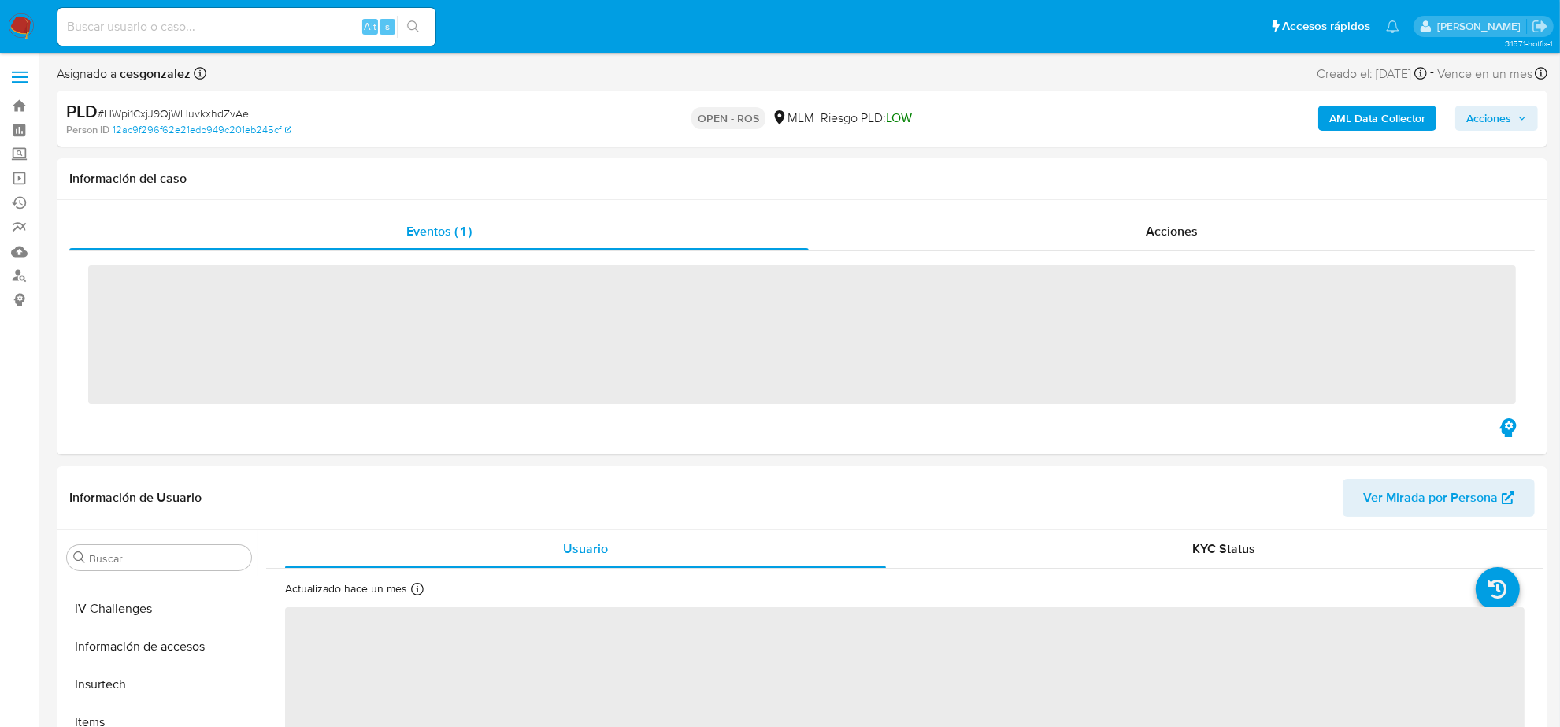
scroll to position [664, 0]
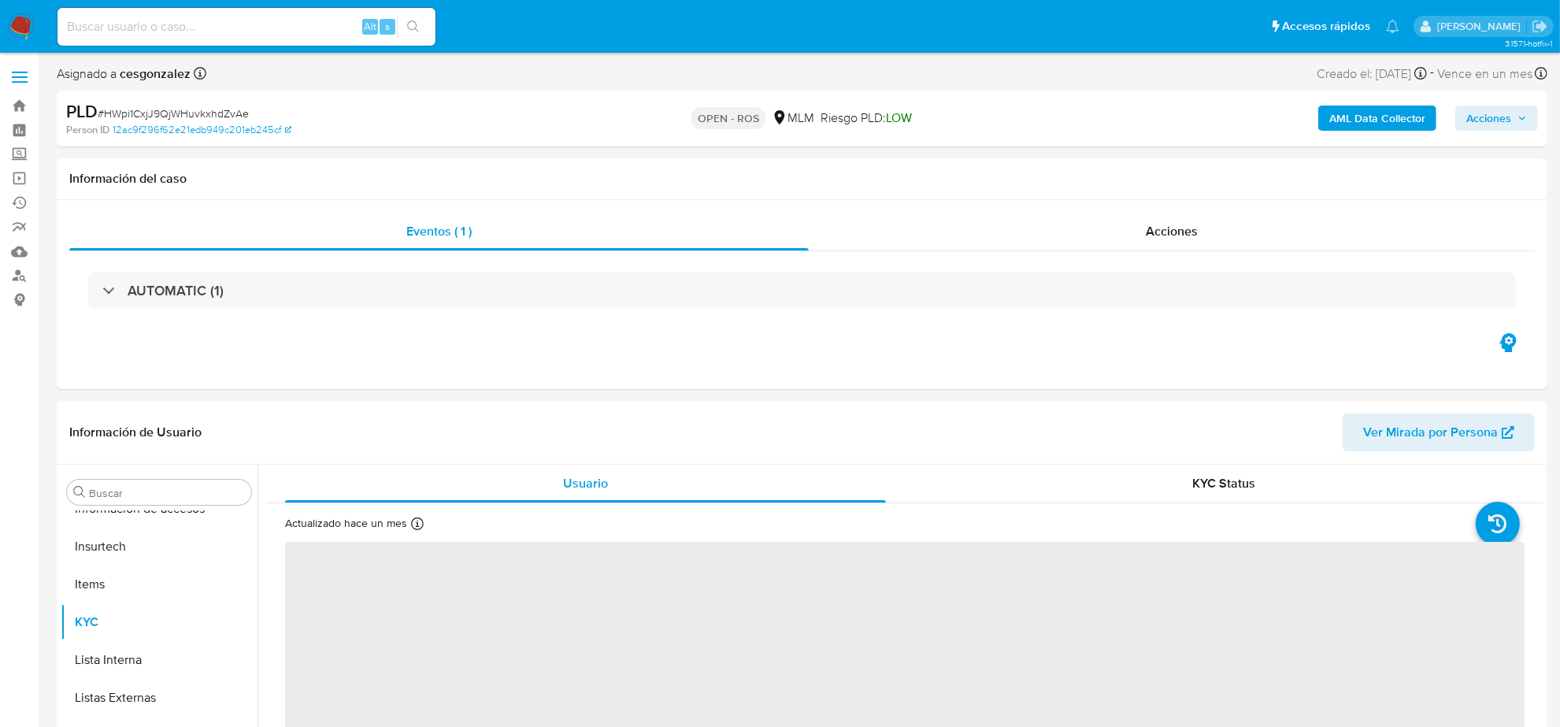
select select "10"
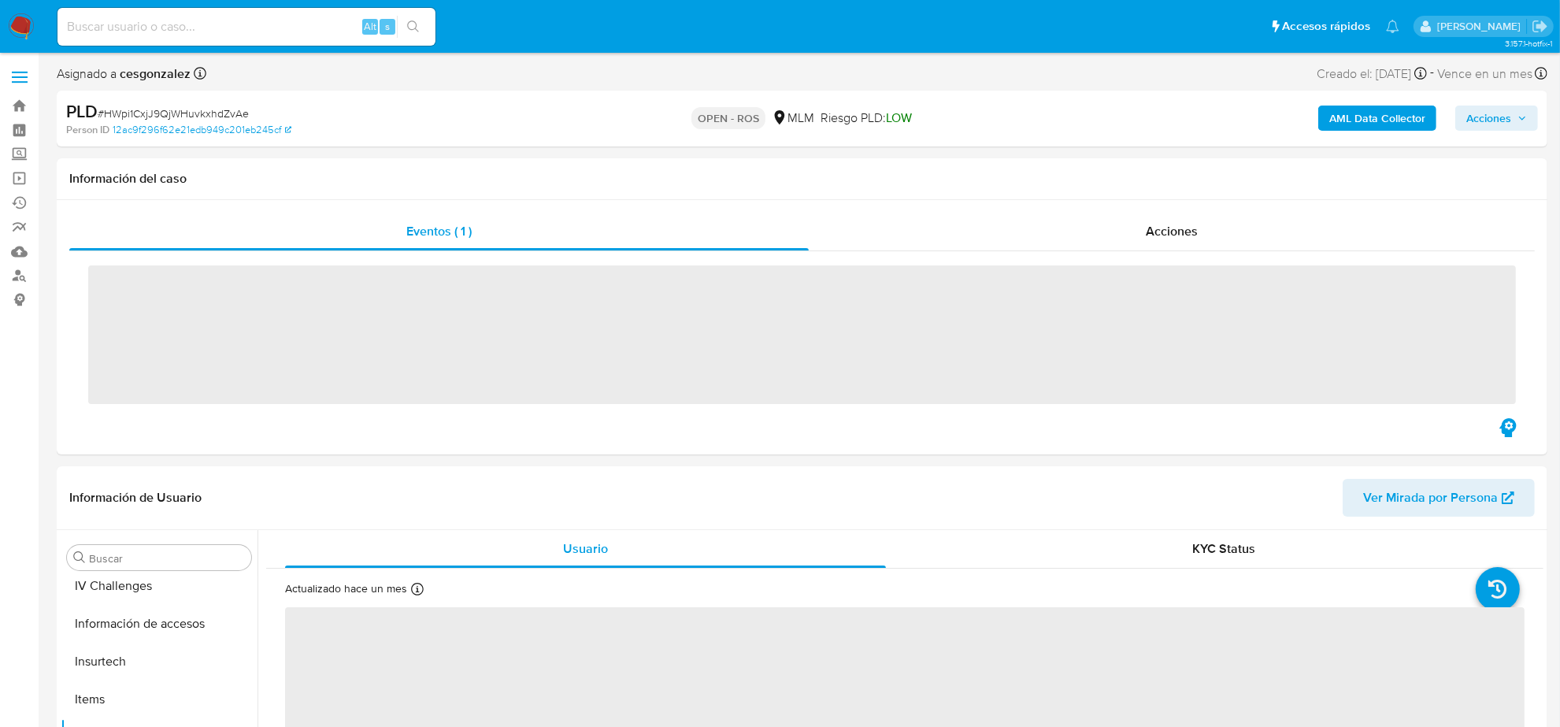
scroll to position [664, 0]
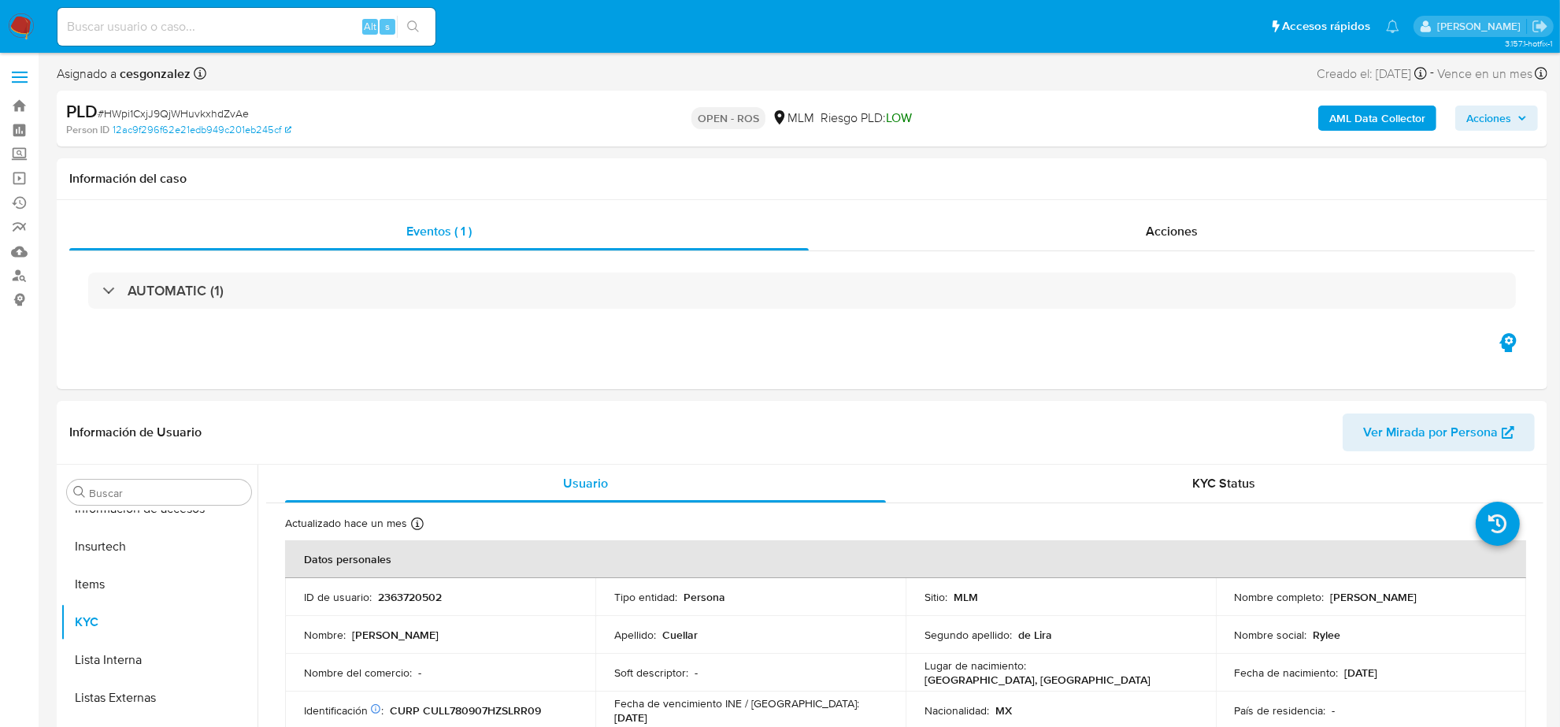
select select "10"
click at [180, 30] on input at bounding box center [247, 27] width 378 height 20
paste input "1977414613"
type input "1977414613"
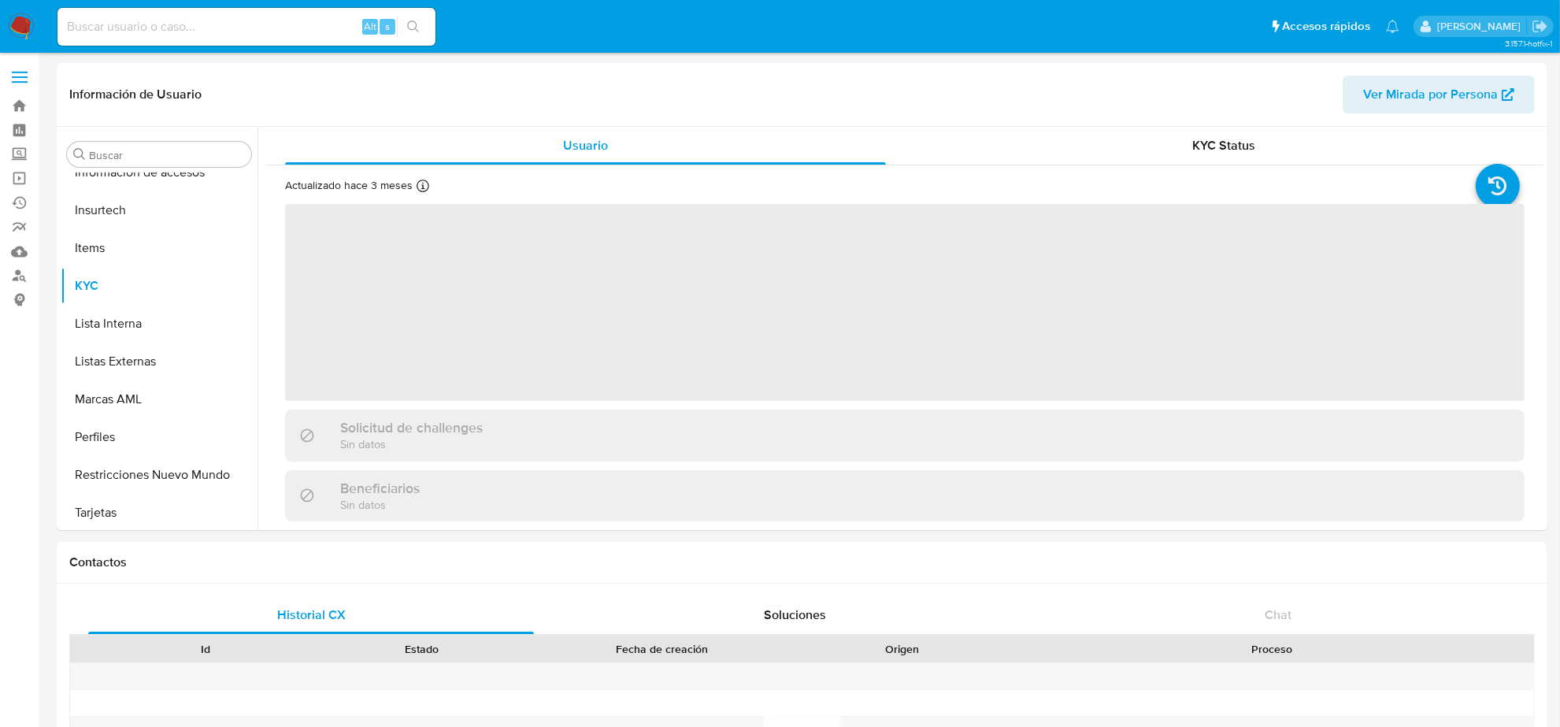
scroll to position [664, 0]
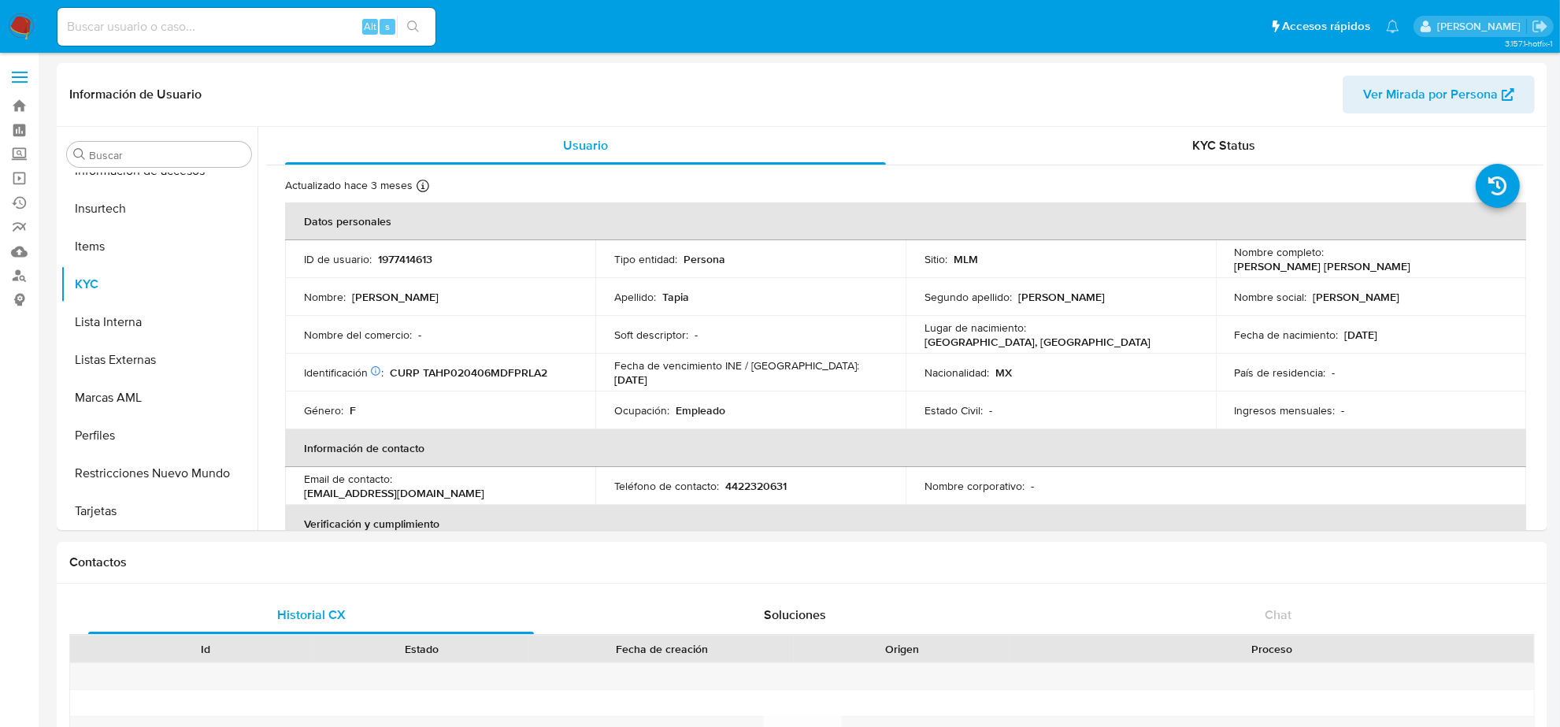
select select "10"
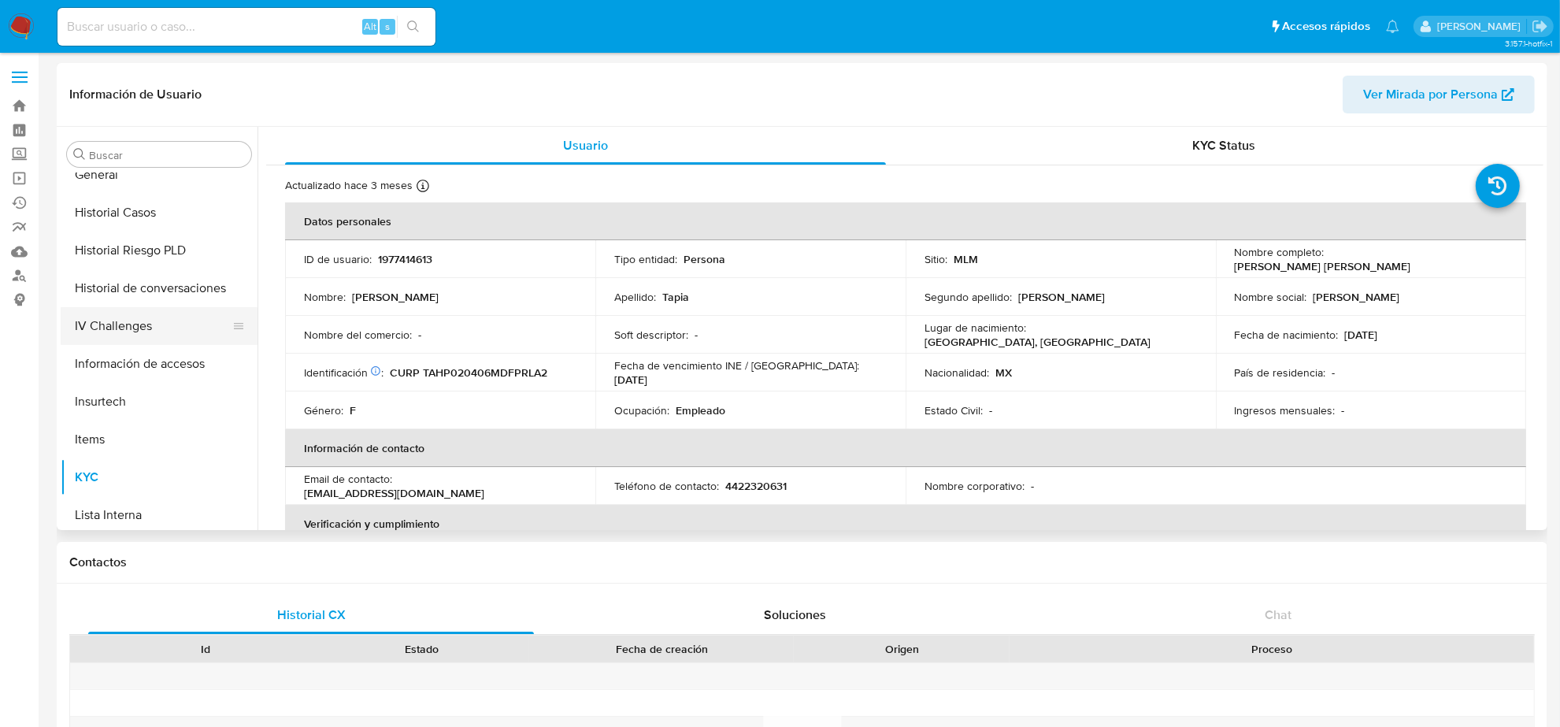
scroll to position [467, 0]
click at [144, 213] on button "Historial Casos" at bounding box center [153, 217] width 184 height 38
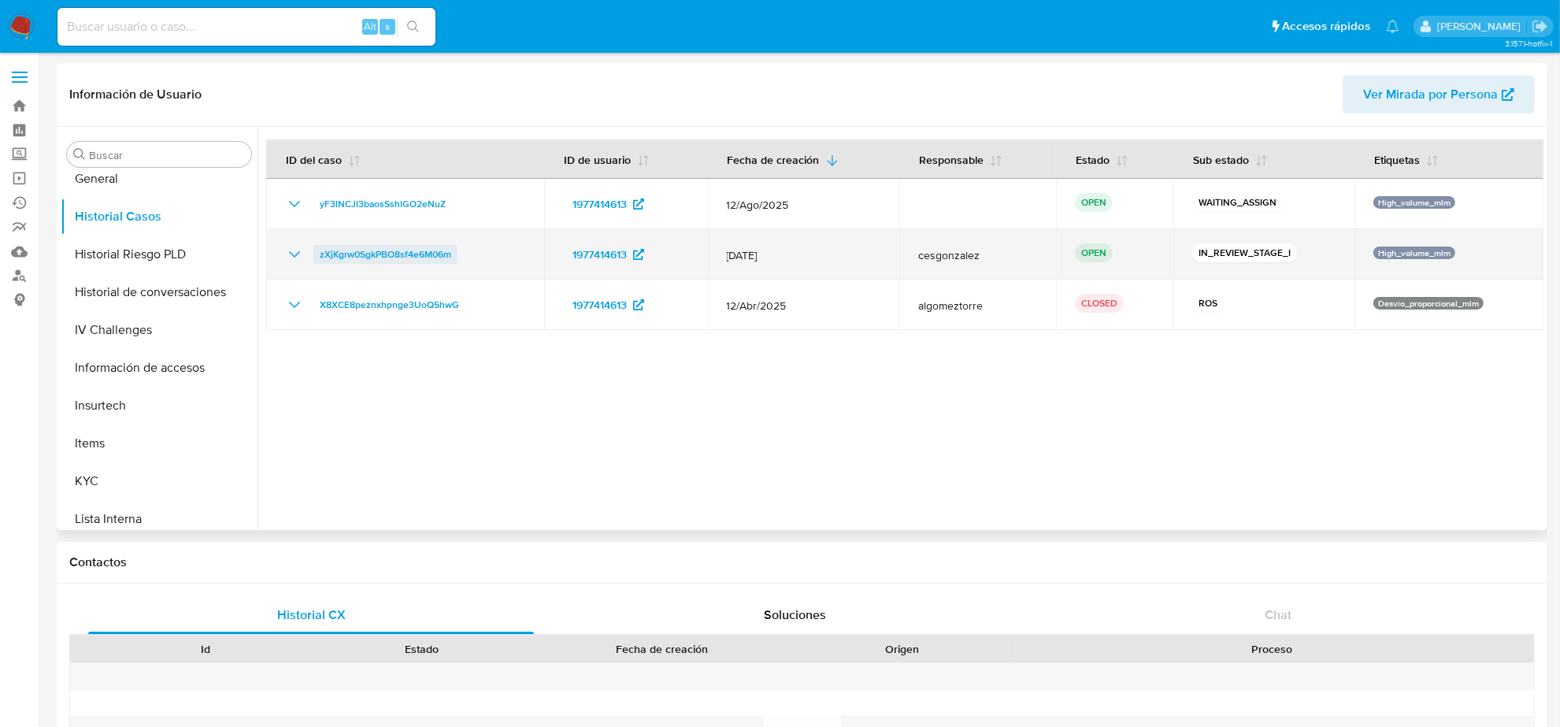
click at [386, 250] on span "zXjKgrw0SgkPBO8sf4e6M06m" at bounding box center [386, 254] width 132 height 19
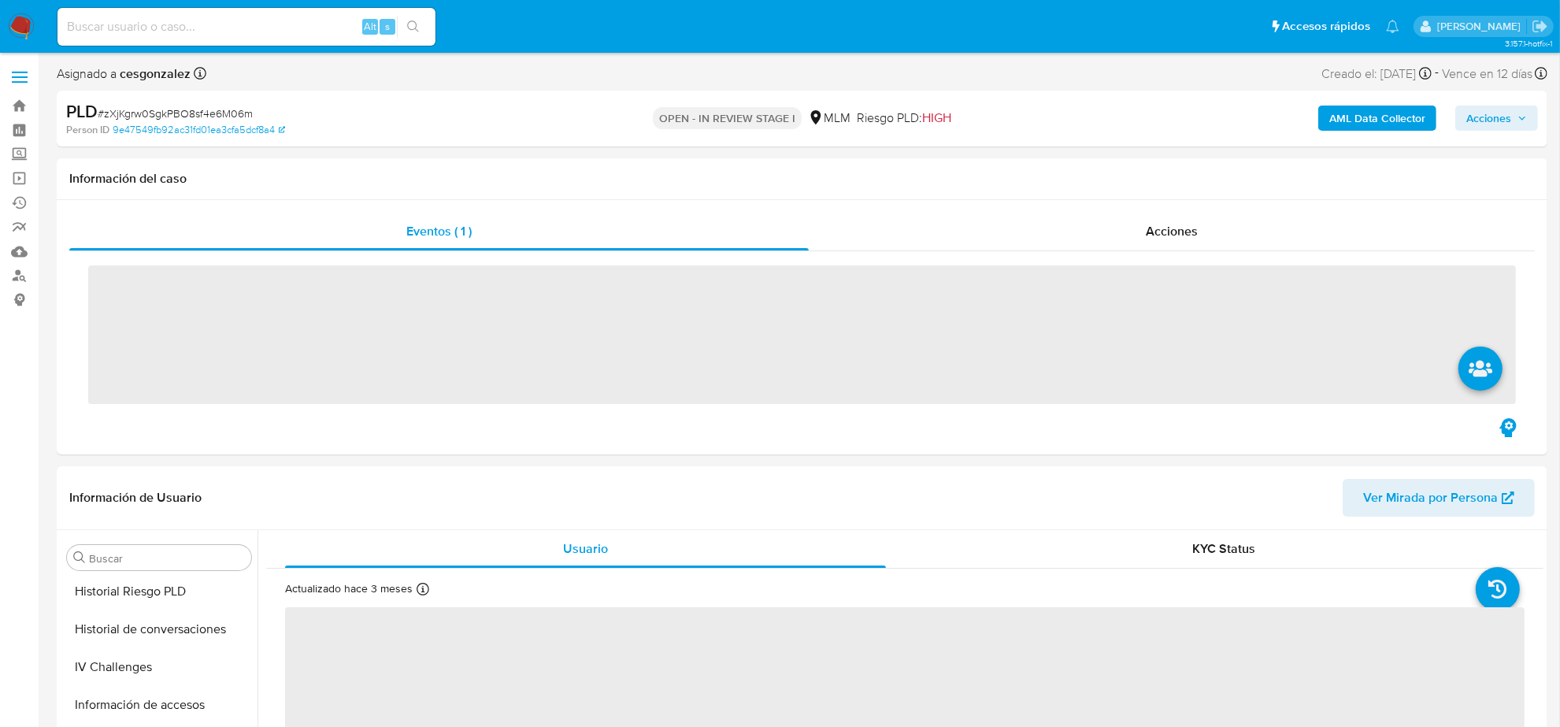
scroll to position [664, 0]
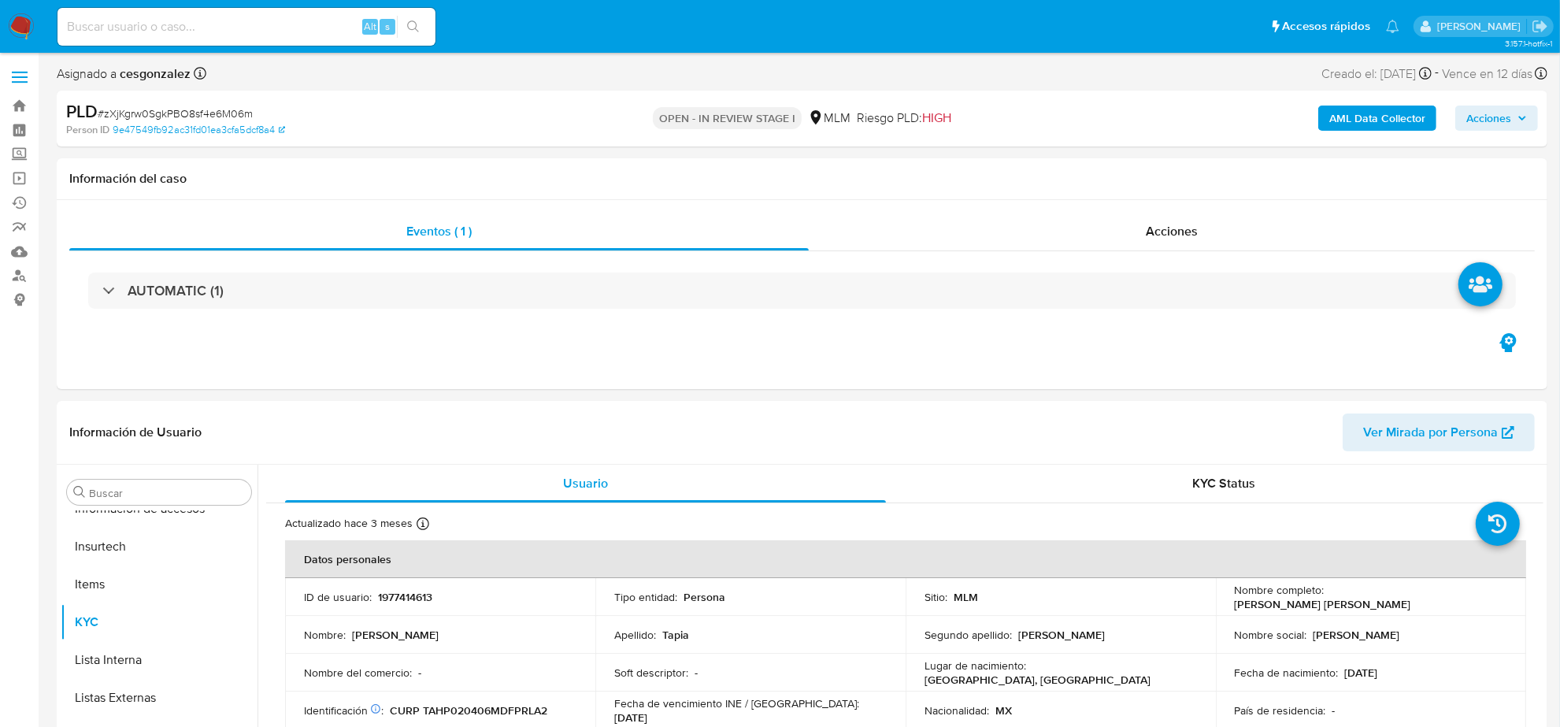
select select "10"
drag, startPoint x: 1135, startPoint y: 229, endPoint x: 1139, endPoint y: 222, distance: 8.1
click at [1138, 226] on div "Acciones" at bounding box center [1172, 232] width 726 height 38
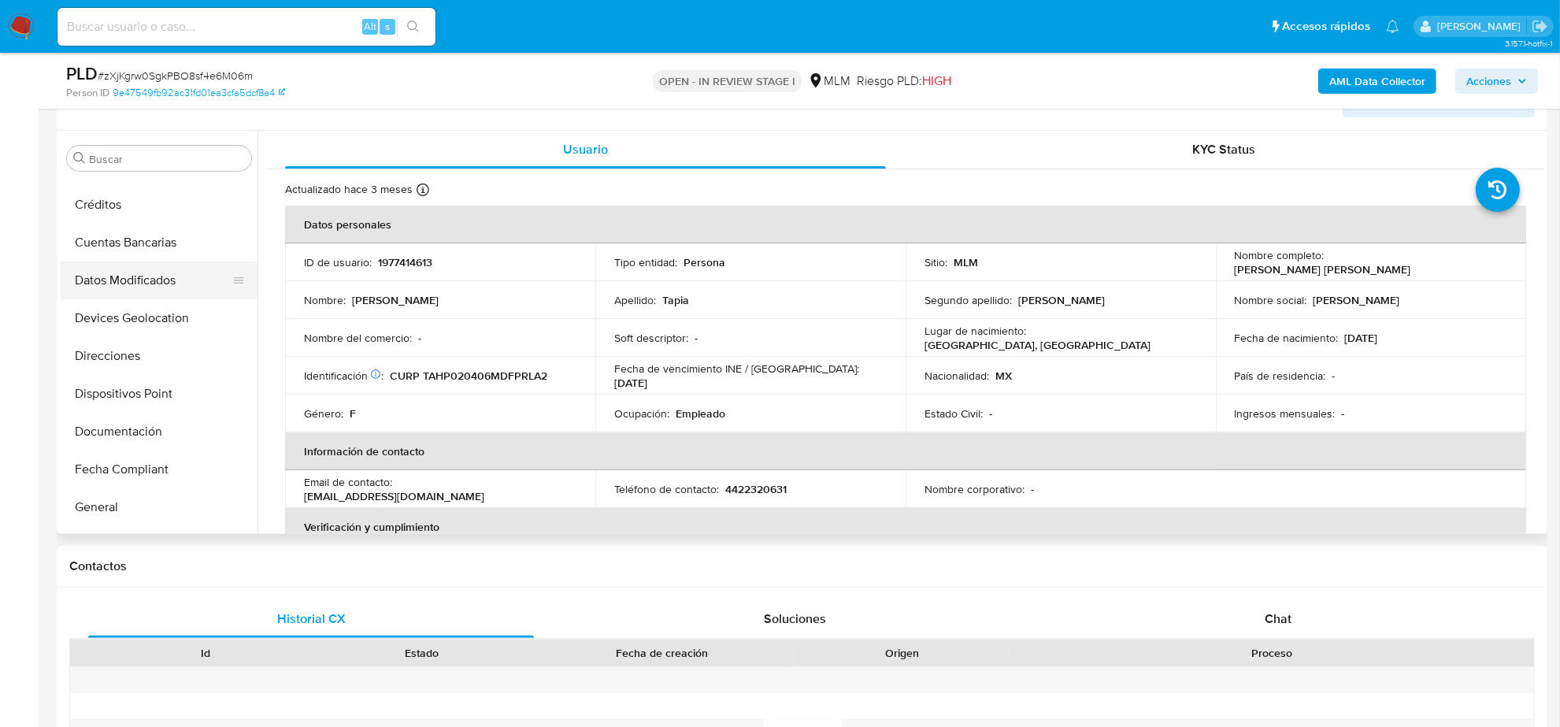
scroll to position [295, 0]
click at [167, 398] on button "Historial Casos" at bounding box center [153, 392] width 184 height 38
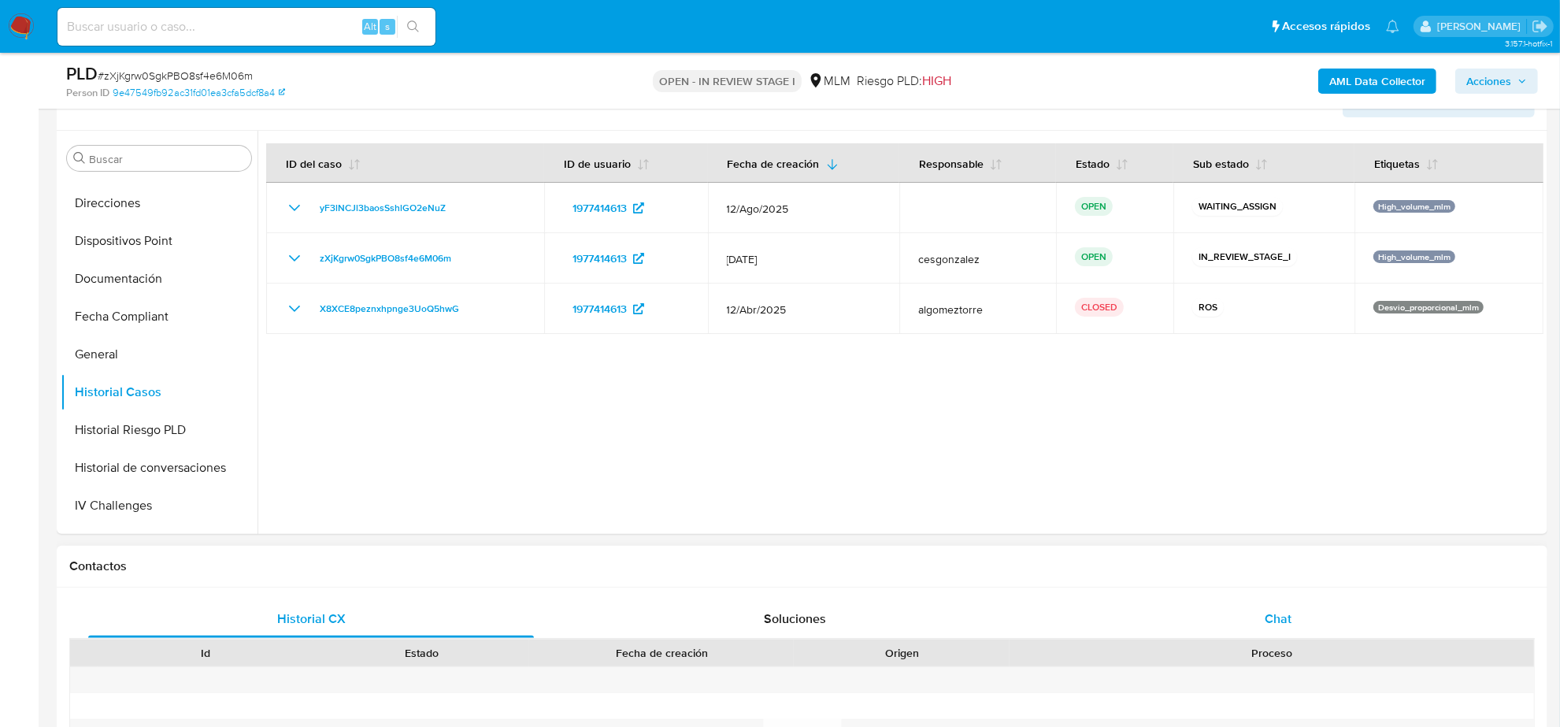
click at [1302, 617] on div "Chat" at bounding box center [1279, 619] width 446 height 38
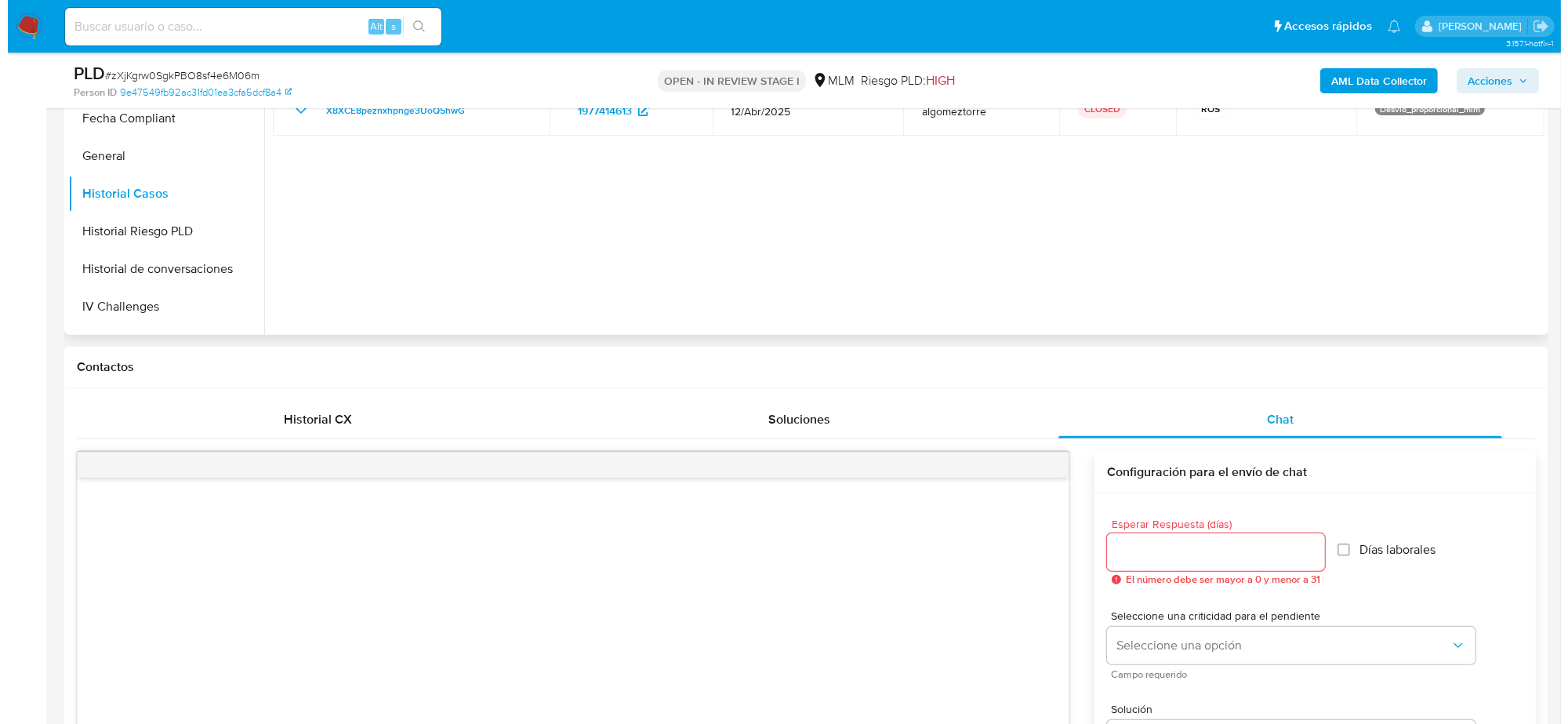
scroll to position [392, 0]
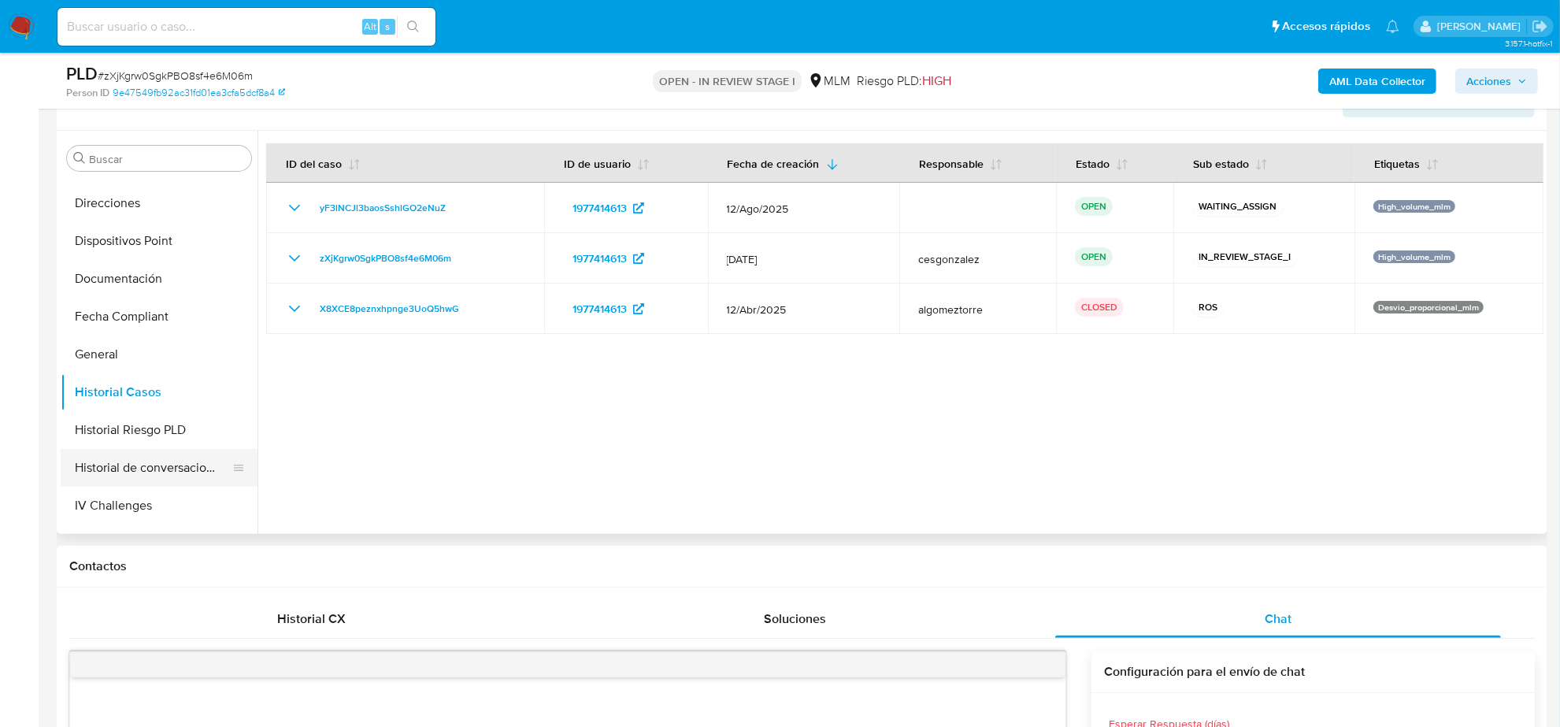
click at [194, 474] on button "Historial de conversaciones" at bounding box center [153, 468] width 184 height 38
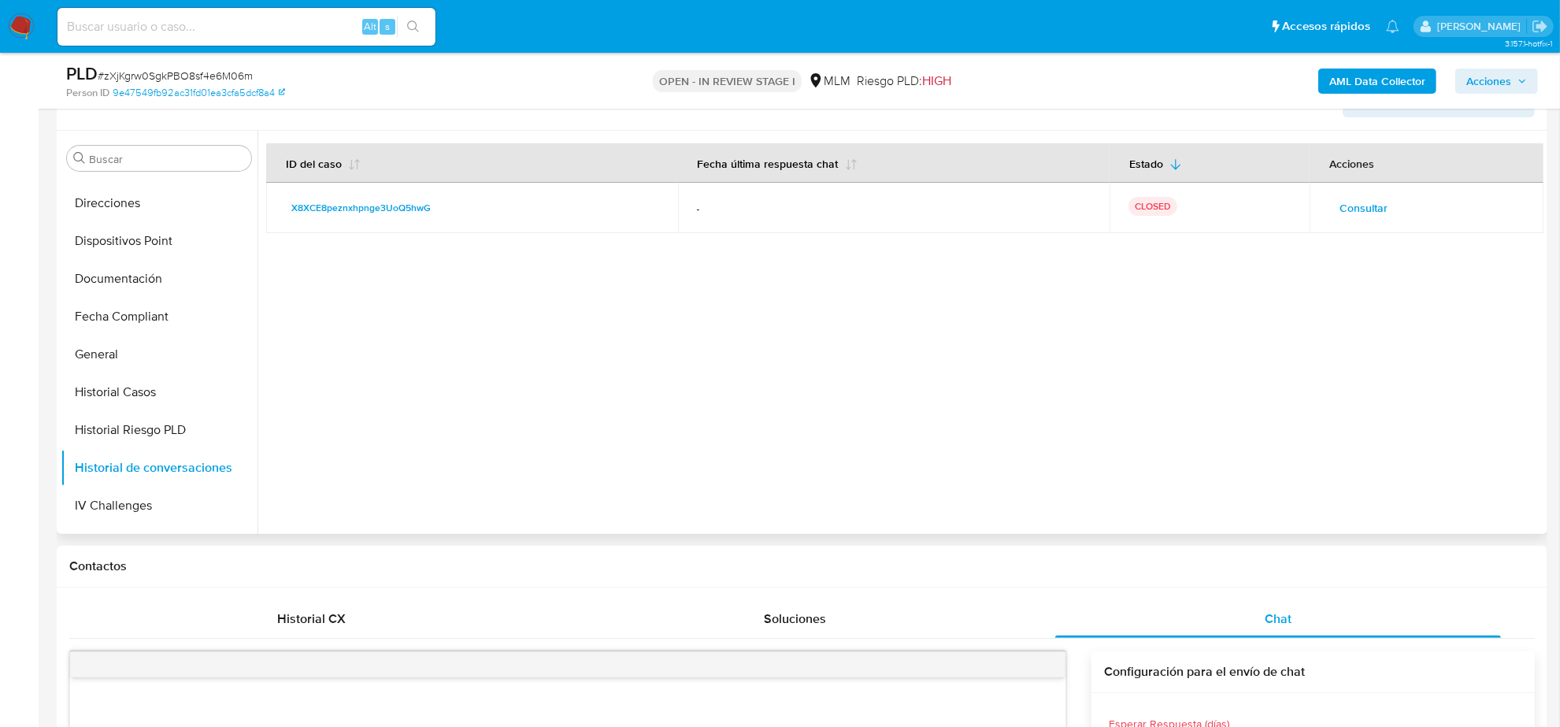
click at [1375, 202] on span "Consultar" at bounding box center [1364, 208] width 48 height 22
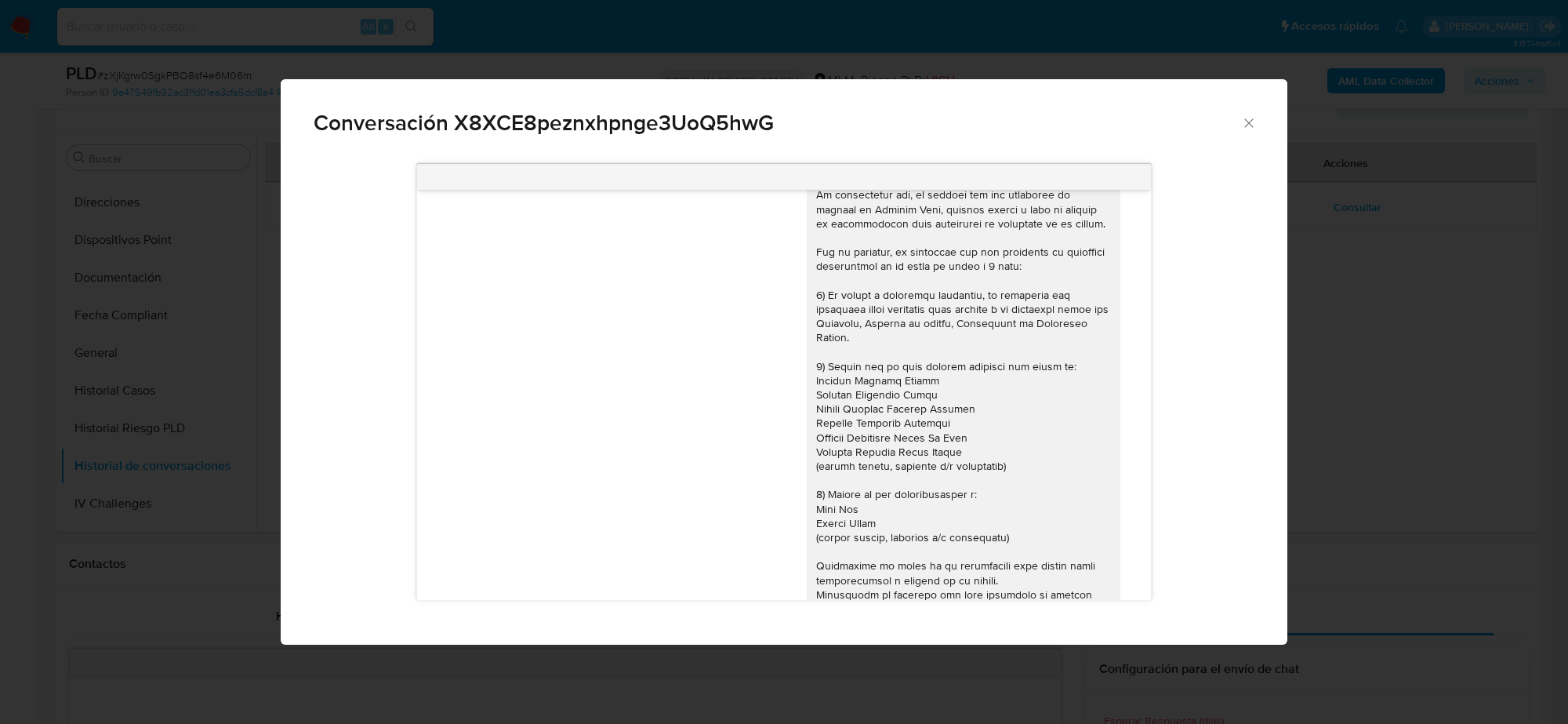
scroll to position [0, 0]
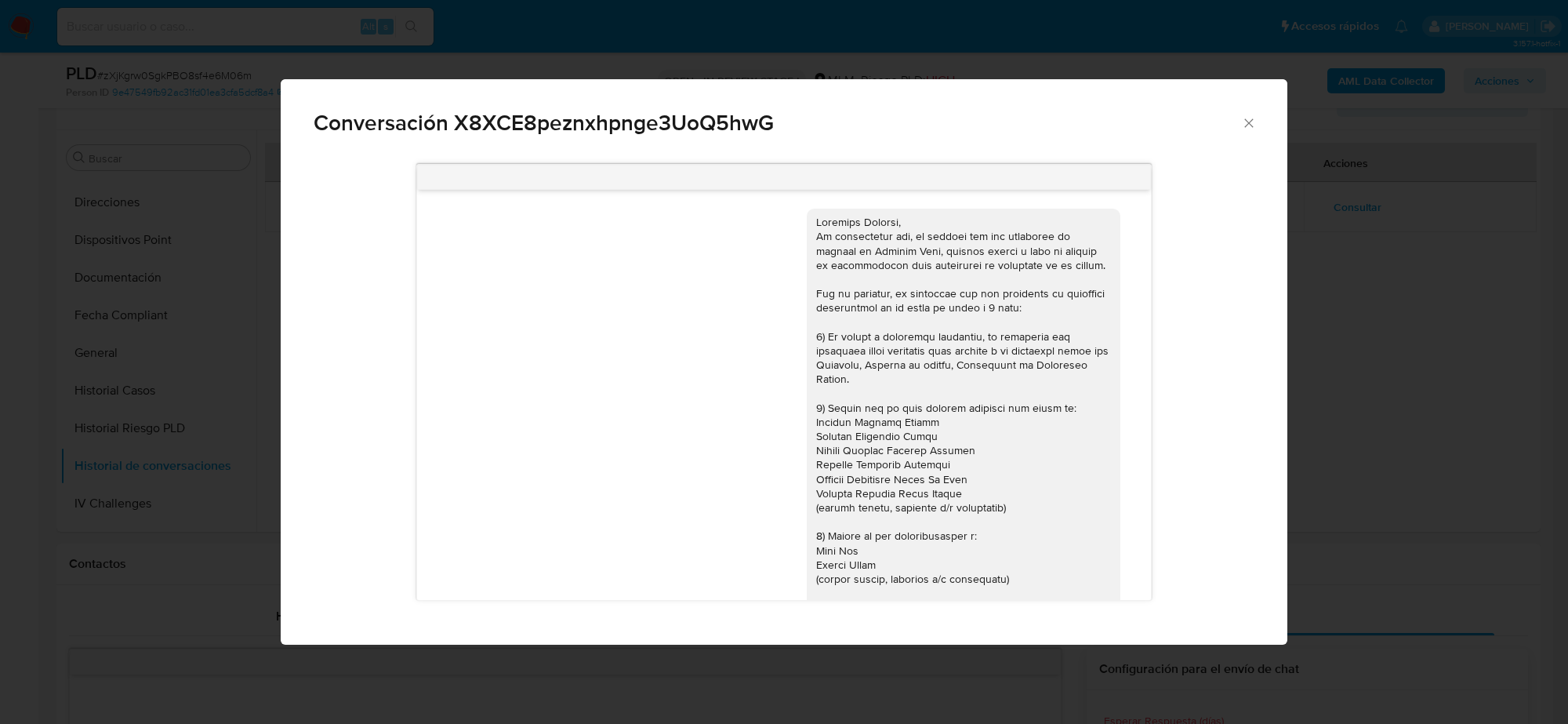
click at [1256, 130] on div "Conversación X8XCE8peznxhpnge3UoQ5hwG" at bounding box center [784, 117] width 1007 height 75
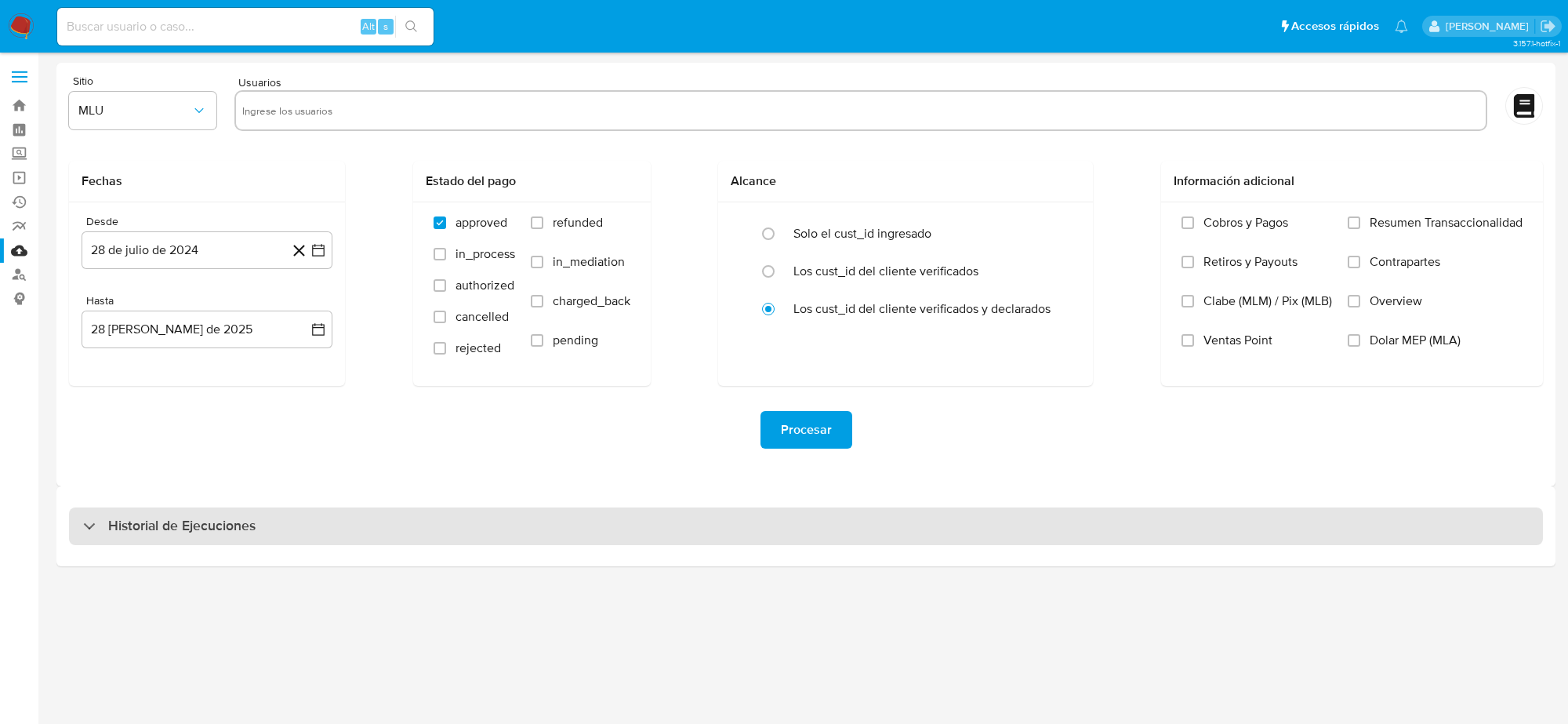
click at [327, 535] on div "Historial de Ejecuciones" at bounding box center [805, 527] width 1474 height 38
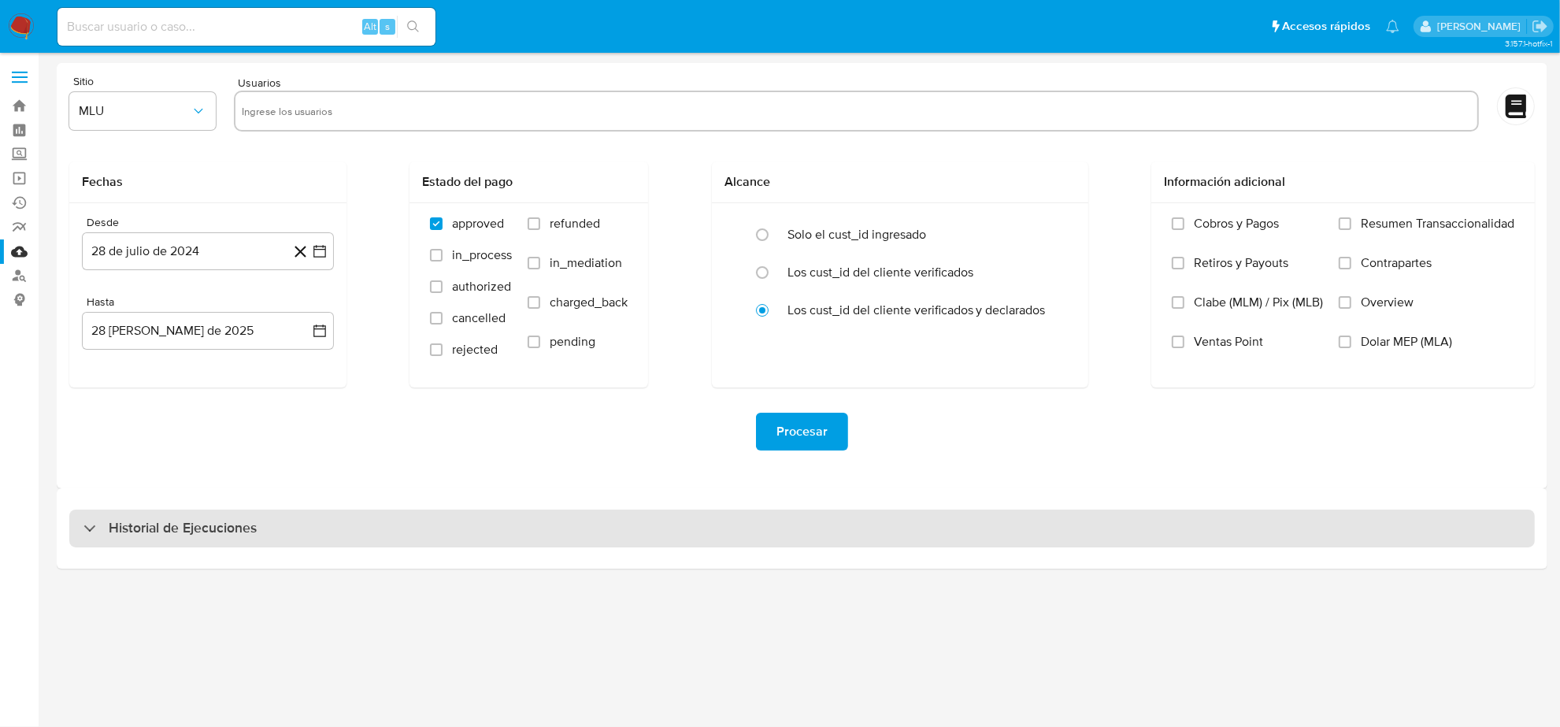
select select "10"
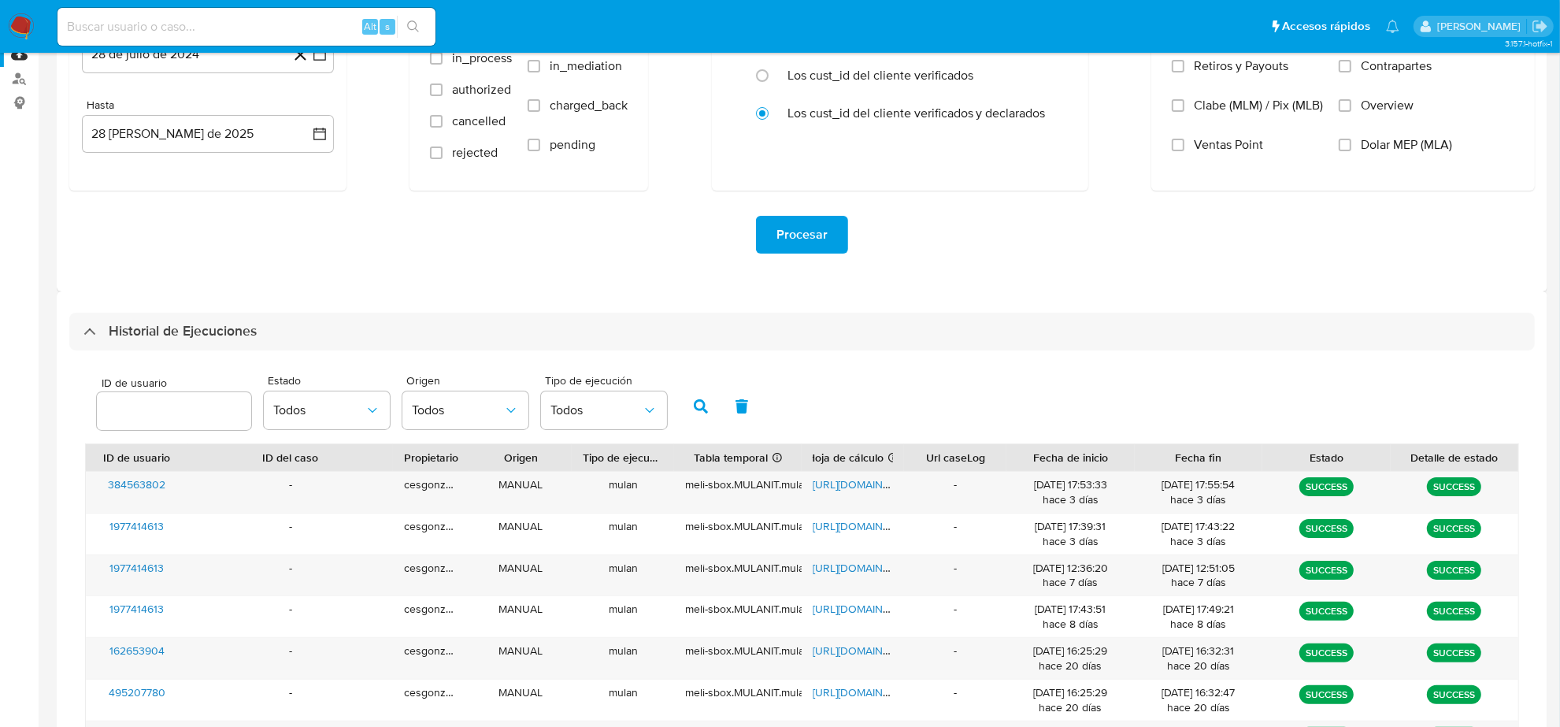
scroll to position [295, 0]
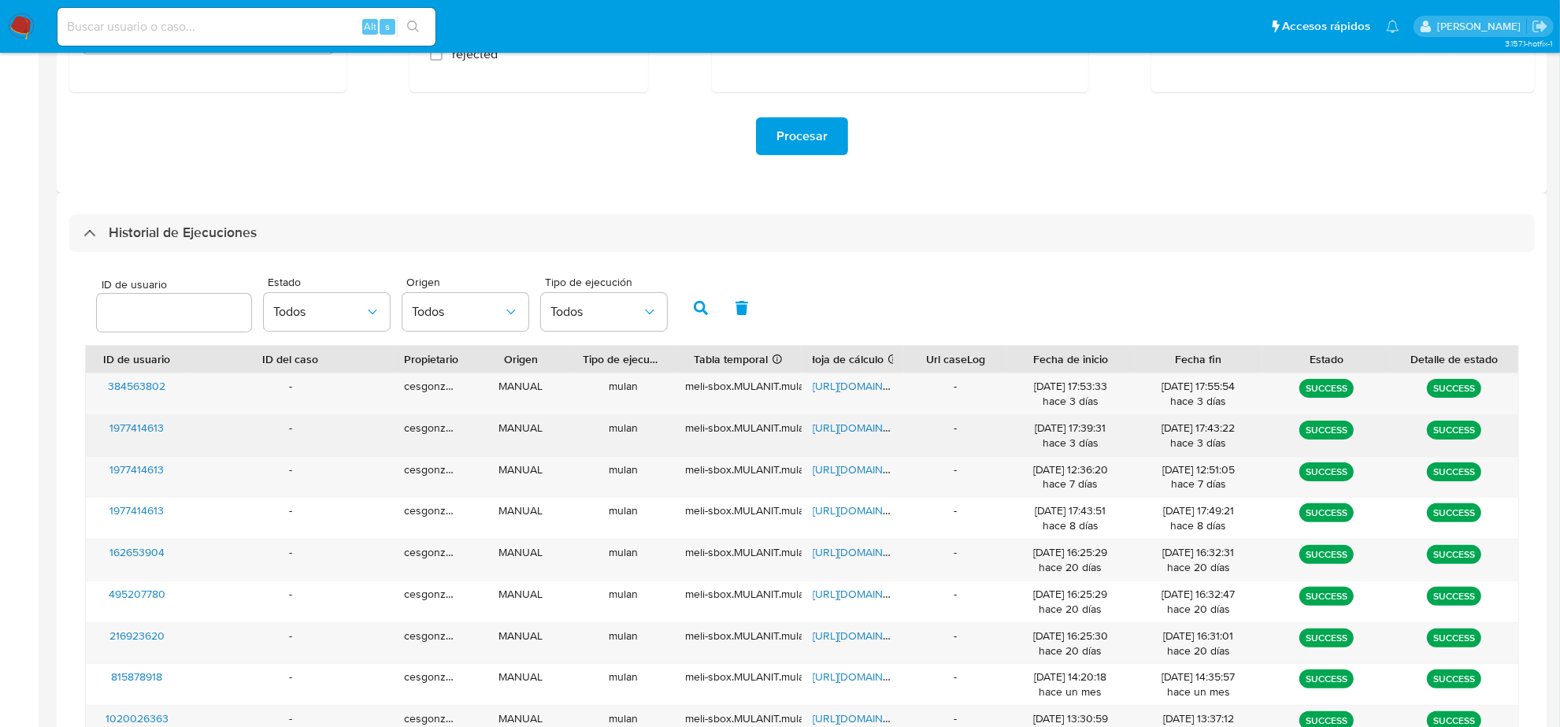
click at [866, 426] on span "https://docs.google.com/spreadsheets/d/1Q2c1Cm0BOB6KV6MNdkqfm52lhW735TDvM3C-DV7…" at bounding box center [867, 428] width 109 height 16
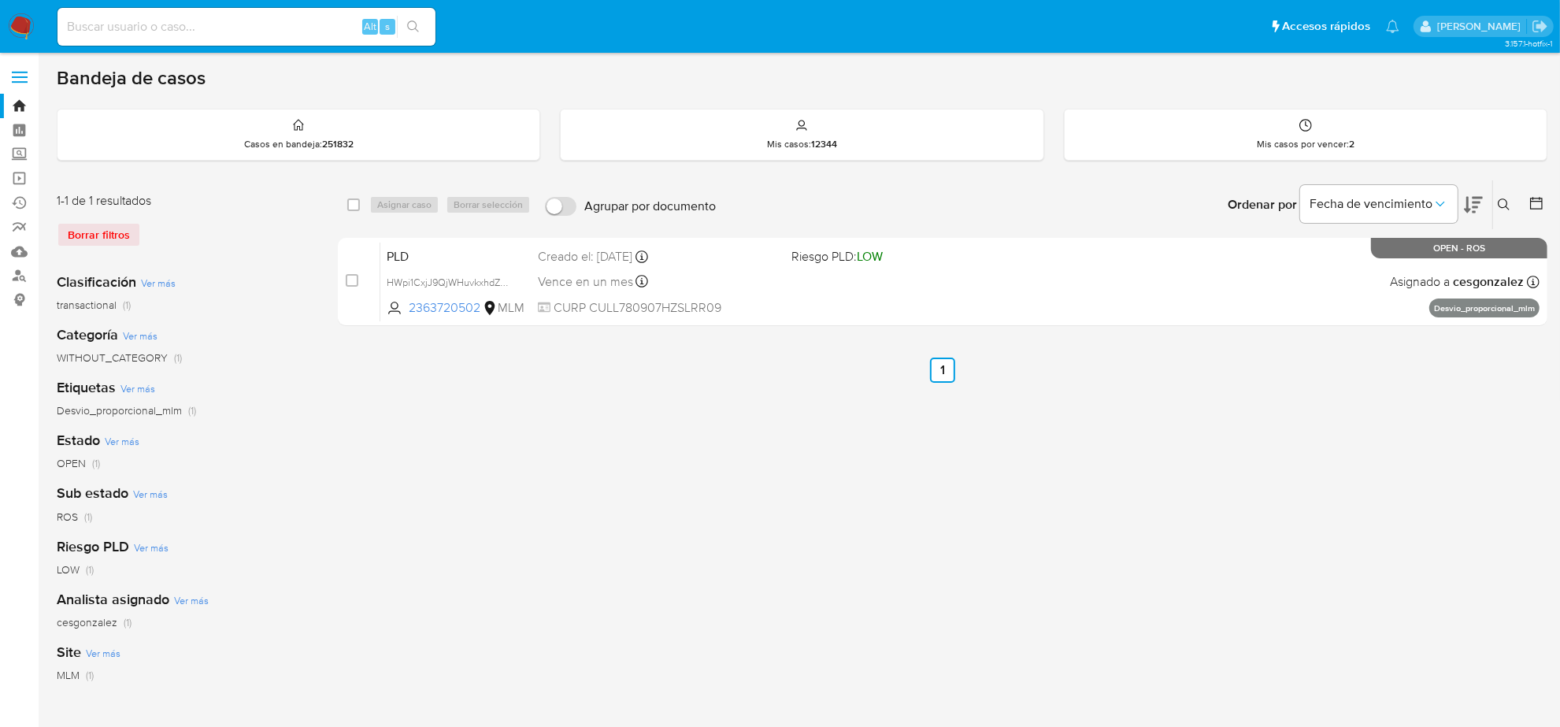
click at [218, 35] on div "Alt s" at bounding box center [247, 27] width 378 height 38
click at [215, 32] on input at bounding box center [247, 27] width 378 height 20
paste input "1977414613"
type input "1977414613"
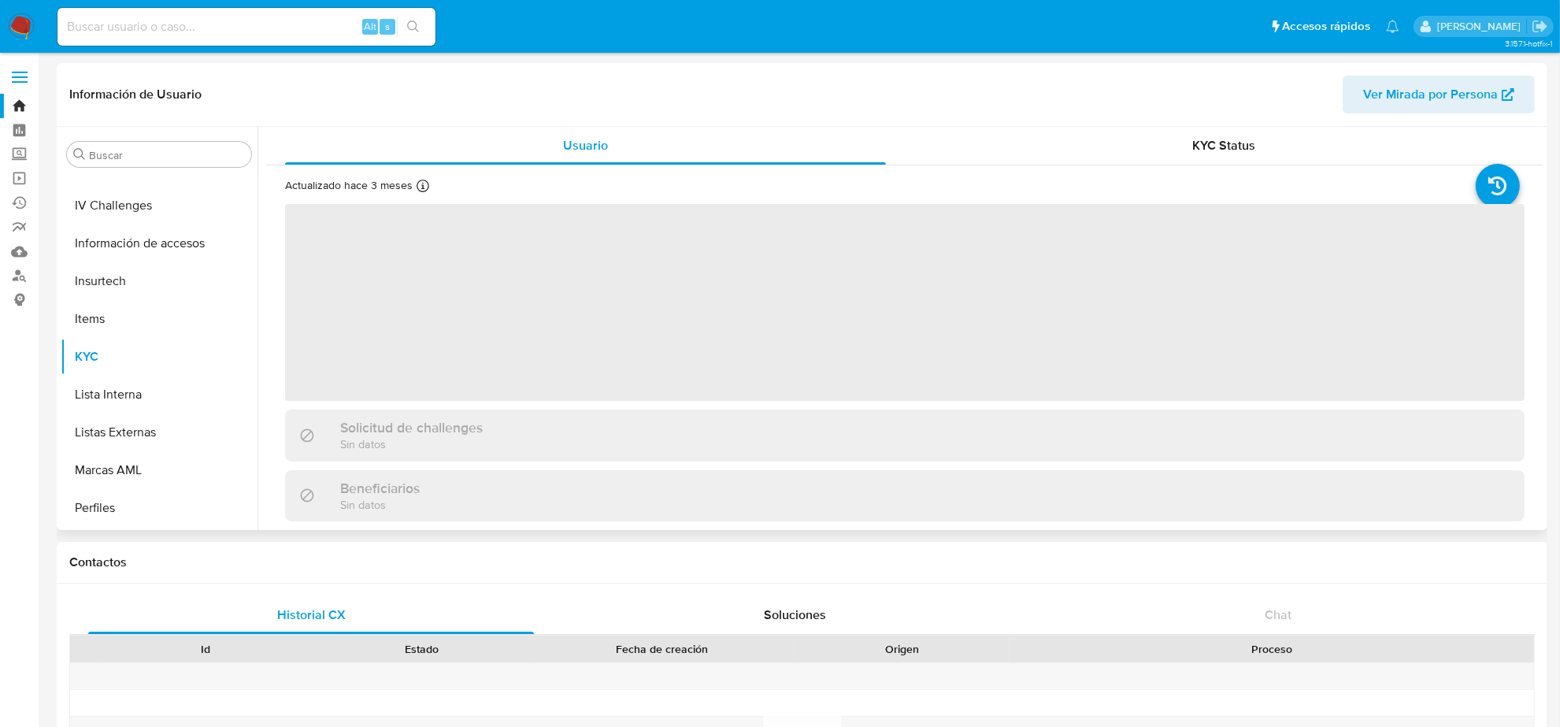
scroll to position [664, 0]
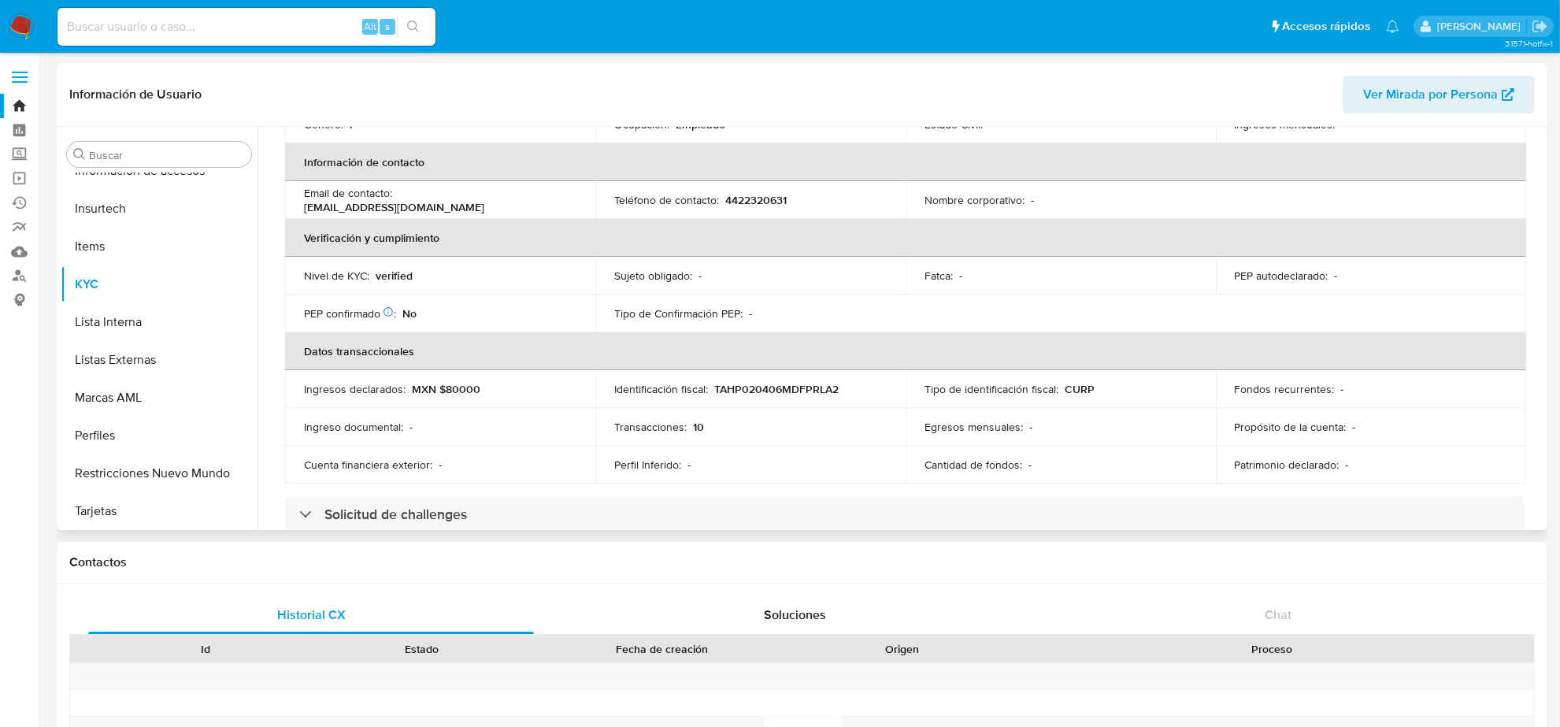
select select "10"
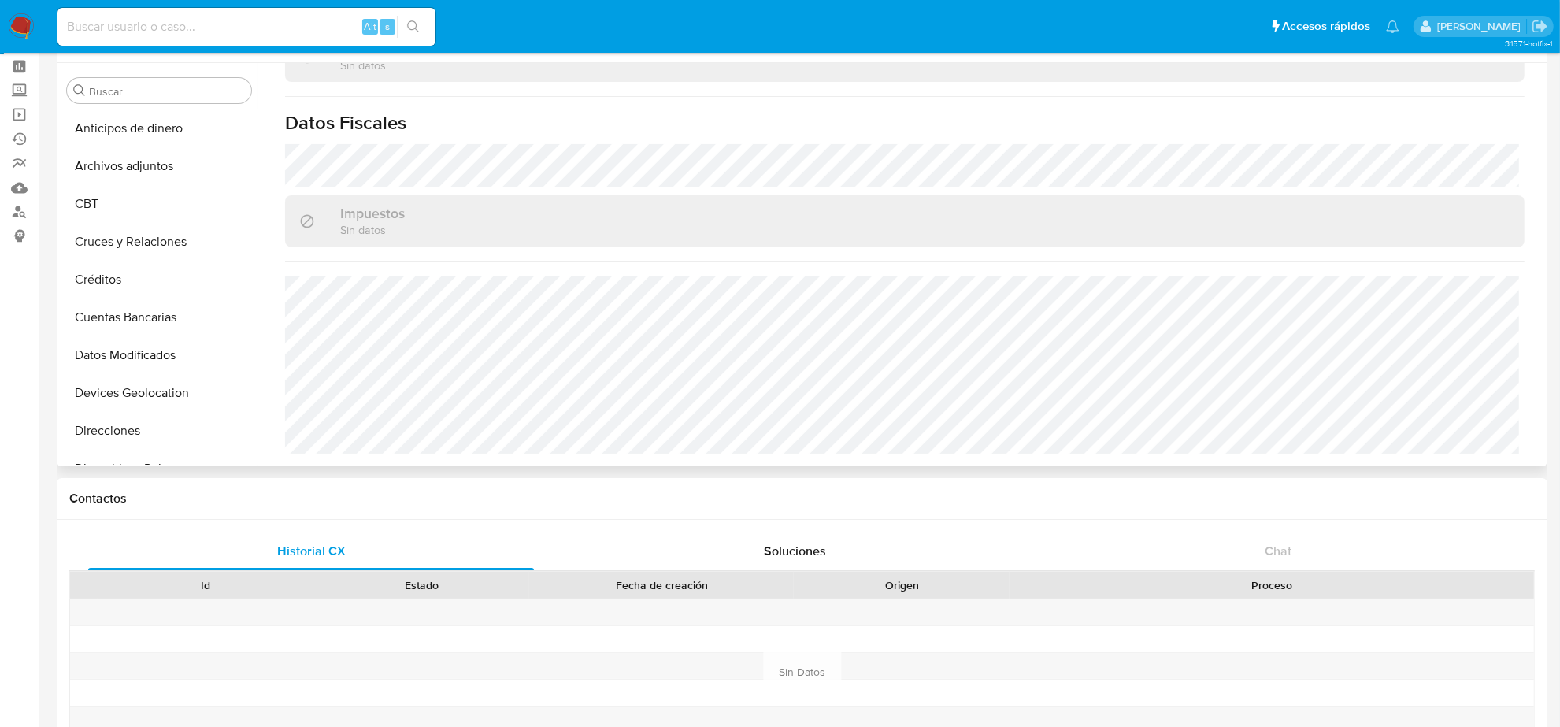
scroll to position [98, 0]
